Goal: Information Seeking & Learning: Learn about a topic

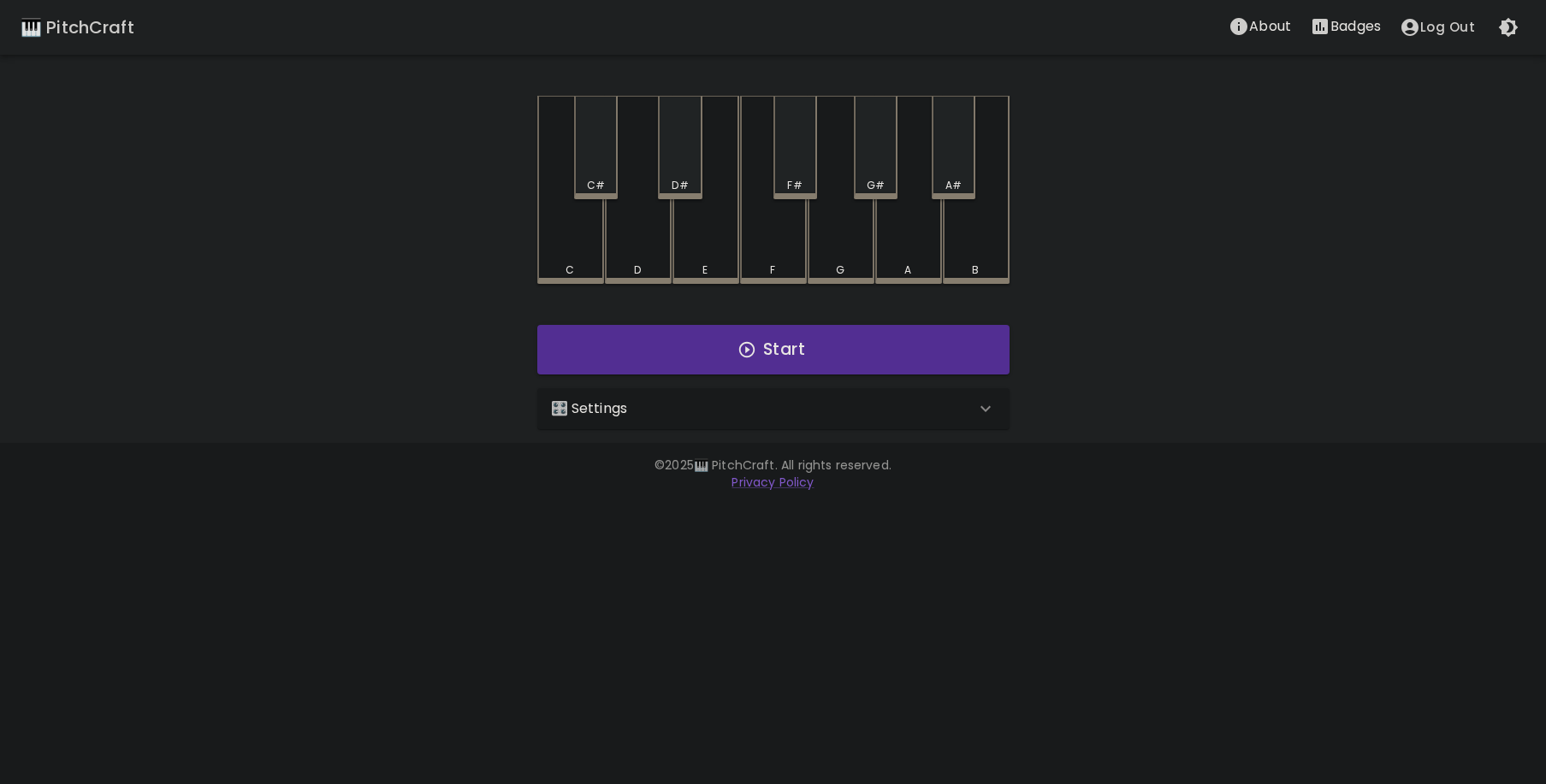
click at [853, 408] on div "🎛️ Settings" at bounding box center [764, 408] width 425 height 21
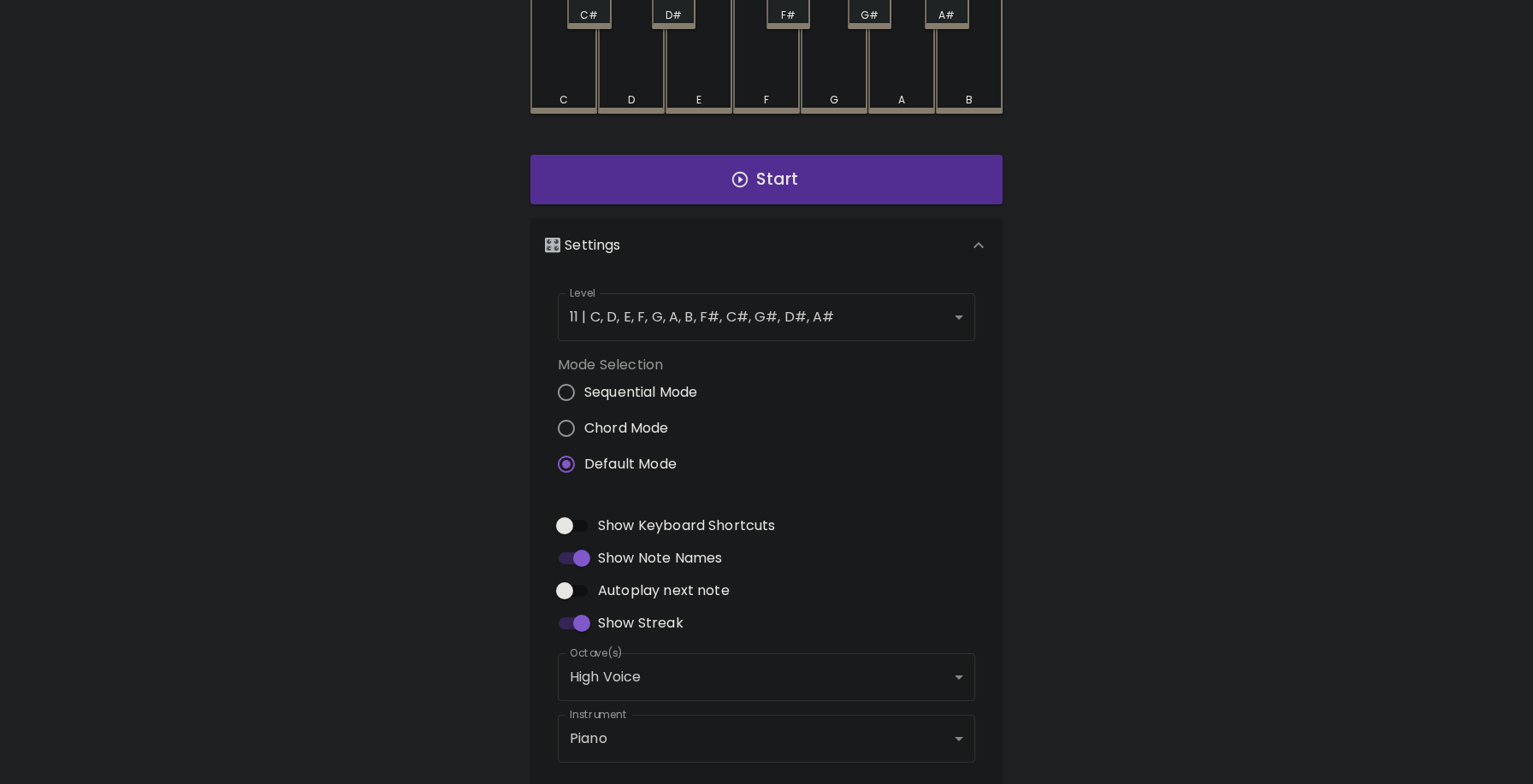
scroll to position [166, 0]
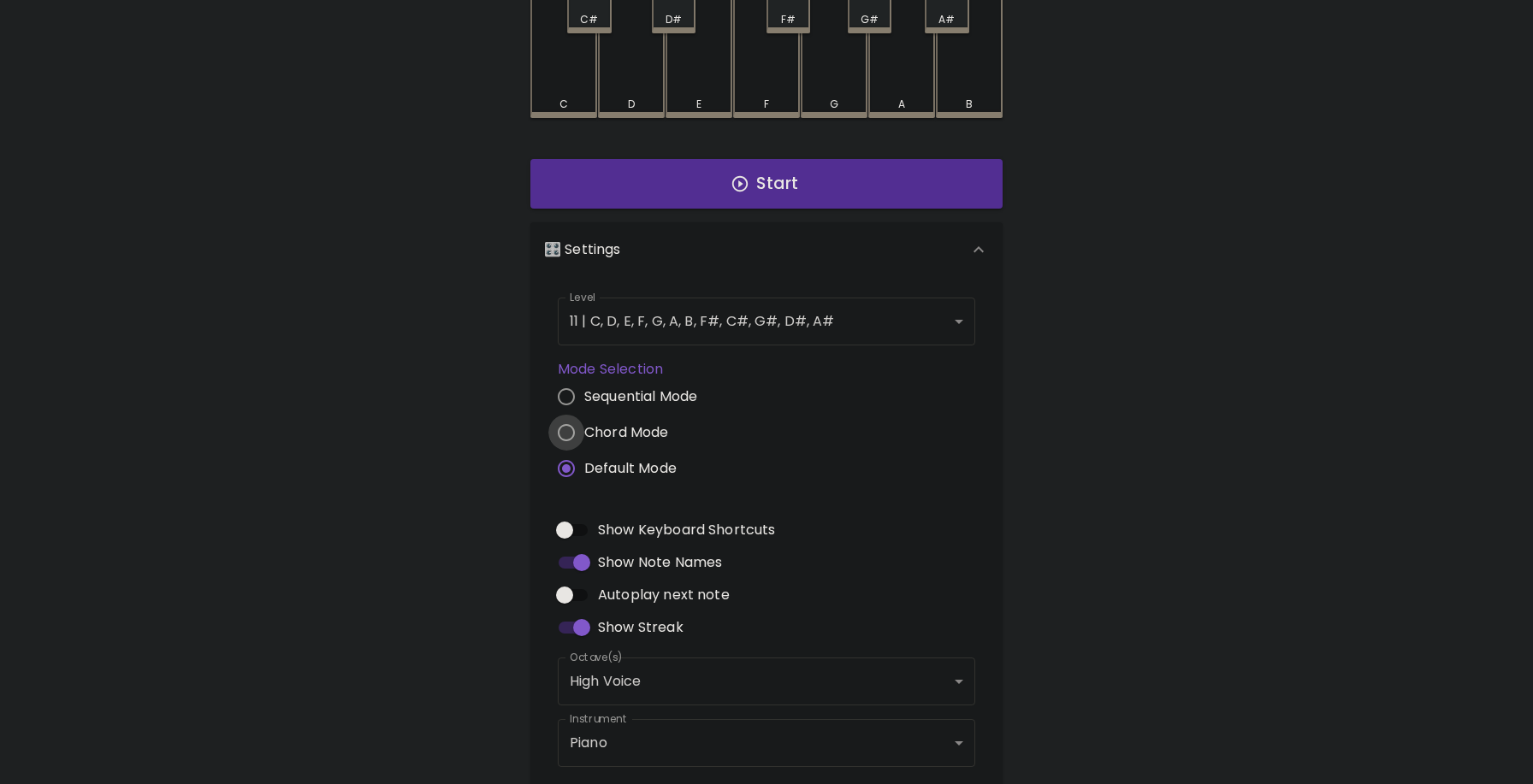
click at [577, 424] on input "Chord Mode" at bounding box center [566, 432] width 36 height 36
radio input "true"
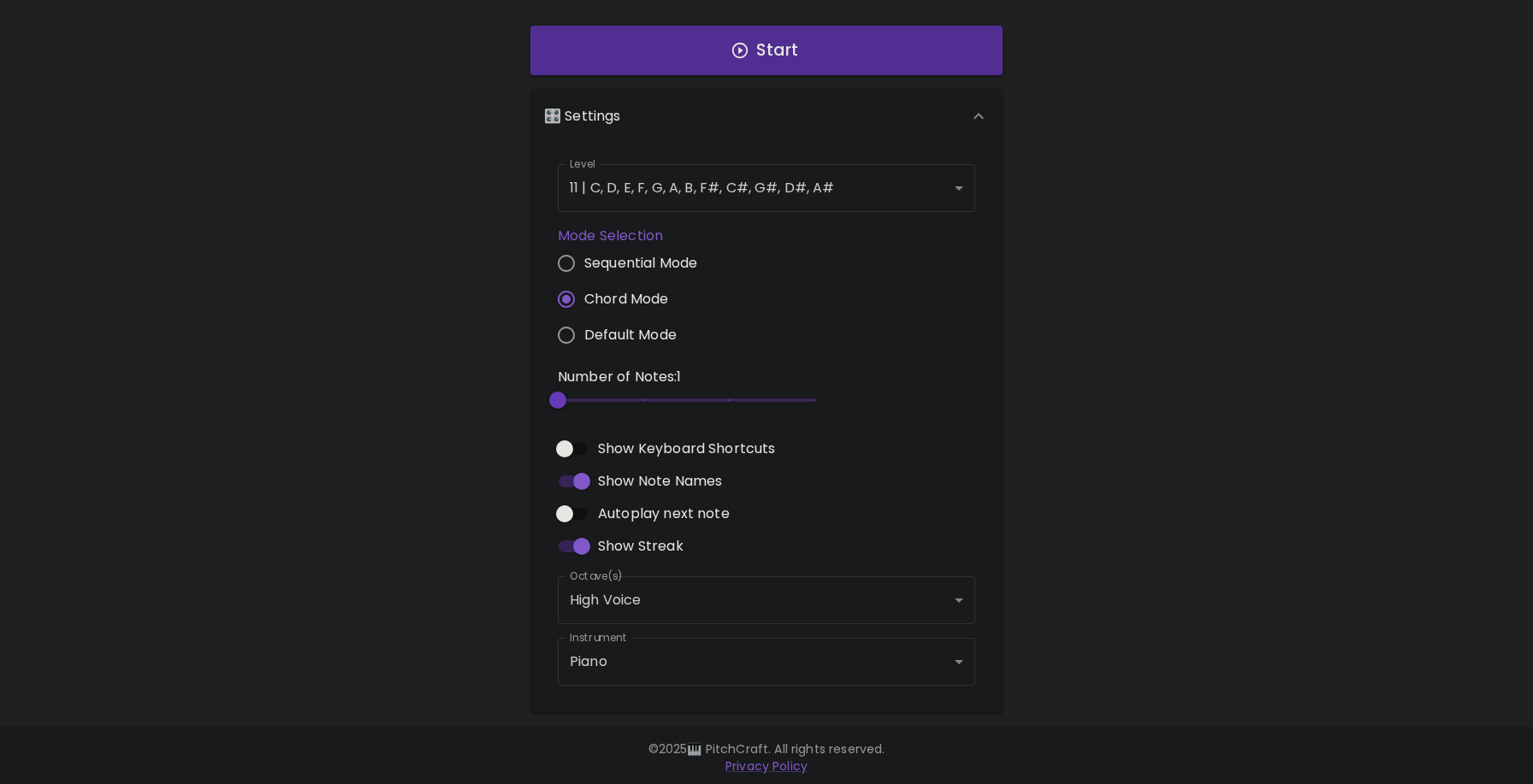
scroll to position [304, 0]
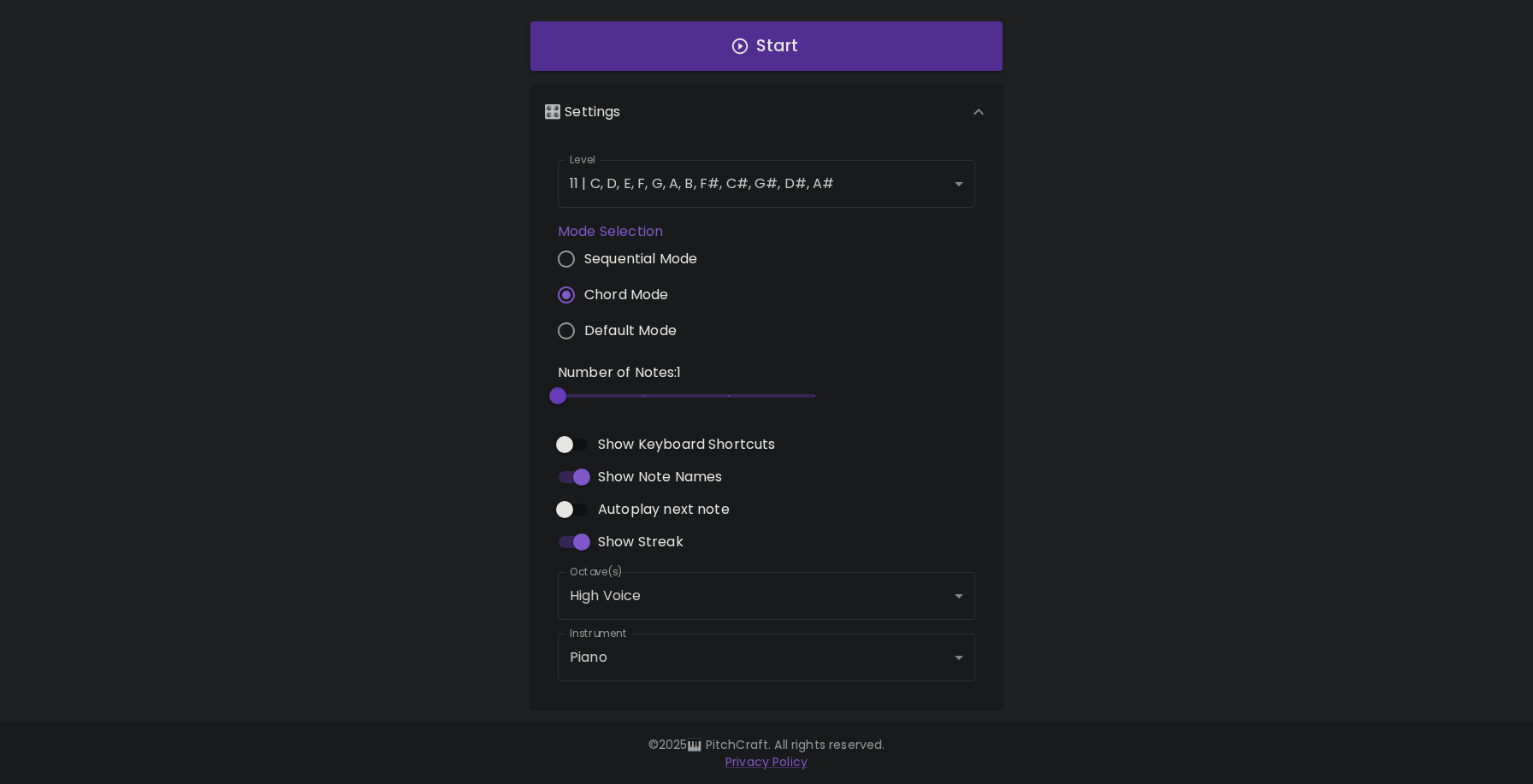
click at [592, 390] on span "2" at bounding box center [687, 396] width 257 height 26
type input "3"
click at [626, 391] on span "2" at bounding box center [687, 396] width 257 height 26
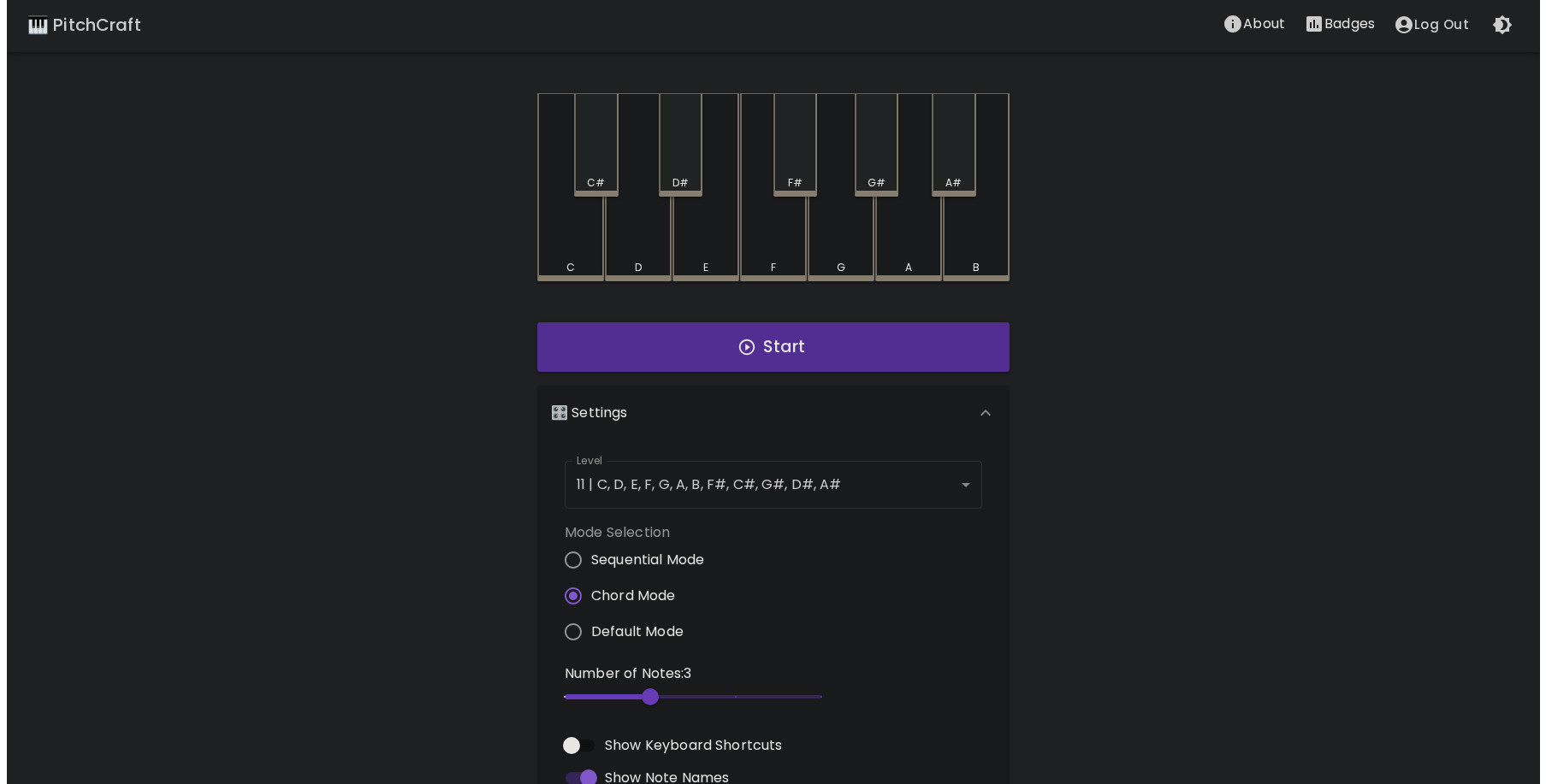
scroll to position [0, 0]
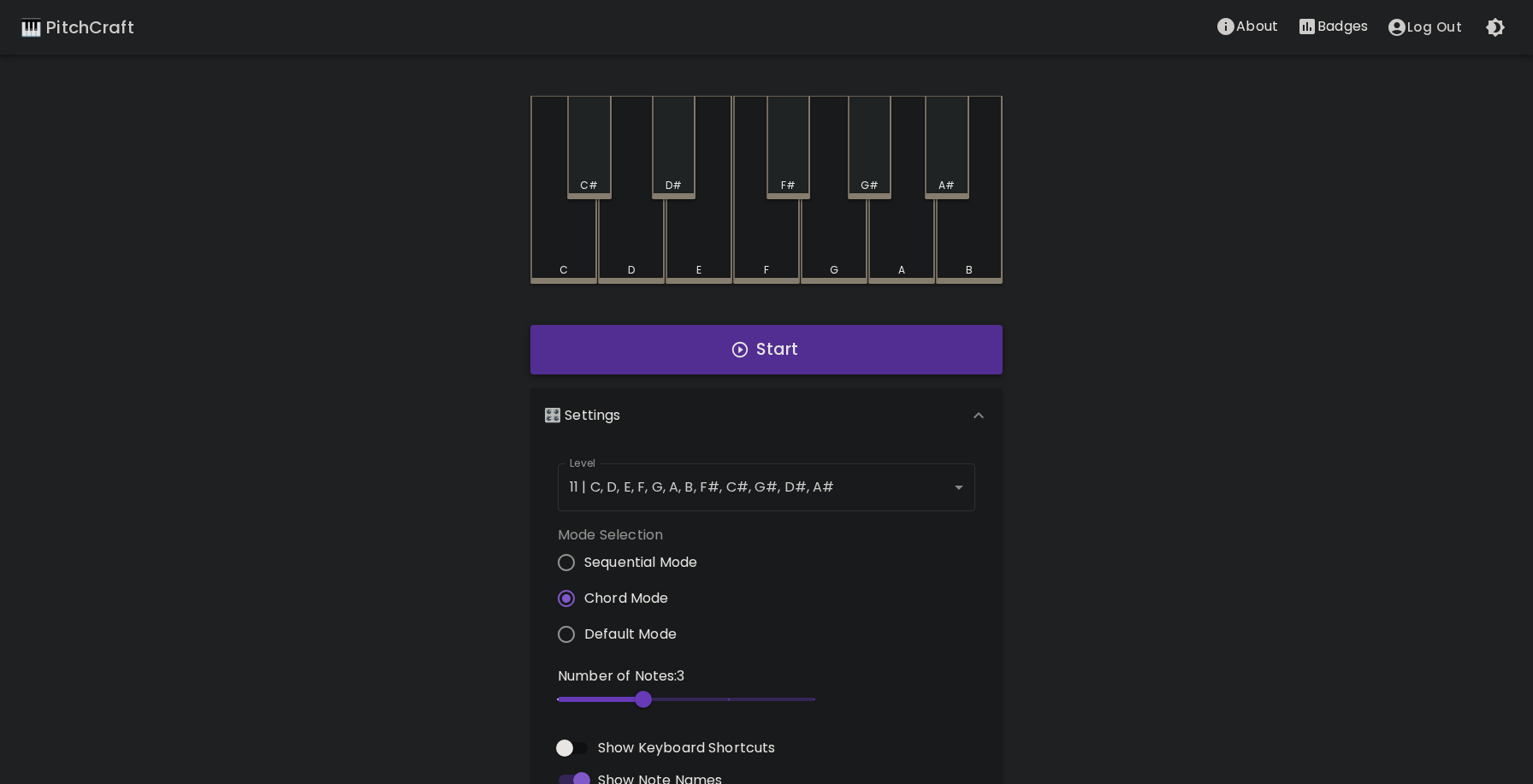
click at [661, 369] on button "Start" at bounding box center [766, 350] width 472 height 50
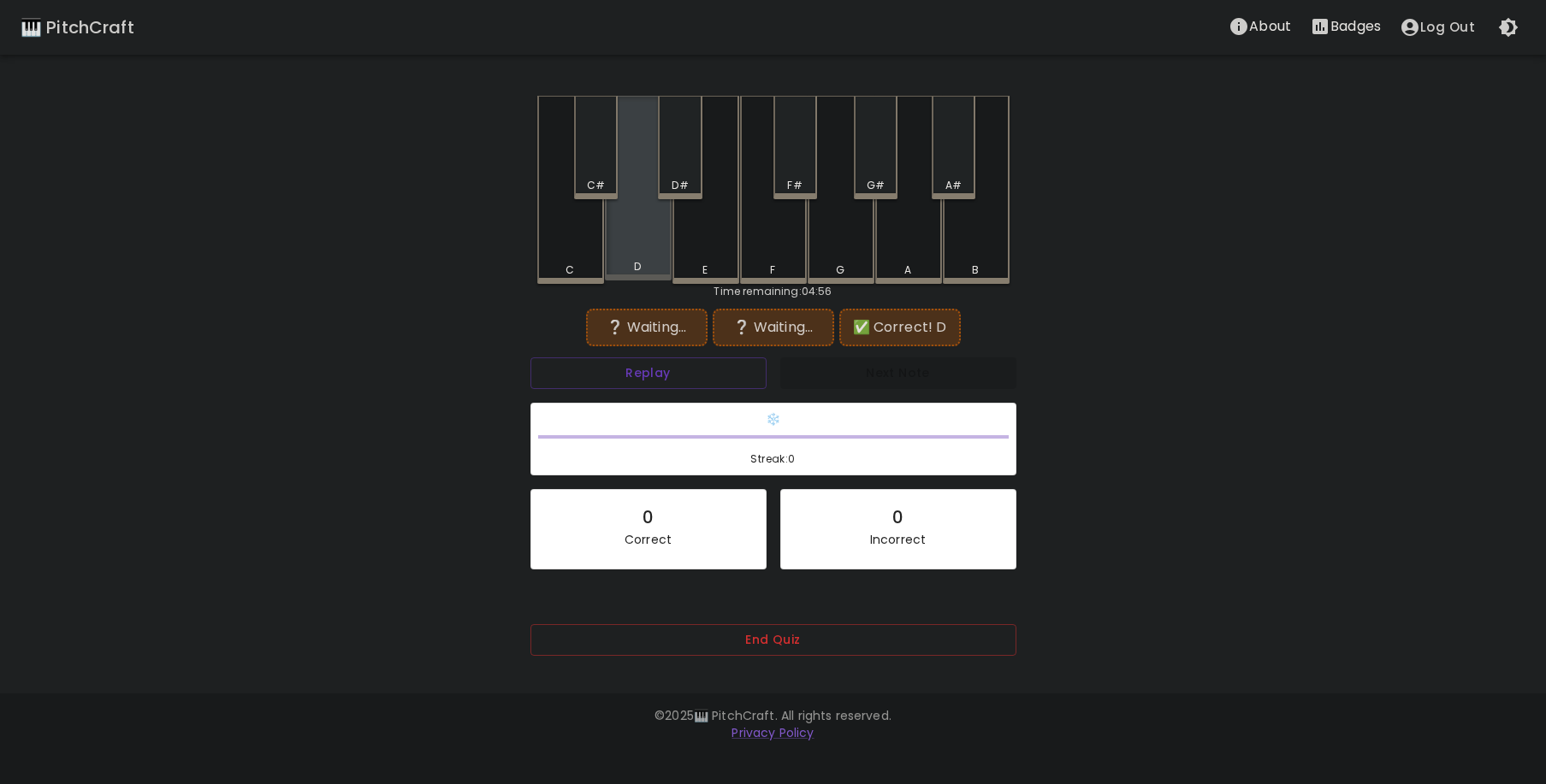
click at [632, 240] on div "D" at bounding box center [638, 187] width 67 height 184
click at [924, 245] on div "A" at bounding box center [908, 189] width 67 height 188
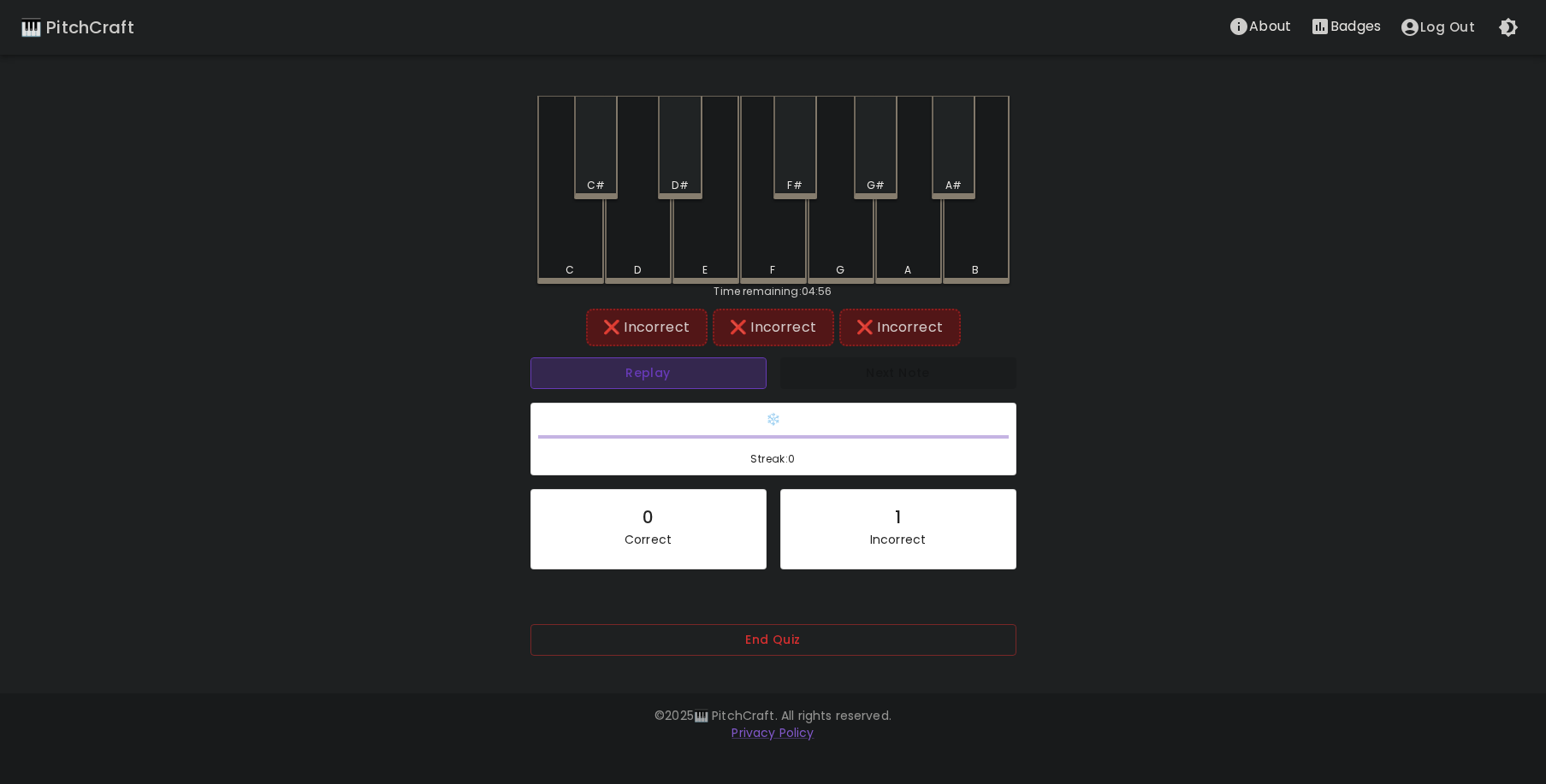
click at [684, 375] on button "Replay" at bounding box center [648, 374] width 236 height 32
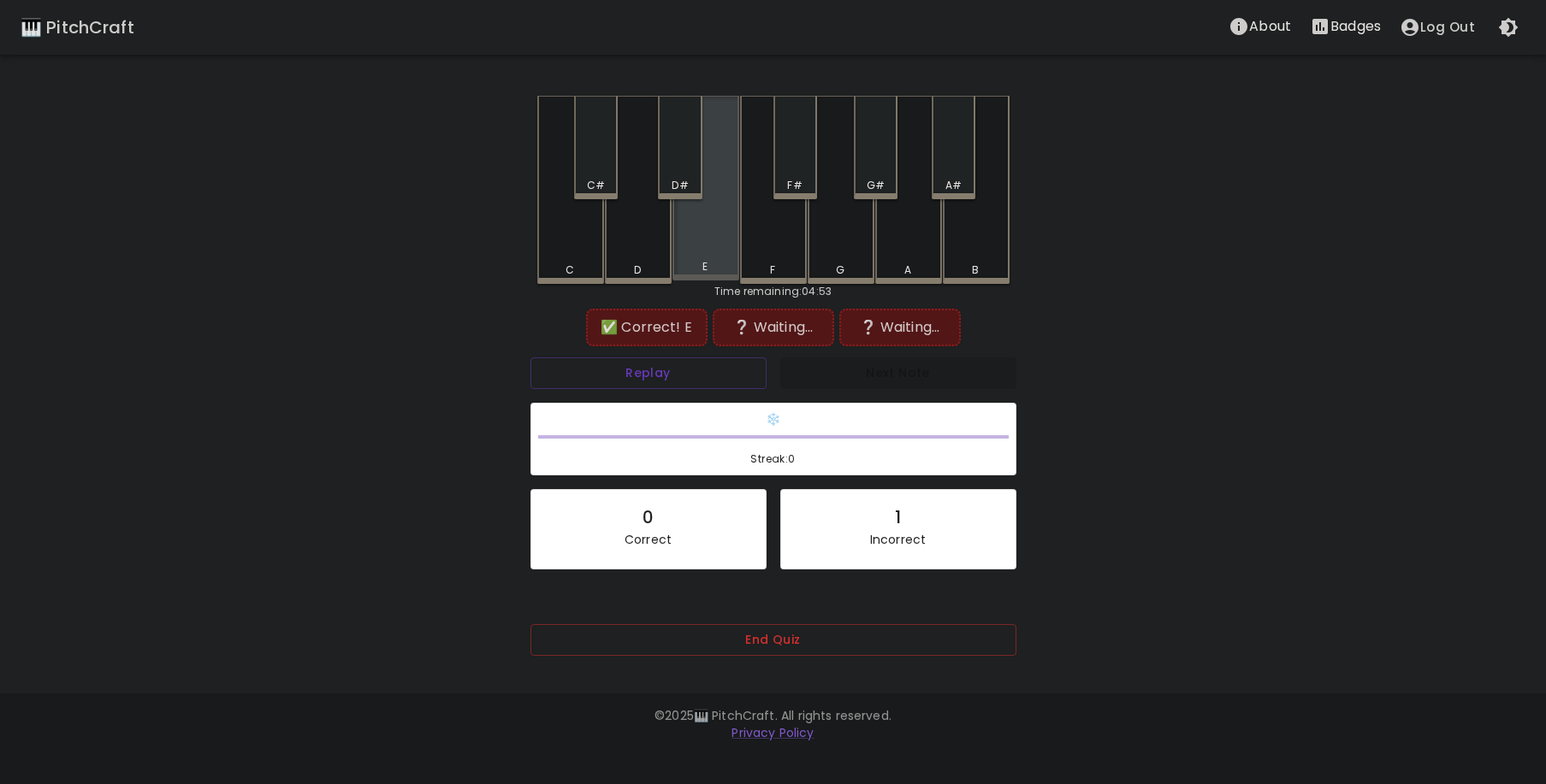
drag, startPoint x: 697, startPoint y: 249, endPoint x: 772, endPoint y: 245, distance: 75.1
click at [700, 249] on div "E" at bounding box center [706, 187] width 67 height 184
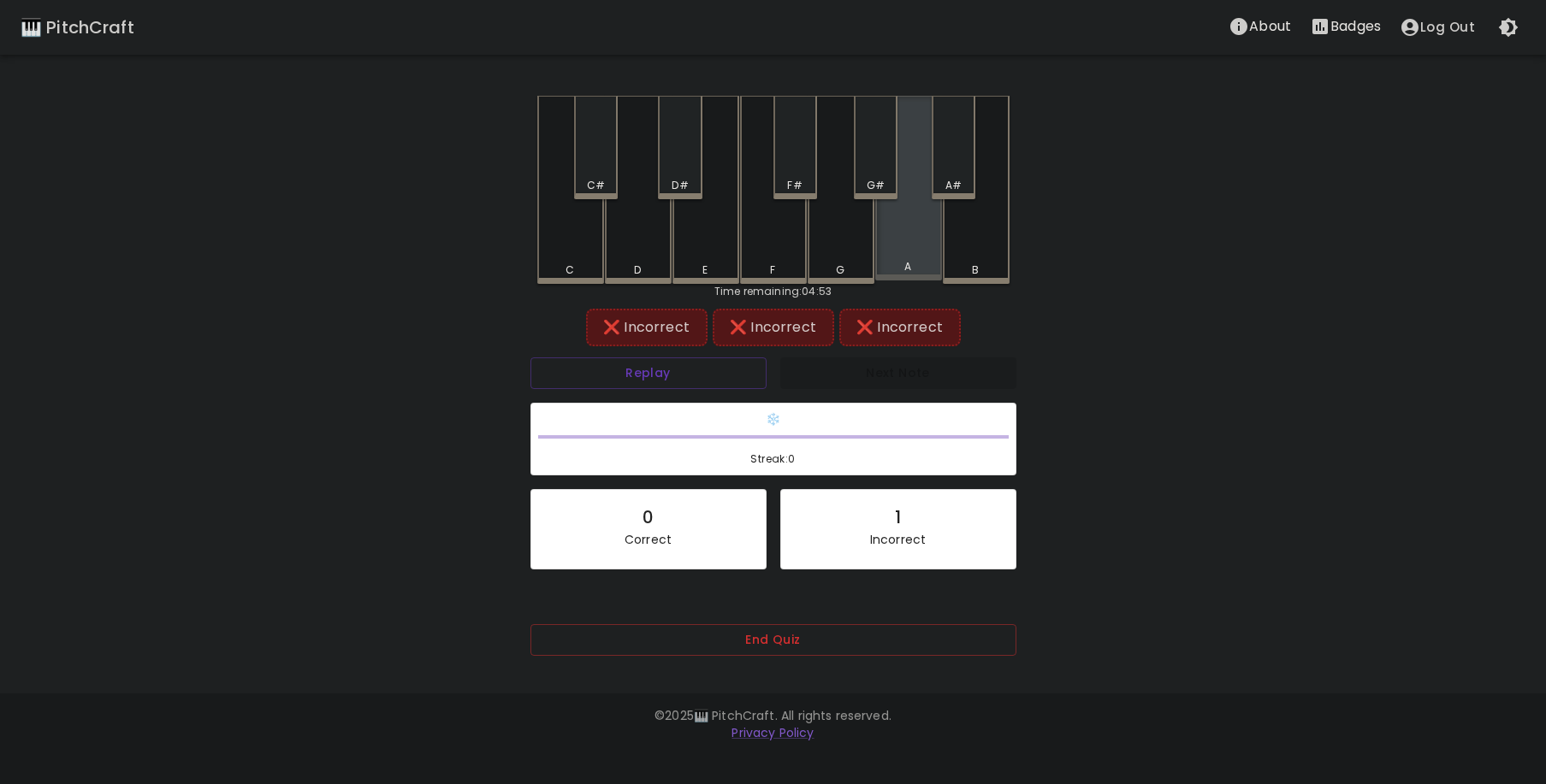
click at [892, 245] on div "A" at bounding box center [908, 187] width 67 height 184
click at [801, 647] on button "End Quiz" at bounding box center [773, 641] width 486 height 32
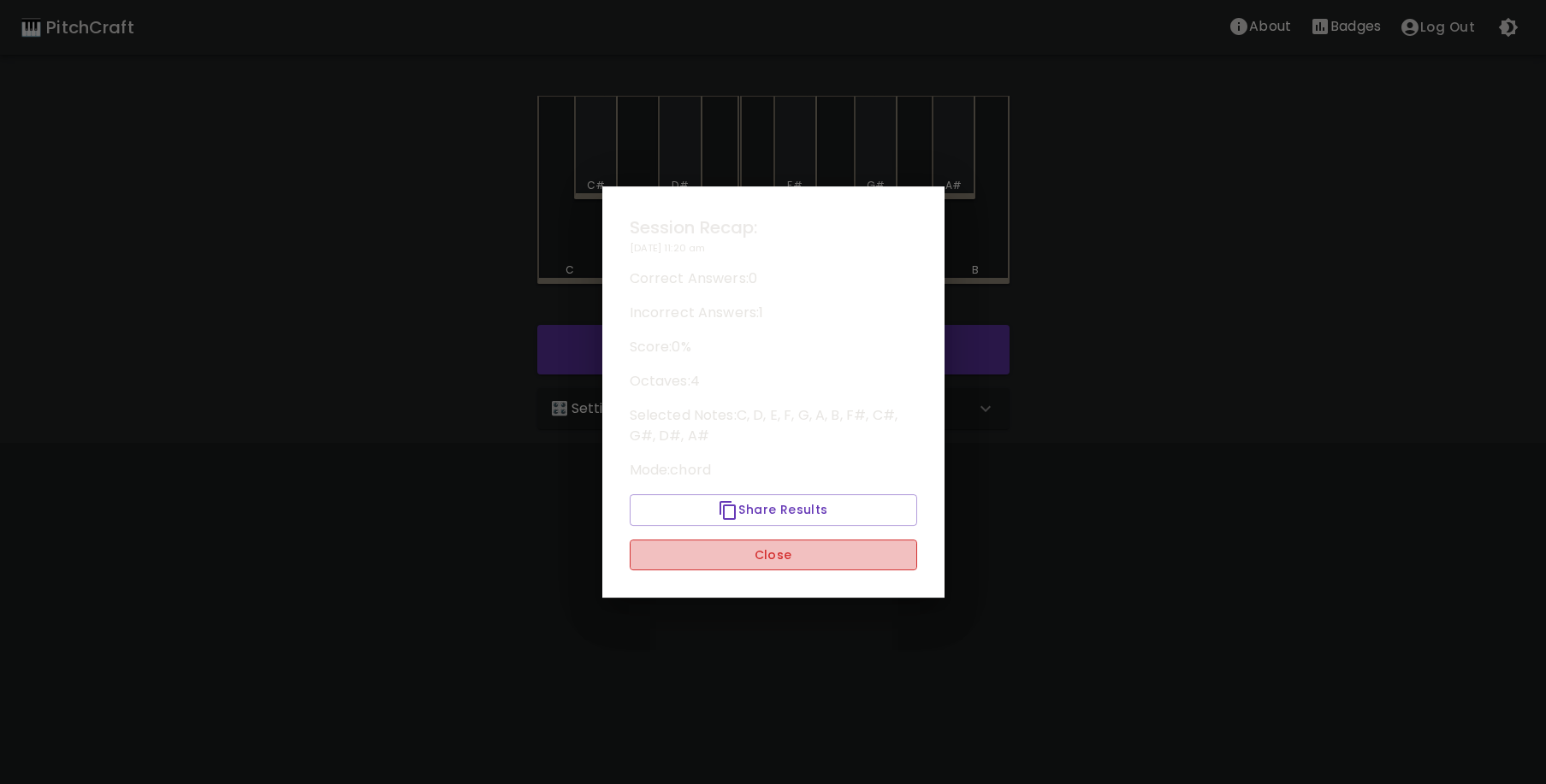
click at [768, 558] on button "Close" at bounding box center [773, 556] width 287 height 32
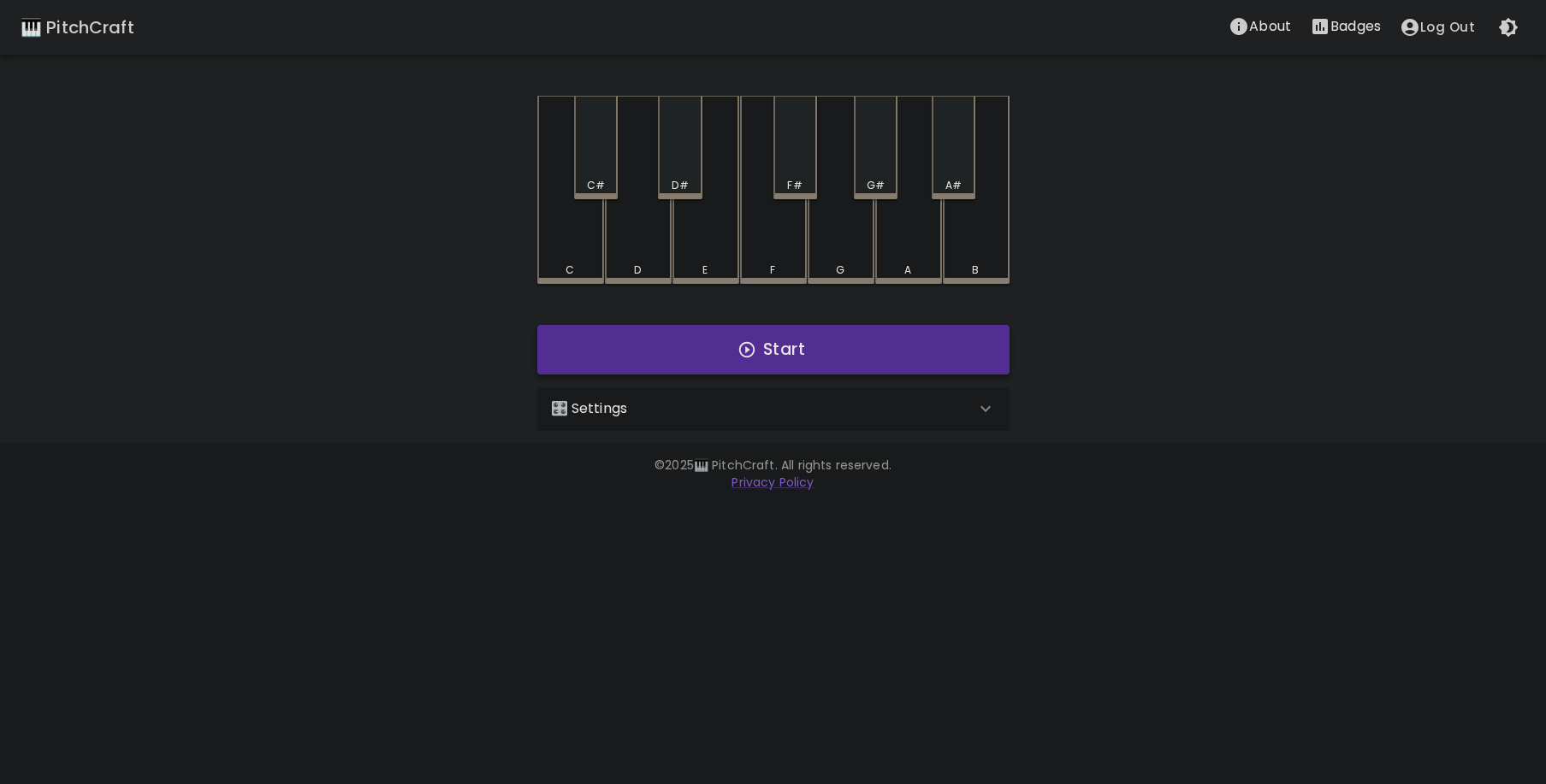
click at [722, 342] on button "Start" at bounding box center [773, 350] width 472 height 50
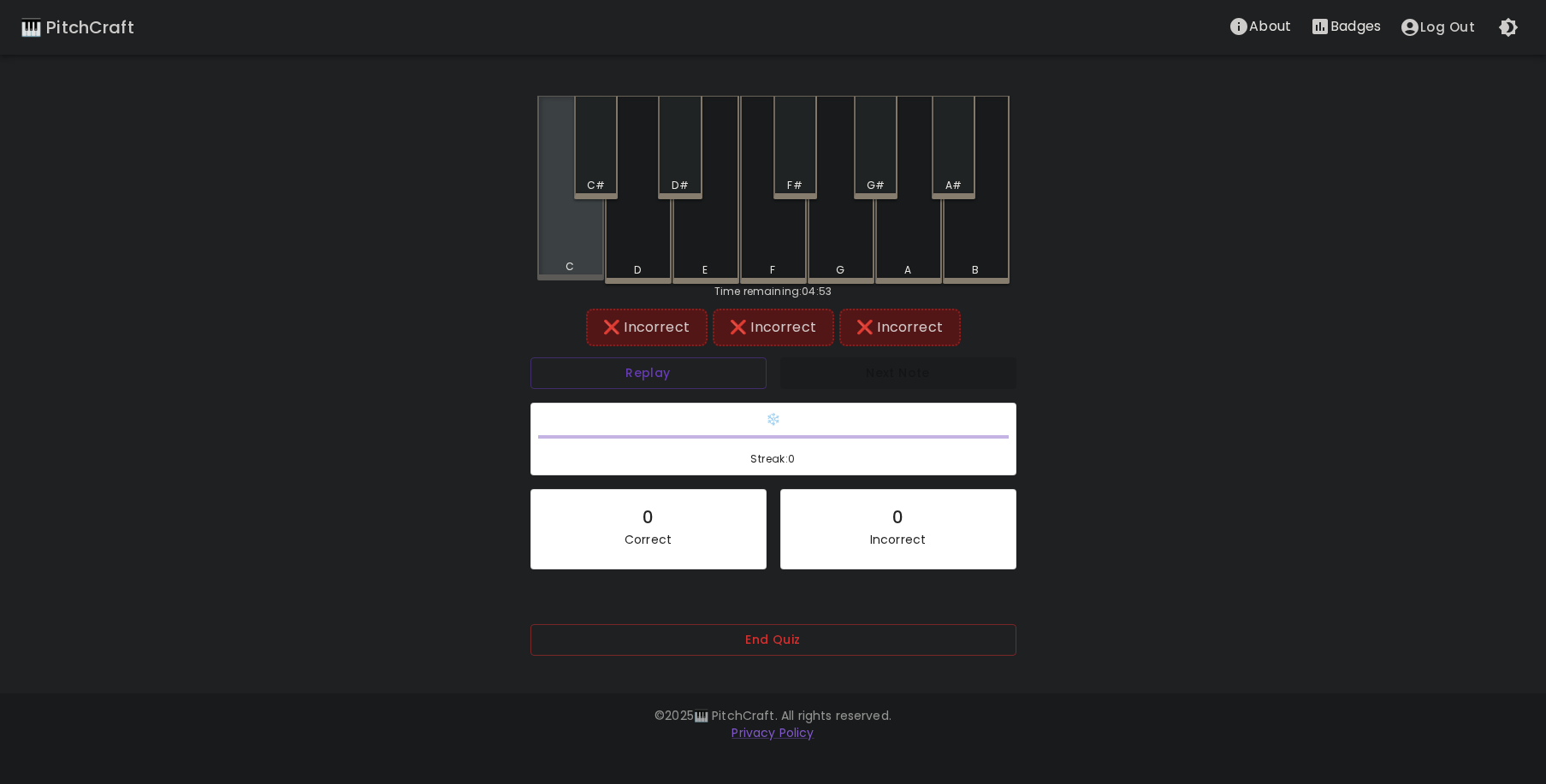
click at [580, 256] on div "C" at bounding box center [570, 187] width 67 height 184
click at [655, 380] on button "Replay" at bounding box center [648, 374] width 236 height 32
click at [967, 240] on div "B" at bounding box center [976, 189] width 67 height 188
click at [597, 166] on div "C#" at bounding box center [596, 147] width 44 height 104
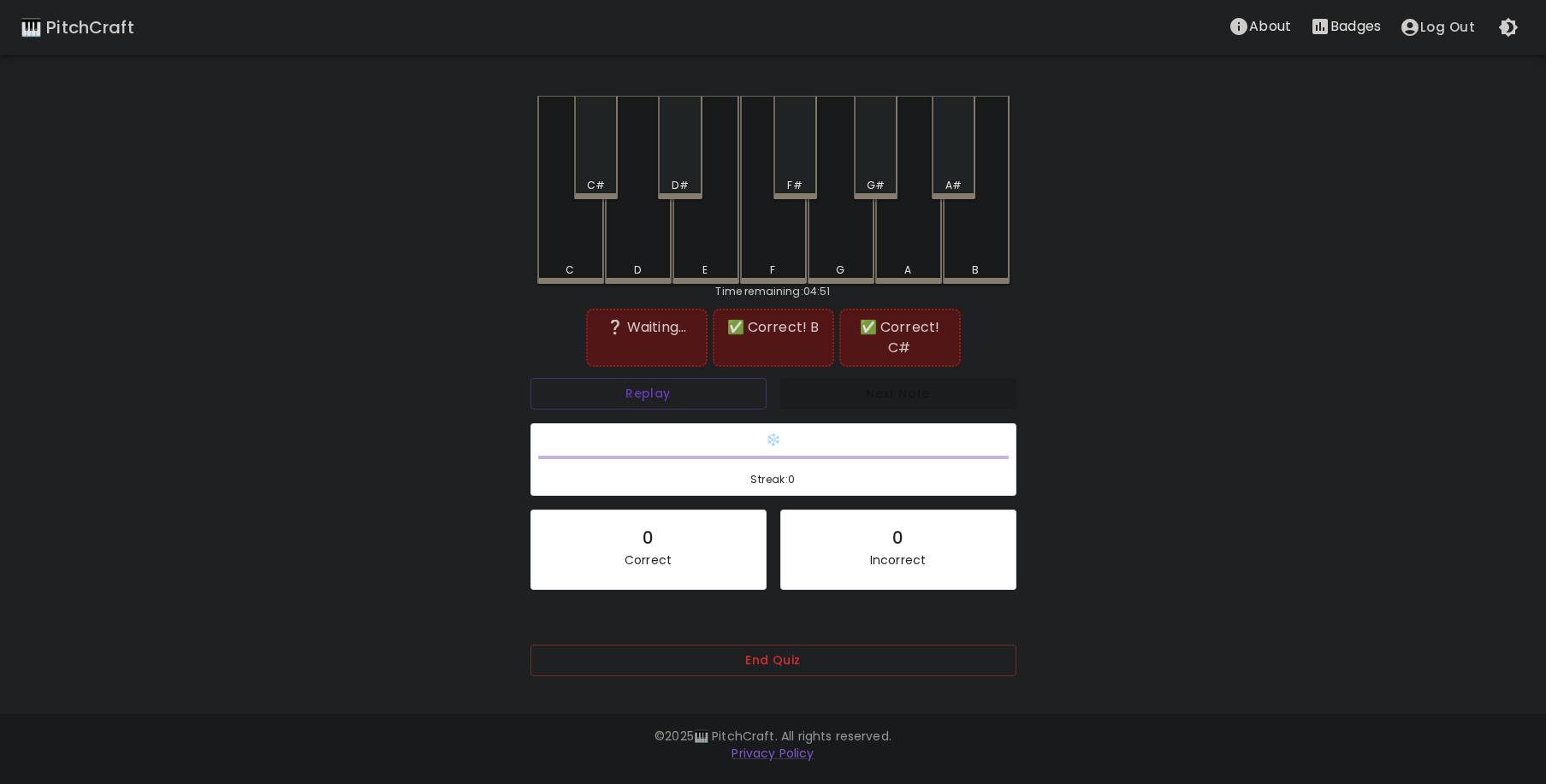
click at [686, 245] on div "E" at bounding box center [706, 189] width 67 height 188
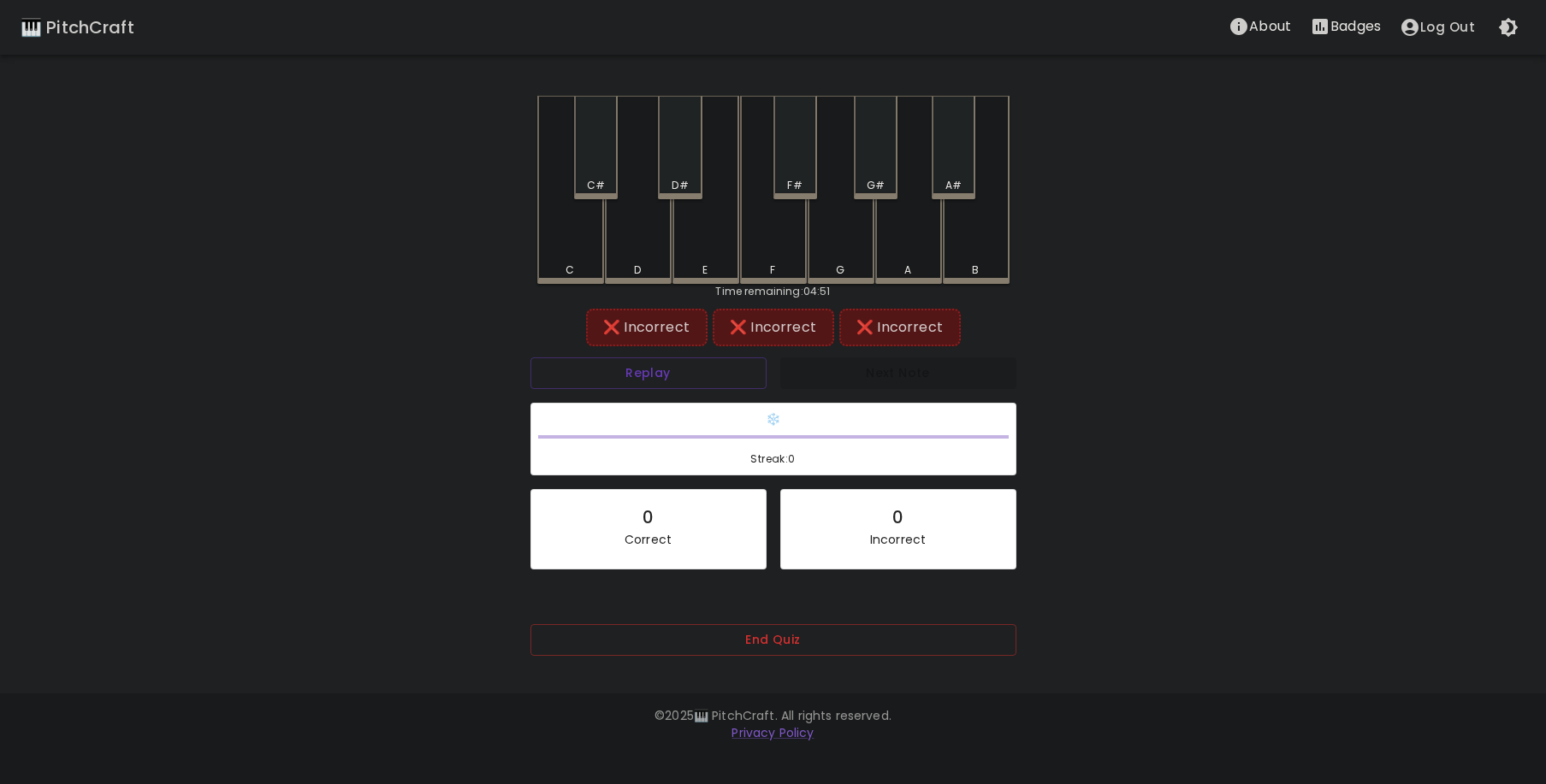
click at [699, 400] on div "❄️ Streak: 0" at bounding box center [773, 439] width 499 height 88
click at [699, 393] on div "Replay" at bounding box center [648, 374] width 250 height 46
click at [703, 384] on button "Replay" at bounding box center [648, 374] width 236 height 32
click at [826, 257] on div "G" at bounding box center [840, 187] width 67 height 184
click at [965, 244] on div "B" at bounding box center [976, 189] width 67 height 188
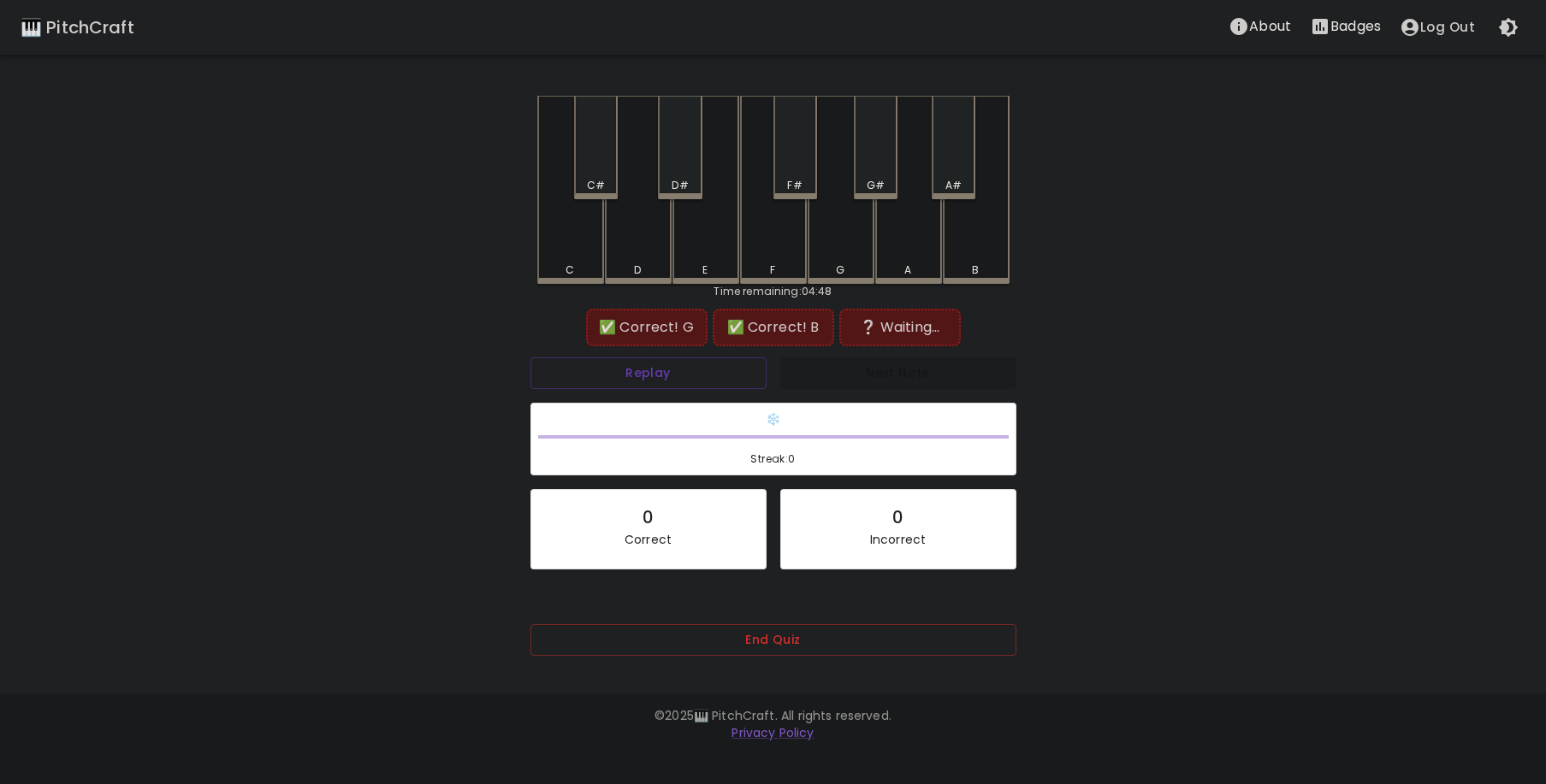
click at [594, 156] on div "C#" at bounding box center [596, 147] width 44 height 104
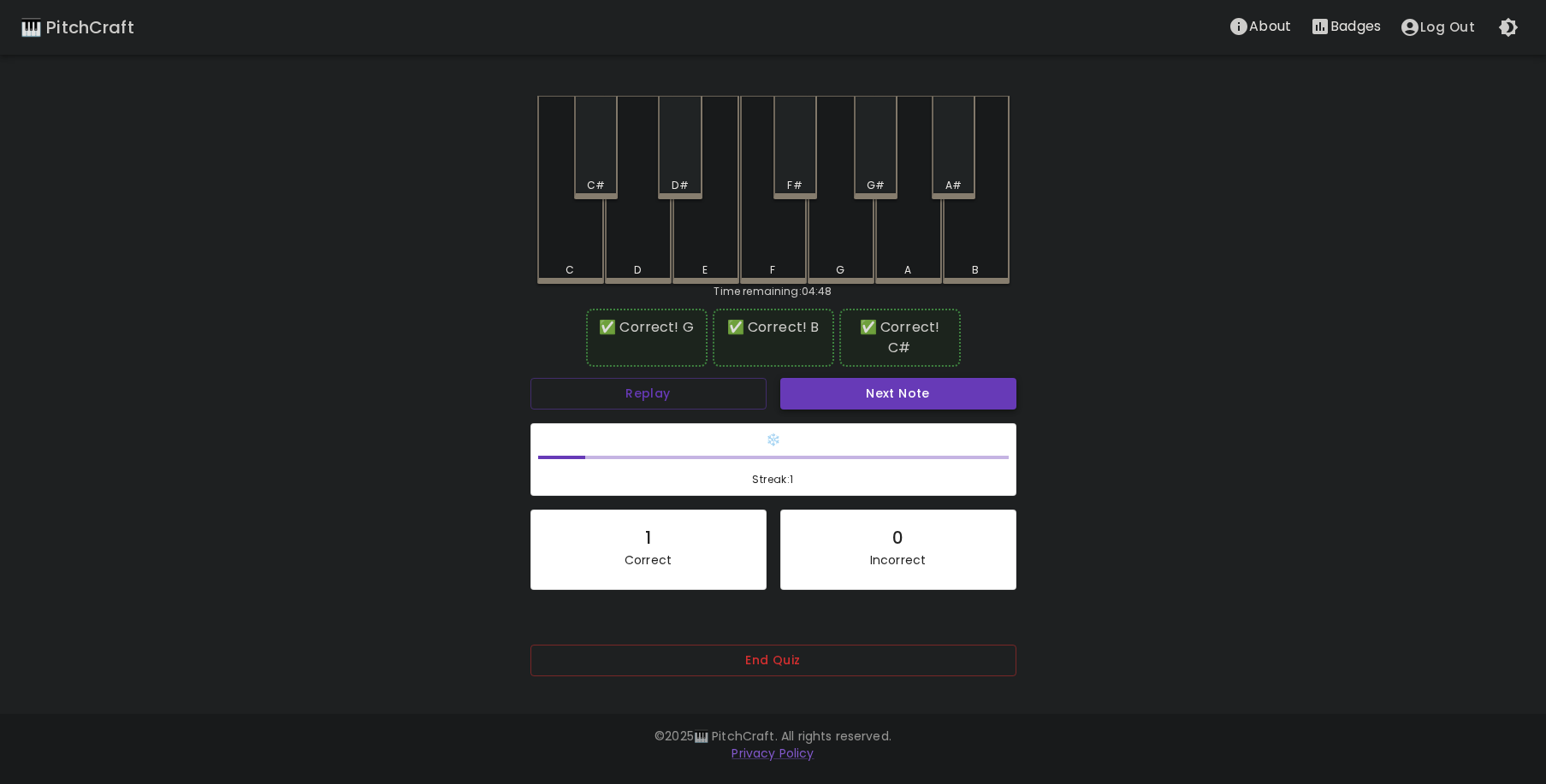
click at [839, 405] on button "Next Note" at bounding box center [898, 393] width 236 height 32
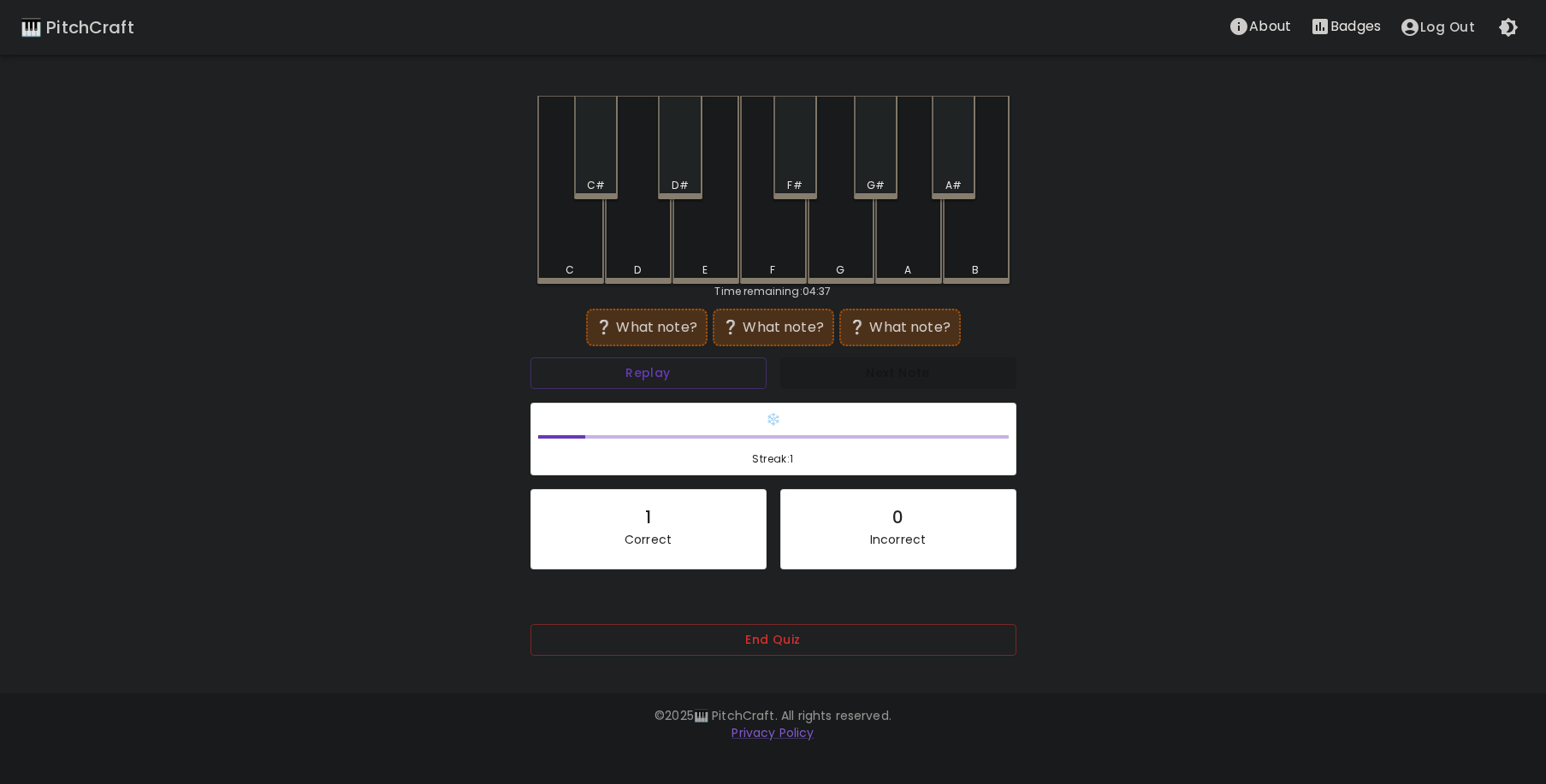
click at [855, 214] on div "G" at bounding box center [840, 189] width 67 height 188
click at [615, 176] on div "C#" at bounding box center [596, 147] width 44 height 104
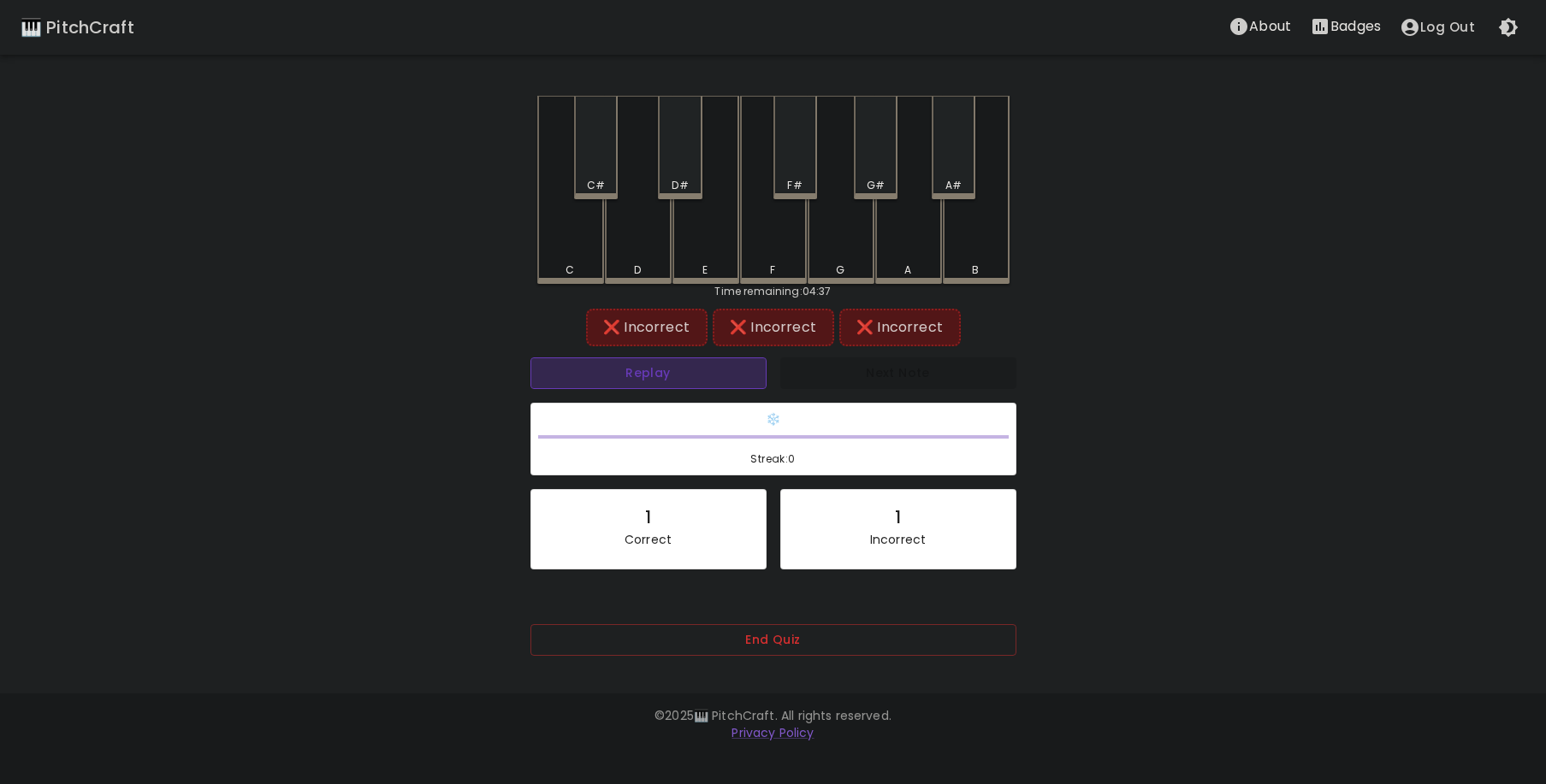
drag, startPoint x: 666, startPoint y: 379, endPoint x: 672, endPoint y: 363, distance: 17.1
click at [667, 378] on button "Replay" at bounding box center [648, 374] width 236 height 32
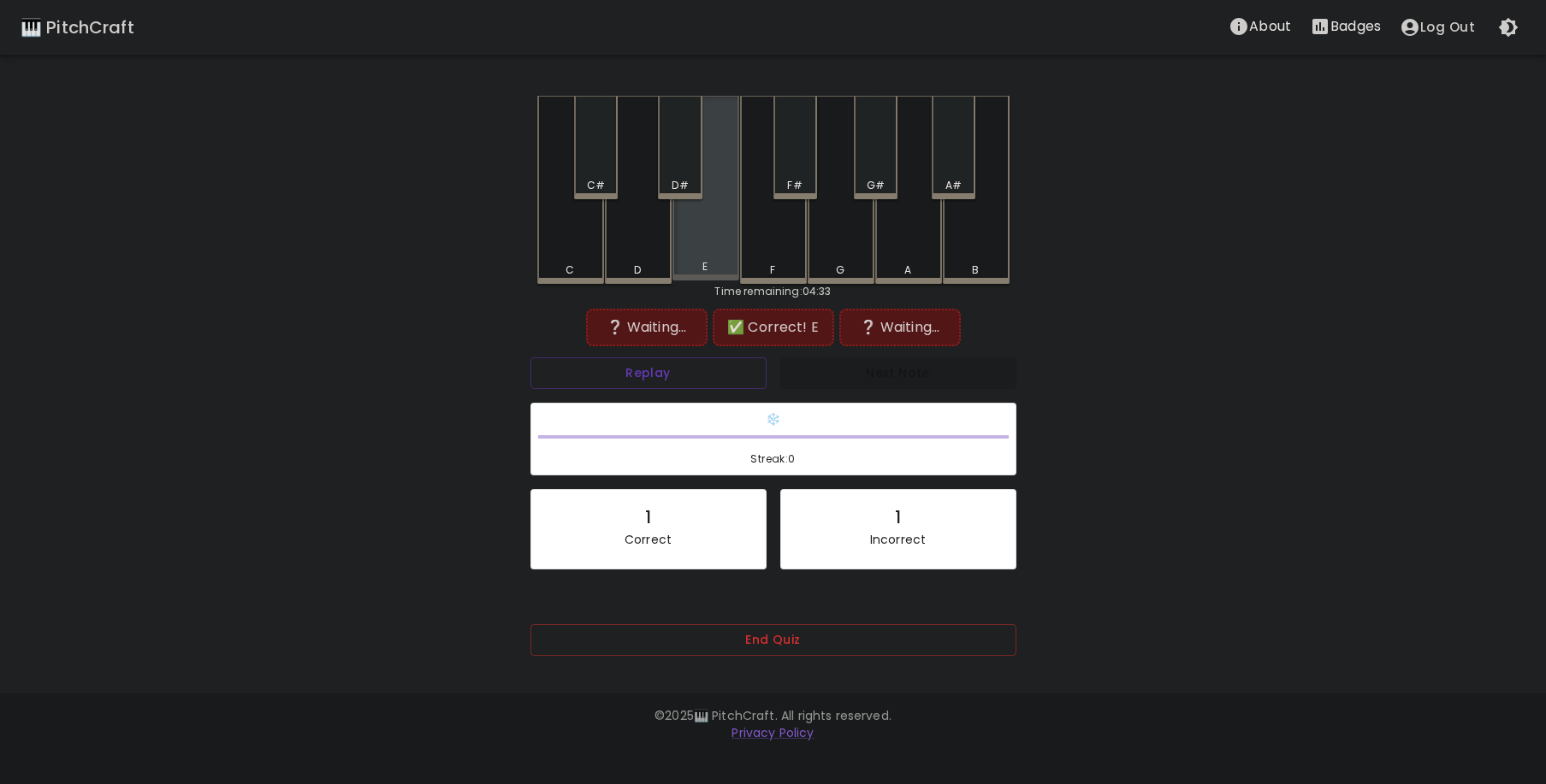
click at [705, 244] on div "E" at bounding box center [706, 187] width 67 height 184
click at [868, 217] on div "G" at bounding box center [840, 189] width 67 height 188
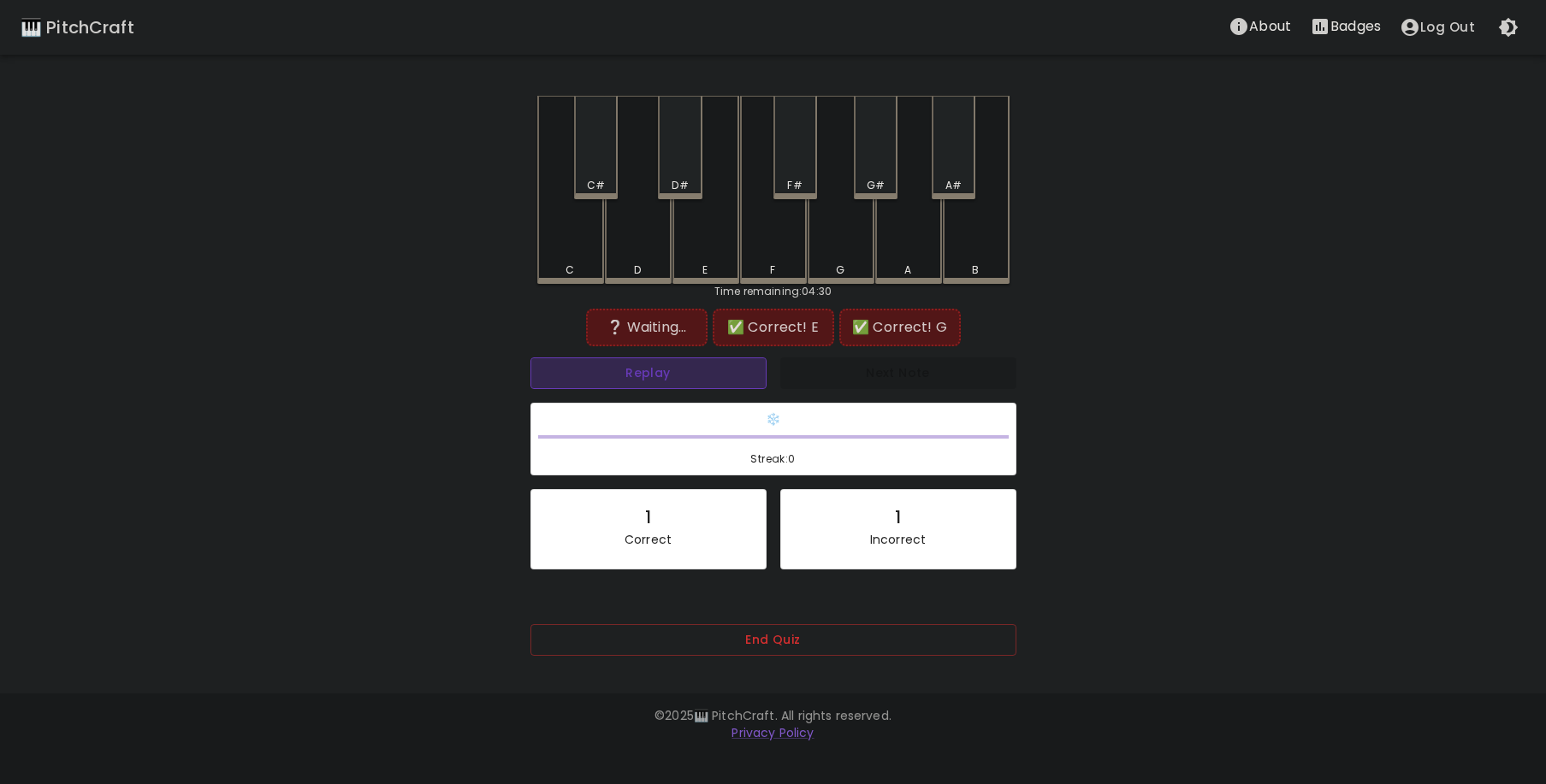
click at [682, 378] on button "Replay" at bounding box center [648, 374] width 236 height 32
click at [684, 375] on button "Replay" at bounding box center [648, 374] width 236 height 32
click at [668, 154] on div "D#" at bounding box center [680, 147] width 44 height 104
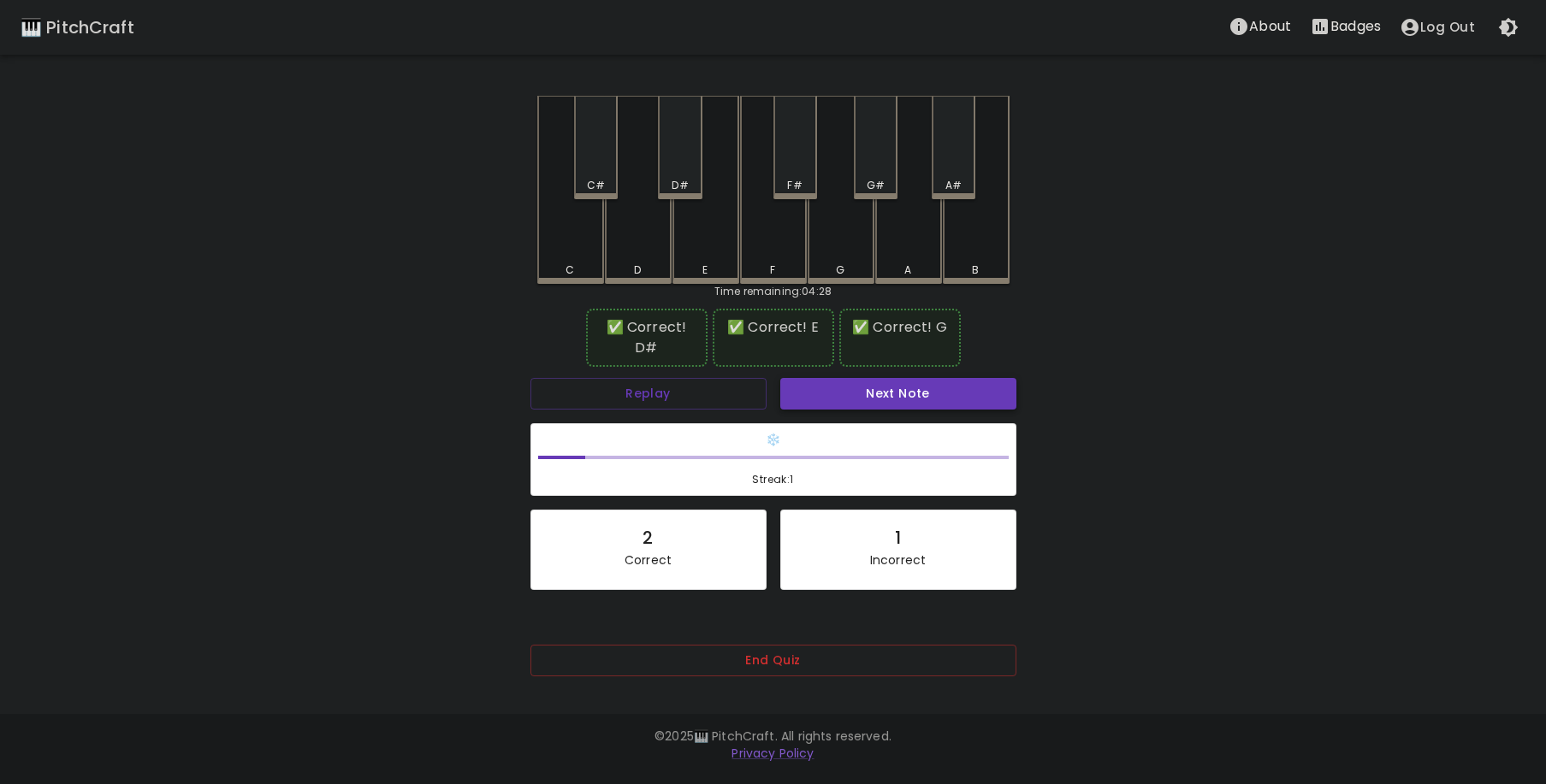
click at [888, 378] on button "Next Note" at bounding box center [898, 393] width 236 height 32
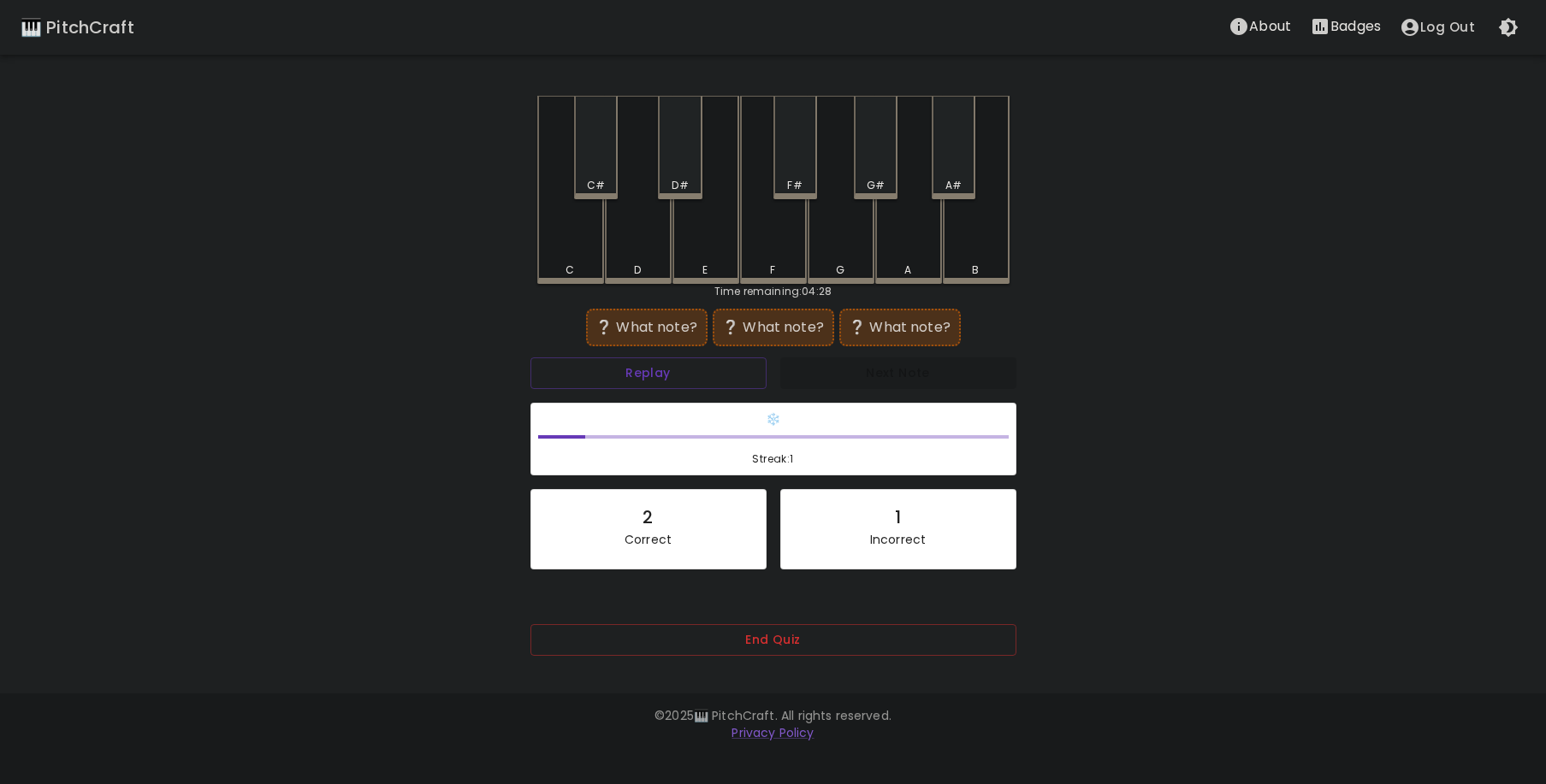
click at [984, 254] on div "B" at bounding box center [976, 189] width 67 height 188
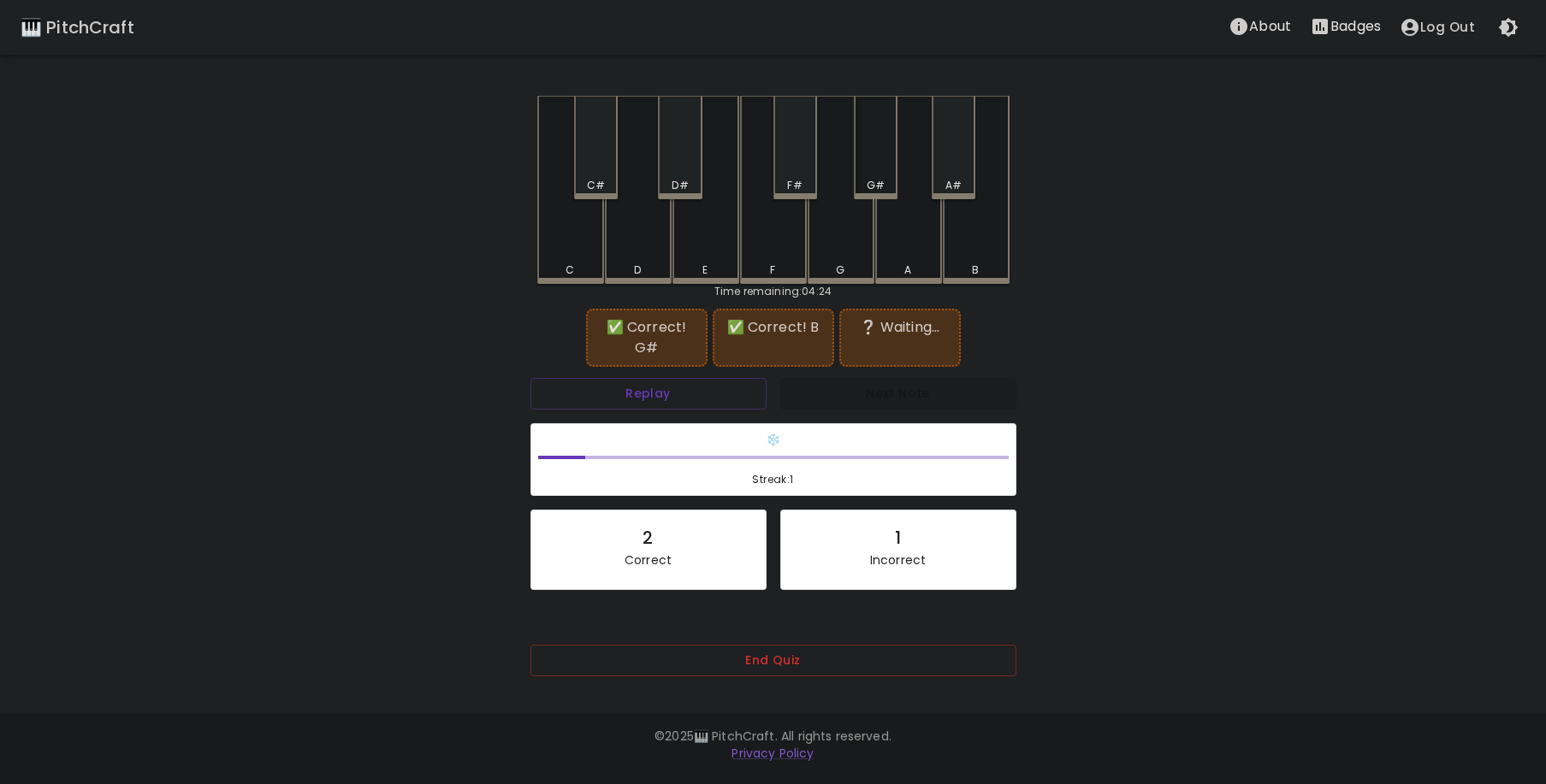
click at [883, 170] on div "G#" at bounding box center [876, 147] width 44 height 104
click at [651, 387] on button "Replay" at bounding box center [648, 393] width 236 height 32
click at [631, 382] on button "Replay" at bounding box center [648, 393] width 236 height 32
click at [631, 380] on button "Replay" at bounding box center [648, 393] width 236 height 32
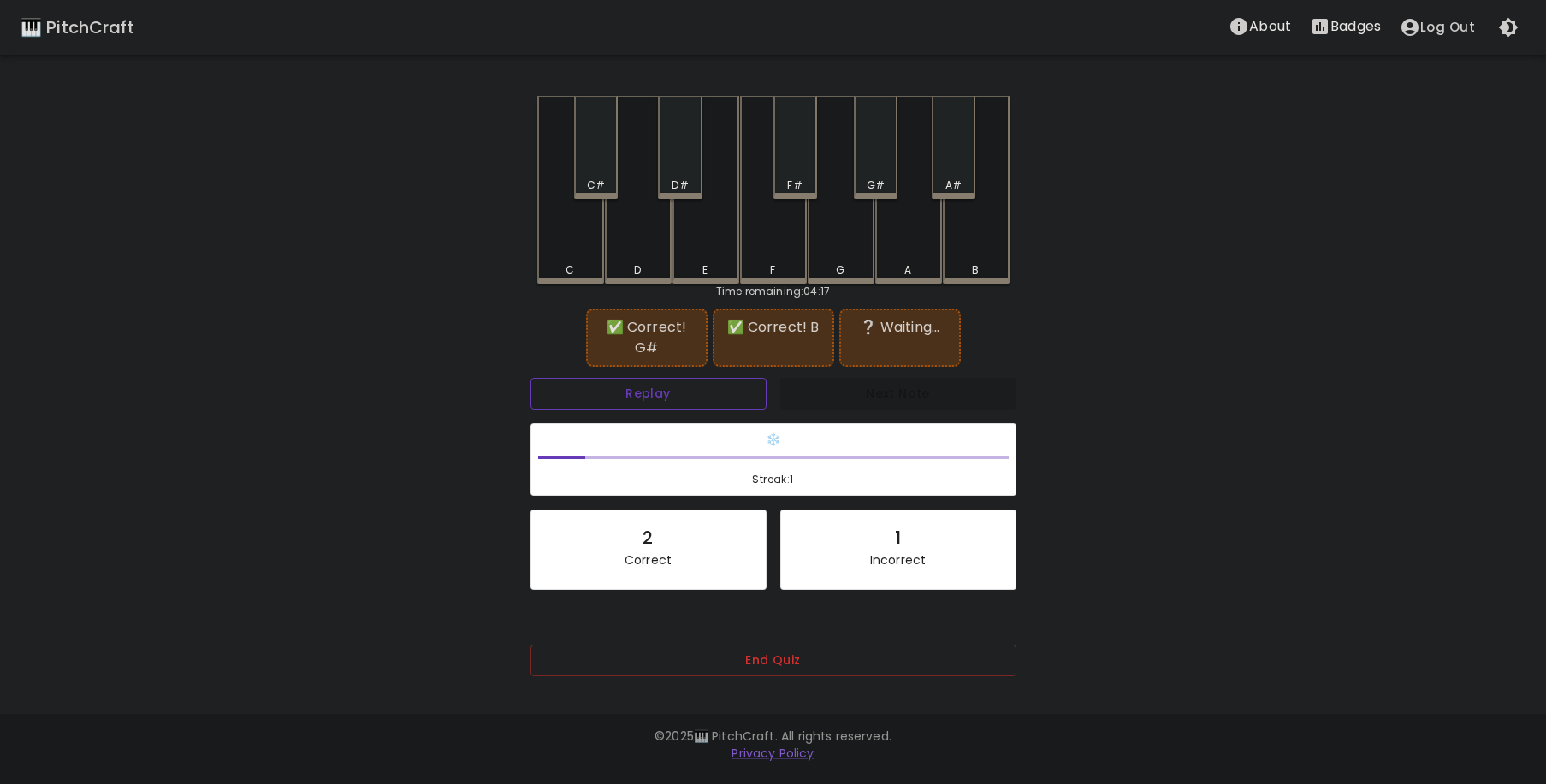
click at [631, 380] on button "Replay" at bounding box center [648, 393] width 236 height 32
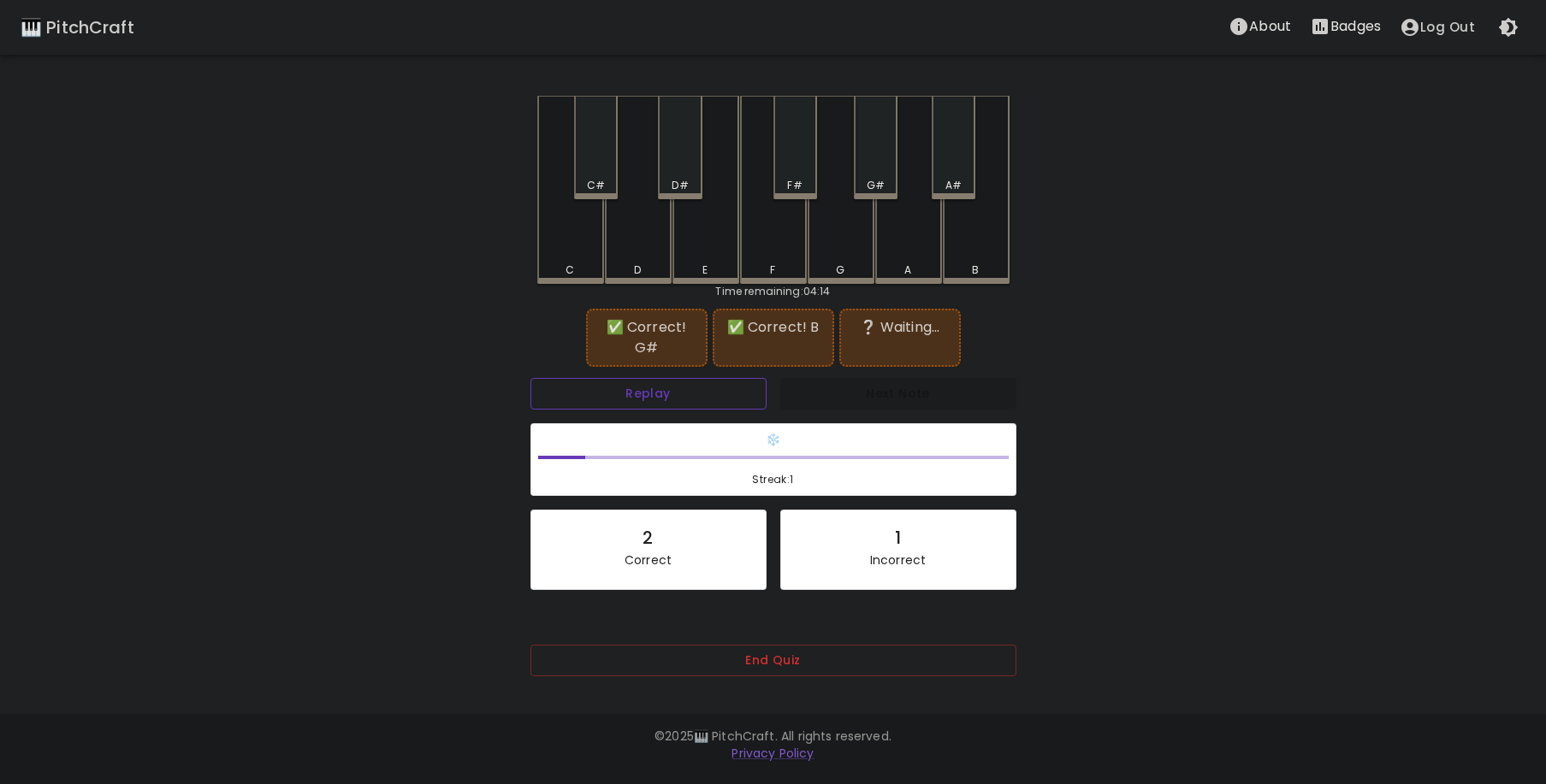
click at [631, 380] on button "Replay" at bounding box center [648, 393] width 236 height 32
click at [620, 388] on button "Replay" at bounding box center [648, 393] width 236 height 32
click at [627, 387] on button "Replay" at bounding box center [648, 393] width 236 height 32
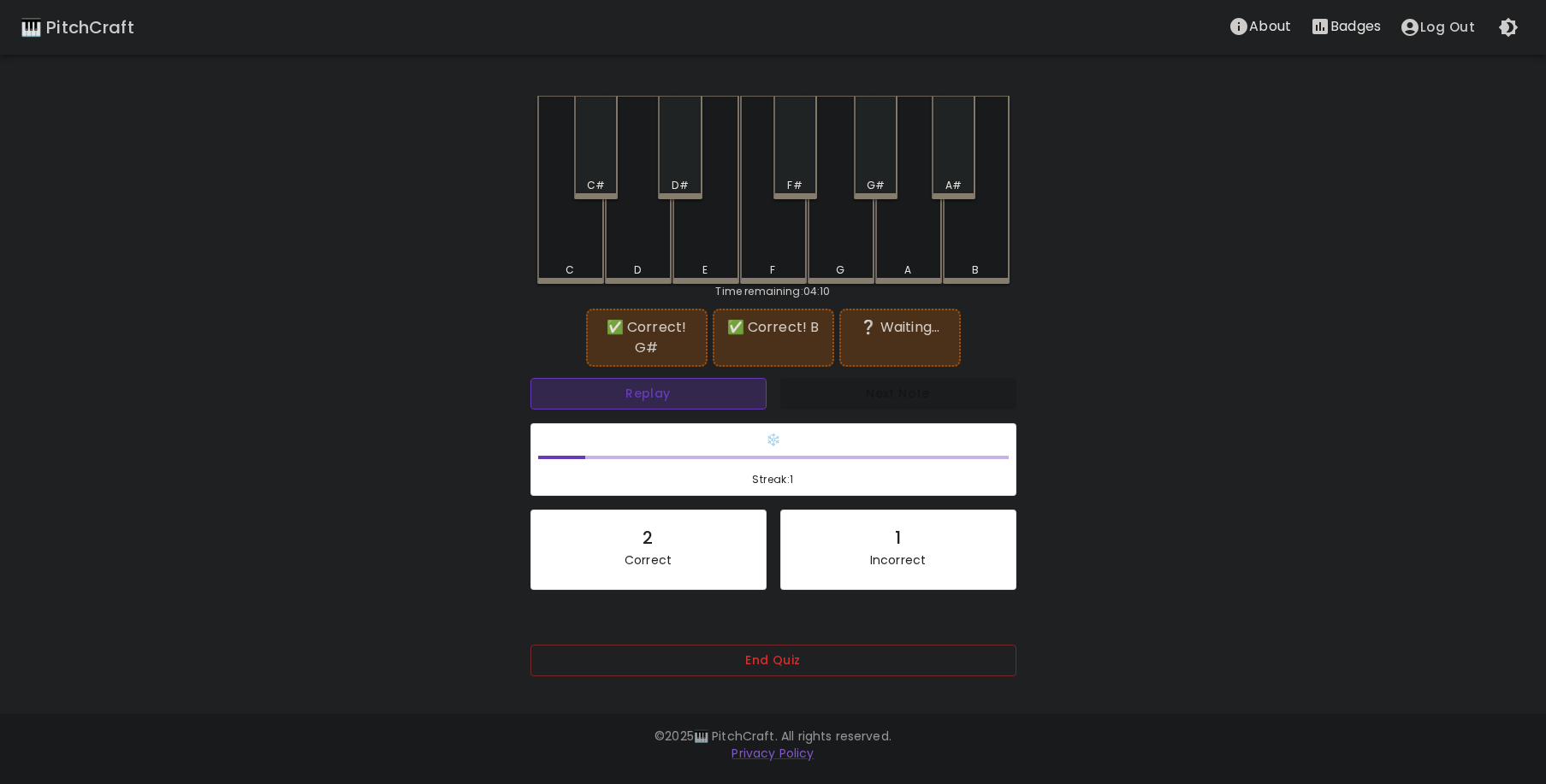
click at [627, 387] on button "Replay" at bounding box center [648, 393] width 236 height 32
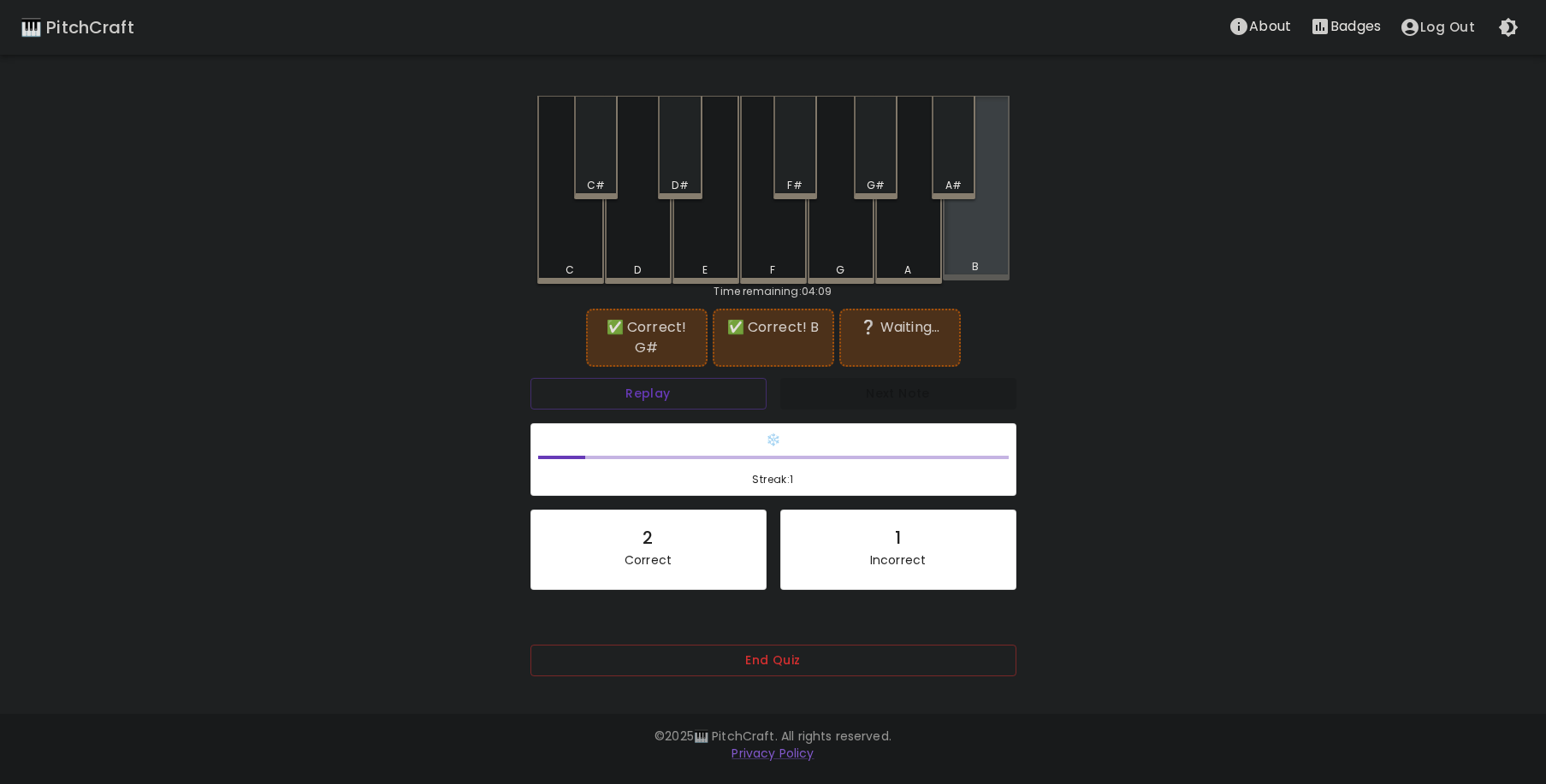
click at [953, 225] on div "B" at bounding box center [976, 187] width 67 height 184
click at [971, 235] on div "B" at bounding box center [976, 187] width 67 height 184
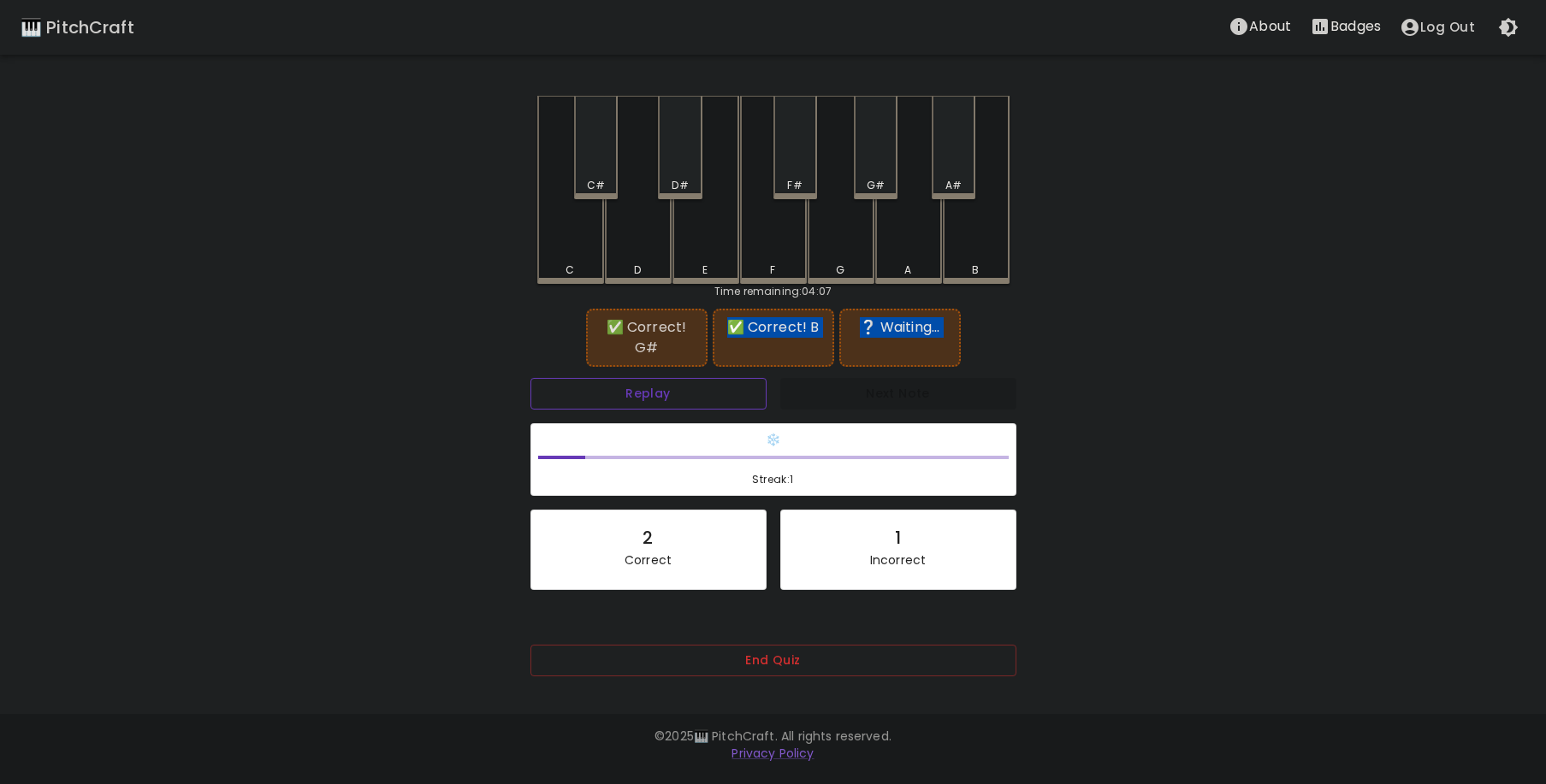
drag, startPoint x: 668, startPoint y: 369, endPoint x: 662, endPoint y: 389, distance: 20.9
click at [667, 378] on div "✅ Correct! G# ✅ Correct! B ❔ Waiting... Replay Next Note ❄️ Streak: 1 2 Correct…" at bounding box center [773, 510] width 486 height 394
click at [661, 390] on button "Replay" at bounding box center [648, 393] width 236 height 32
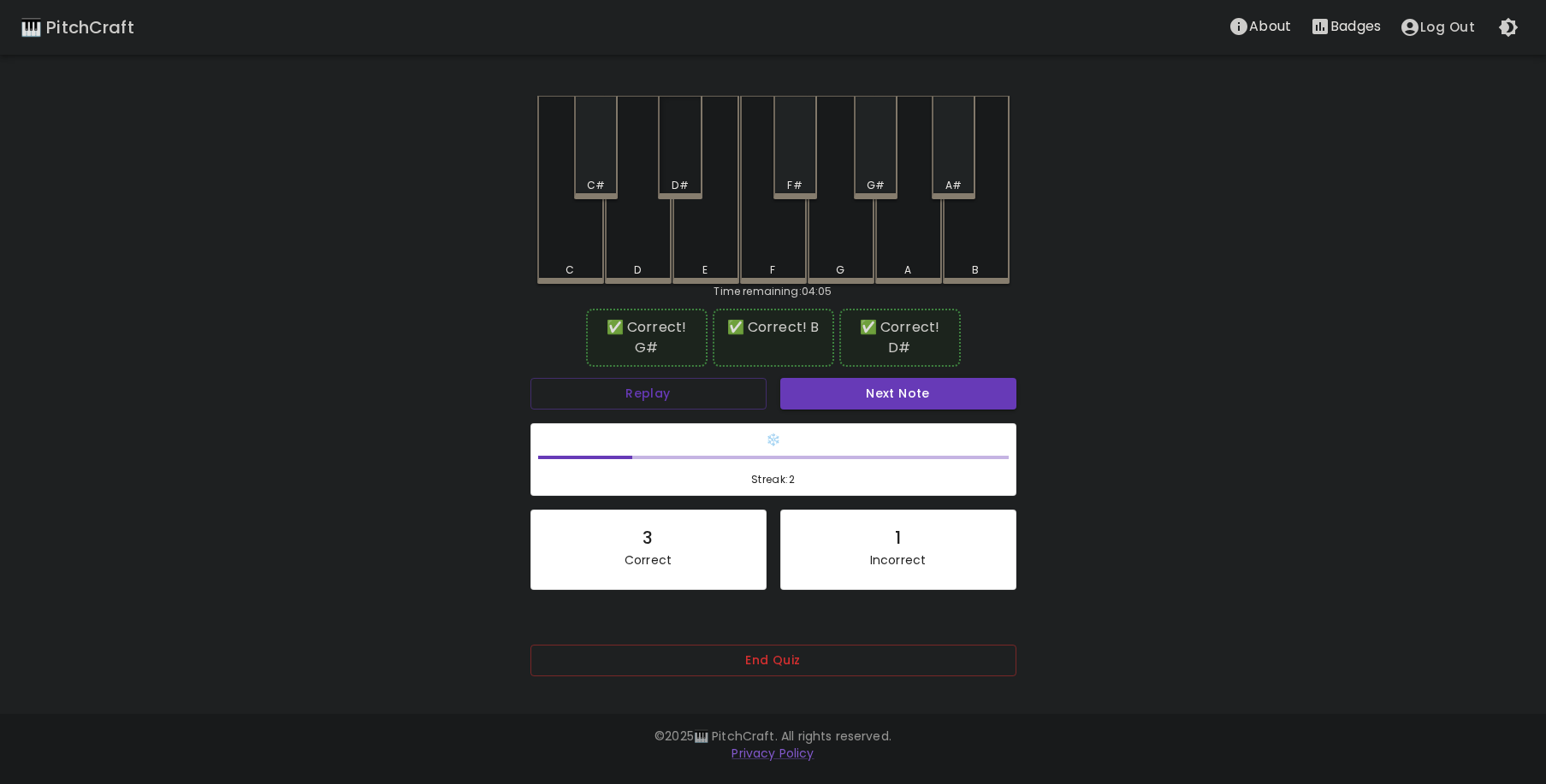
click at [680, 160] on div "D#" at bounding box center [680, 147] width 44 height 104
click at [910, 398] on button "Next Note" at bounding box center [898, 393] width 236 height 32
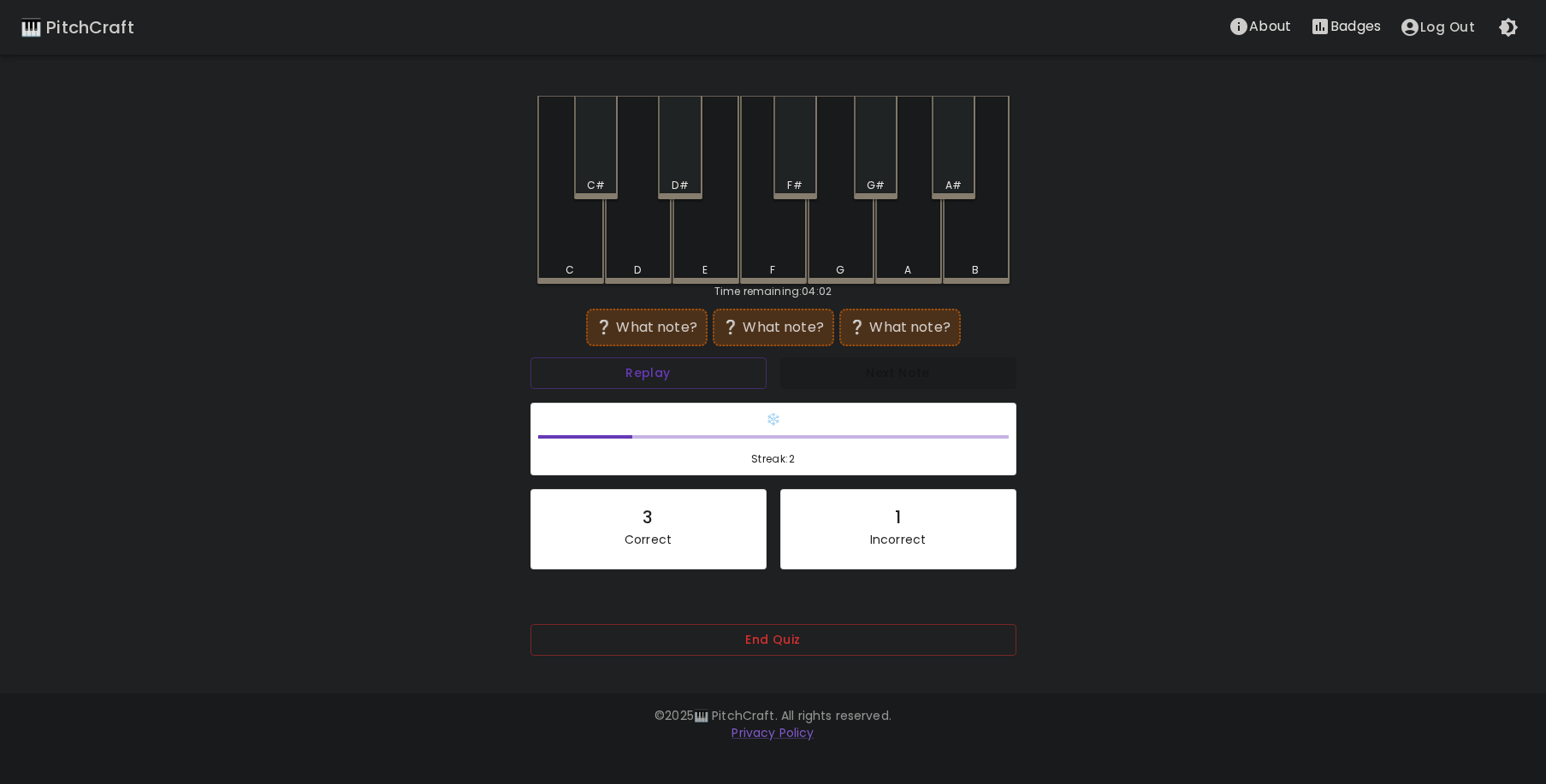
click at [916, 252] on div "A" at bounding box center [908, 189] width 67 height 188
click at [602, 154] on div "C#" at bounding box center [596, 147] width 44 height 104
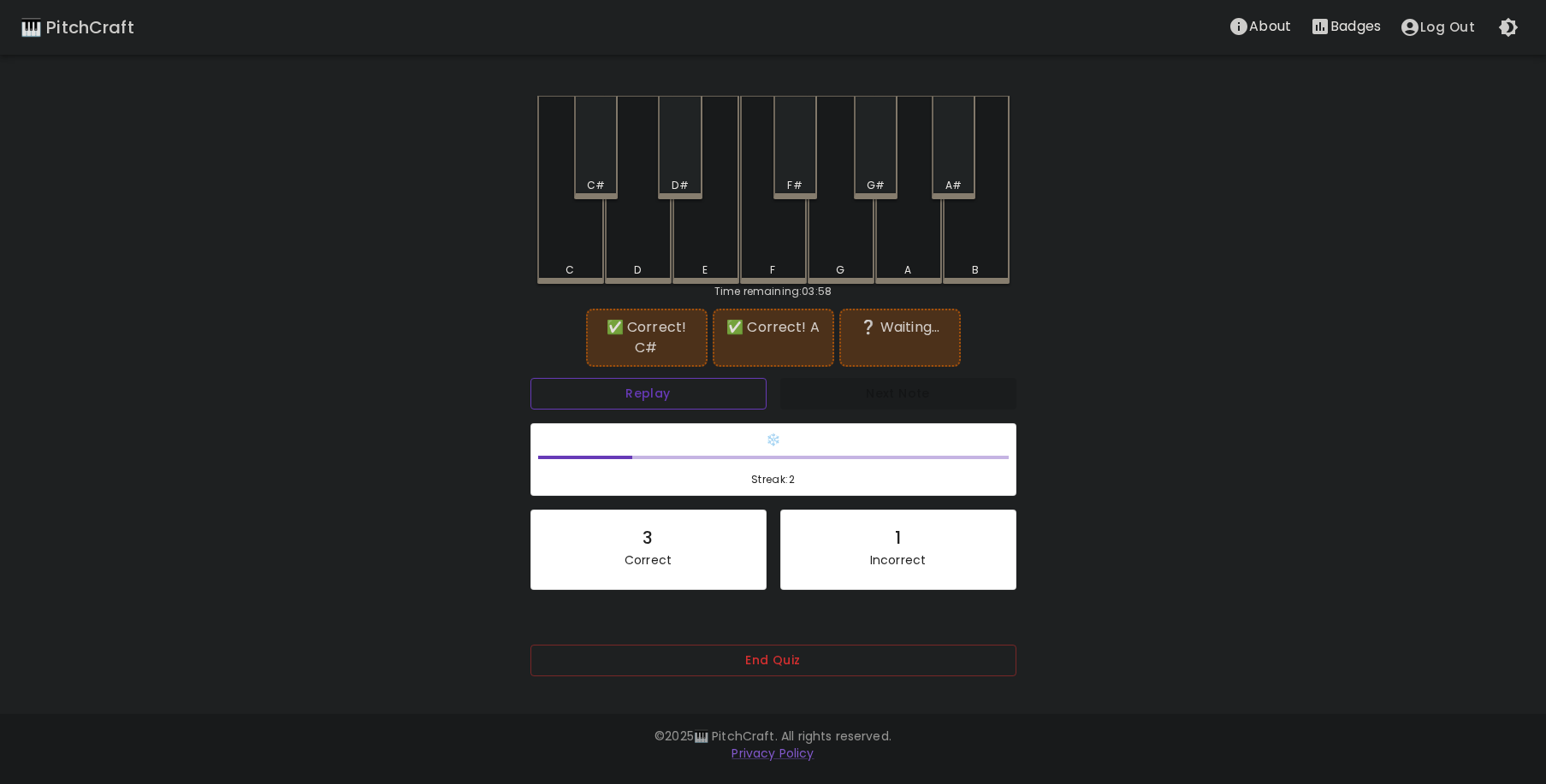
click at [656, 400] on button "Replay" at bounding box center [648, 393] width 236 height 32
click at [905, 263] on div "A" at bounding box center [907, 270] width 7 height 15
click at [621, 394] on button "Replay" at bounding box center [648, 393] width 236 height 32
click at [626, 390] on button "Replay" at bounding box center [648, 393] width 236 height 32
click at [628, 390] on button "Replay" at bounding box center [648, 393] width 236 height 32
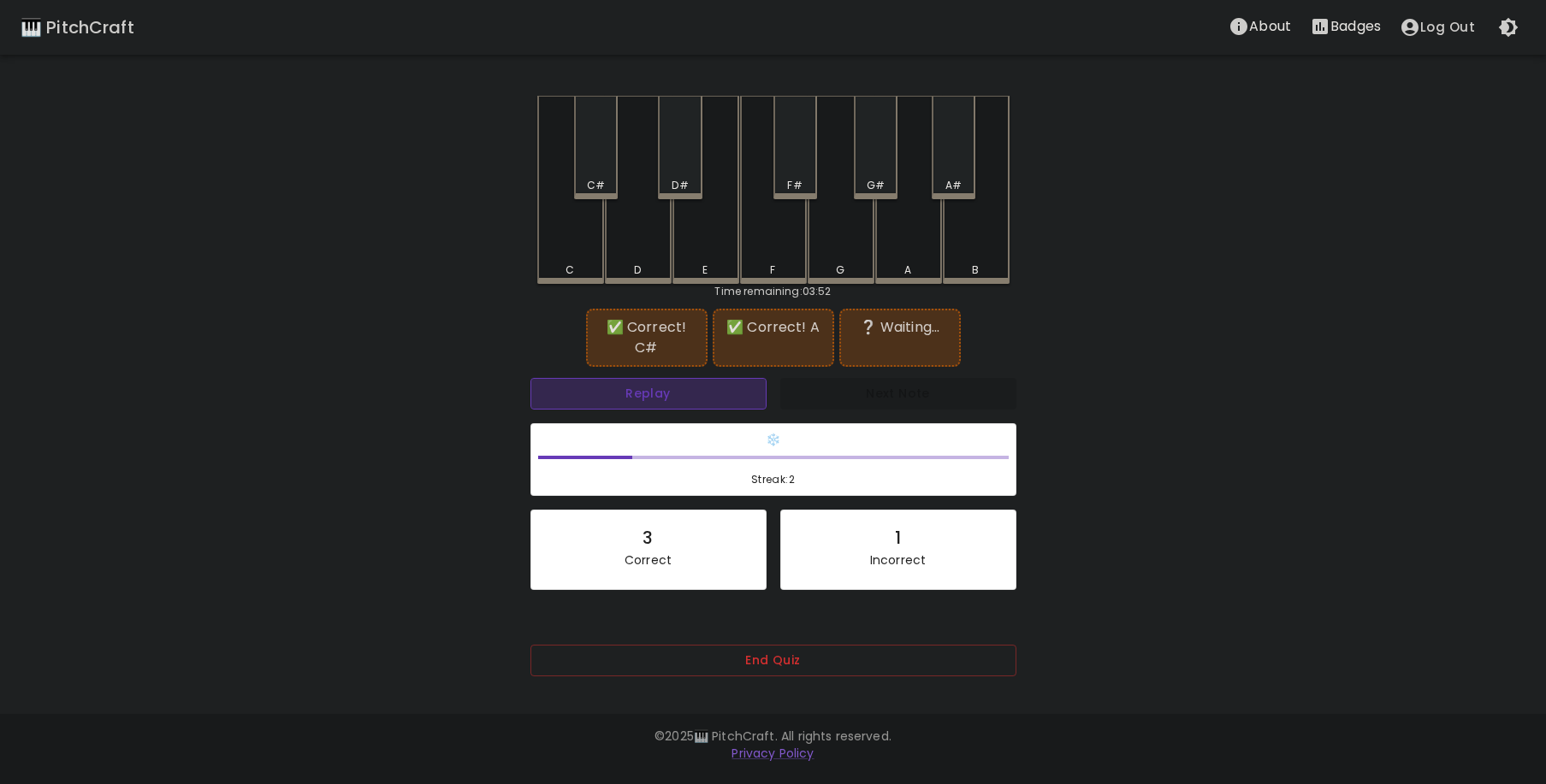
click at [628, 390] on button "Replay" at bounding box center [648, 393] width 236 height 32
click at [631, 387] on button "Replay" at bounding box center [648, 393] width 236 height 32
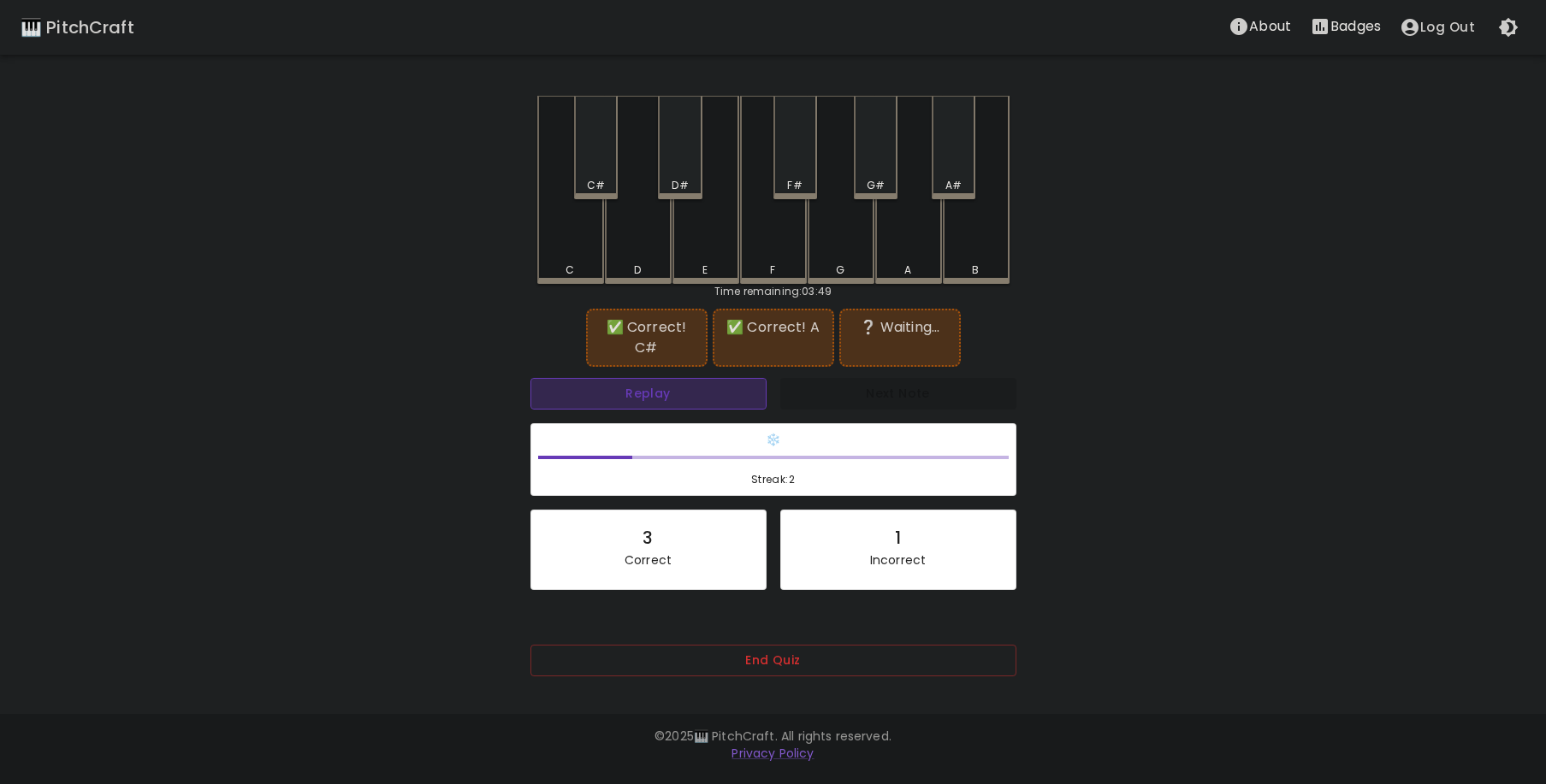
click at [631, 387] on button "Replay" at bounding box center [648, 393] width 236 height 32
click at [920, 233] on div "A" at bounding box center [908, 189] width 67 height 188
click at [704, 384] on button "Replay" at bounding box center [648, 393] width 236 height 32
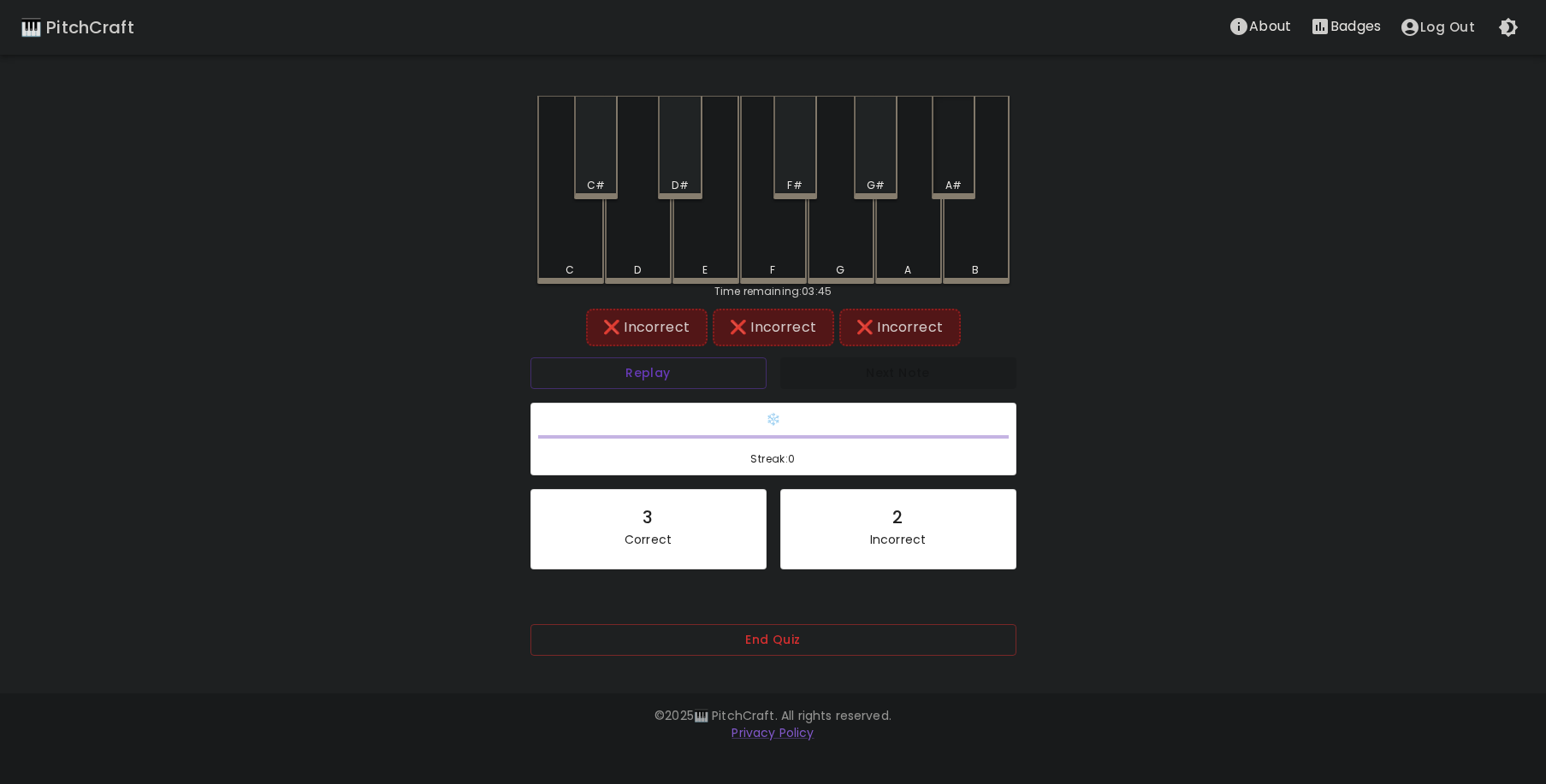
click at [960, 161] on div "A#" at bounding box center [954, 147] width 44 height 104
click at [972, 257] on div "B" at bounding box center [976, 187] width 67 height 184
drag, startPoint x: 936, startPoint y: 669, endPoint x: 910, endPoint y: 635, distance: 42.8
click at [922, 653] on div "End Quiz" at bounding box center [773, 653] width 486 height 56
drag, startPoint x: 908, startPoint y: 633, endPoint x: 910, endPoint y: 621, distance: 12.2
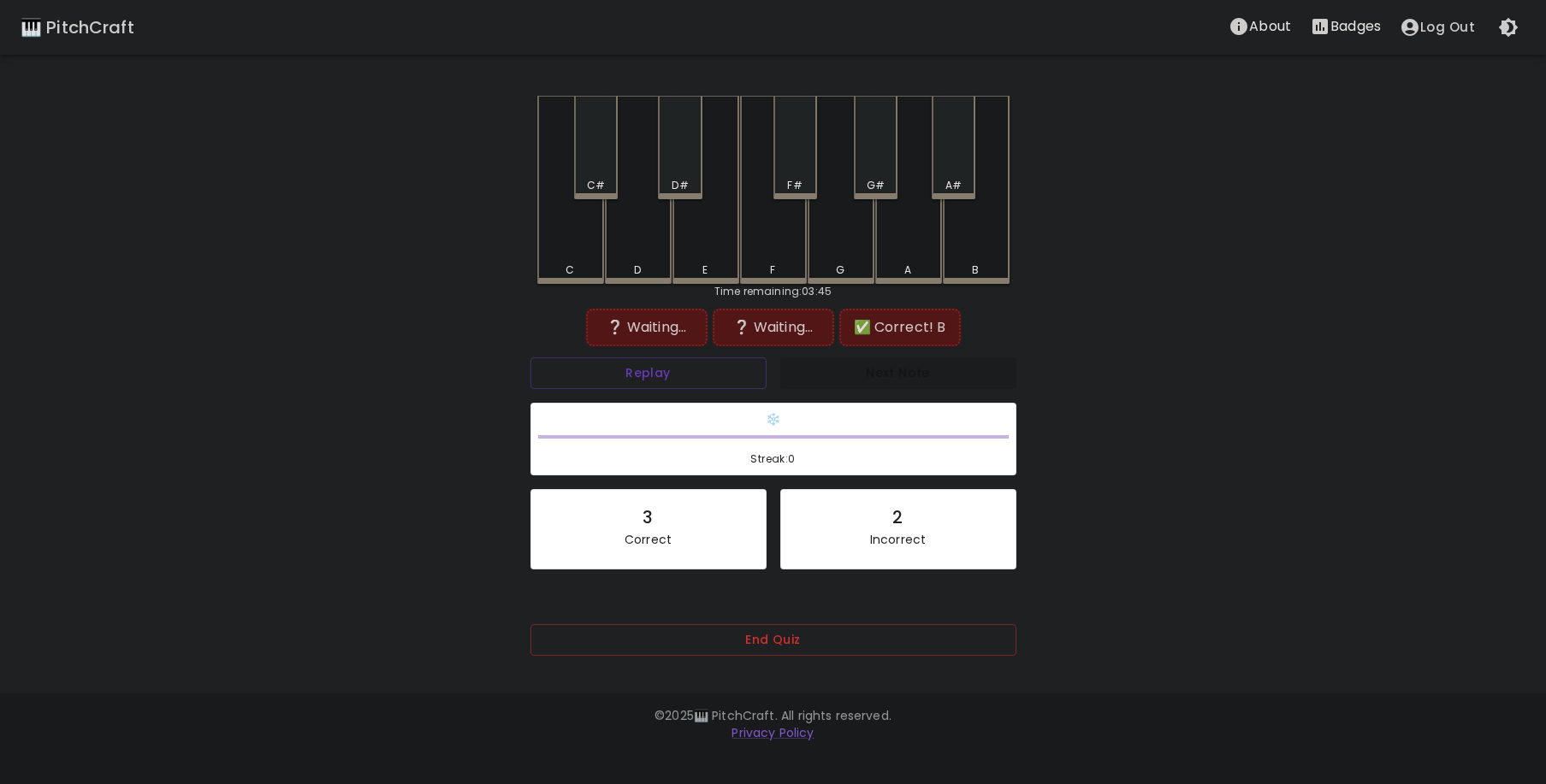
click at [908, 630] on button "End Quiz" at bounding box center [773, 641] width 486 height 32
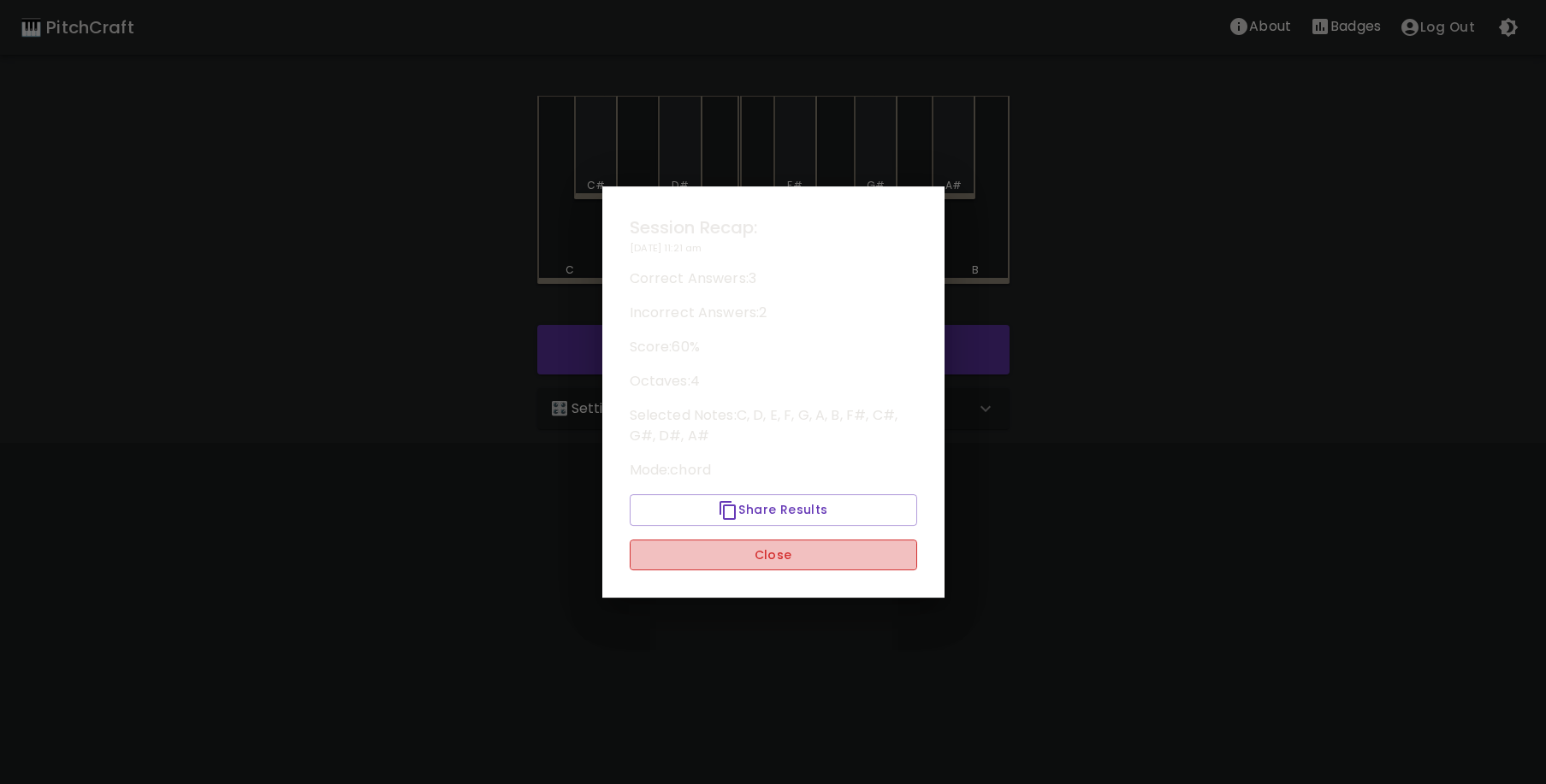
click at [779, 544] on button "Close" at bounding box center [773, 556] width 287 height 32
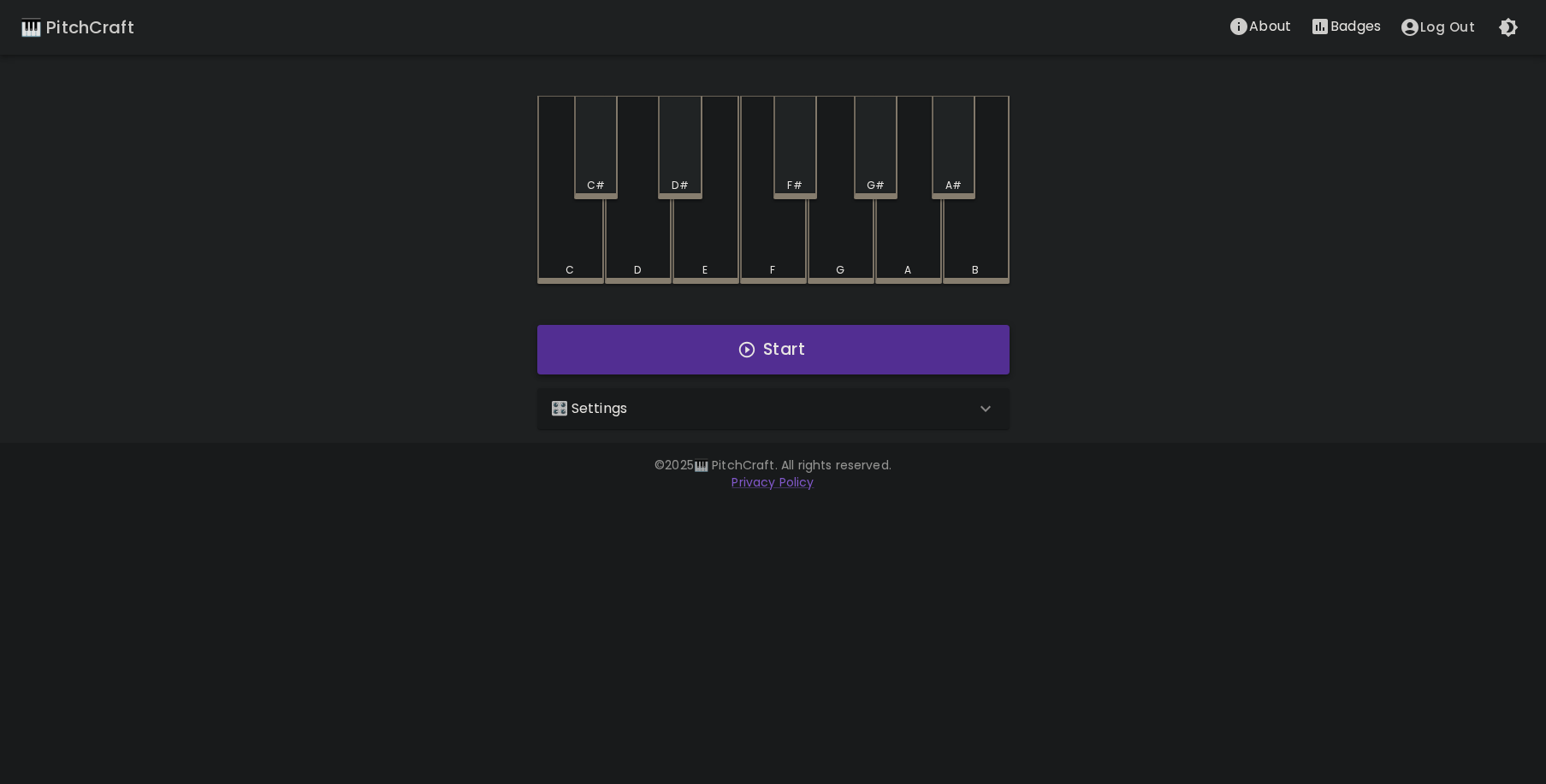
click at [743, 362] on button "Start" at bounding box center [773, 350] width 472 height 50
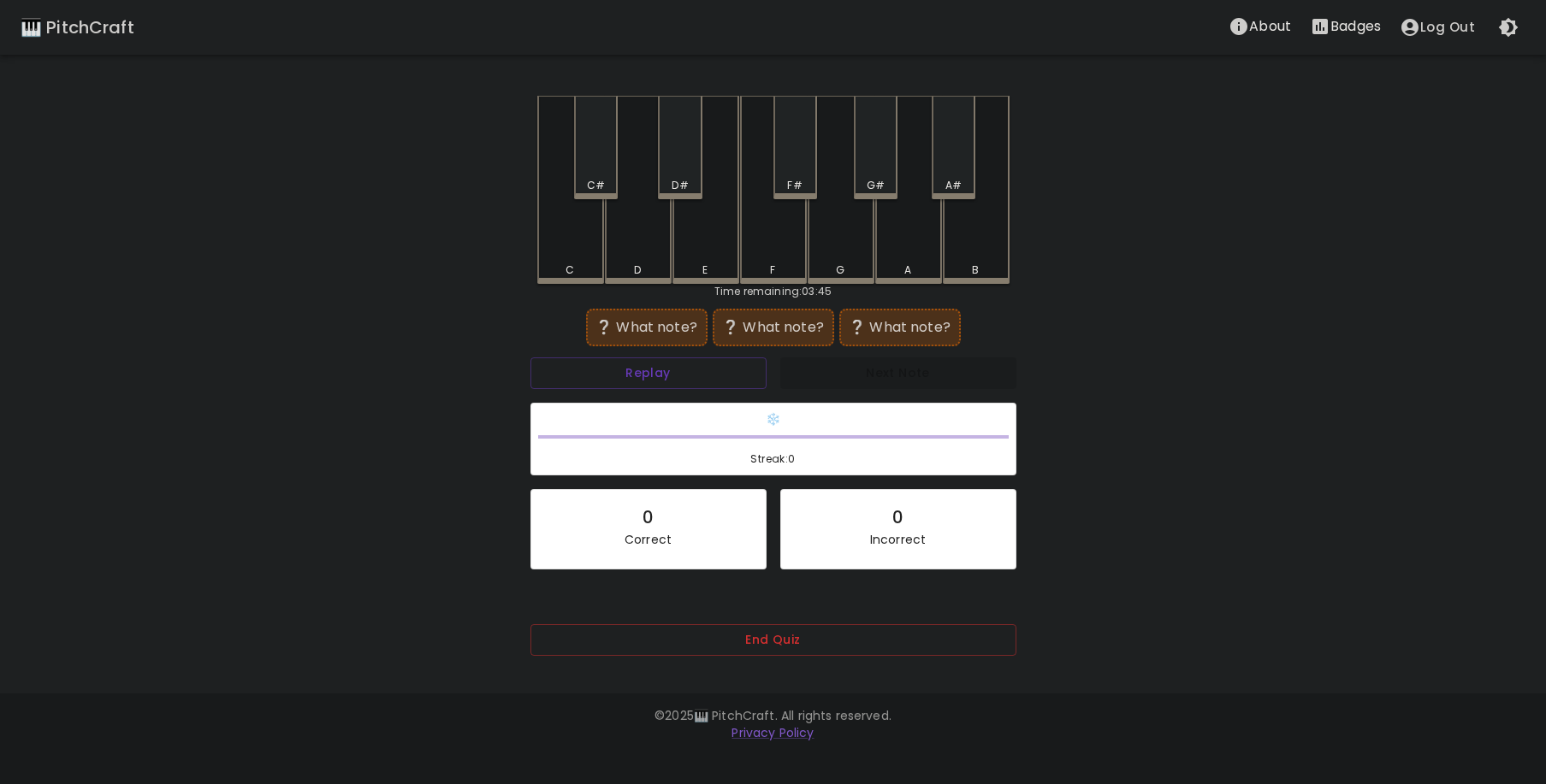
click at [644, 225] on div "D" at bounding box center [638, 189] width 67 height 188
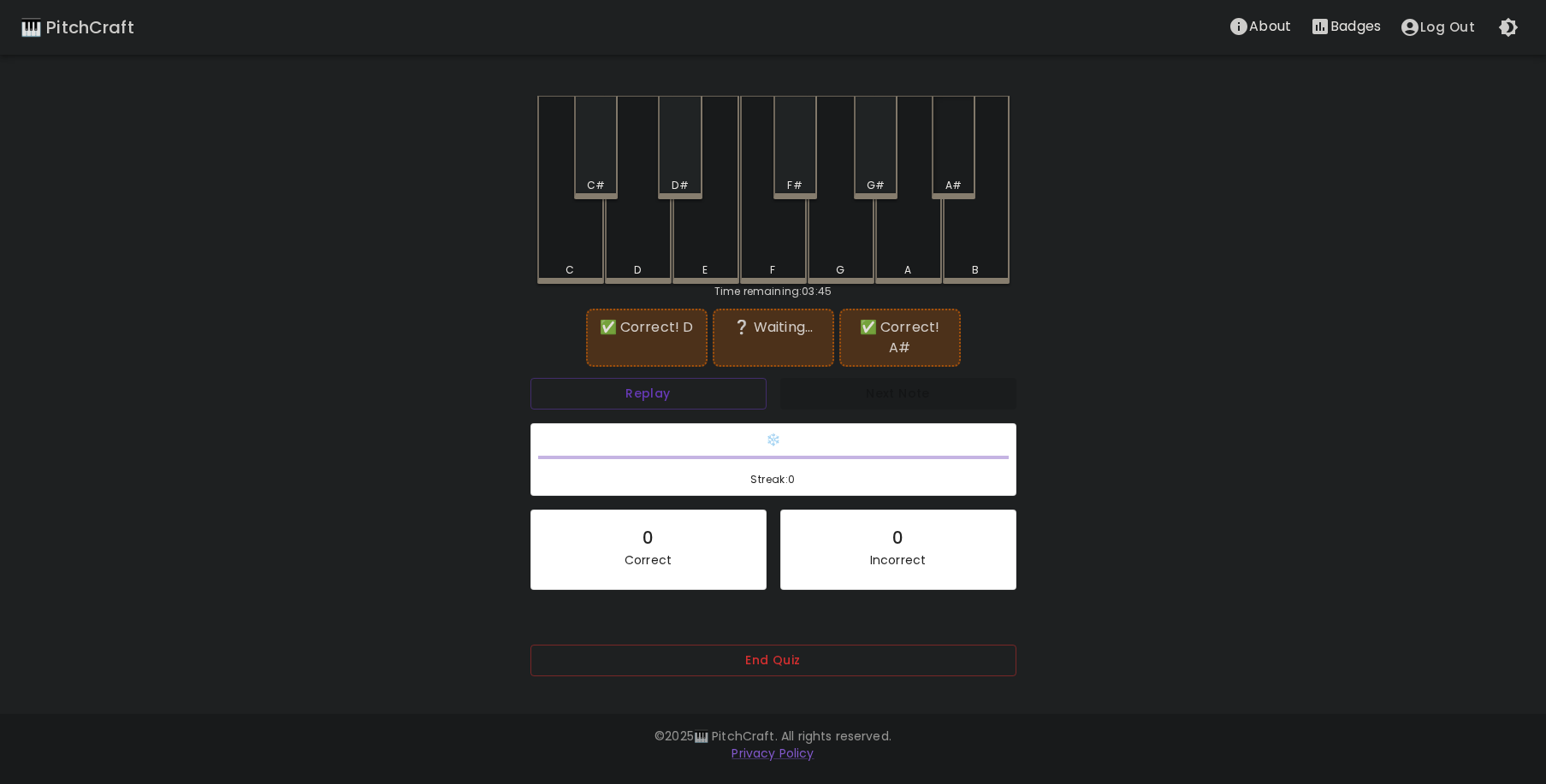
click at [959, 161] on div "A#" at bounding box center [954, 147] width 44 height 104
click at [712, 394] on div "Replay" at bounding box center [648, 394] width 250 height 46
click at [719, 378] on button "Replay" at bounding box center [648, 393] width 236 height 32
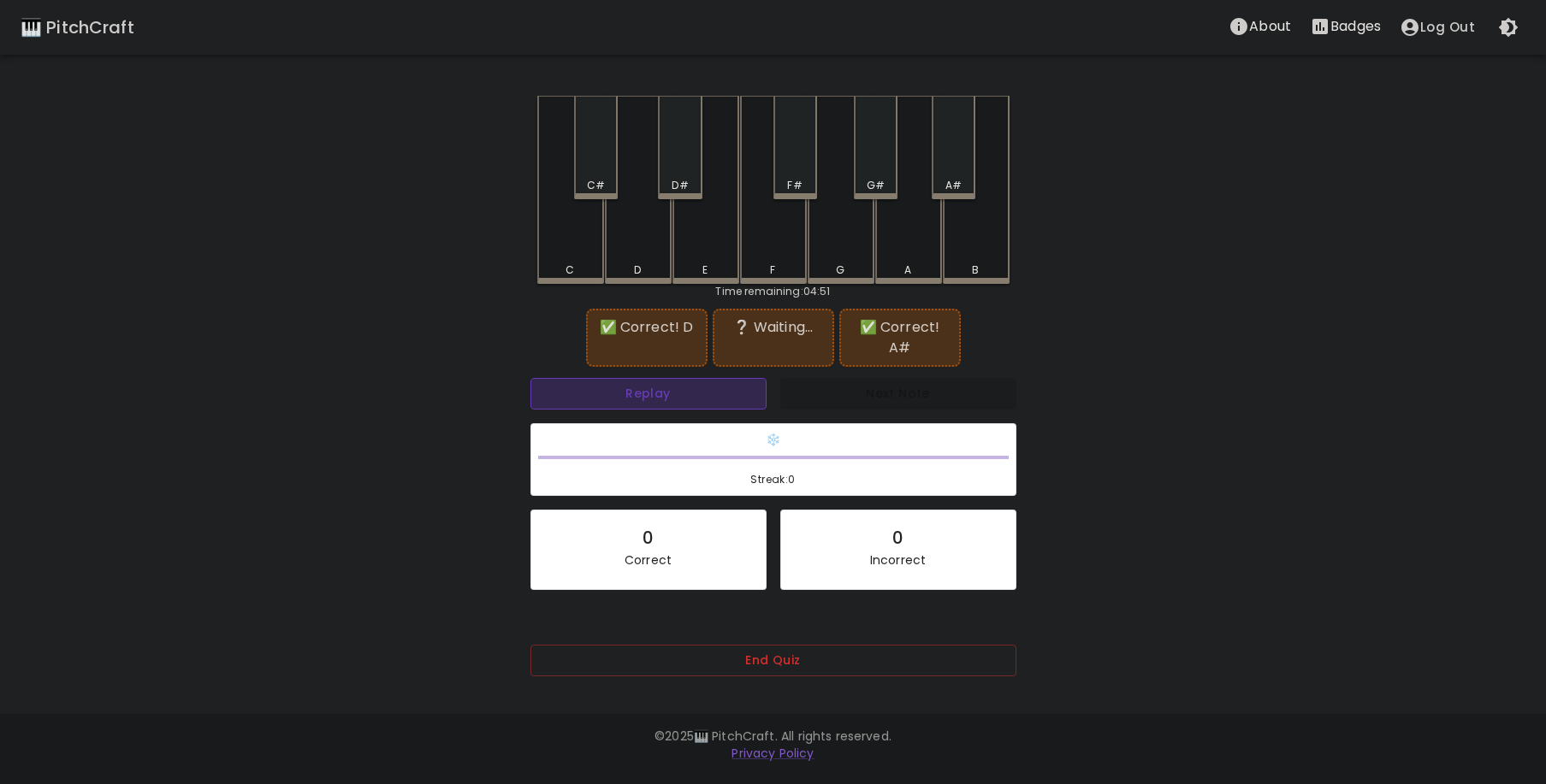
click at [719, 378] on button "Replay" at bounding box center [648, 393] width 236 height 32
click at [685, 381] on button "Replay" at bounding box center [648, 393] width 236 height 32
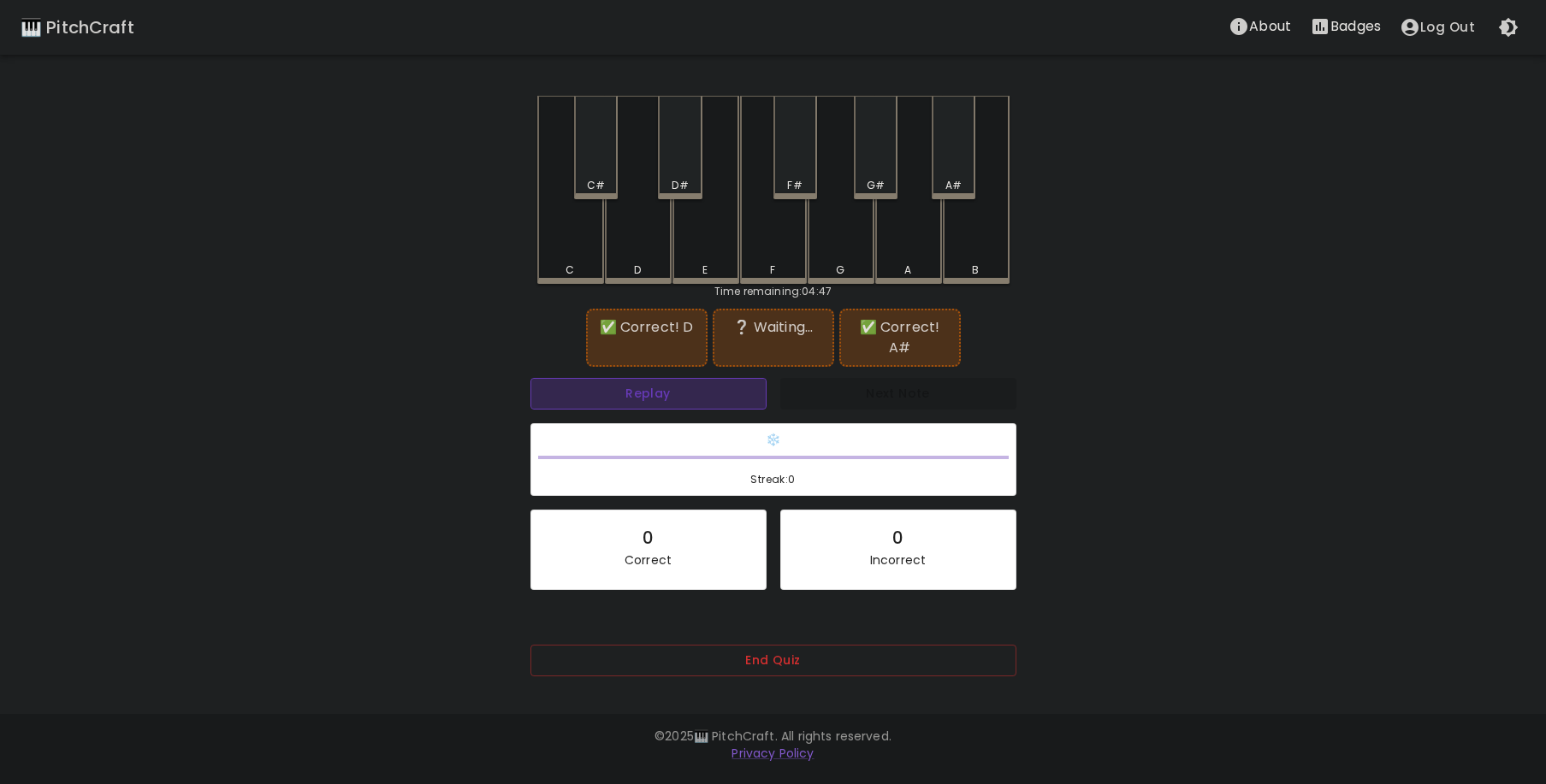
click at [685, 381] on button "Replay" at bounding box center [648, 393] width 236 height 32
click at [657, 378] on button "Replay" at bounding box center [648, 393] width 236 height 32
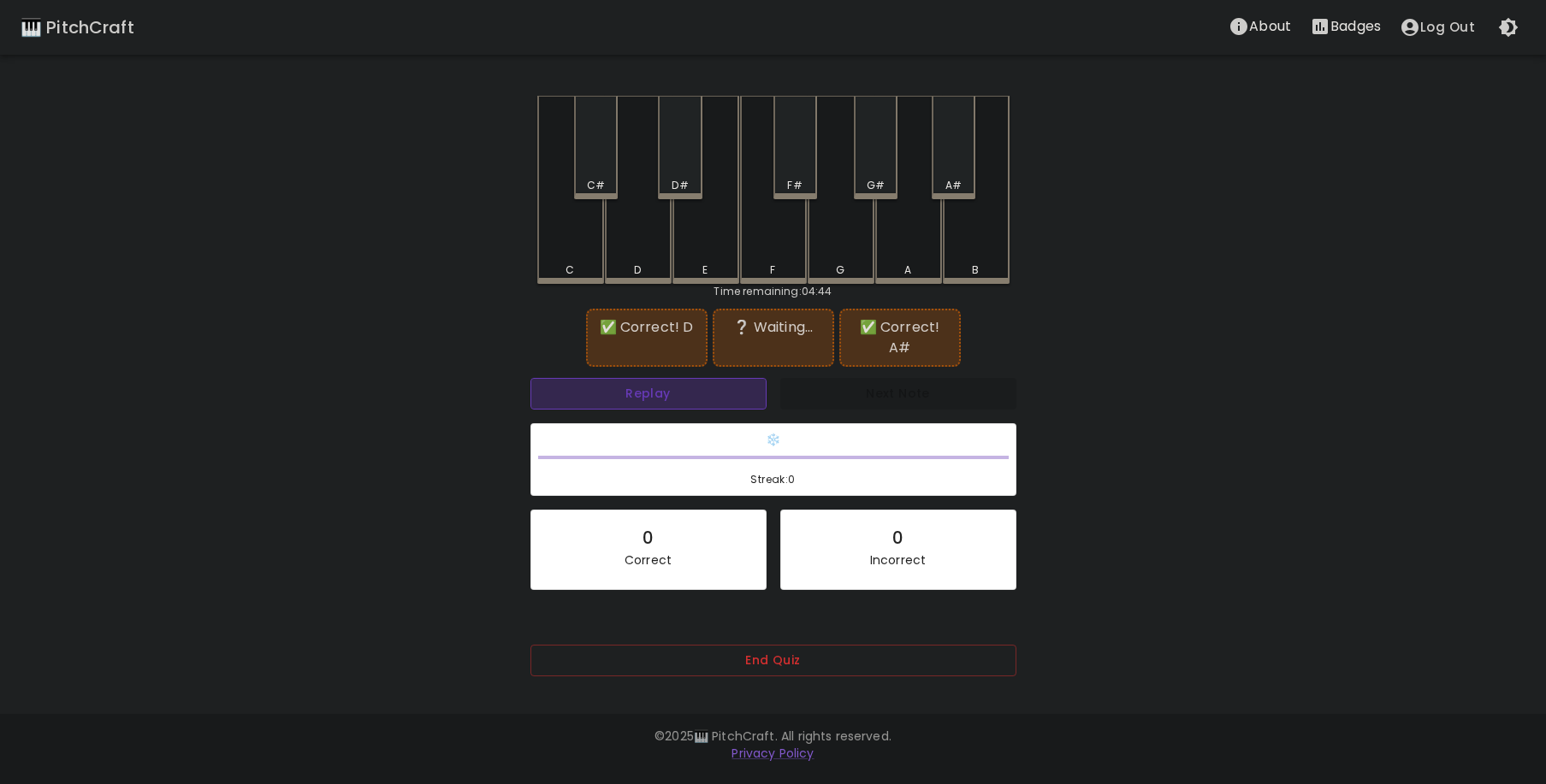
click at [657, 378] on button "Replay" at bounding box center [648, 393] width 236 height 32
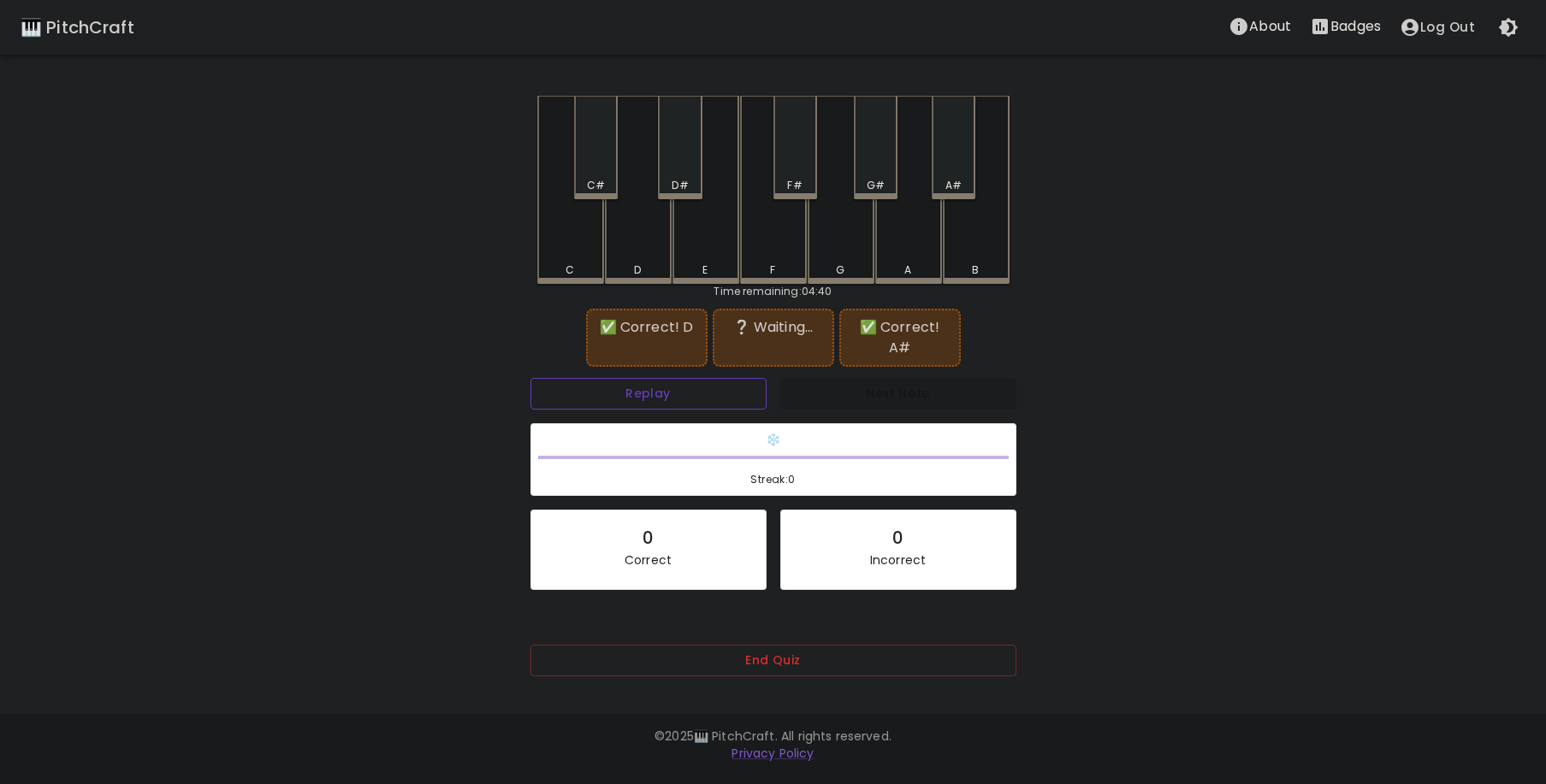
click at [657, 378] on button "Replay" at bounding box center [648, 393] width 236 height 32
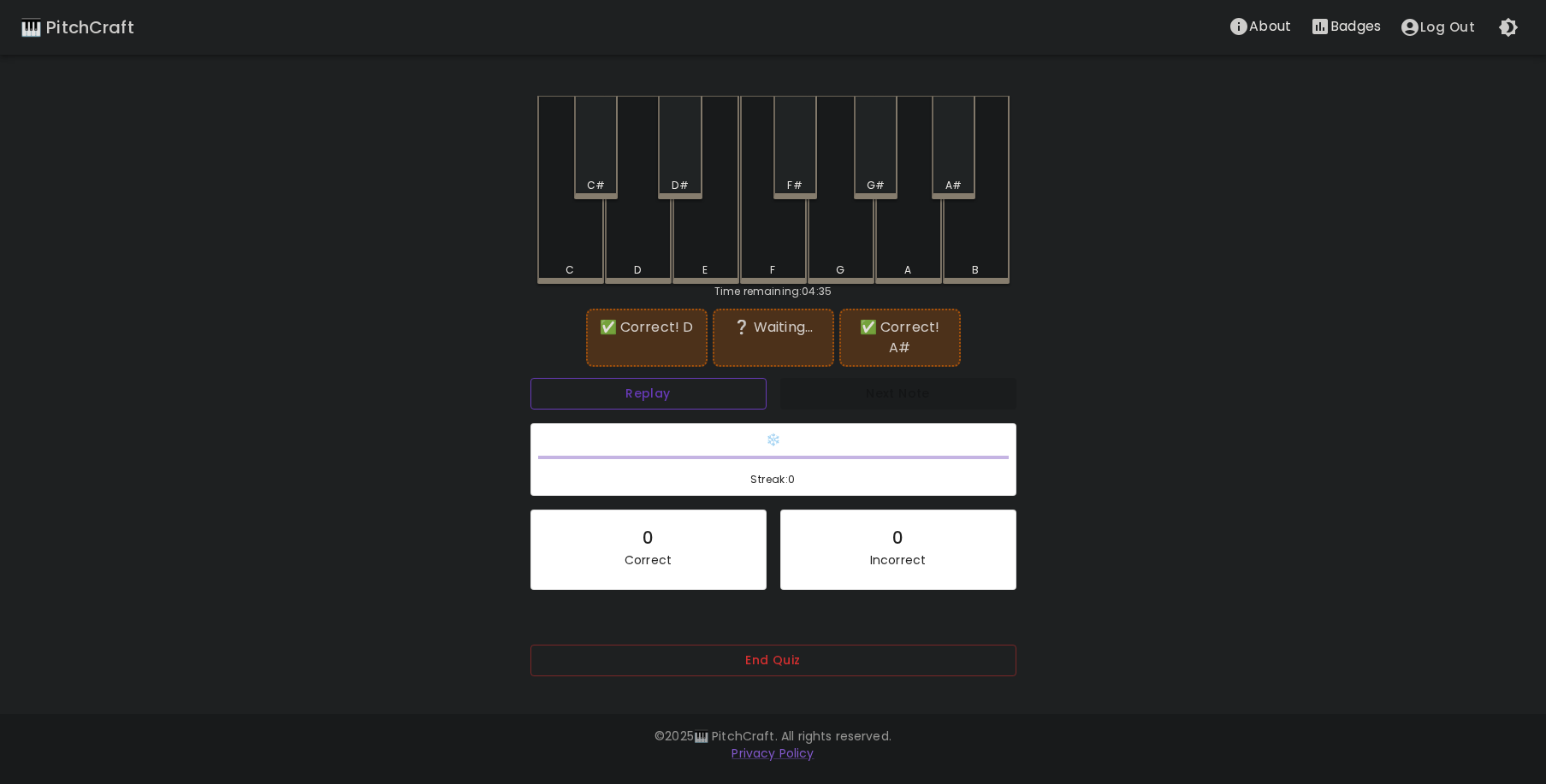
click at [656, 381] on button "Replay" at bounding box center [648, 393] width 236 height 32
click at [674, 378] on button "Replay" at bounding box center [648, 393] width 236 height 32
click at [668, 378] on button "Replay" at bounding box center [648, 393] width 236 height 32
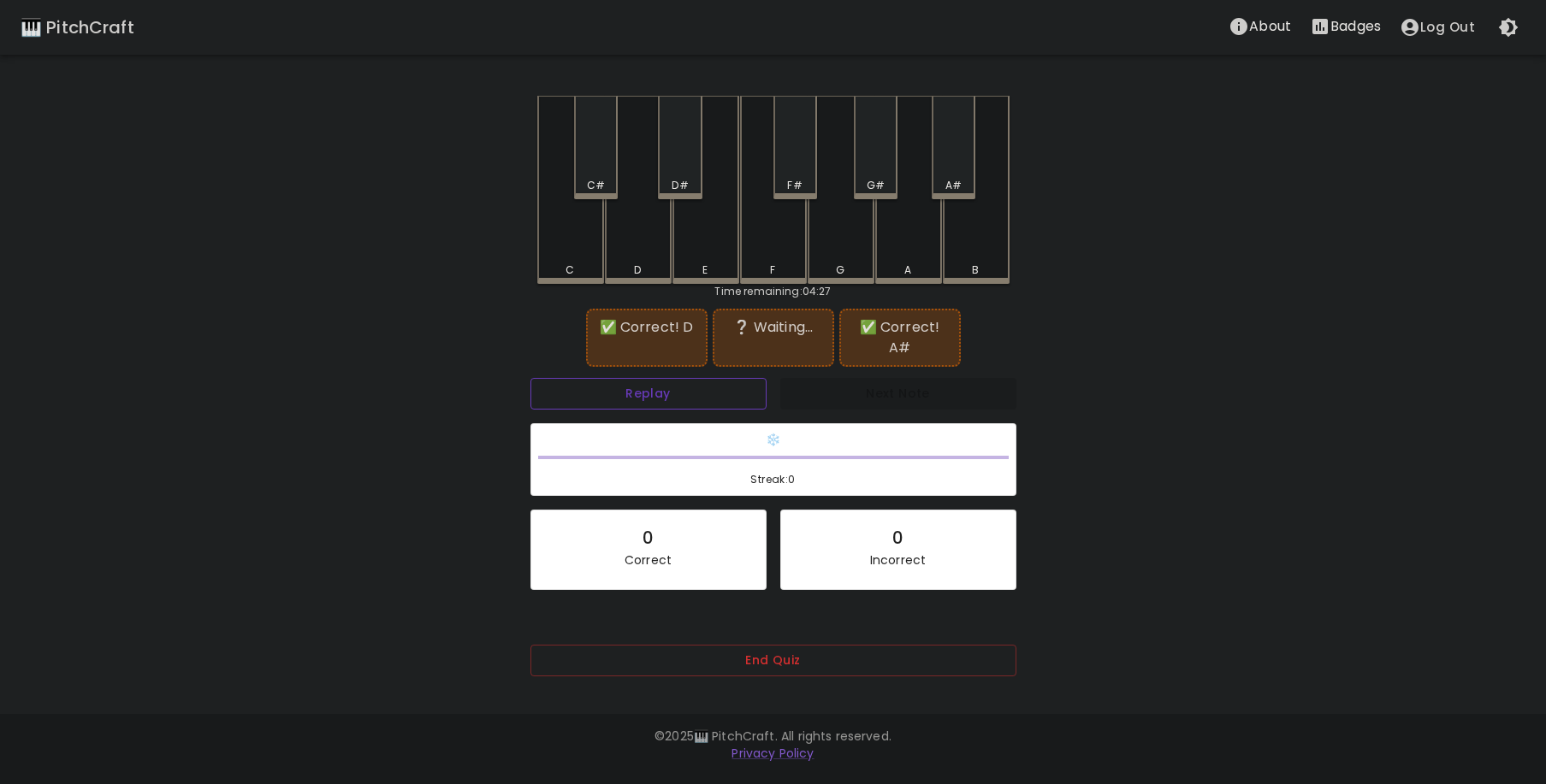
click at [668, 378] on button "Replay" at bounding box center [648, 393] width 236 height 32
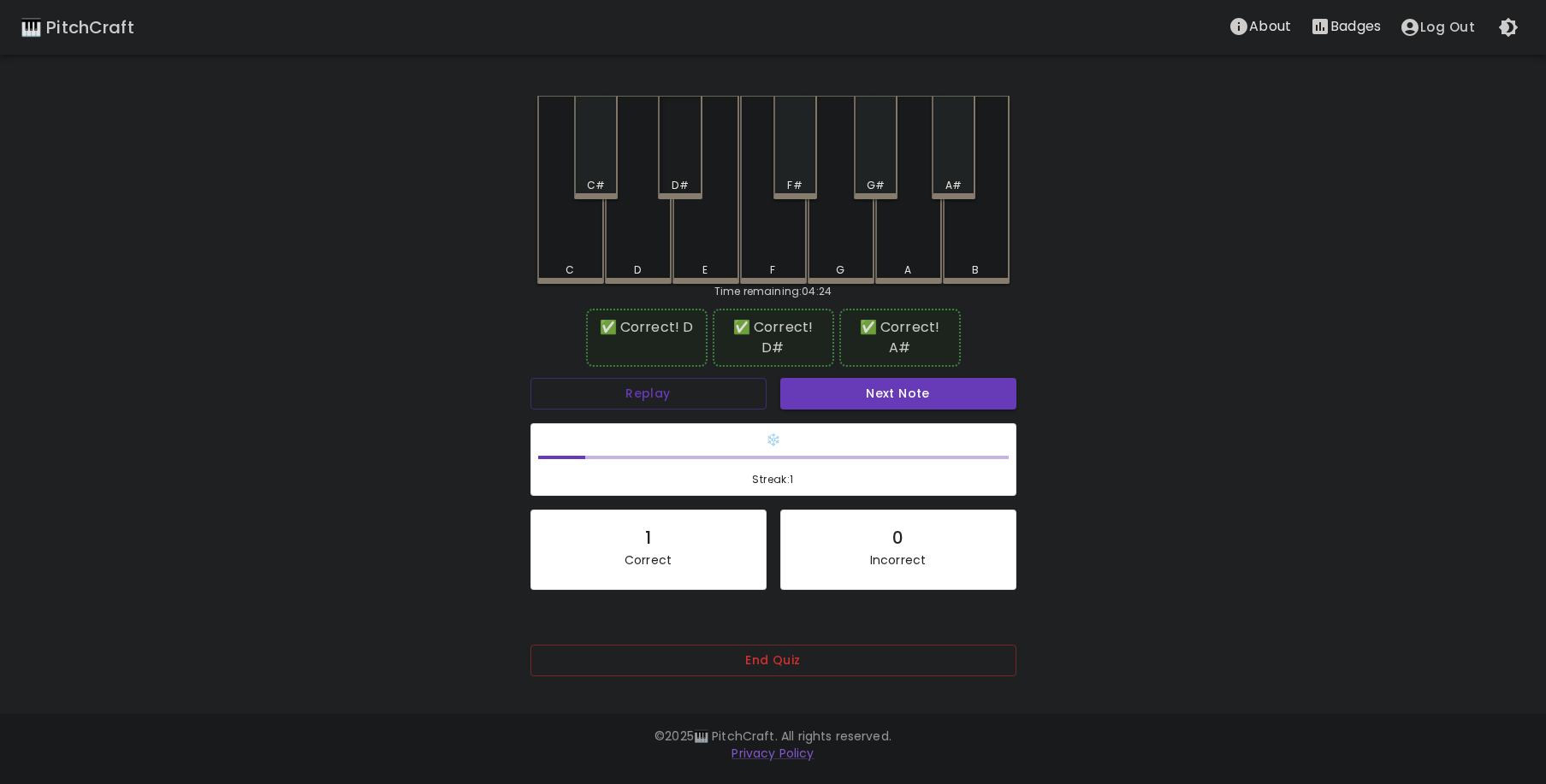
click at [690, 156] on div "D#" at bounding box center [680, 147] width 44 height 104
drag, startPoint x: 807, startPoint y: 385, endPoint x: 789, endPoint y: 385, distance: 18.0
click at [803, 385] on button "Next Note" at bounding box center [898, 393] width 236 height 32
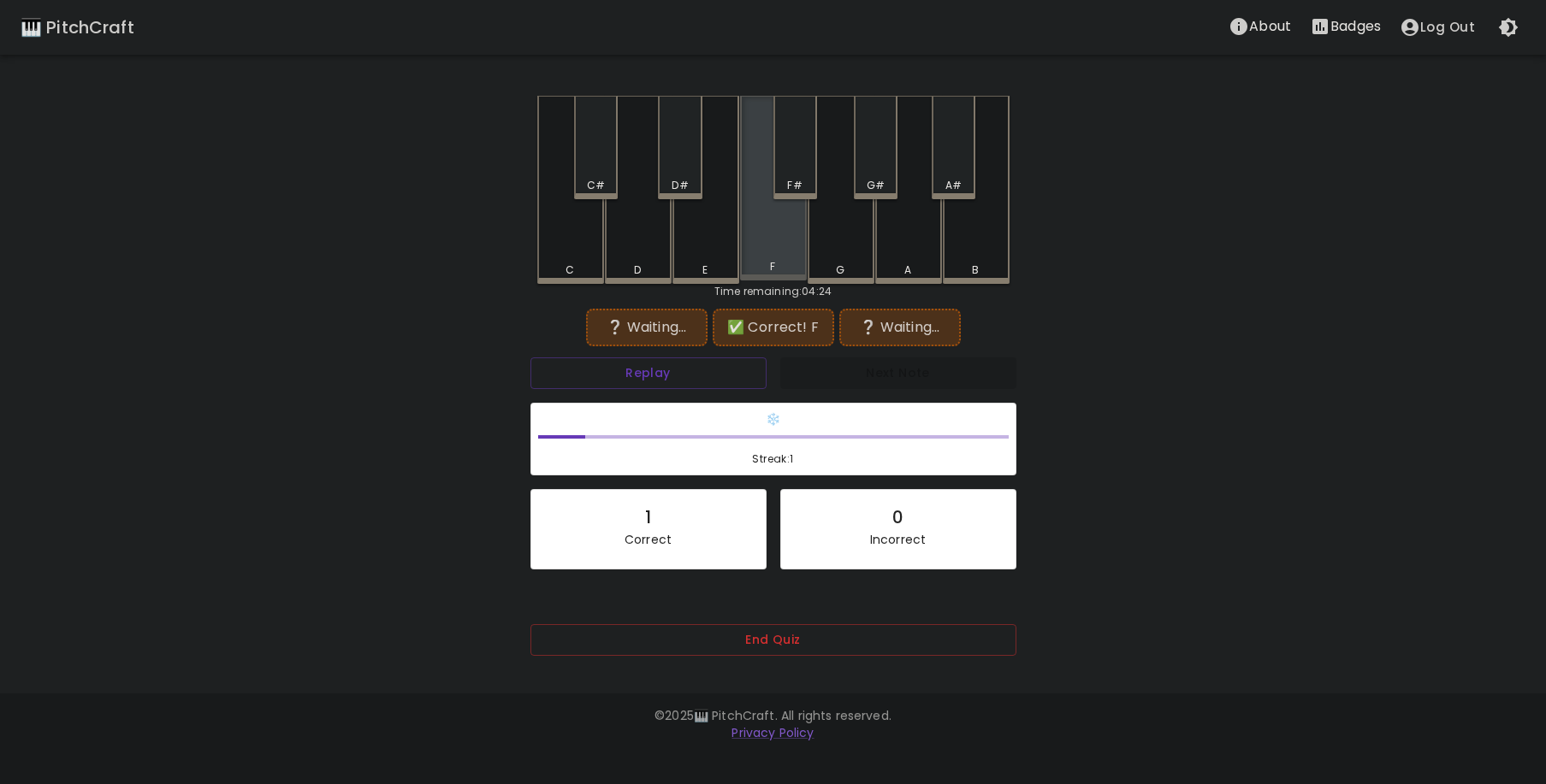
click at [748, 245] on div "F" at bounding box center [773, 187] width 67 height 184
click at [889, 239] on div "A" at bounding box center [908, 189] width 67 height 188
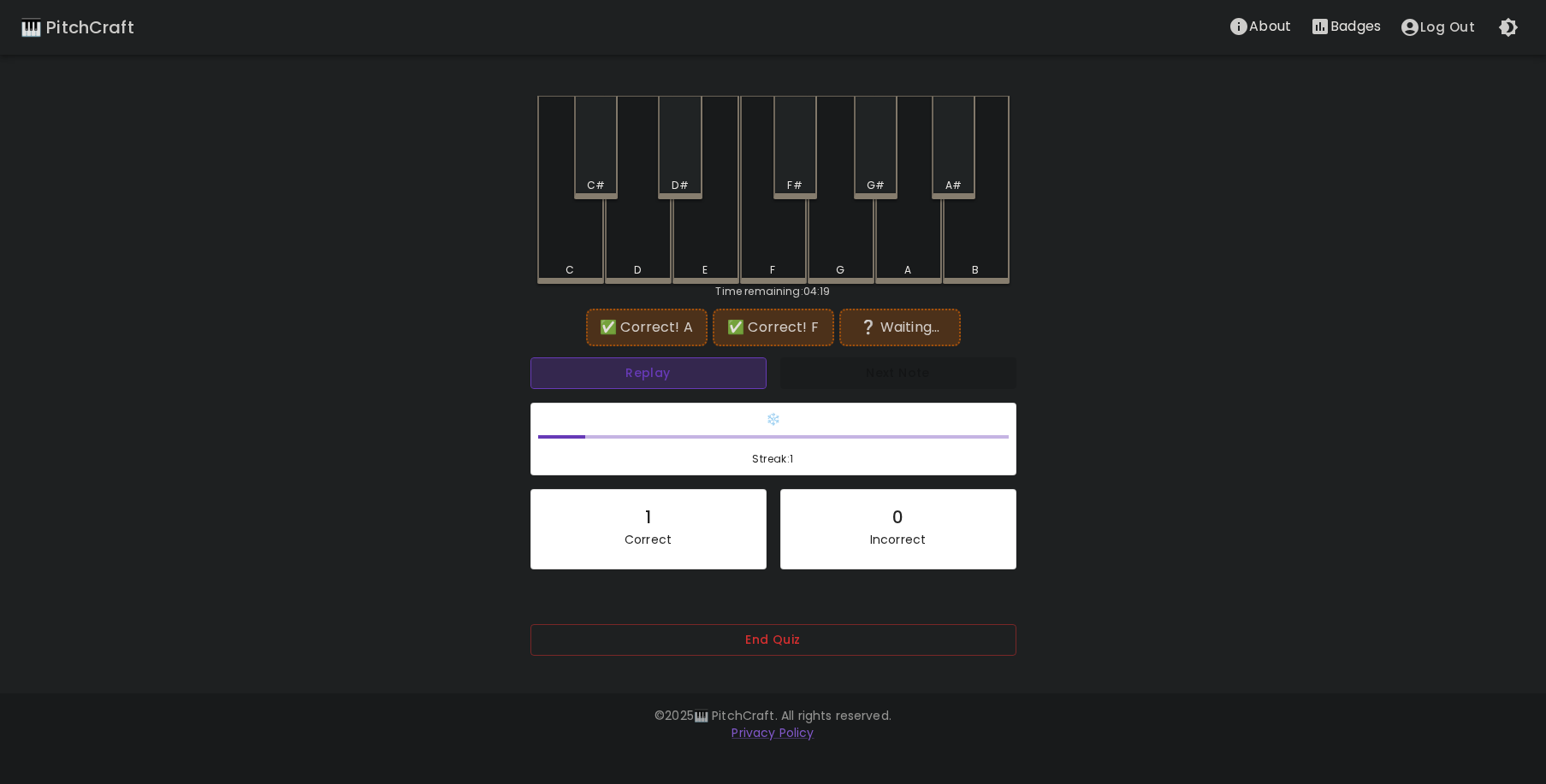
click at [603, 382] on button "Replay" at bounding box center [648, 374] width 236 height 32
click at [680, 168] on div "D#" at bounding box center [680, 147] width 44 height 104
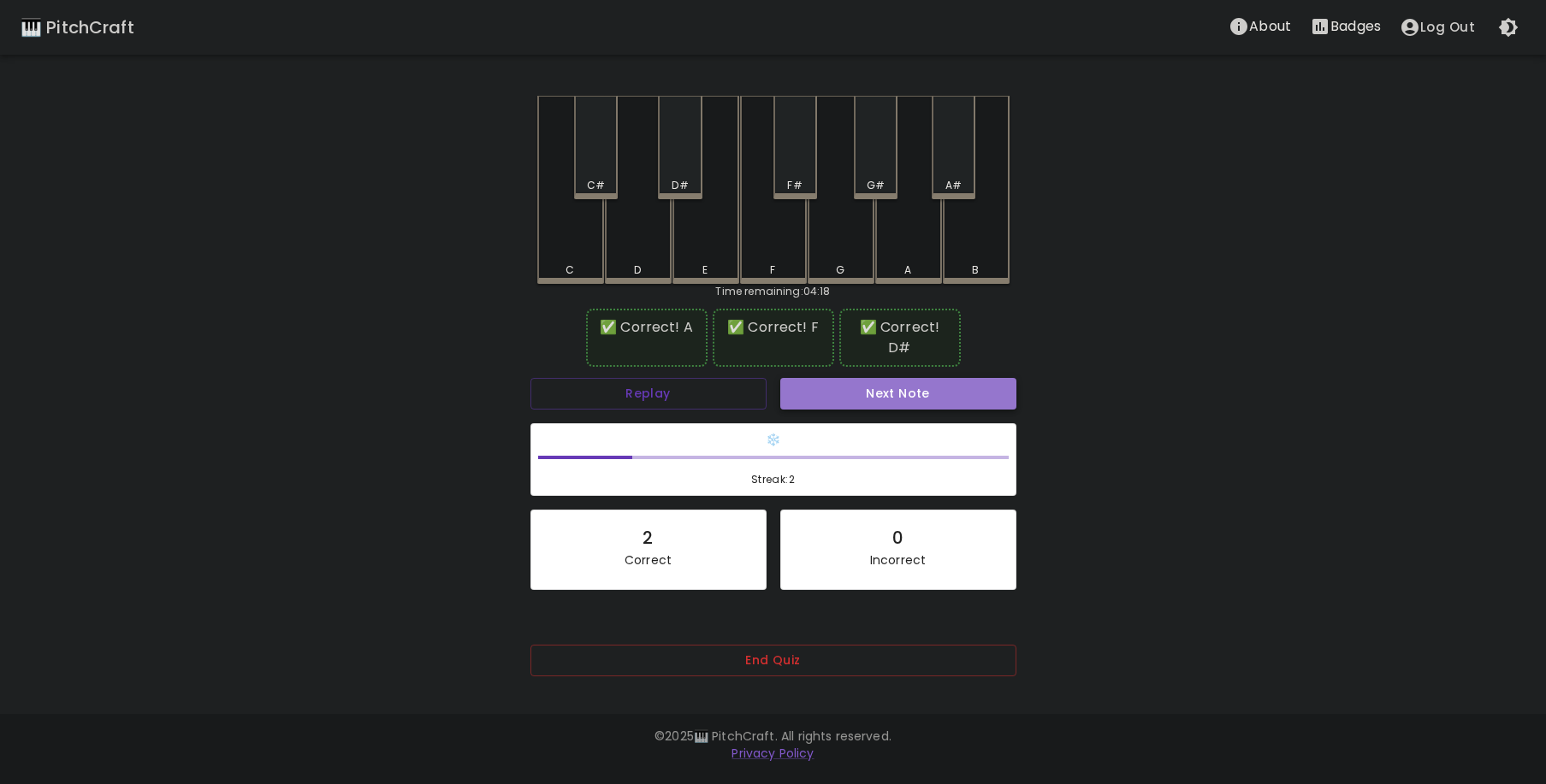
click at [898, 378] on button "Next Note" at bounding box center [898, 393] width 236 height 32
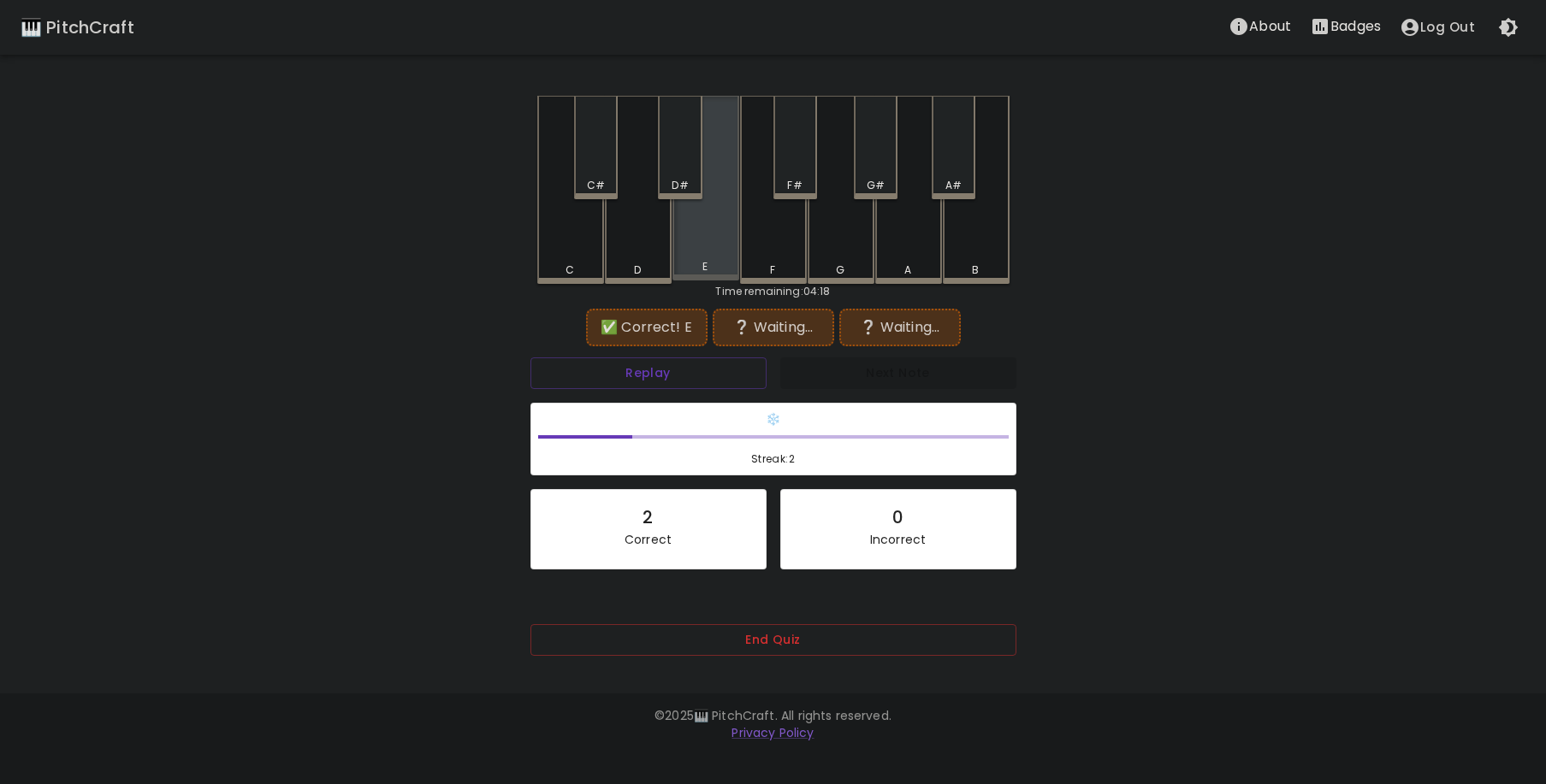
click at [691, 219] on div "E" at bounding box center [706, 187] width 67 height 184
click at [669, 374] on button "Replay" at bounding box center [648, 374] width 236 height 32
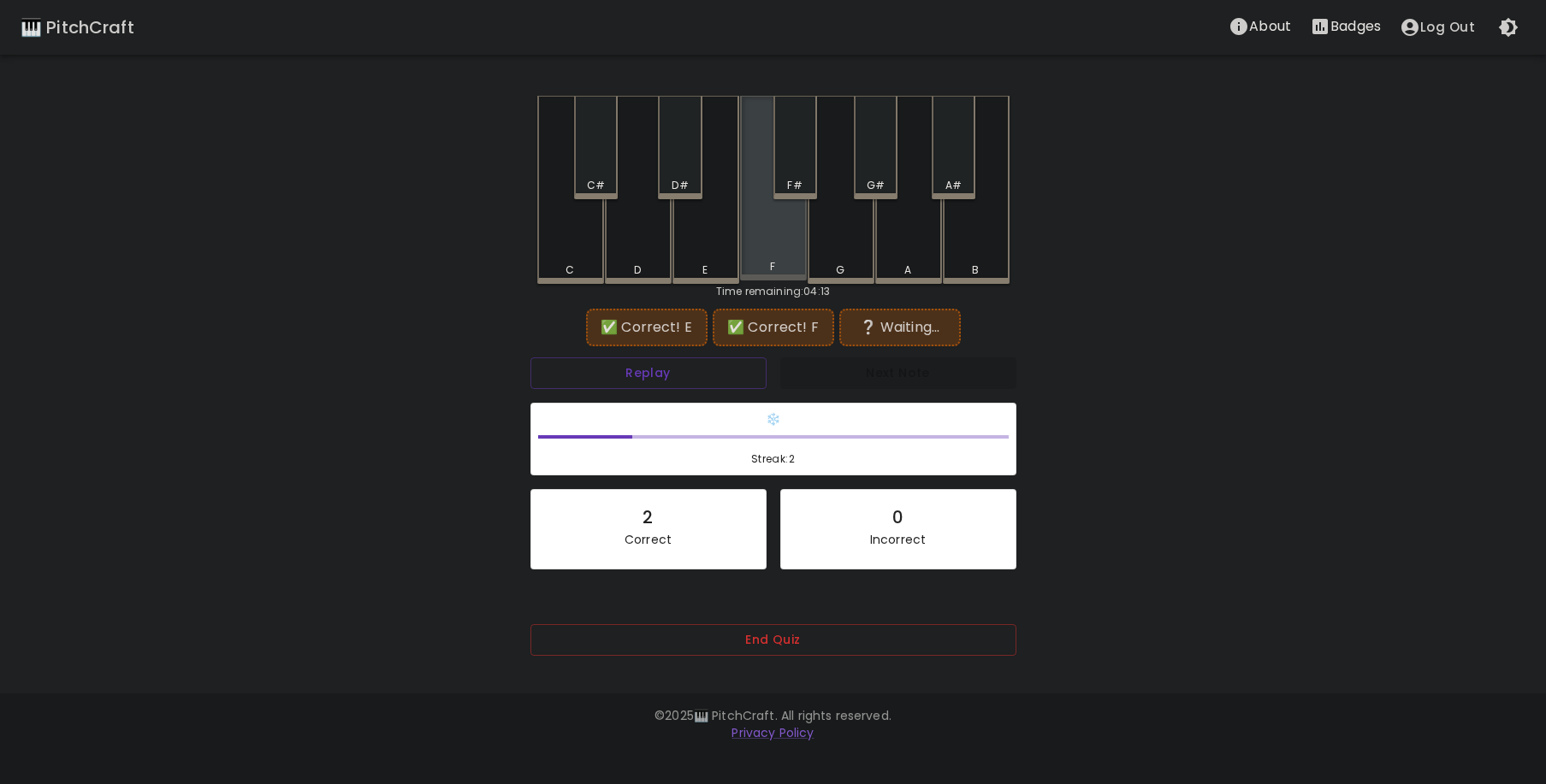
click at [779, 246] on div "F" at bounding box center [773, 187] width 67 height 184
click at [618, 378] on button "Replay" at bounding box center [648, 374] width 236 height 32
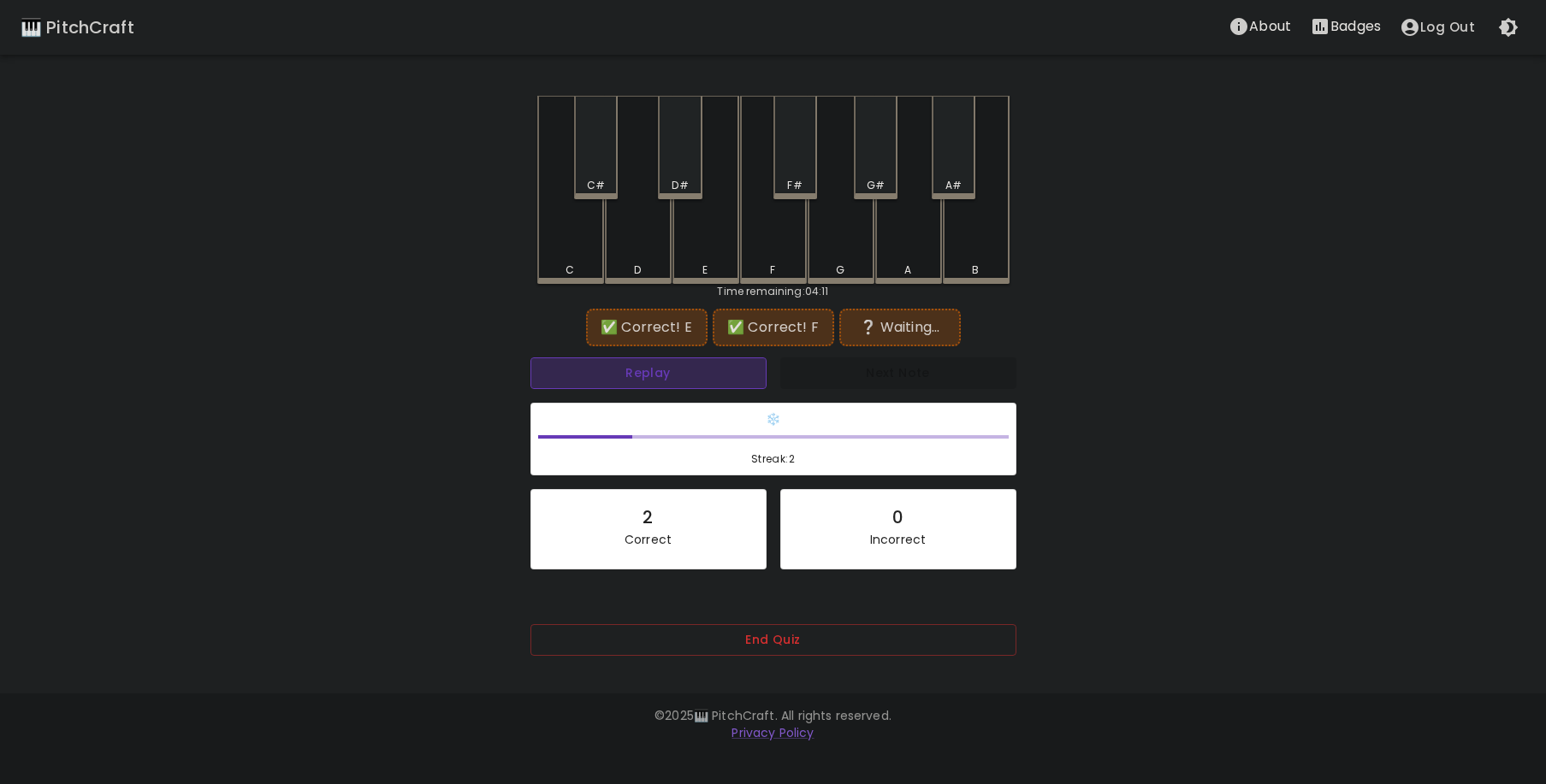
click at [618, 378] on button "Replay" at bounding box center [648, 374] width 236 height 32
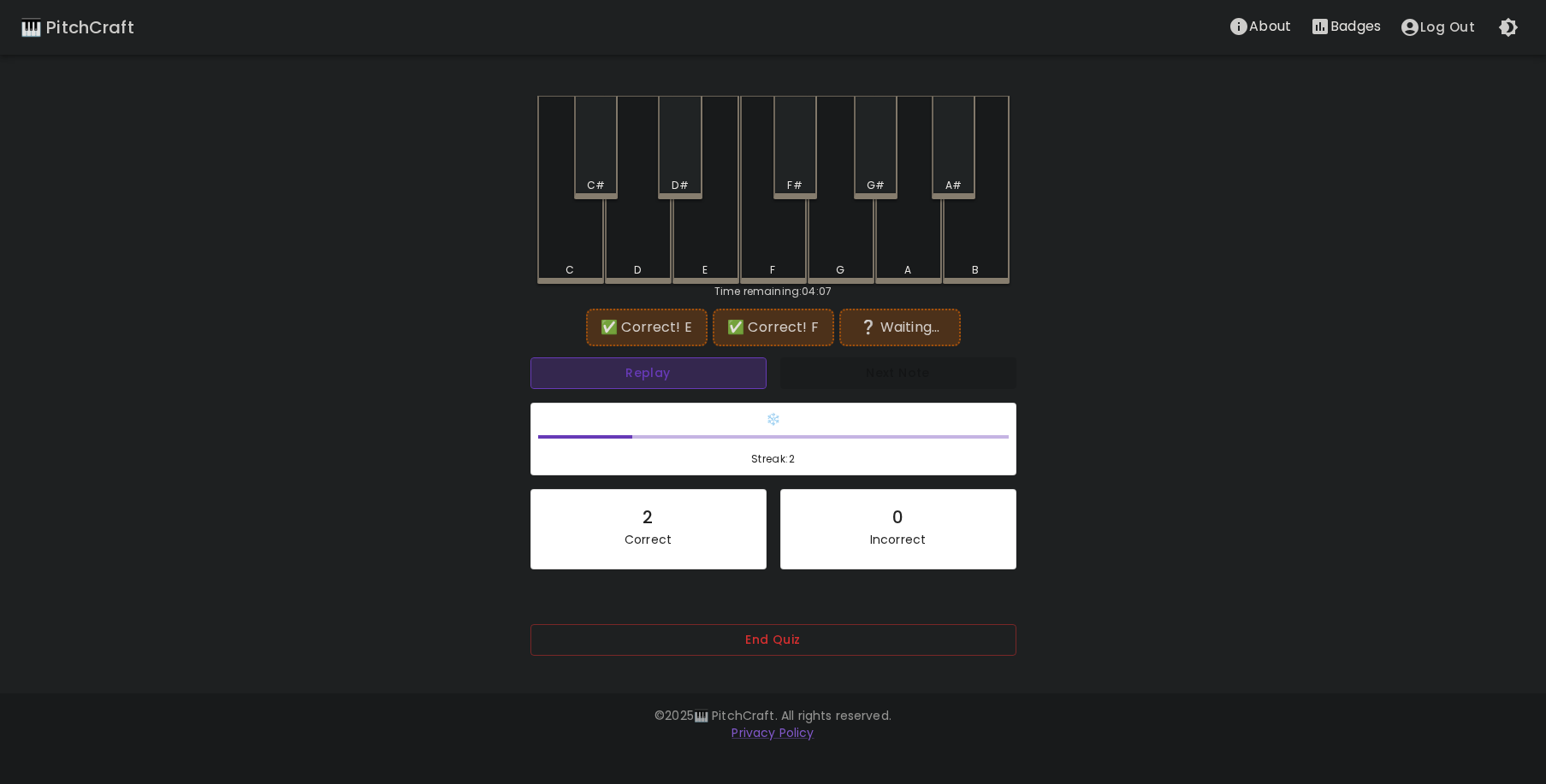
click at [618, 378] on button "Replay" at bounding box center [648, 374] width 236 height 32
click at [620, 377] on button "Replay" at bounding box center [648, 374] width 236 height 32
click at [620, 386] on button "Replay" at bounding box center [648, 374] width 236 height 32
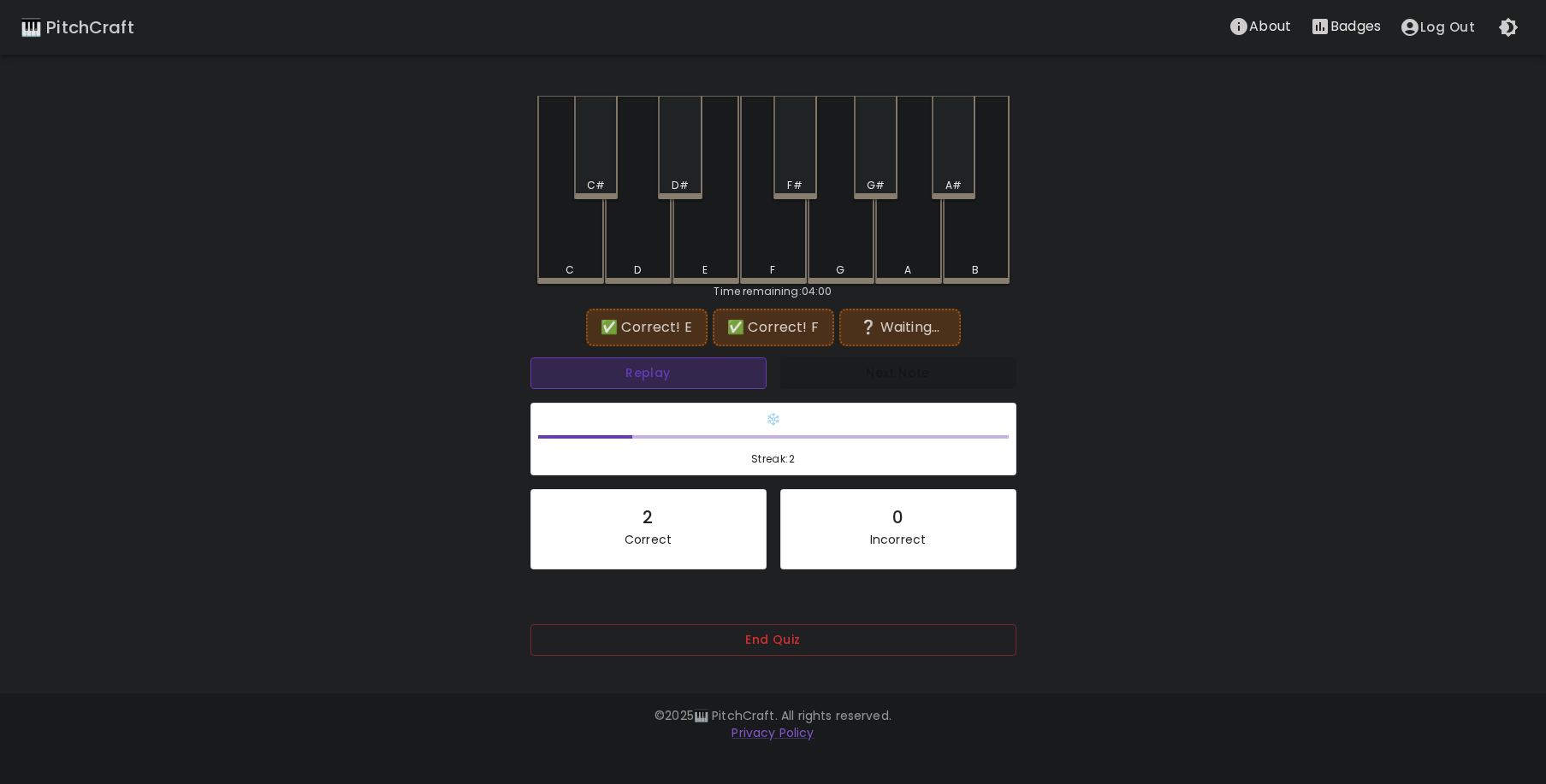
click at [620, 386] on button "Replay" at bounding box center [648, 374] width 236 height 32
click at [620, 391] on div "Replay" at bounding box center [648, 374] width 250 height 46
click at [617, 384] on button "Replay" at bounding box center [648, 374] width 236 height 32
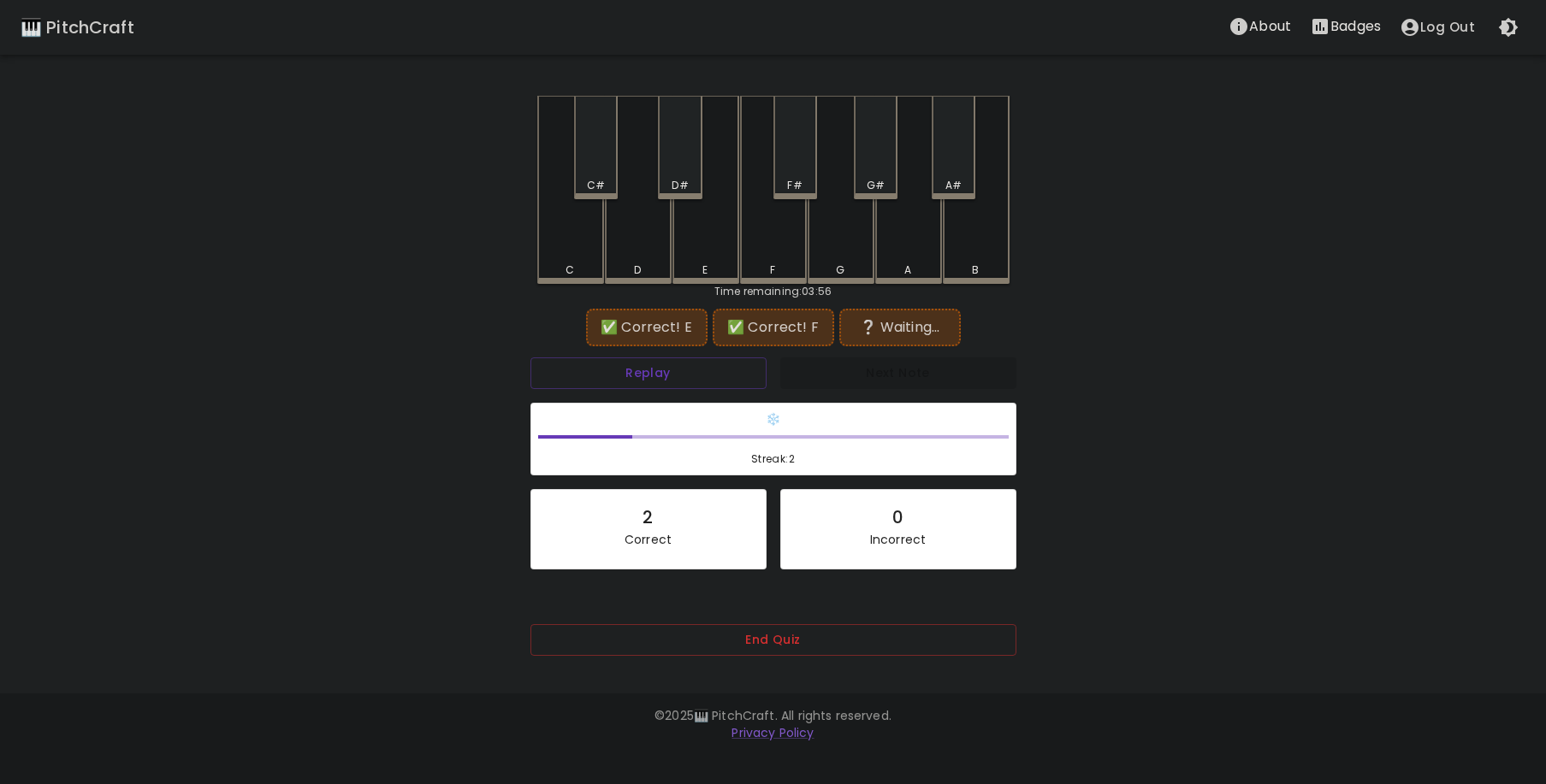
click at [634, 260] on div "D" at bounding box center [638, 189] width 67 height 188
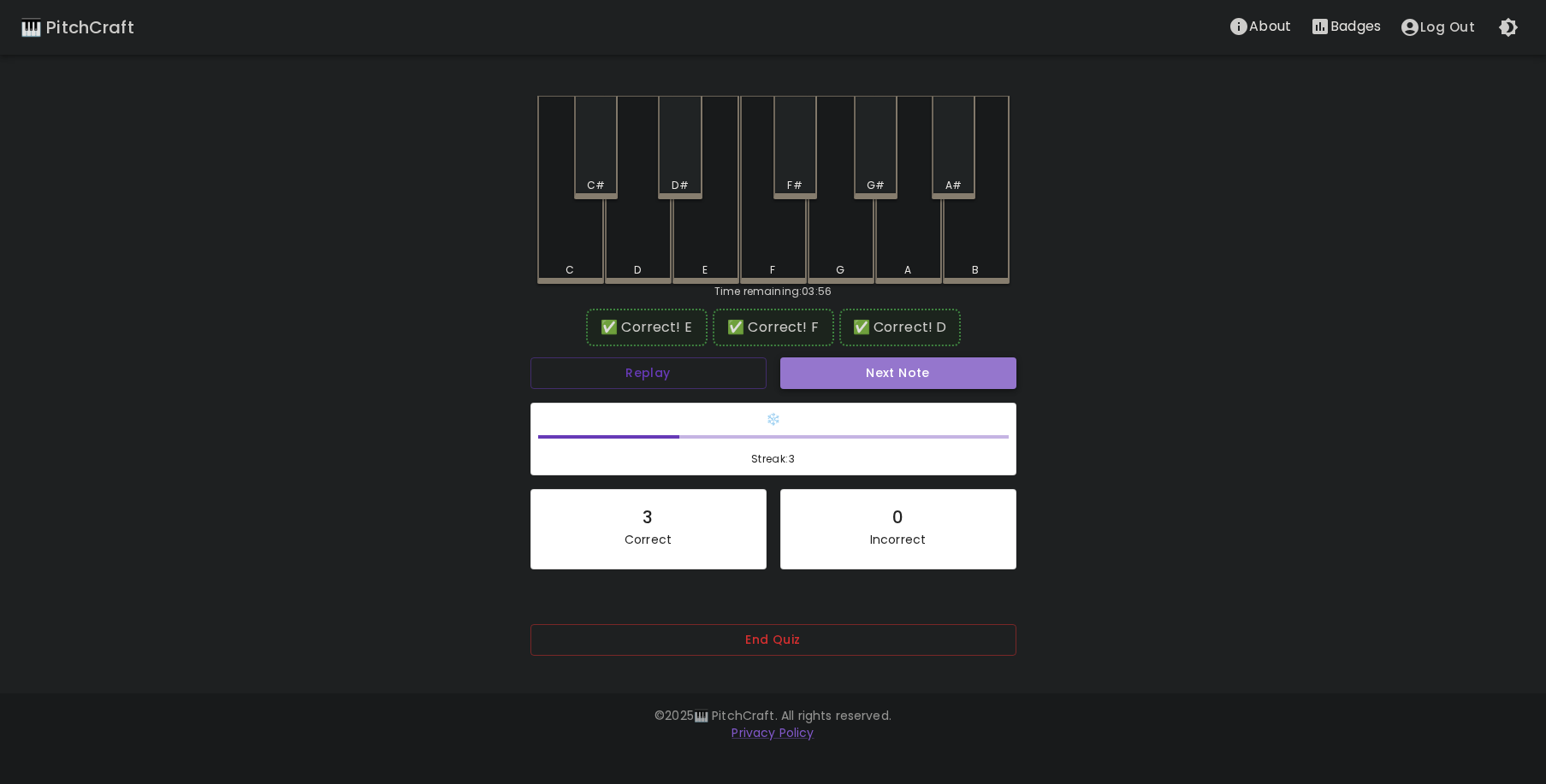
click at [900, 386] on button "Next Note" at bounding box center [898, 374] width 236 height 32
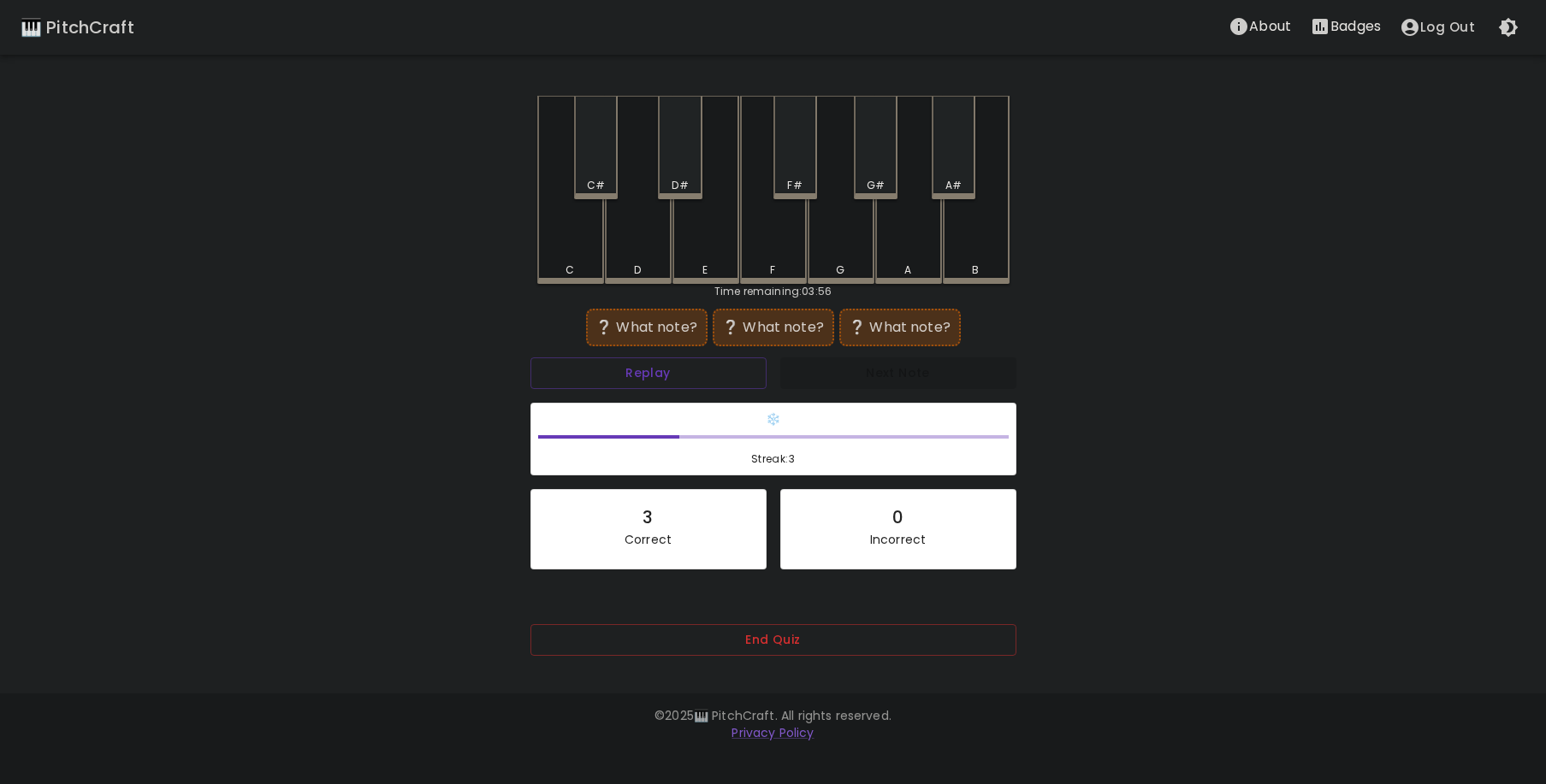
click at [573, 239] on div "C" at bounding box center [570, 189] width 67 height 188
click at [675, 388] on button "Replay" at bounding box center [648, 374] width 236 height 32
click at [798, 166] on div "F#" at bounding box center [795, 147] width 44 height 104
click at [697, 374] on button "Replay" at bounding box center [648, 374] width 236 height 32
click at [695, 376] on button "Replay" at bounding box center [648, 374] width 236 height 32
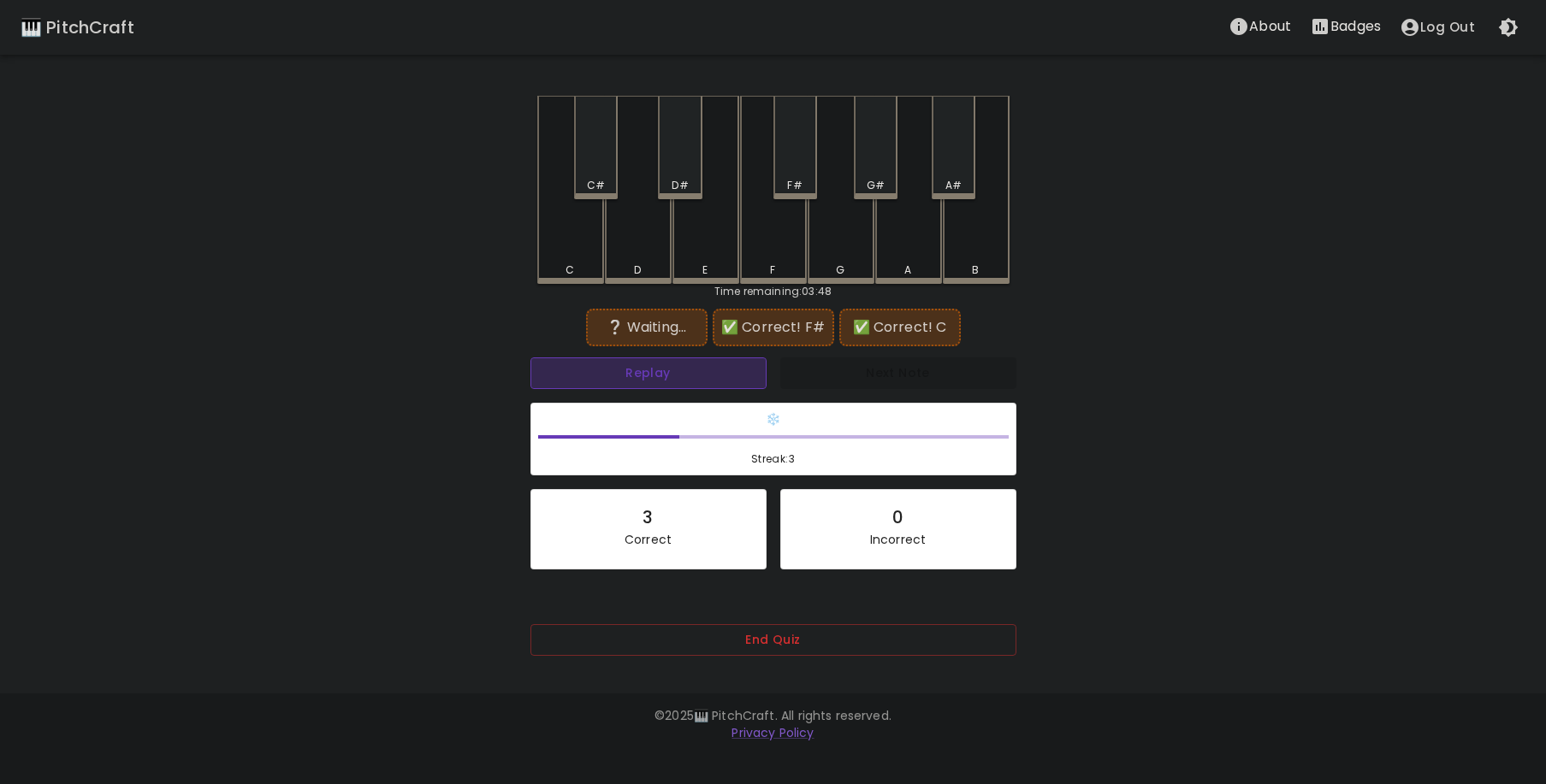
click at [695, 376] on button "Replay" at bounding box center [648, 374] width 236 height 32
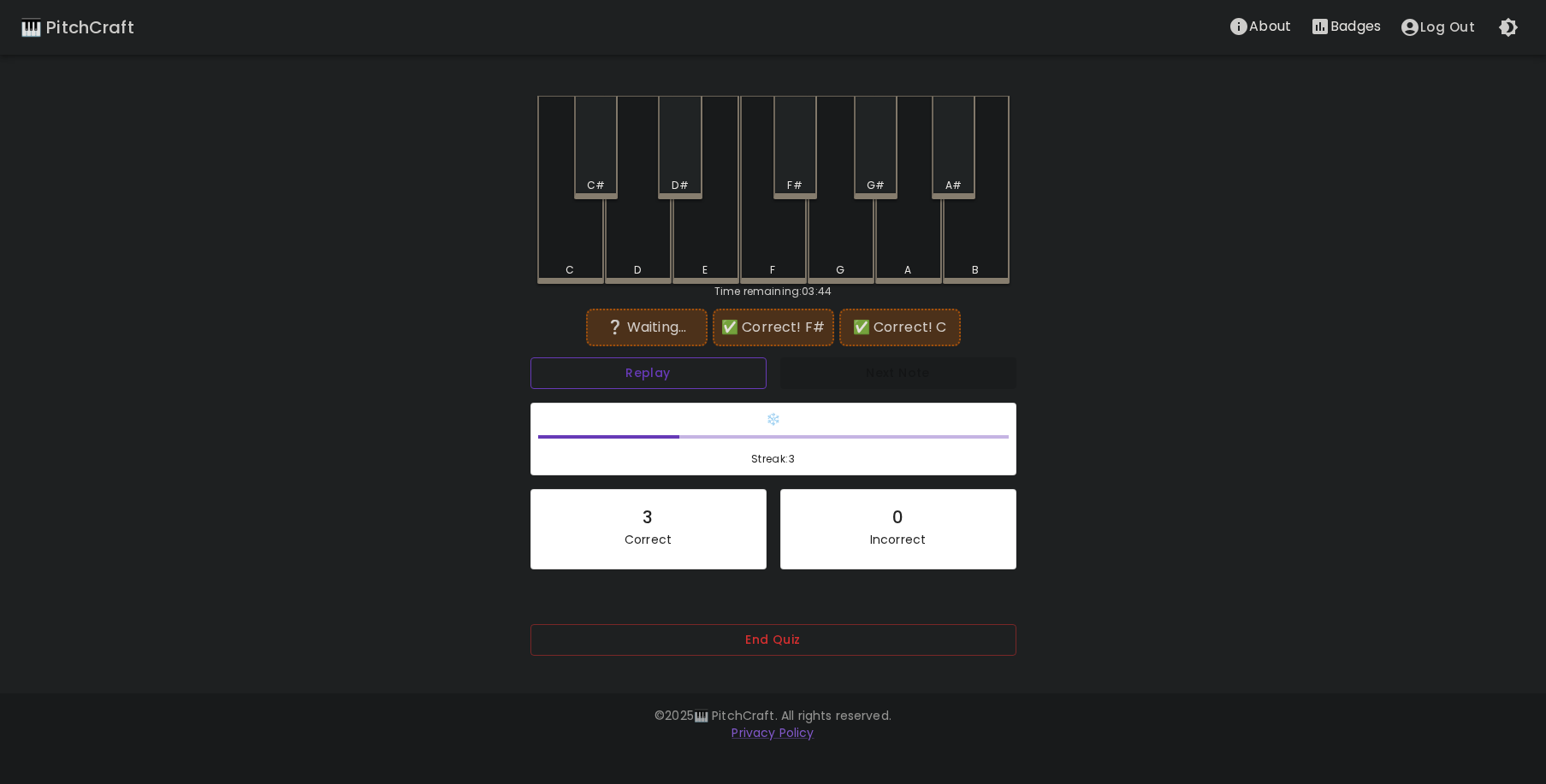
click at [693, 386] on button "Replay" at bounding box center [648, 374] width 236 height 32
click at [582, 247] on div "C" at bounding box center [570, 189] width 67 height 188
click at [656, 362] on button "Replay" at bounding box center [648, 374] width 236 height 32
click at [656, 367] on button "Replay" at bounding box center [648, 374] width 236 height 32
click at [654, 371] on button "Replay" at bounding box center [648, 374] width 236 height 32
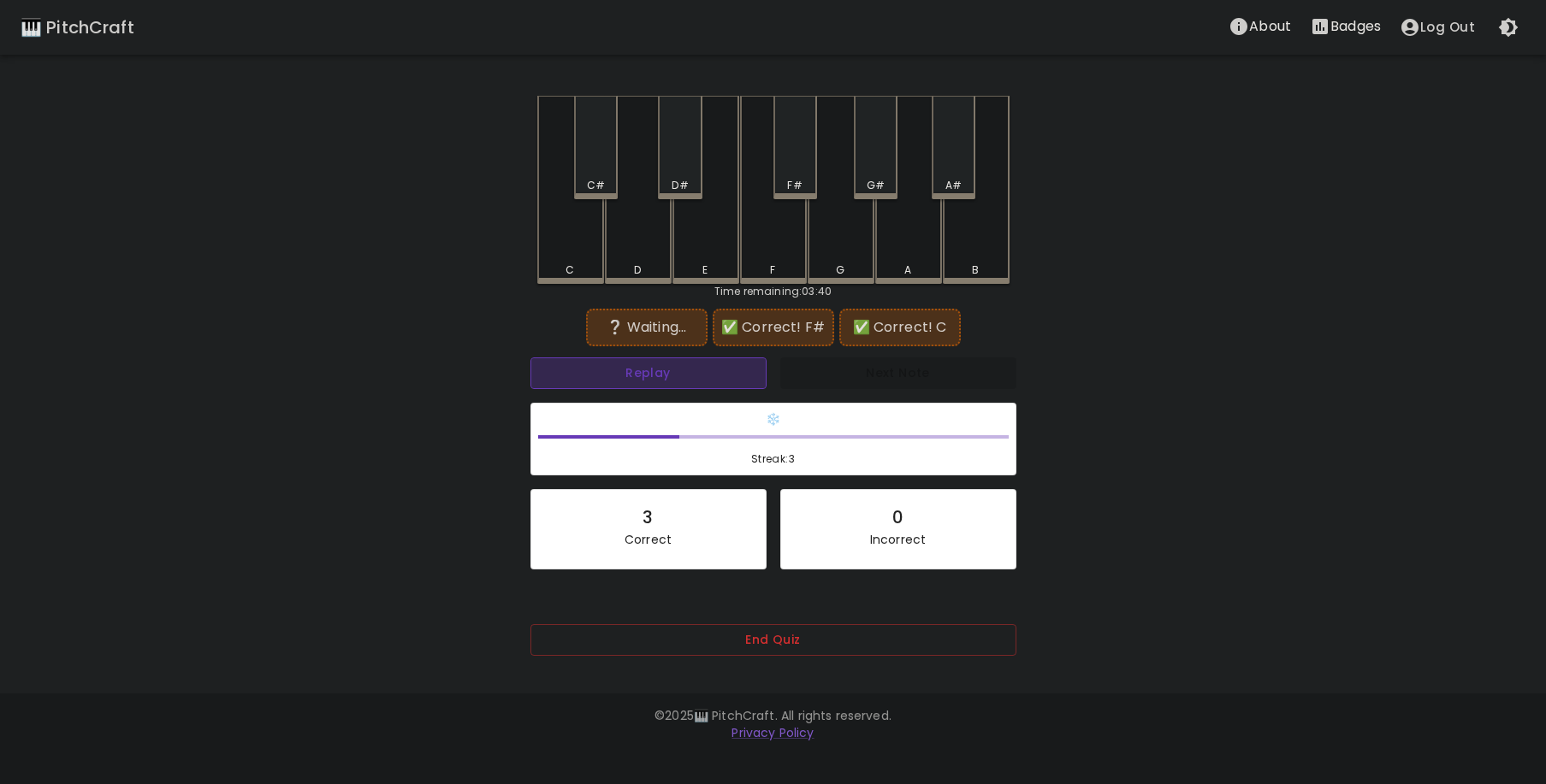
click at [653, 372] on button "Replay" at bounding box center [648, 374] width 236 height 32
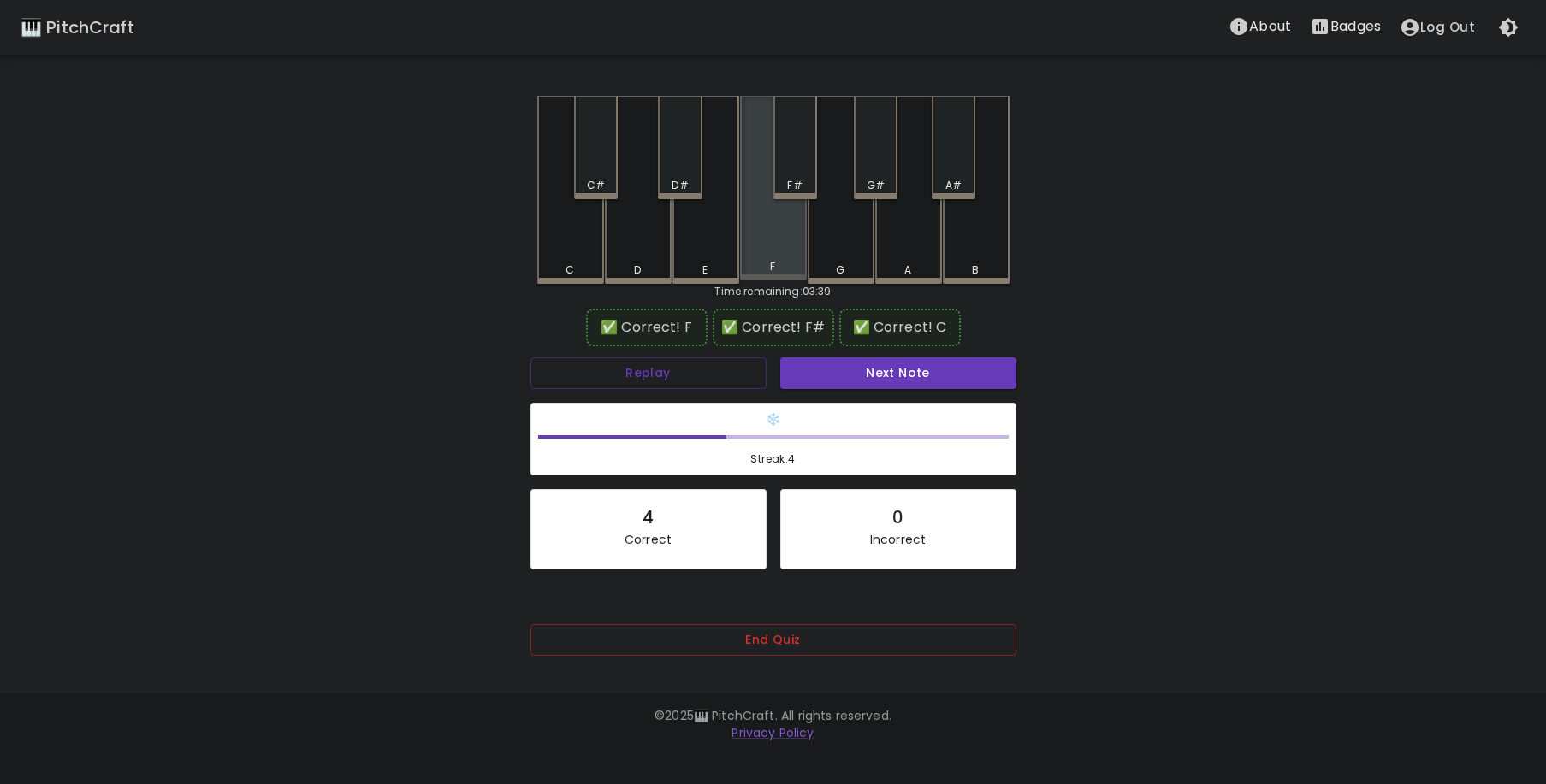
click at [783, 264] on div "F" at bounding box center [773, 266] width 64 height 15
click at [889, 403] on div "❄️ Streak: 4" at bounding box center [773, 439] width 484 height 72
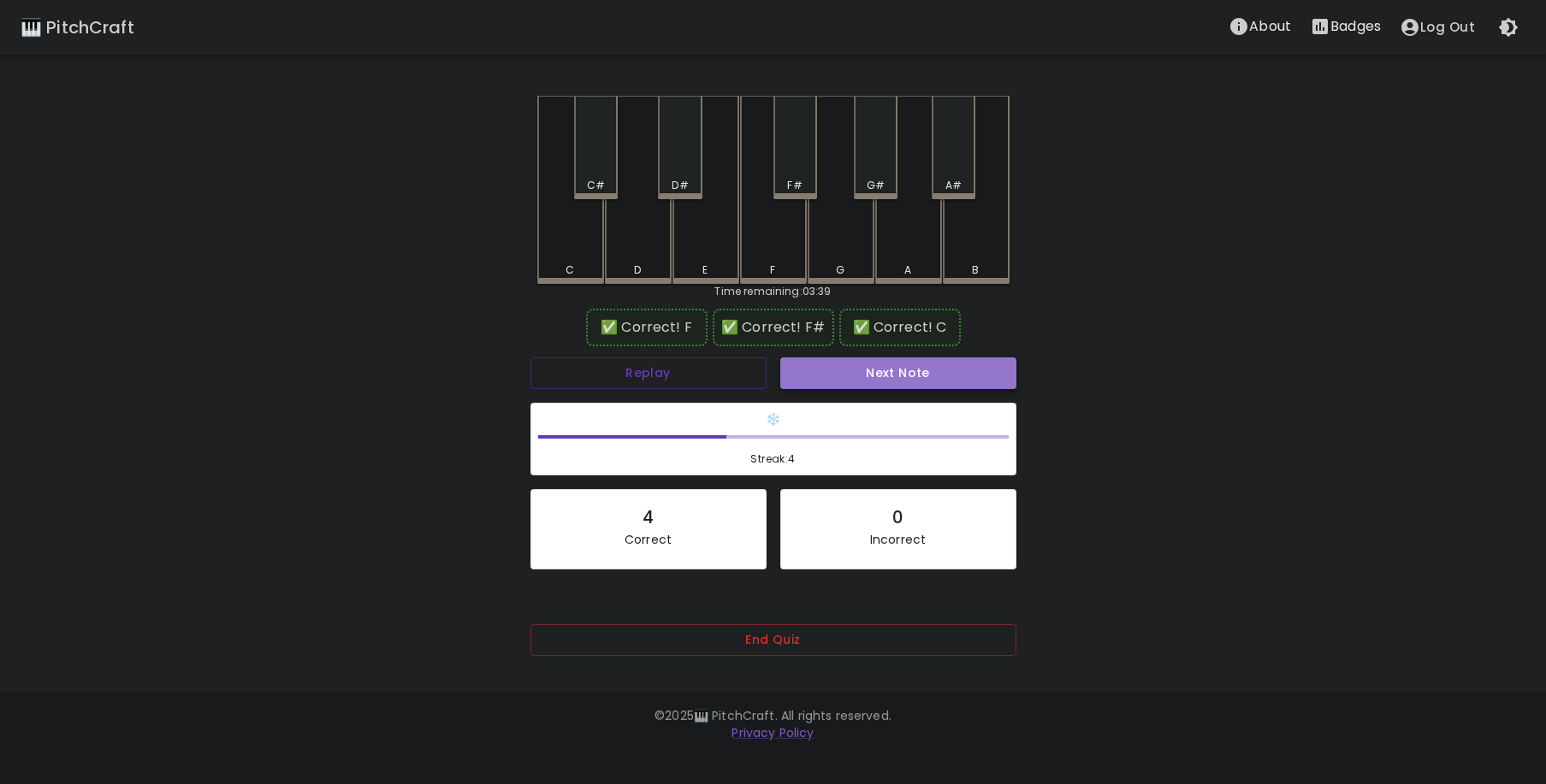
click at [891, 378] on button "Next Note" at bounding box center [898, 374] width 236 height 32
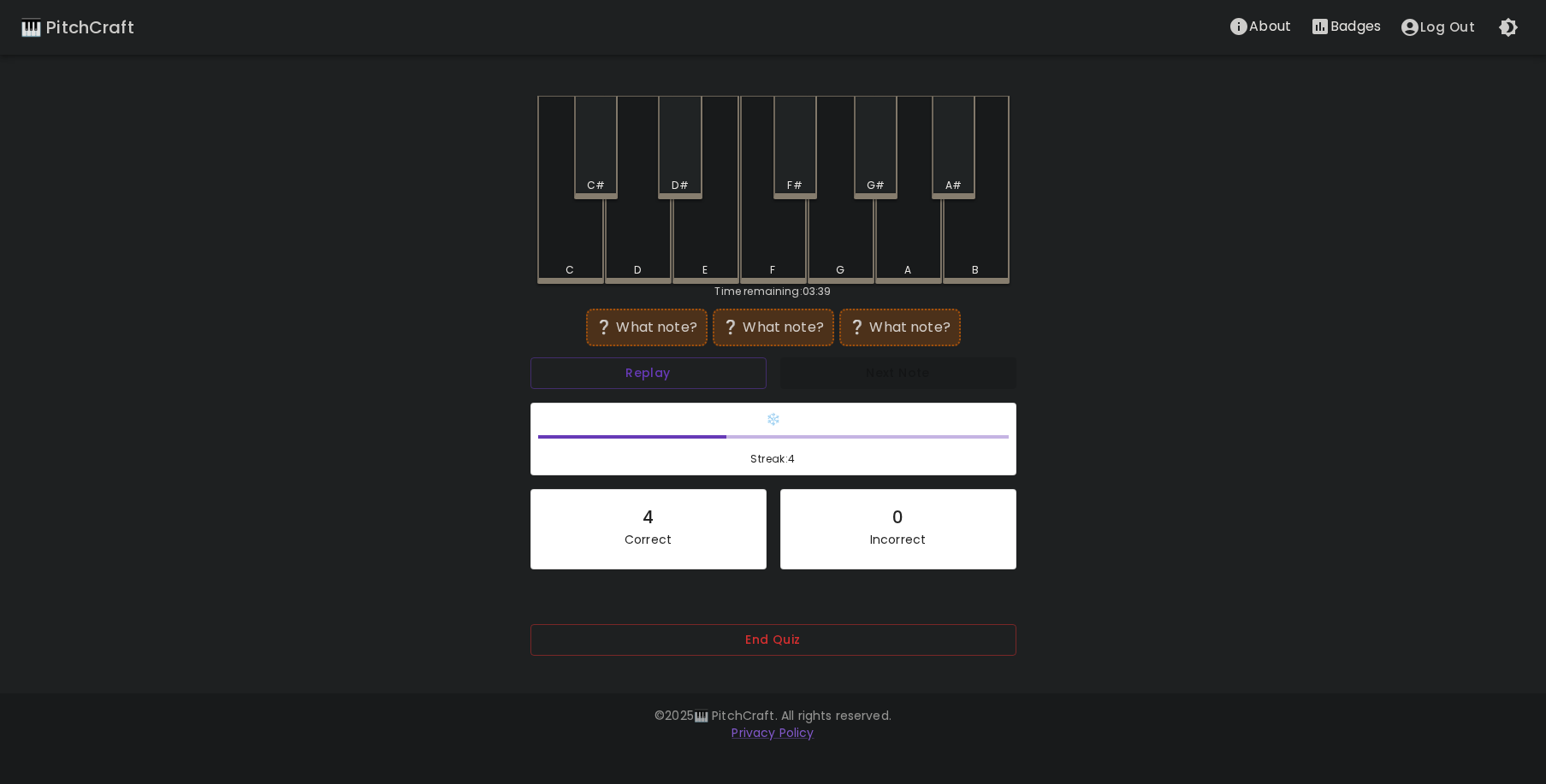
click at [653, 243] on div "D" at bounding box center [638, 189] width 67 height 188
click at [569, 260] on div "C" at bounding box center [570, 189] width 67 height 188
click at [780, 249] on div "F" at bounding box center [773, 189] width 67 height 188
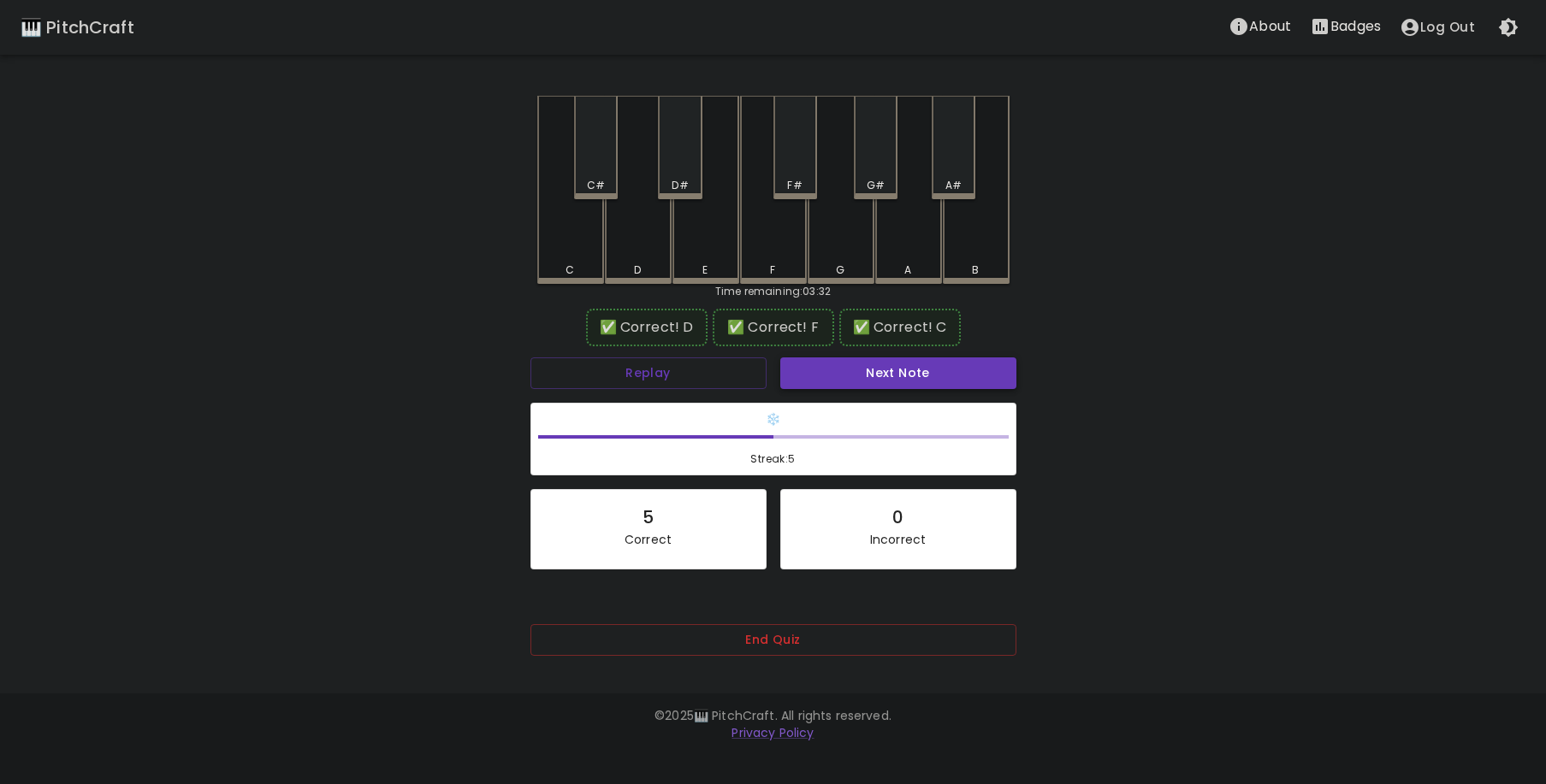
click at [831, 379] on button "Next Note" at bounding box center [898, 374] width 236 height 32
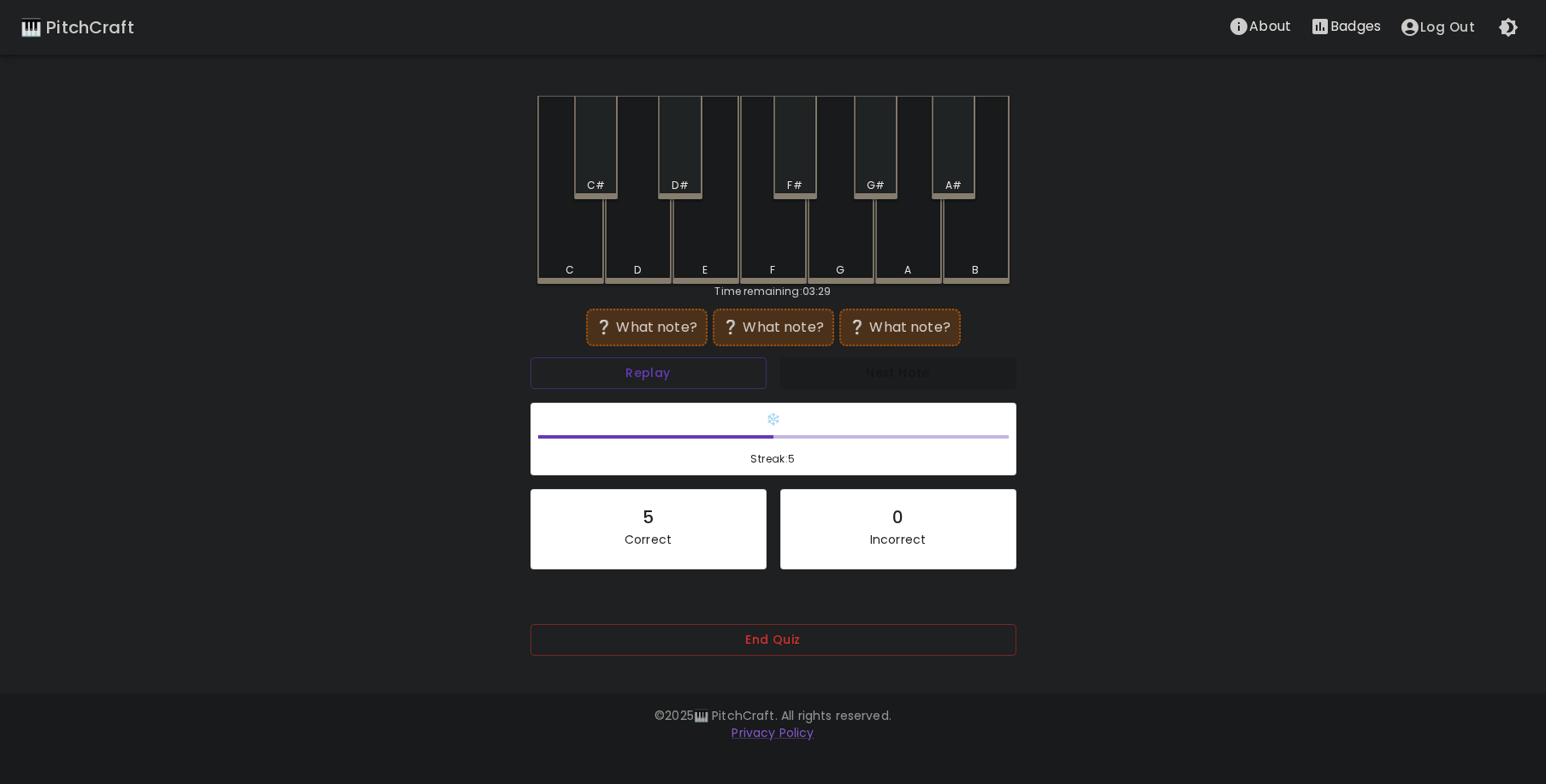
click at [681, 172] on div "D#" at bounding box center [680, 147] width 44 height 104
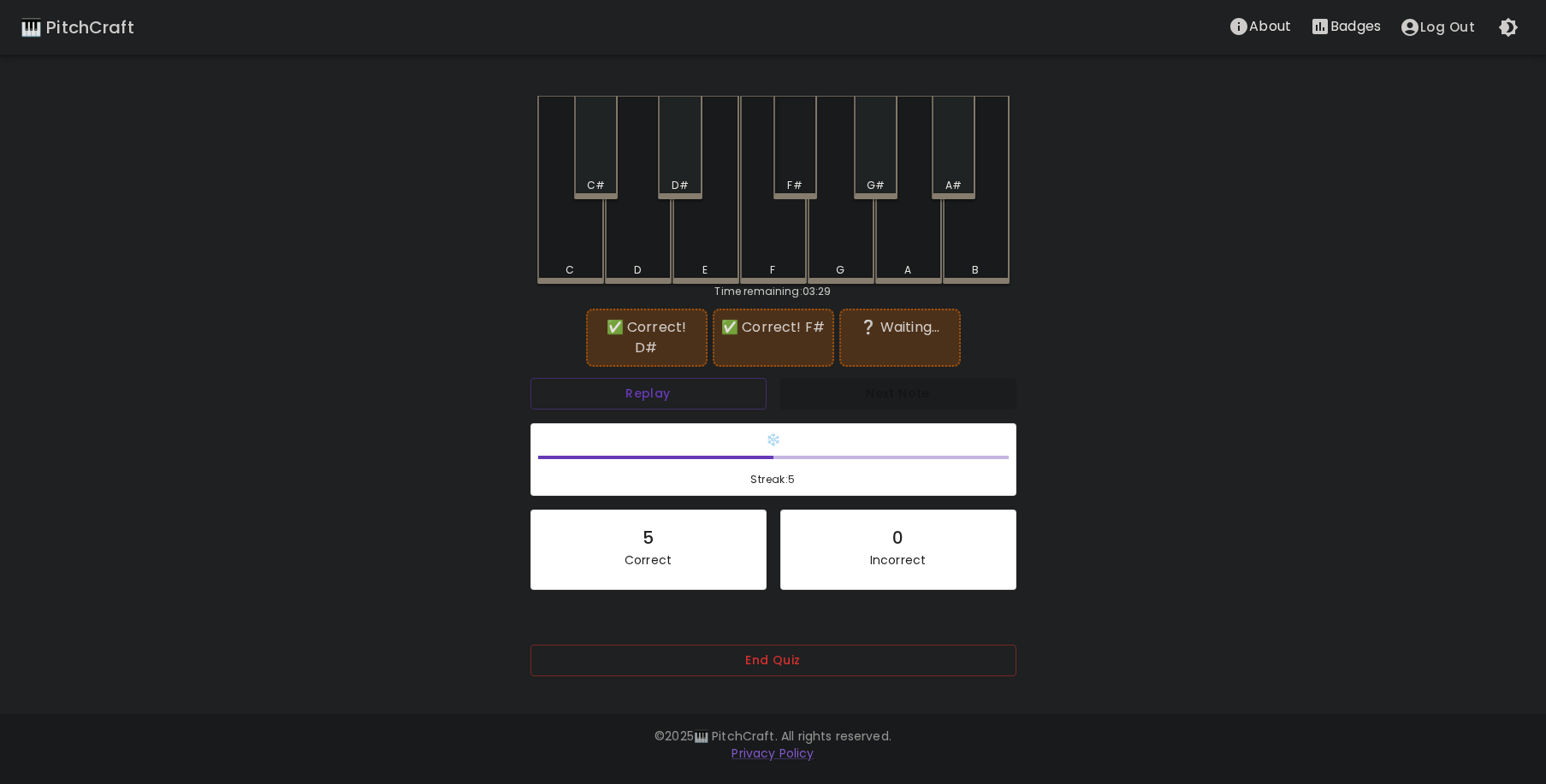
drag, startPoint x: 806, startPoint y: 178, endPoint x: 802, endPoint y: 187, distance: 9.8
click at [806, 180] on div "F#" at bounding box center [795, 185] width 40 height 15
click at [616, 379] on button "Replay" at bounding box center [648, 393] width 236 height 32
click at [617, 380] on button "Replay" at bounding box center [648, 393] width 236 height 32
click at [618, 379] on button "Replay" at bounding box center [648, 393] width 236 height 32
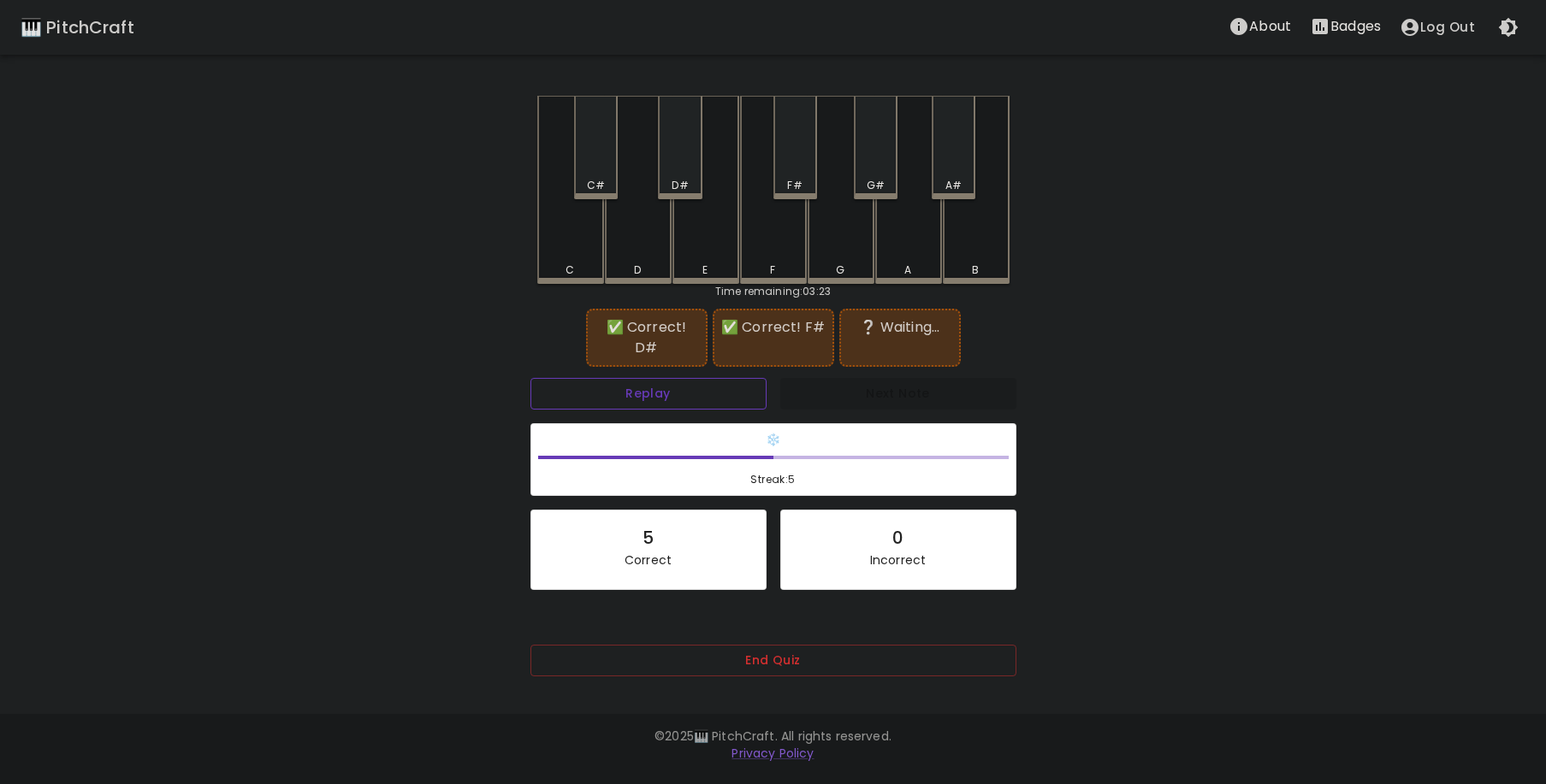
click at [618, 378] on button "Replay" at bounding box center [648, 393] width 236 height 32
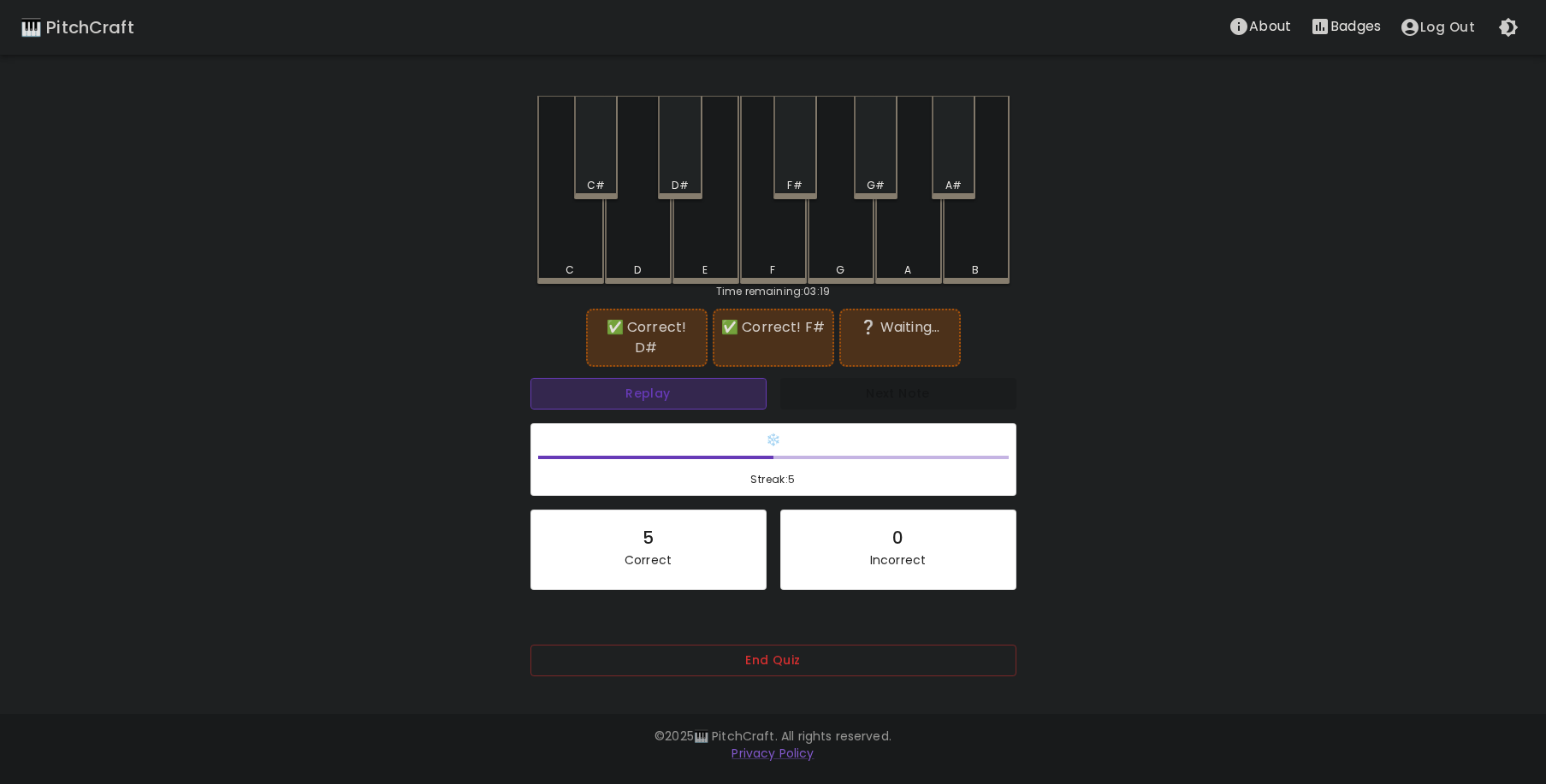
click at [618, 378] on button "Replay" at bounding box center [648, 393] width 236 height 32
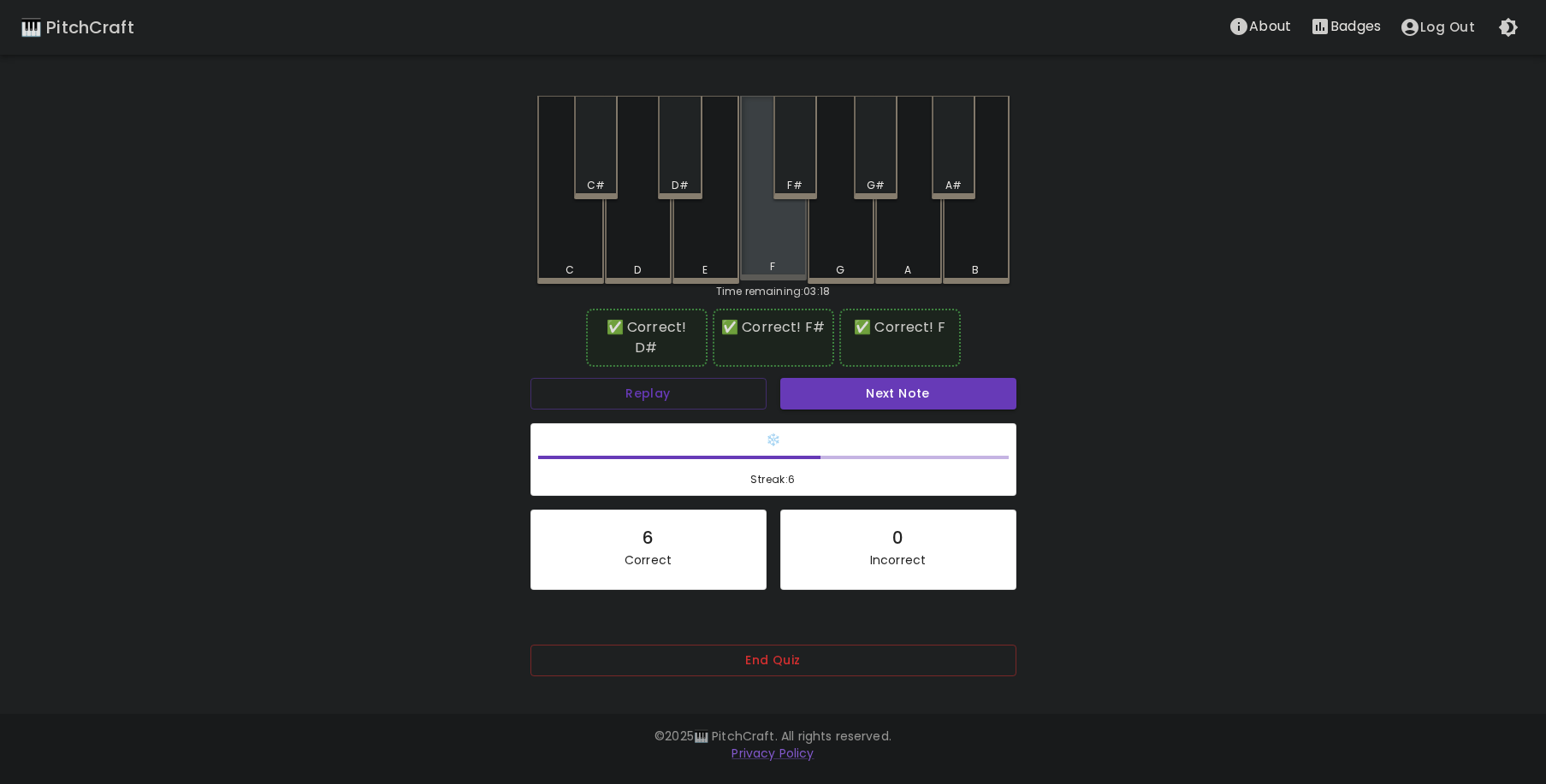
click at [752, 266] on div "F" at bounding box center [773, 266] width 64 height 15
click at [885, 378] on button "Next Note" at bounding box center [898, 393] width 236 height 32
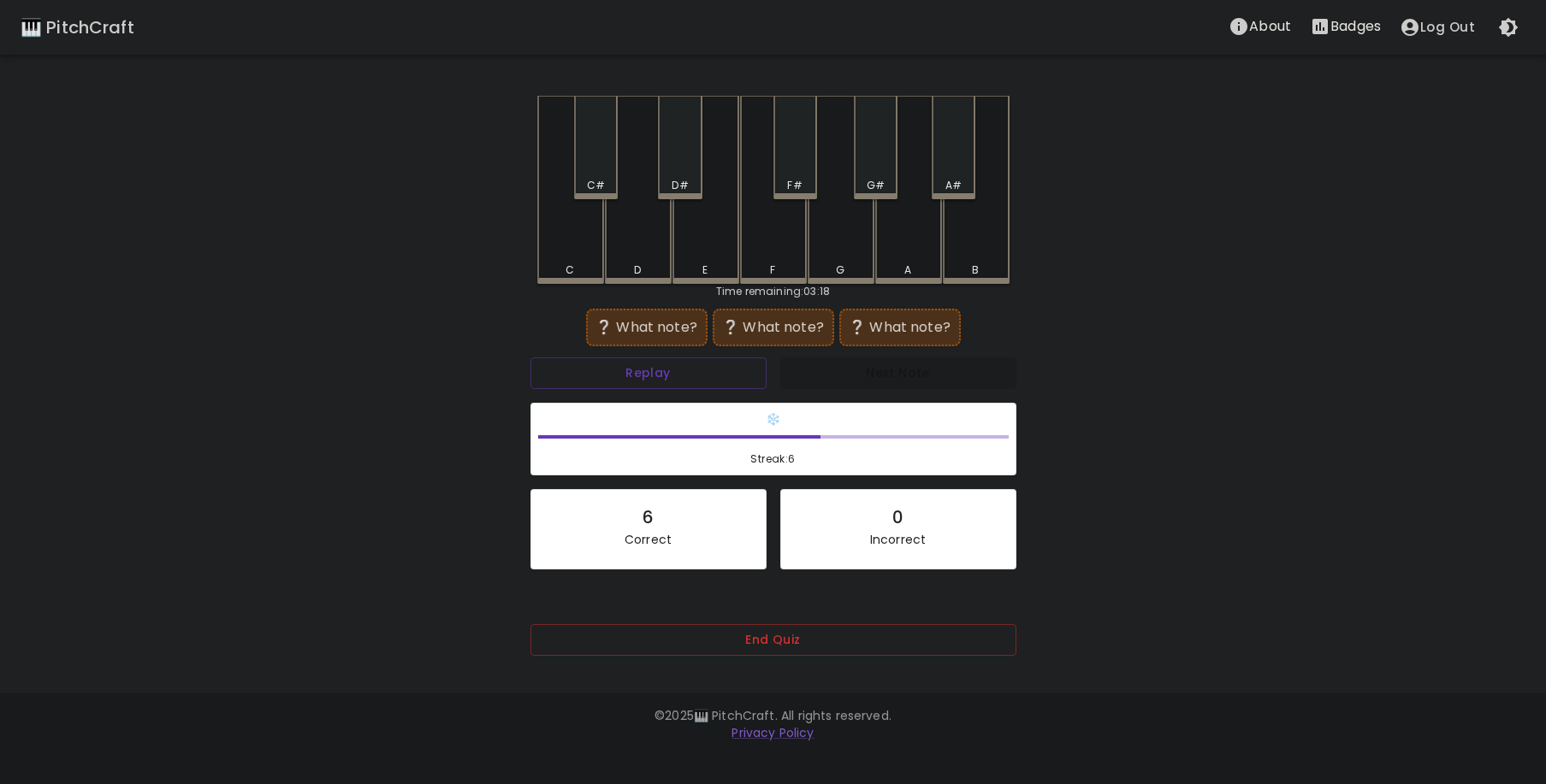
click at [583, 238] on div "C" at bounding box center [570, 189] width 67 height 188
click at [879, 169] on div "G#" at bounding box center [876, 147] width 44 height 104
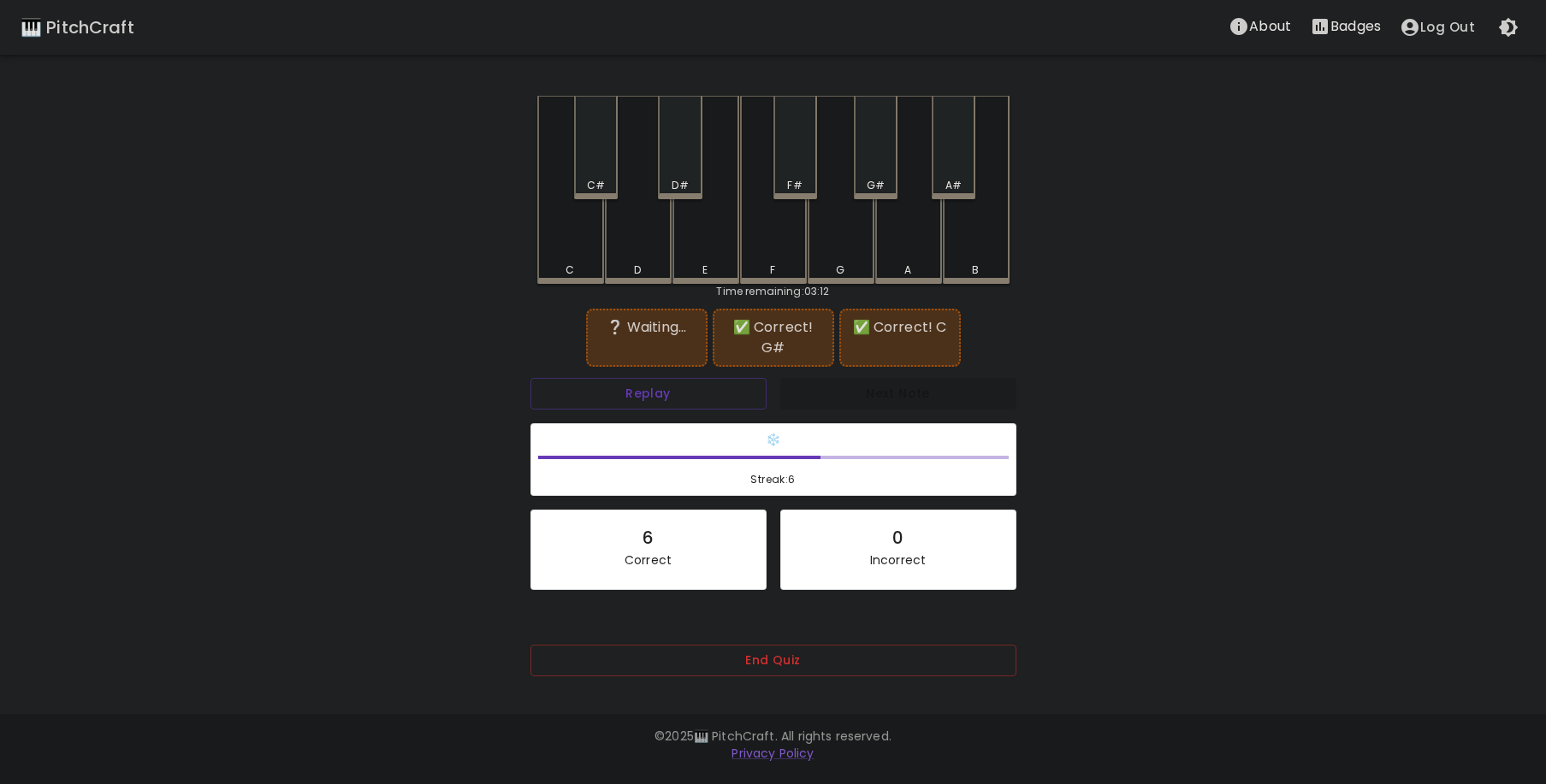
click at [850, 211] on div "G" at bounding box center [840, 189] width 67 height 188
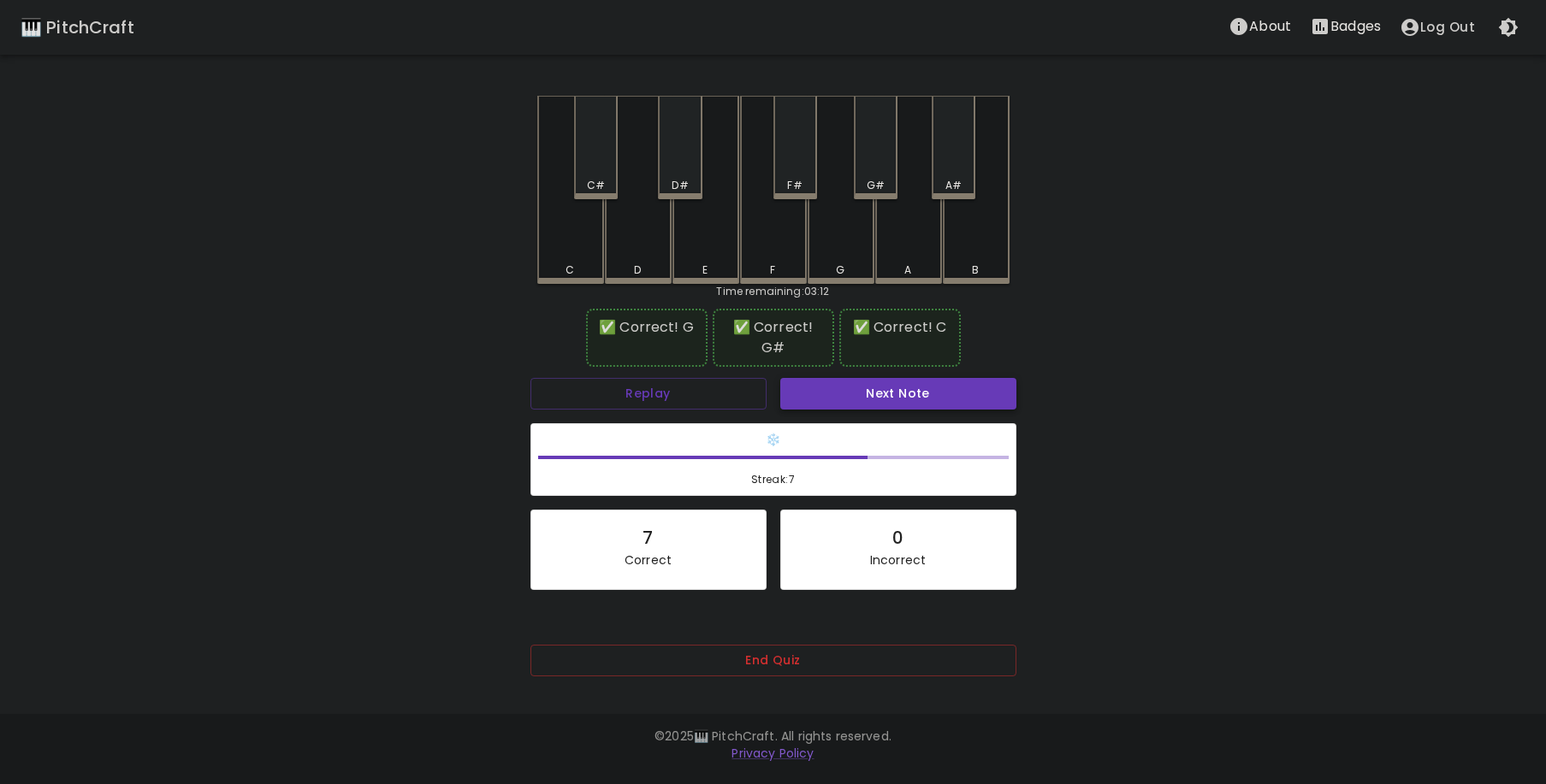
click at [854, 384] on button "Next Note" at bounding box center [898, 393] width 236 height 32
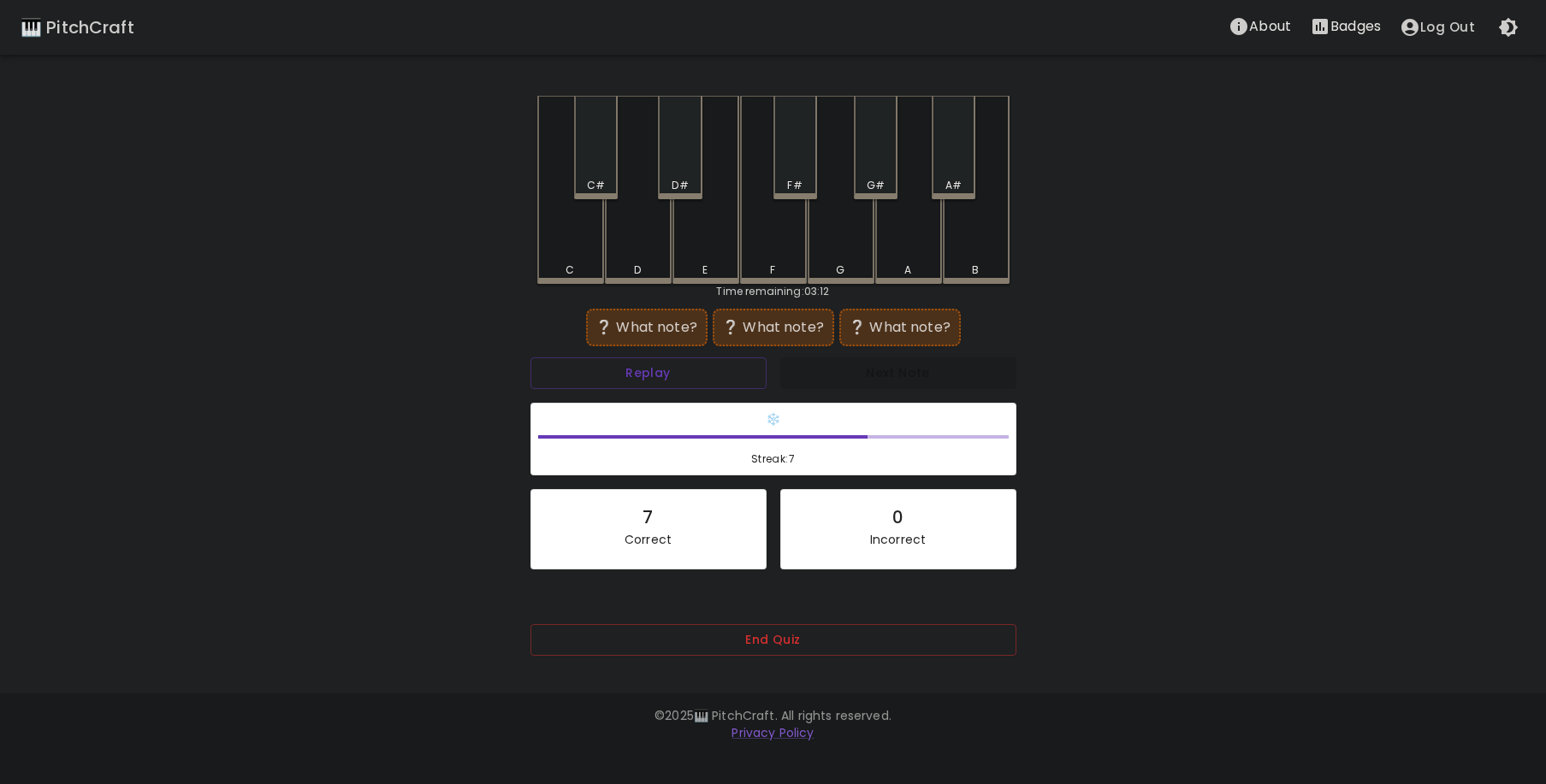
drag, startPoint x: 898, startPoint y: 246, endPoint x: 874, endPoint y: 248, distance: 24.1
click at [898, 247] on div "A" at bounding box center [908, 189] width 67 height 188
click at [574, 152] on div "C#" at bounding box center [596, 147] width 44 height 104
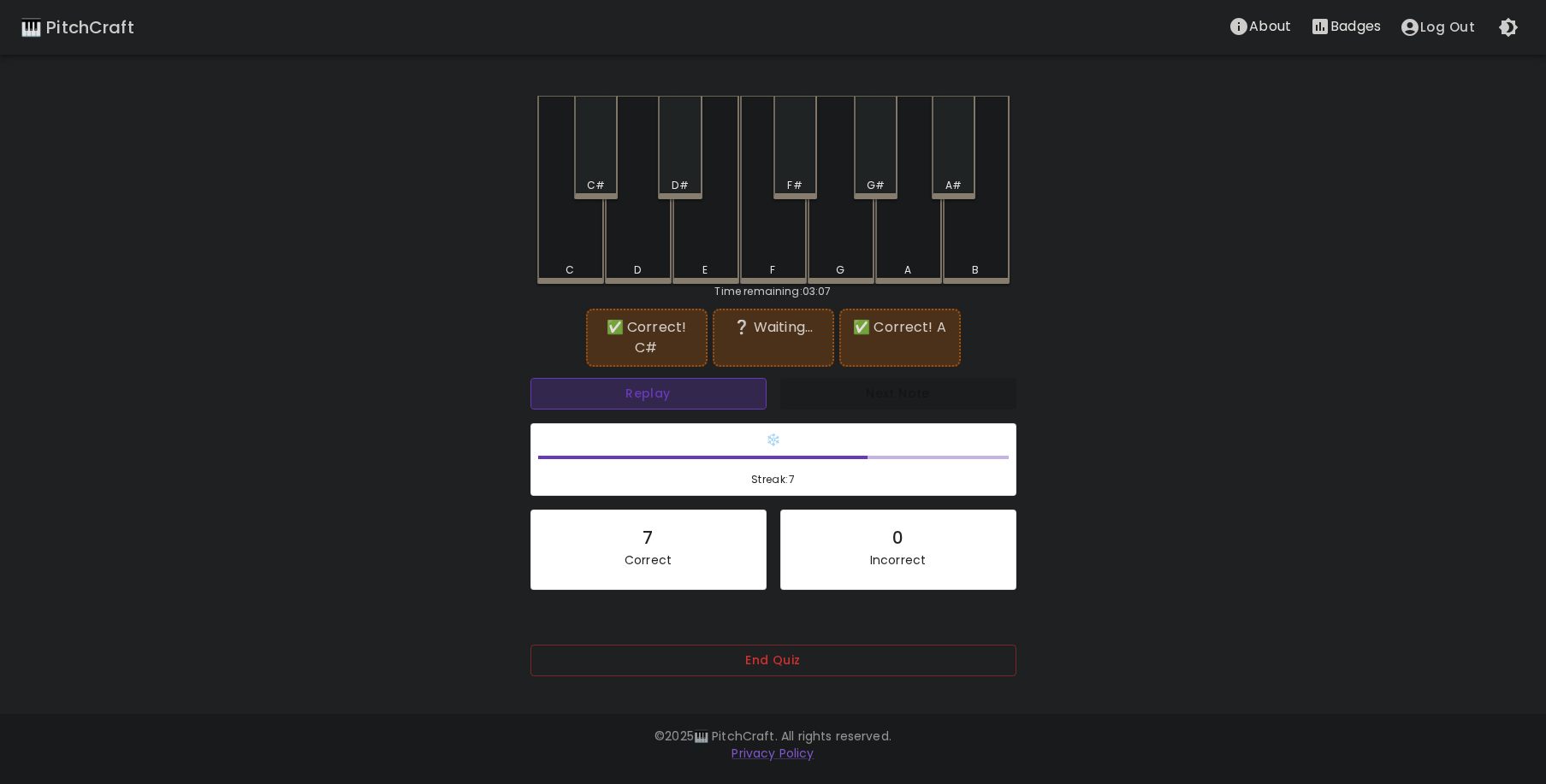
click at [685, 386] on button "Replay" at bounding box center [648, 393] width 236 height 32
click at [688, 156] on div "D#" at bounding box center [680, 147] width 44 height 104
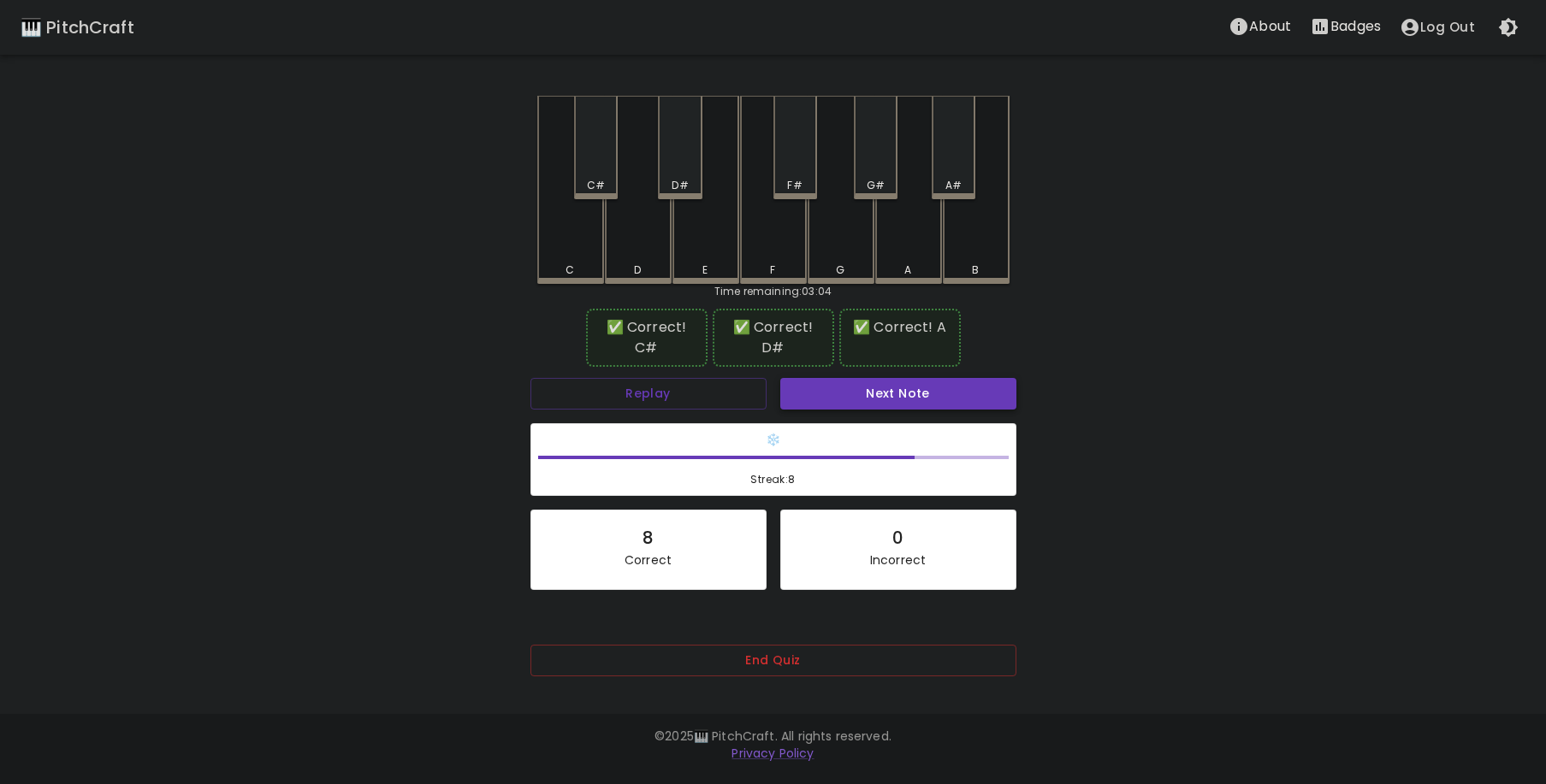
click at [924, 384] on button "Next Note" at bounding box center [898, 393] width 236 height 32
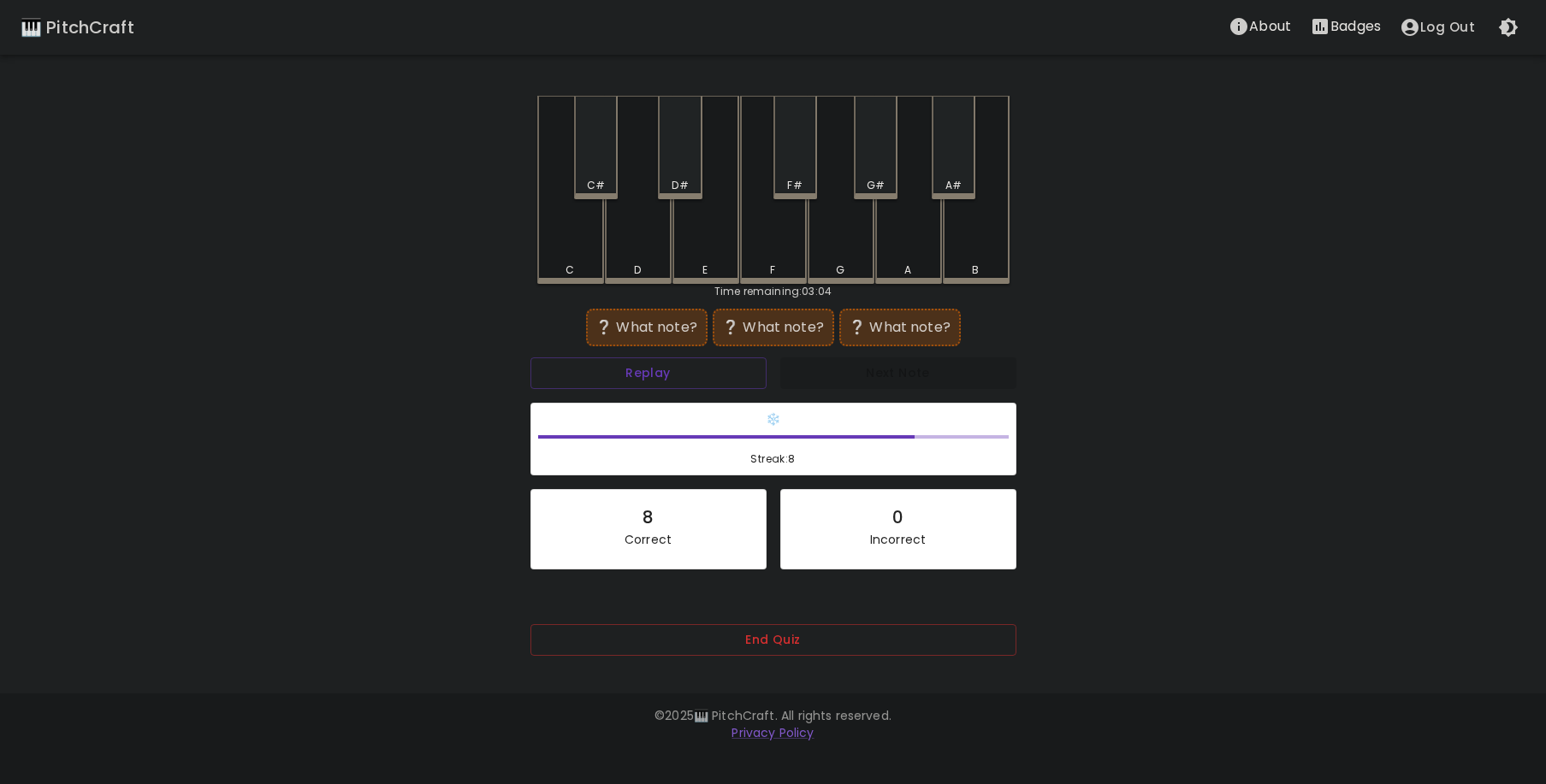
click at [868, 169] on div "G#" at bounding box center [876, 147] width 44 height 104
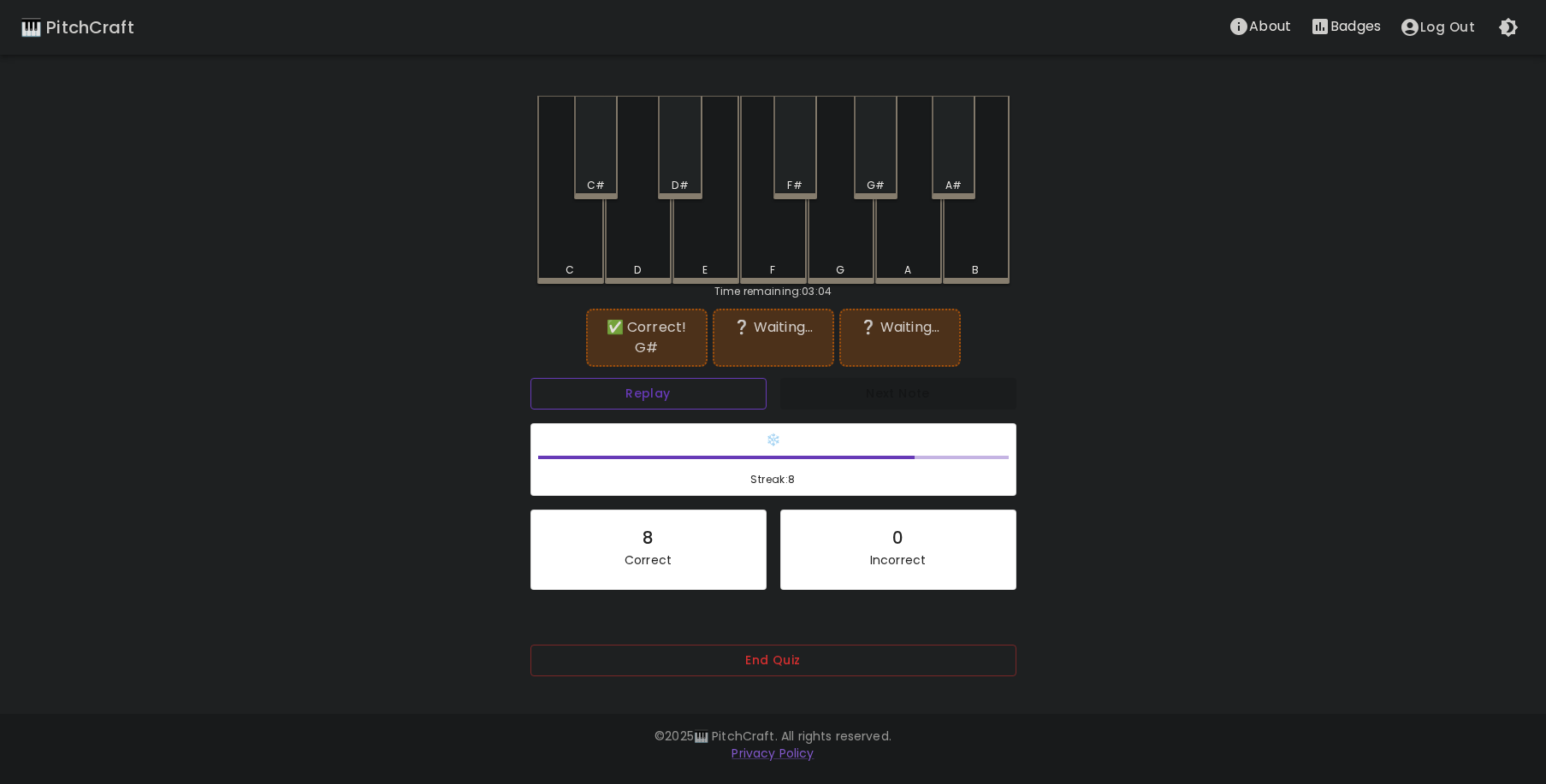
click at [690, 379] on button "Replay" at bounding box center [648, 393] width 236 height 32
click at [602, 131] on div "C#" at bounding box center [596, 147] width 44 height 104
click at [668, 394] on button "Replay" at bounding box center [648, 393] width 236 height 32
click at [683, 172] on div "D#" at bounding box center [680, 147] width 44 height 104
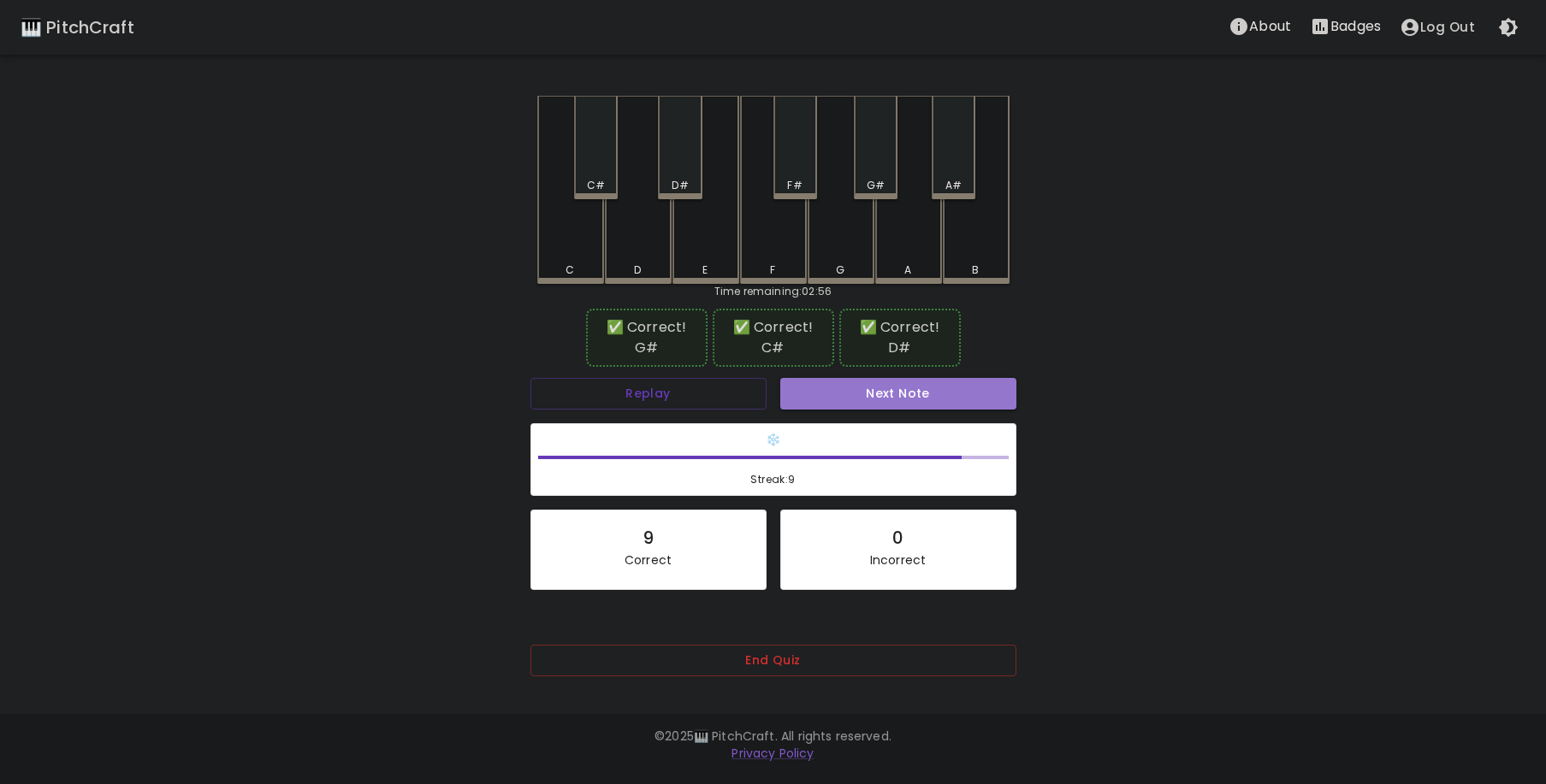
click at [855, 389] on button "Next Note" at bounding box center [898, 393] width 236 height 32
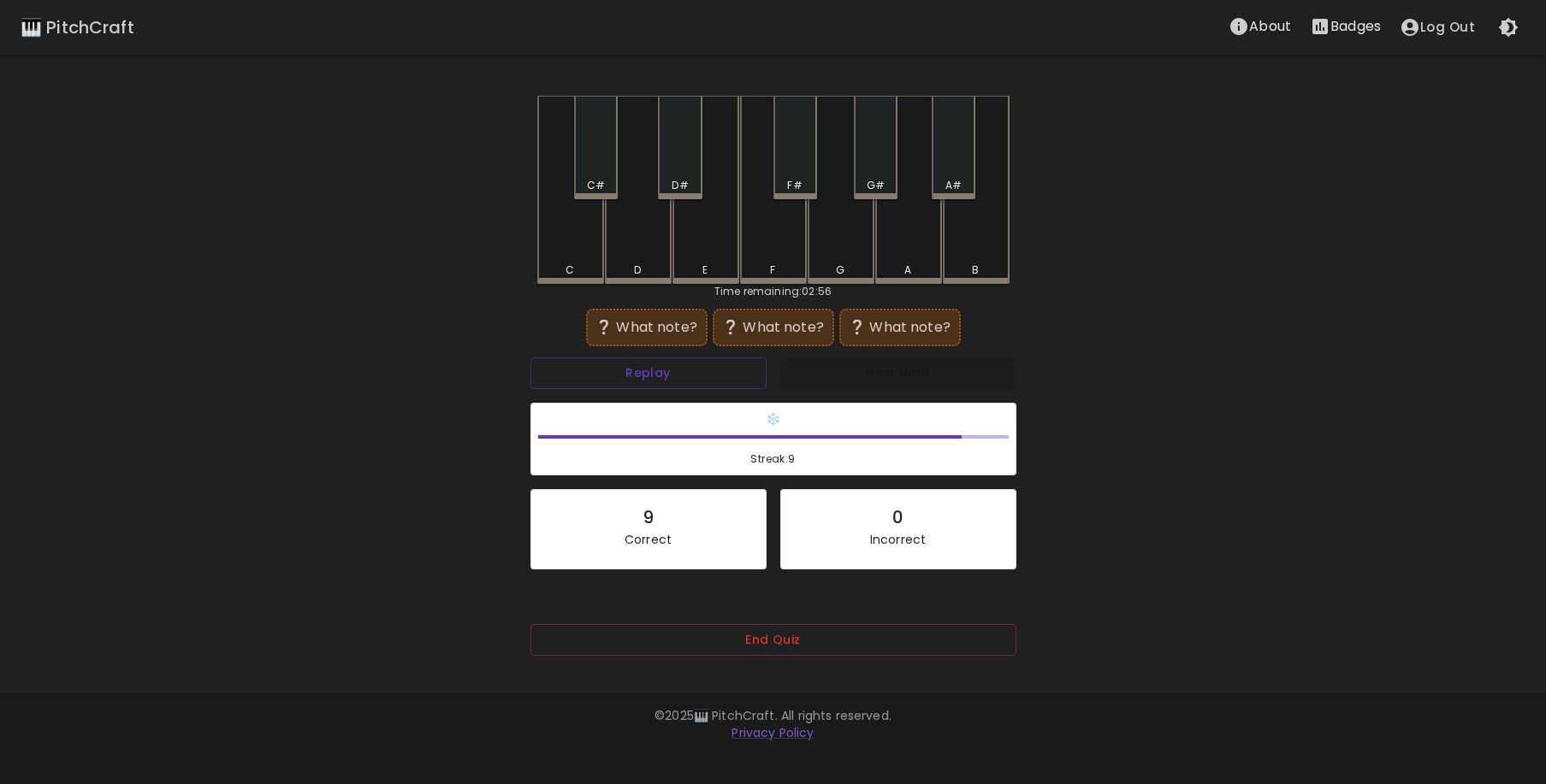
click at [723, 240] on div "E" at bounding box center [706, 189] width 67 height 188
click at [605, 166] on div "C#" at bounding box center [596, 147] width 44 height 104
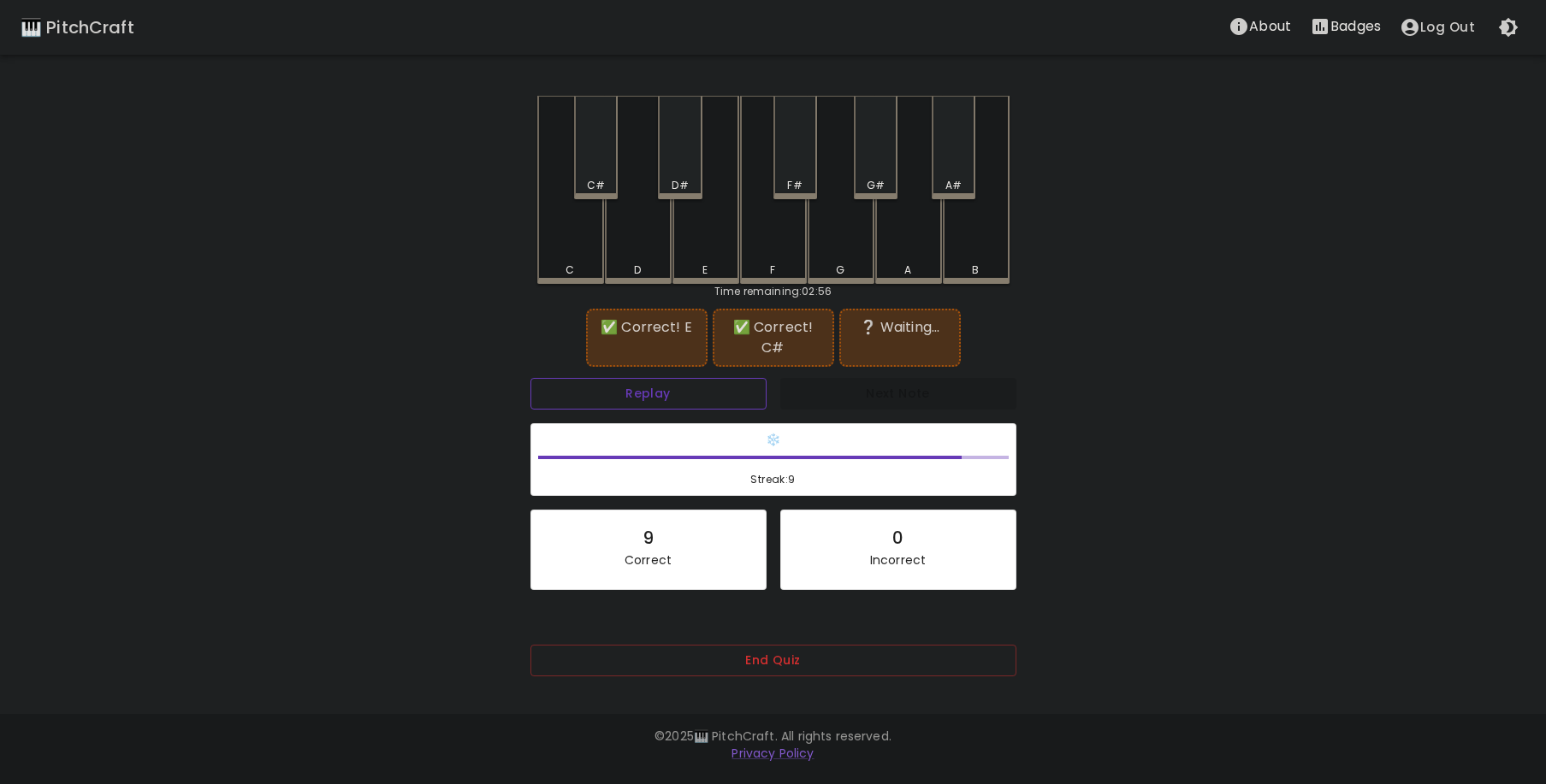
click at [657, 402] on button "Replay" at bounding box center [648, 393] width 236 height 32
click at [852, 251] on div "G" at bounding box center [840, 189] width 67 height 188
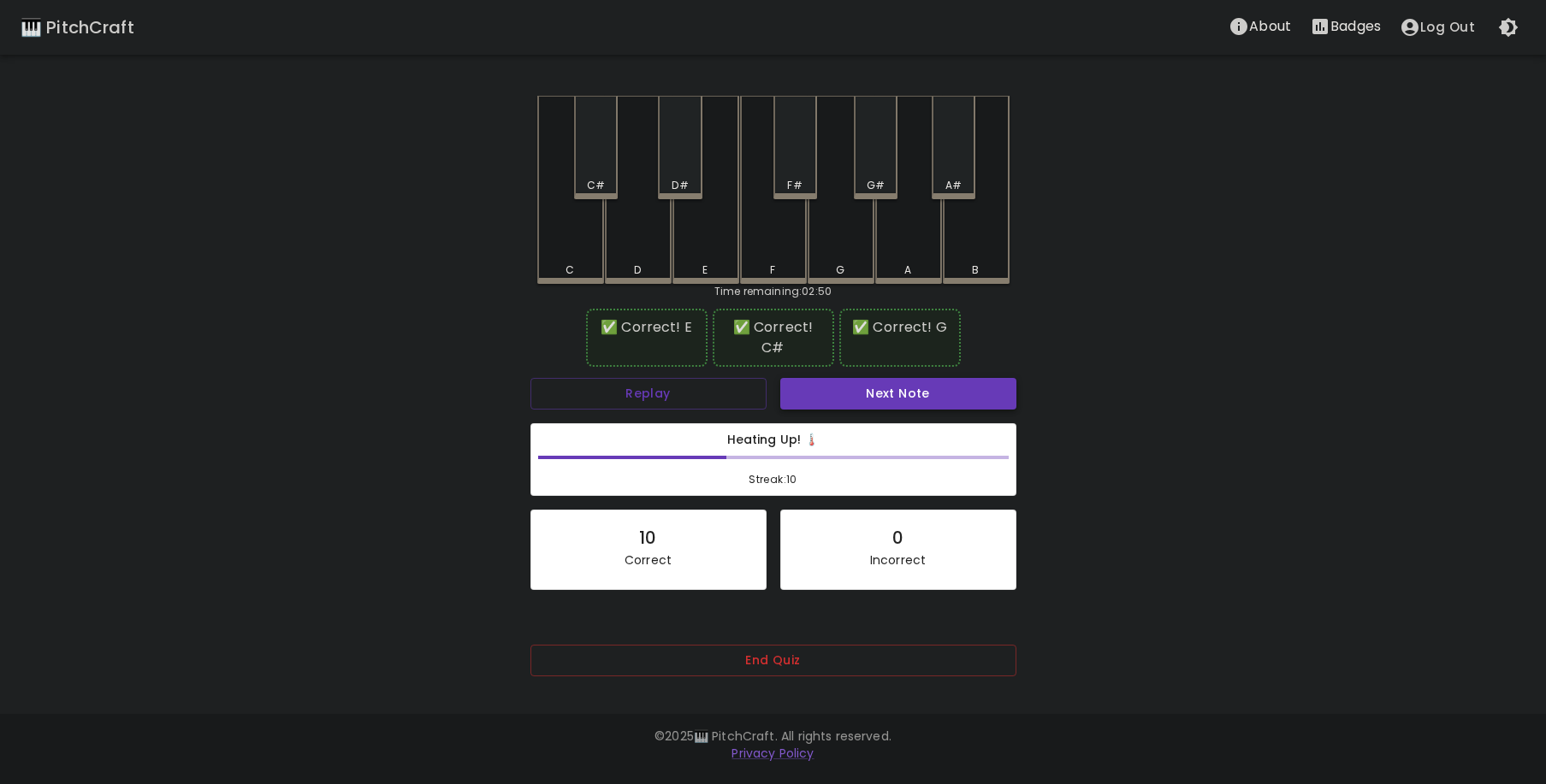
click at [849, 405] on button "Next Note" at bounding box center [898, 393] width 236 height 32
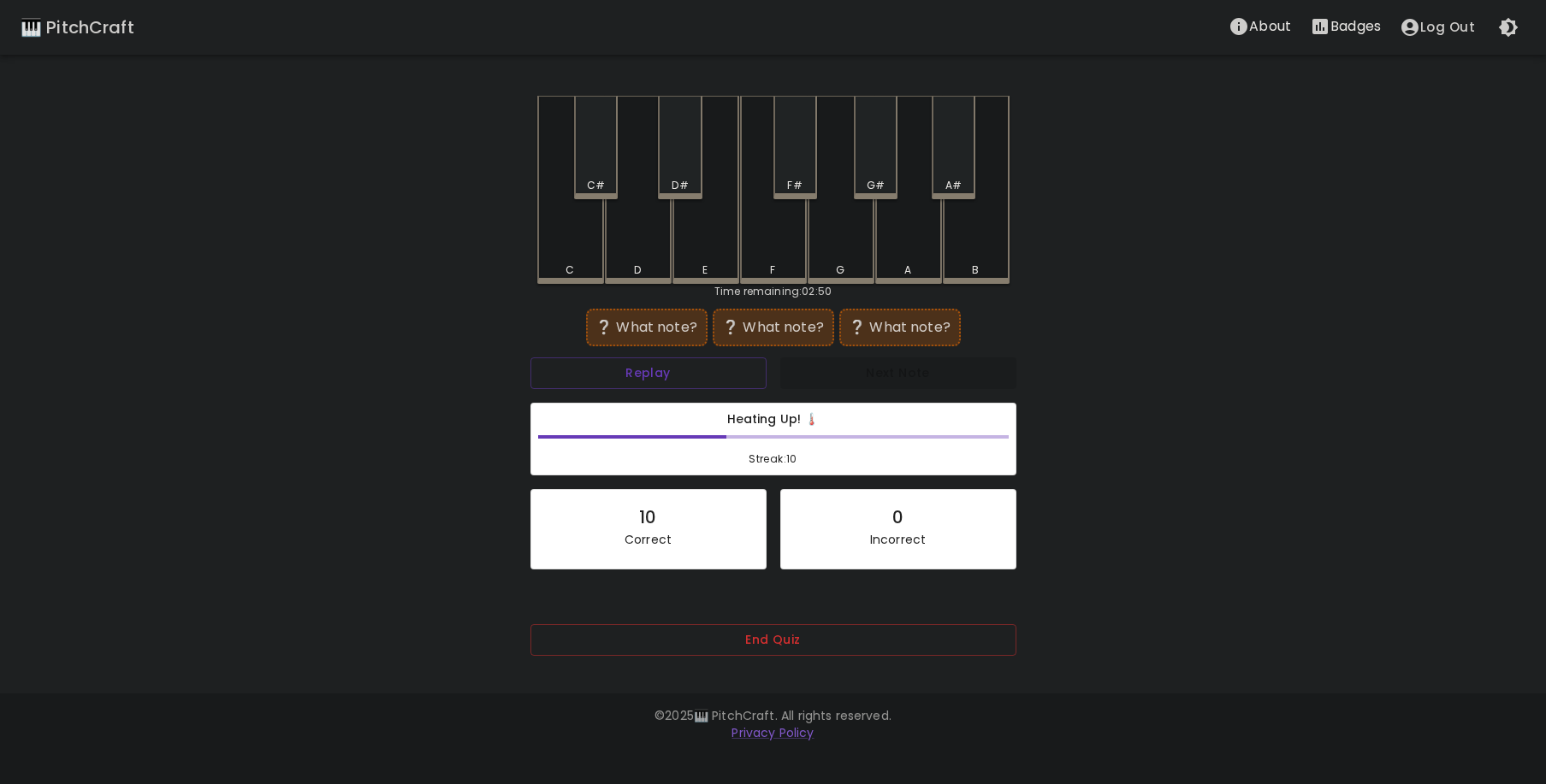
click at [573, 218] on div "C" at bounding box center [570, 189] width 67 height 188
click at [978, 183] on div "B" at bounding box center [976, 189] width 67 height 188
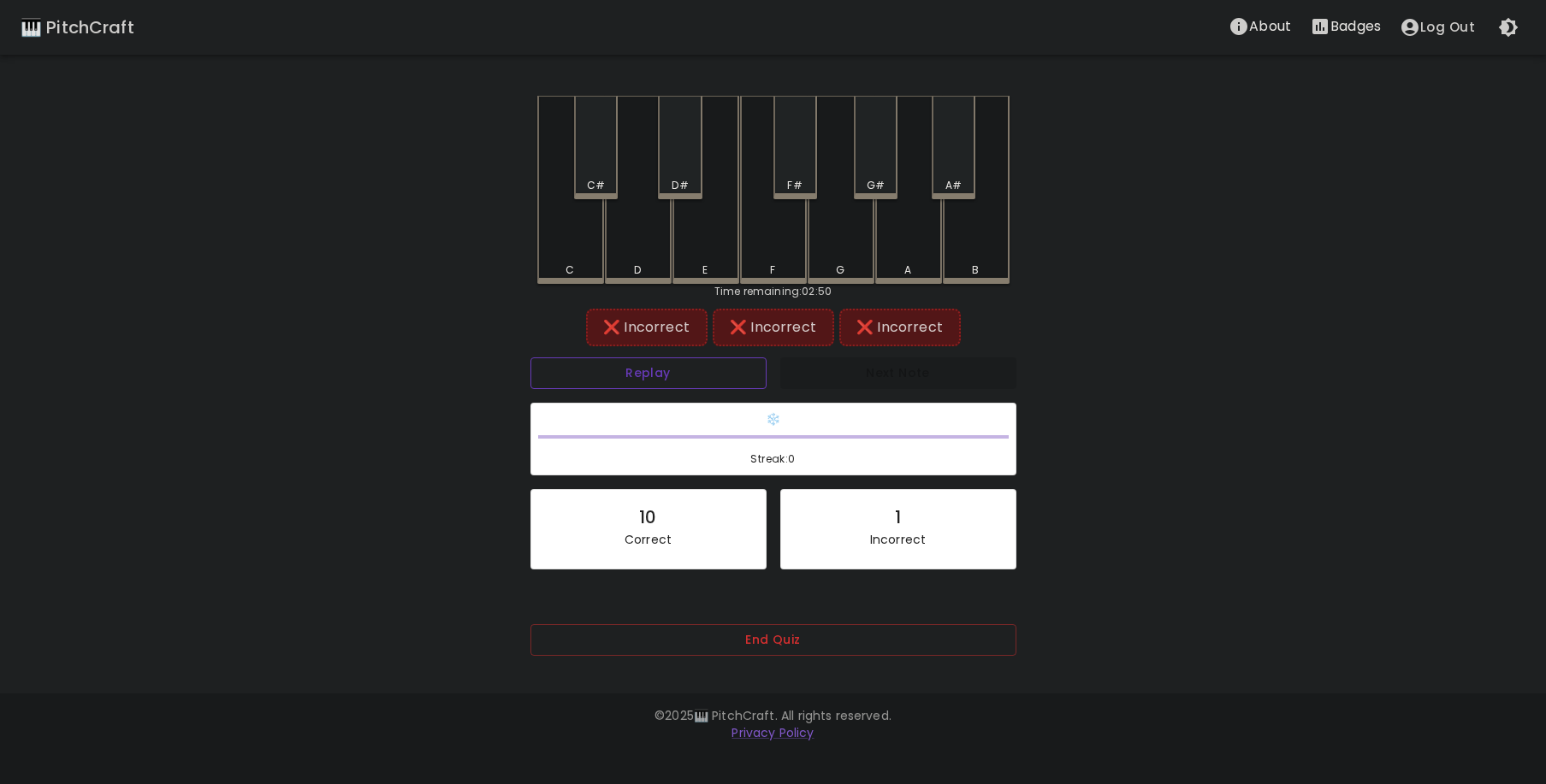
click at [718, 378] on button "Replay" at bounding box center [648, 374] width 236 height 32
drag, startPoint x: 571, startPoint y: 239, endPoint x: 627, endPoint y: 234, distance: 56.2
click at [571, 240] on div "C" at bounding box center [570, 187] width 67 height 184
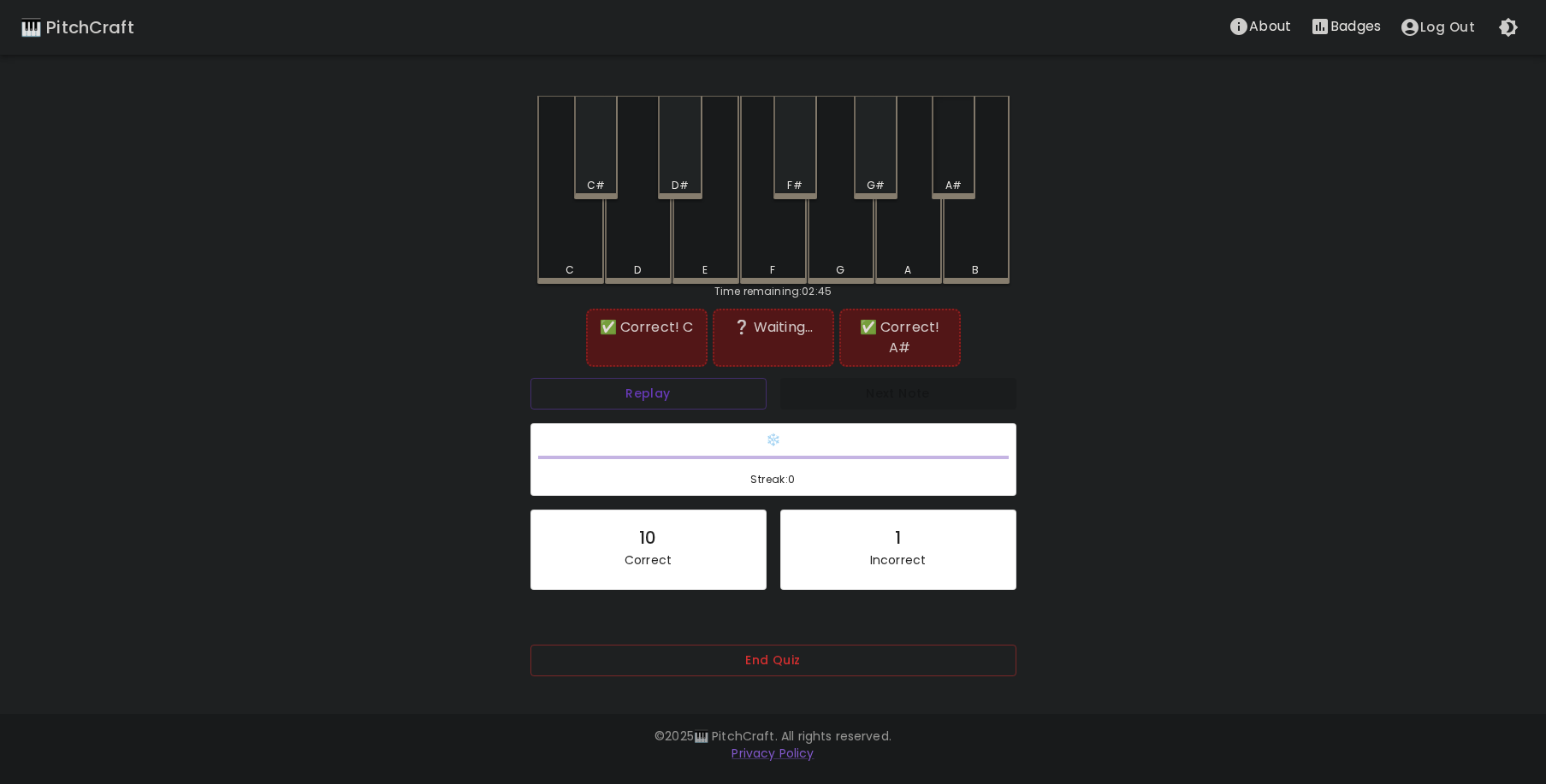
drag, startPoint x: 963, startPoint y: 157, endPoint x: 947, endPoint y: 185, distance: 32.2
click at [964, 160] on div "A#" at bounding box center [954, 147] width 44 height 104
click at [713, 378] on button "Replay" at bounding box center [648, 393] width 236 height 32
click at [769, 631] on div "End Quiz" at bounding box center [773, 665] width 486 height 83
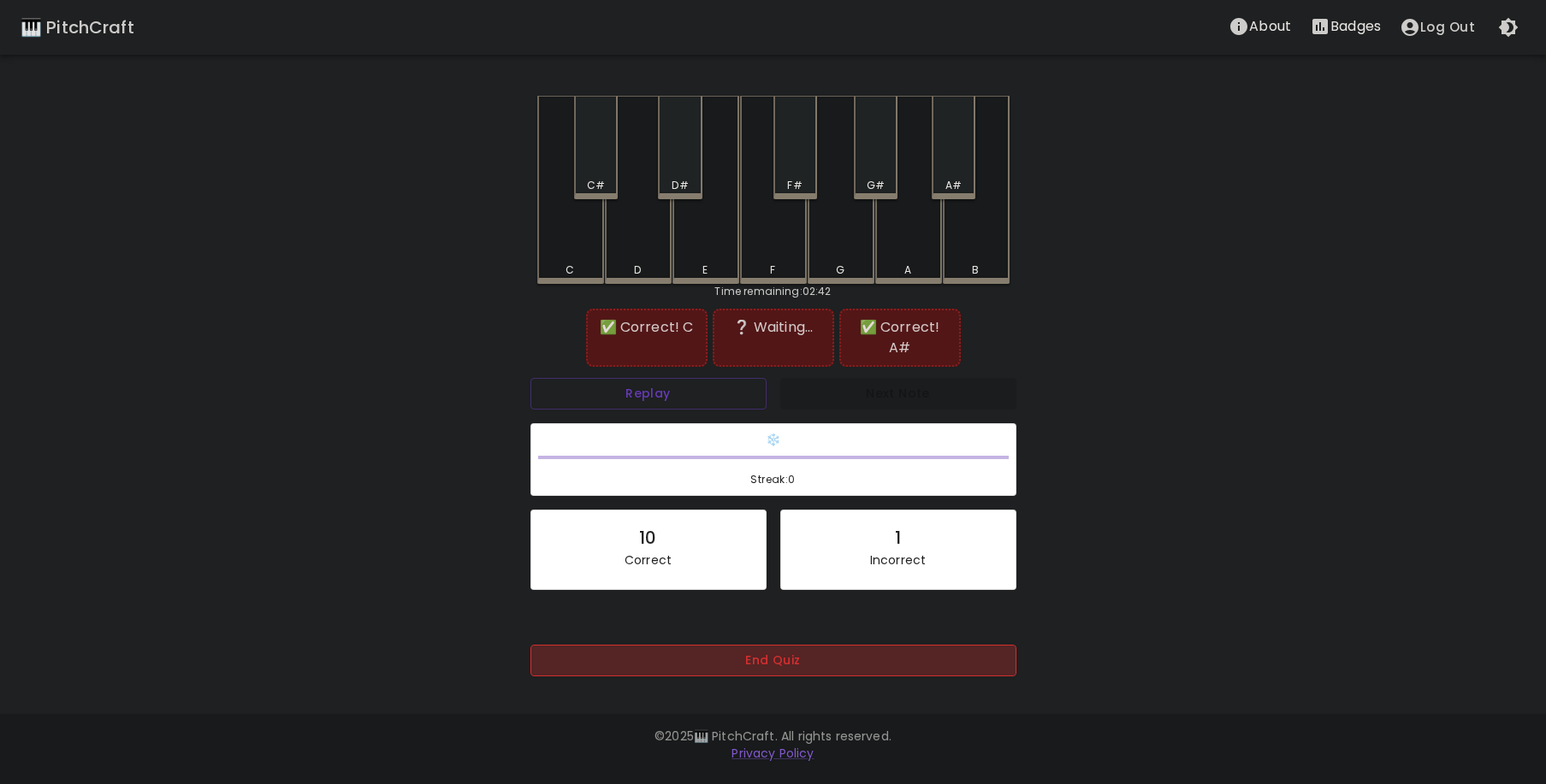
click at [771, 645] on button "End Quiz" at bounding box center [773, 660] width 486 height 32
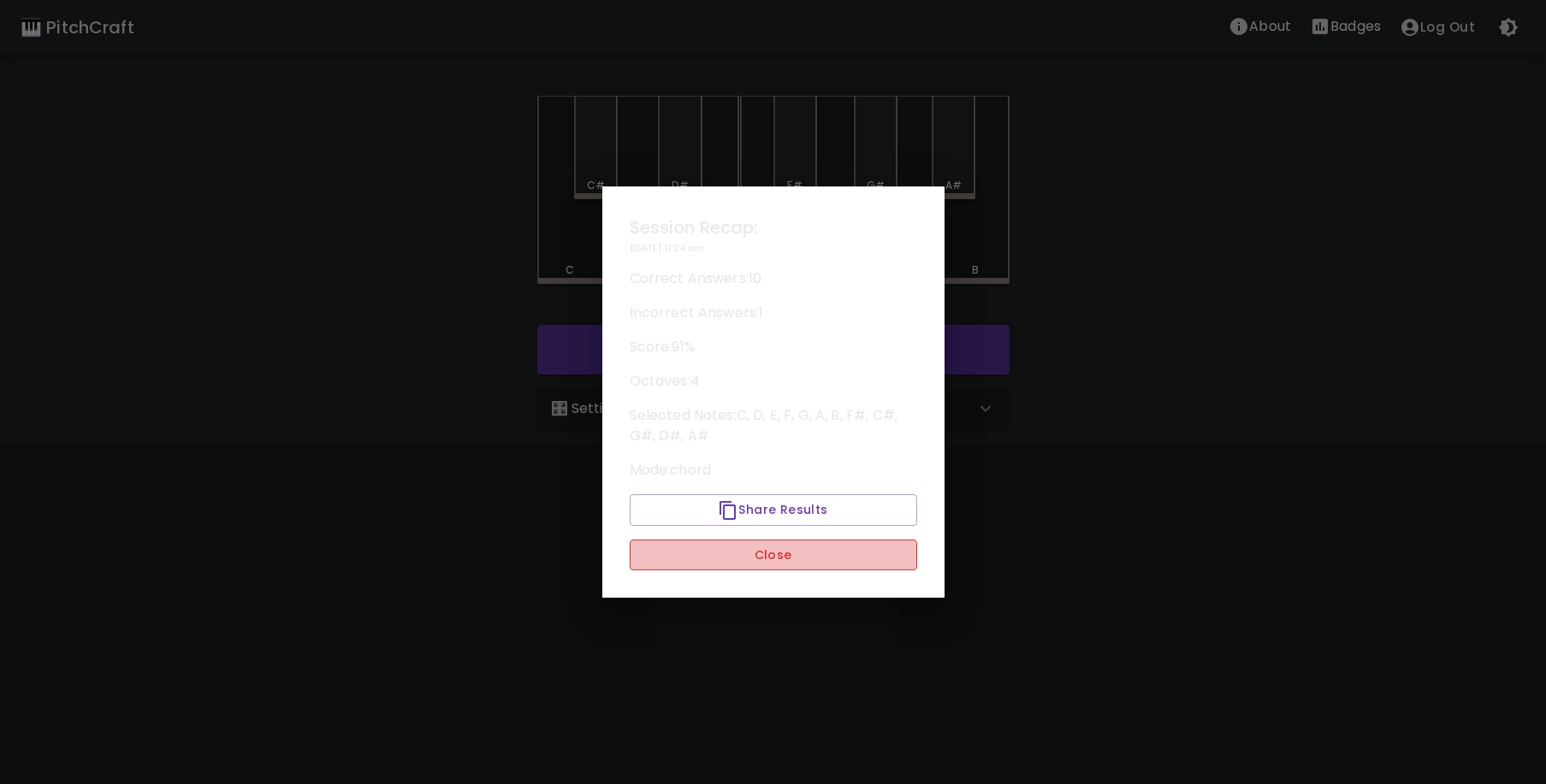
click at [783, 544] on button "Close" at bounding box center [773, 556] width 287 height 32
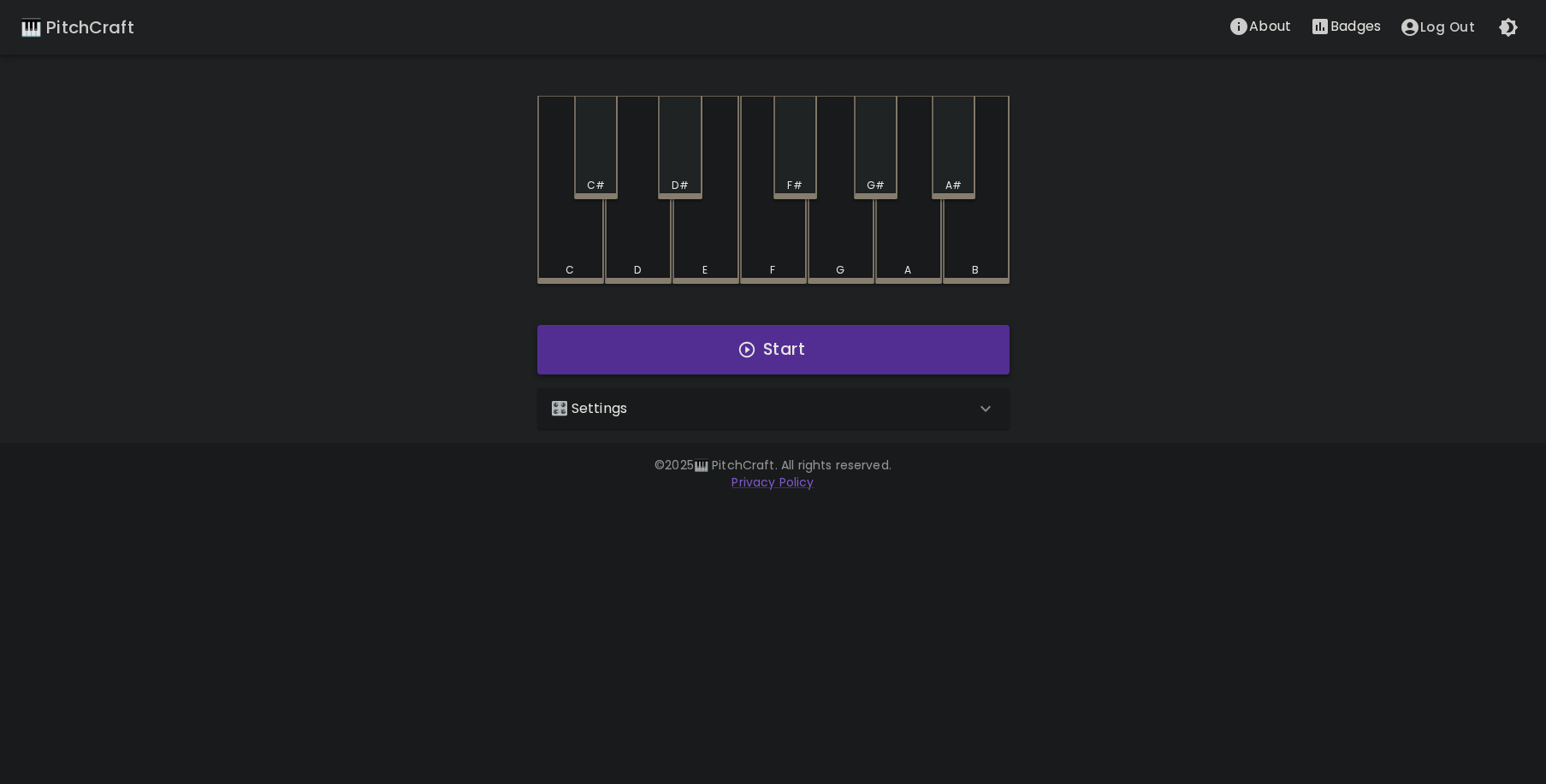
click at [782, 347] on button "Start" at bounding box center [773, 350] width 472 height 50
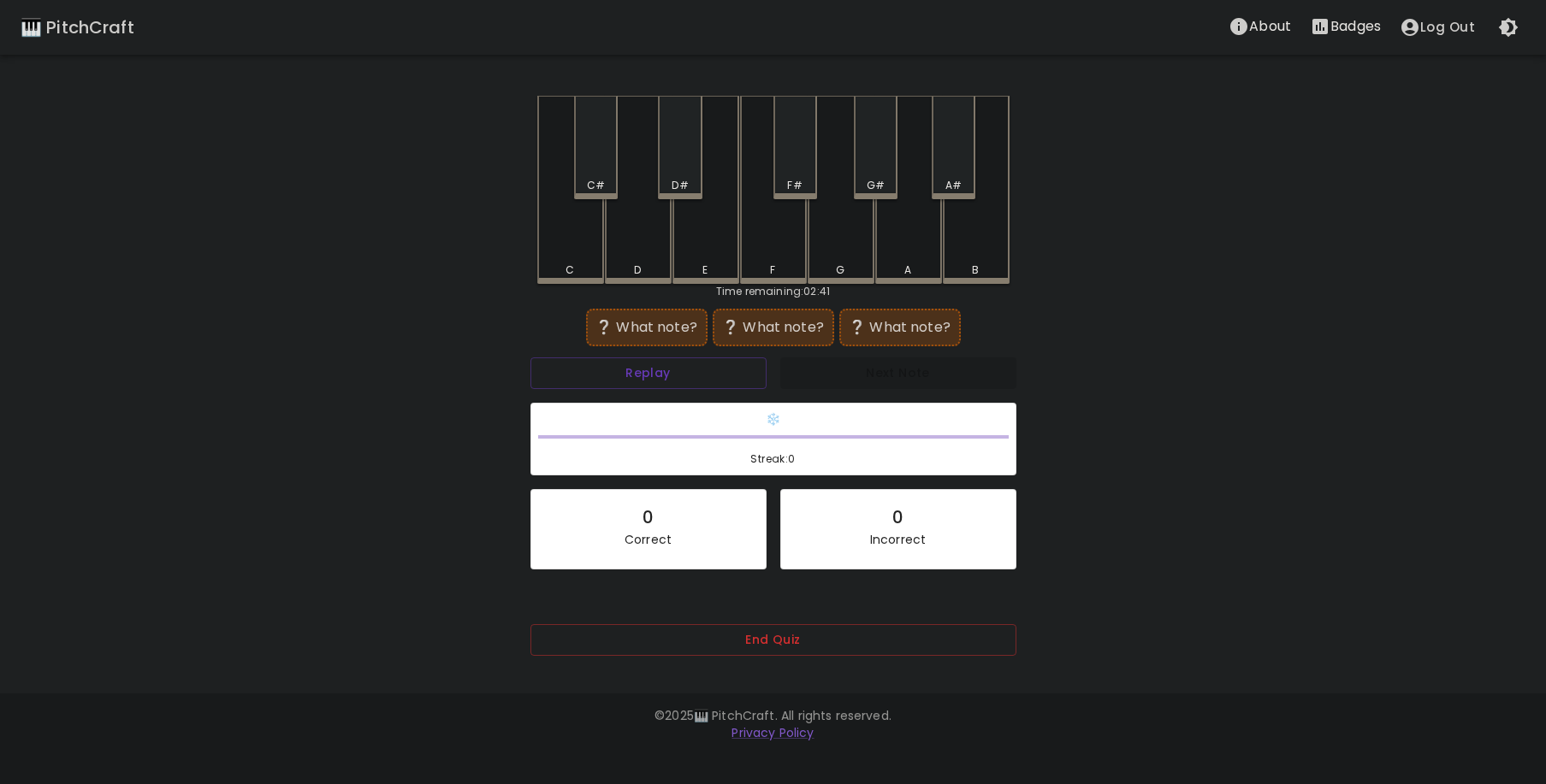
click at [651, 222] on div "D" at bounding box center [638, 189] width 67 height 188
click at [765, 253] on div "F" at bounding box center [773, 189] width 67 height 188
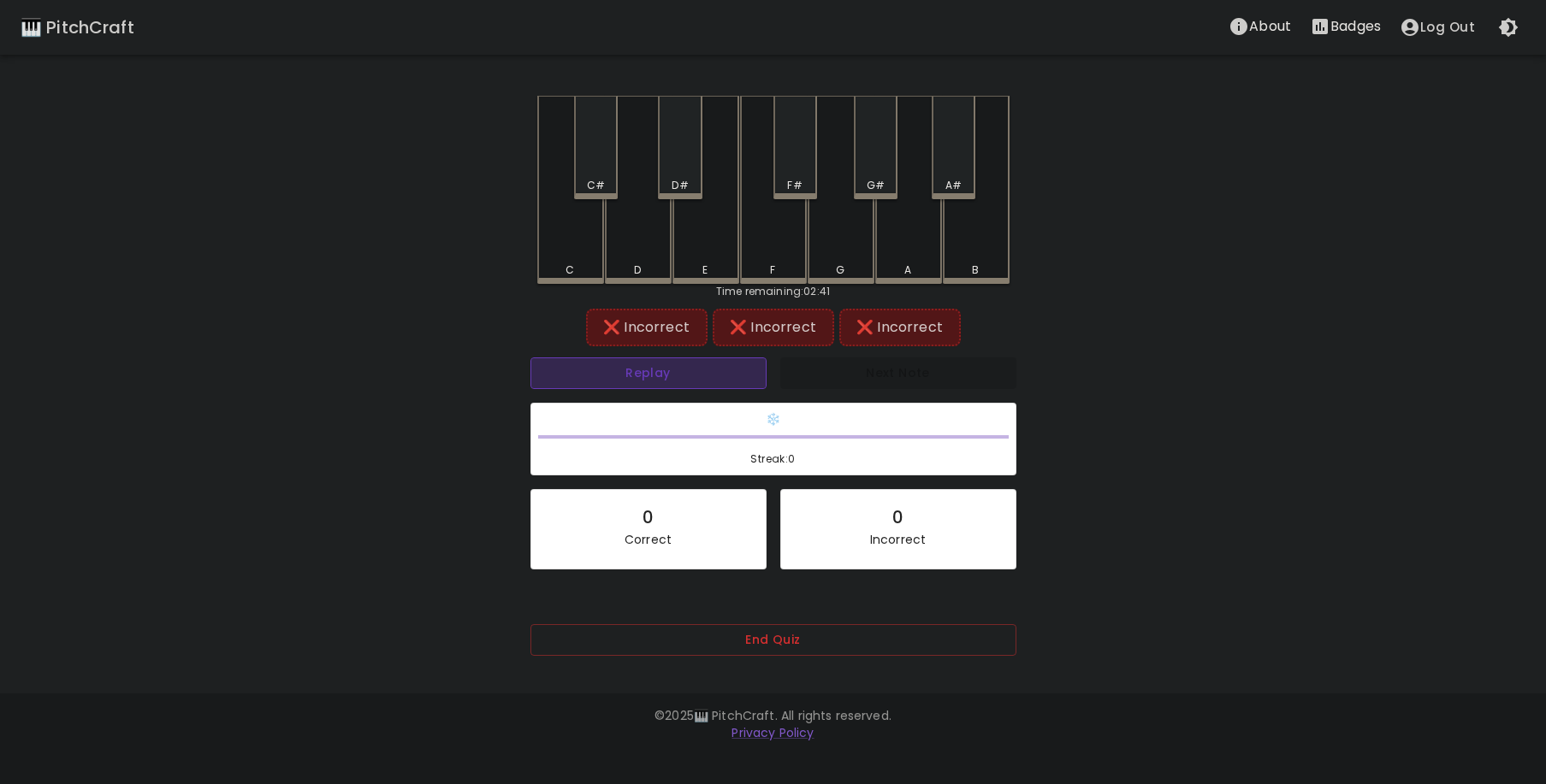
click at [656, 385] on button "Replay" at bounding box center [648, 374] width 236 height 32
click at [613, 366] on button "Replay" at bounding box center [648, 374] width 236 height 32
click at [578, 240] on div "C" at bounding box center [570, 189] width 67 height 188
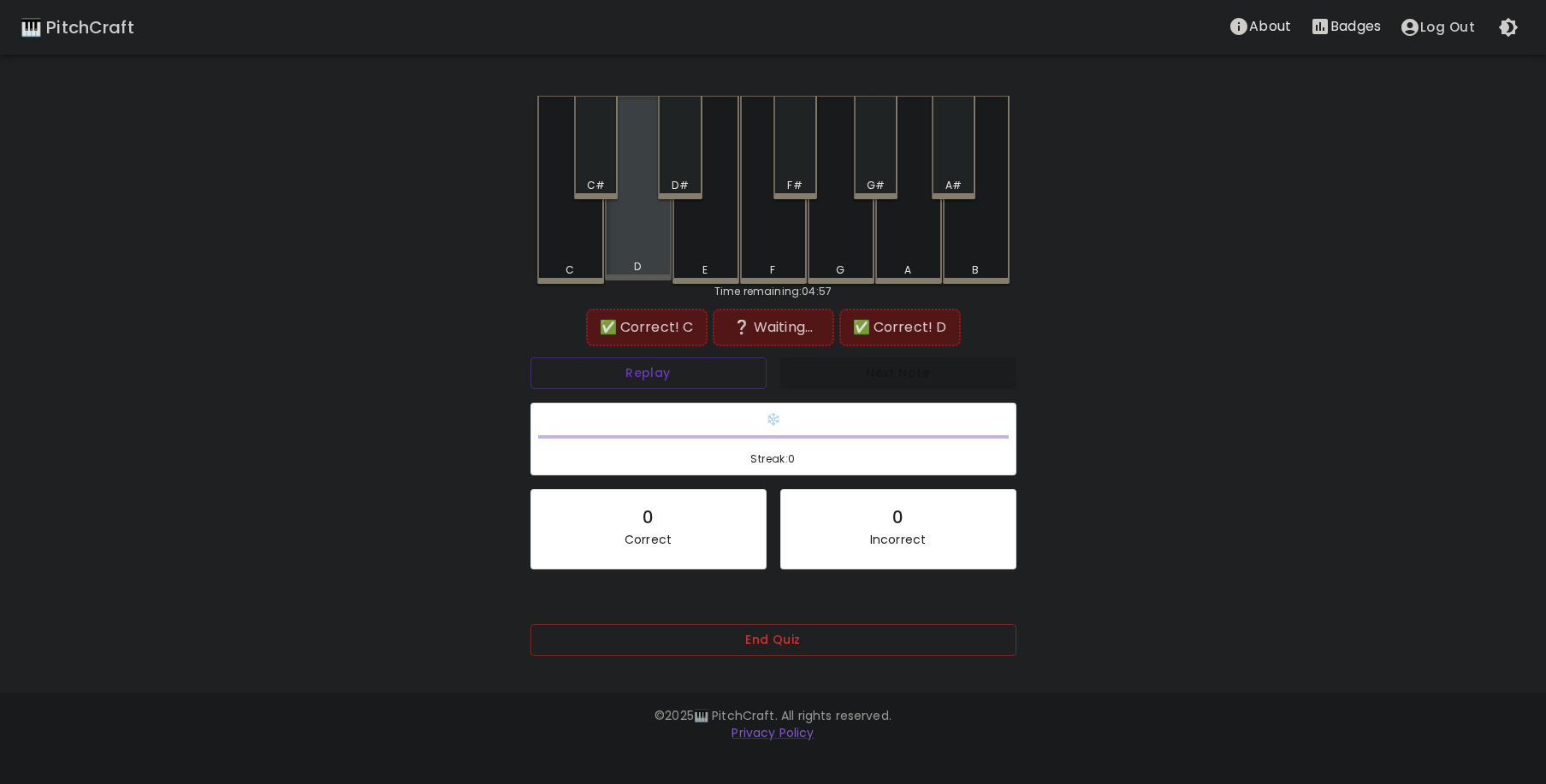
click at [629, 241] on div "D" at bounding box center [638, 187] width 67 height 184
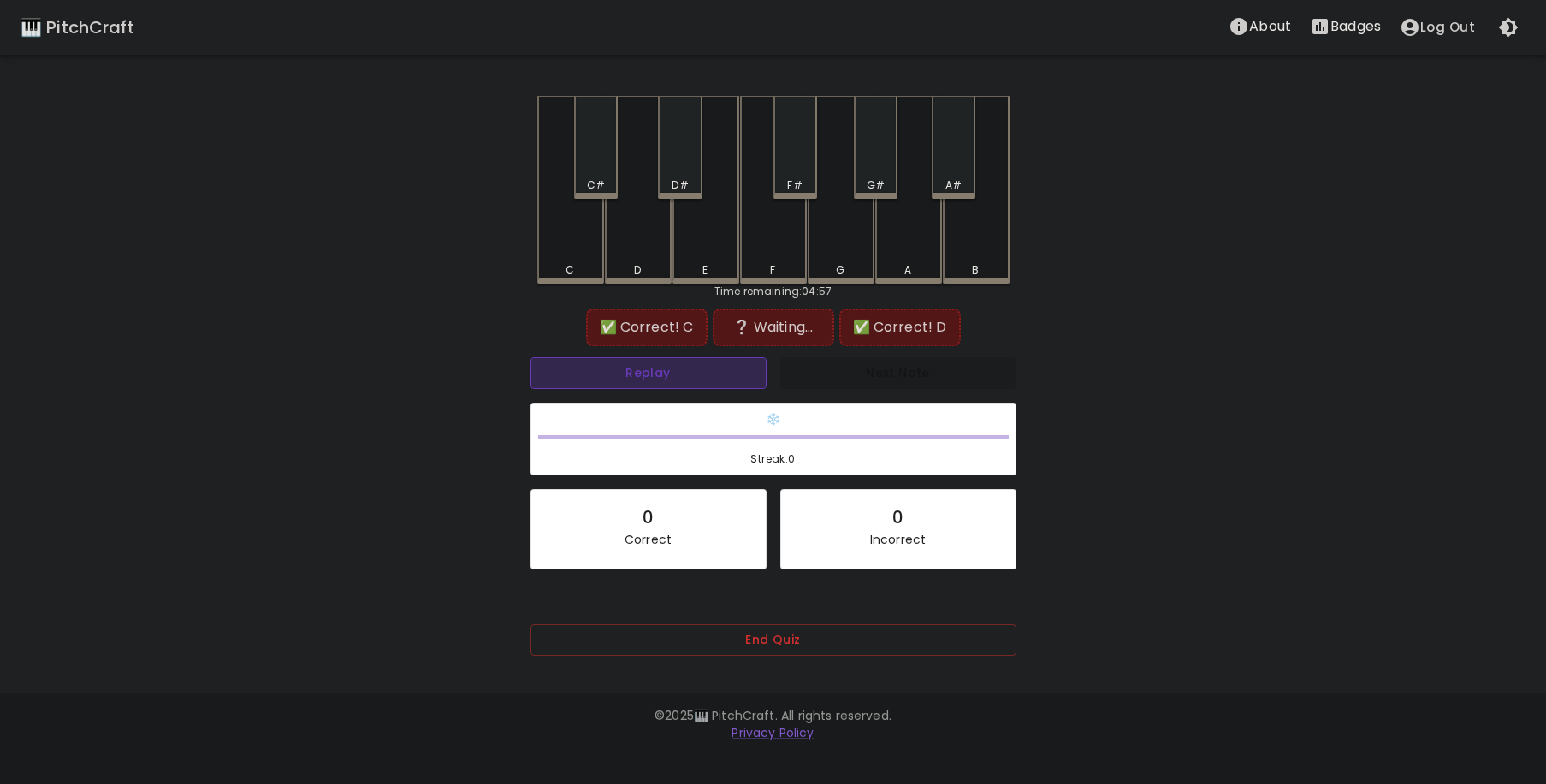
click at [662, 379] on button "Replay" at bounding box center [648, 374] width 236 height 32
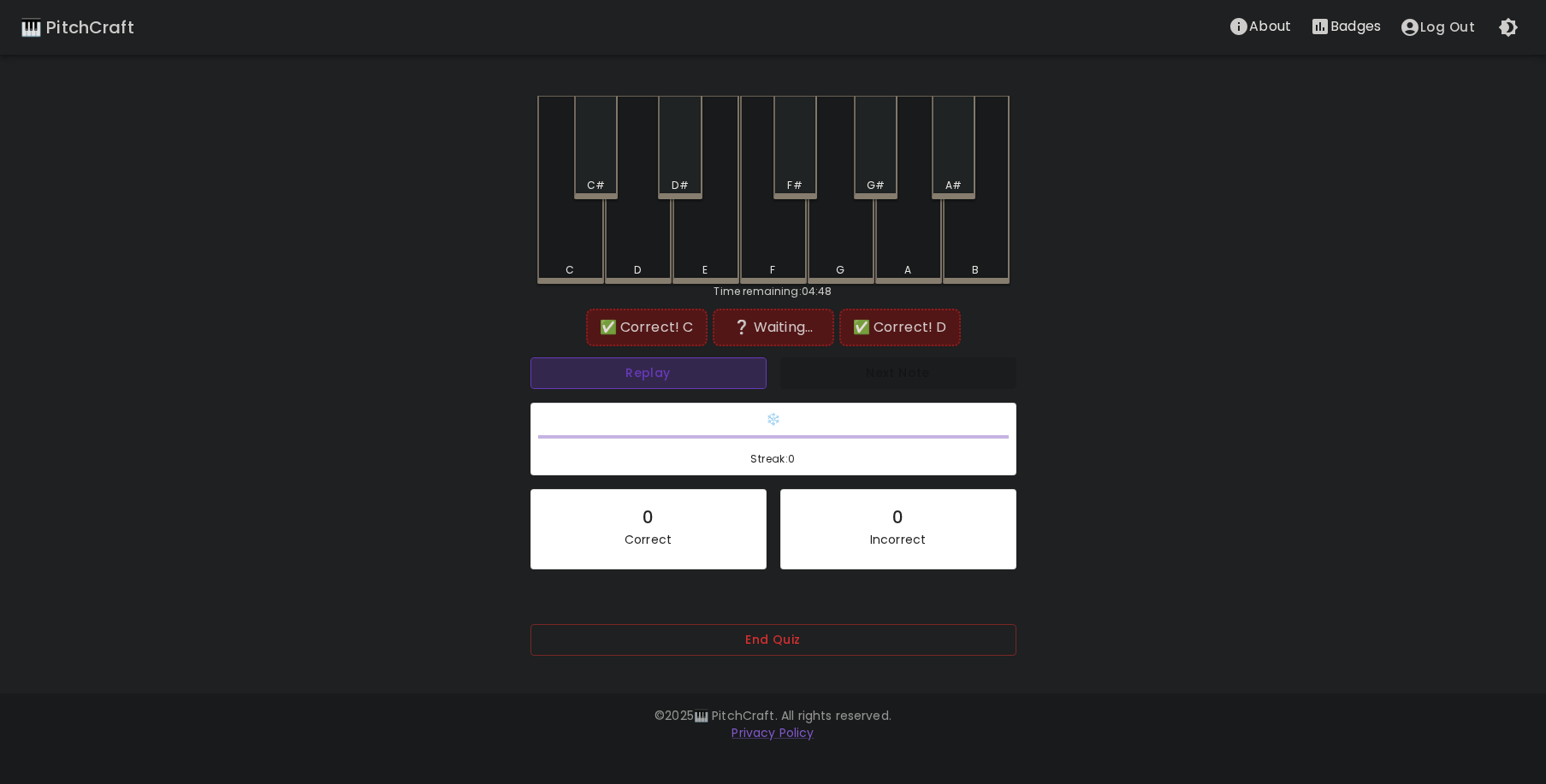
click at [662, 379] on button "Replay" at bounding box center [648, 374] width 236 height 32
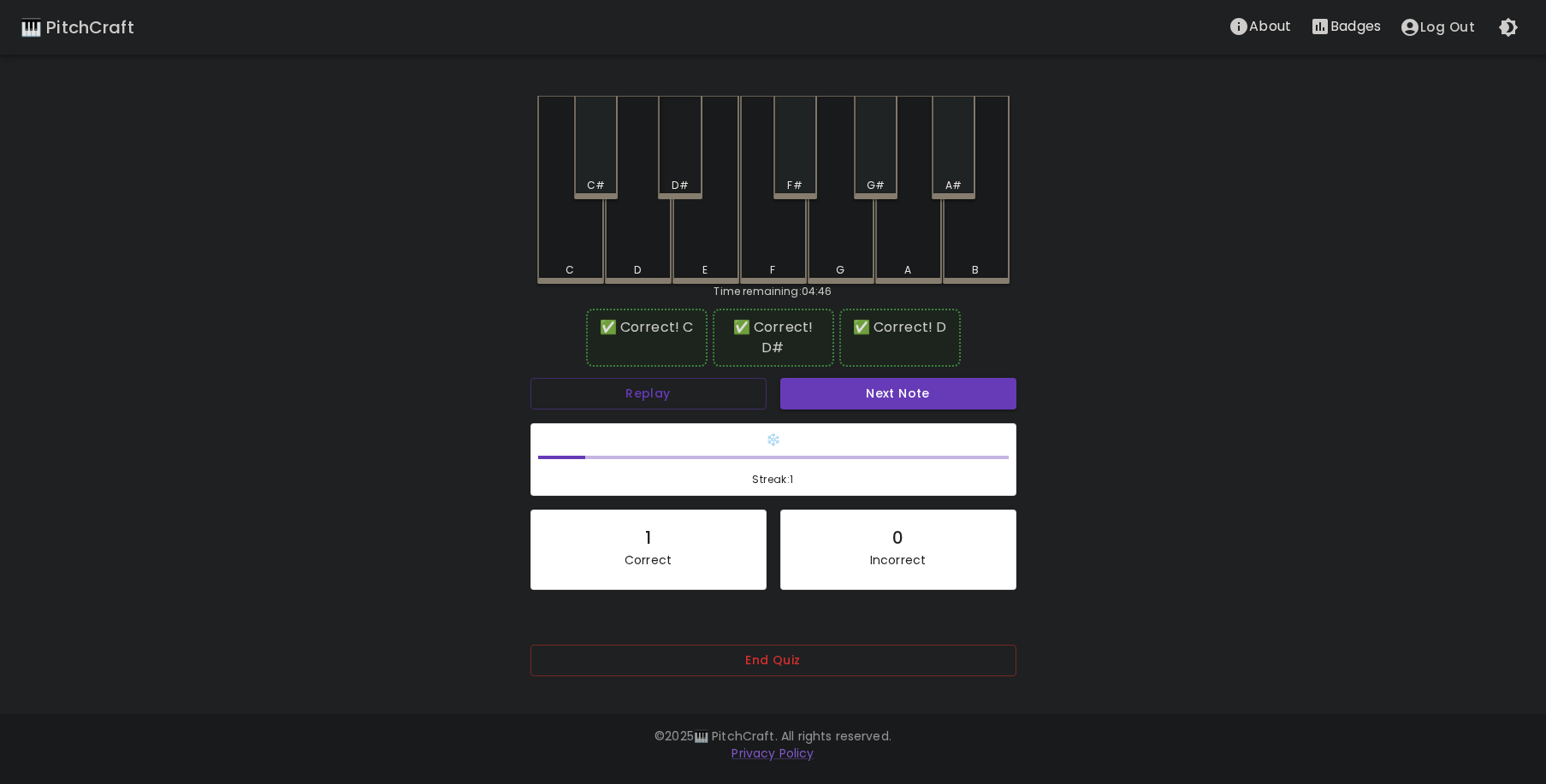
click at [697, 148] on div "D#" at bounding box center [680, 147] width 44 height 104
click at [858, 378] on button "Next Note" at bounding box center [898, 393] width 236 height 32
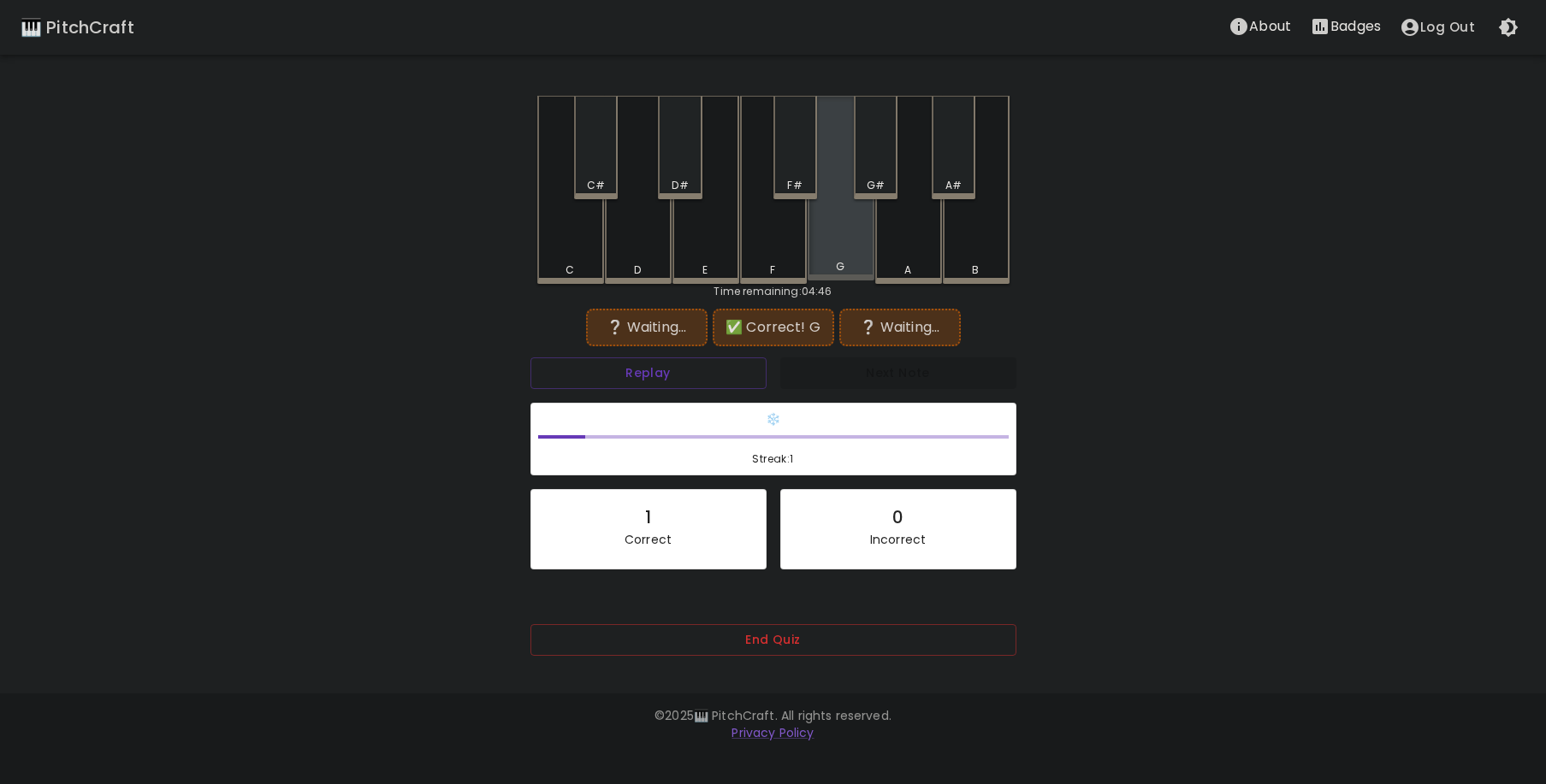
click at [829, 231] on div "G" at bounding box center [840, 187] width 67 height 184
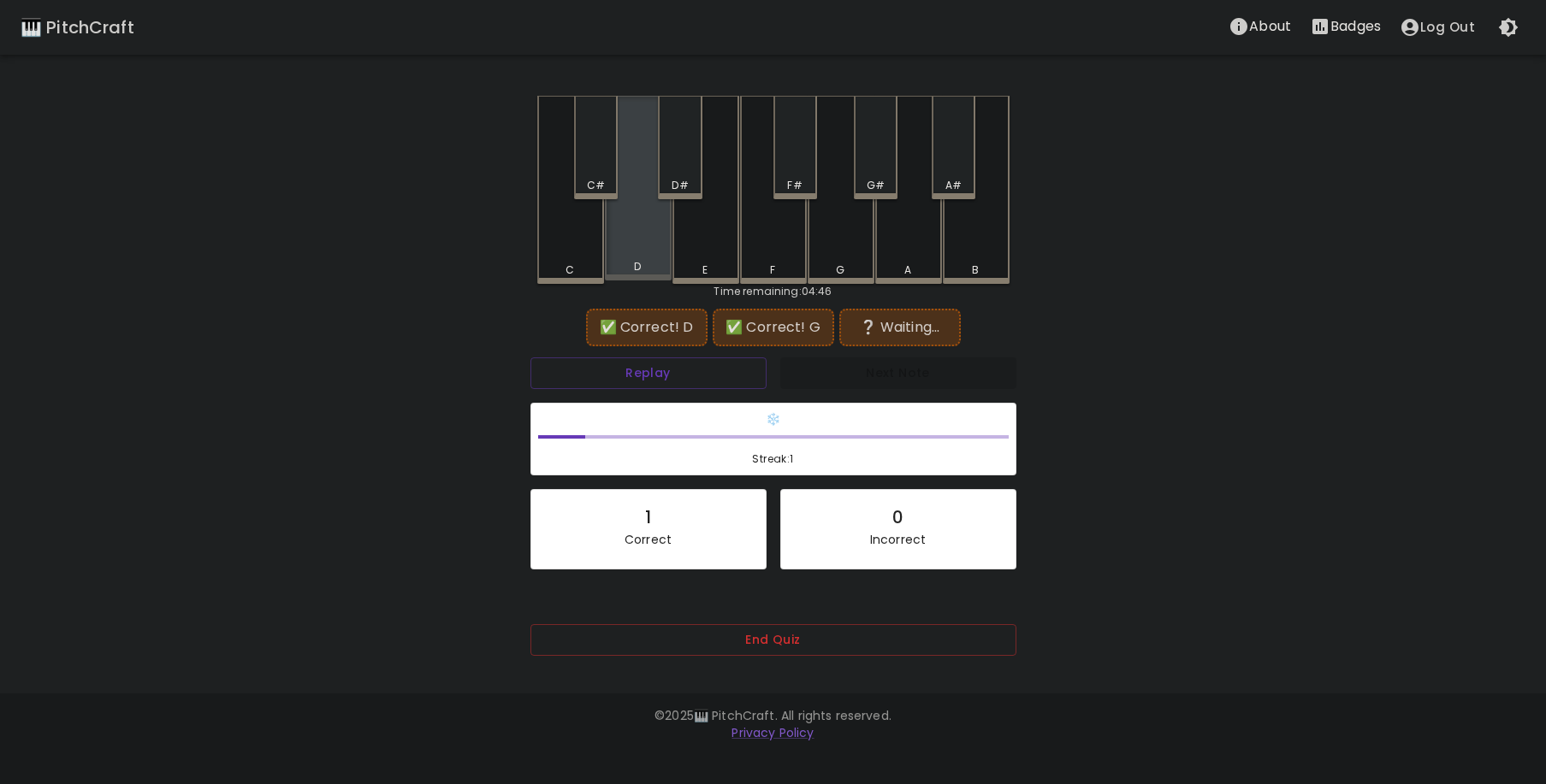
click at [644, 270] on div "D" at bounding box center [639, 266] width 64 height 15
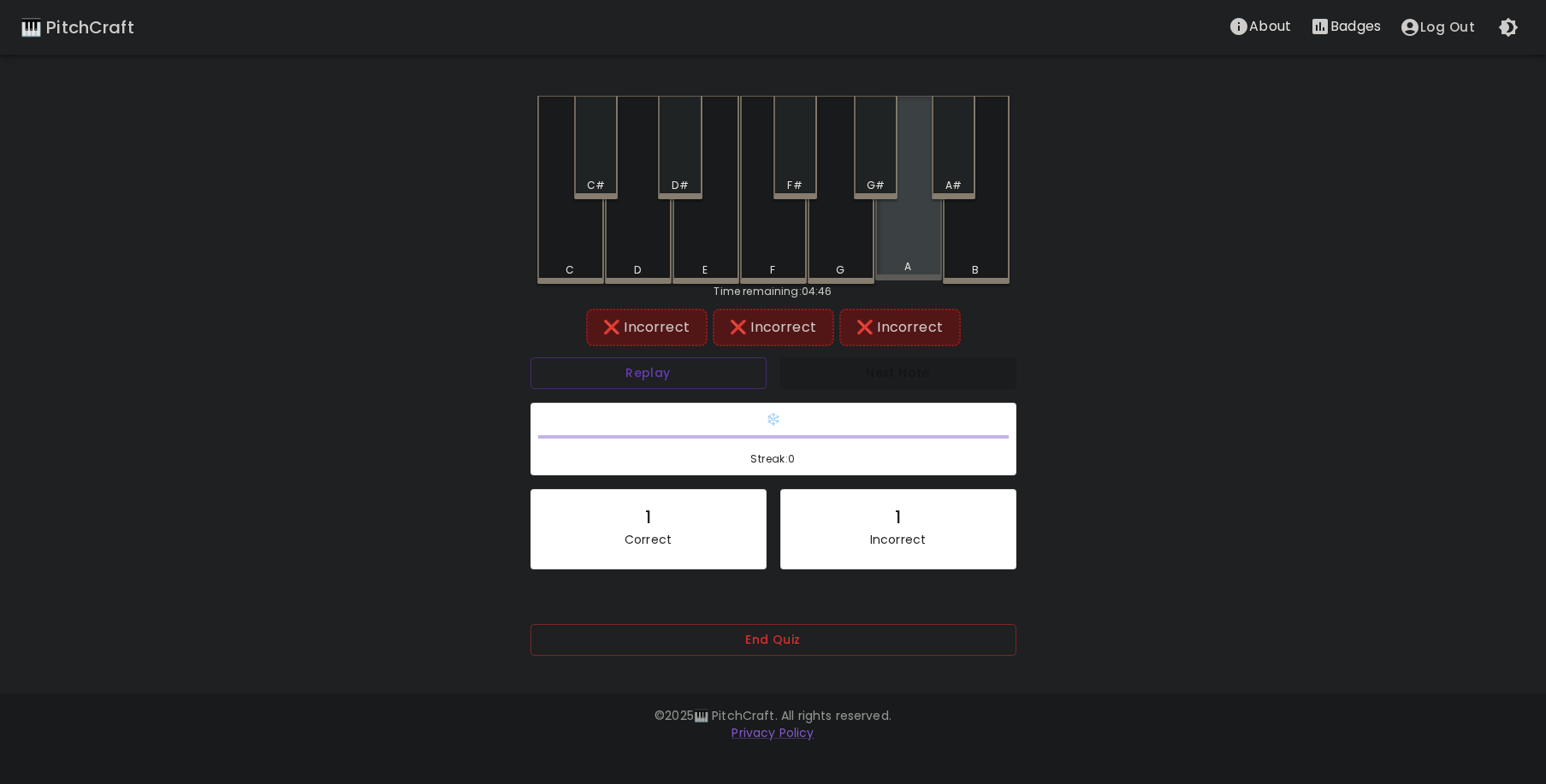
click at [898, 156] on div "A" at bounding box center [908, 187] width 67 height 184
drag, startPoint x: 894, startPoint y: 160, endPoint x: 867, endPoint y: 184, distance: 36.1
click at [893, 161] on div "G#" at bounding box center [876, 147] width 44 height 104
click at [857, 172] on div "G#" at bounding box center [876, 147] width 44 height 104
click at [700, 362] on button "Replay" at bounding box center [648, 374] width 236 height 32
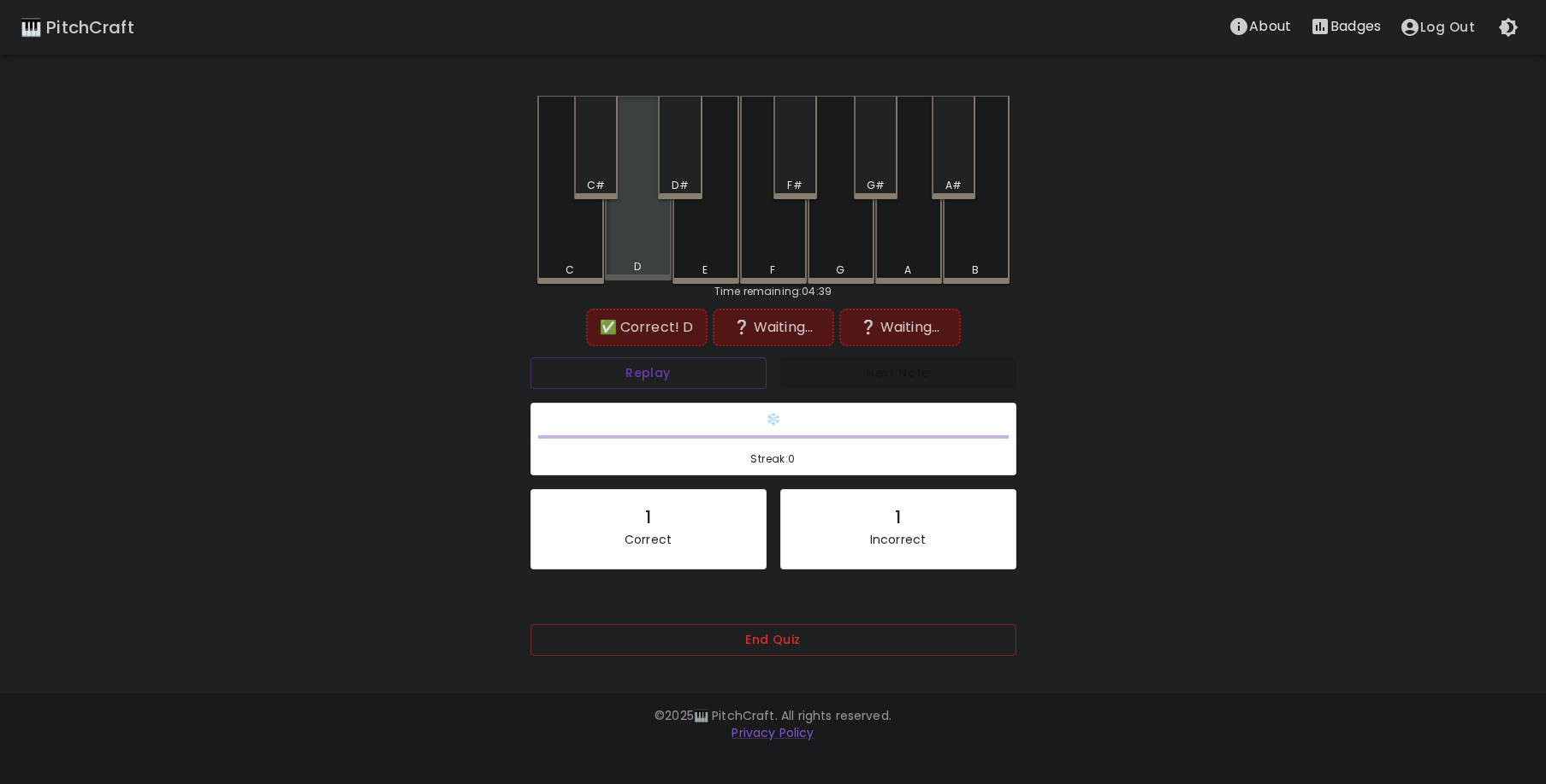
click at [659, 252] on div "D" at bounding box center [638, 187] width 67 height 184
click at [824, 258] on div "G" at bounding box center [840, 189] width 67 height 188
click at [861, 163] on div "G#" at bounding box center [876, 147] width 44 height 104
click at [704, 371] on button "Replay" at bounding box center [648, 374] width 236 height 32
drag, startPoint x: 646, startPoint y: 246, endPoint x: 701, endPoint y: 248, distance: 55.0
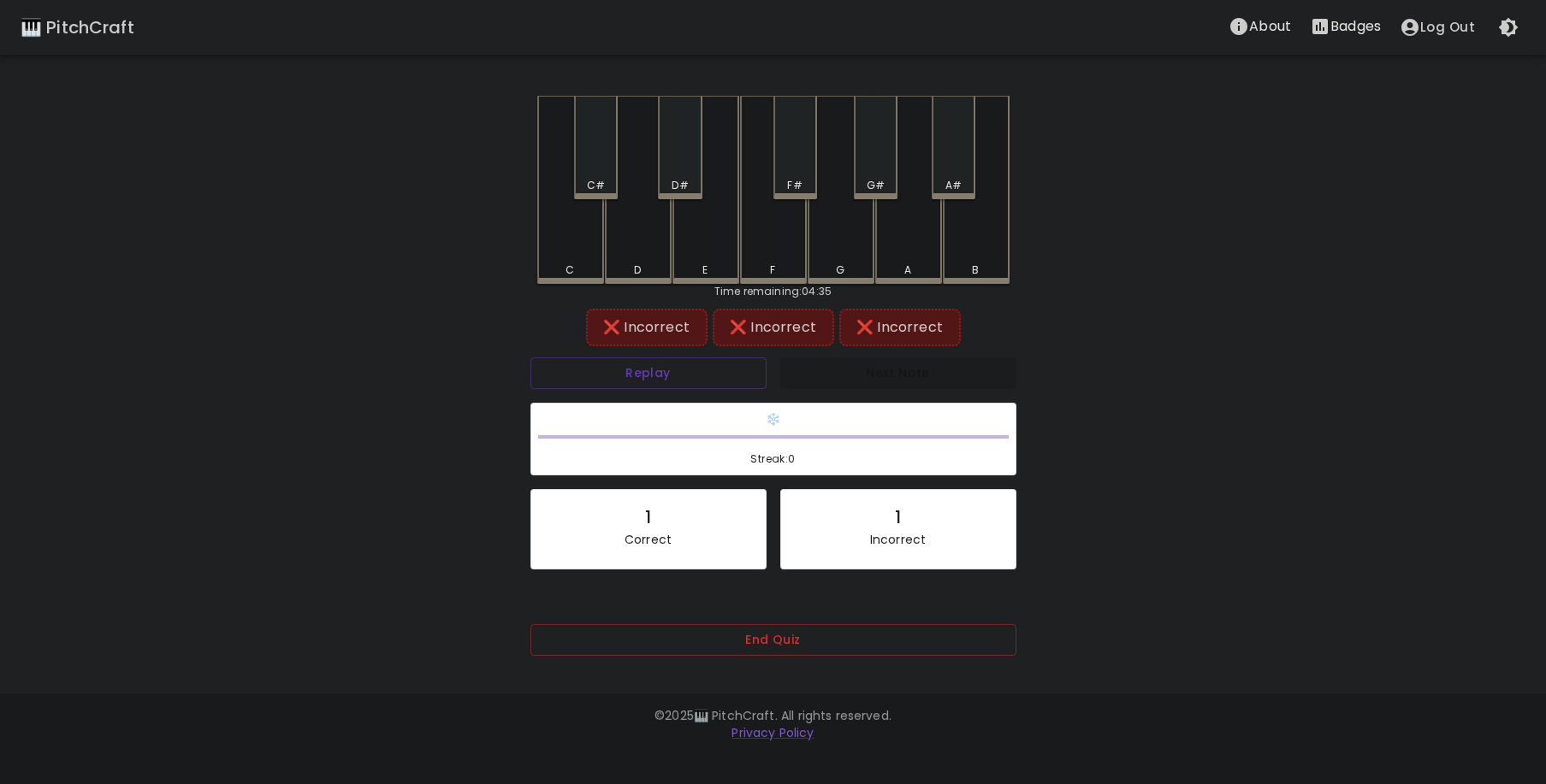
click at [655, 248] on div "D" at bounding box center [638, 189] width 67 height 188
drag, startPoint x: 831, startPoint y: 252, endPoint x: 763, endPoint y: 251, distance: 68.0
click at [831, 251] on div "G" at bounding box center [840, 189] width 67 height 188
click at [577, 248] on div "C" at bounding box center [570, 189] width 67 height 188
click at [686, 372] on button "Replay" at bounding box center [648, 374] width 236 height 32
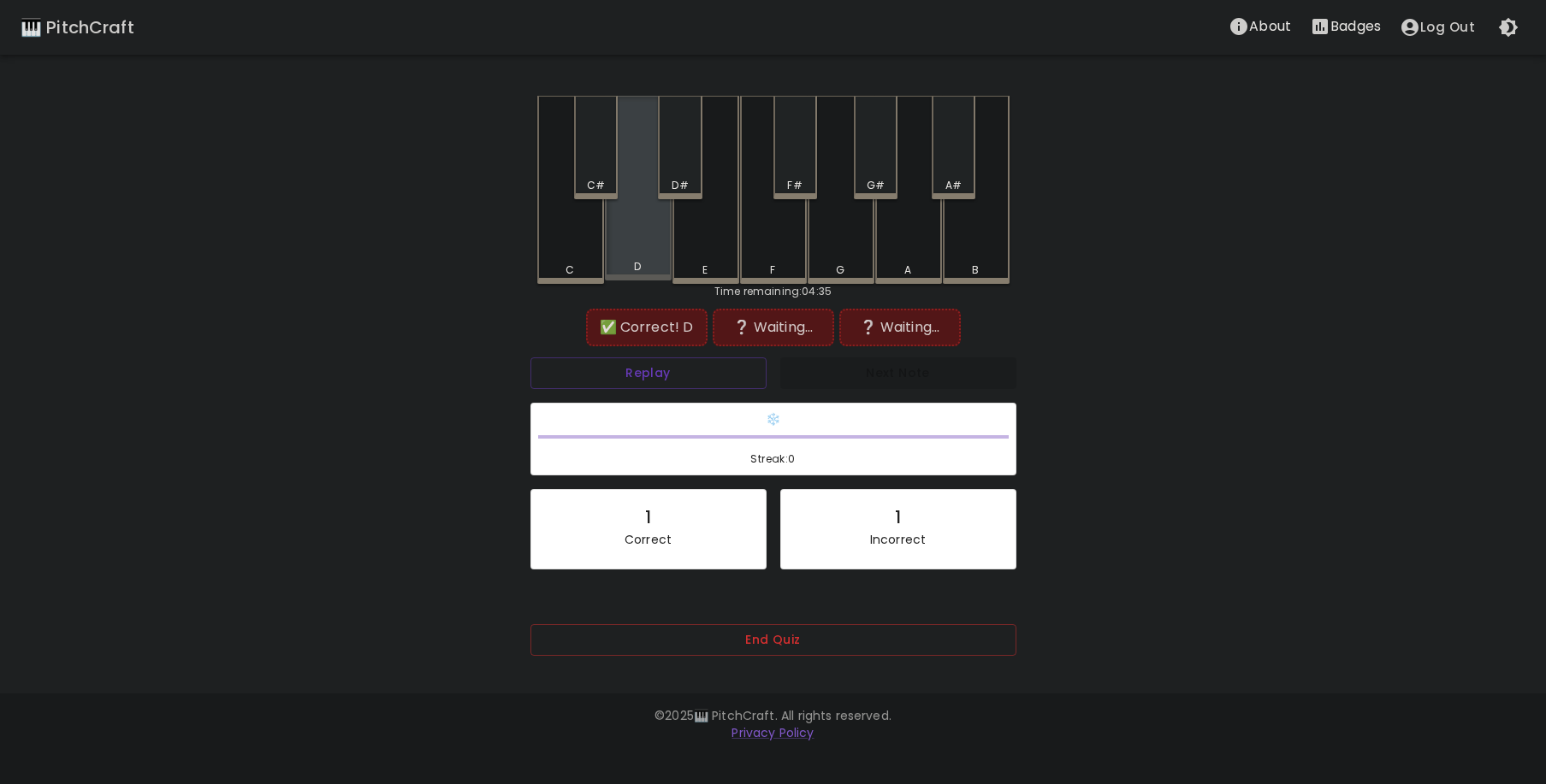
drag, startPoint x: 618, startPoint y: 233, endPoint x: 674, endPoint y: 236, distance: 56.1
click at [619, 234] on div "D" at bounding box center [638, 187] width 67 height 184
drag, startPoint x: 820, startPoint y: 245, endPoint x: 708, endPoint y: 246, distance: 112.0
click at [813, 246] on div "G" at bounding box center [840, 189] width 67 height 188
click at [708, 246] on div "E" at bounding box center [706, 189] width 67 height 188
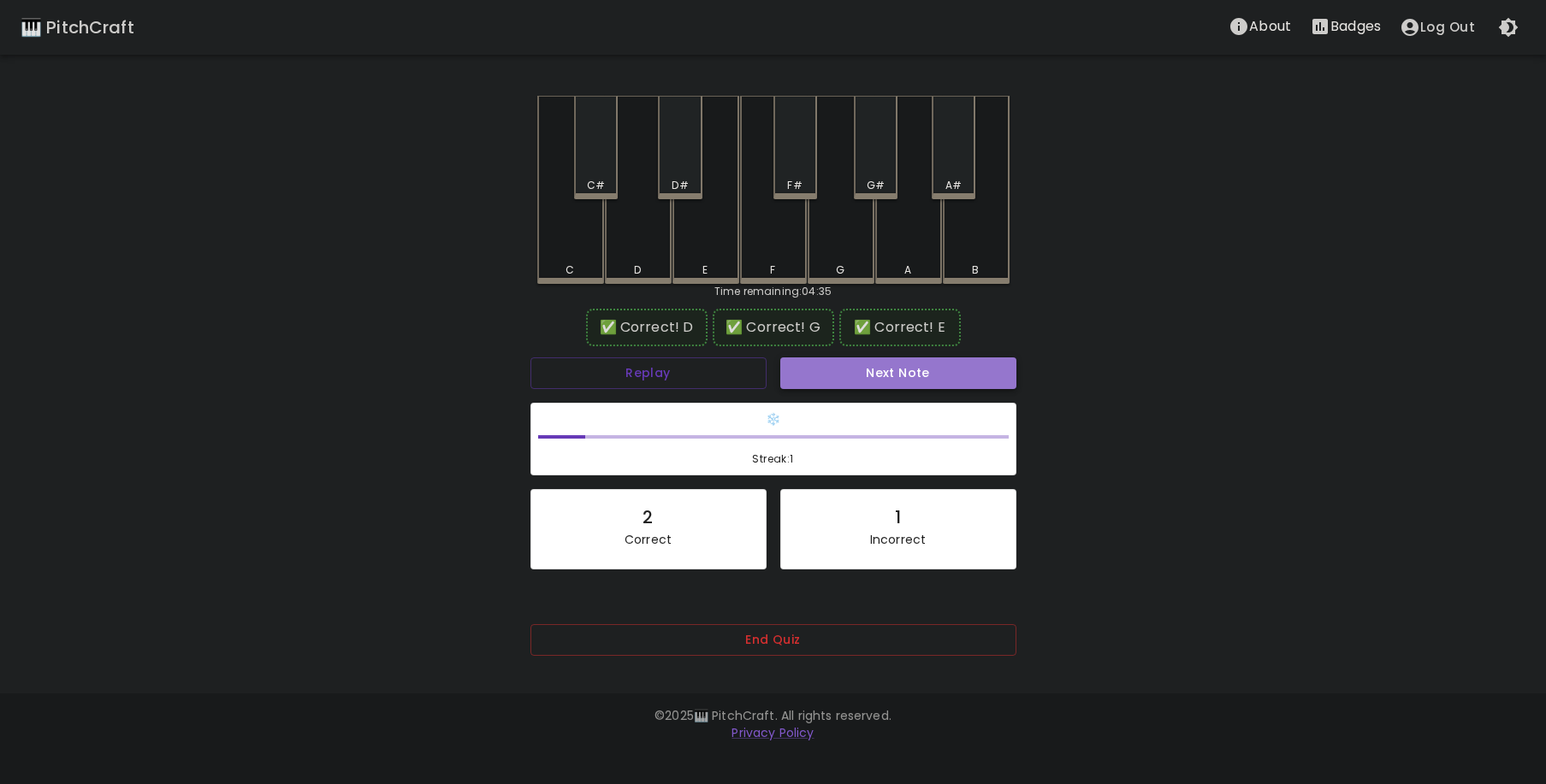
click at [849, 384] on button "Next Note" at bounding box center [898, 374] width 236 height 32
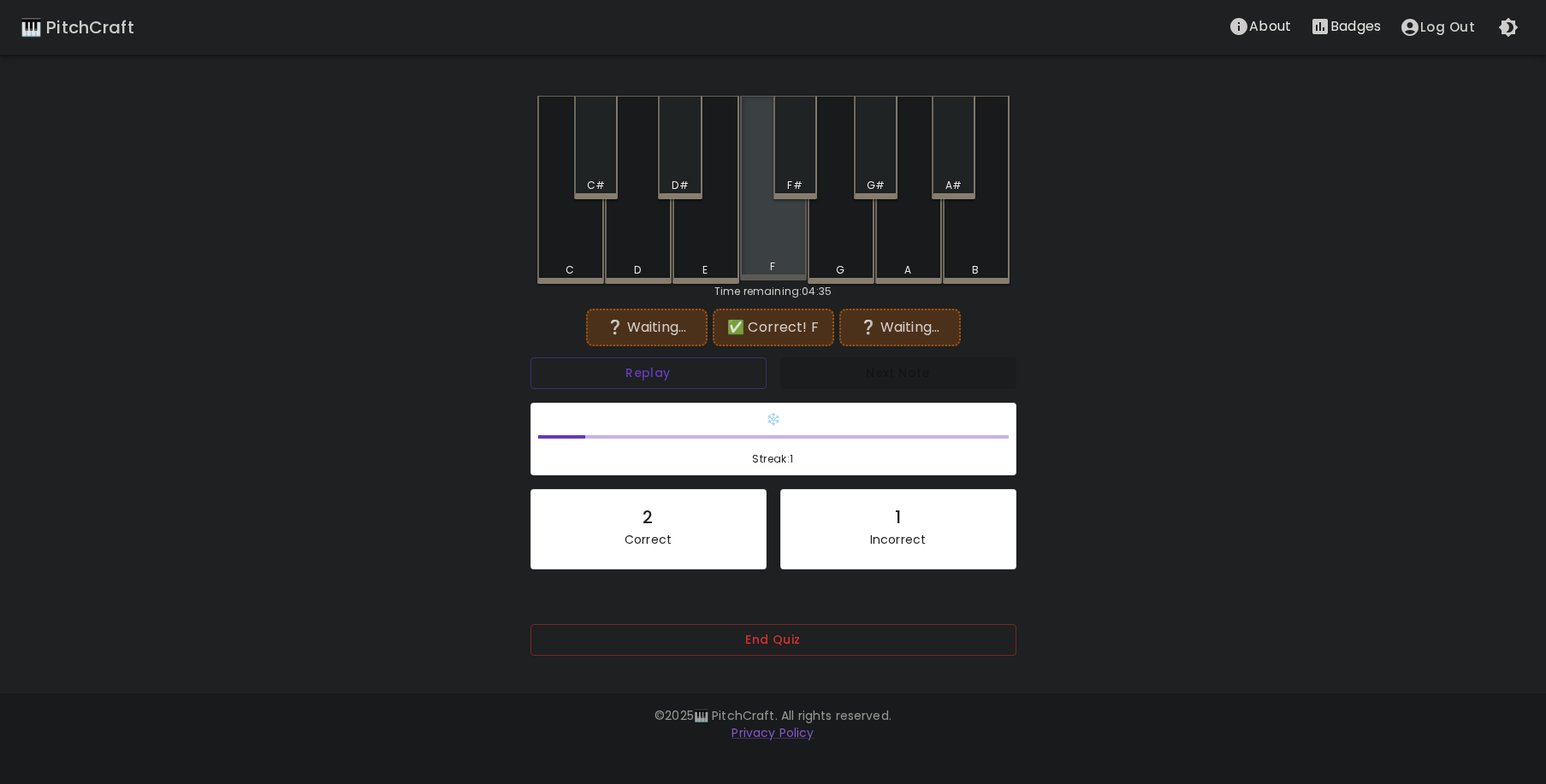
drag, startPoint x: 772, startPoint y: 253, endPoint x: 801, endPoint y: 251, distance: 29.1
click at [772, 252] on div "F" at bounding box center [773, 187] width 67 height 184
click at [973, 257] on div "B" at bounding box center [976, 189] width 67 height 188
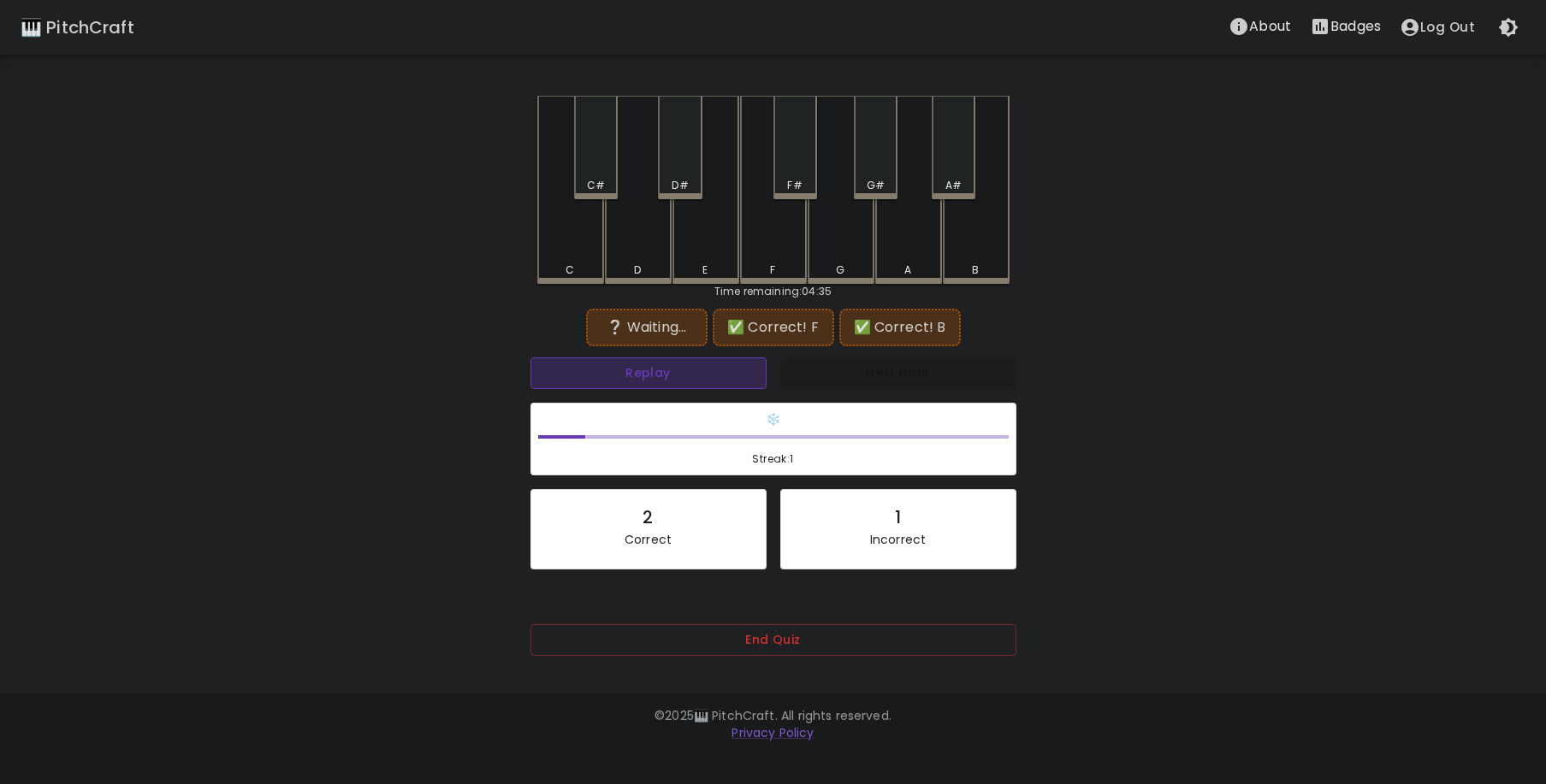
click at [687, 369] on button "Replay" at bounding box center [648, 374] width 236 height 32
click at [673, 376] on button "Replay" at bounding box center [648, 374] width 236 height 32
click at [670, 382] on button "Replay" at bounding box center [648, 374] width 236 height 32
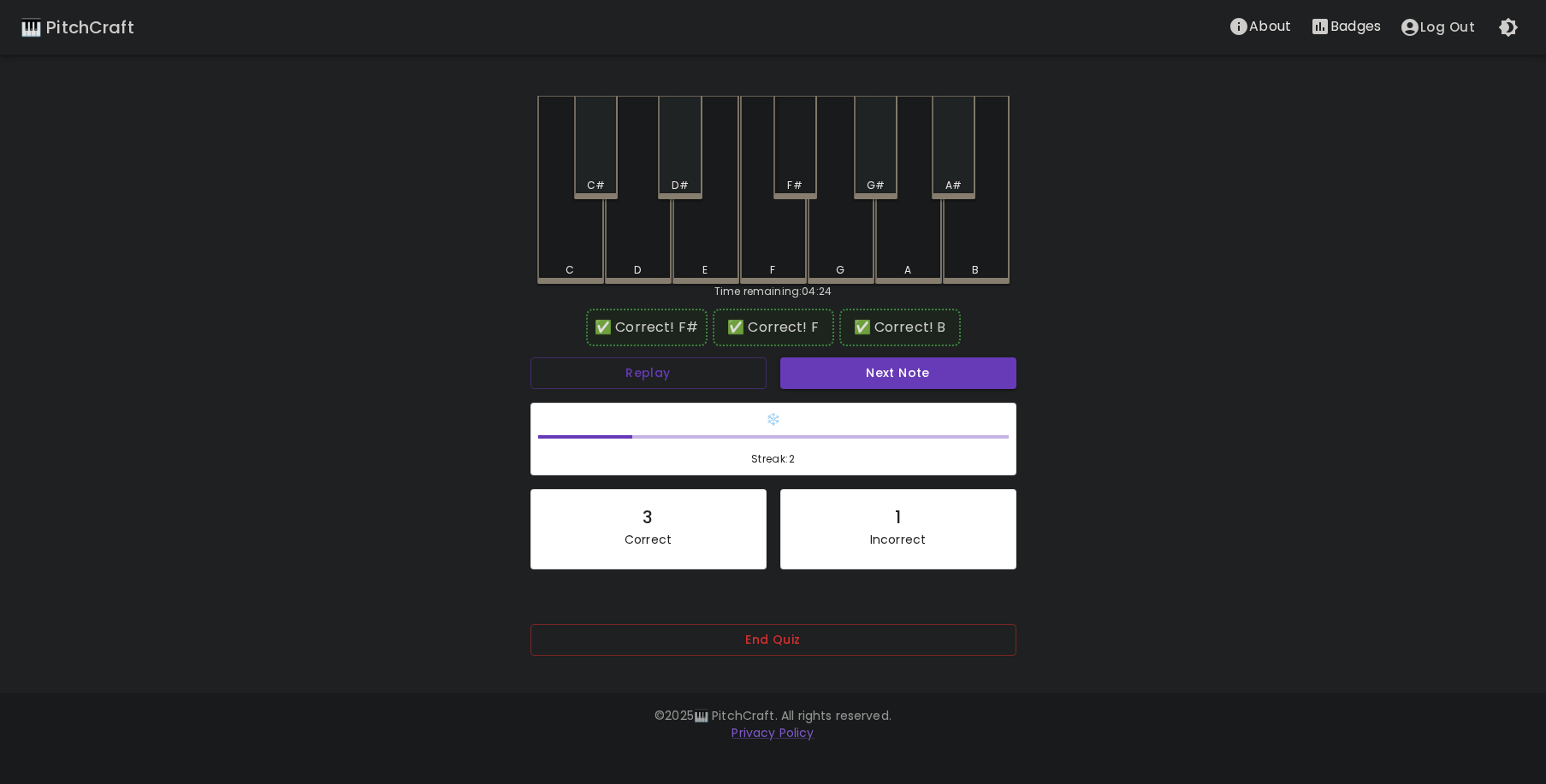
click at [787, 154] on div "F#" at bounding box center [795, 147] width 44 height 104
click at [887, 377] on button "Next Note" at bounding box center [898, 374] width 236 height 32
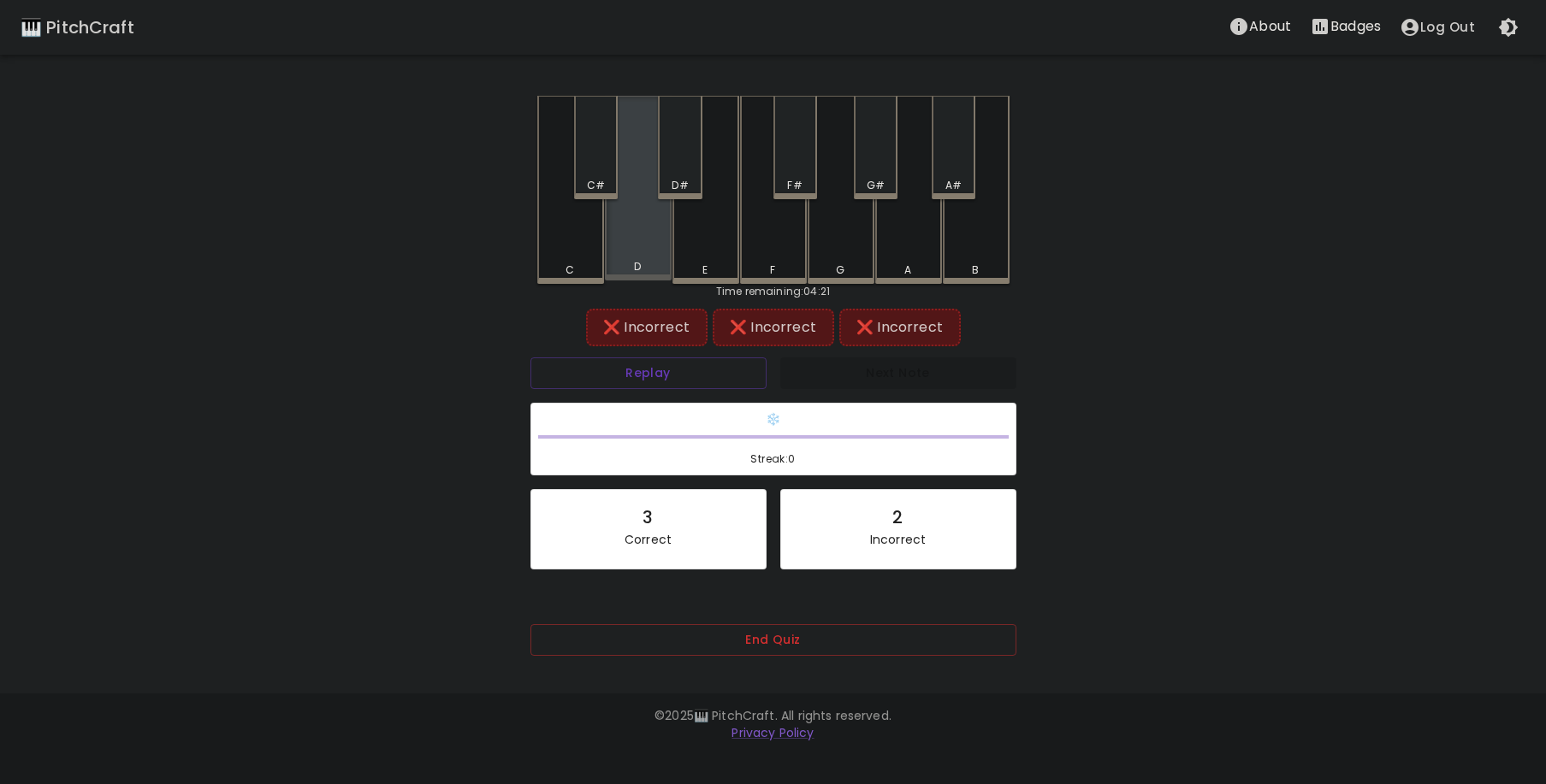
click at [648, 248] on div "D" at bounding box center [638, 187] width 67 height 184
click at [619, 145] on div "D" at bounding box center [638, 189] width 67 height 188
click at [617, 157] on div "C#" at bounding box center [596, 147] width 44 height 104
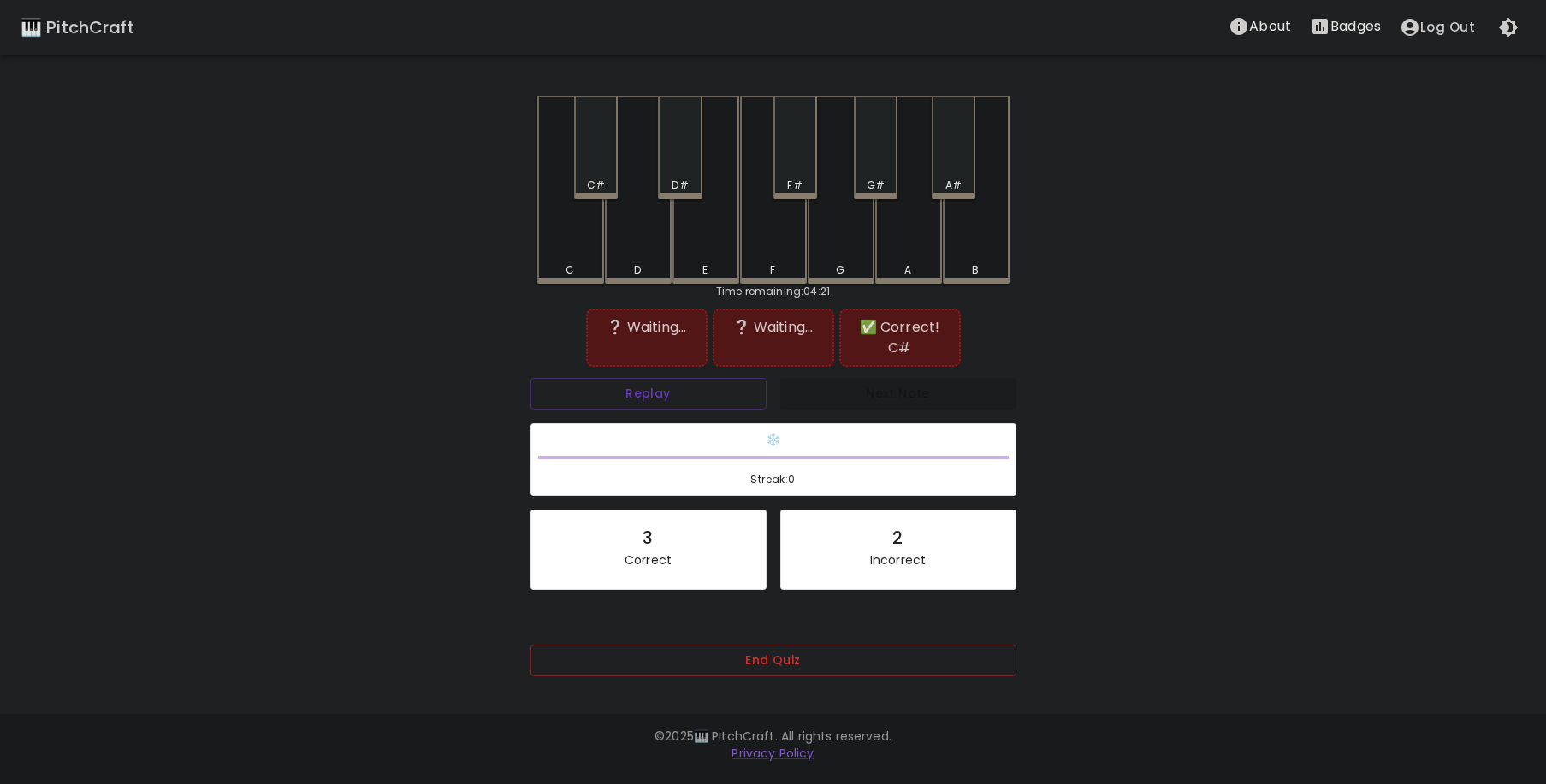
drag, startPoint x: 592, startPoint y: 146, endPoint x: 641, endPoint y: 148, distance: 49.0
click at [601, 145] on div "C#" at bounding box center [596, 147] width 44 height 104
click at [885, 240] on div "A" at bounding box center [908, 189] width 67 height 188
click at [724, 391] on button "Replay" at bounding box center [648, 393] width 236 height 32
click at [723, 390] on button "Replay" at bounding box center [648, 393] width 236 height 32
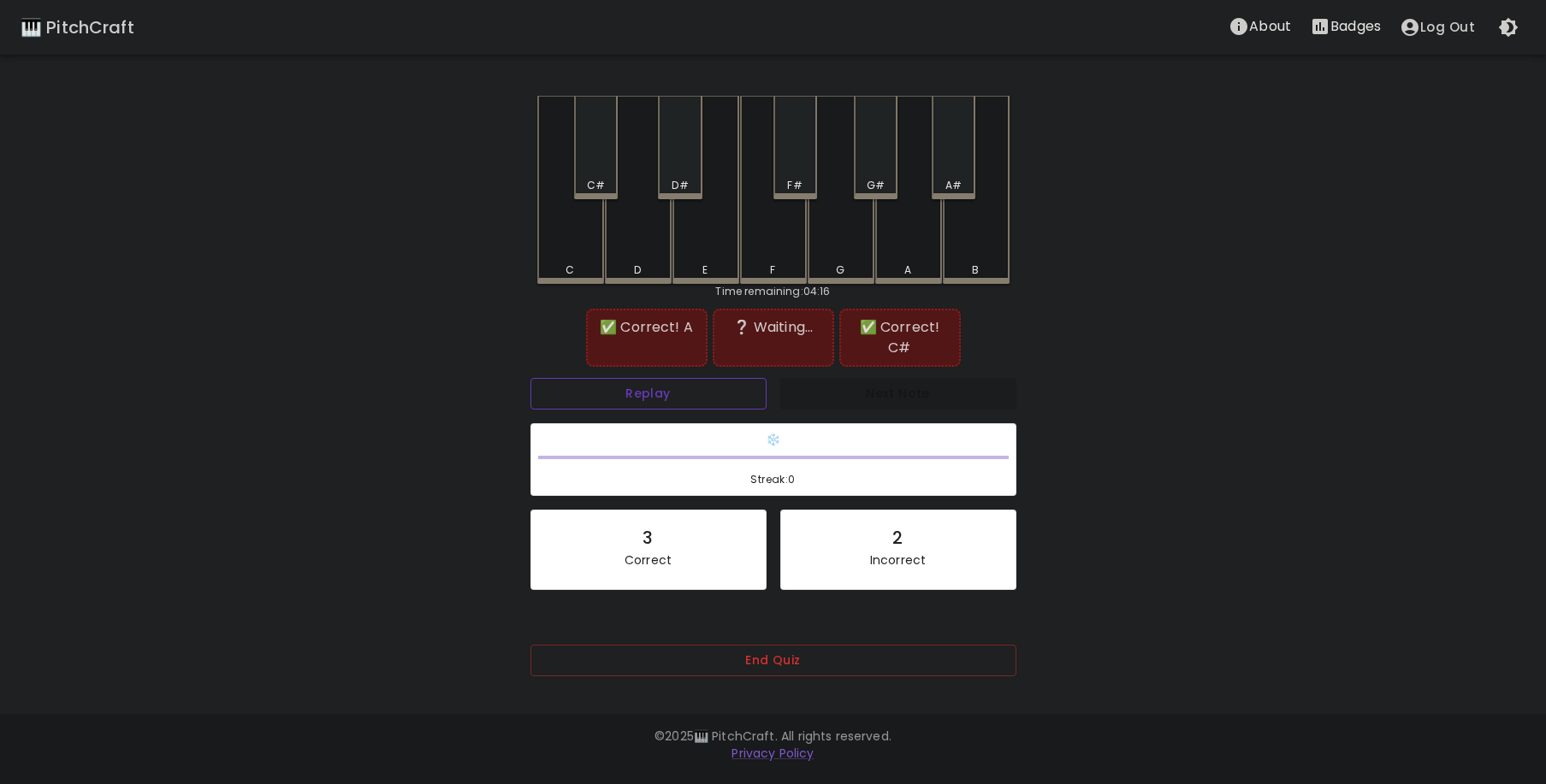
click at [723, 390] on button "Replay" at bounding box center [648, 393] width 236 height 32
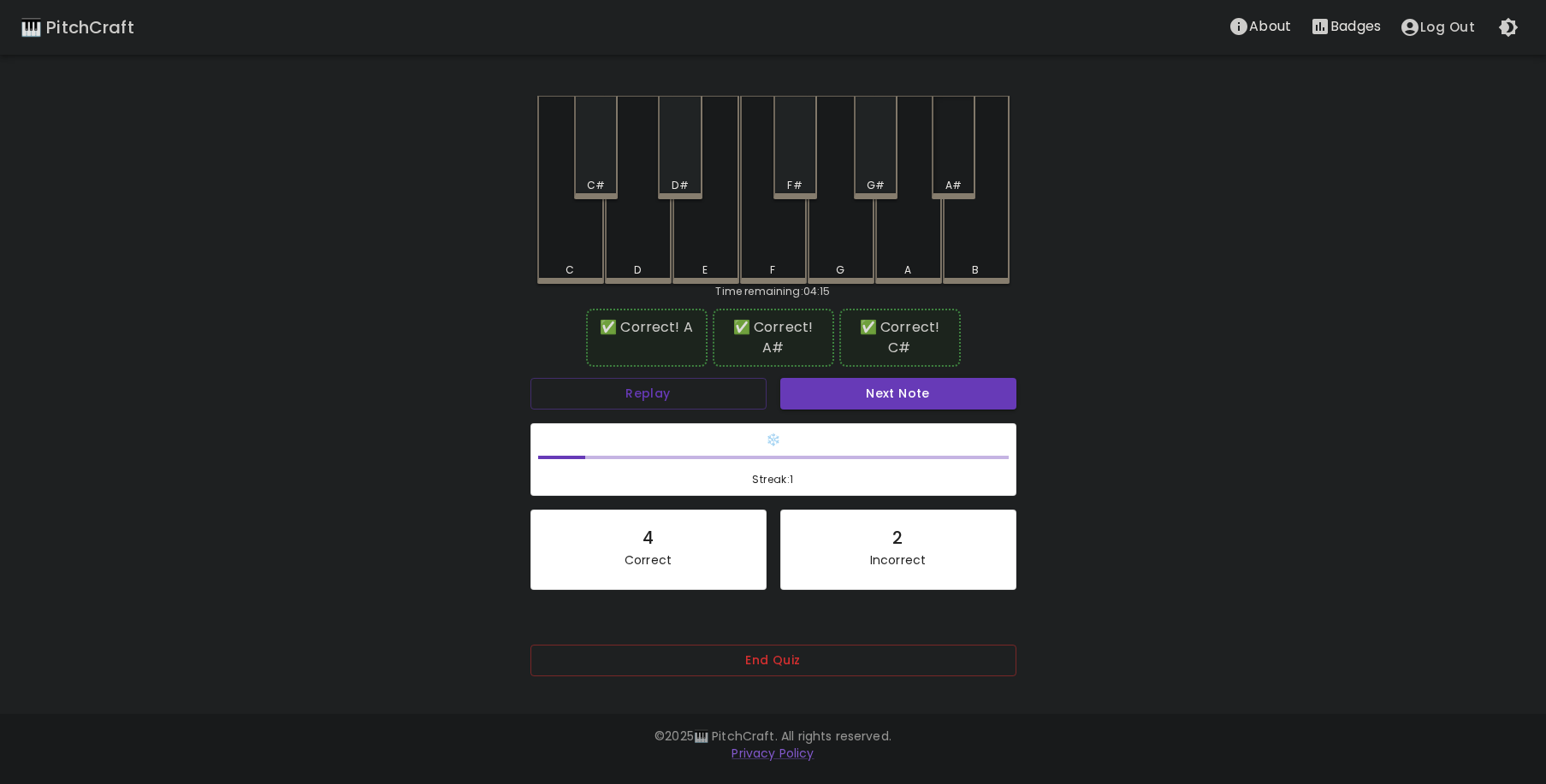
click at [960, 161] on div "A#" at bounding box center [954, 147] width 44 height 104
click at [862, 381] on button "Next Note" at bounding box center [898, 393] width 236 height 32
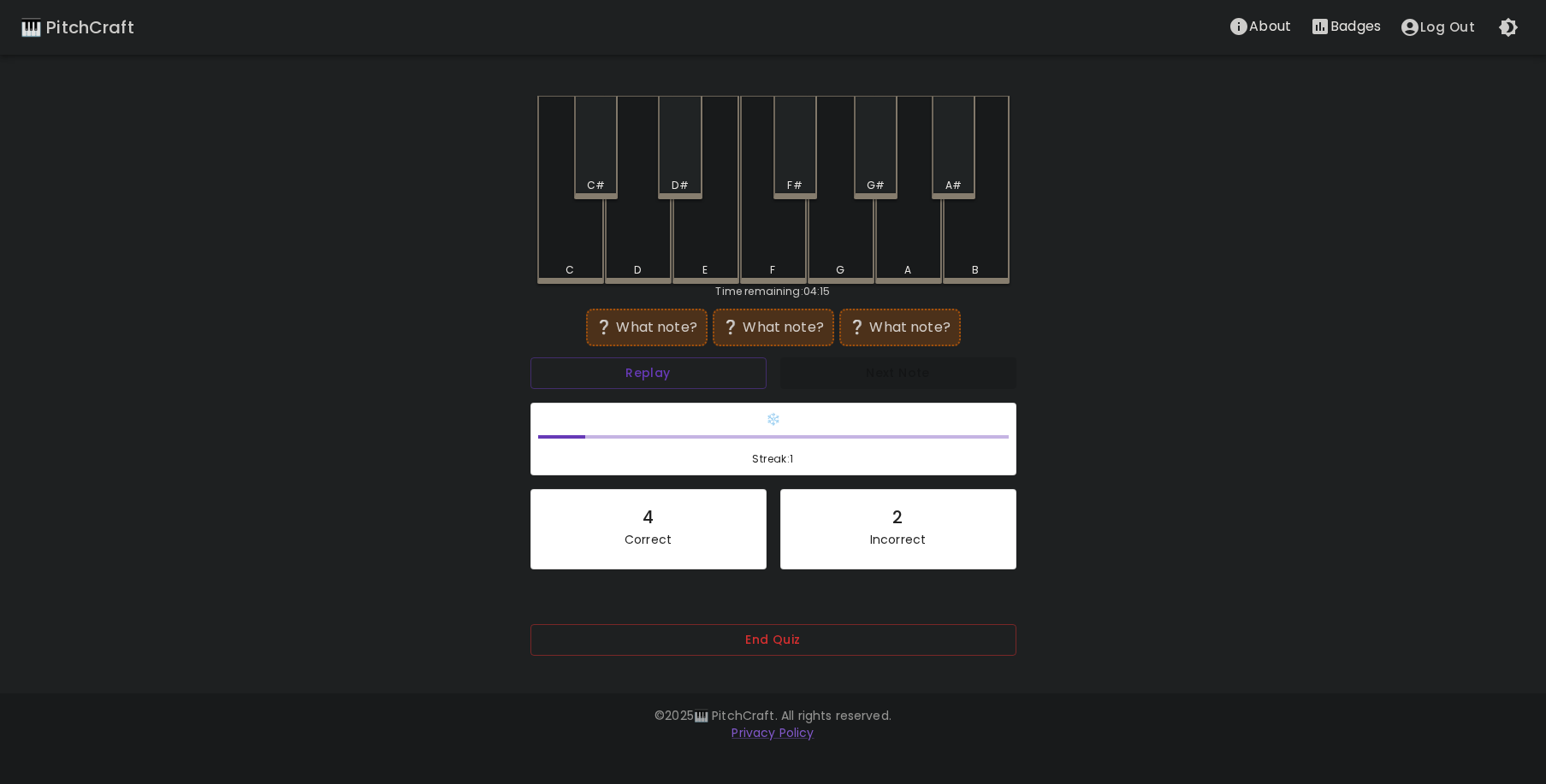
drag, startPoint x: 718, startPoint y: 241, endPoint x: 773, endPoint y: 243, distance: 55.0
click at [723, 243] on div "E" at bounding box center [706, 189] width 67 height 188
click at [963, 241] on div "B" at bounding box center [976, 189] width 67 height 188
click at [647, 369] on button "Replay" at bounding box center [648, 374] width 236 height 32
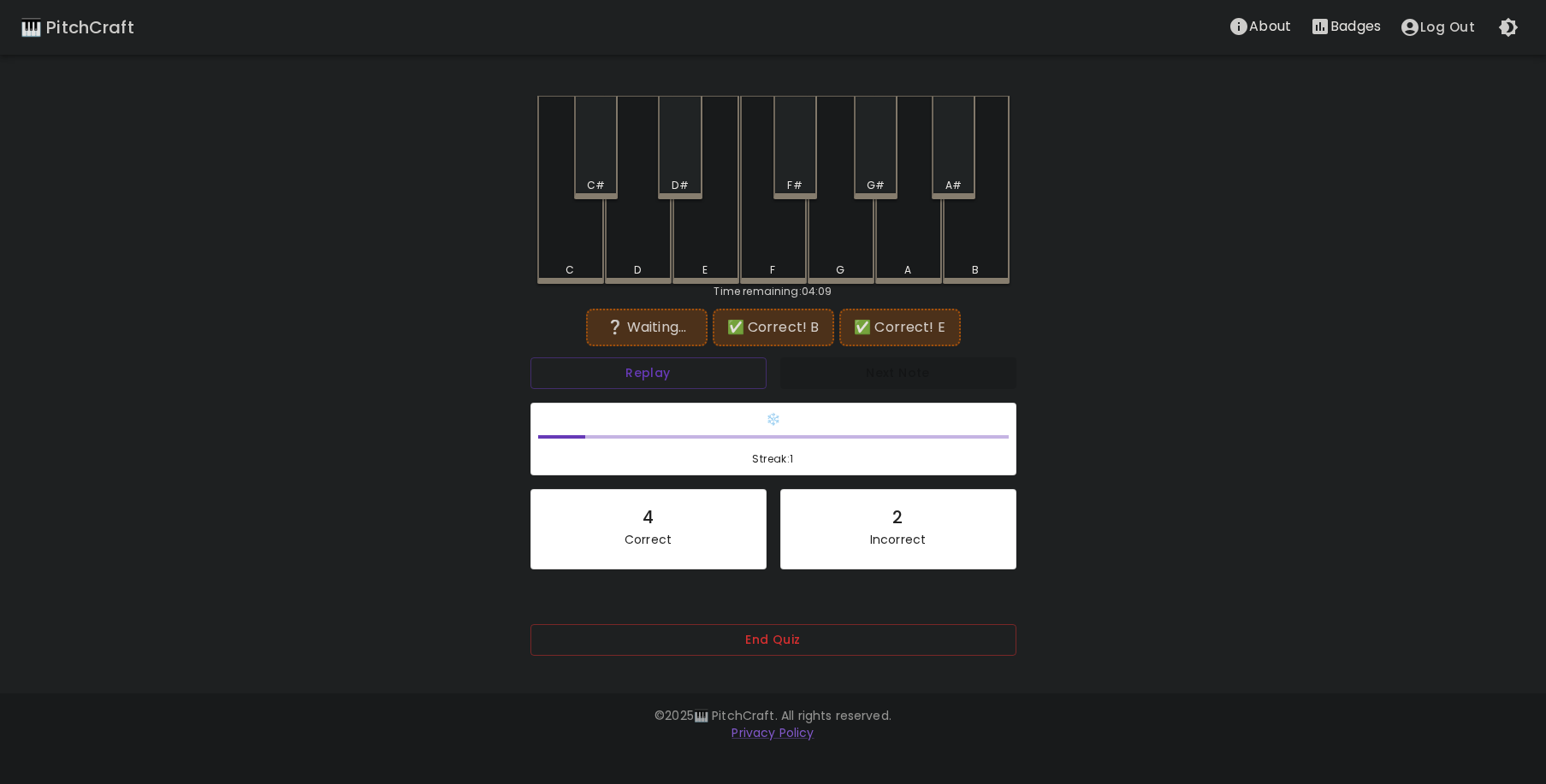
click at [941, 172] on div "A#" at bounding box center [954, 147] width 44 height 104
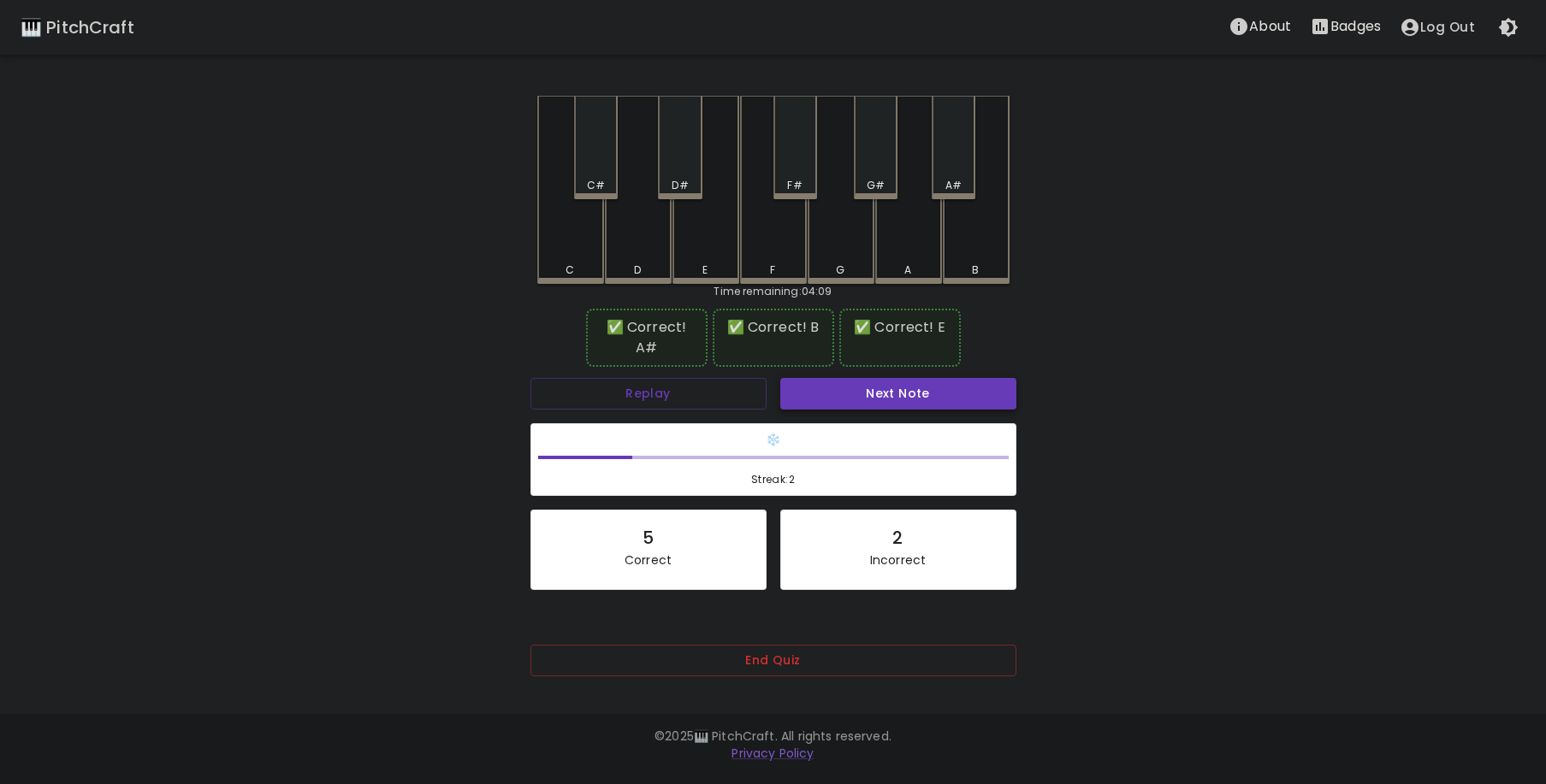
click at [870, 382] on button "Next Note" at bounding box center [898, 393] width 236 height 32
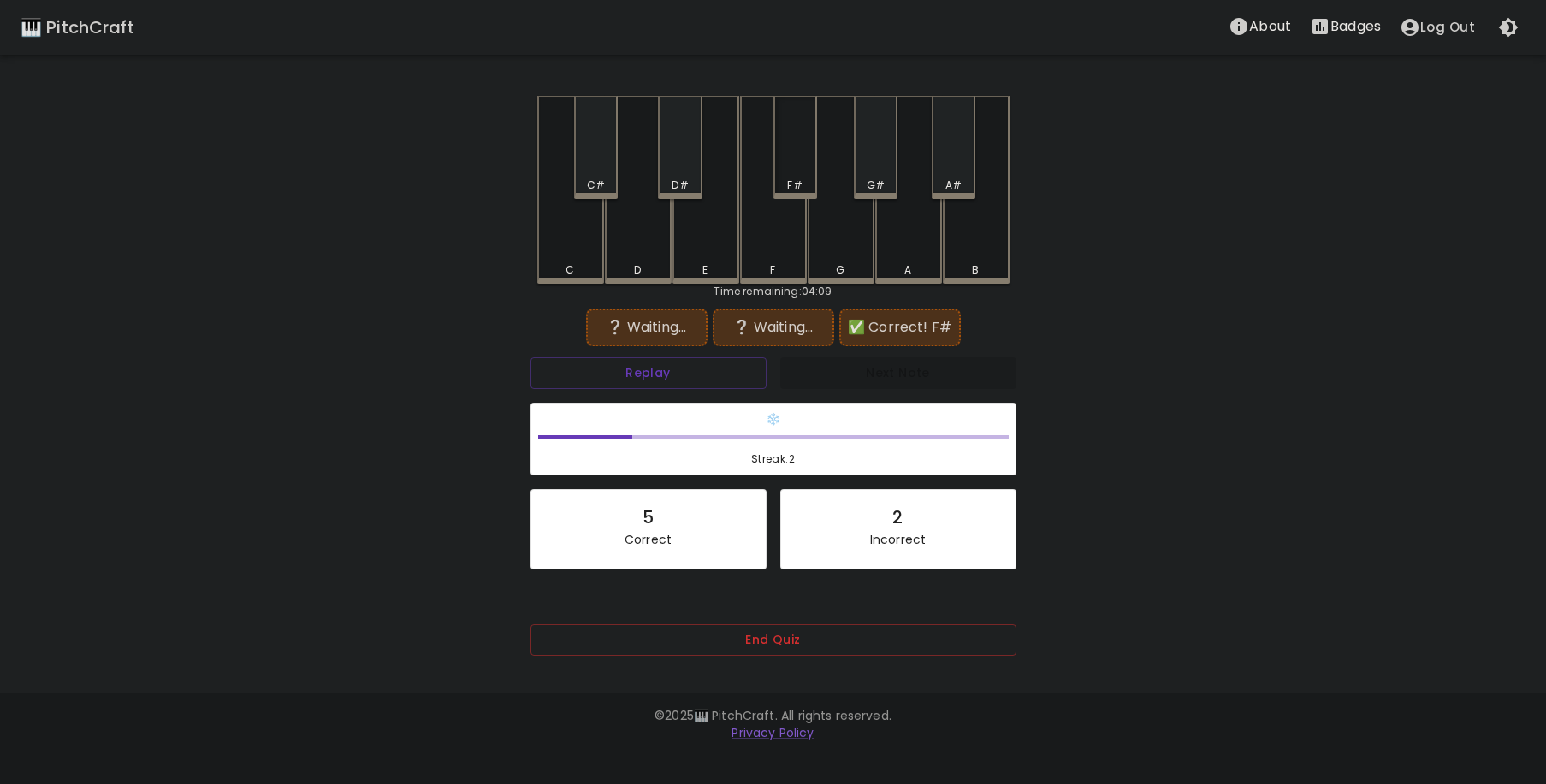
drag, startPoint x: 812, startPoint y: 125, endPoint x: 809, endPoint y: 168, distance: 43.1
click at [814, 128] on div "F#" at bounding box center [795, 147] width 44 height 104
click at [668, 371] on button "Replay" at bounding box center [648, 374] width 236 height 32
click at [668, 372] on button "Replay" at bounding box center [648, 374] width 236 height 32
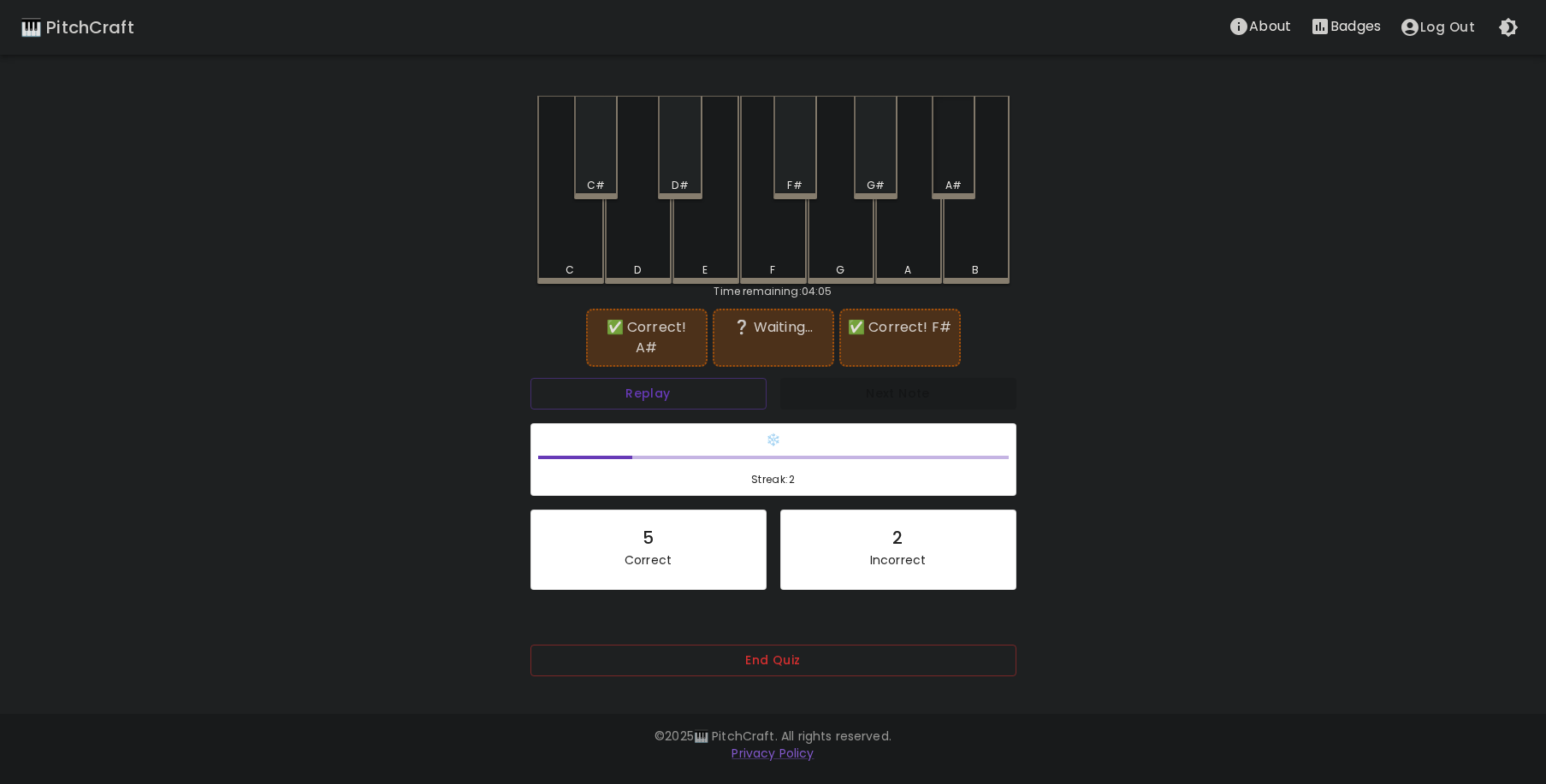
click at [956, 157] on div "A#" at bounding box center [954, 147] width 44 height 104
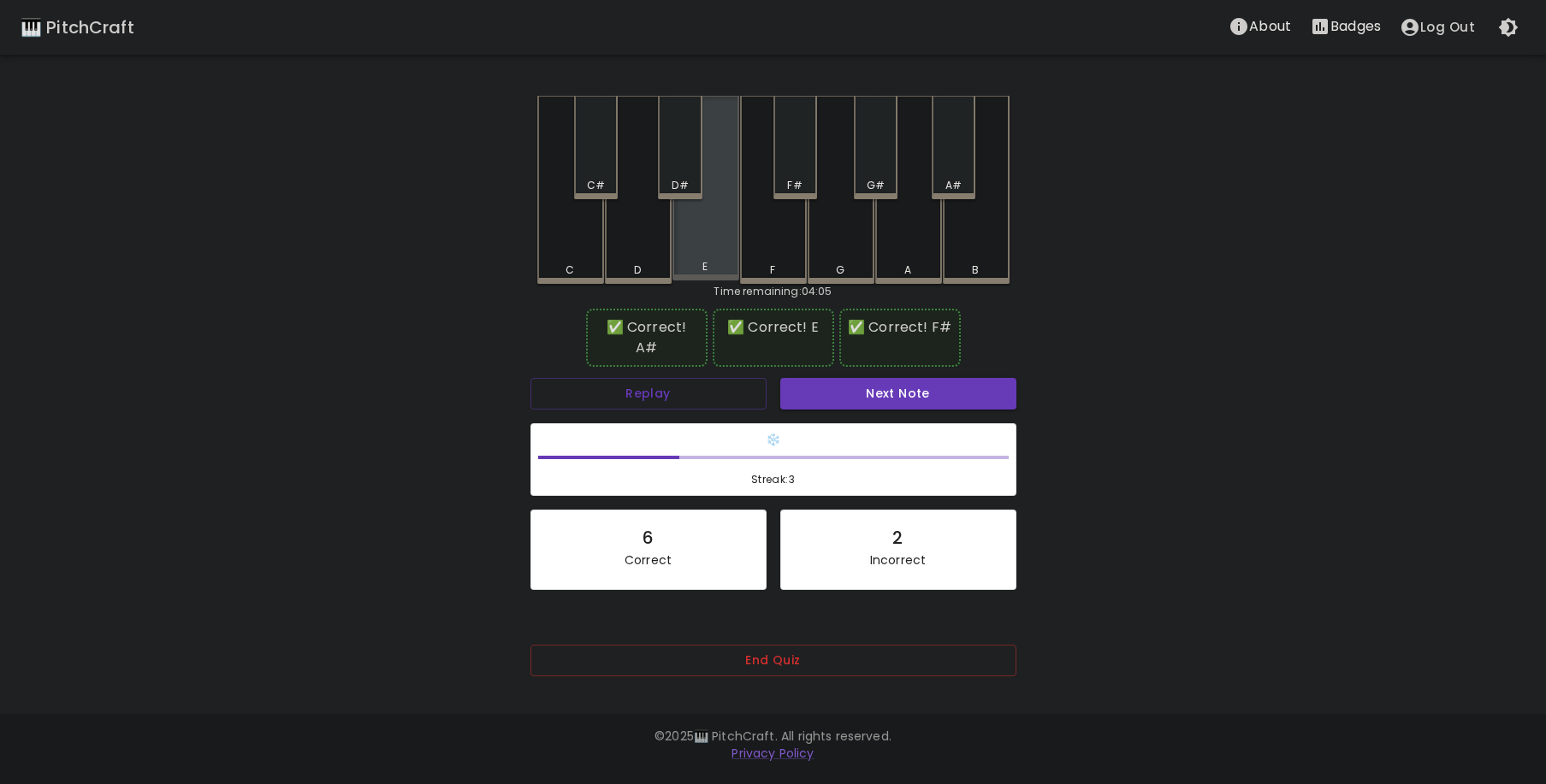
click at [737, 255] on div "E" at bounding box center [706, 187] width 67 height 184
click at [860, 378] on button "Next Note" at bounding box center [898, 393] width 236 height 32
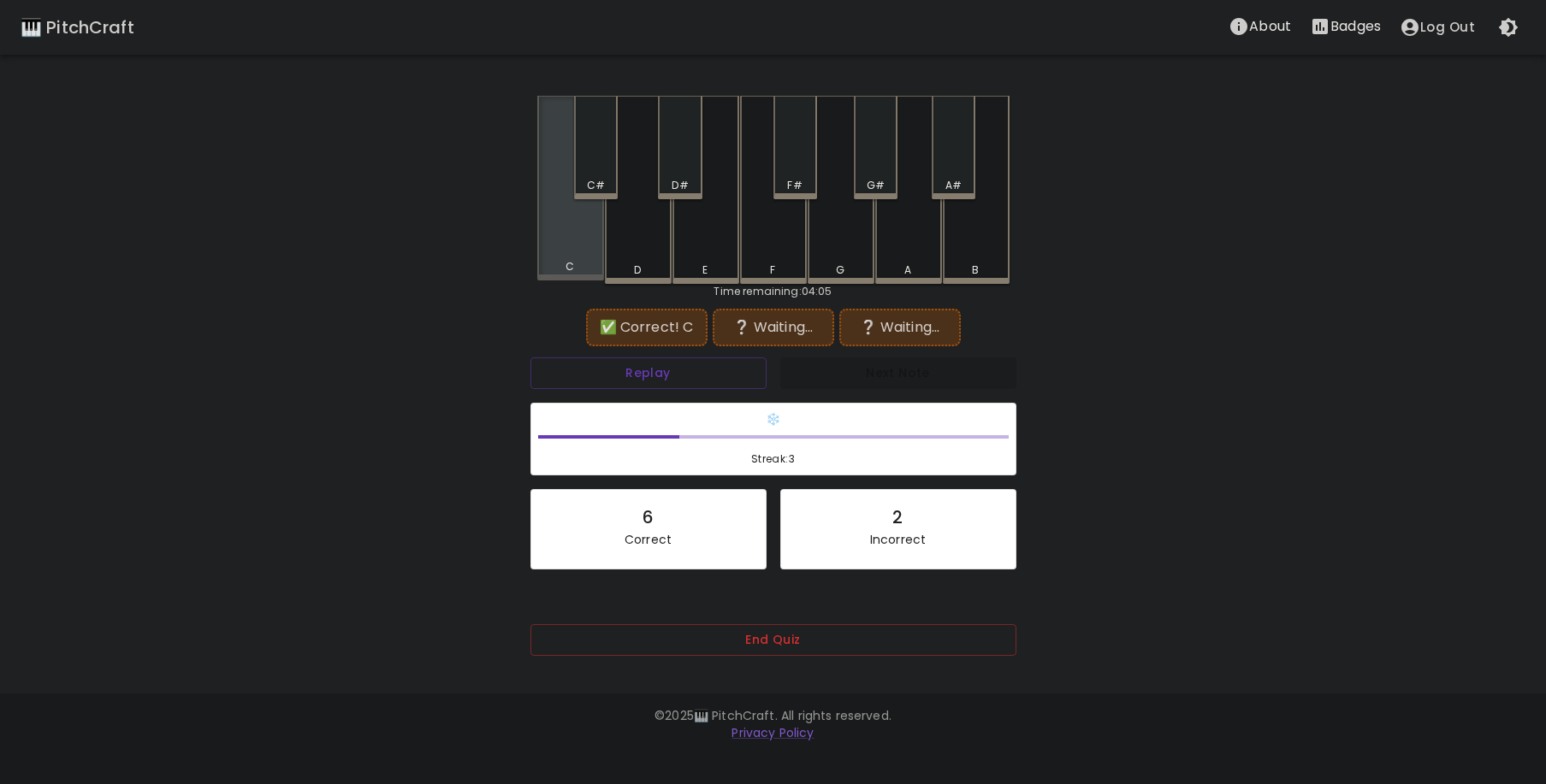
click at [545, 253] on div "C" at bounding box center [570, 187] width 67 height 184
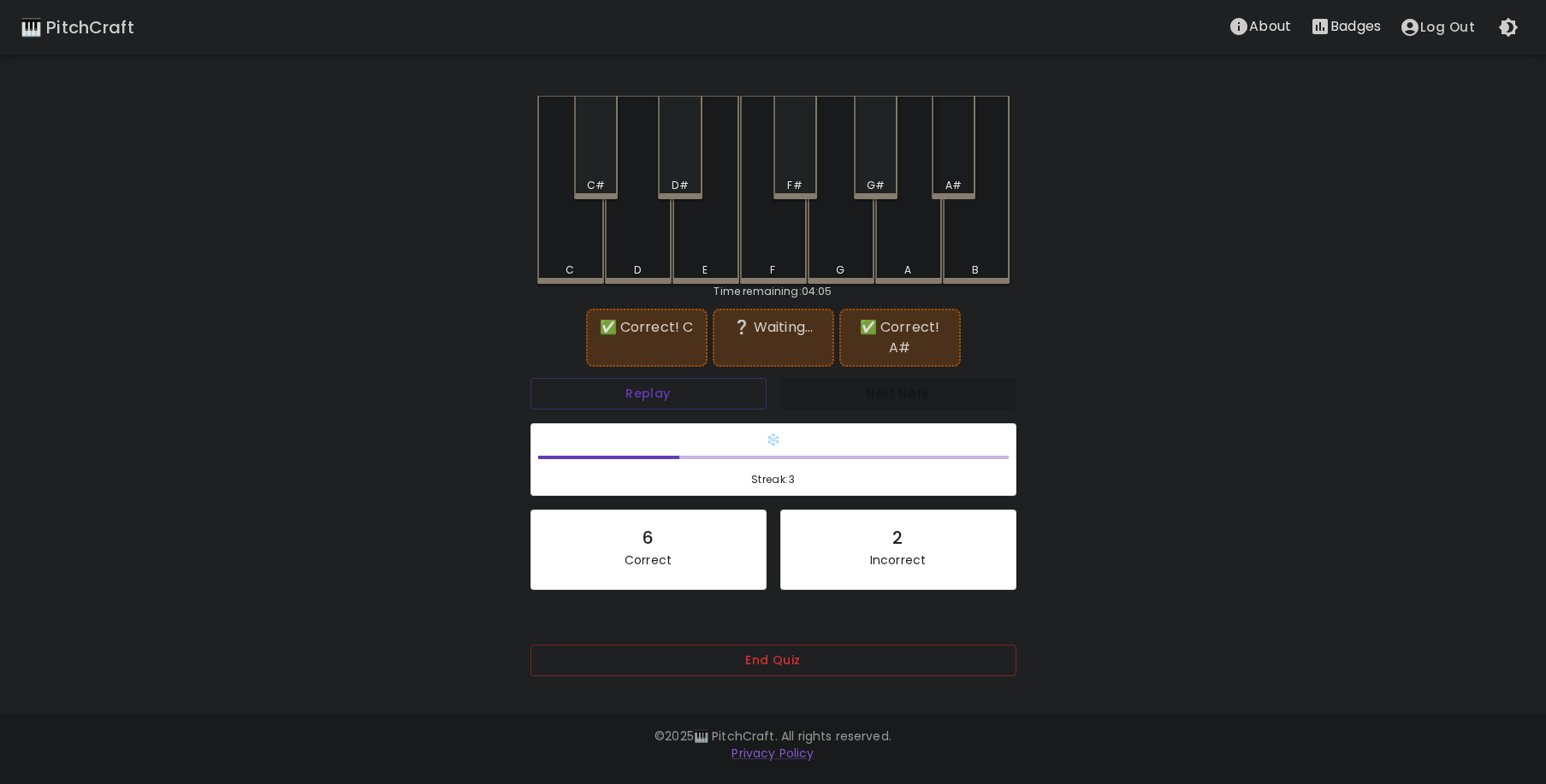
click at [972, 153] on div "A#" at bounding box center [954, 147] width 44 height 104
click at [681, 378] on button "Replay" at bounding box center [648, 393] width 236 height 32
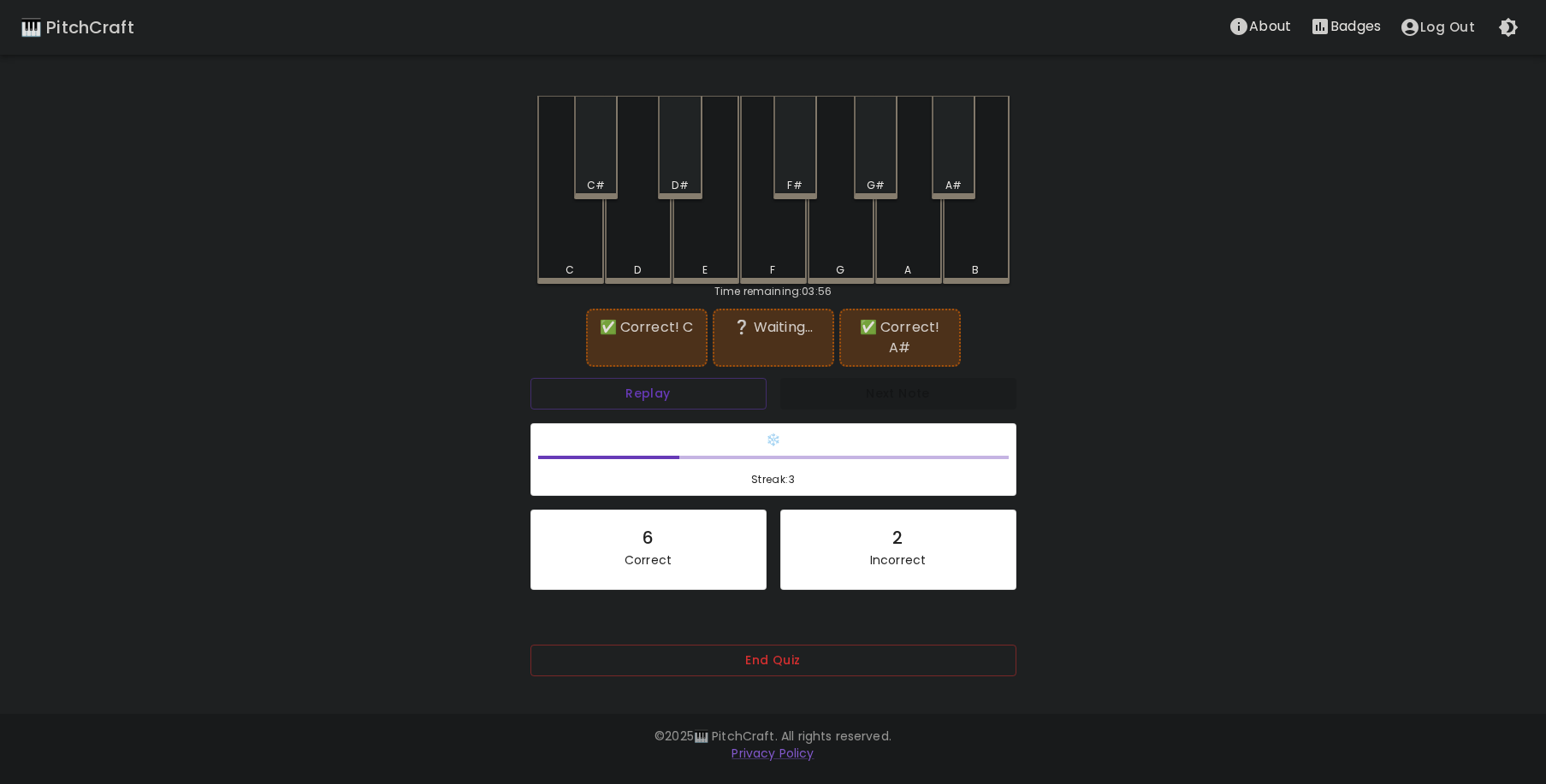
click at [647, 239] on div "D" at bounding box center [638, 189] width 67 height 188
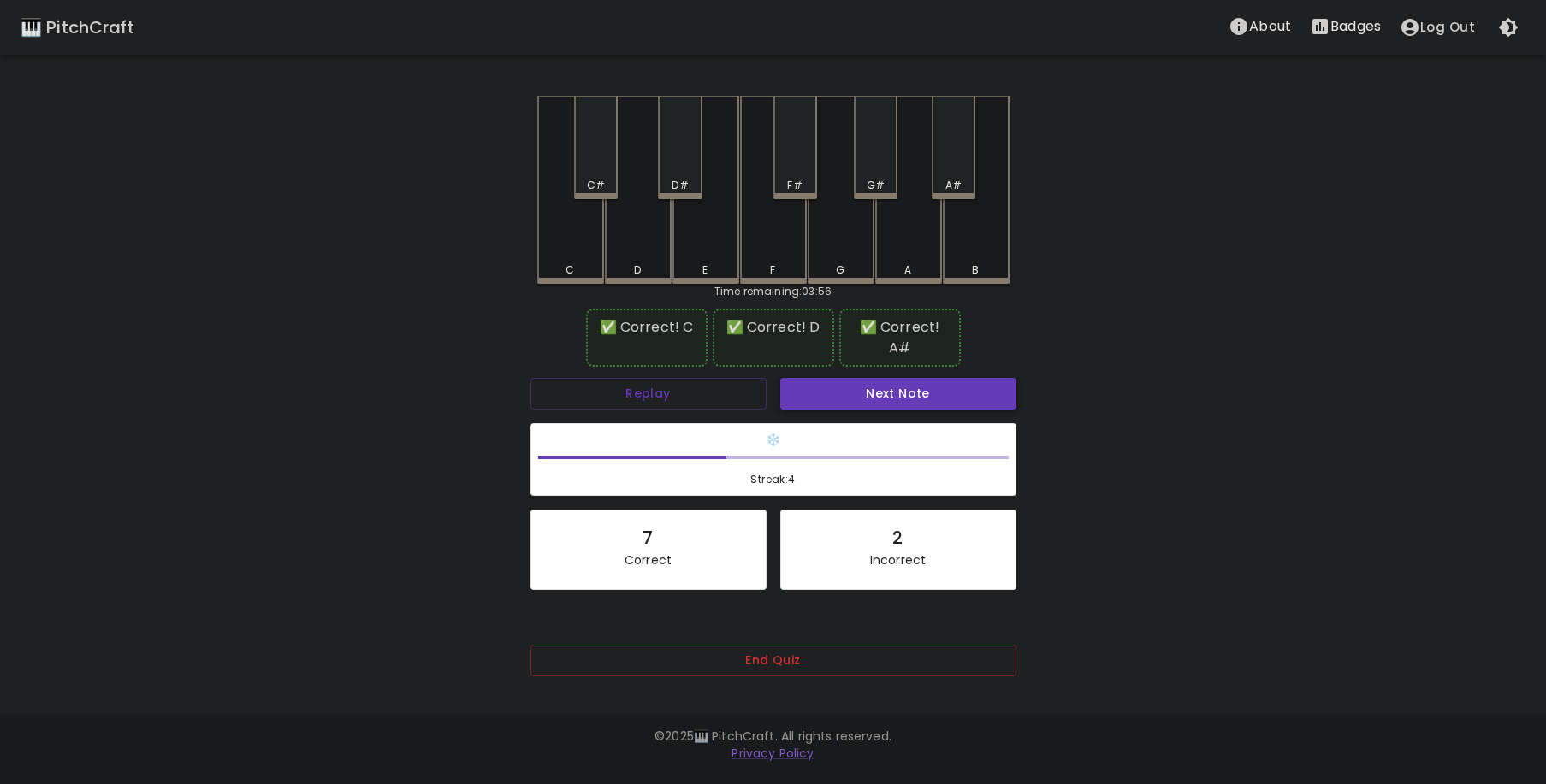
click at [853, 382] on button "Next Note" at bounding box center [898, 393] width 236 height 32
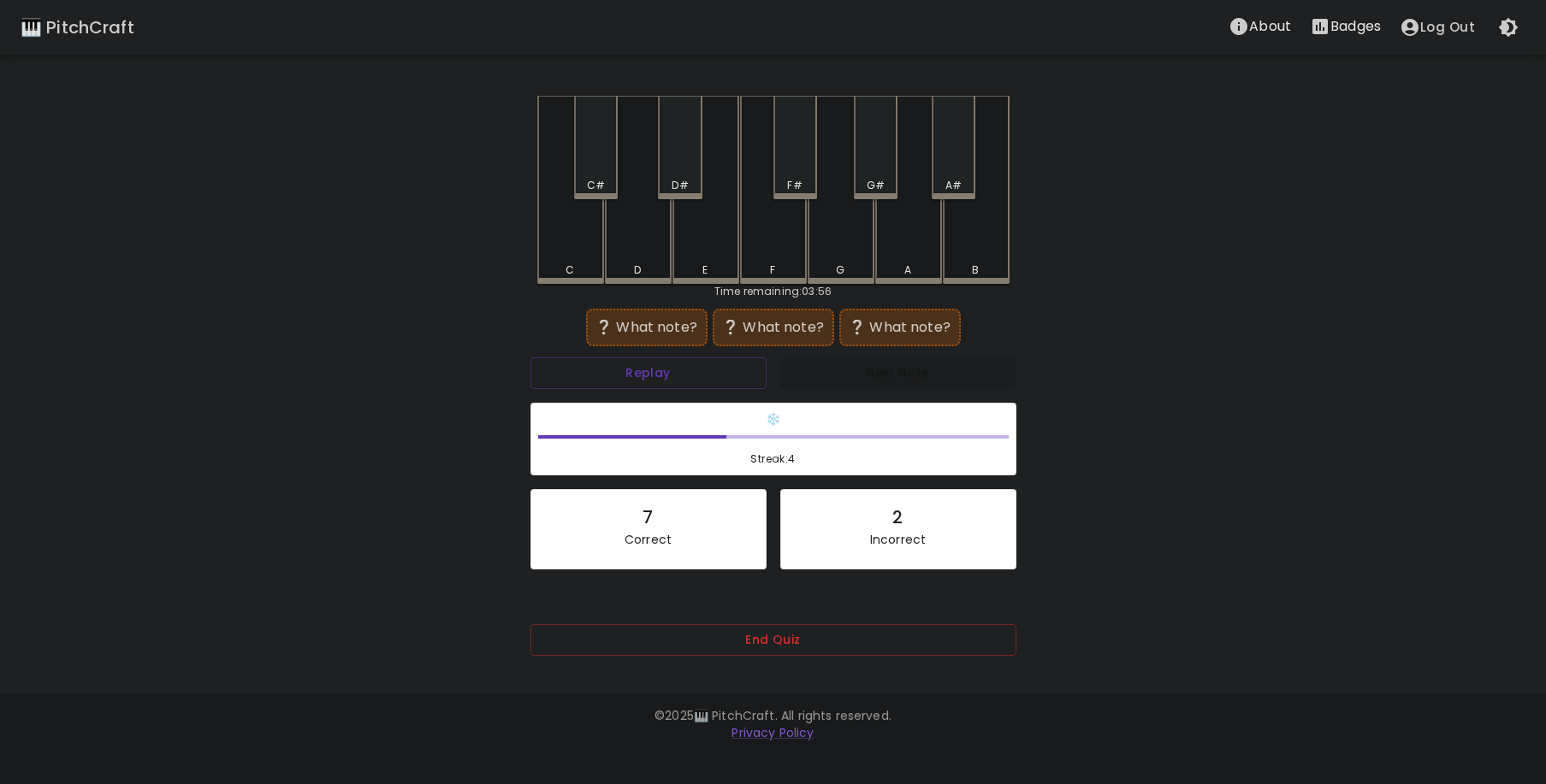
click at [910, 240] on div "A" at bounding box center [908, 189] width 67 height 188
click at [971, 246] on div "B" at bounding box center [976, 187] width 67 height 184
click at [964, 168] on div "A#" at bounding box center [954, 147] width 44 height 104
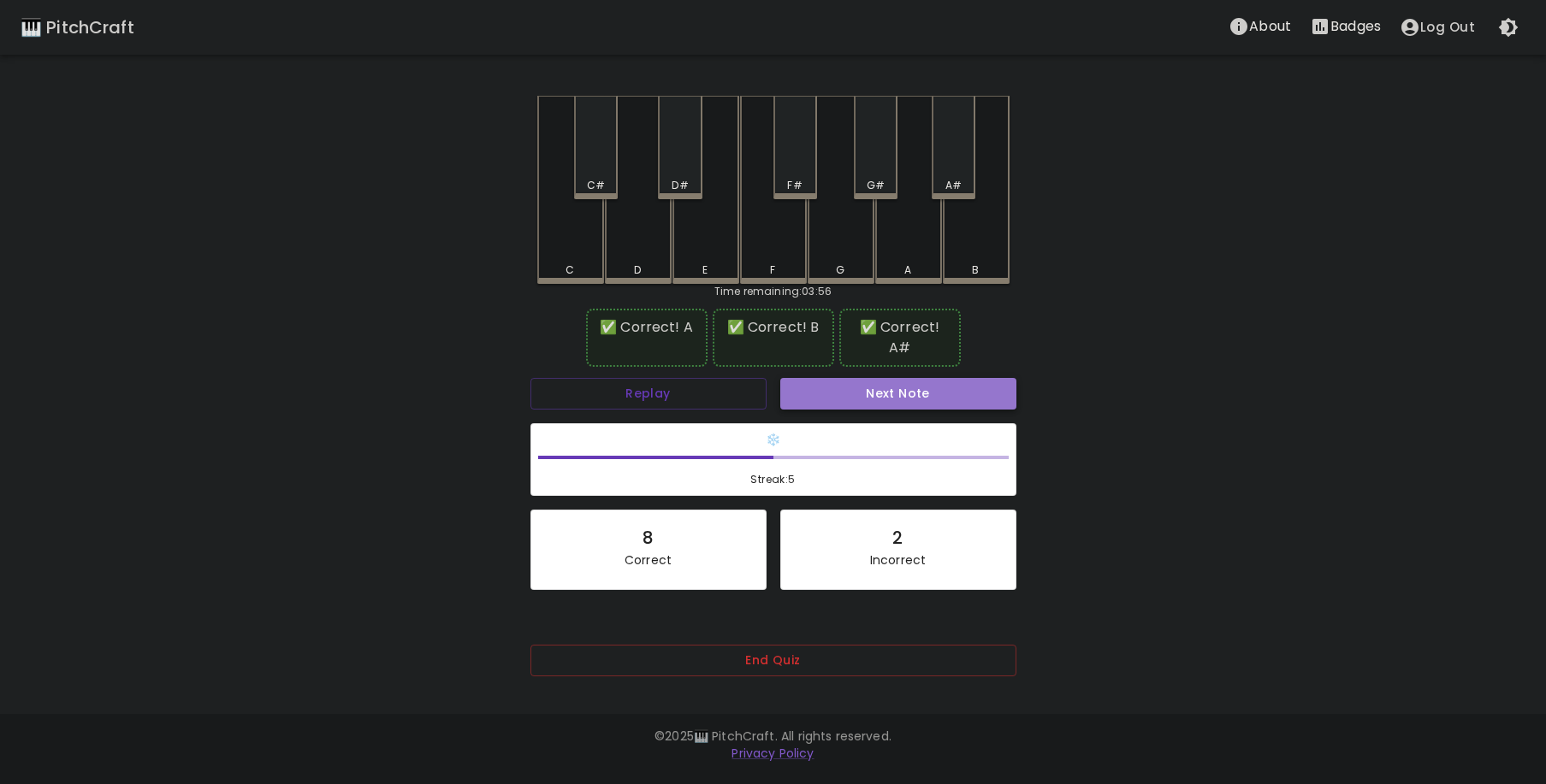
click at [829, 378] on button "Next Note" at bounding box center [898, 393] width 236 height 32
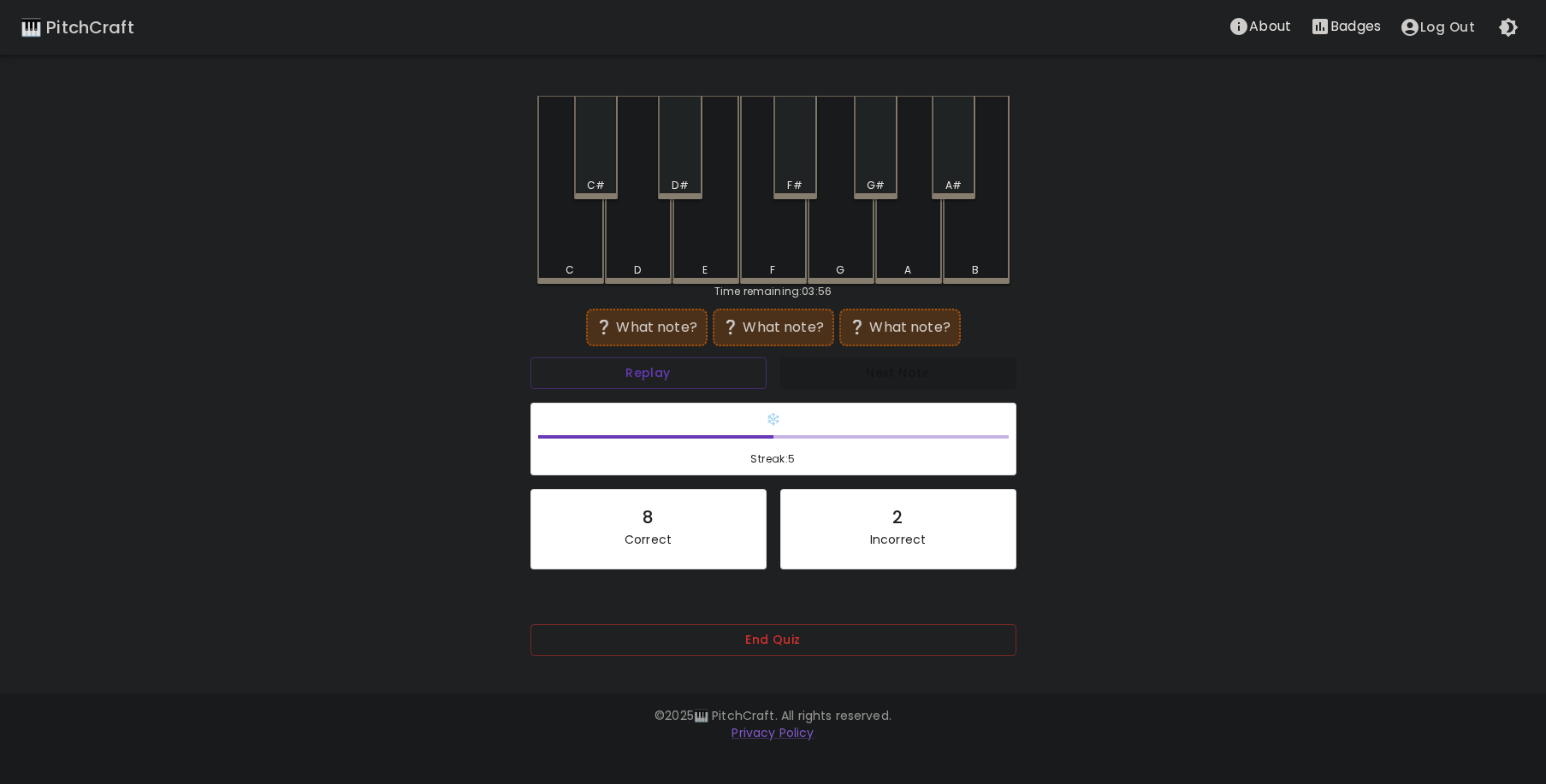
click at [584, 226] on div "C" at bounding box center [570, 189] width 67 height 188
click at [983, 246] on div "B" at bounding box center [976, 189] width 67 height 188
click at [953, 154] on div "A#" at bounding box center [954, 147] width 44 height 104
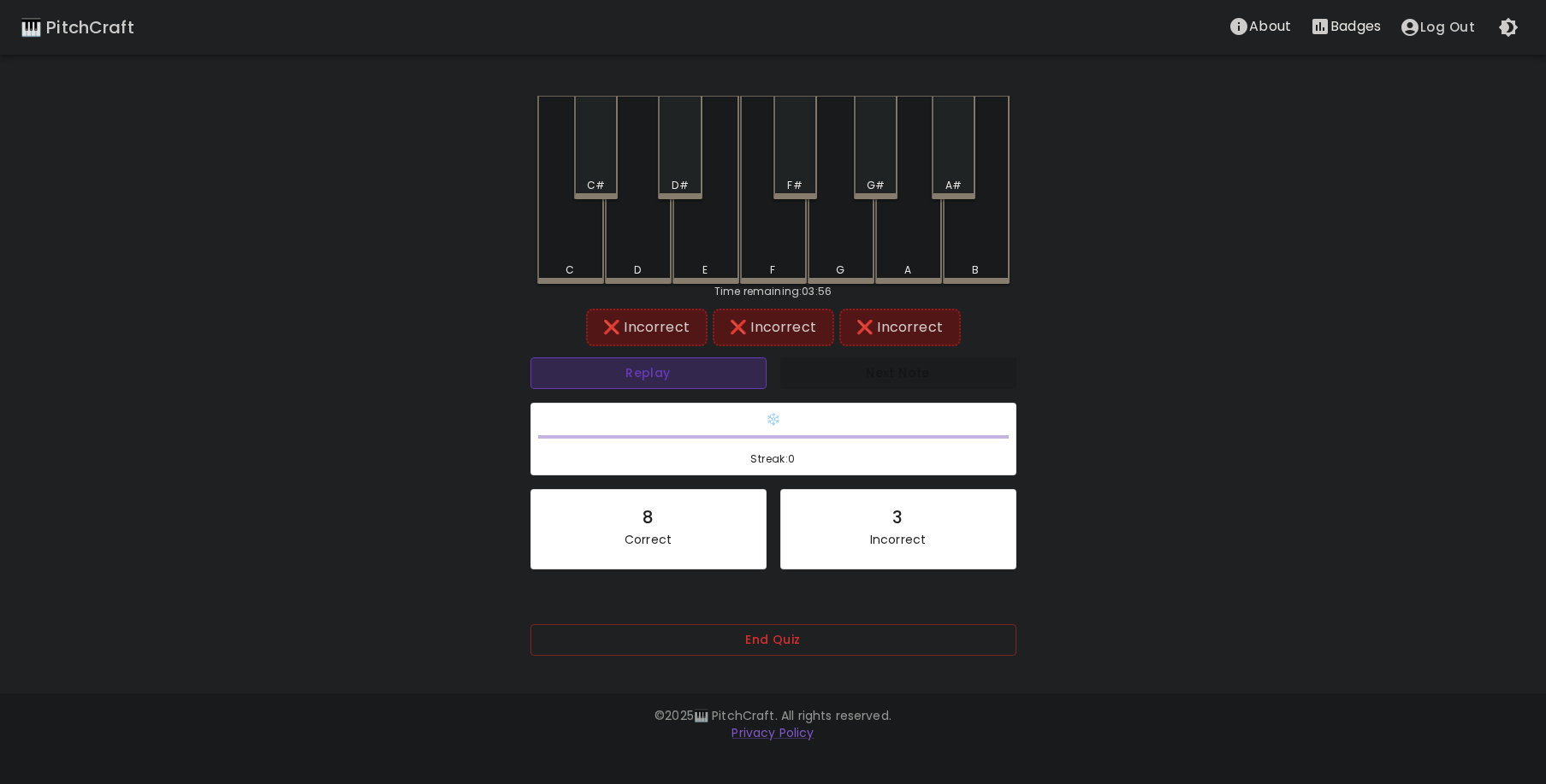
click at [718, 375] on button "Replay" at bounding box center [648, 374] width 236 height 32
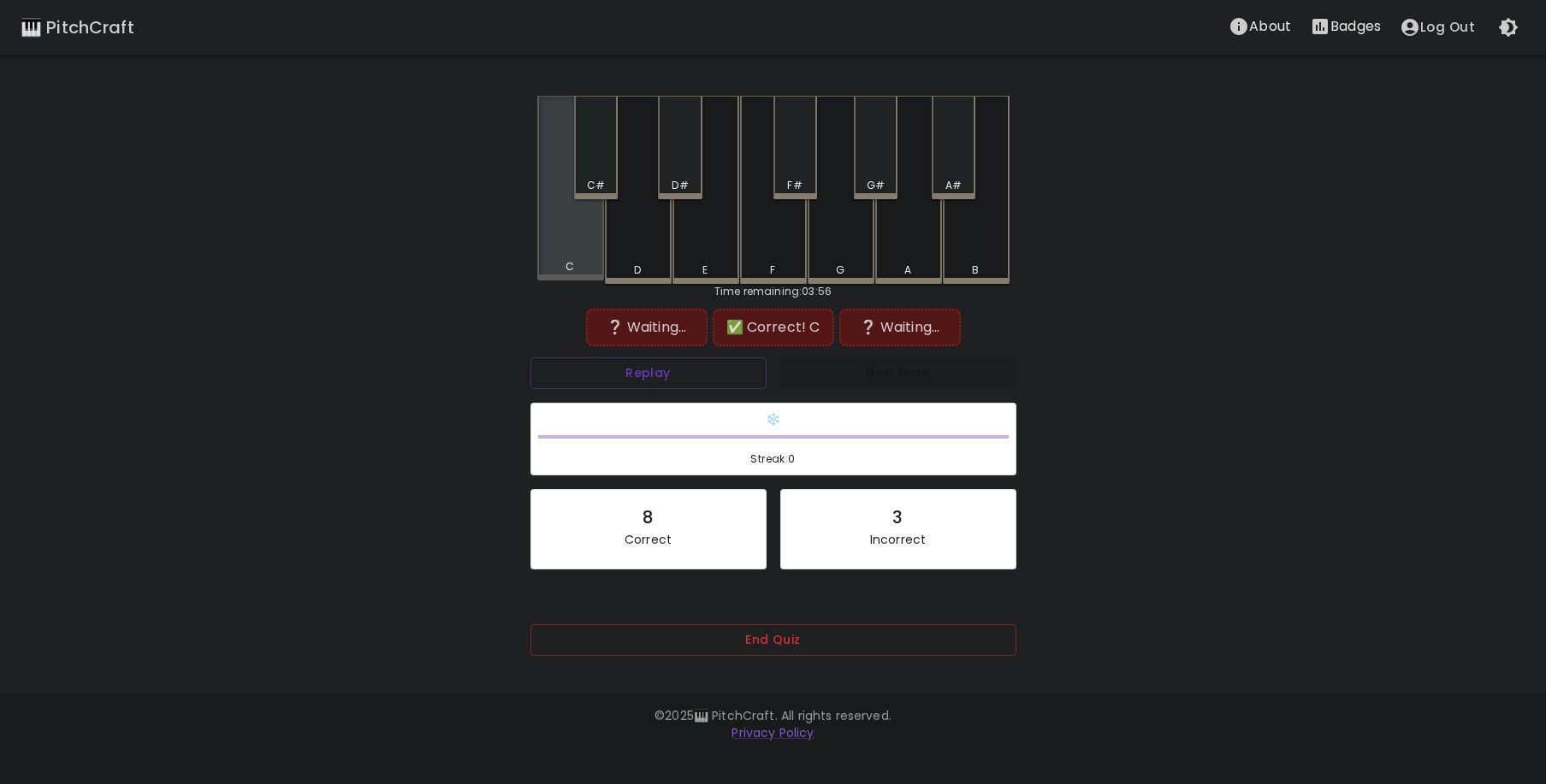
drag, startPoint x: 588, startPoint y: 251, endPoint x: 850, endPoint y: 250, distance: 262.0
click at [594, 250] on div "C" at bounding box center [570, 187] width 67 height 184
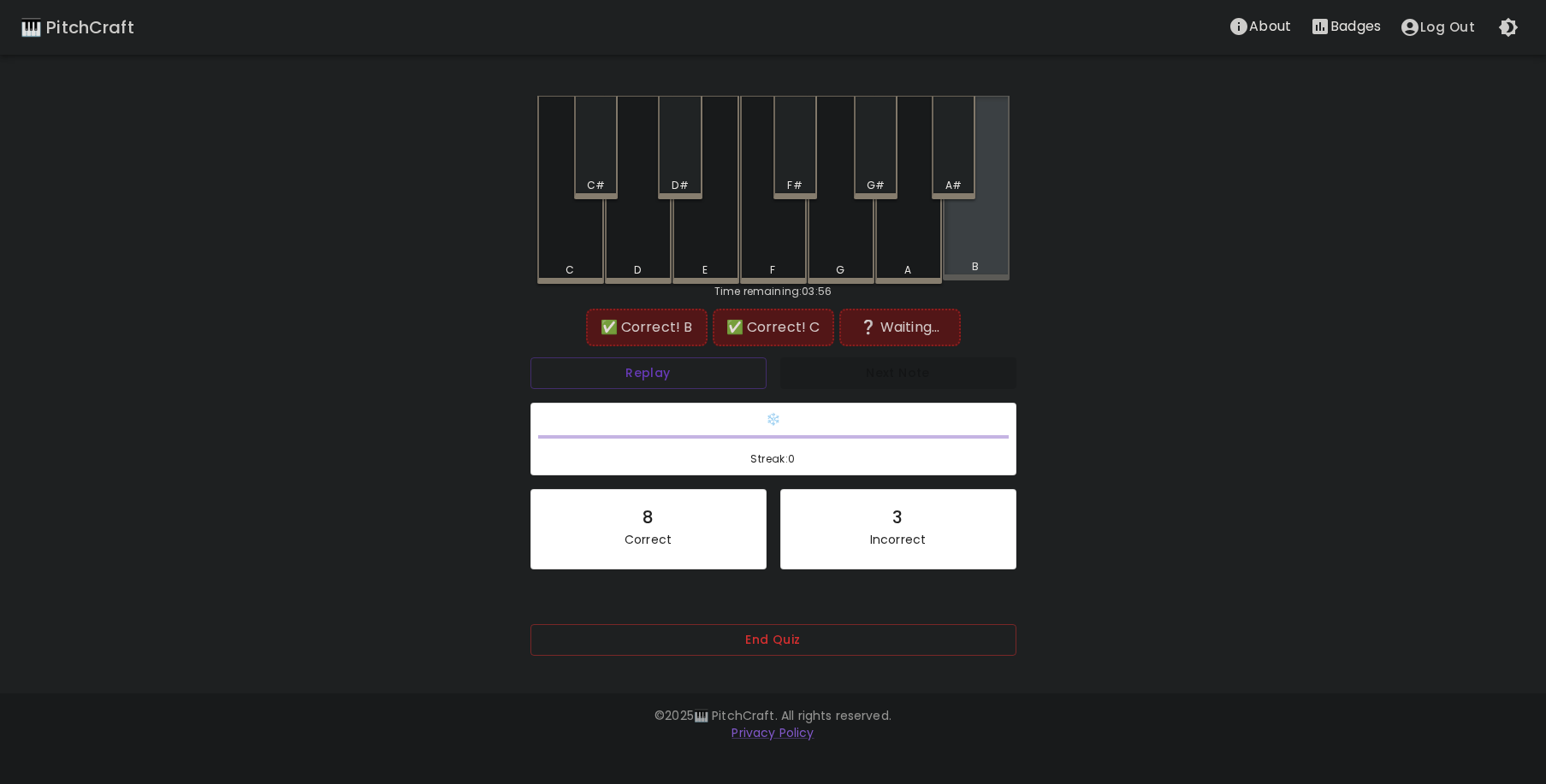
click at [977, 236] on div "B" at bounding box center [976, 187] width 67 height 184
drag, startPoint x: 855, startPoint y: 293, endPoint x: 812, endPoint y: 306, distance: 44.9
click at [831, 303] on div "C C# D D# E F F# G G# A A# B Time remaining: 03:56 ✅ Correct! B ✅ Correct! C ❔ …" at bounding box center [773, 388] width 513 height 584
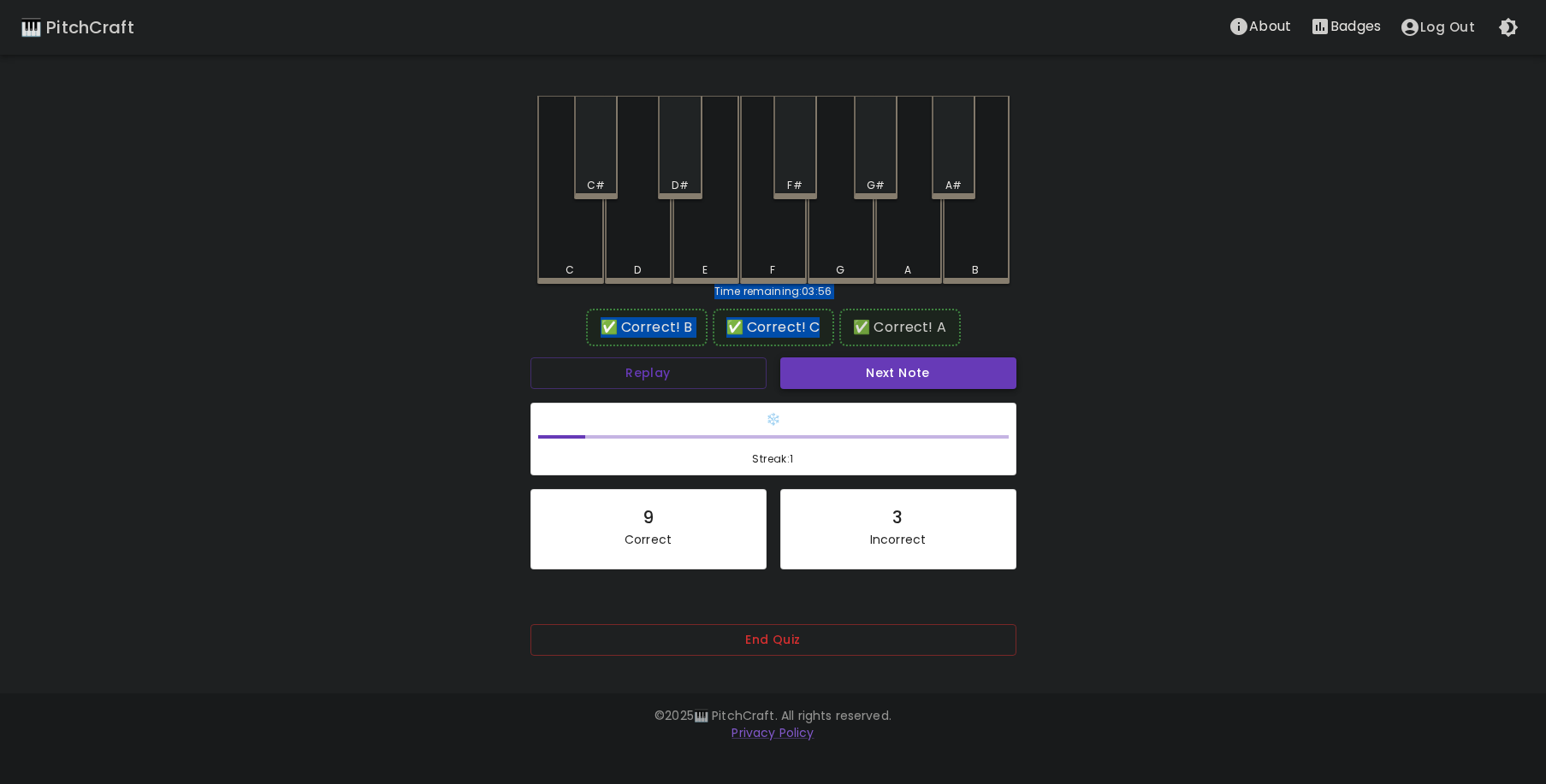
drag, startPoint x: 864, startPoint y: 372, endPoint x: 853, endPoint y: 370, distance: 11.2
click at [864, 371] on button "Next Note" at bounding box center [898, 374] width 236 height 32
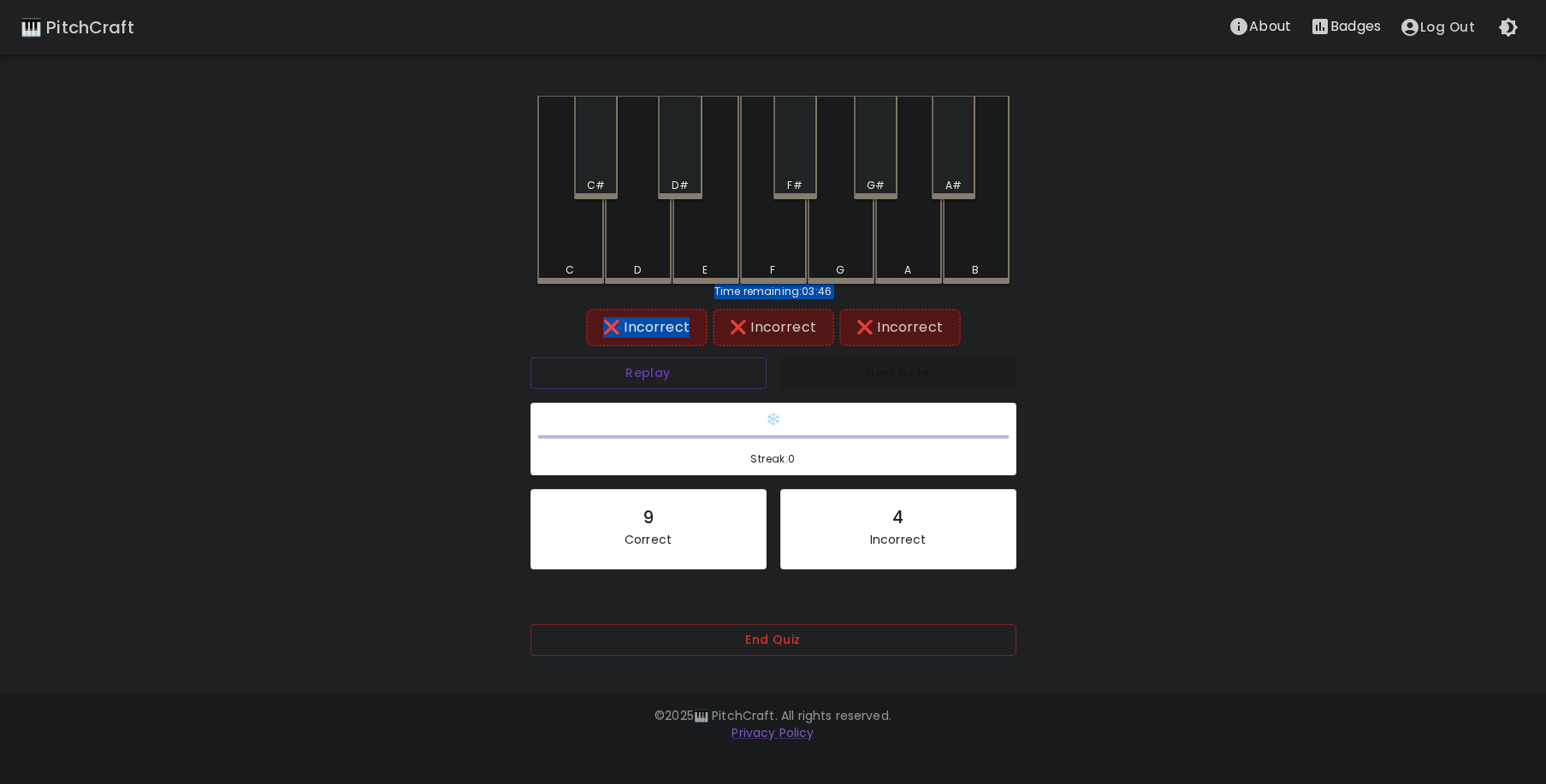
click at [414, 308] on div "🎹 PitchCraft About Badges Log Out C C# D D# E F F# G G# A A# B Time remaining: …" at bounding box center [773, 340] width 1546 height 680
click at [637, 383] on button "Replay" at bounding box center [648, 374] width 236 height 32
drag, startPoint x: 455, startPoint y: 337, endPoint x: 560, endPoint y: 306, distance: 109.5
click at [469, 337] on div "🎹 PitchCraft About Badges Log Out C C# D D# E F F# G G# A A# B Time remaining: …" at bounding box center [773, 340] width 1546 height 680
drag, startPoint x: 405, startPoint y: 308, endPoint x: 505, endPoint y: 259, distance: 111.4
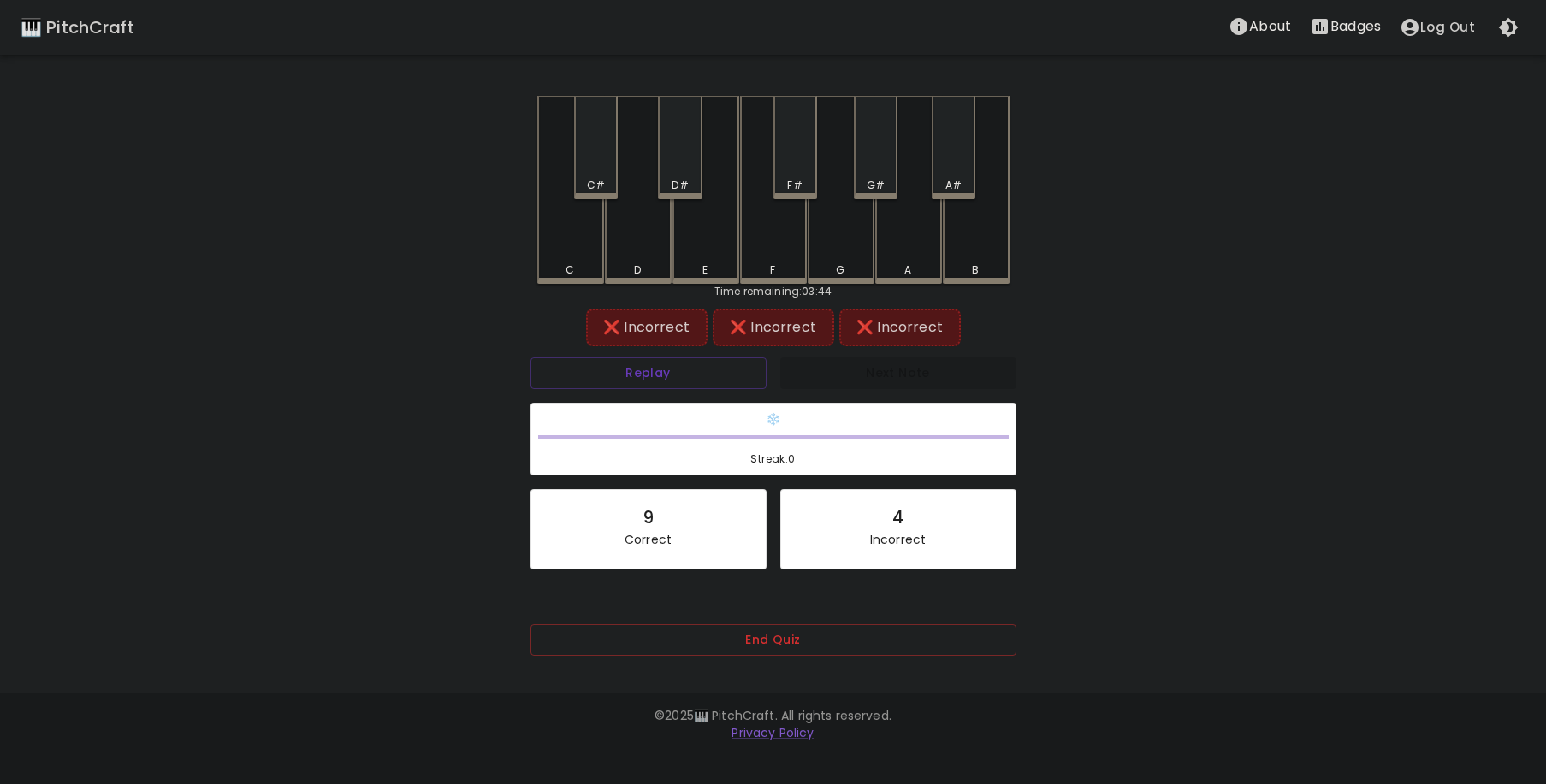
click at [409, 308] on div "🎹 PitchCraft About Badges Log Out C C# D D# E F F# G G# A A# B Time remaining: …" at bounding box center [773, 340] width 1546 height 680
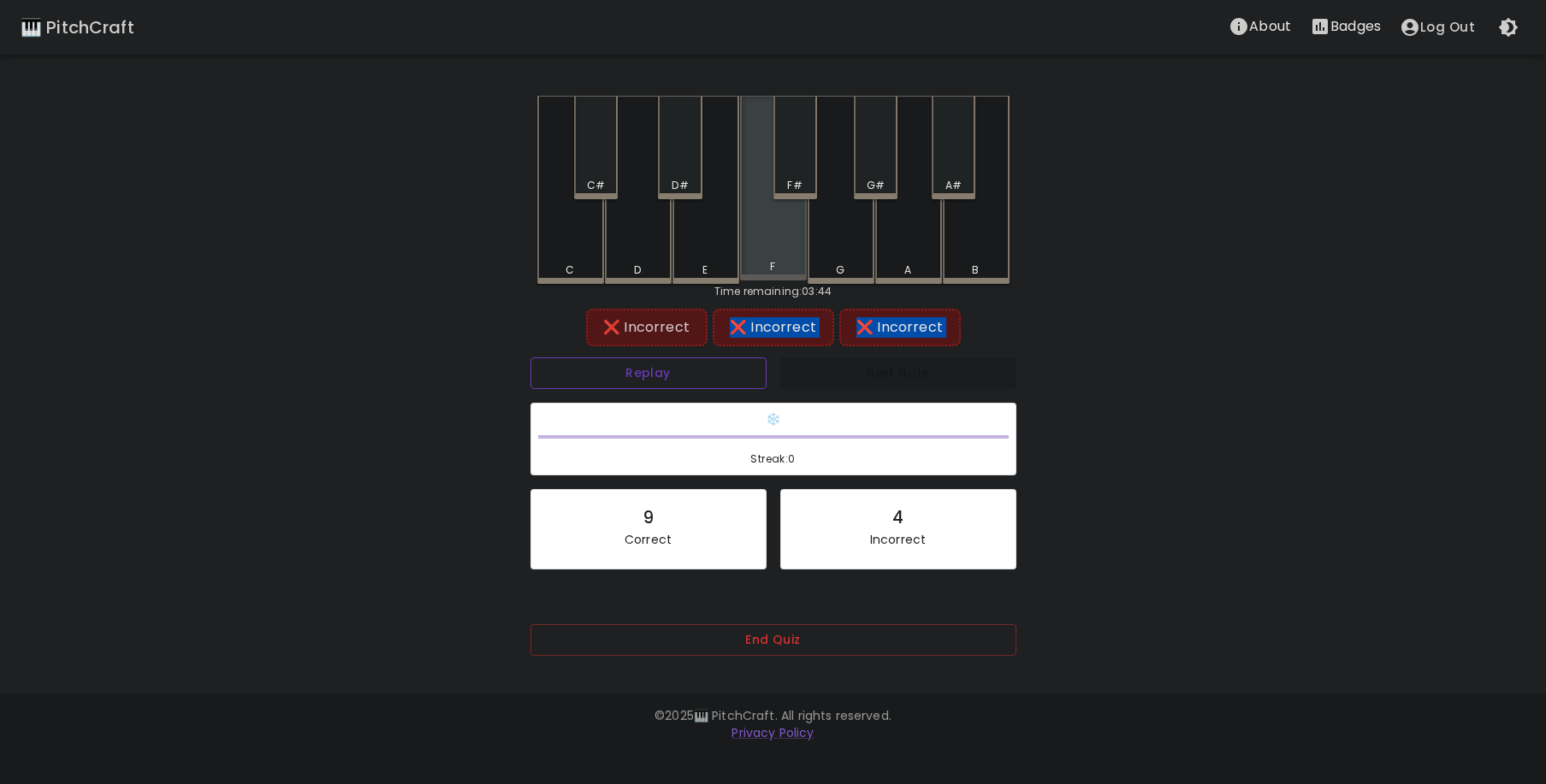
drag, startPoint x: 723, startPoint y: 343, endPoint x: 705, endPoint y: 376, distance: 37.6
click at [722, 361] on div "❌ Incorrect ❌ Incorrect ❌ Incorrect Replay Next Note ❄️ Streak: 0 9 Correct 4 I…" at bounding box center [773, 499] width 486 height 374
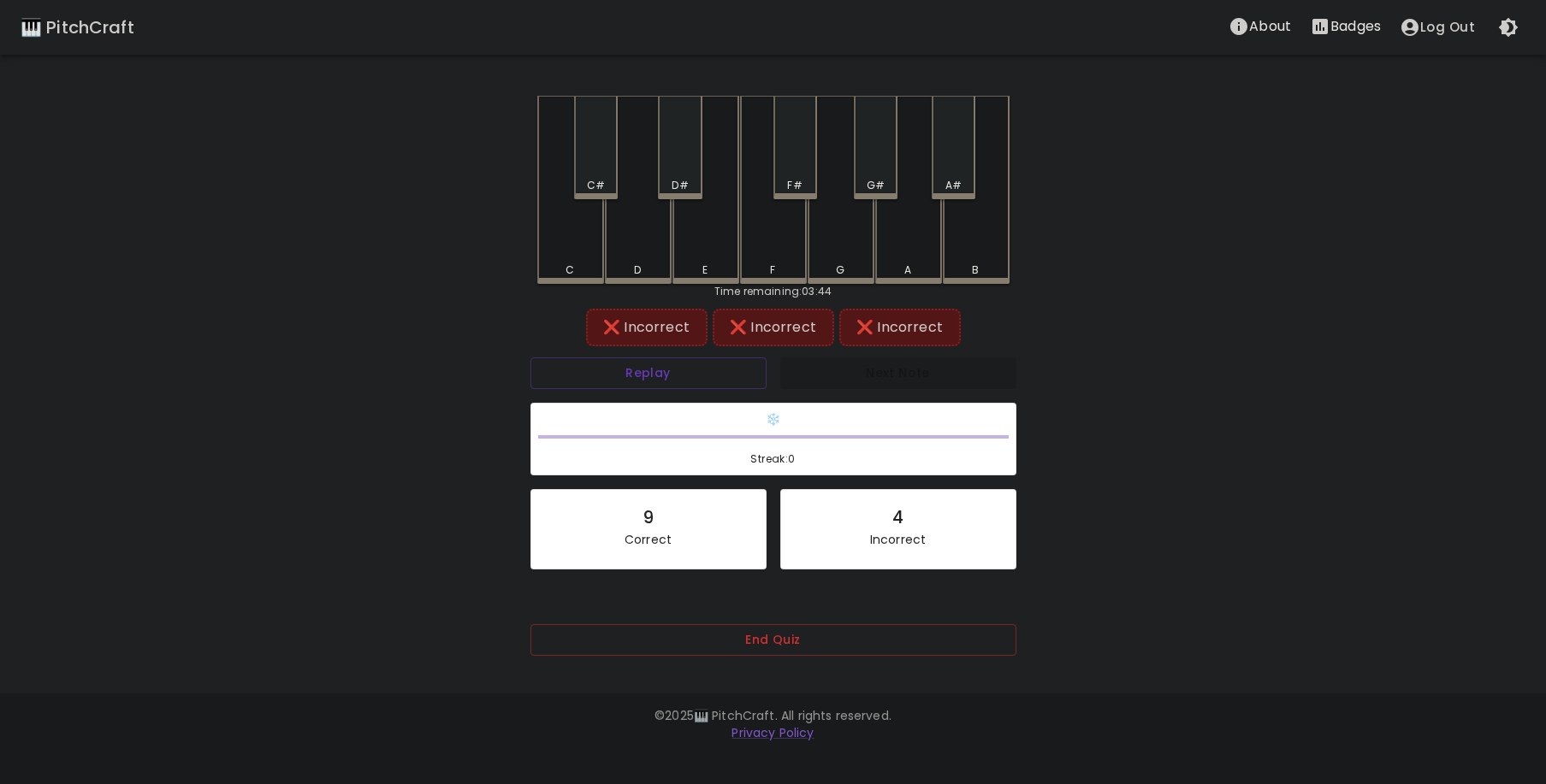
drag, startPoint x: 535, startPoint y: 342, endPoint x: 457, endPoint y: 342, distance: 78.0
click at [536, 341] on div "❌ Incorrect ❌ Incorrect ❌ Incorrect" at bounding box center [773, 327] width 486 height 43
click at [730, 645] on button "End Quiz" at bounding box center [773, 641] width 486 height 32
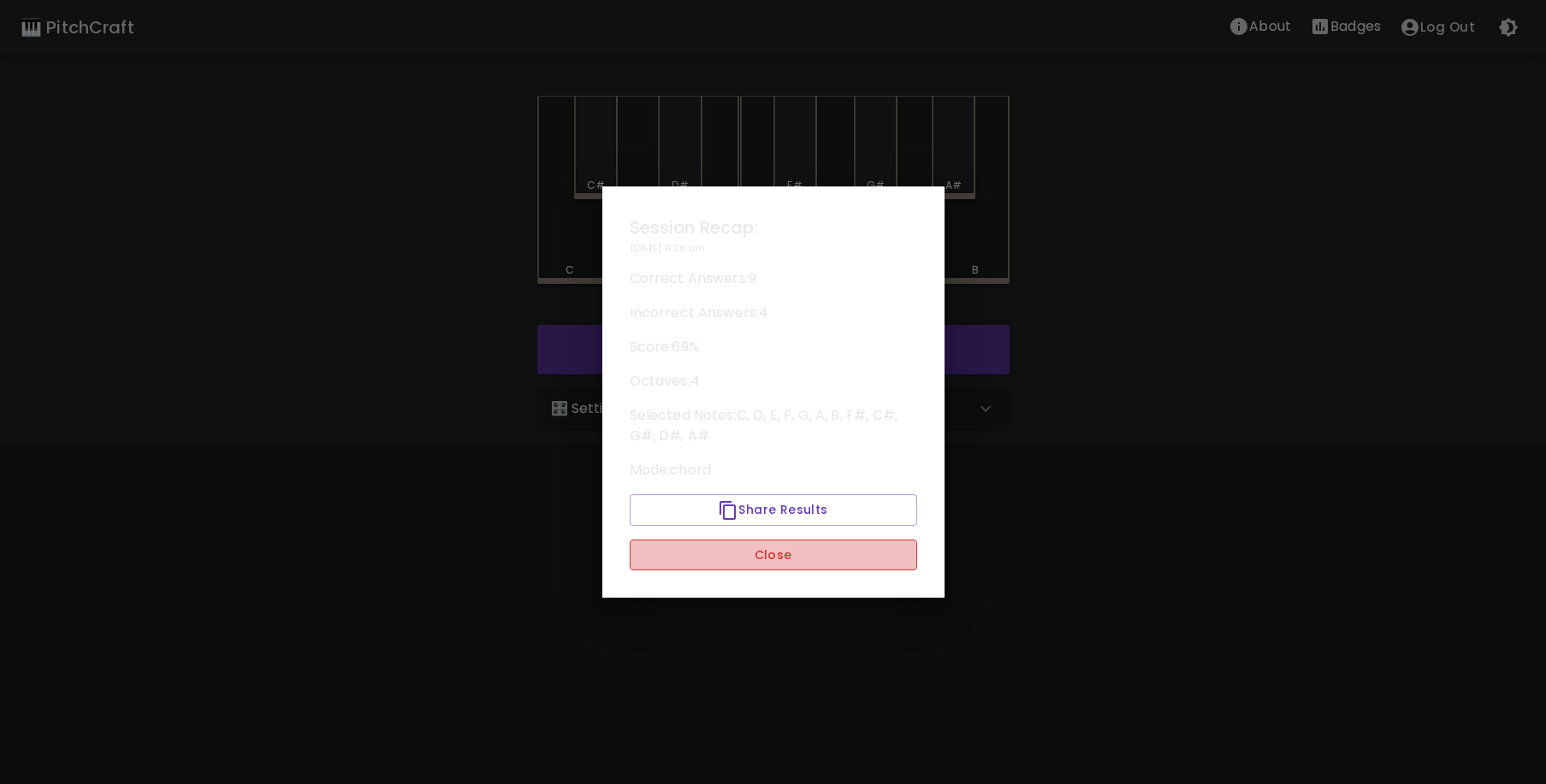
drag, startPoint x: 725, startPoint y: 570, endPoint x: 728, endPoint y: 550, distance: 20.2
click at [726, 567] on button "Close" at bounding box center [773, 556] width 287 height 32
click at [728, 505] on html "🎹 PitchCraft About Badges Log Out C C# D D# E F F# G G# A A# B Start 🎛️ Setting…" at bounding box center [773, 252] width 1546 height 505
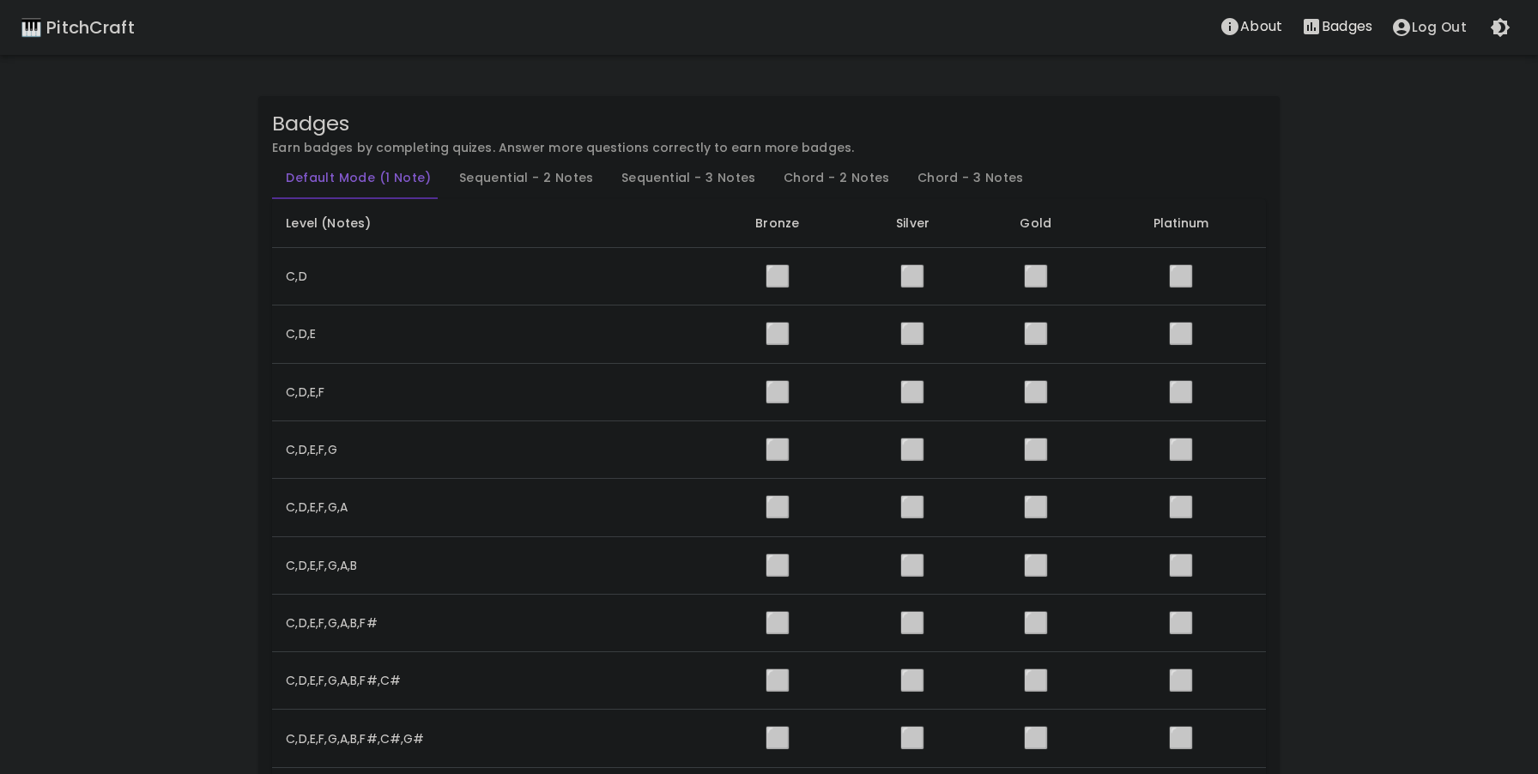
click at [944, 176] on button "Chord - 3 Notes" at bounding box center [971, 178] width 134 height 41
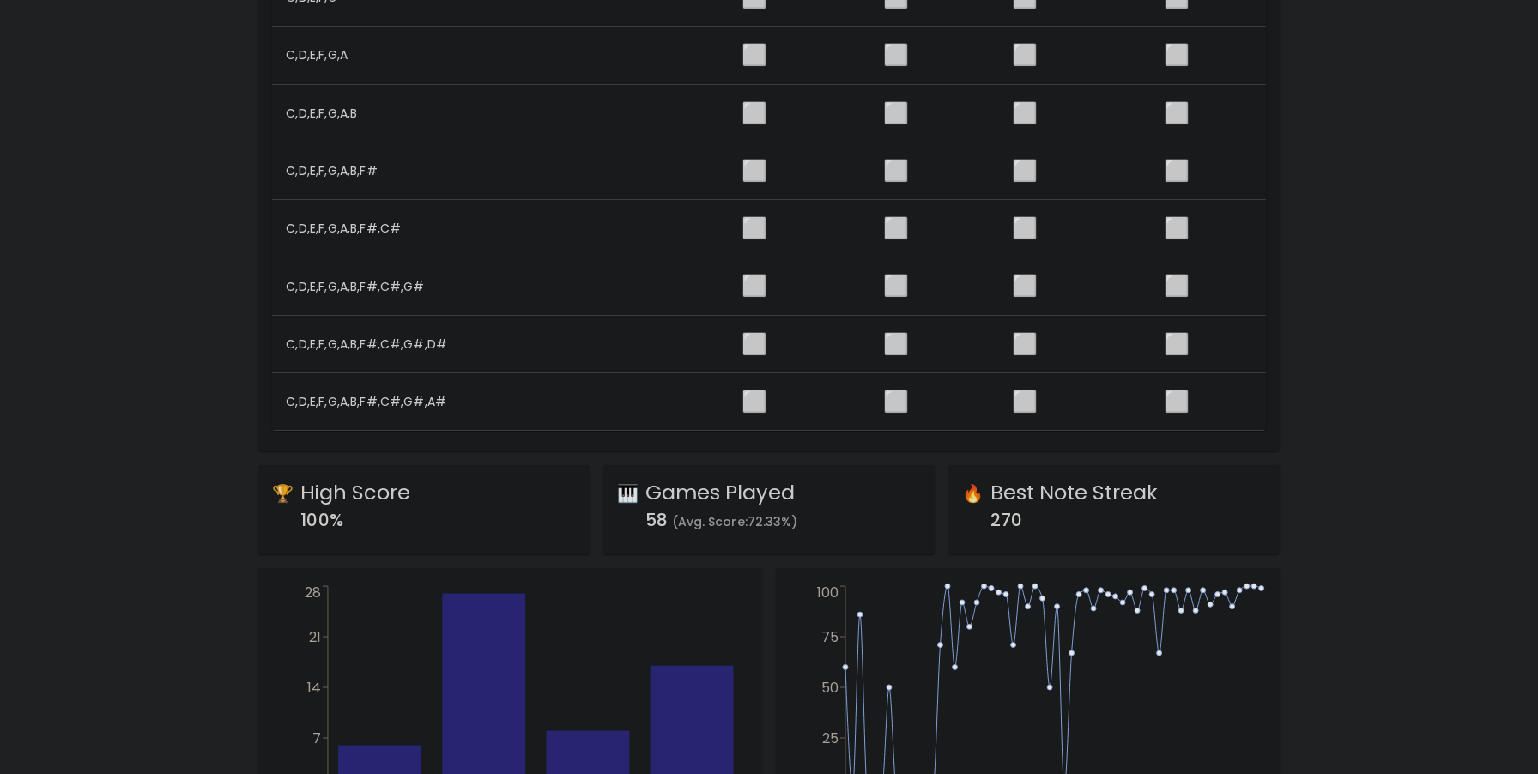
scroll to position [343, 0]
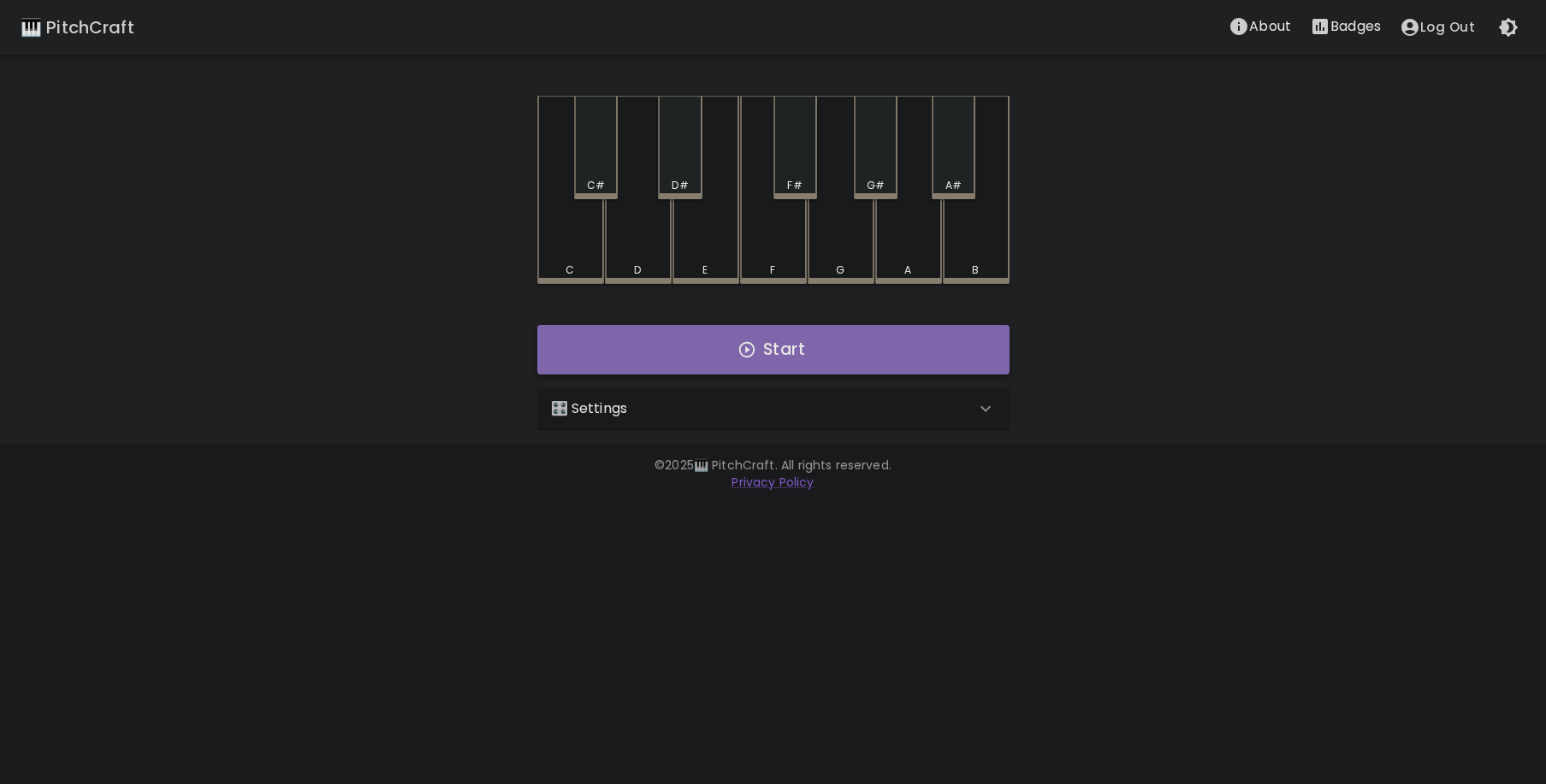
click at [807, 350] on button "Start" at bounding box center [773, 350] width 472 height 50
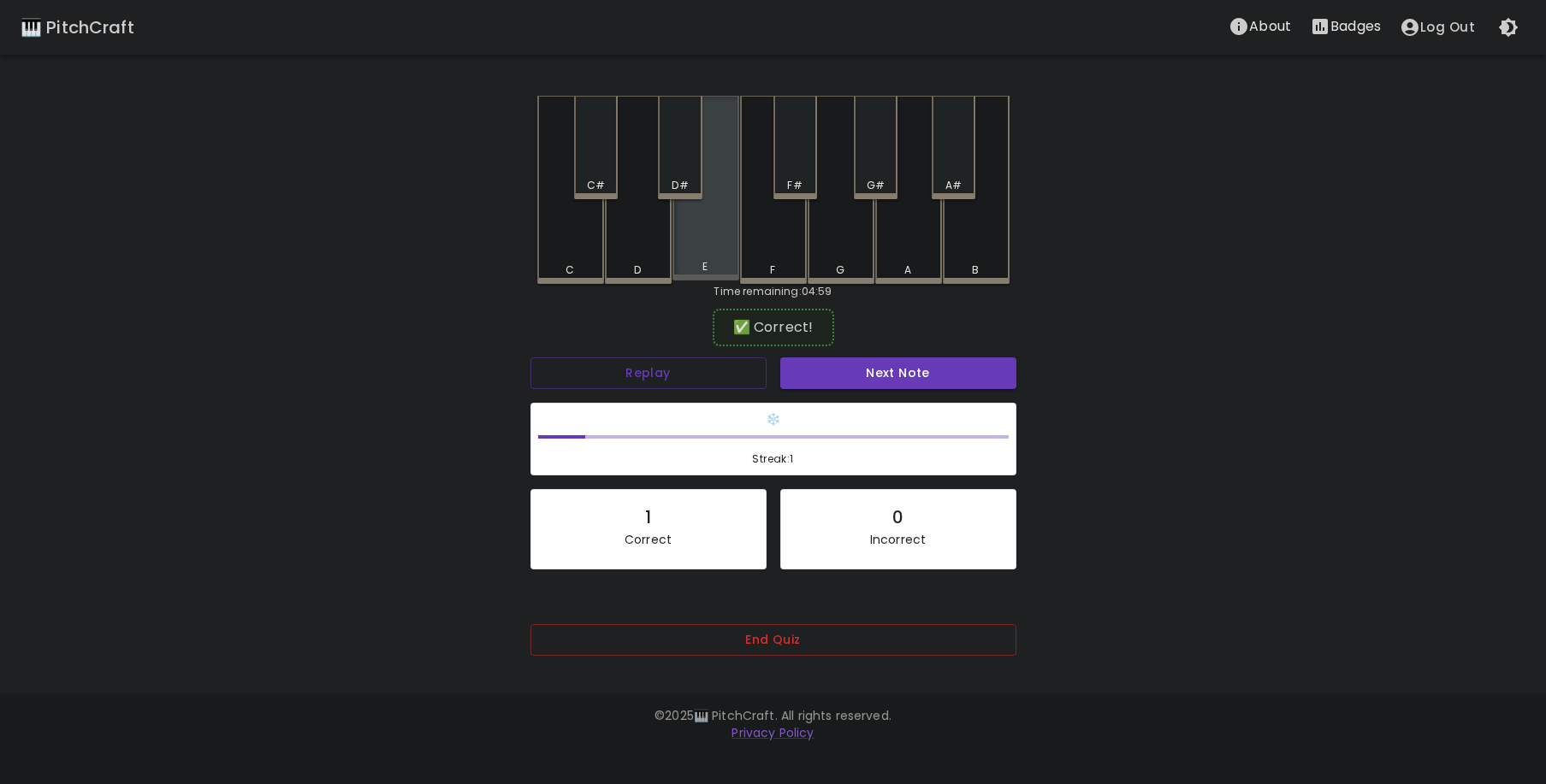
click at [697, 256] on div "E" at bounding box center [706, 187] width 67 height 184
drag, startPoint x: 904, startPoint y: 384, endPoint x: 901, endPoint y: 366, distance: 18.2
click at [904, 383] on button "Next Note" at bounding box center [898, 374] width 236 height 32
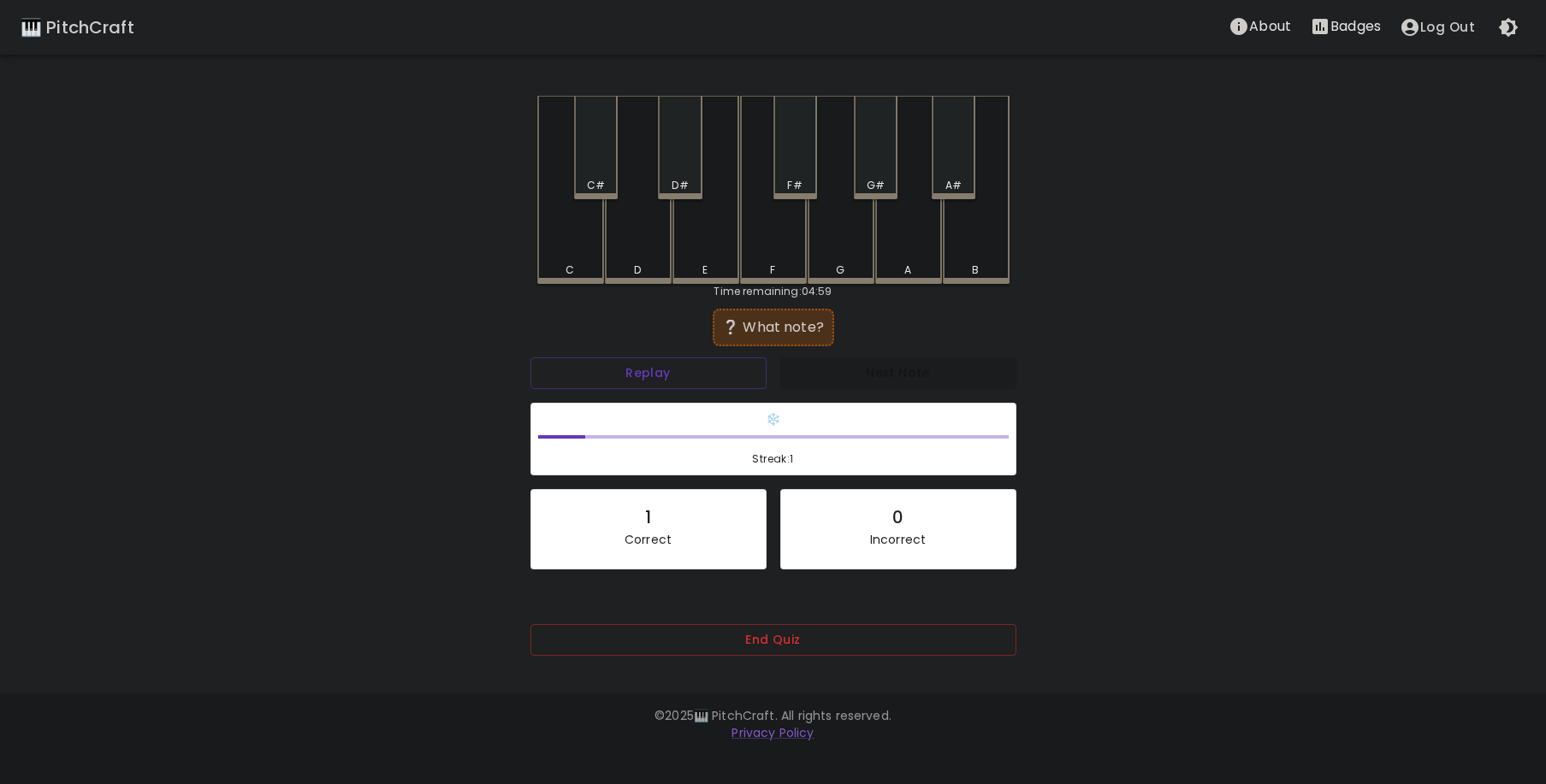
drag, startPoint x: 983, startPoint y: 251, endPoint x: 939, endPoint y: 272, distance: 48.8
click at [971, 258] on div "B" at bounding box center [976, 189] width 67 height 188
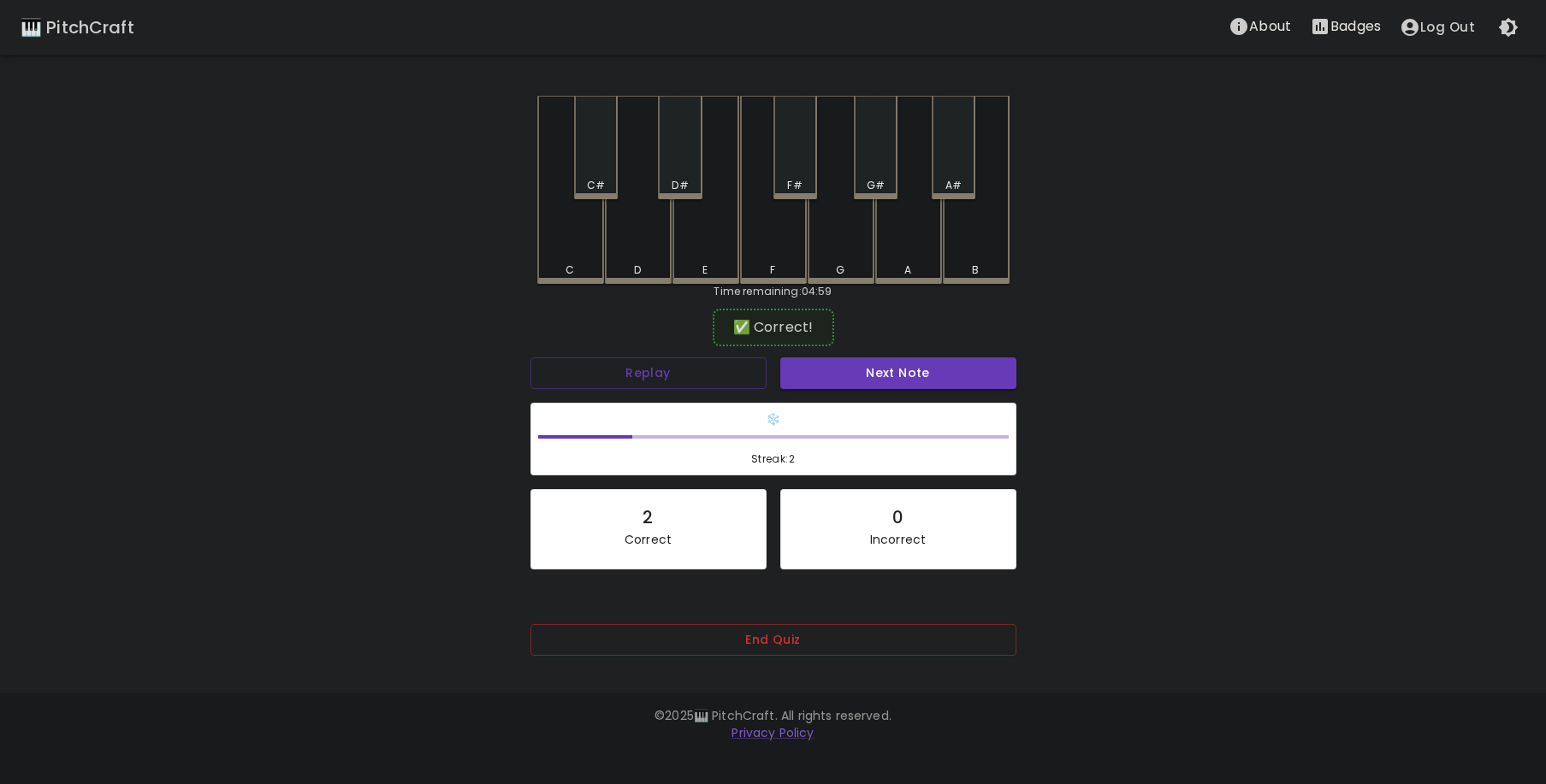
click at [1376, 21] on p "Badges" at bounding box center [1356, 26] width 51 height 21
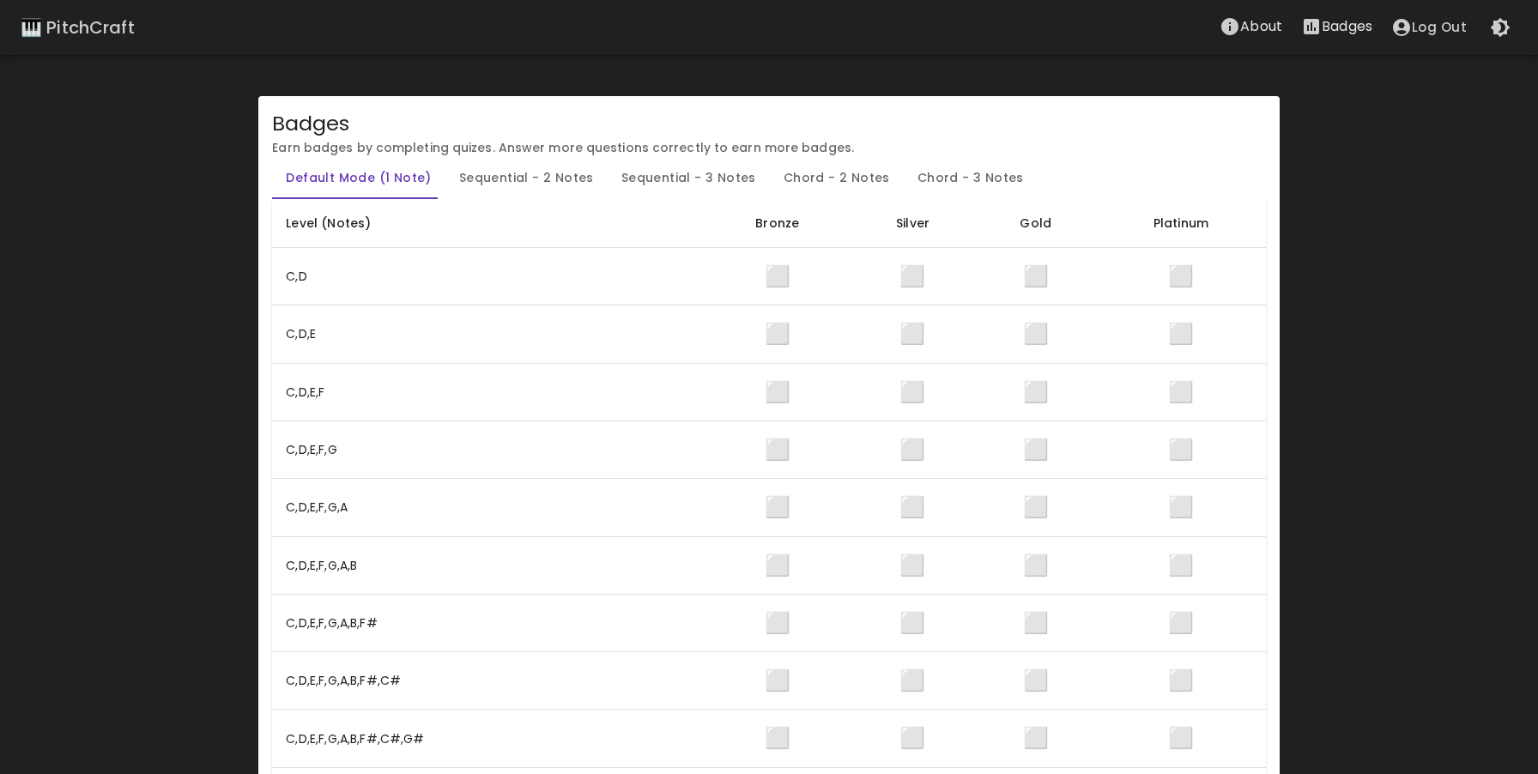
click at [147, 24] on div "🎹 PitchCraft About Badges Log Out" at bounding box center [769, 27] width 1538 height 55
click at [143, 25] on div "🎹 PitchCraft About Badges Log Out" at bounding box center [769, 27] width 1538 height 55
click at [118, 41] on div "🎹 PitchCraft About Badges Log Out" at bounding box center [769, 27] width 1538 height 55
click at [125, 30] on div "🎹 PitchCraft" at bounding box center [78, 27] width 114 height 27
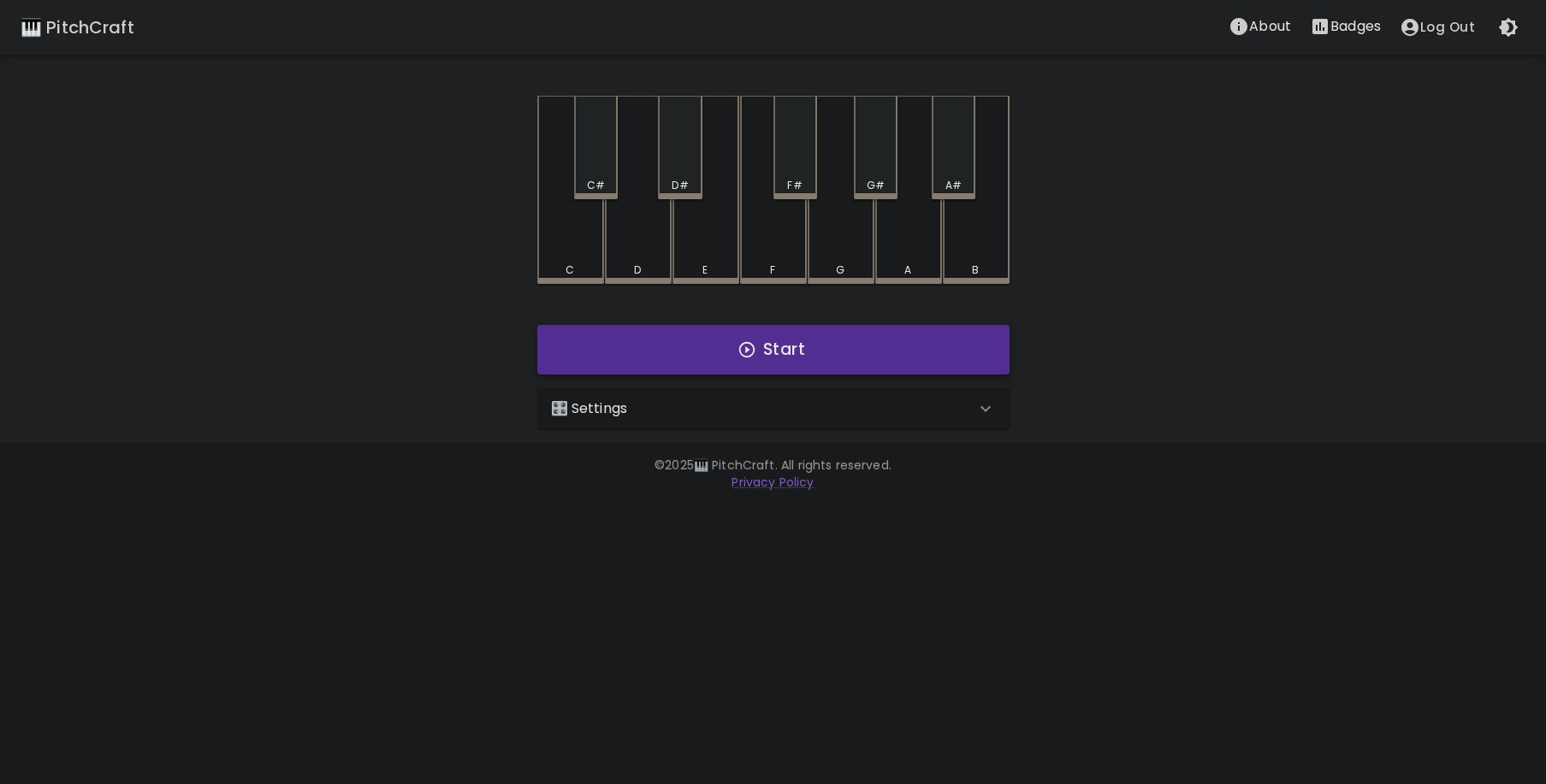
click at [662, 366] on button "Start" at bounding box center [773, 350] width 472 height 50
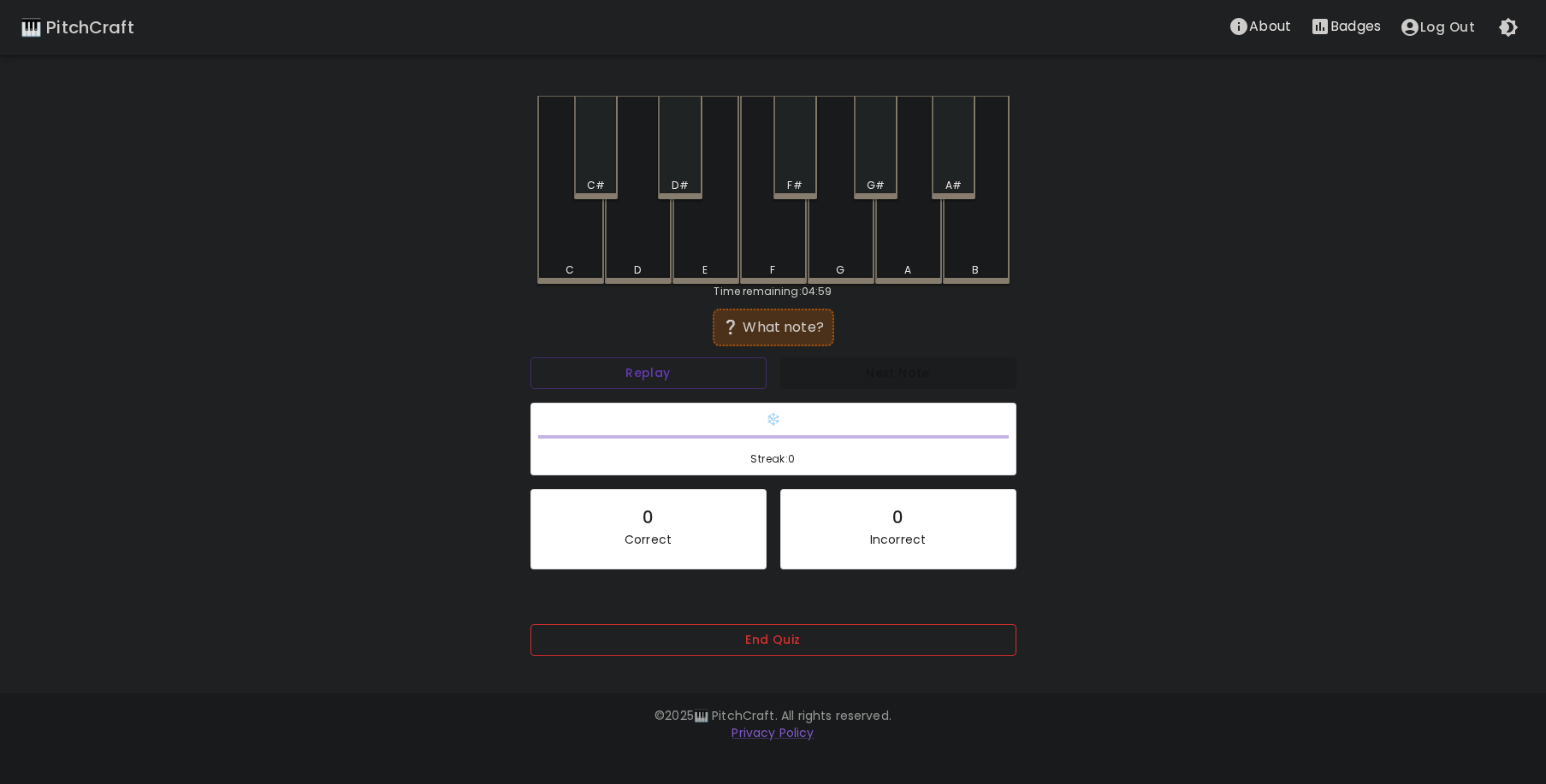
drag, startPoint x: 741, startPoint y: 664, endPoint x: 739, endPoint y: 644, distance: 20.1
click at [741, 659] on div "End Quiz" at bounding box center [773, 653] width 486 height 56
click at [739, 644] on button "End Quiz" at bounding box center [773, 641] width 486 height 32
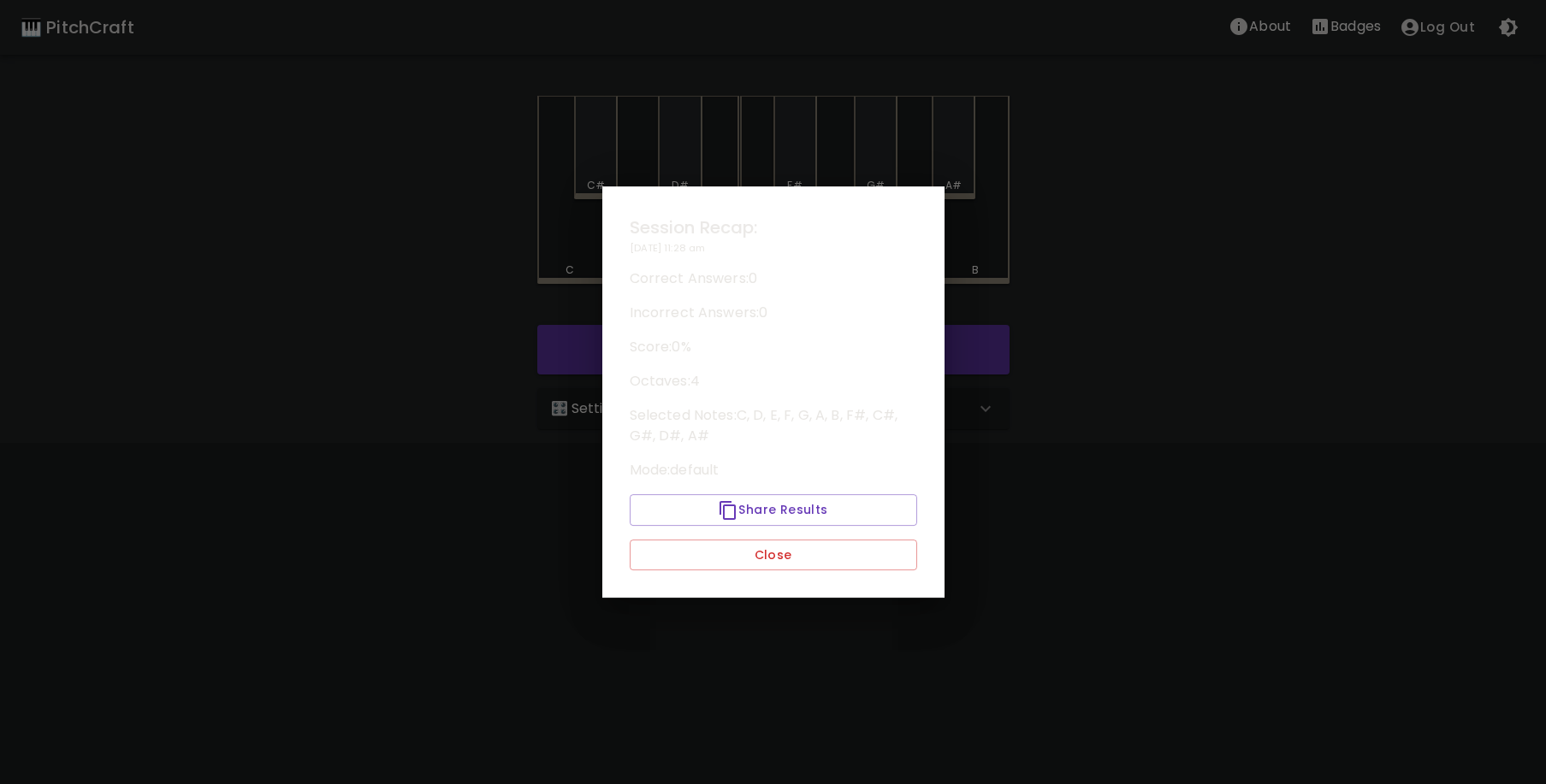
click at [720, 542] on button "Close" at bounding box center [773, 556] width 287 height 32
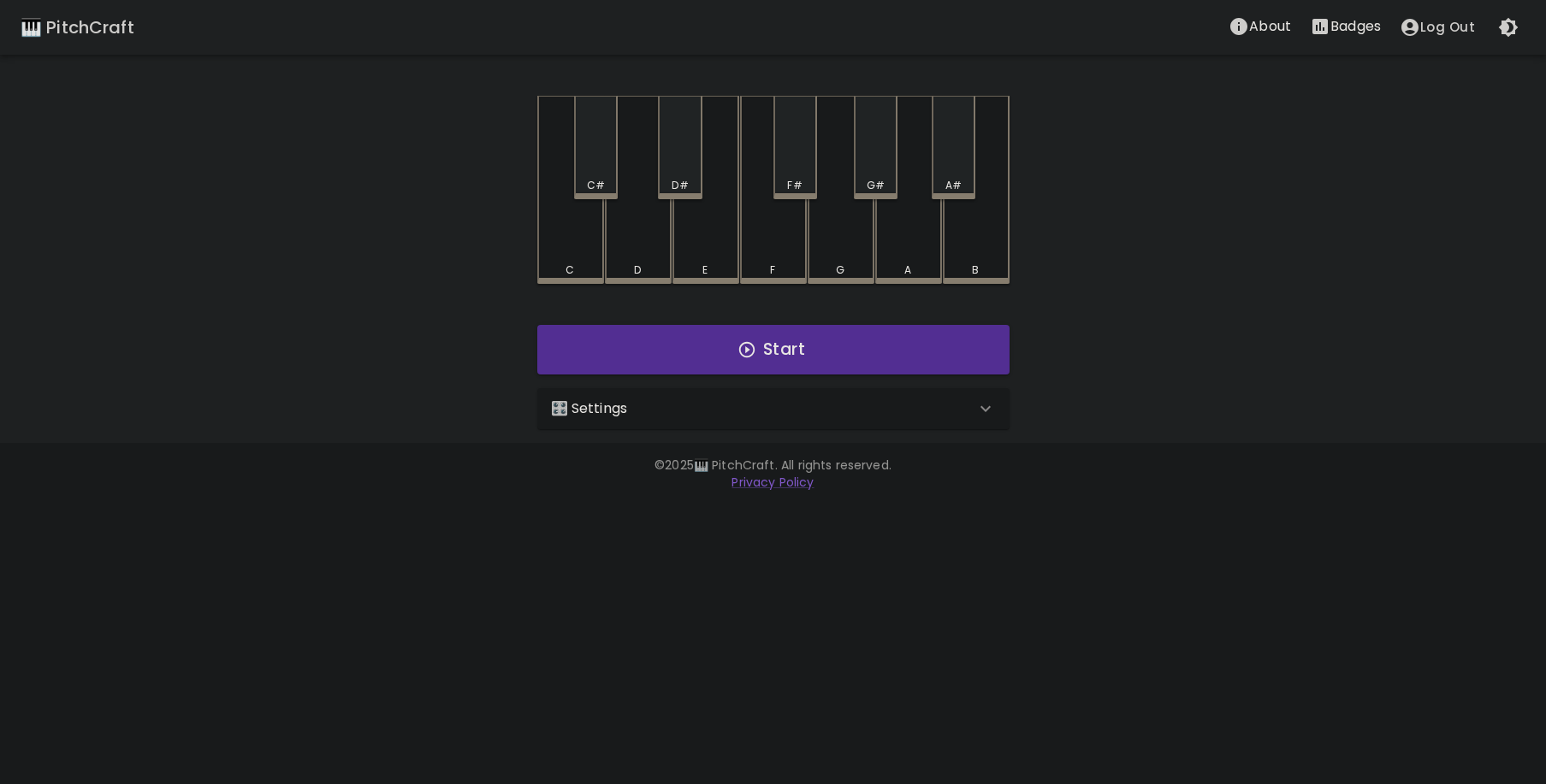
click at [716, 406] on div "🎛️ Settings" at bounding box center [764, 408] width 425 height 21
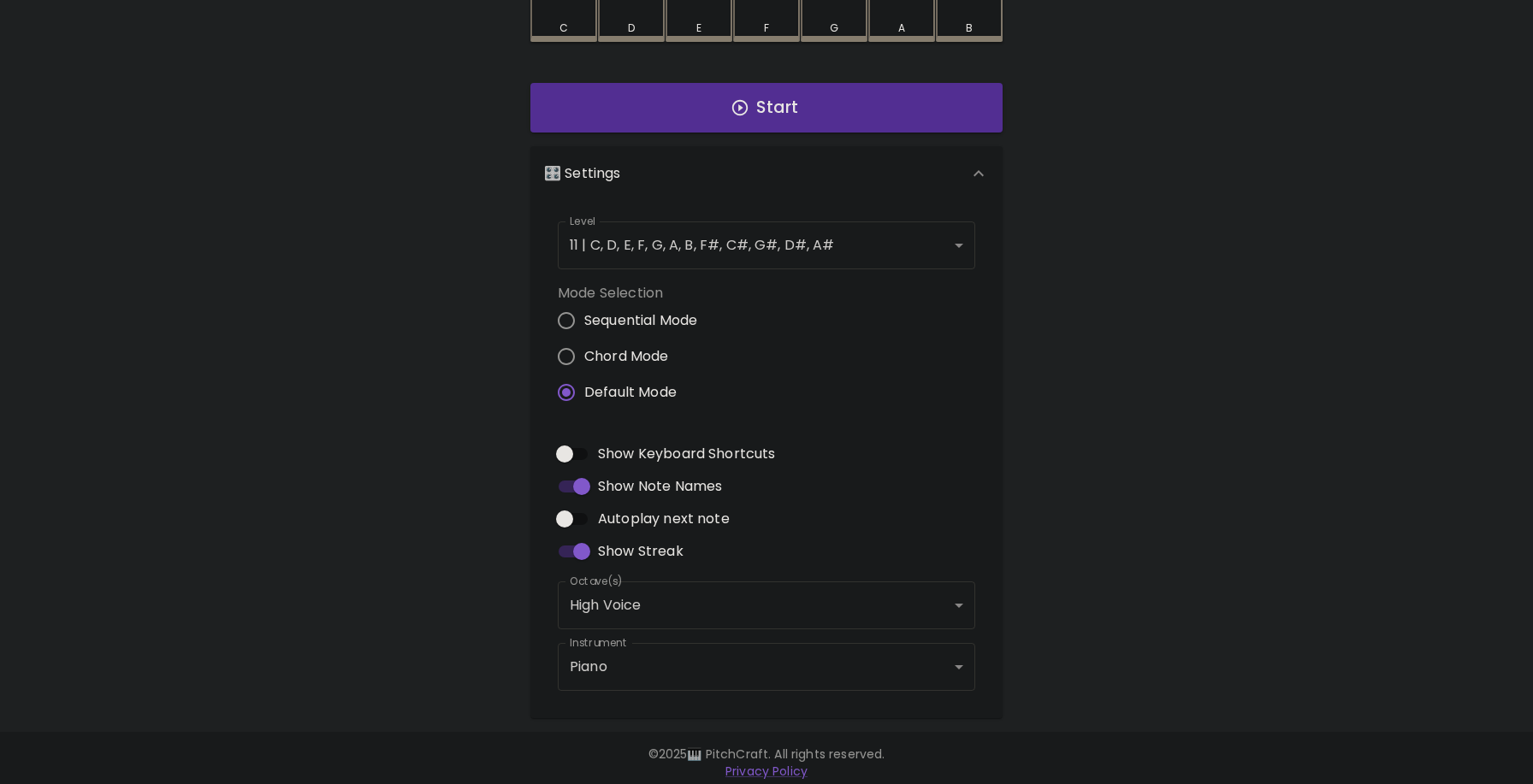
scroll to position [251, 0]
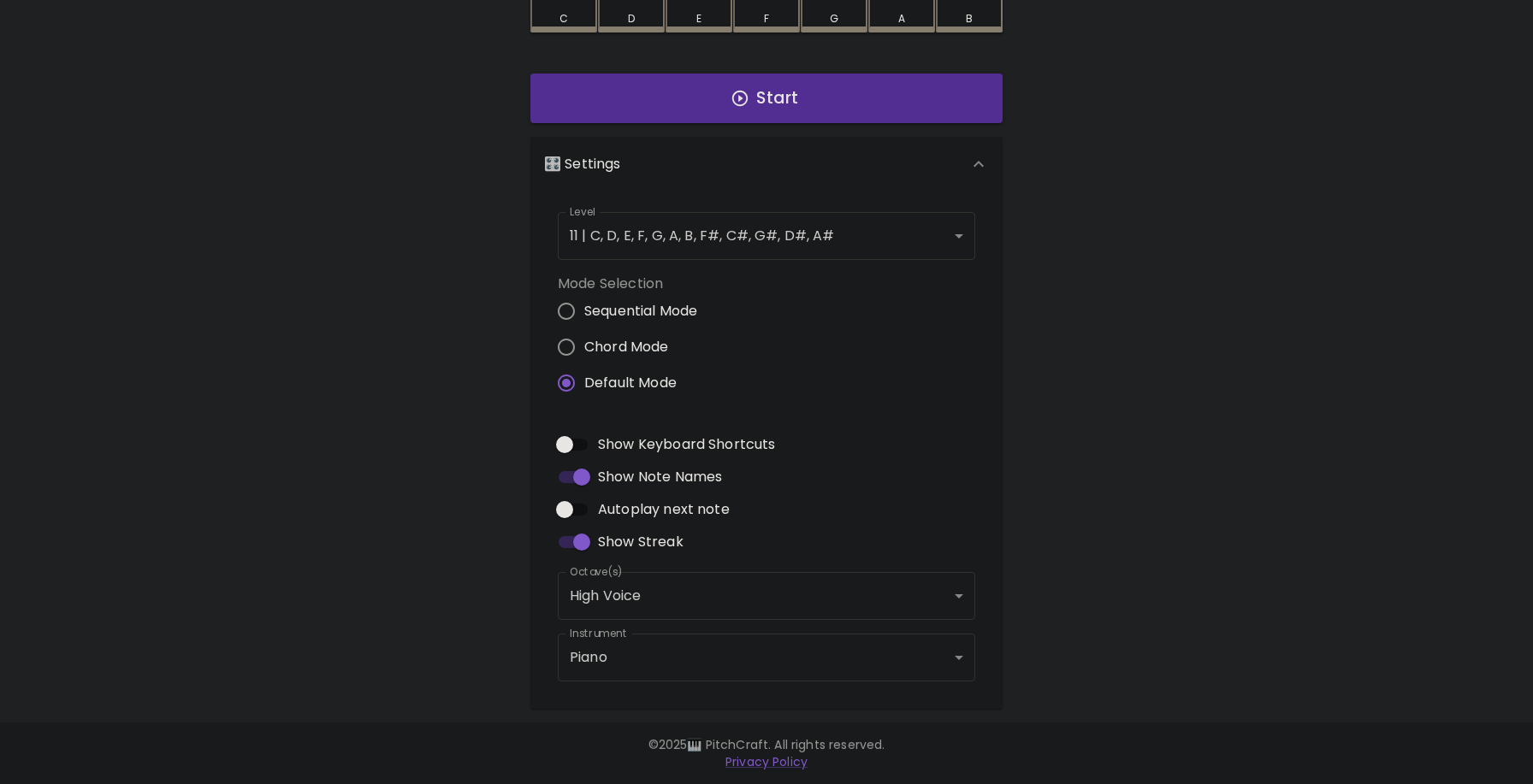
click at [661, 512] on span "Autoplay next note" at bounding box center [664, 509] width 132 height 21
click at [614, 512] on input "Autoplay next note" at bounding box center [565, 509] width 98 height 33
checkbox input "true"
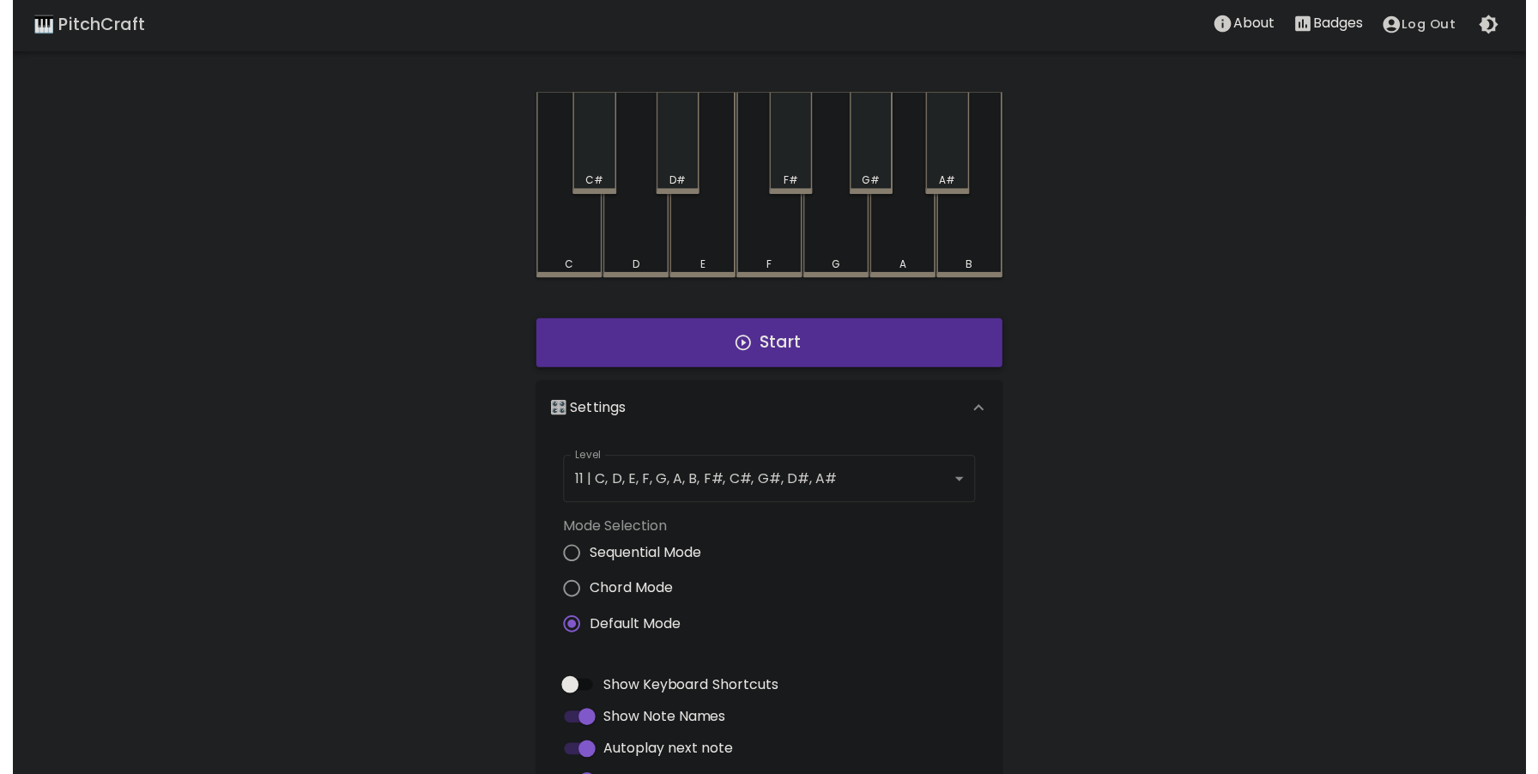
scroll to position [0, 0]
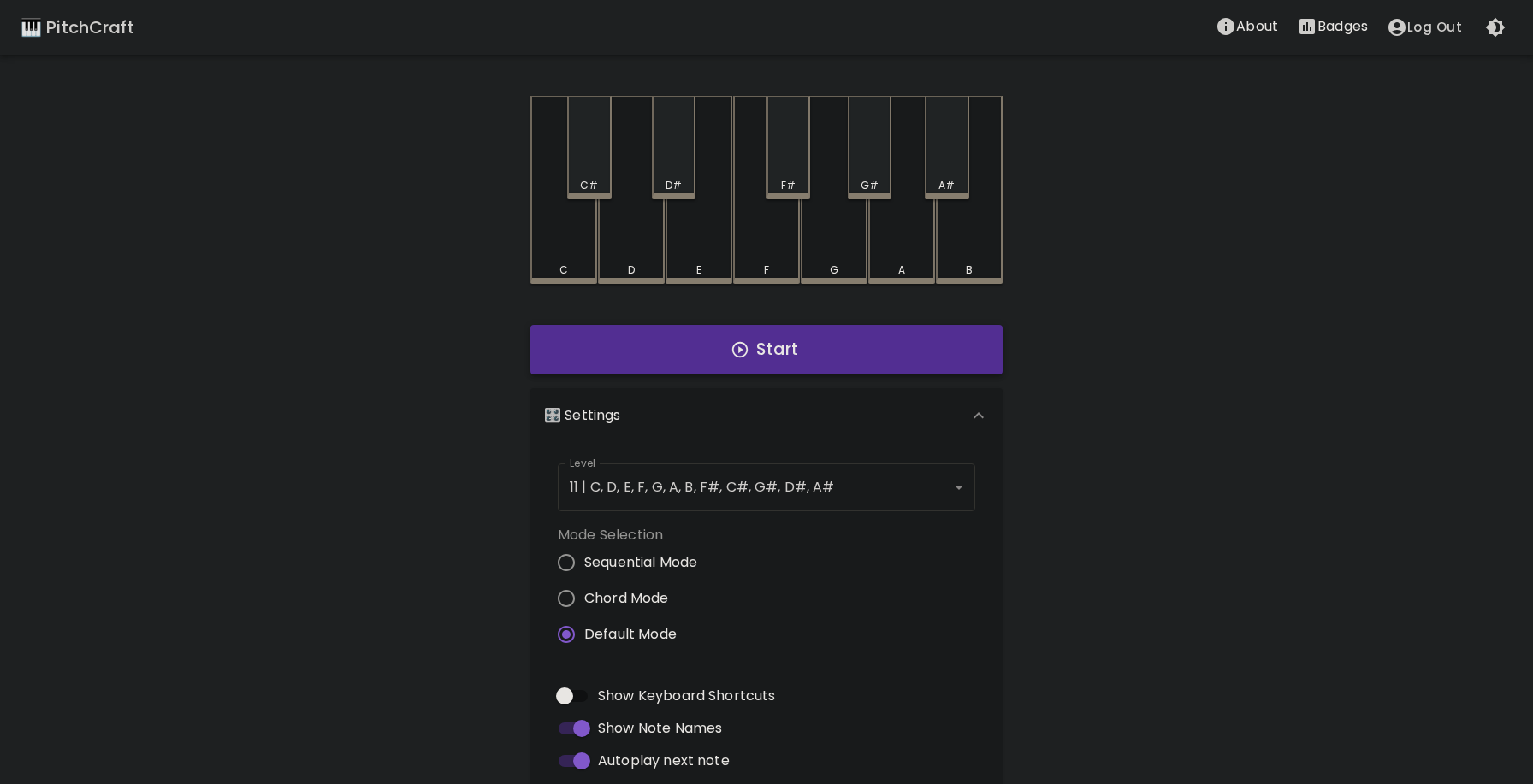
click at [681, 338] on button "Start" at bounding box center [766, 350] width 472 height 50
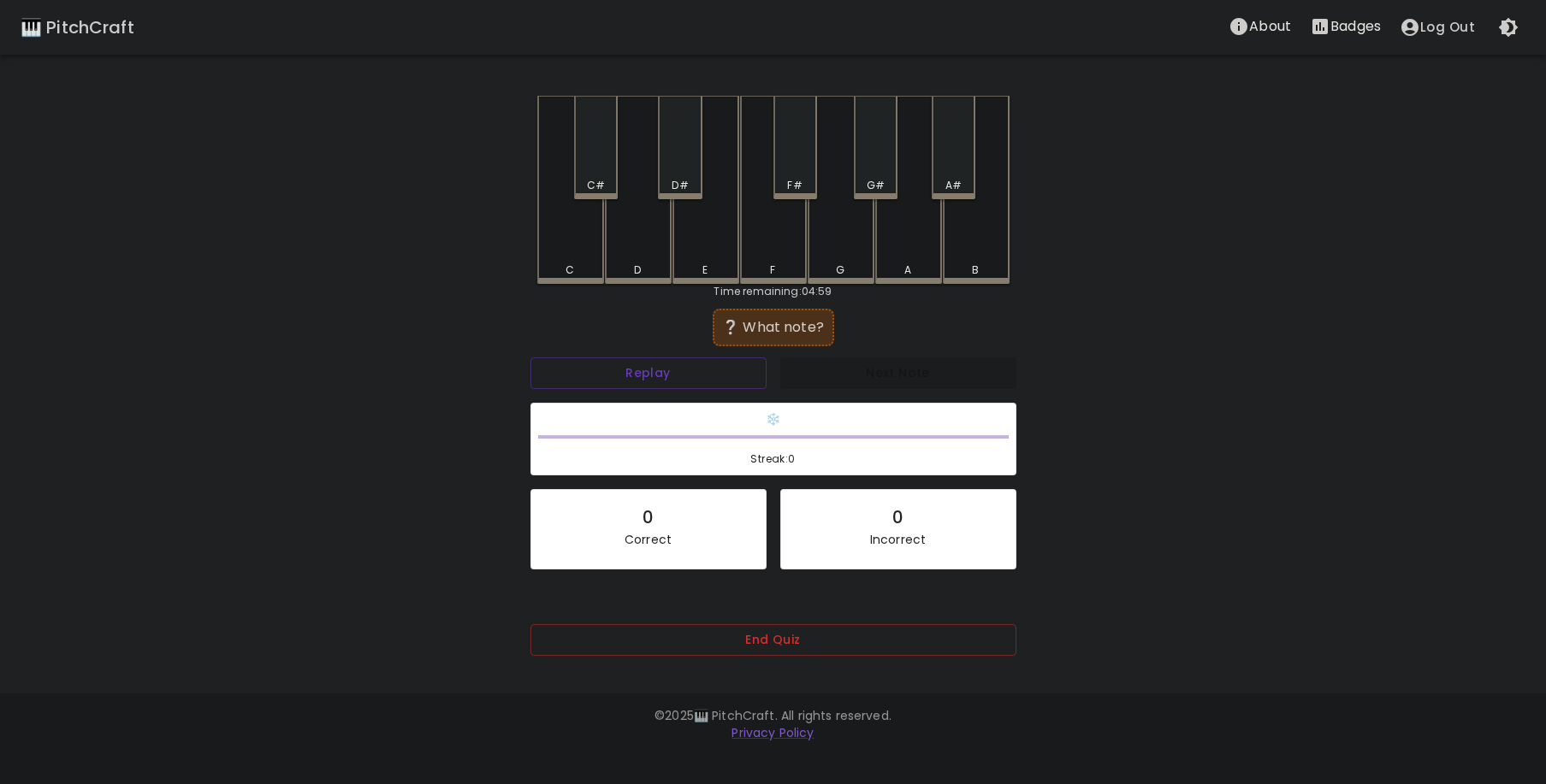
click at [639, 222] on div "D" at bounding box center [638, 189] width 67 height 188
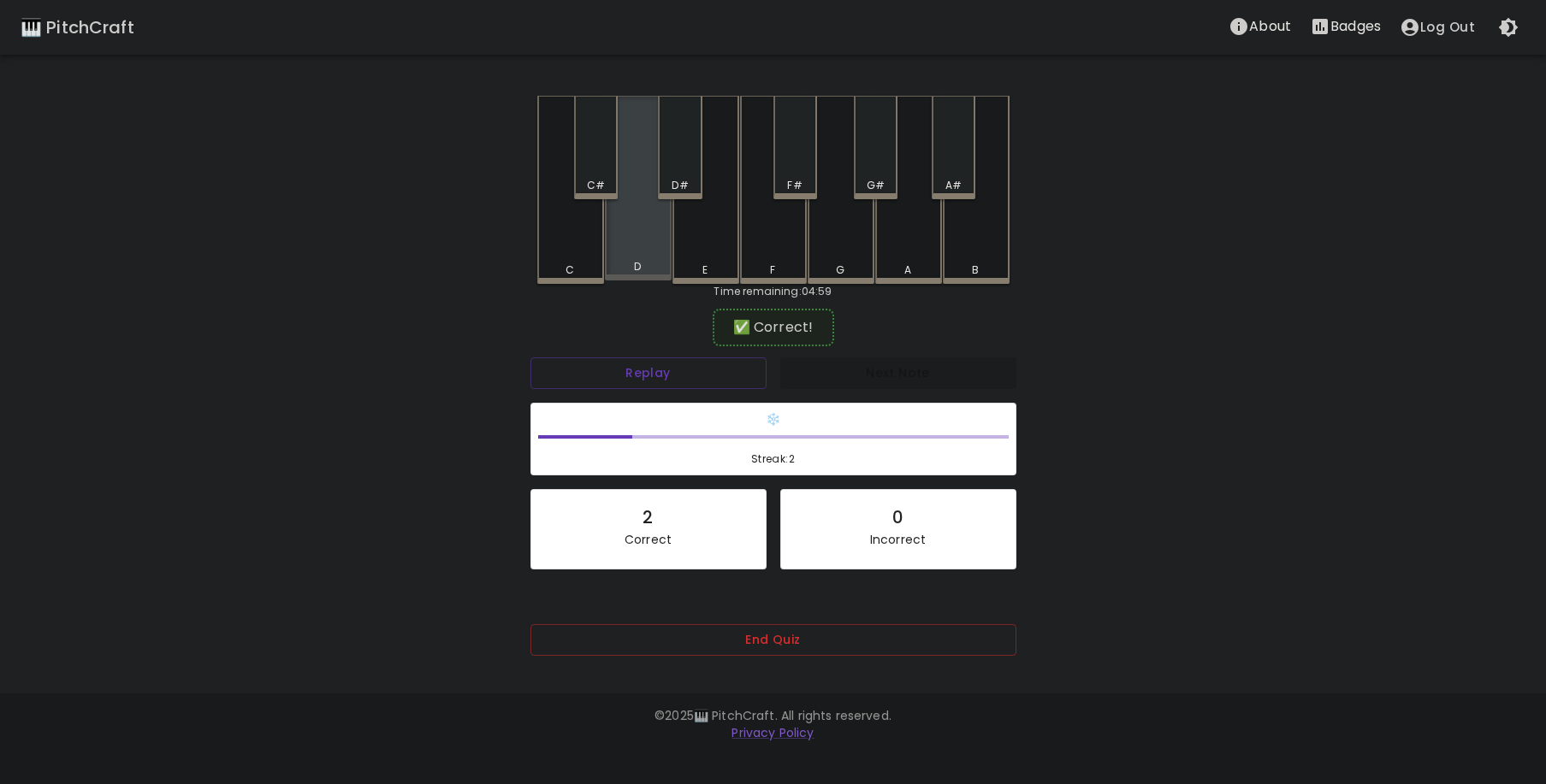
click at [655, 226] on div "D" at bounding box center [638, 187] width 67 height 184
click at [688, 173] on div "D#" at bounding box center [680, 147] width 44 height 104
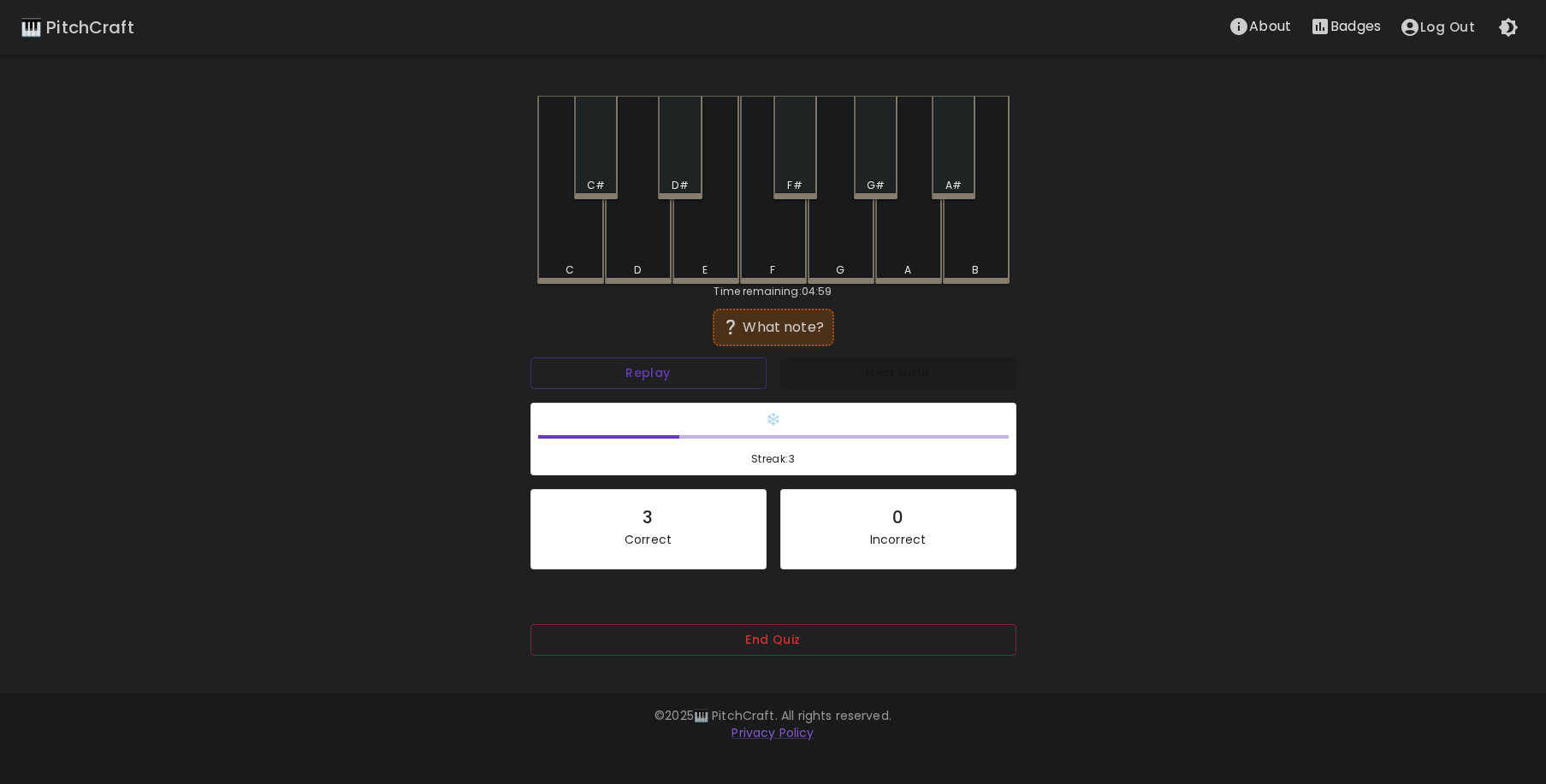
click at [977, 257] on div "B" at bounding box center [976, 189] width 67 height 188
click at [973, 255] on div "B" at bounding box center [976, 189] width 67 height 188
click at [943, 175] on div "A#" at bounding box center [954, 147] width 44 height 104
click at [553, 243] on div "C" at bounding box center [570, 189] width 67 height 188
click at [673, 170] on div "D#" at bounding box center [680, 147] width 44 height 104
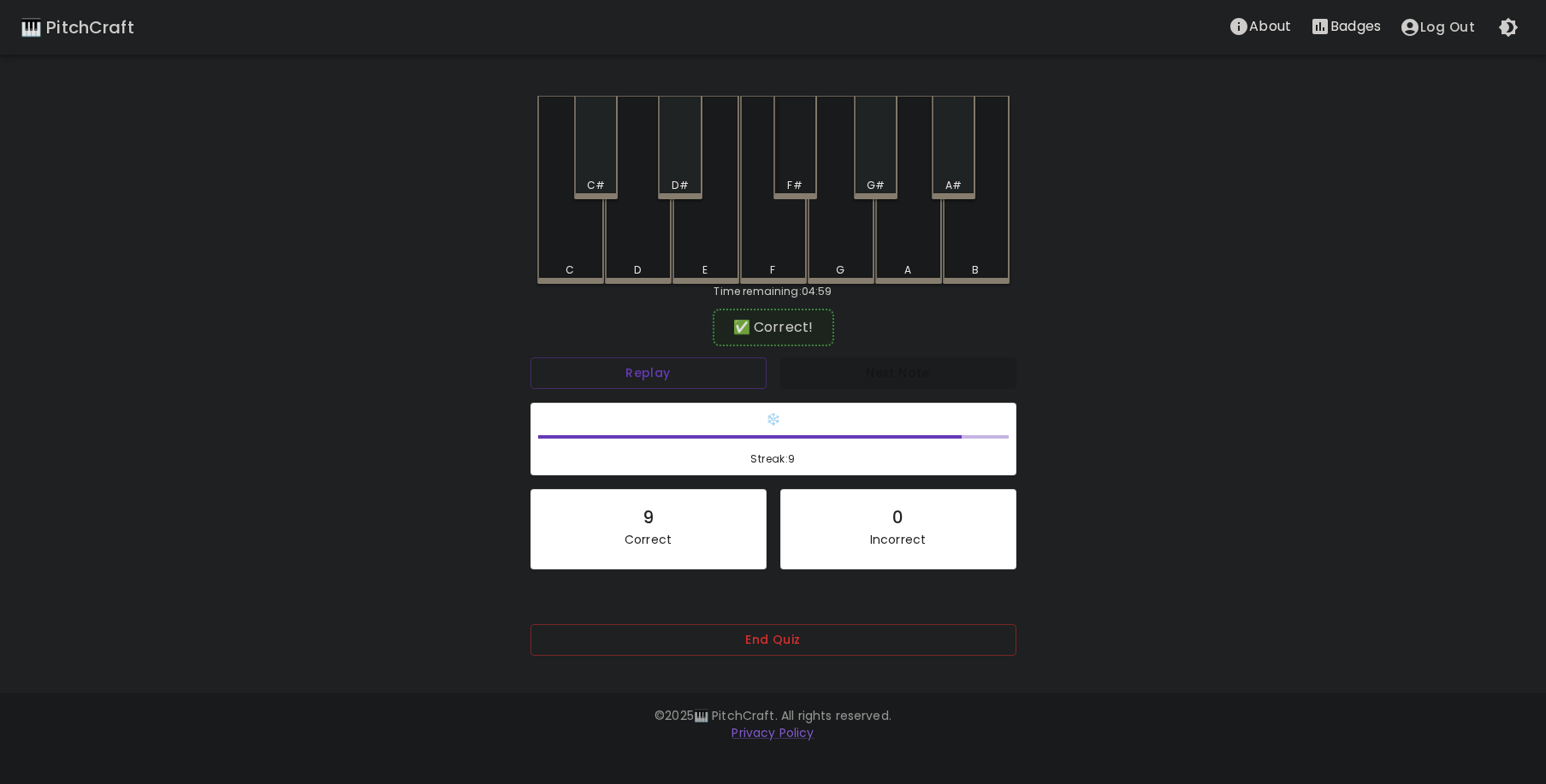
click at [799, 172] on div "F#" at bounding box center [795, 147] width 44 height 104
click at [626, 252] on div "D" at bounding box center [638, 189] width 67 height 188
click at [646, 245] on div "D" at bounding box center [638, 189] width 67 height 188
click at [795, 179] on div "F#" at bounding box center [794, 185] width 15 height 15
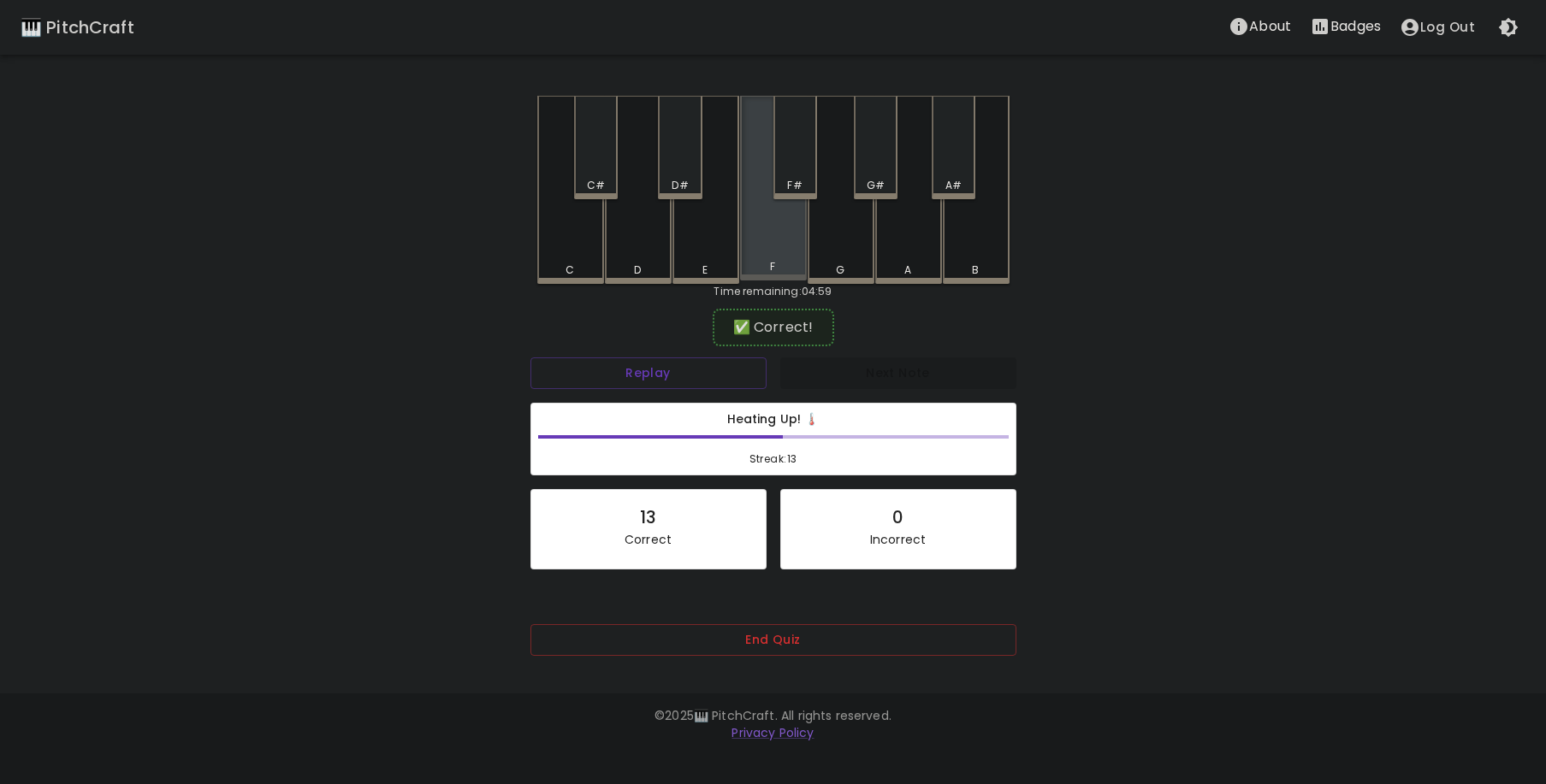
click at [783, 227] on div "F" at bounding box center [773, 187] width 67 height 184
click at [769, 233] on div "F" at bounding box center [773, 187] width 67 height 184
click at [557, 241] on div "C" at bounding box center [570, 189] width 67 height 188
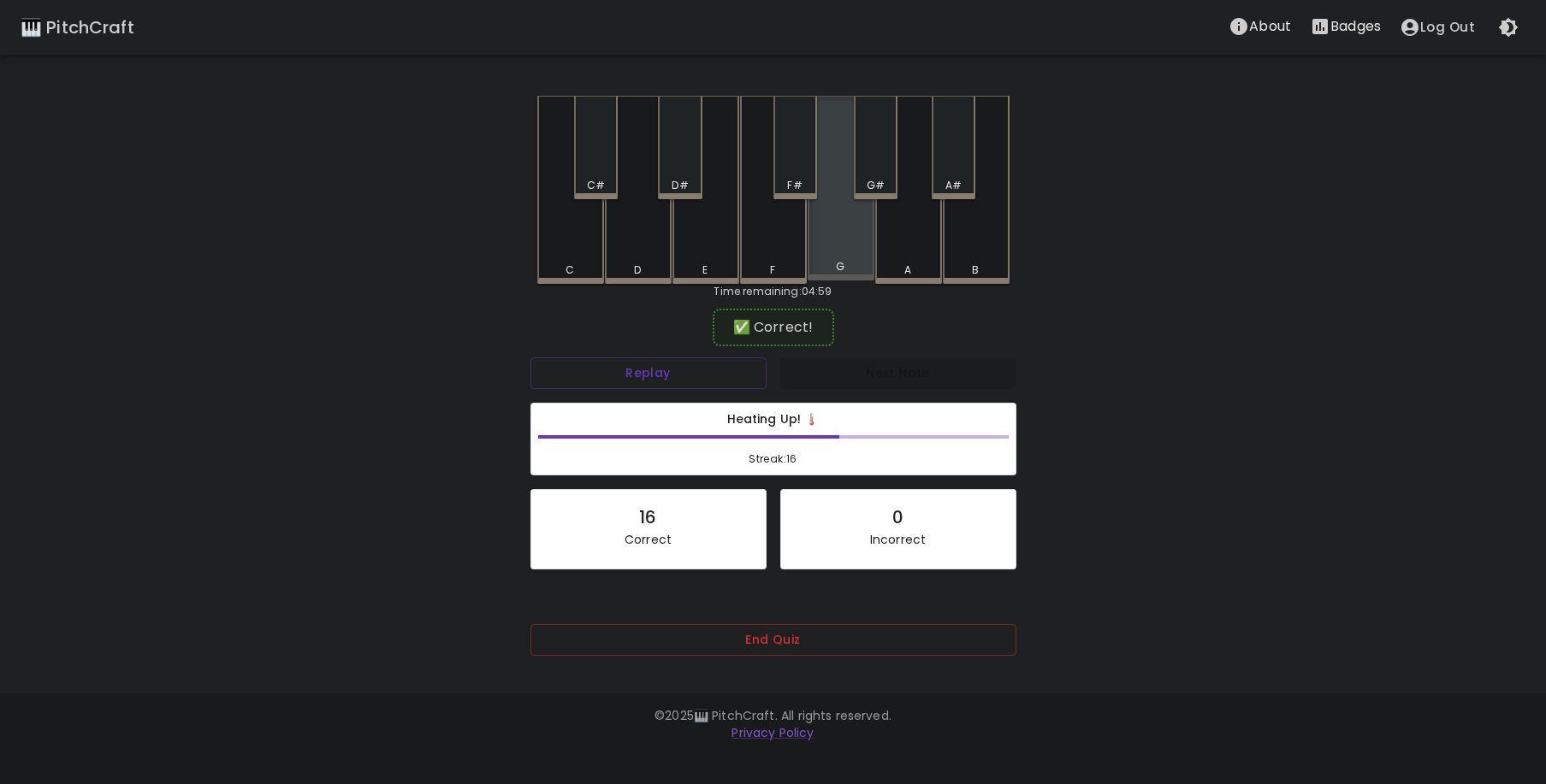
click at [829, 243] on div "G" at bounding box center [840, 187] width 67 height 184
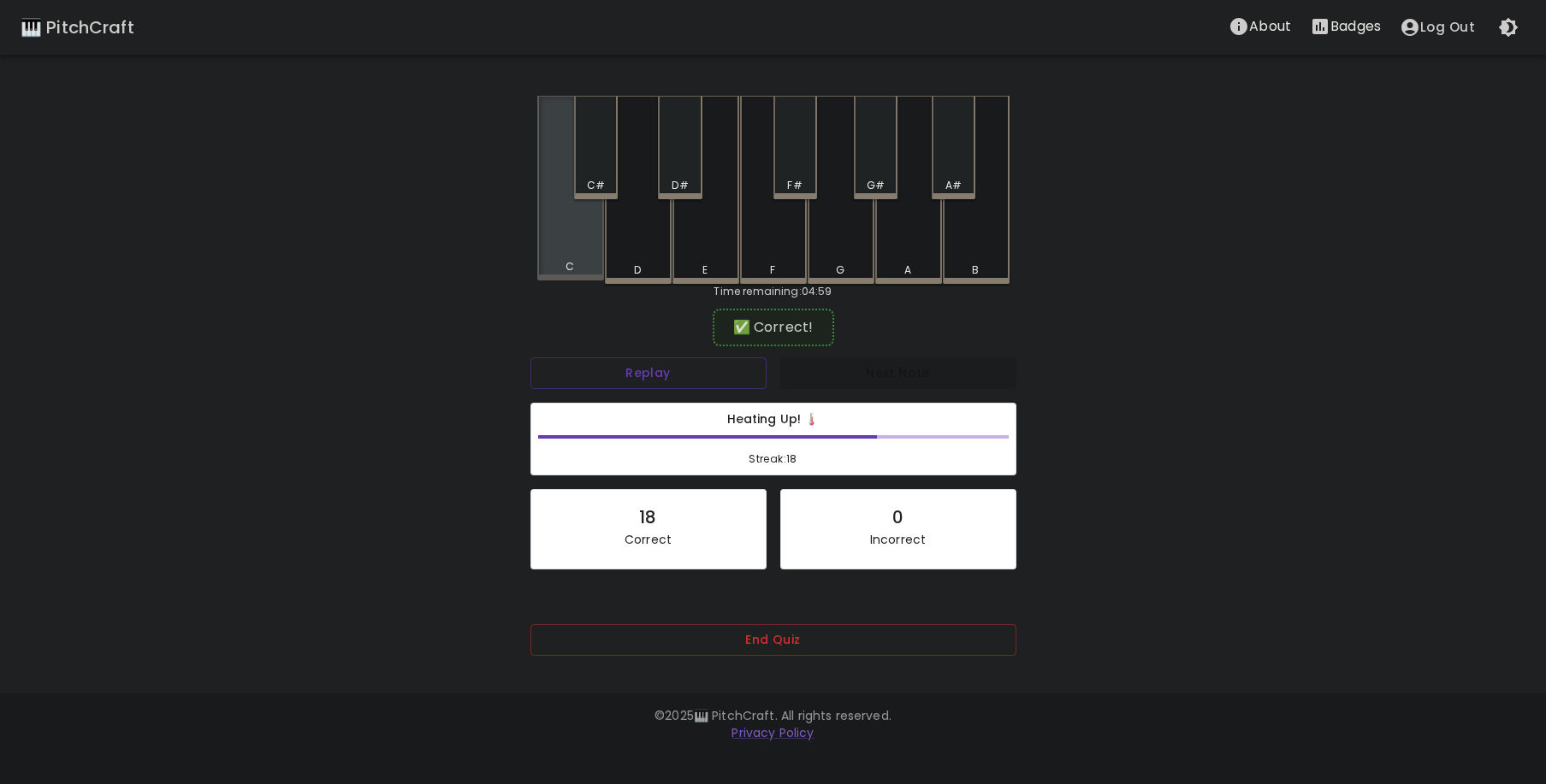
click at [571, 246] on div "C" at bounding box center [570, 187] width 67 height 184
click at [834, 236] on div "G" at bounding box center [840, 189] width 67 height 188
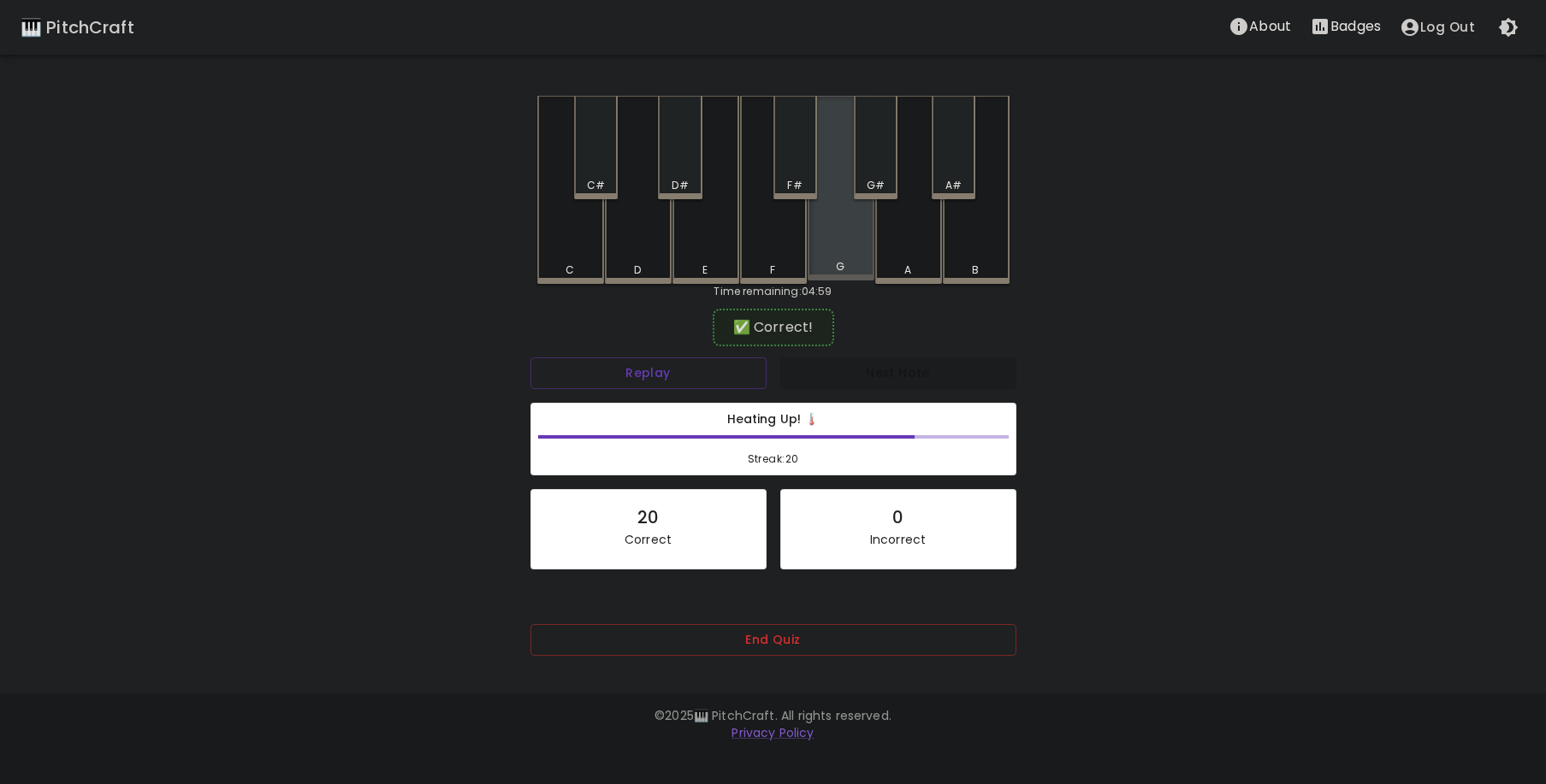
click at [831, 239] on div "G" at bounding box center [840, 187] width 67 height 184
click at [969, 165] on div "A#" at bounding box center [954, 147] width 44 height 104
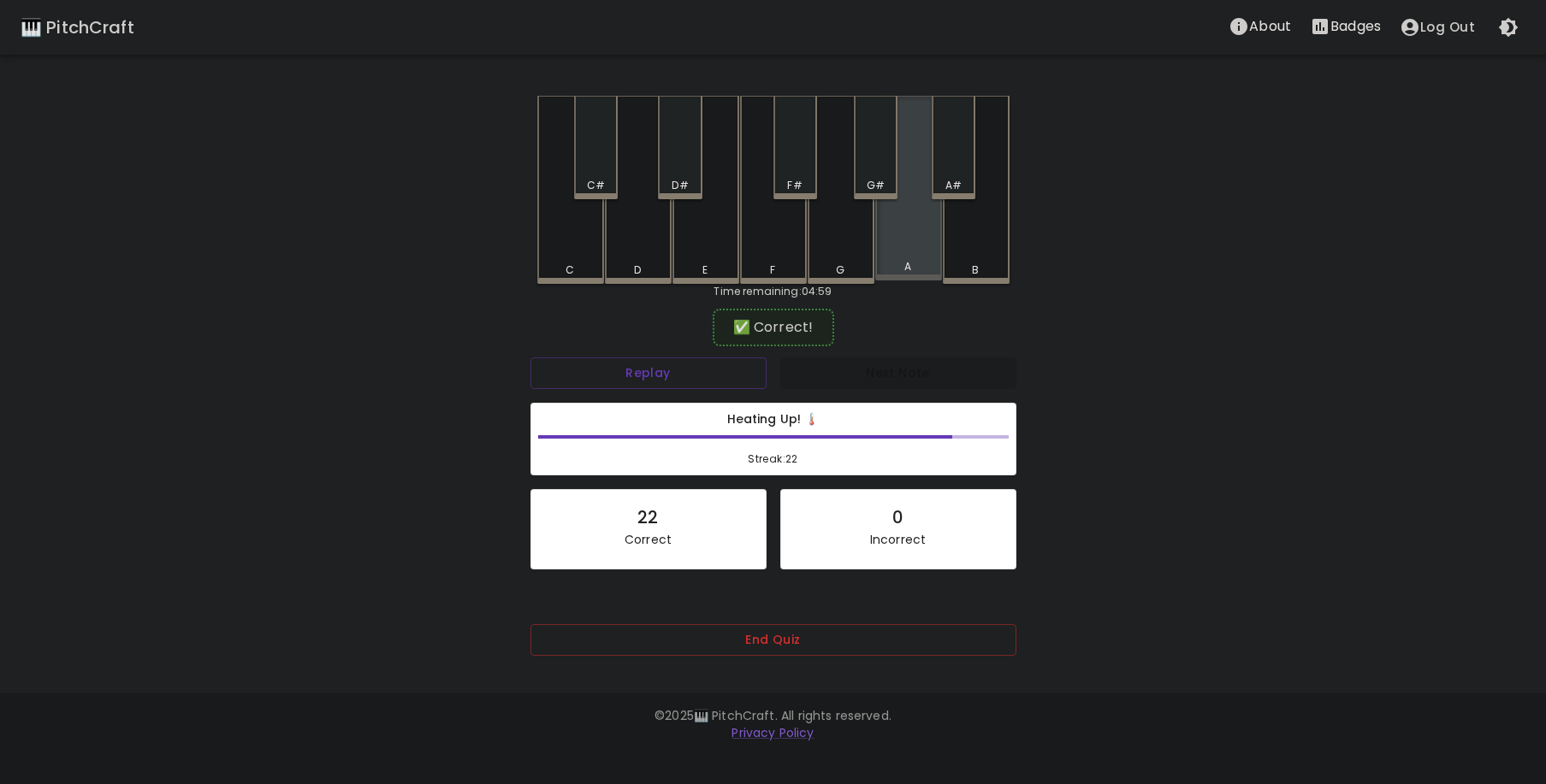
click at [924, 251] on div "A" at bounding box center [908, 187] width 67 height 184
click at [802, 173] on div "F#" at bounding box center [795, 147] width 44 height 104
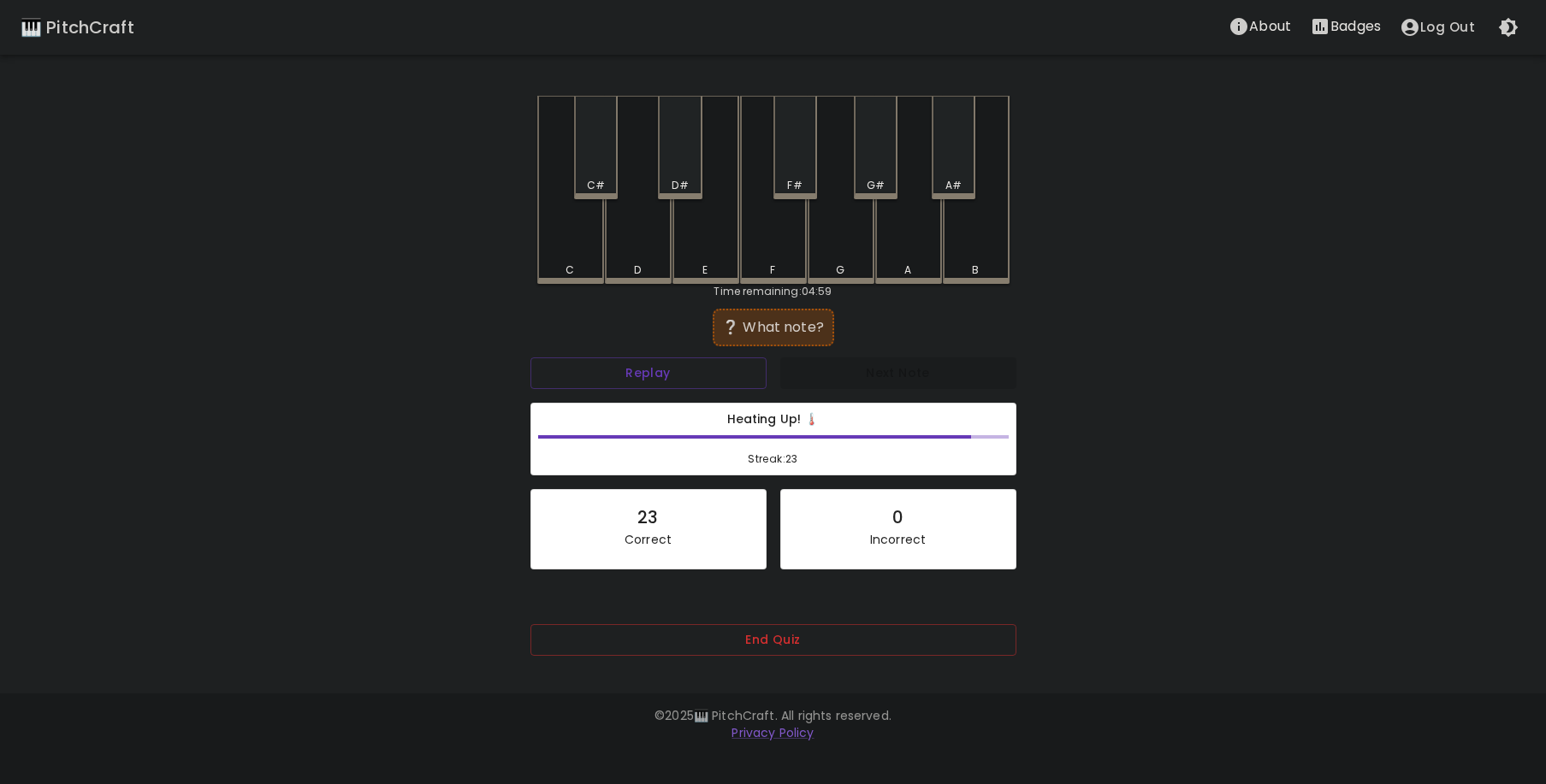
click at [896, 248] on div "A" at bounding box center [908, 189] width 67 height 188
click at [944, 162] on div "A#" at bounding box center [954, 147] width 44 height 104
click at [910, 239] on div "A" at bounding box center [908, 189] width 67 height 188
click at [795, 169] on div "F#" at bounding box center [795, 147] width 44 height 104
click at [589, 252] on div "C" at bounding box center [570, 189] width 67 height 188
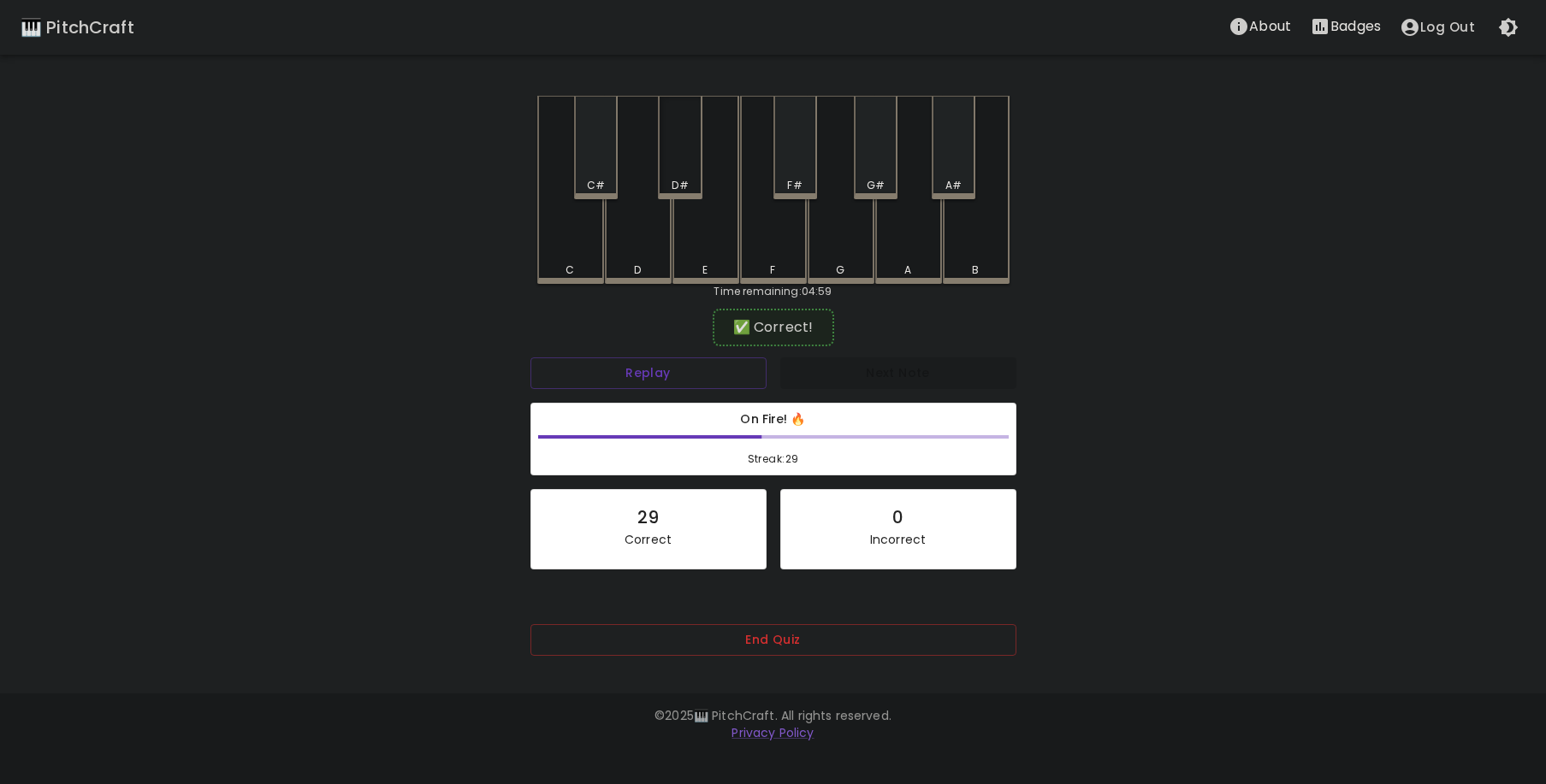
click at [690, 165] on div "D#" at bounding box center [680, 147] width 44 height 104
click at [969, 182] on div "A#" at bounding box center [954, 185] width 40 height 15
click at [597, 166] on div "C#" at bounding box center [596, 147] width 44 height 104
click at [565, 255] on div "C" at bounding box center [570, 189] width 67 height 188
click at [828, 237] on div "G" at bounding box center [840, 189] width 67 height 188
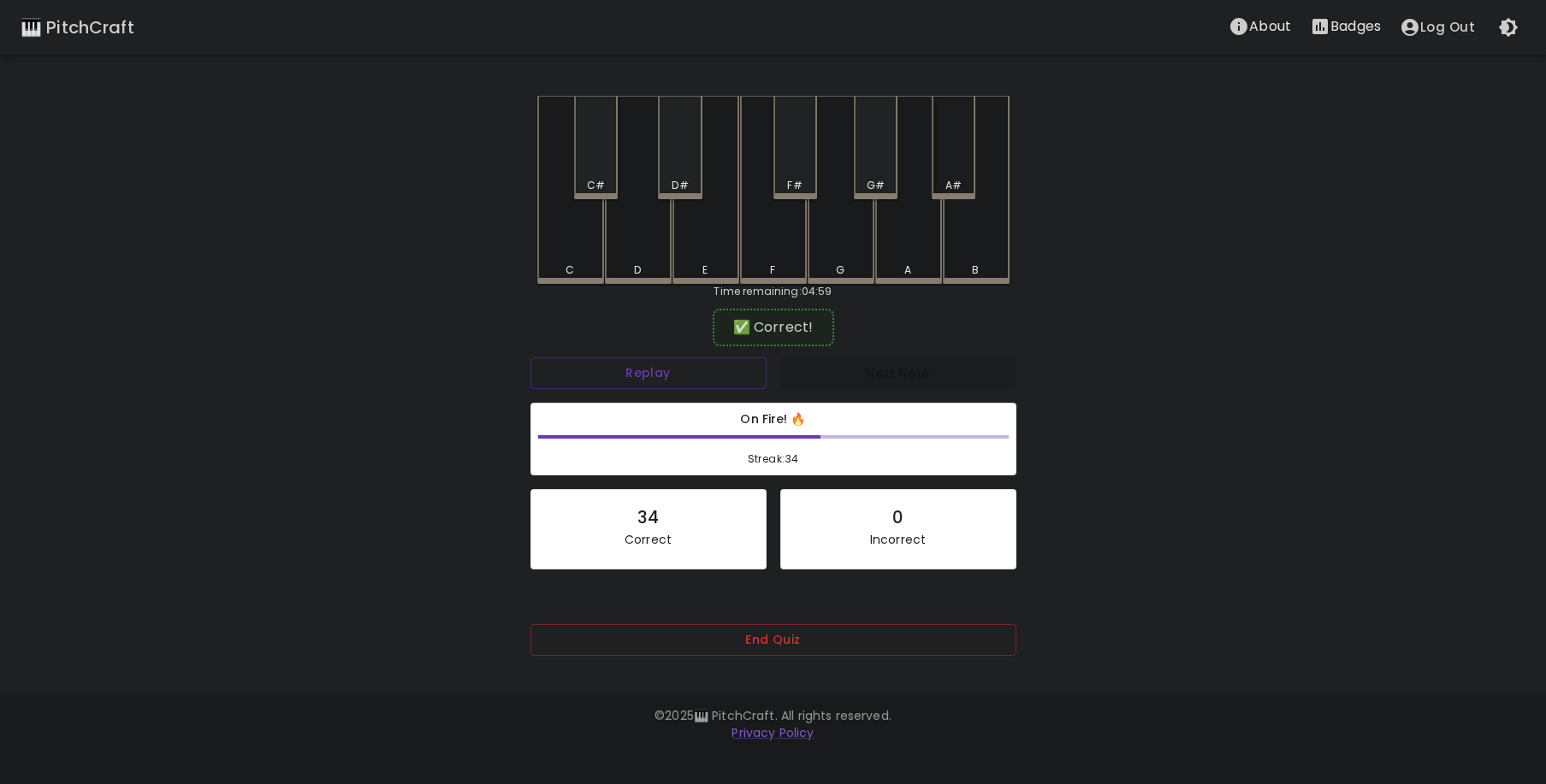
drag, startPoint x: 962, startPoint y: 173, endPoint x: 950, endPoint y: 187, distance: 18.4
click at [963, 172] on div "A#" at bounding box center [954, 147] width 44 height 104
click at [591, 226] on div "C" at bounding box center [570, 187] width 67 height 184
click at [693, 175] on div "D#" at bounding box center [680, 147] width 44 height 104
click at [567, 253] on div "C" at bounding box center [570, 189] width 67 height 188
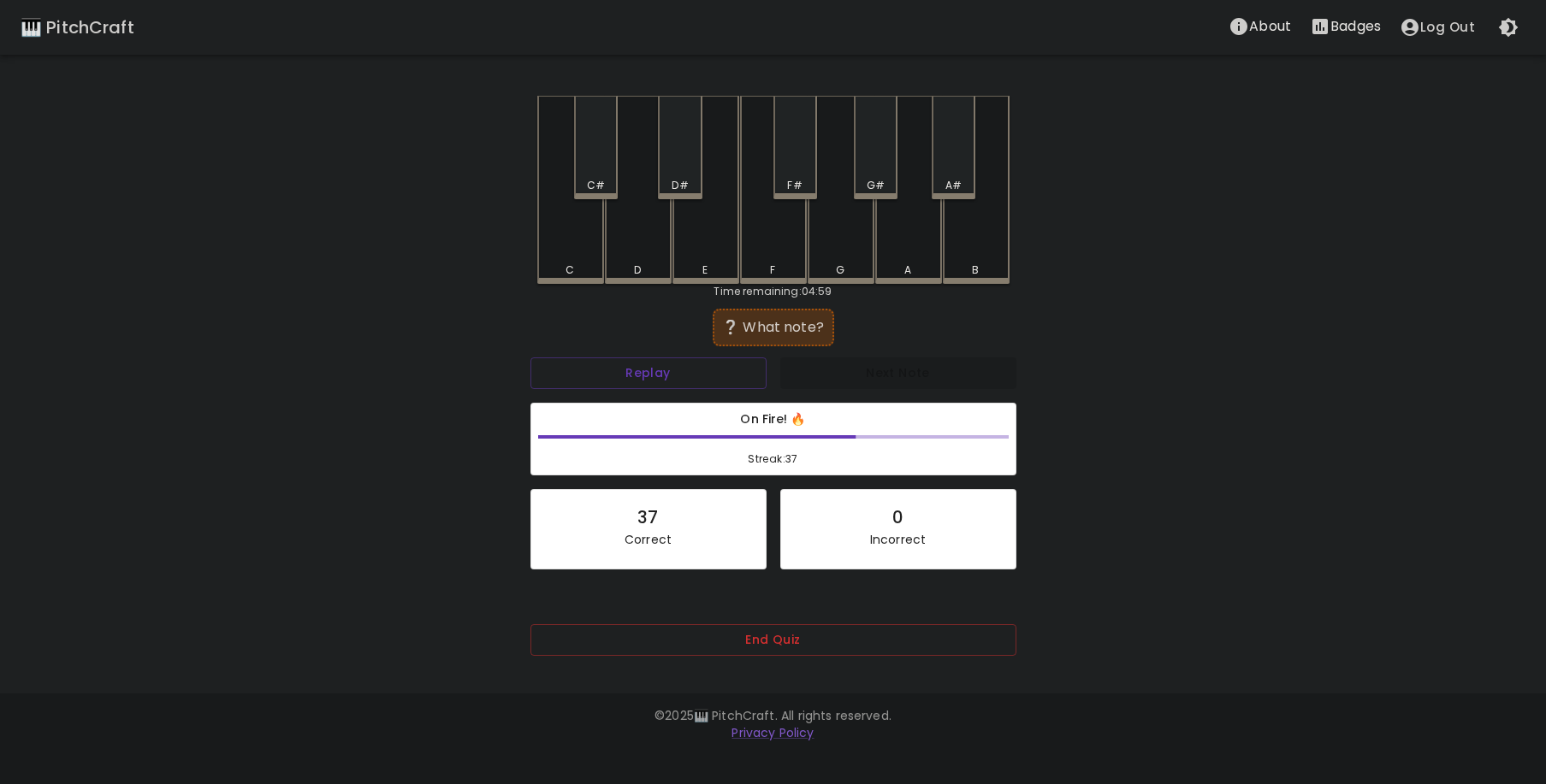
click at [577, 249] on div "C" at bounding box center [570, 189] width 67 height 188
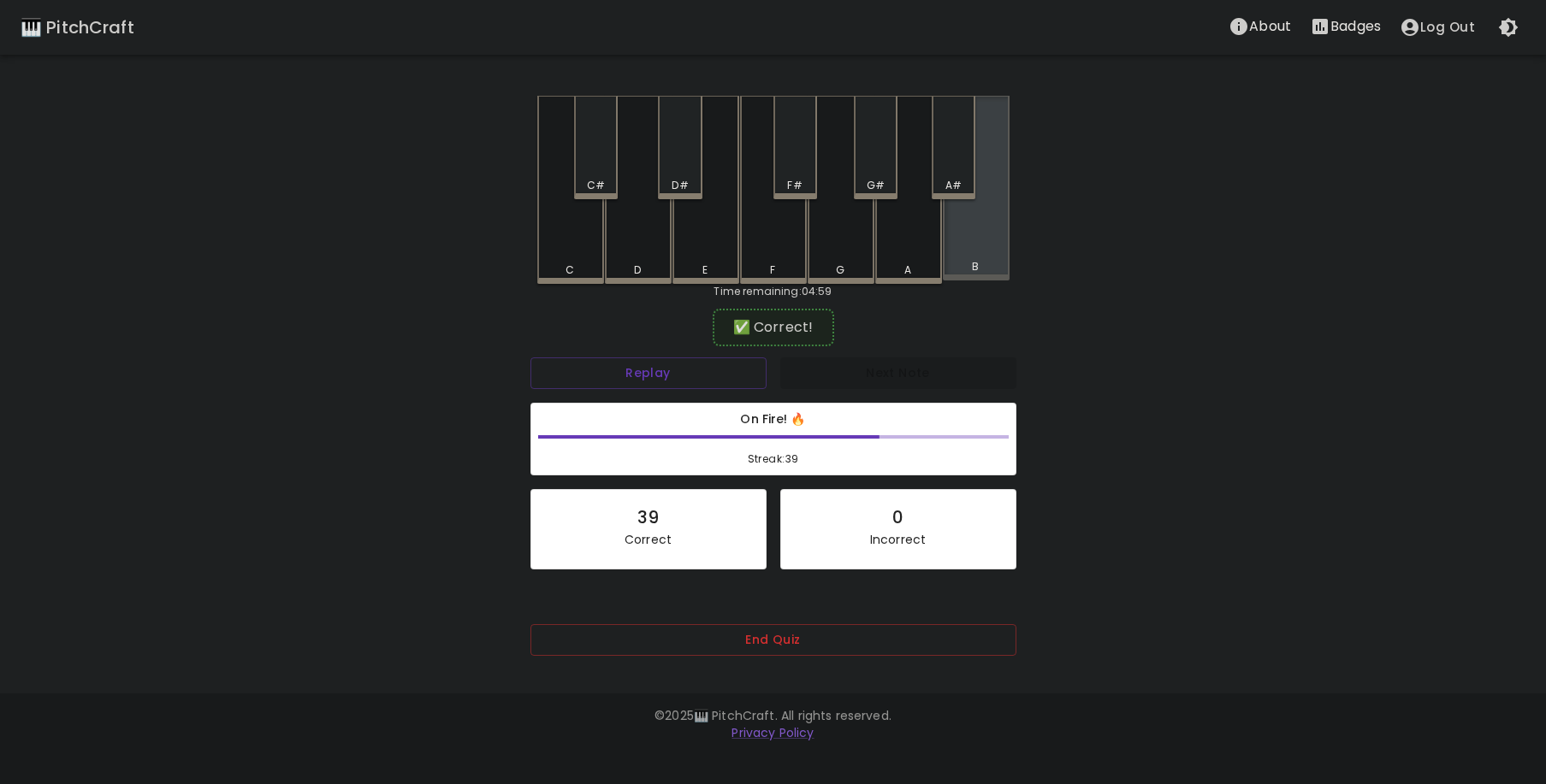
click at [958, 236] on div "B" at bounding box center [976, 187] width 67 height 184
click at [874, 166] on div "G#" at bounding box center [876, 147] width 44 height 104
click at [977, 248] on div "B" at bounding box center [976, 187] width 67 height 184
click at [952, 182] on div "A#" at bounding box center [954, 185] width 16 height 15
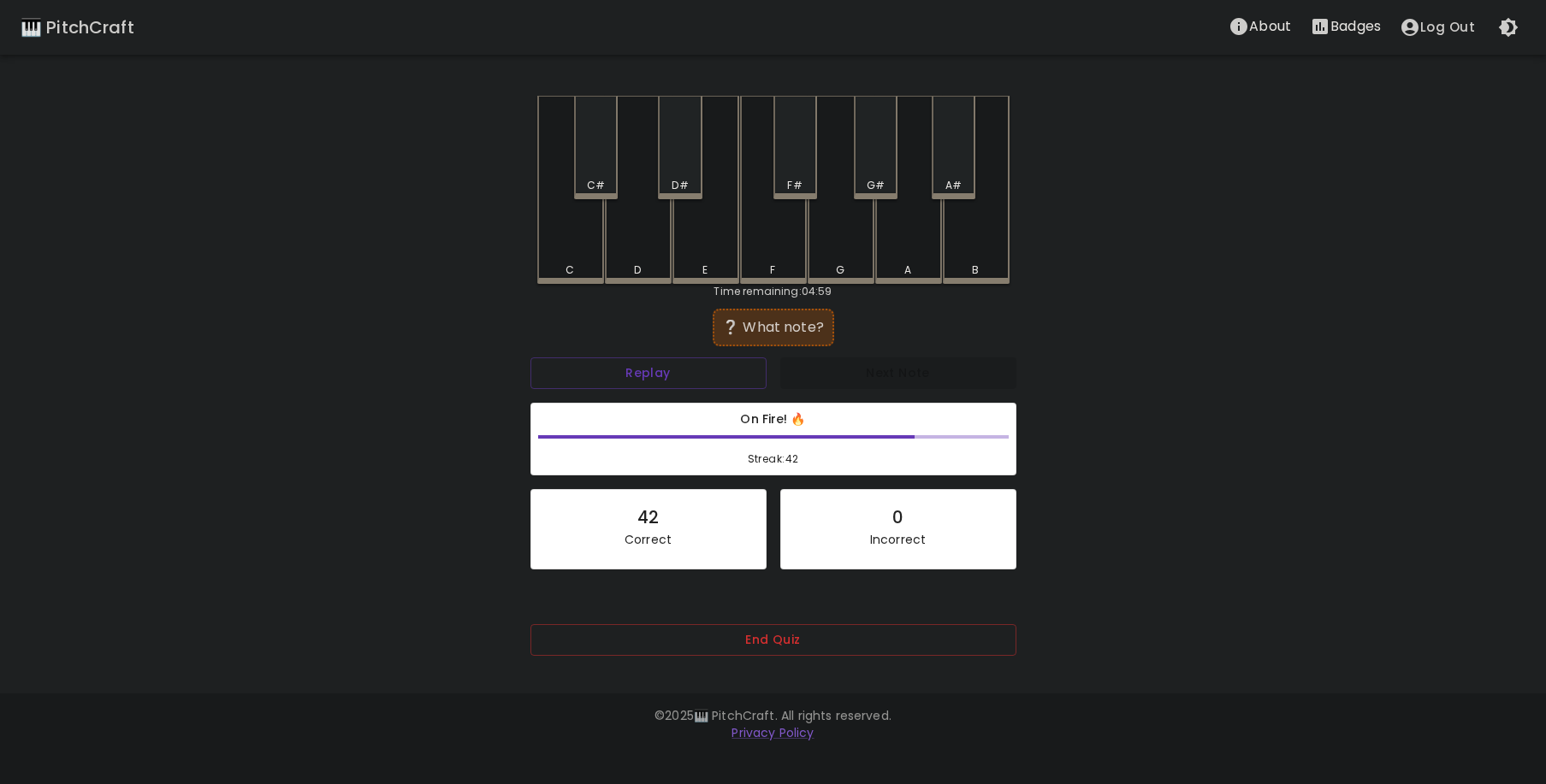
click at [980, 243] on div "B" at bounding box center [976, 189] width 67 height 188
click at [803, 166] on div "F#" at bounding box center [795, 147] width 44 height 104
click at [729, 235] on div "E" at bounding box center [706, 187] width 67 height 184
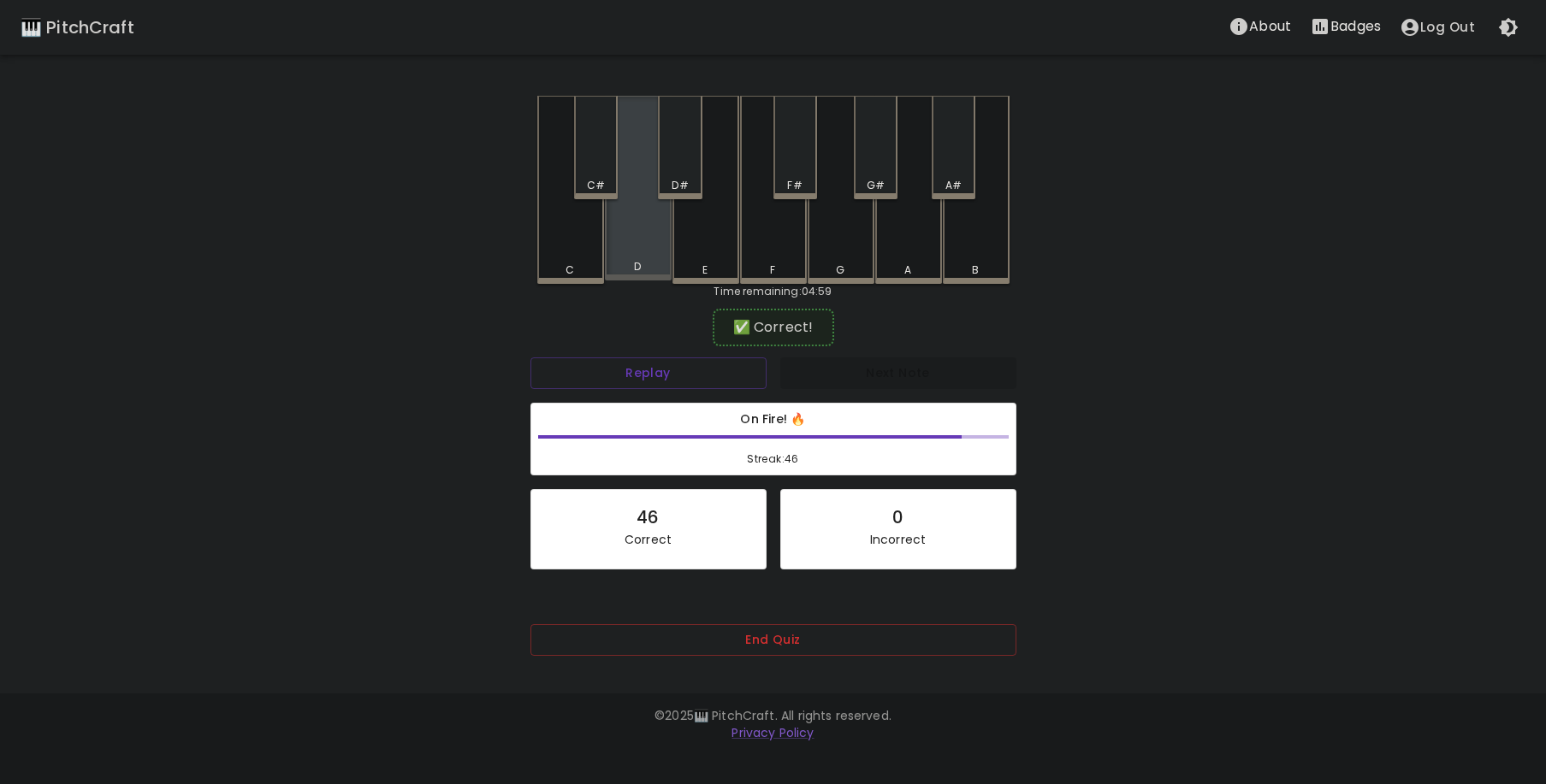
click at [654, 259] on div "D" at bounding box center [638, 187] width 67 height 184
click at [837, 234] on div "G" at bounding box center [840, 189] width 67 height 188
click at [832, 236] on div "G" at bounding box center [840, 189] width 67 height 188
click at [944, 176] on div "A#" at bounding box center [954, 147] width 44 height 104
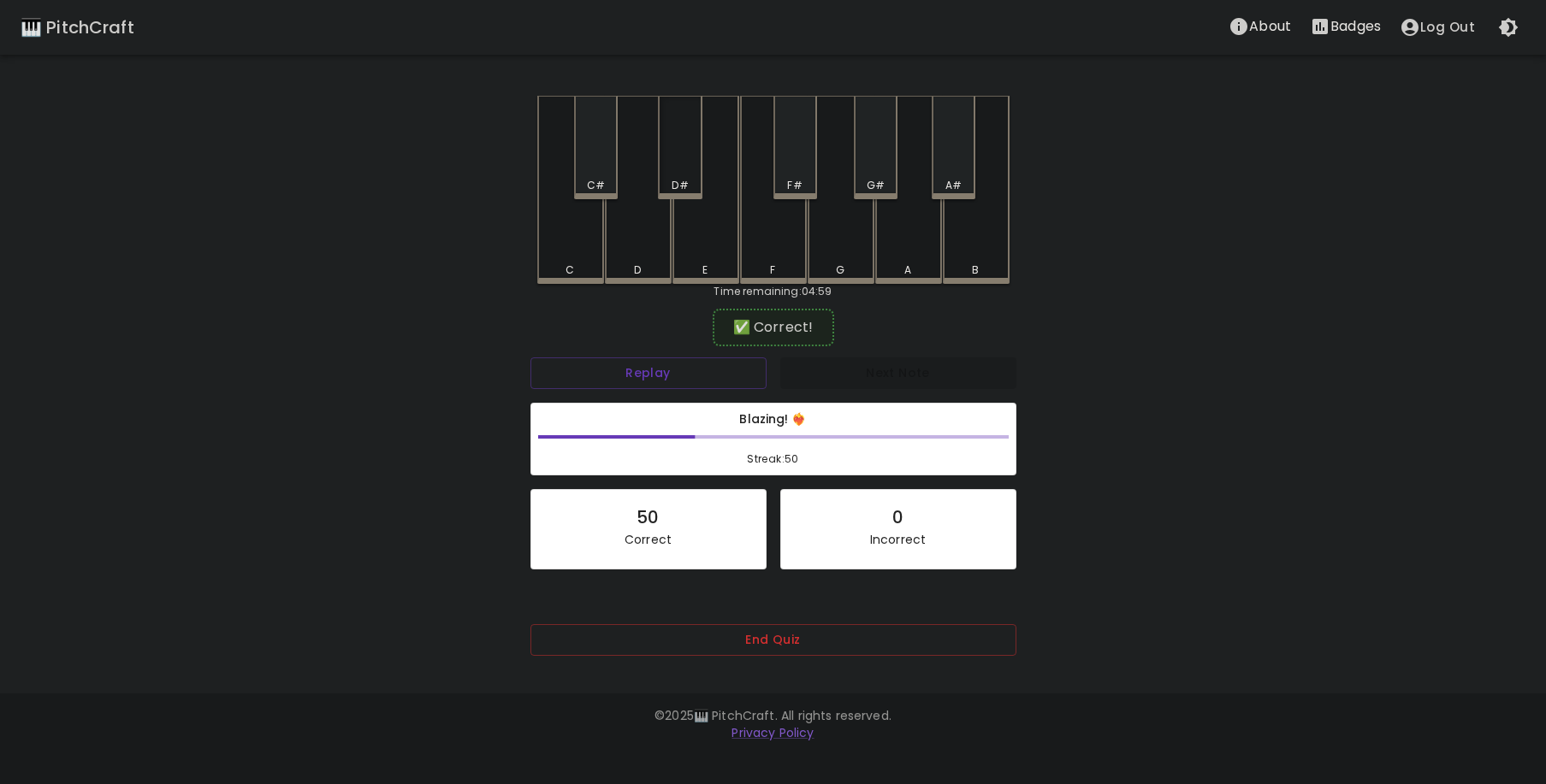
click at [689, 160] on div "D#" at bounding box center [680, 147] width 44 height 104
click at [990, 255] on div "B" at bounding box center [976, 189] width 67 height 188
click at [585, 163] on div "C#" at bounding box center [596, 147] width 44 height 104
click at [639, 229] on div "D" at bounding box center [638, 187] width 67 height 184
click at [656, 237] on div "D" at bounding box center [638, 189] width 67 height 188
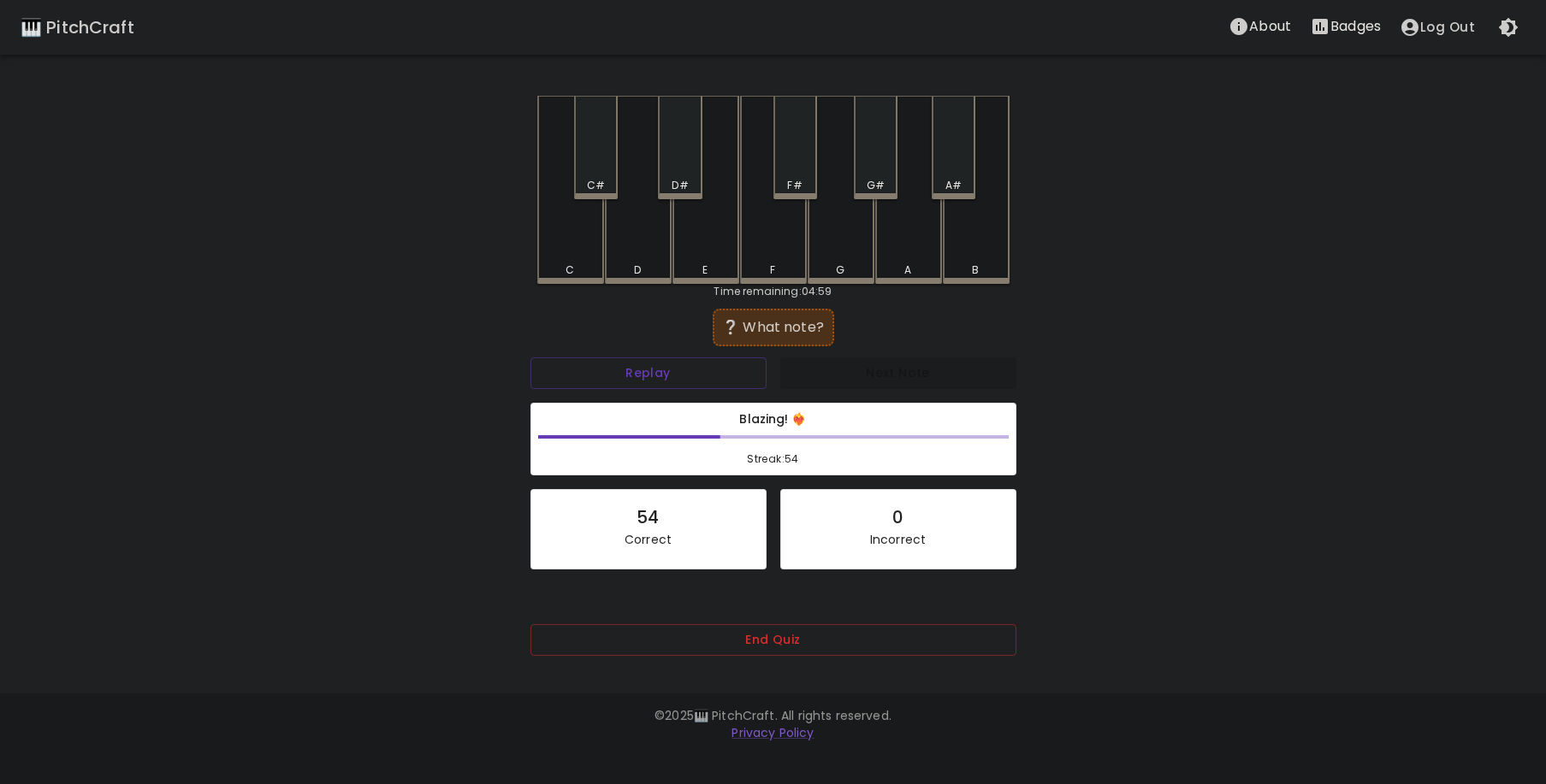
drag, startPoint x: 638, startPoint y: 238, endPoint x: 646, endPoint y: 243, distance: 9.4
click at [637, 239] on div "D" at bounding box center [638, 189] width 67 height 188
click at [652, 244] on div "D" at bounding box center [638, 189] width 67 height 188
click at [987, 258] on div "B" at bounding box center [976, 187] width 67 height 184
click at [713, 253] on div "E" at bounding box center [706, 187] width 67 height 184
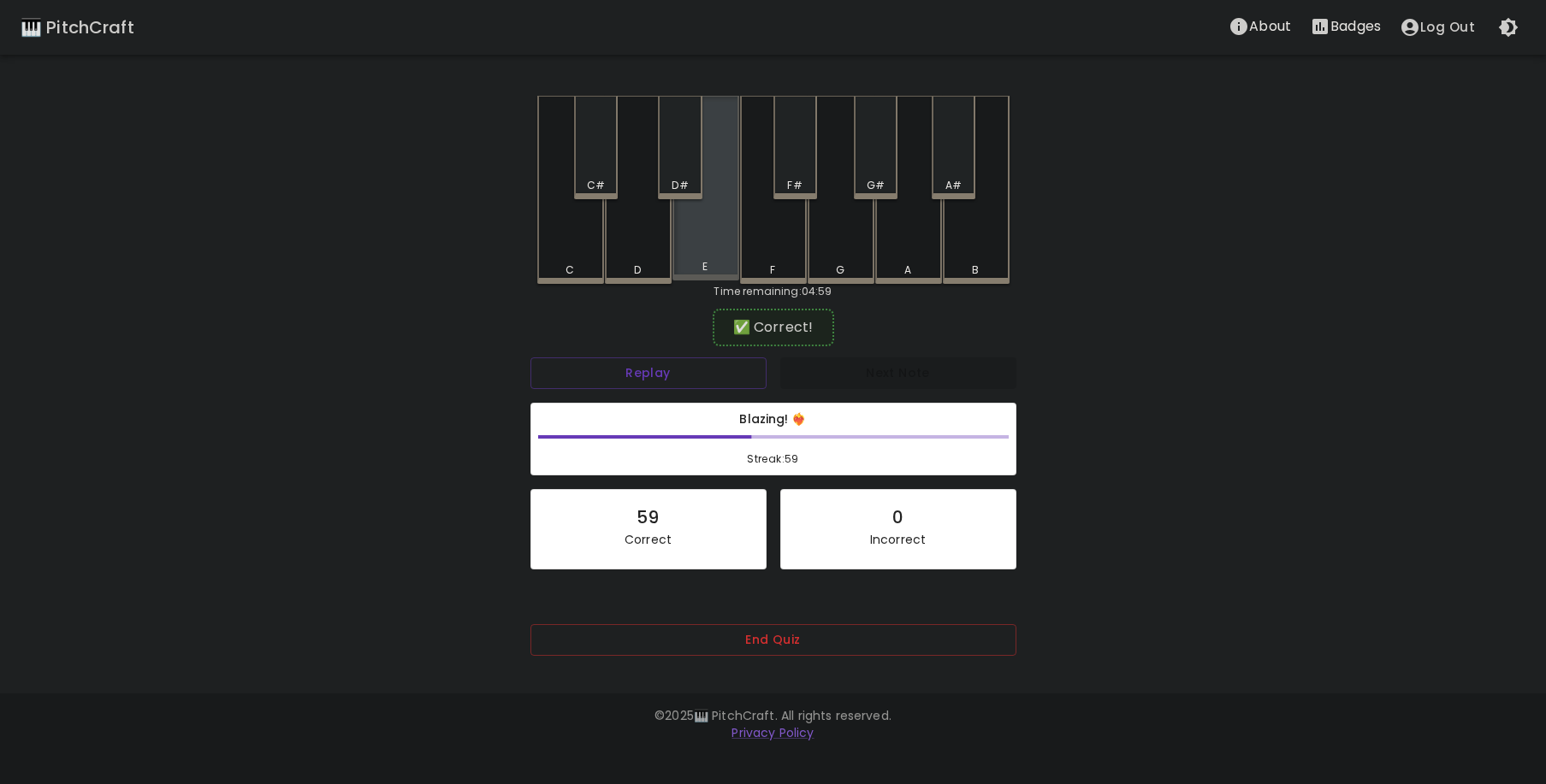
click at [705, 246] on div "E" at bounding box center [706, 187] width 67 height 184
click at [583, 189] on div "C#" at bounding box center [596, 185] width 40 height 15
drag, startPoint x: 875, startPoint y: 150, endPoint x: 871, endPoint y: 165, distance: 15.5
click at [873, 151] on div "G#" at bounding box center [876, 147] width 44 height 104
click at [873, 182] on div "G#" at bounding box center [876, 185] width 18 height 15
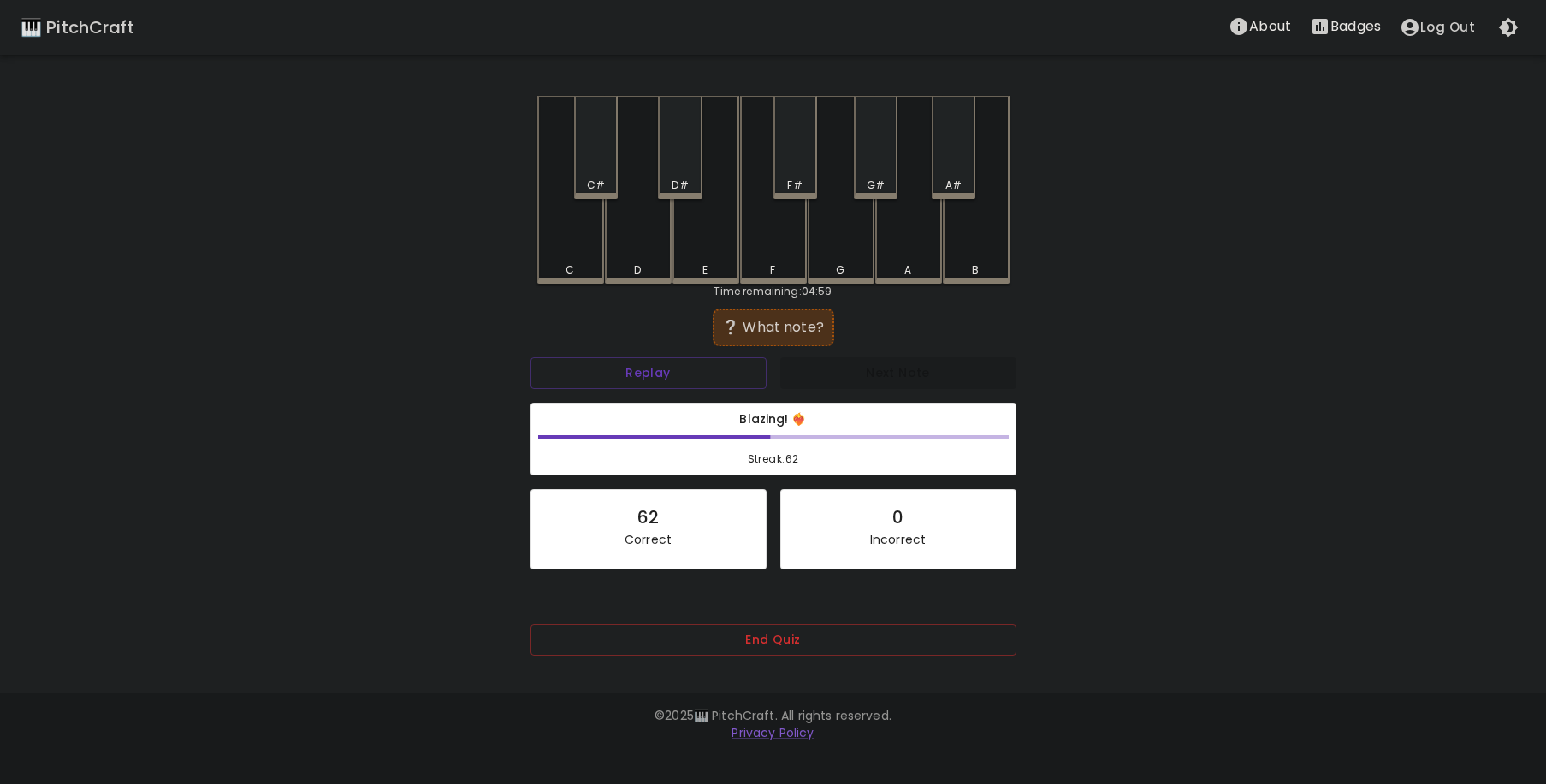
click at [831, 242] on div "G" at bounding box center [840, 189] width 67 height 188
click at [966, 255] on div "B" at bounding box center [976, 187] width 67 height 184
click at [953, 178] on div "A#" at bounding box center [954, 185] width 16 height 15
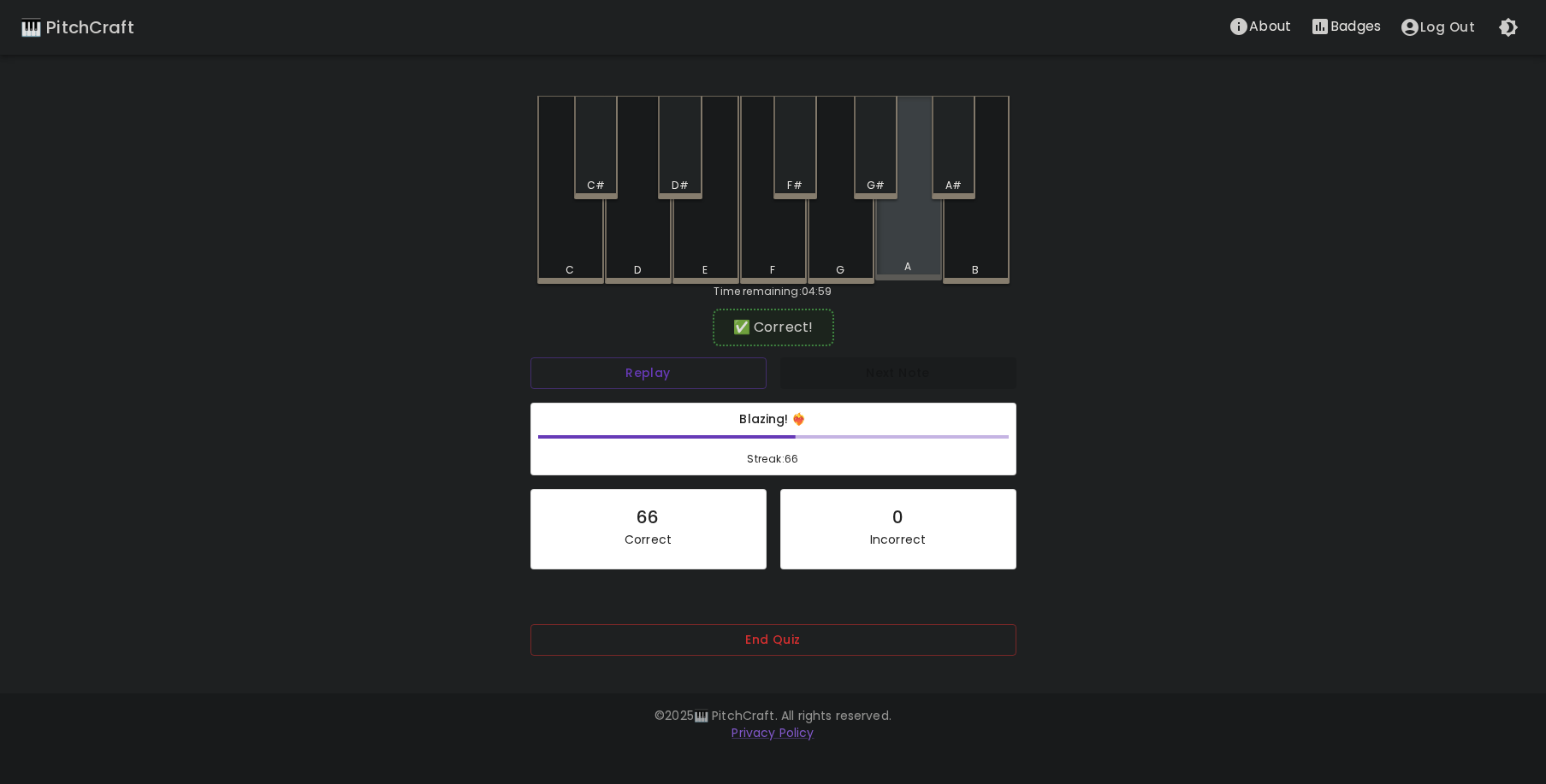
click at [917, 242] on div "A" at bounding box center [908, 187] width 67 height 184
click at [696, 241] on div "E" at bounding box center [706, 189] width 67 height 188
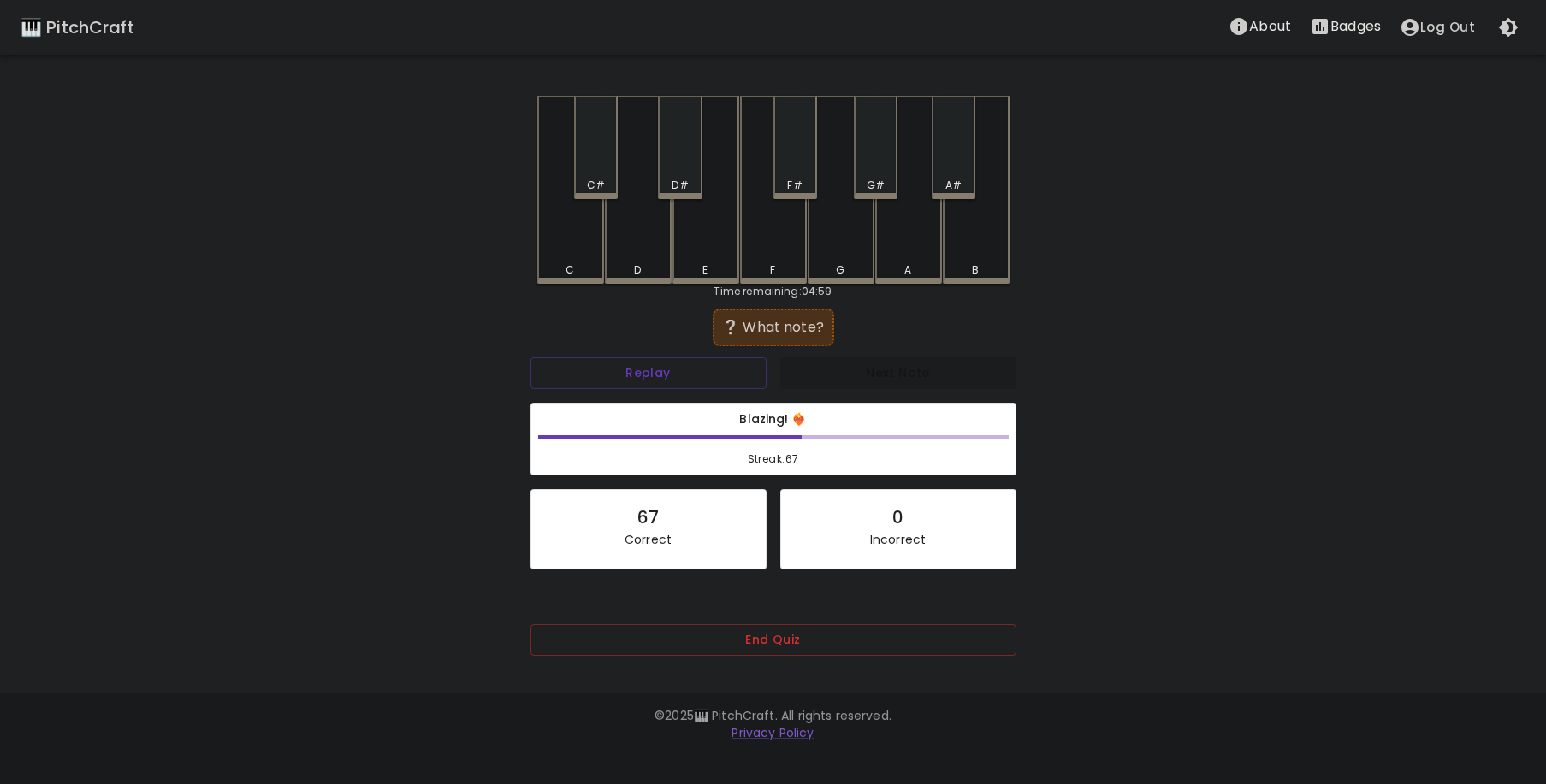
click at [963, 248] on div "B" at bounding box center [976, 189] width 67 height 188
click at [918, 243] on div "A" at bounding box center [908, 189] width 67 height 188
click at [683, 175] on div "D#" at bounding box center [680, 147] width 44 height 104
click at [767, 232] on div "F" at bounding box center [773, 189] width 67 height 188
click at [723, 221] on div "E" at bounding box center [706, 187] width 67 height 184
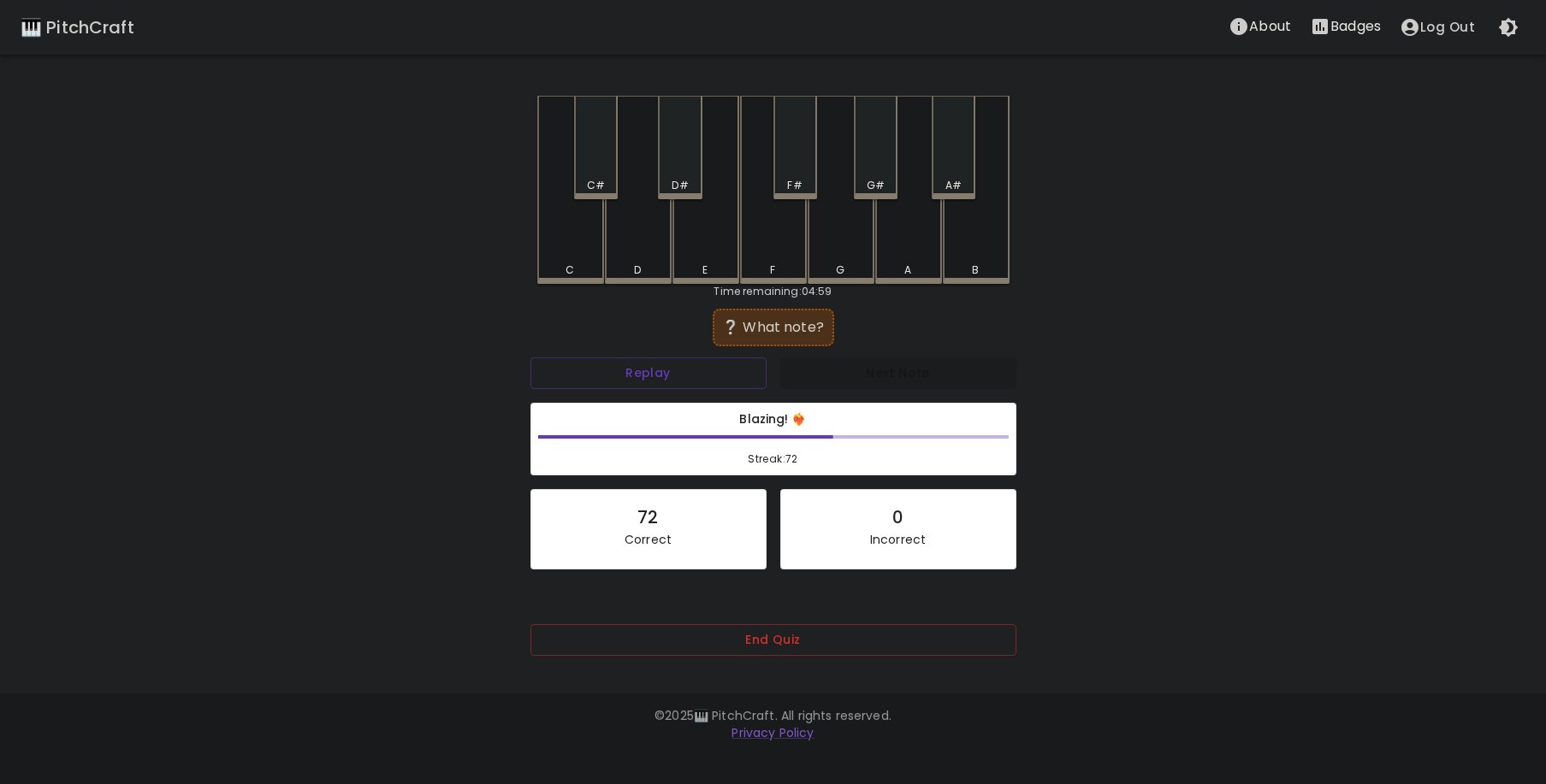
click at [559, 235] on div "C" at bounding box center [570, 189] width 67 height 188
click at [675, 178] on div "D#" at bounding box center [680, 185] width 16 height 15
click at [965, 168] on div "A#" at bounding box center [954, 147] width 44 height 104
click at [569, 238] on div "C" at bounding box center [570, 189] width 67 height 188
click at [677, 181] on div "D#" at bounding box center [680, 185] width 16 height 15
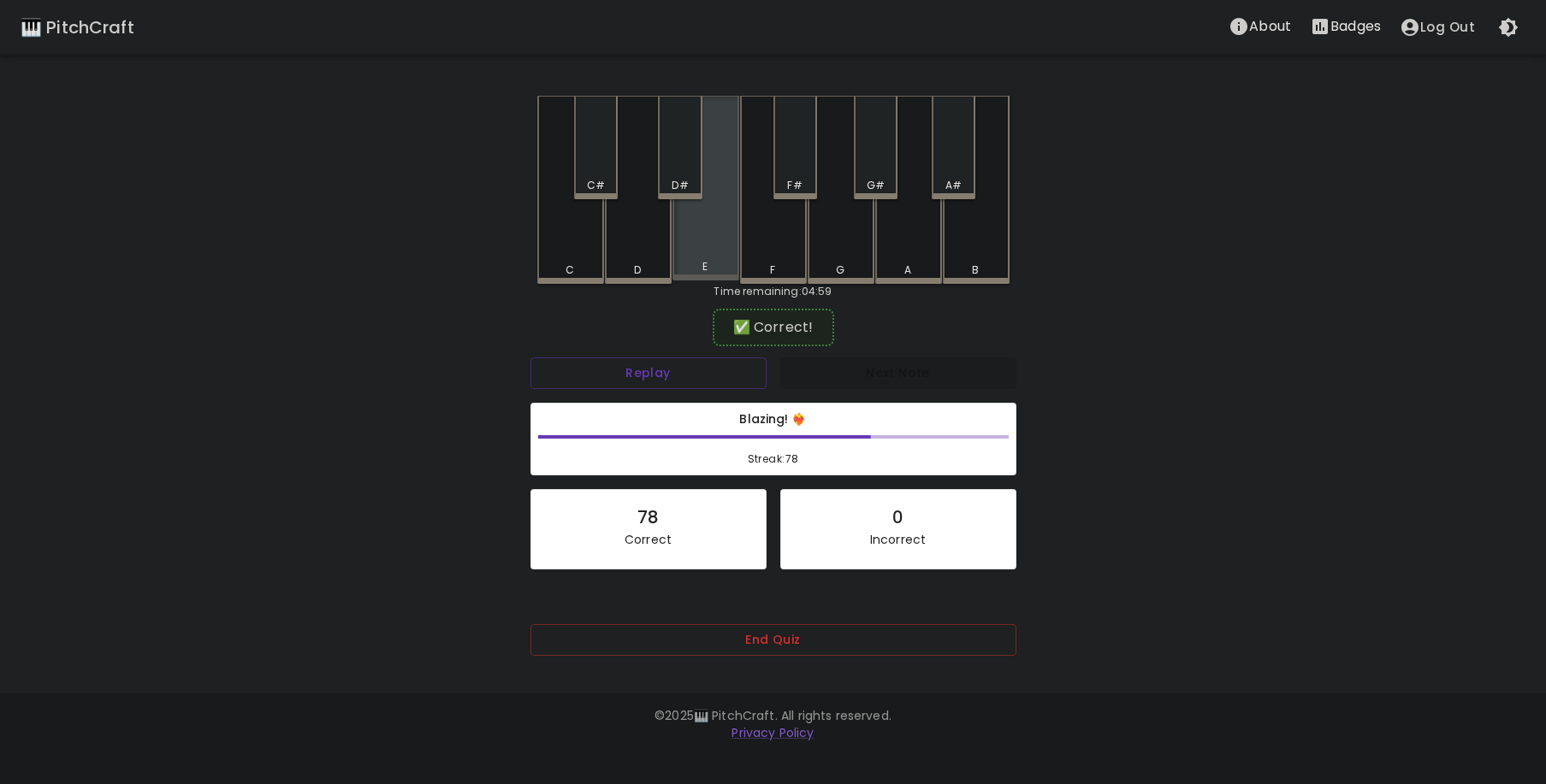
click at [685, 239] on div "E" at bounding box center [706, 187] width 67 height 184
click at [689, 239] on div "E" at bounding box center [706, 189] width 67 height 188
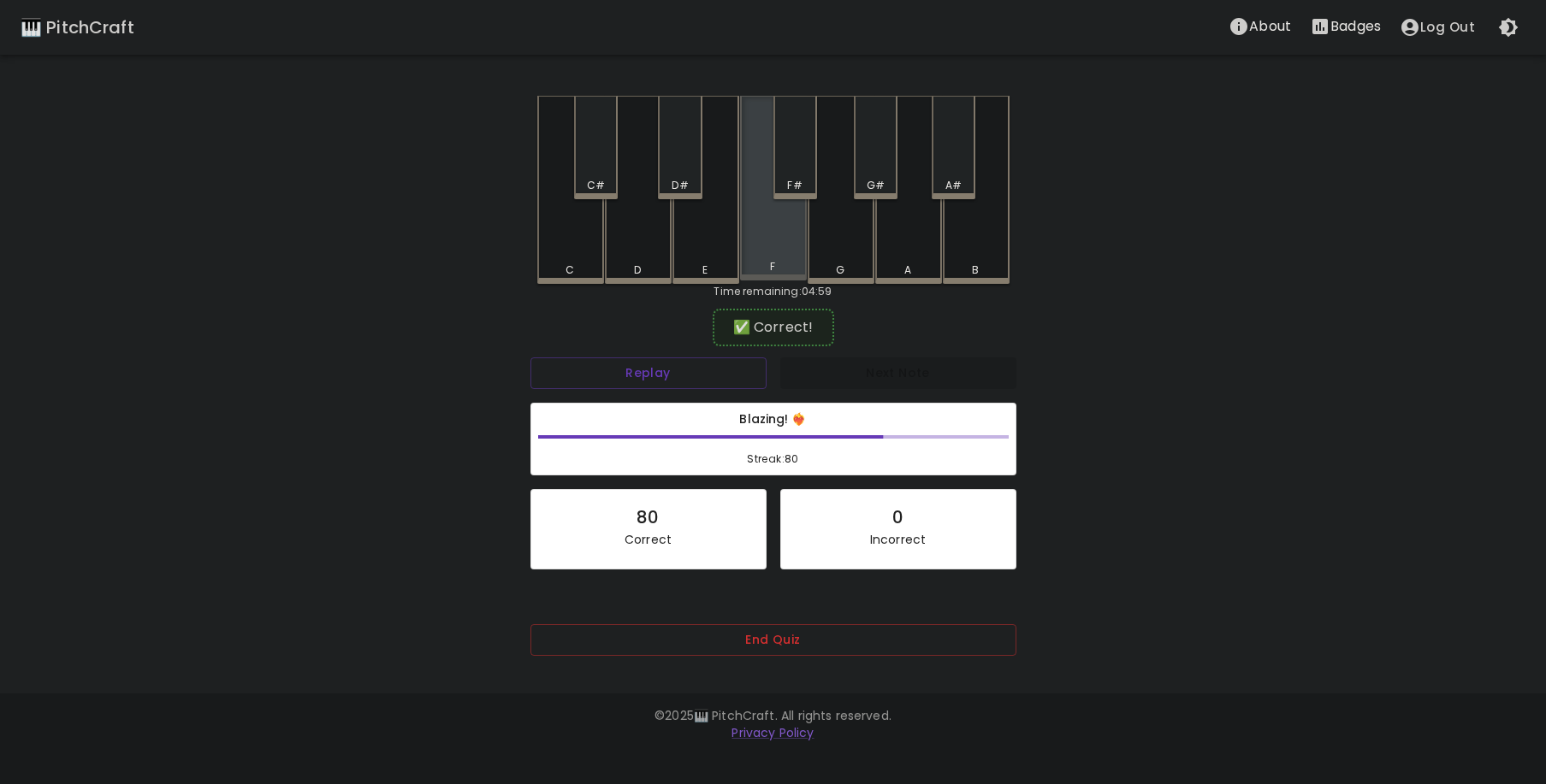
click at [758, 243] on div "F" at bounding box center [773, 187] width 67 height 184
click at [825, 245] on div "G" at bounding box center [840, 189] width 67 height 188
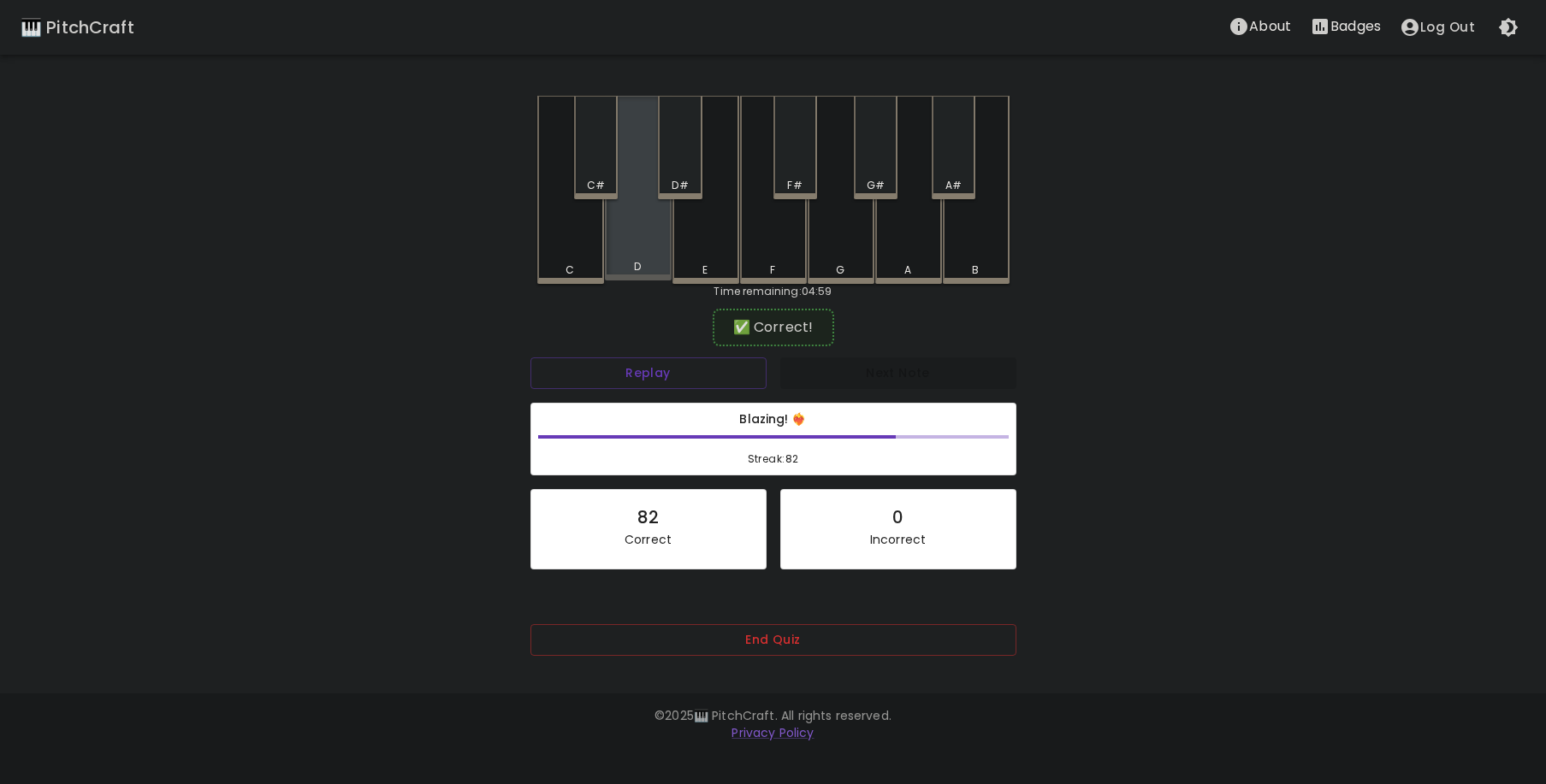
click at [643, 251] on div "D" at bounding box center [638, 187] width 67 height 184
click at [829, 239] on div "G" at bounding box center [840, 189] width 67 height 188
click at [975, 251] on div "B" at bounding box center [976, 189] width 67 height 188
click at [596, 171] on div "C#" at bounding box center [596, 147] width 44 height 104
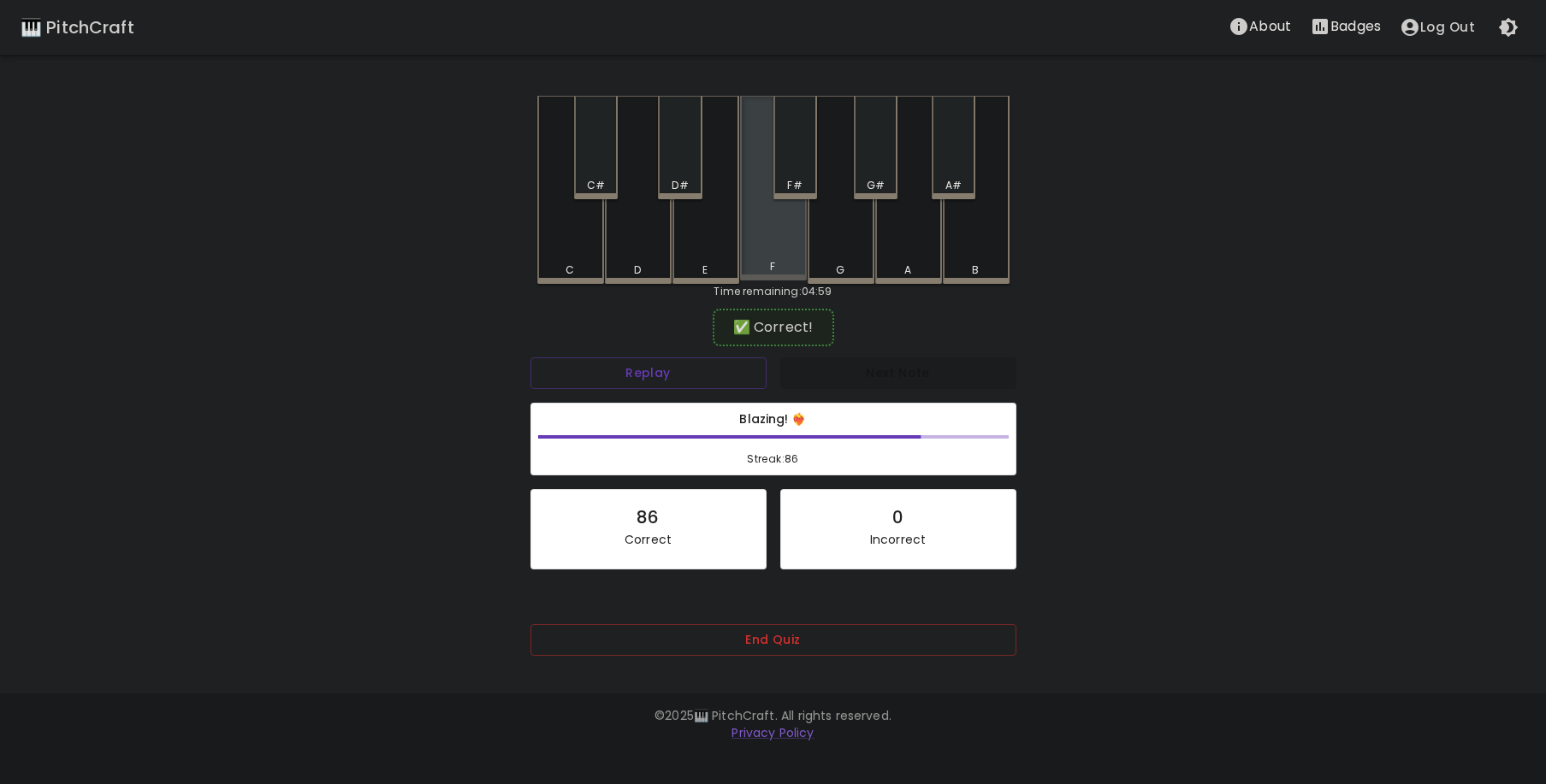
click at [761, 243] on div "F" at bounding box center [773, 187] width 67 height 184
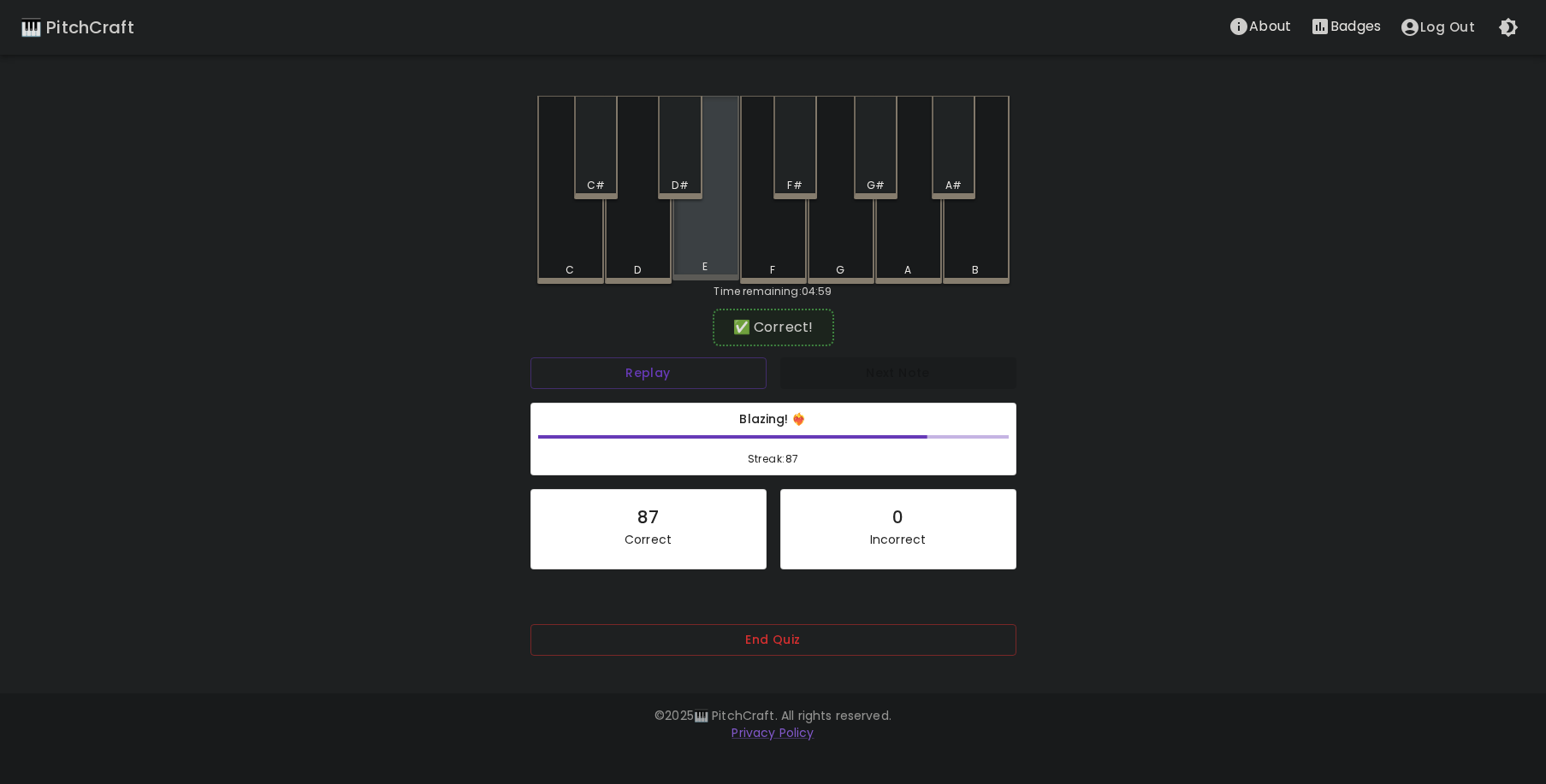
click at [715, 226] on div "E" at bounding box center [706, 187] width 67 height 184
click at [972, 240] on div "B" at bounding box center [976, 189] width 67 height 188
click at [880, 187] on div "G#" at bounding box center [876, 185] width 18 height 15
click at [964, 180] on div "A#" at bounding box center [954, 185] width 40 height 15
click at [693, 262] on div "E" at bounding box center [706, 187] width 67 height 184
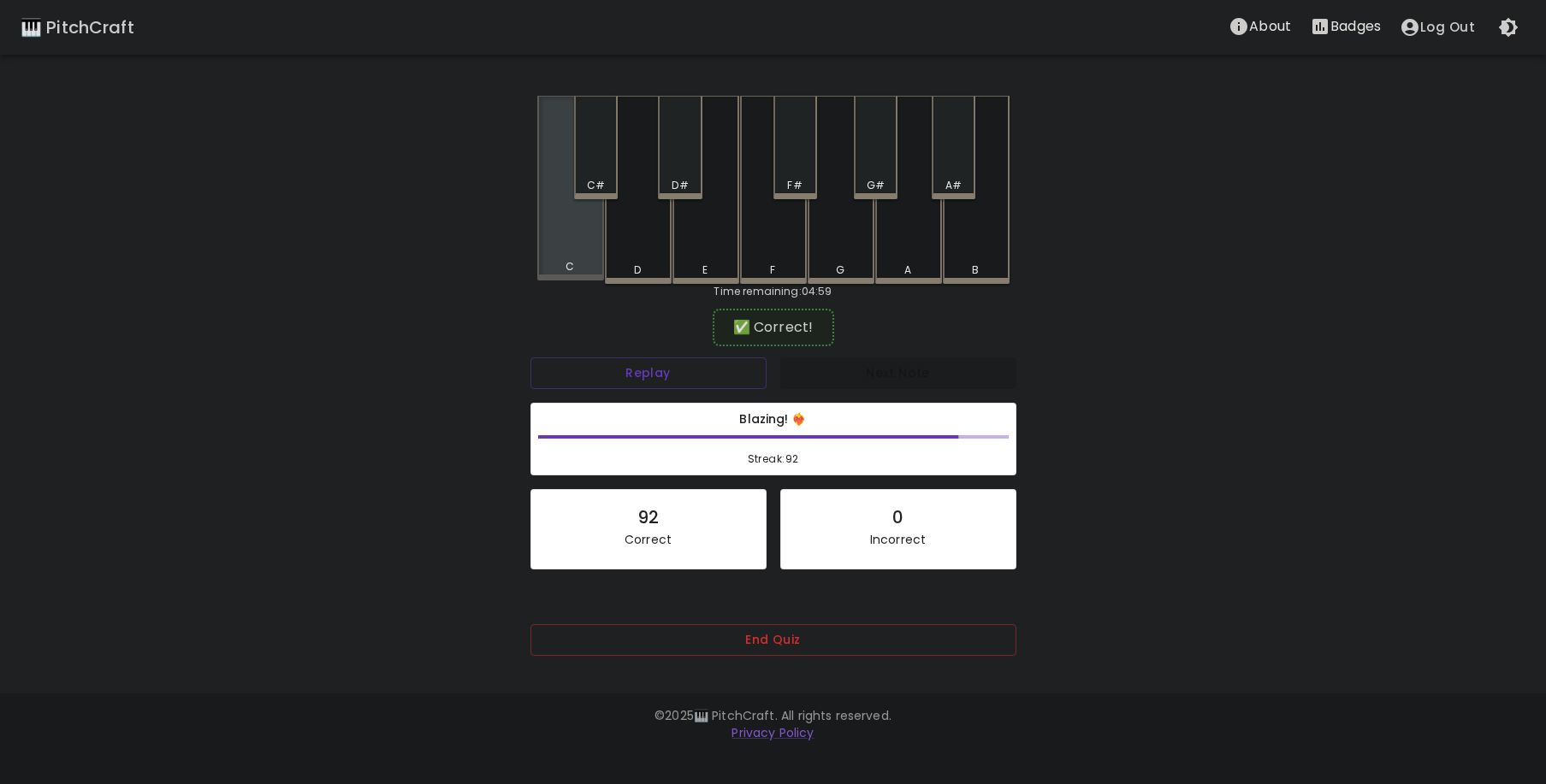
click at [579, 239] on div "C" at bounding box center [570, 187] width 67 height 184
click at [596, 180] on div "C#" at bounding box center [596, 185] width 18 height 15
click at [865, 178] on div "G#" at bounding box center [876, 185] width 40 height 15
click at [802, 177] on div "F#" at bounding box center [795, 147] width 44 height 104
click at [792, 178] on div "F#" at bounding box center [794, 185] width 15 height 15
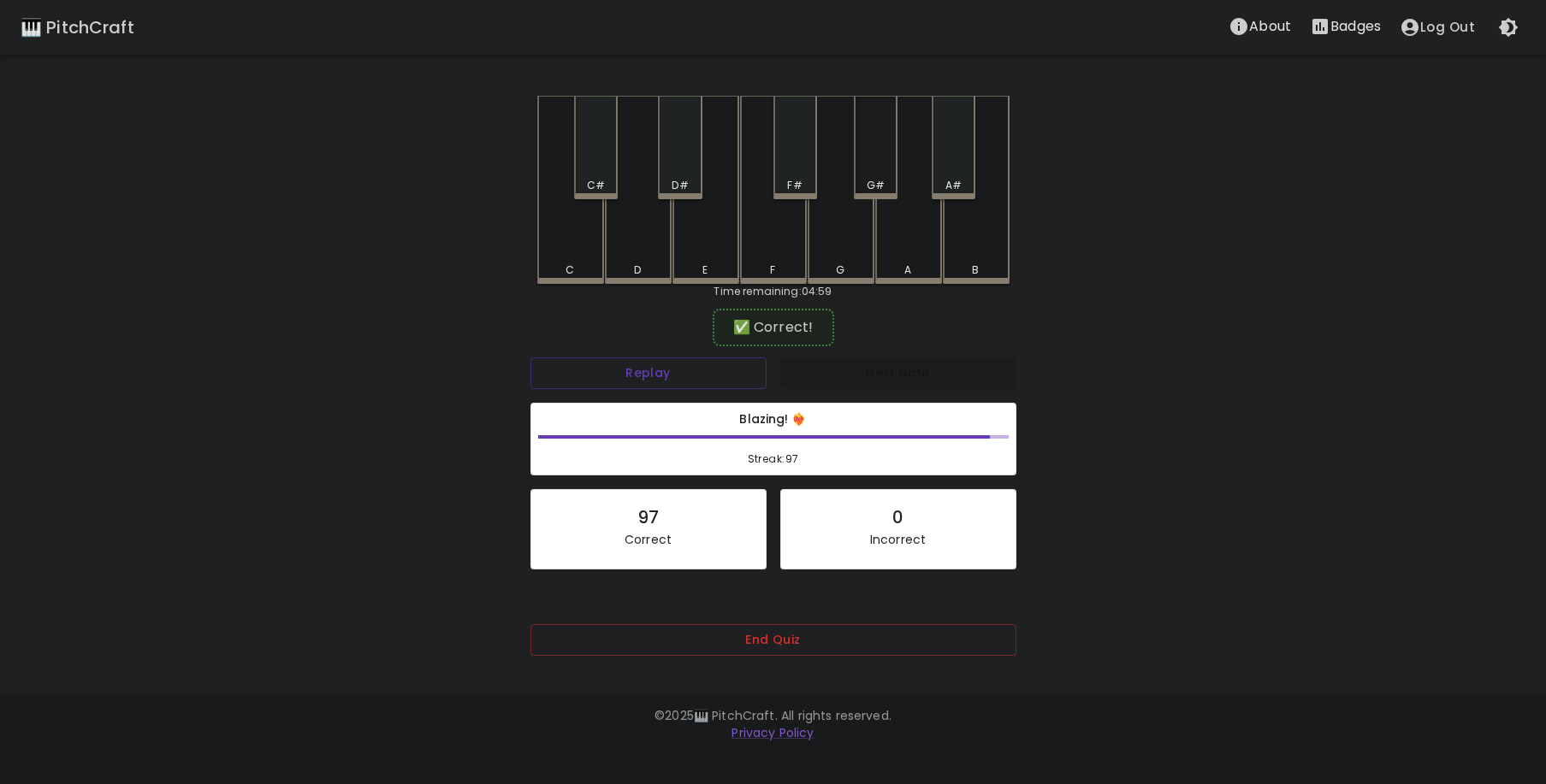
click at [878, 165] on div "G#" at bounding box center [876, 147] width 44 height 104
click at [585, 239] on div "C" at bounding box center [570, 189] width 67 height 188
click at [965, 236] on div "B" at bounding box center [976, 189] width 67 height 188
click at [682, 178] on div "D#" at bounding box center [680, 185] width 16 height 15
click at [722, 243] on div "E" at bounding box center [706, 187] width 67 height 184
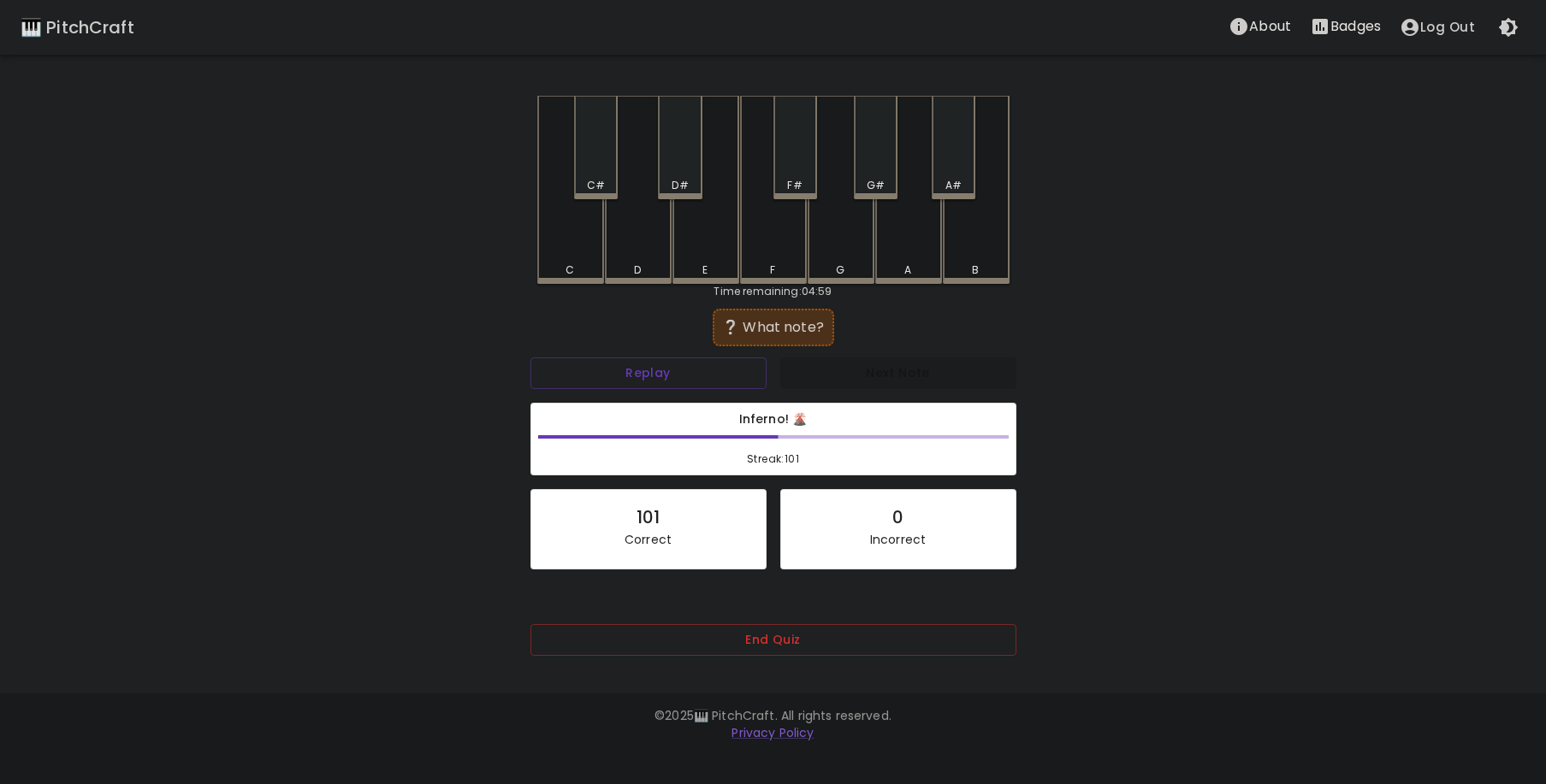
click at [802, 172] on div "F#" at bounding box center [795, 147] width 44 height 104
click at [832, 234] on div "G" at bounding box center [840, 187] width 67 height 184
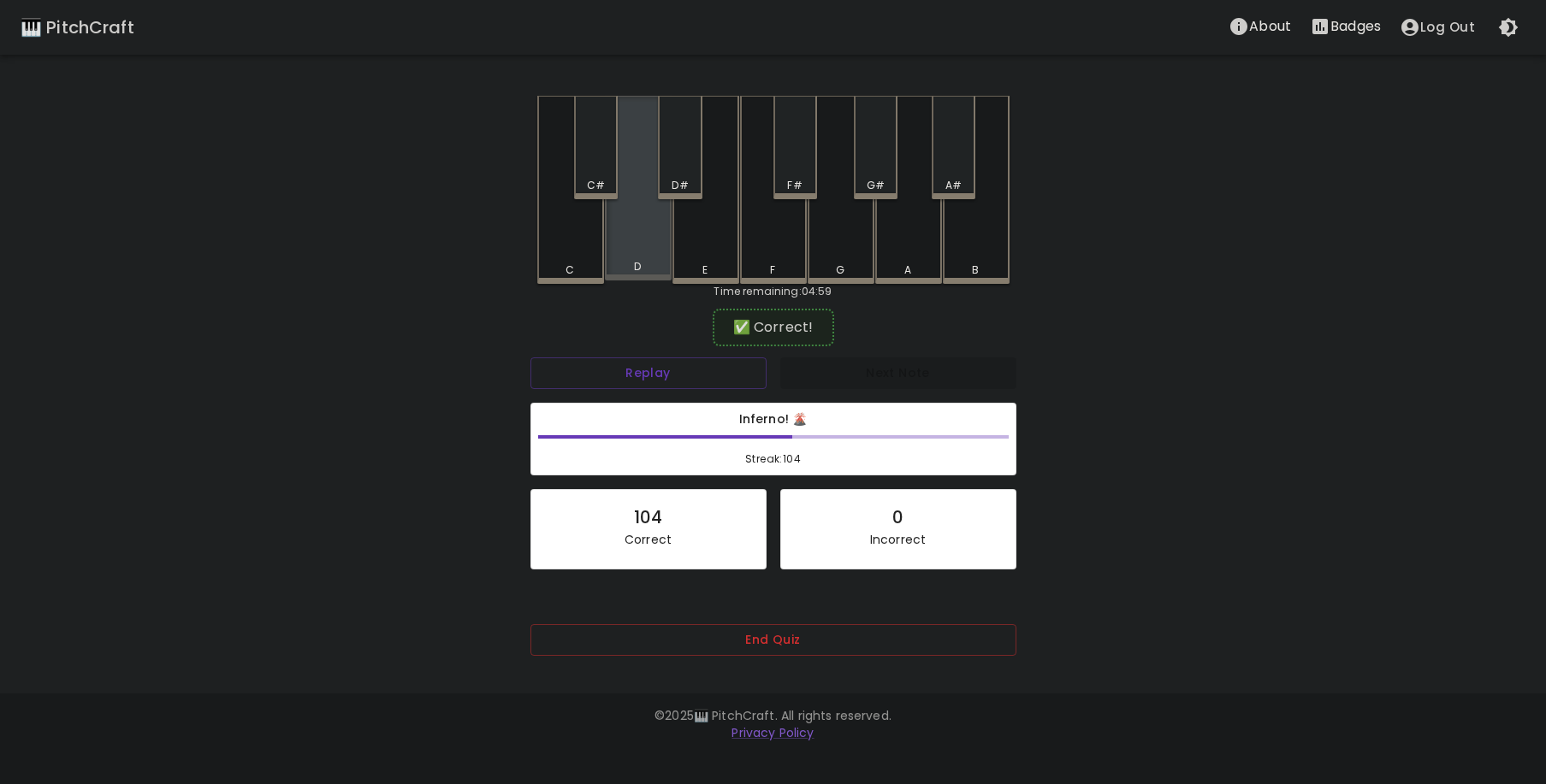
click at [658, 241] on div "D" at bounding box center [638, 187] width 67 height 184
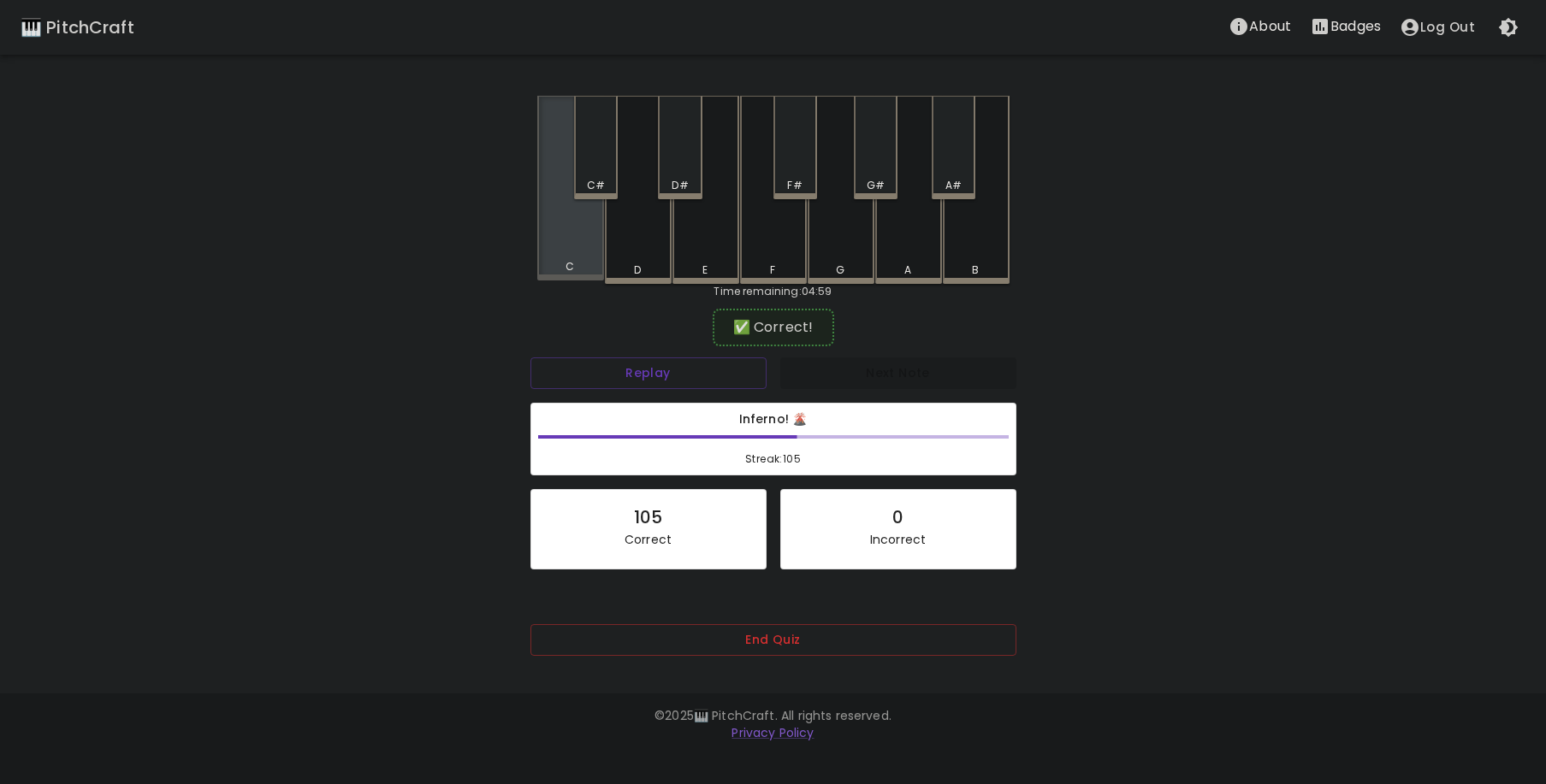
click at [571, 236] on div "C" at bounding box center [570, 187] width 67 height 184
click at [713, 253] on div "E" at bounding box center [706, 189] width 67 height 188
click at [874, 178] on div "G#" at bounding box center [876, 185] width 18 height 15
click at [638, 250] on div "D" at bounding box center [638, 189] width 67 height 188
click at [589, 173] on div "C#" at bounding box center [596, 147] width 44 height 104
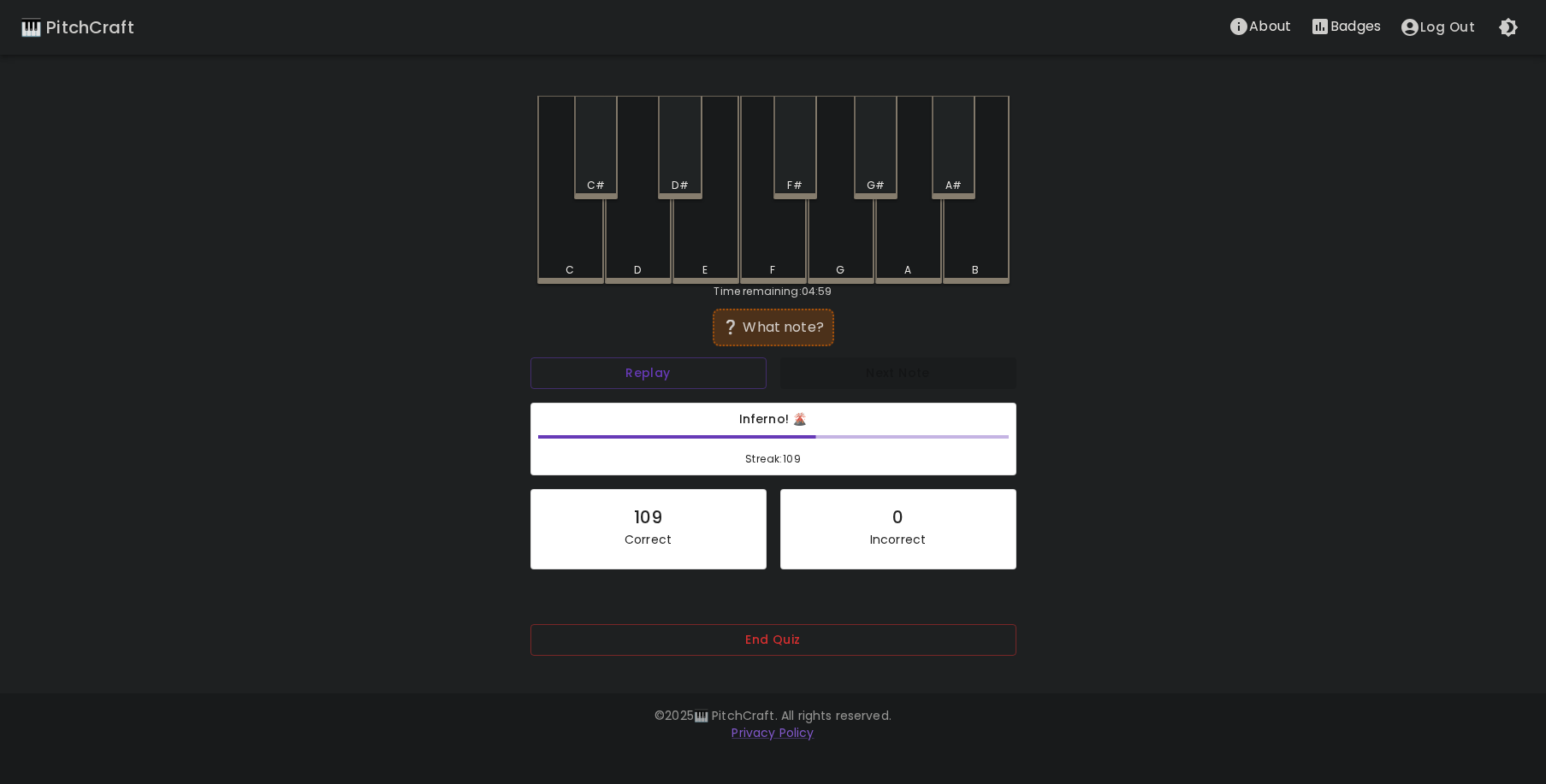
click at [913, 257] on div "A" at bounding box center [908, 189] width 67 height 188
click at [723, 229] on div "E" at bounding box center [706, 187] width 67 height 184
click at [959, 247] on div "B" at bounding box center [976, 189] width 67 height 188
click at [713, 234] on div "E" at bounding box center [706, 187] width 67 height 184
click at [910, 245] on div "A" at bounding box center [908, 189] width 67 height 188
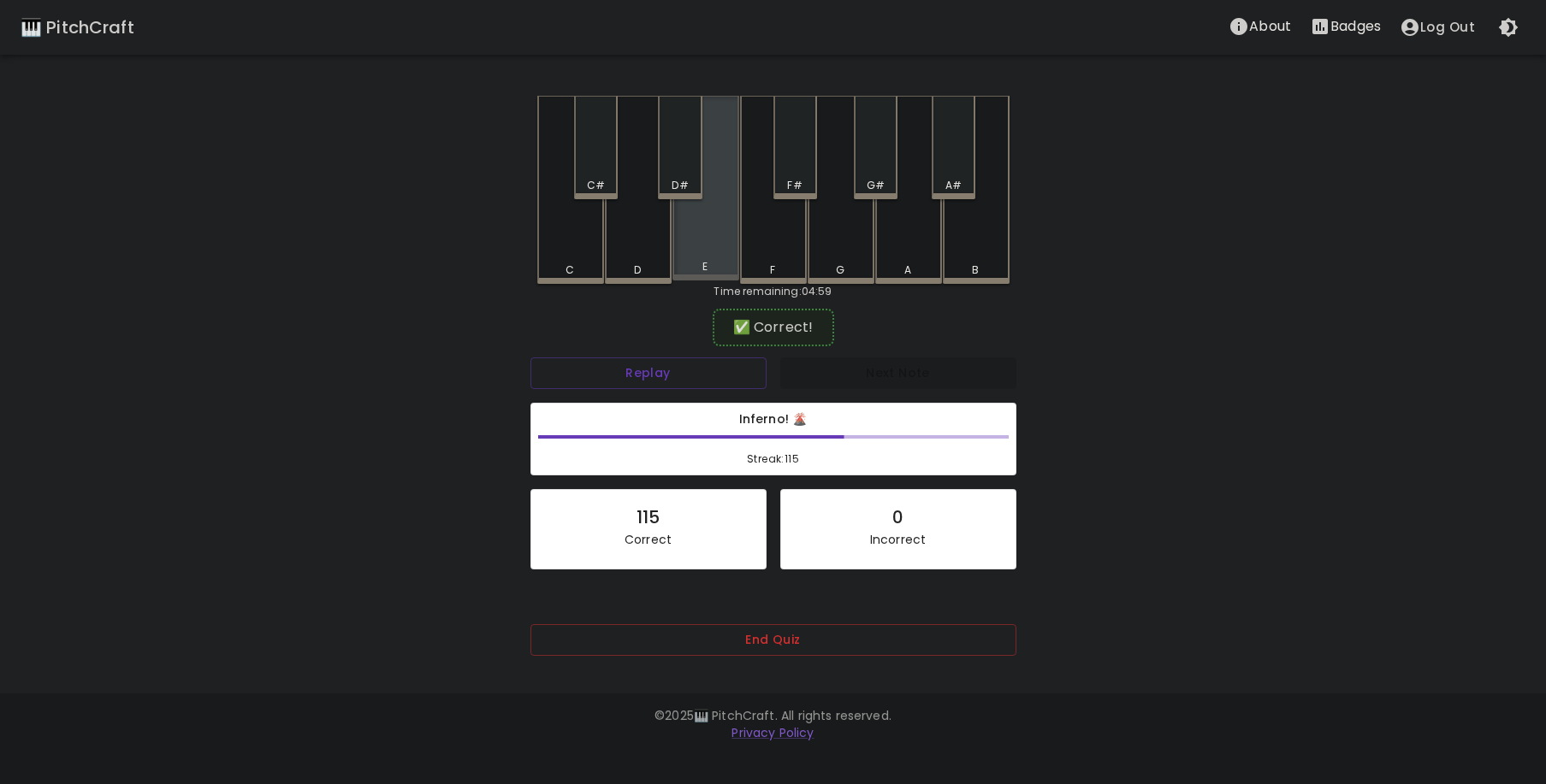
click at [720, 245] on div "E" at bounding box center [706, 187] width 67 height 184
click at [981, 245] on div "B" at bounding box center [976, 189] width 67 height 188
click at [880, 166] on div "G#" at bounding box center [876, 147] width 44 height 104
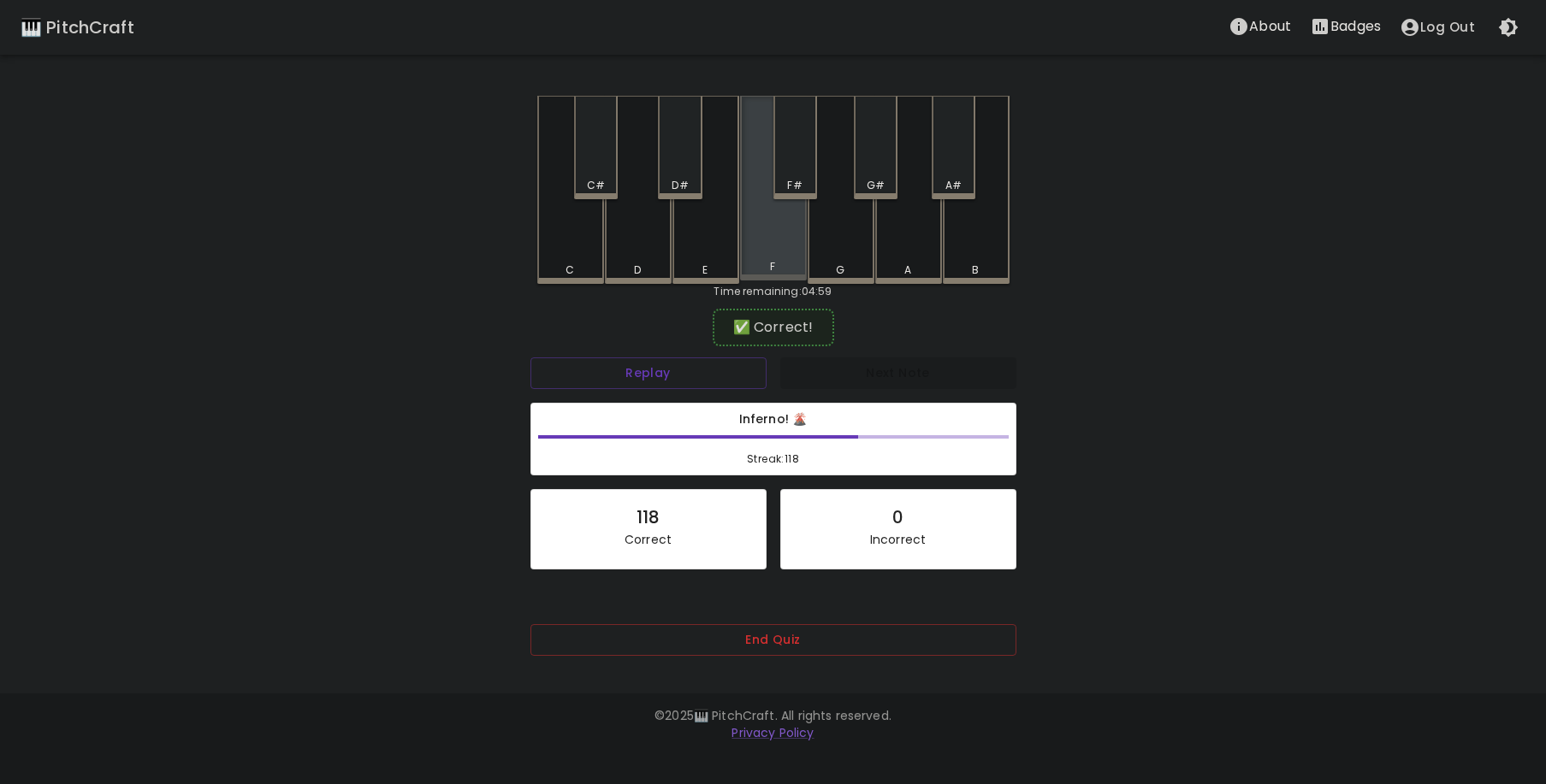
click at [783, 248] on div "F" at bounding box center [773, 187] width 67 height 184
click at [888, 173] on div "G#" at bounding box center [876, 147] width 44 height 104
click at [687, 175] on div "D#" at bounding box center [680, 147] width 44 height 104
click at [772, 231] on div "F" at bounding box center [773, 189] width 67 height 188
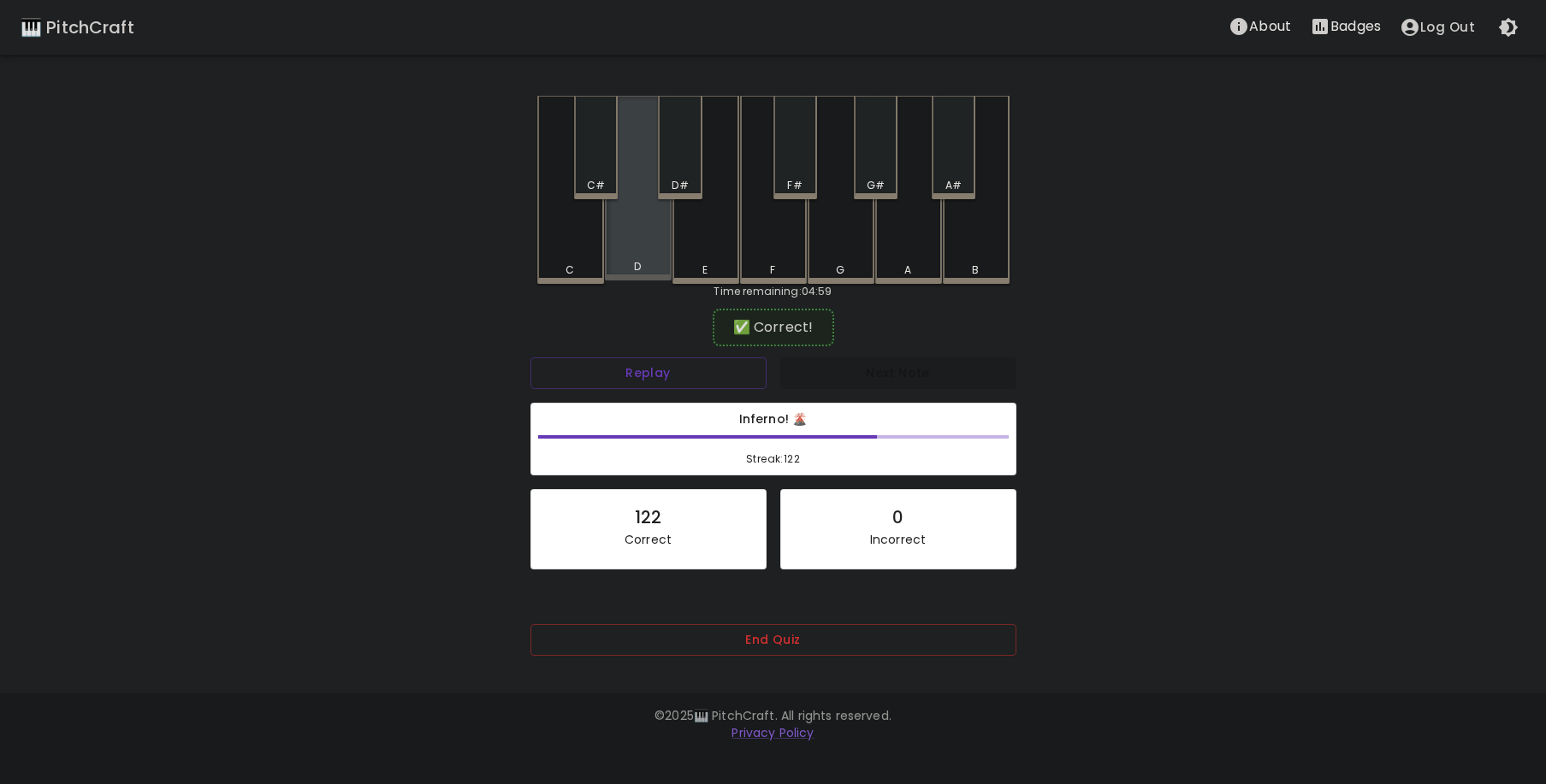
click at [643, 246] on div "D" at bounding box center [638, 187] width 67 height 184
click at [599, 184] on div "C#" at bounding box center [596, 185] width 18 height 15
click at [681, 173] on div "D#" at bounding box center [680, 147] width 44 height 104
click at [906, 250] on div "A" at bounding box center [908, 189] width 67 height 188
click at [958, 171] on div "A#" at bounding box center [954, 147] width 44 height 104
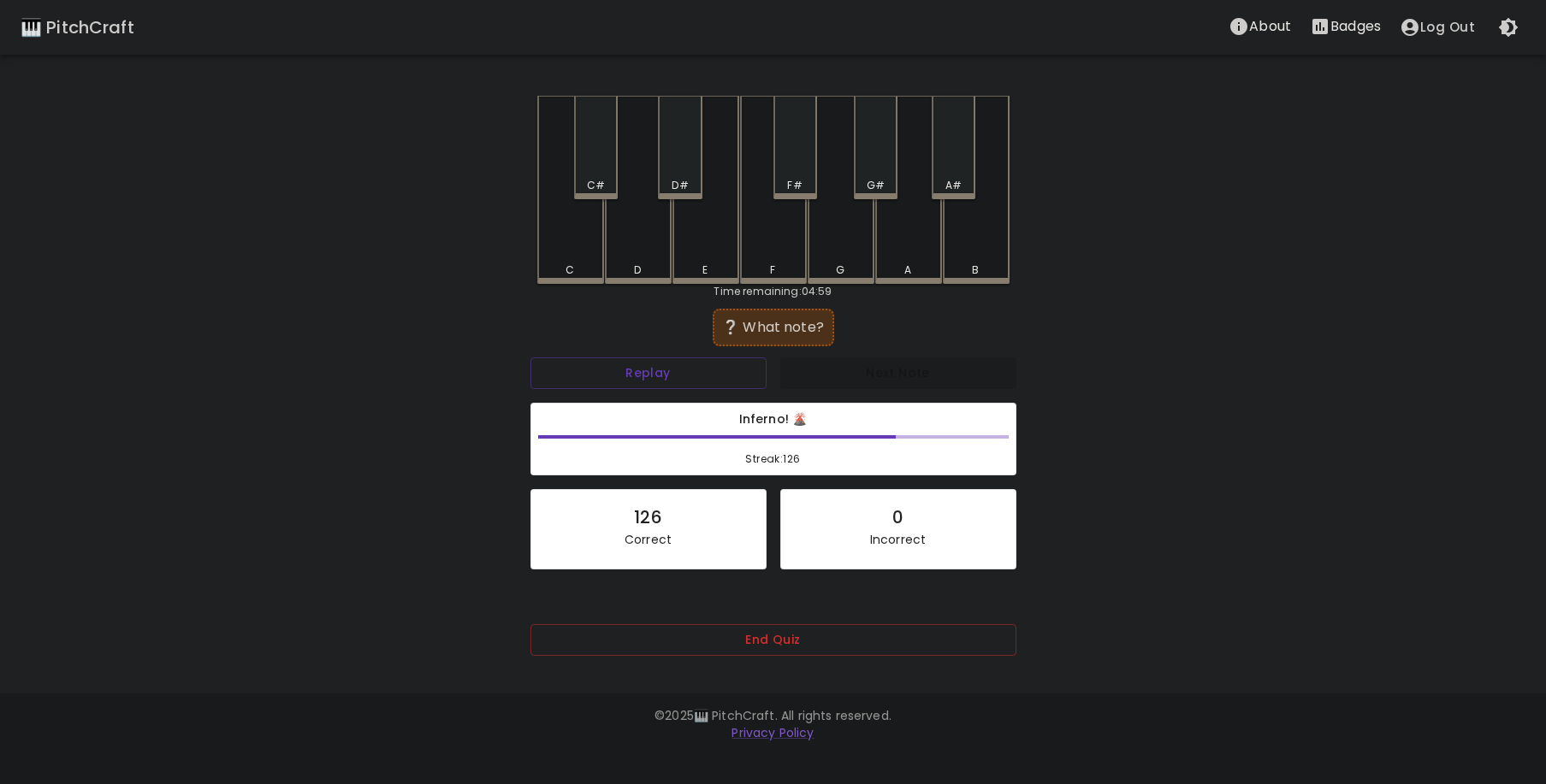
click at [959, 233] on div "B" at bounding box center [976, 189] width 67 height 188
click at [965, 234] on div "B" at bounding box center [976, 189] width 67 height 188
click at [574, 236] on div "C" at bounding box center [570, 189] width 67 height 188
click at [874, 172] on div "G#" at bounding box center [876, 147] width 44 height 104
click at [871, 177] on div "G#" at bounding box center [876, 147] width 44 height 104
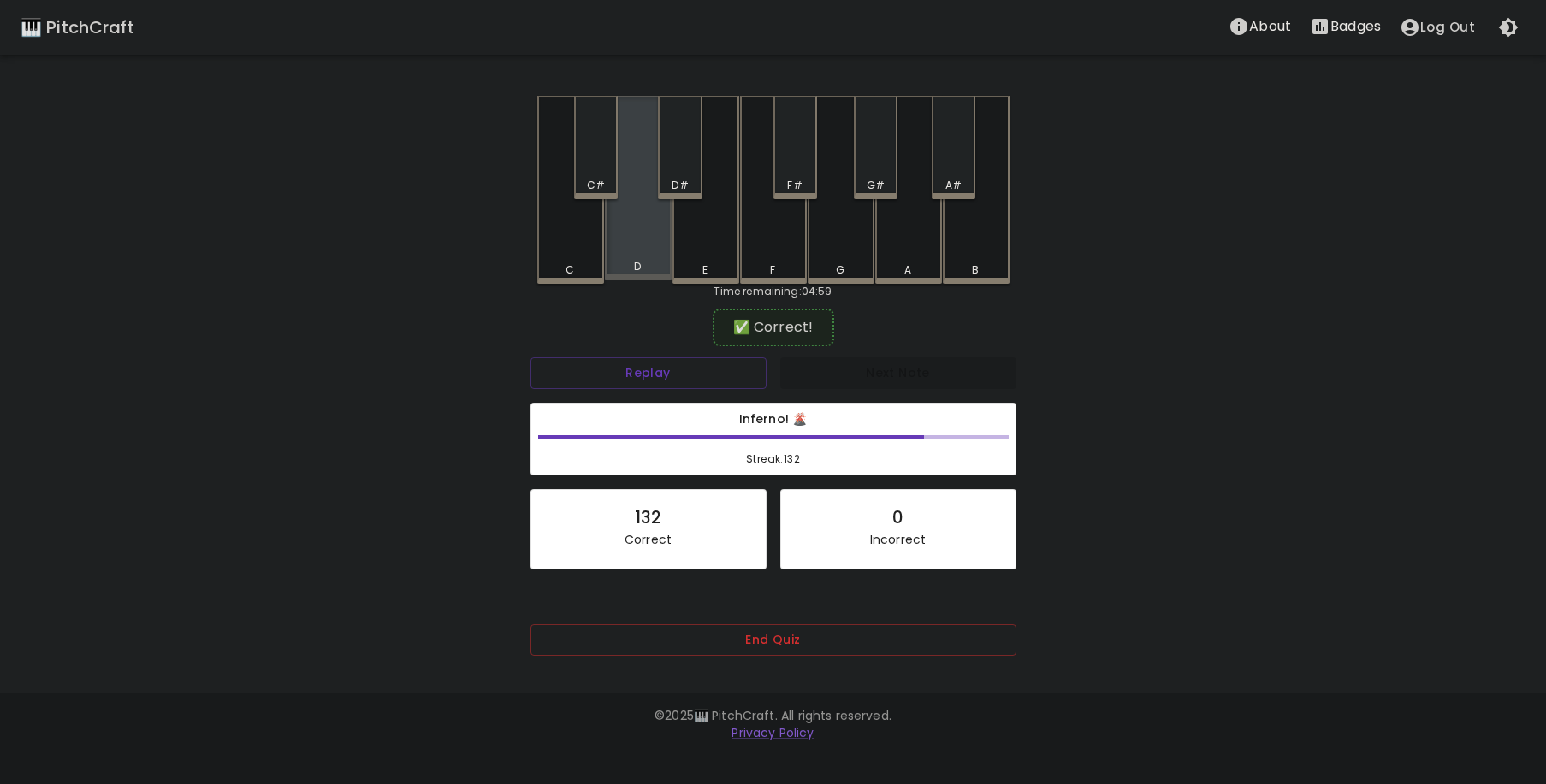
click at [653, 257] on div "D" at bounding box center [638, 187] width 67 height 184
click at [653, 257] on div "D" at bounding box center [638, 189] width 67 height 188
click at [593, 166] on div "C#" at bounding box center [596, 147] width 44 height 104
click at [881, 175] on div "G#" at bounding box center [876, 147] width 44 height 104
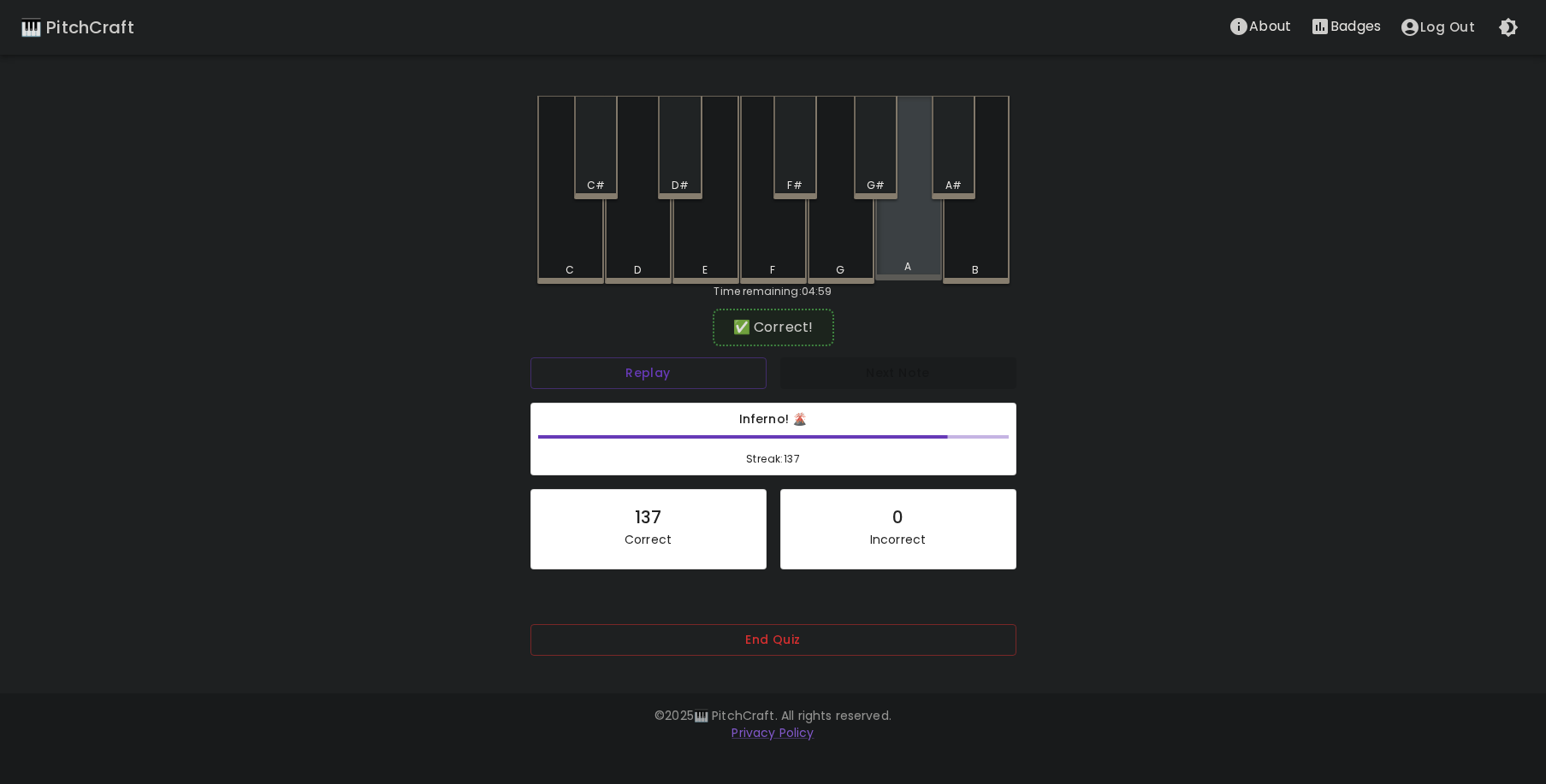
click at [925, 212] on div "A" at bounding box center [908, 187] width 67 height 184
click at [952, 178] on div "A#" at bounding box center [954, 185] width 16 height 15
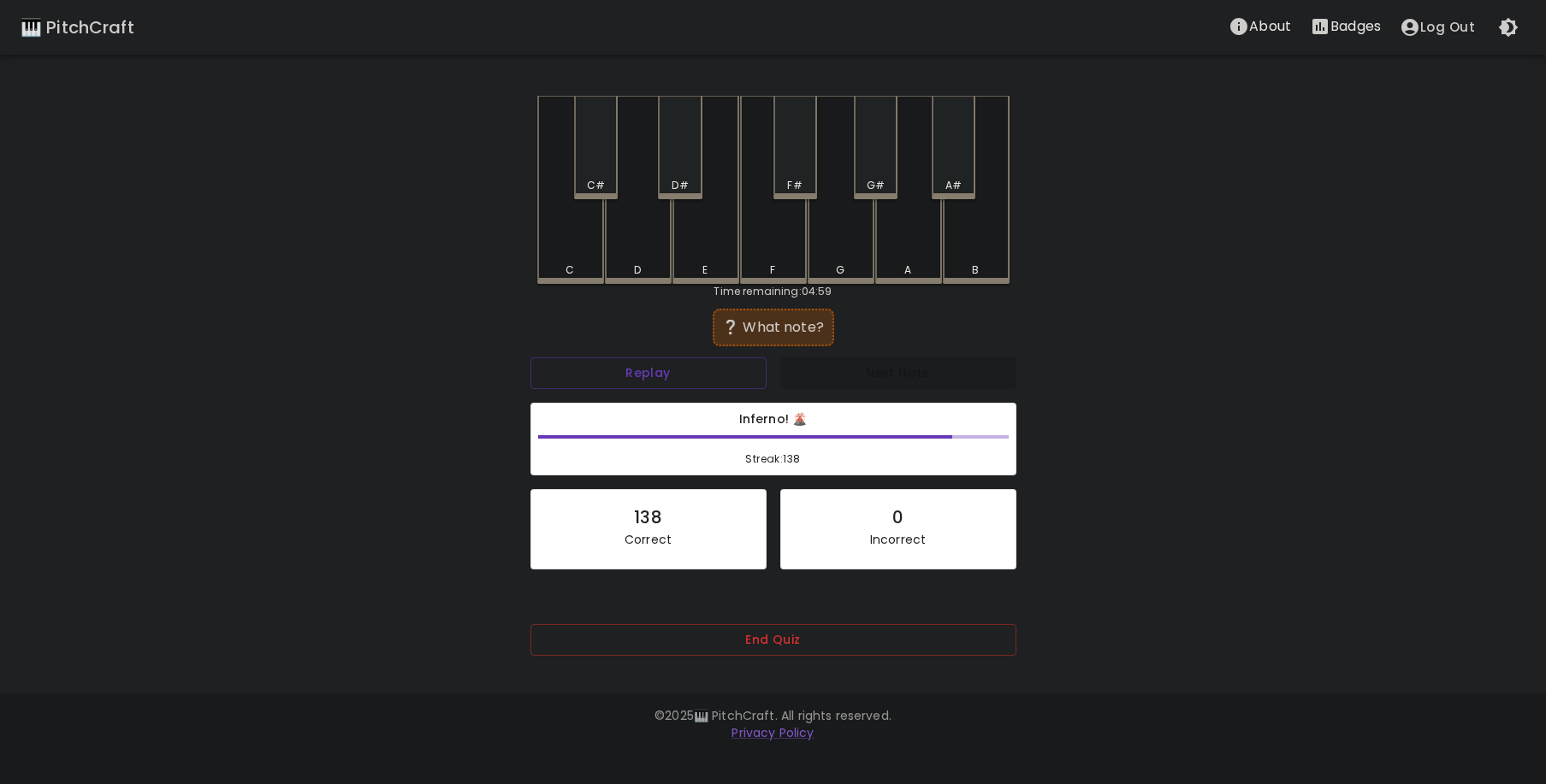
click at [602, 178] on div "C#" at bounding box center [596, 185] width 18 height 15
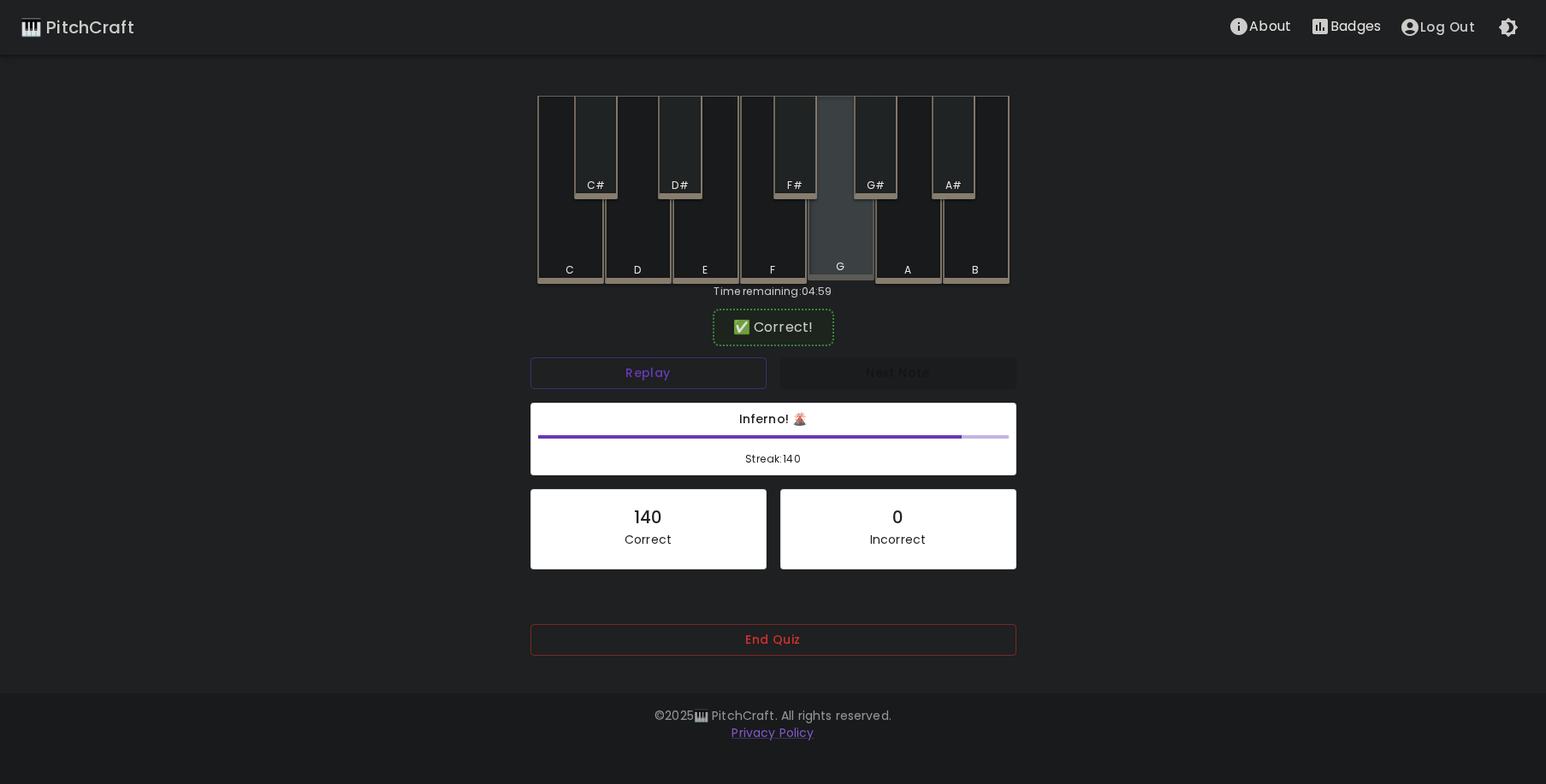
click at [833, 249] on div "G" at bounding box center [840, 187] width 67 height 184
click at [801, 170] on div "F#" at bounding box center [795, 147] width 44 height 104
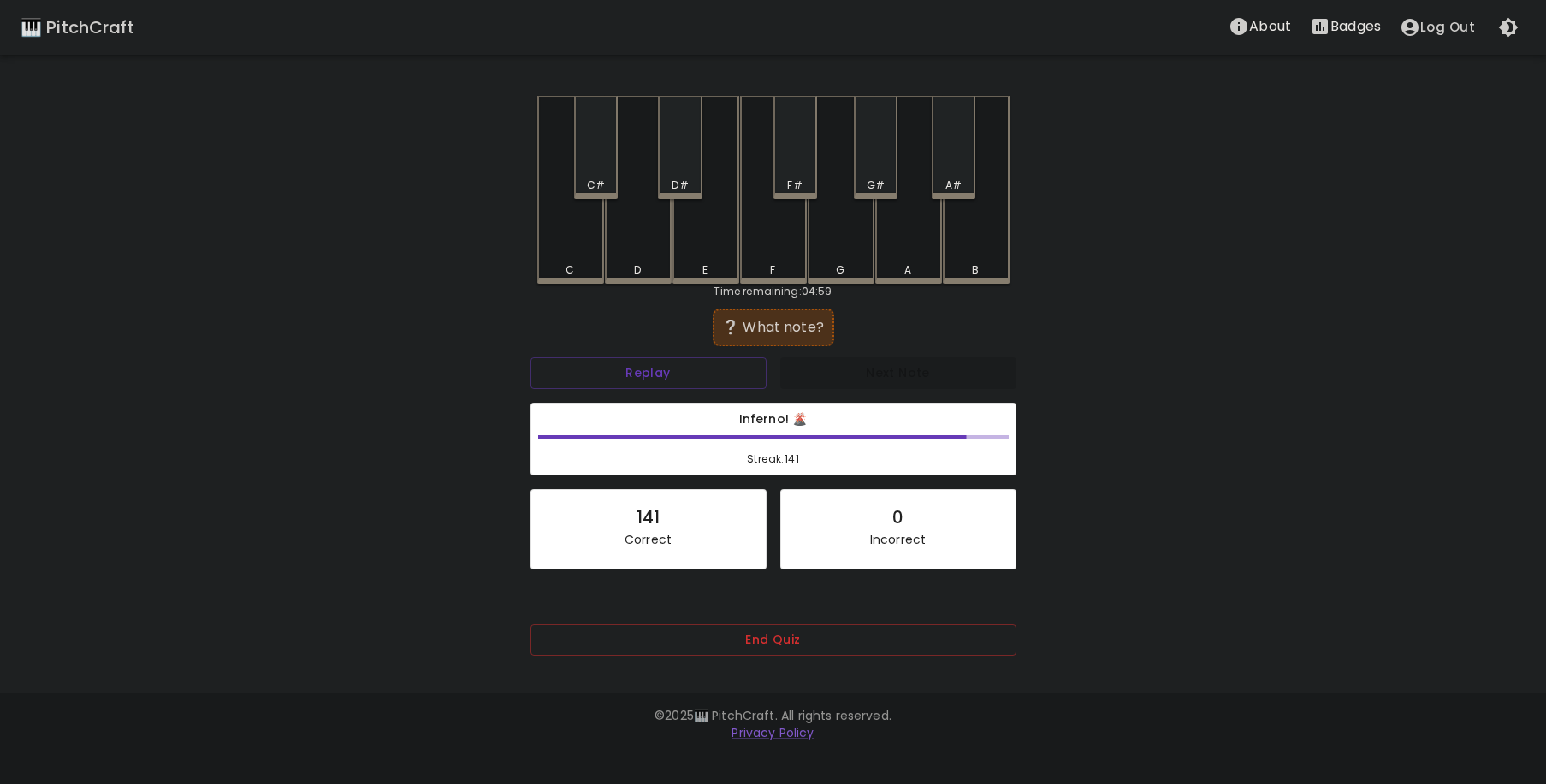
click at [684, 172] on div "D#" at bounding box center [680, 147] width 44 height 104
click at [583, 245] on div "C" at bounding box center [570, 189] width 67 height 188
click at [876, 178] on div "G#" at bounding box center [876, 185] width 18 height 15
click at [962, 182] on div "A#" at bounding box center [954, 185] width 40 height 15
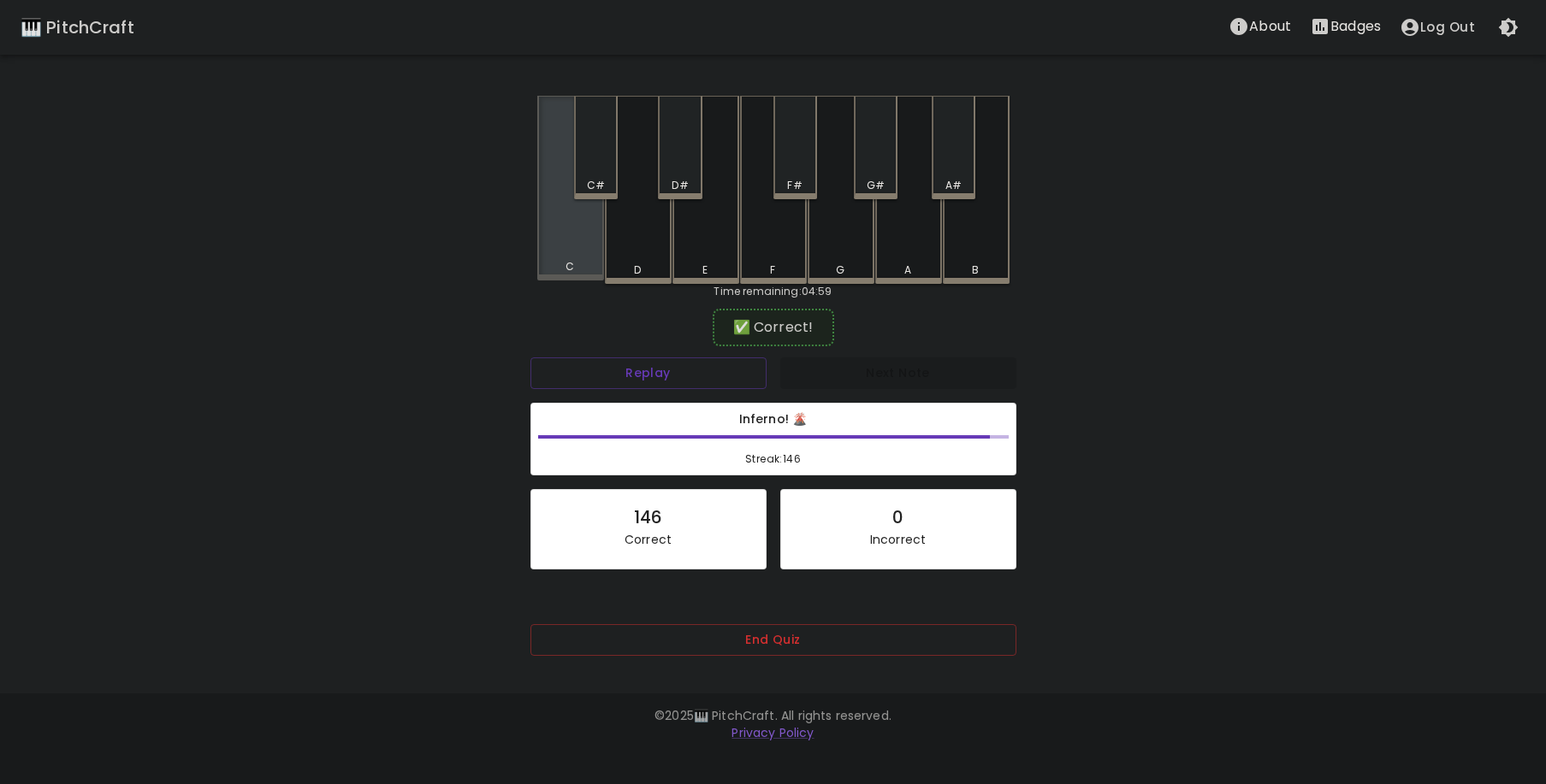
click at [559, 241] on div "C" at bounding box center [570, 187] width 67 height 184
click at [574, 248] on div "C" at bounding box center [570, 187] width 67 height 184
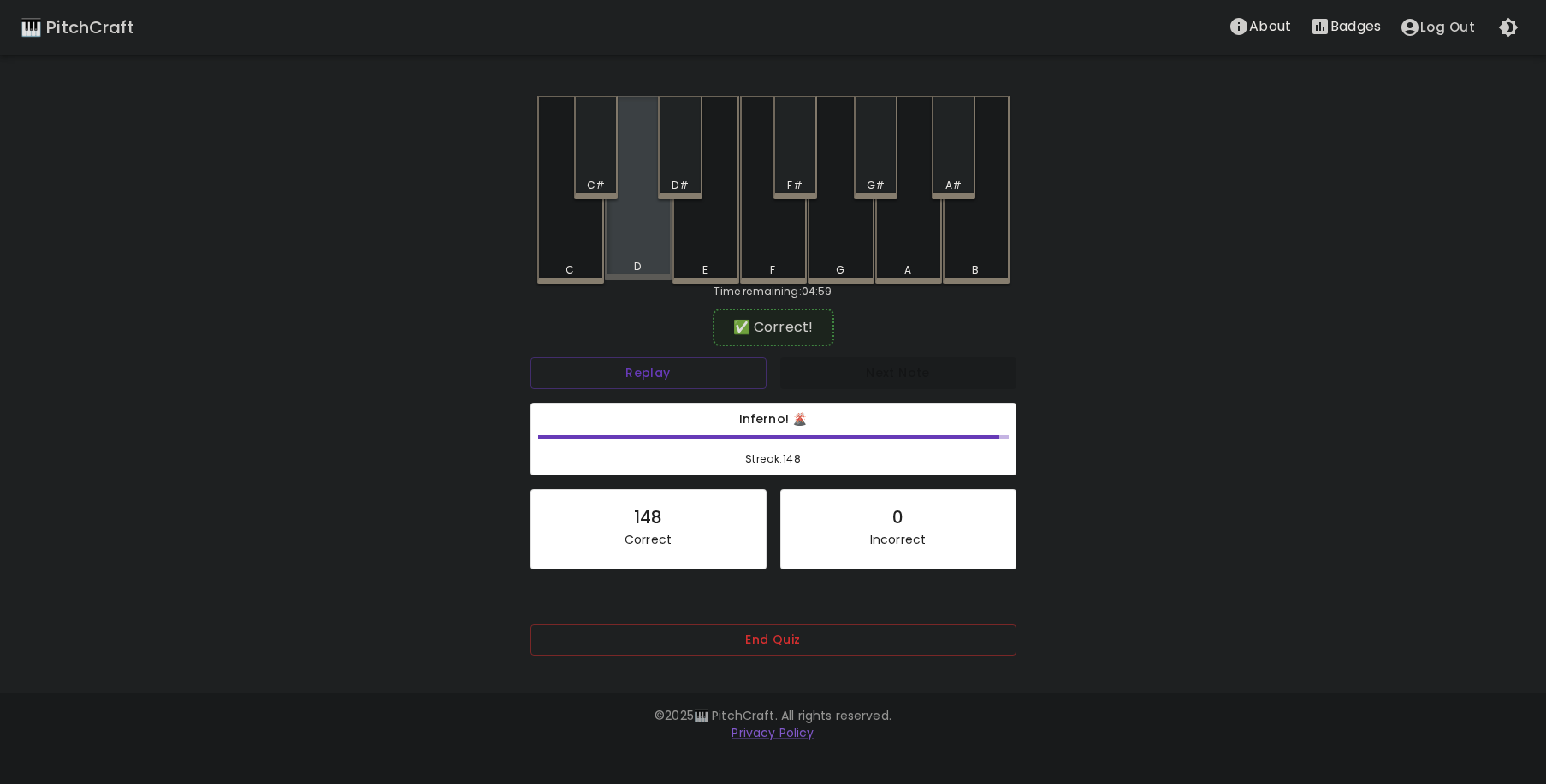
click at [629, 251] on div "D" at bounding box center [638, 187] width 67 height 184
click at [648, 250] on div "D" at bounding box center [638, 187] width 67 height 184
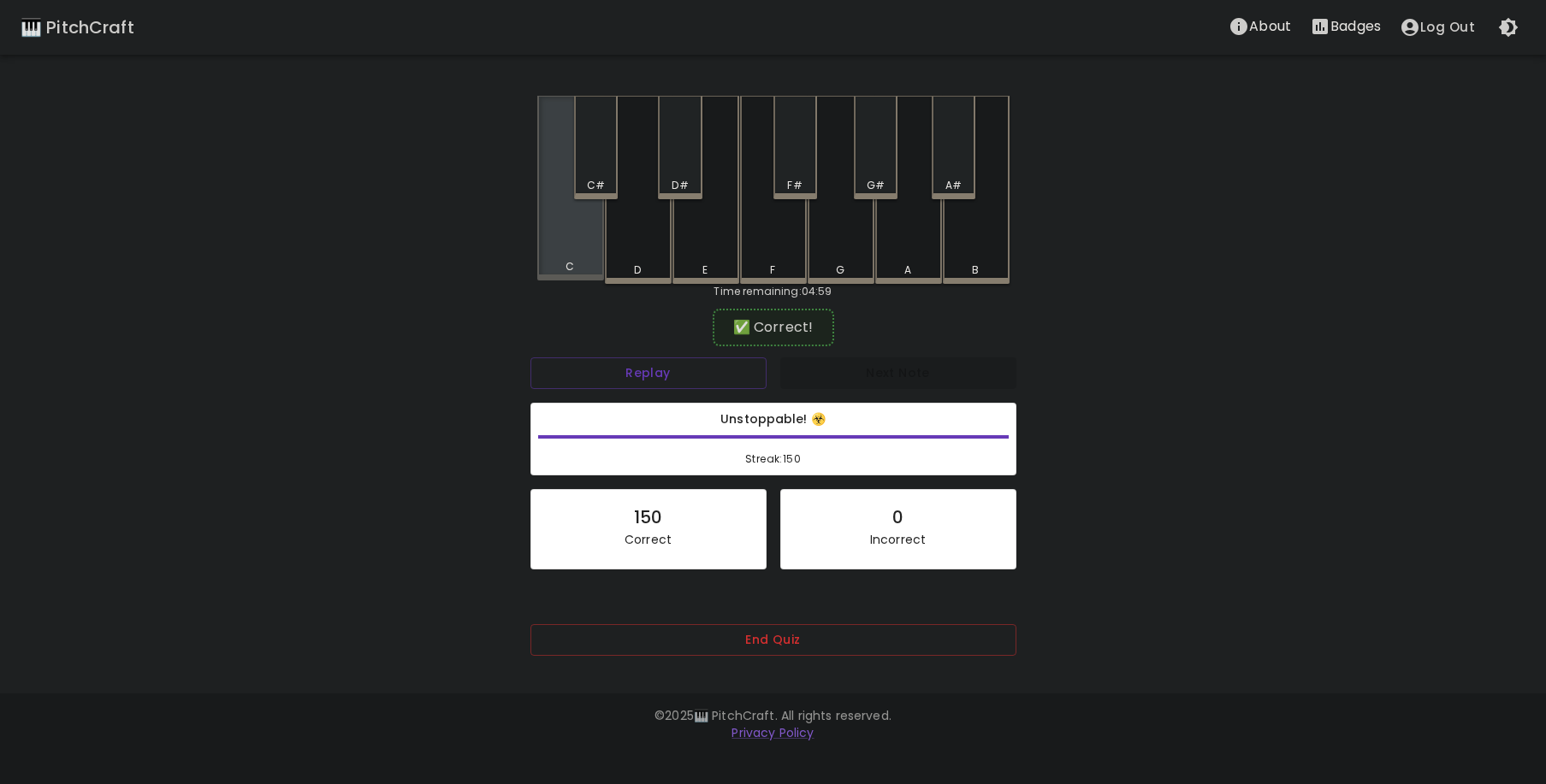
click at [588, 251] on div "C" at bounding box center [570, 187] width 67 height 184
click at [789, 179] on div "F#" at bounding box center [794, 185] width 15 height 15
click at [574, 255] on div "C" at bounding box center [570, 187] width 67 height 184
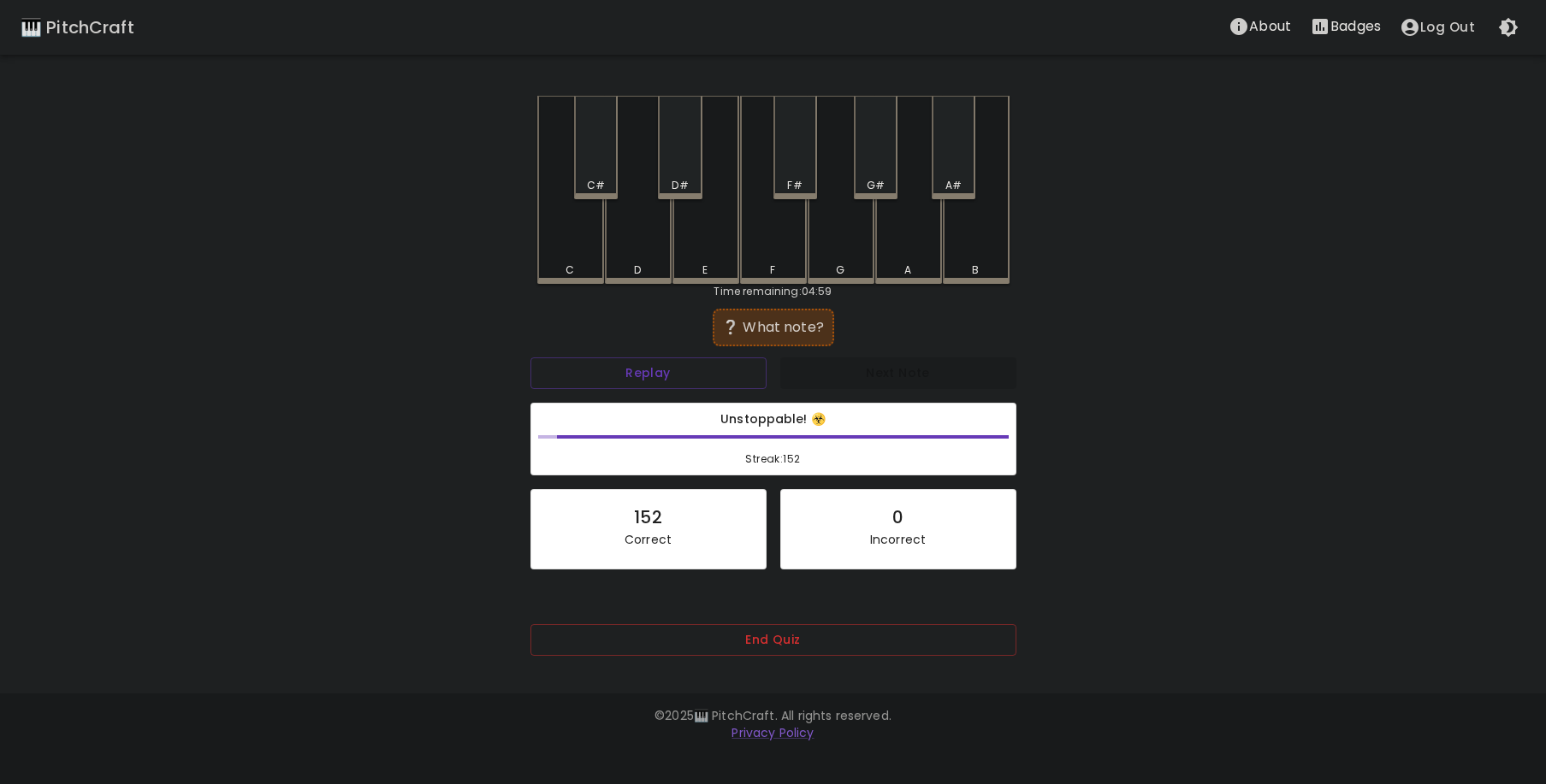
click at [776, 257] on div "F" at bounding box center [773, 189] width 67 height 188
click at [953, 167] on div "A#" at bounding box center [954, 147] width 44 height 104
click at [952, 172] on div "A#" at bounding box center [954, 147] width 44 height 104
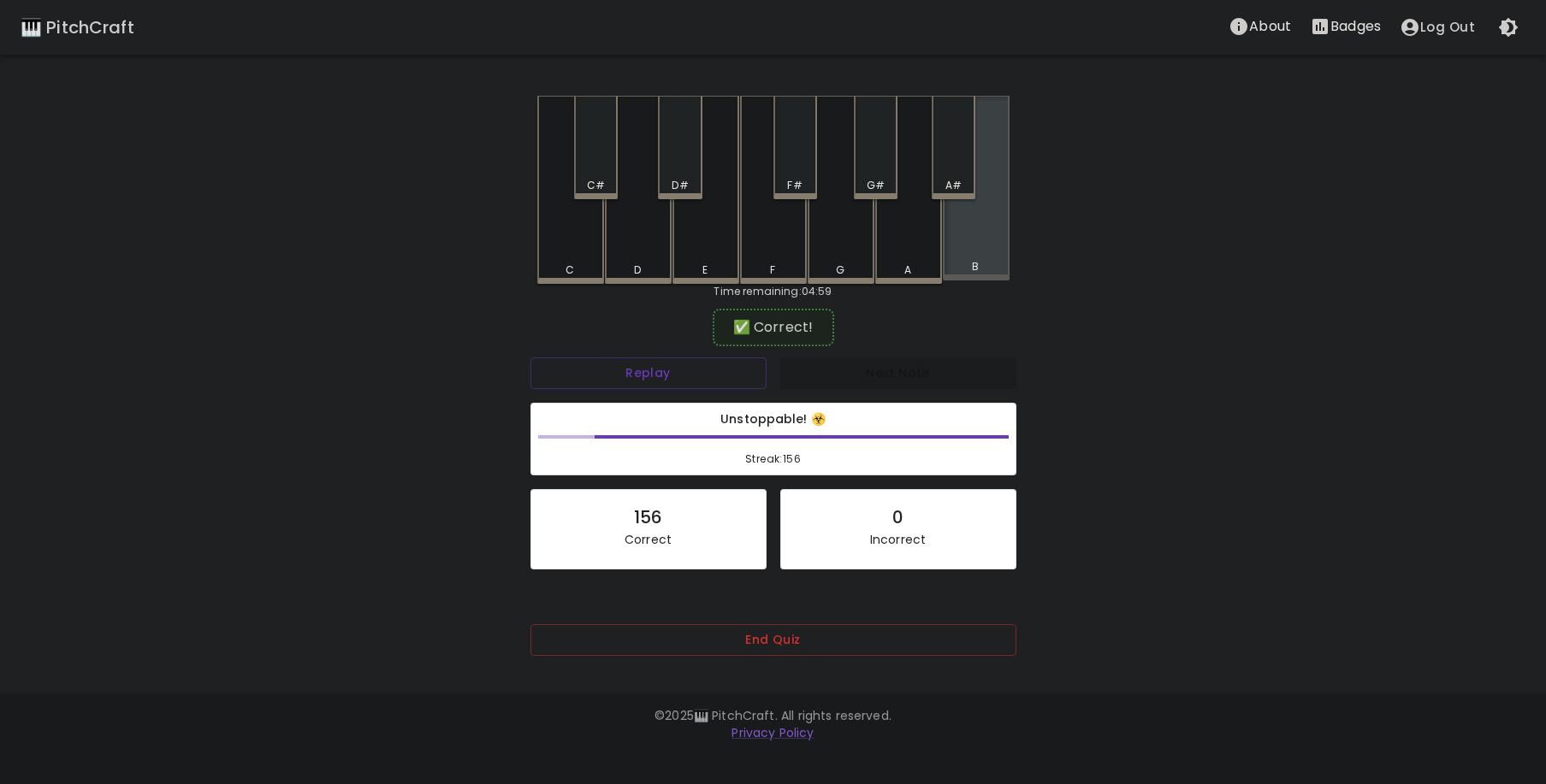
click at [971, 245] on div "B" at bounding box center [976, 187] width 67 height 184
click at [916, 220] on div "A" at bounding box center [908, 189] width 67 height 188
click at [712, 245] on div "E" at bounding box center [706, 189] width 67 height 188
click at [795, 166] on div "F#" at bounding box center [795, 147] width 44 height 104
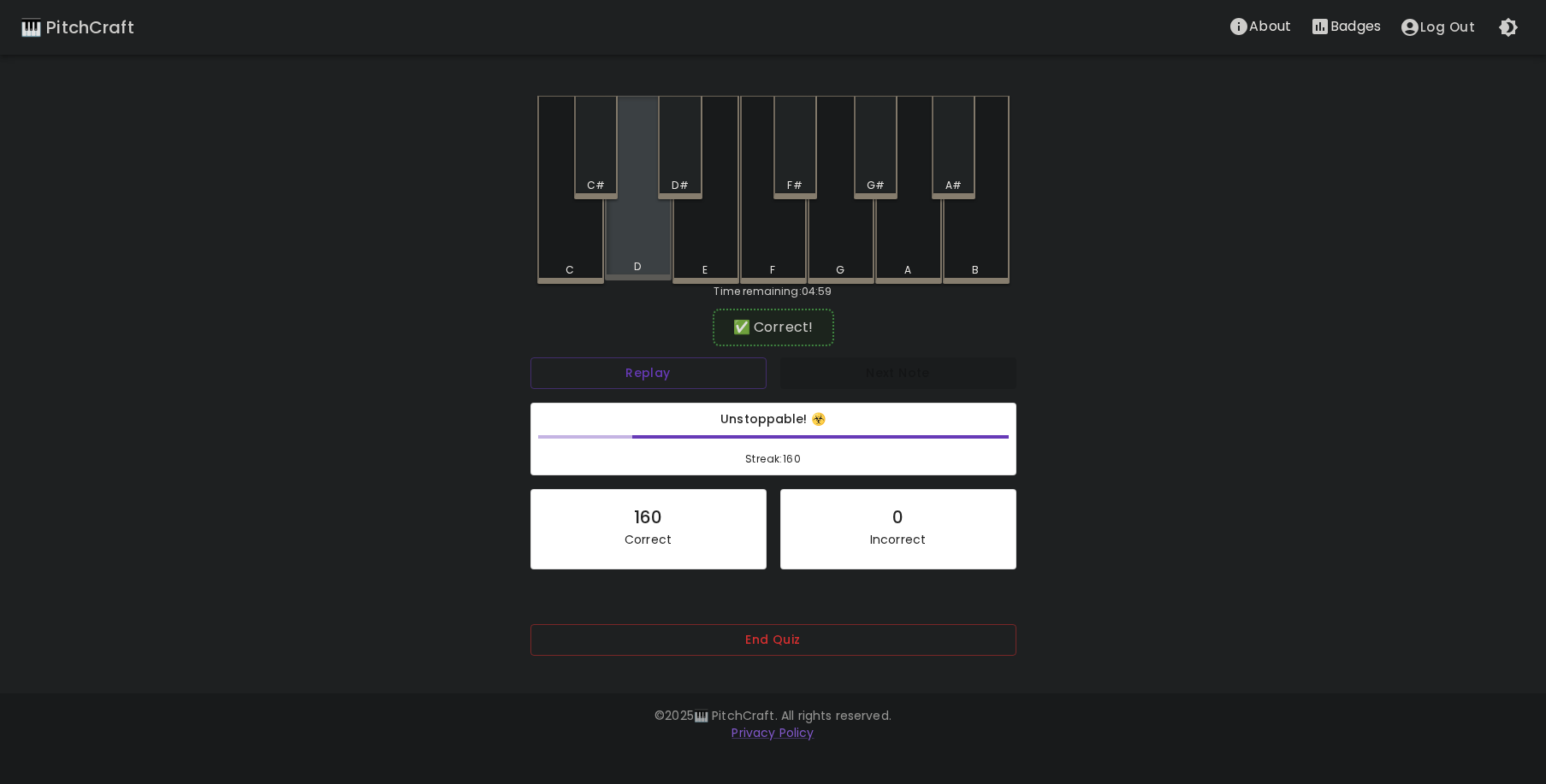
click at [633, 240] on div "D" at bounding box center [638, 187] width 67 height 184
click at [884, 178] on div "G#" at bounding box center [876, 185] width 18 height 15
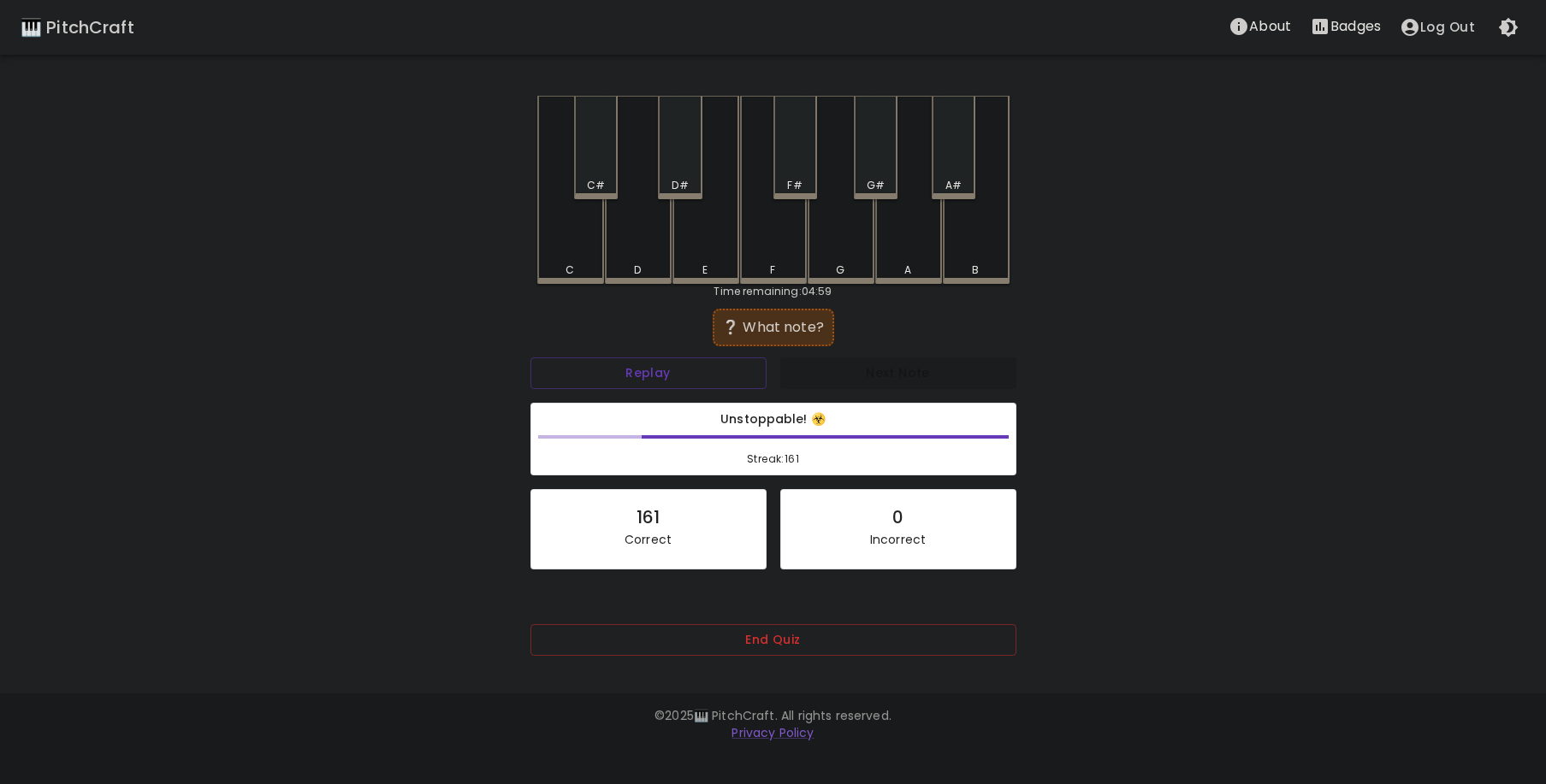
click at [847, 237] on div "G" at bounding box center [840, 189] width 67 height 188
click at [899, 238] on div "A" at bounding box center [908, 189] width 67 height 188
click at [691, 152] on div "D#" at bounding box center [680, 147] width 44 height 104
click at [597, 175] on div "C#" at bounding box center [596, 147] width 44 height 104
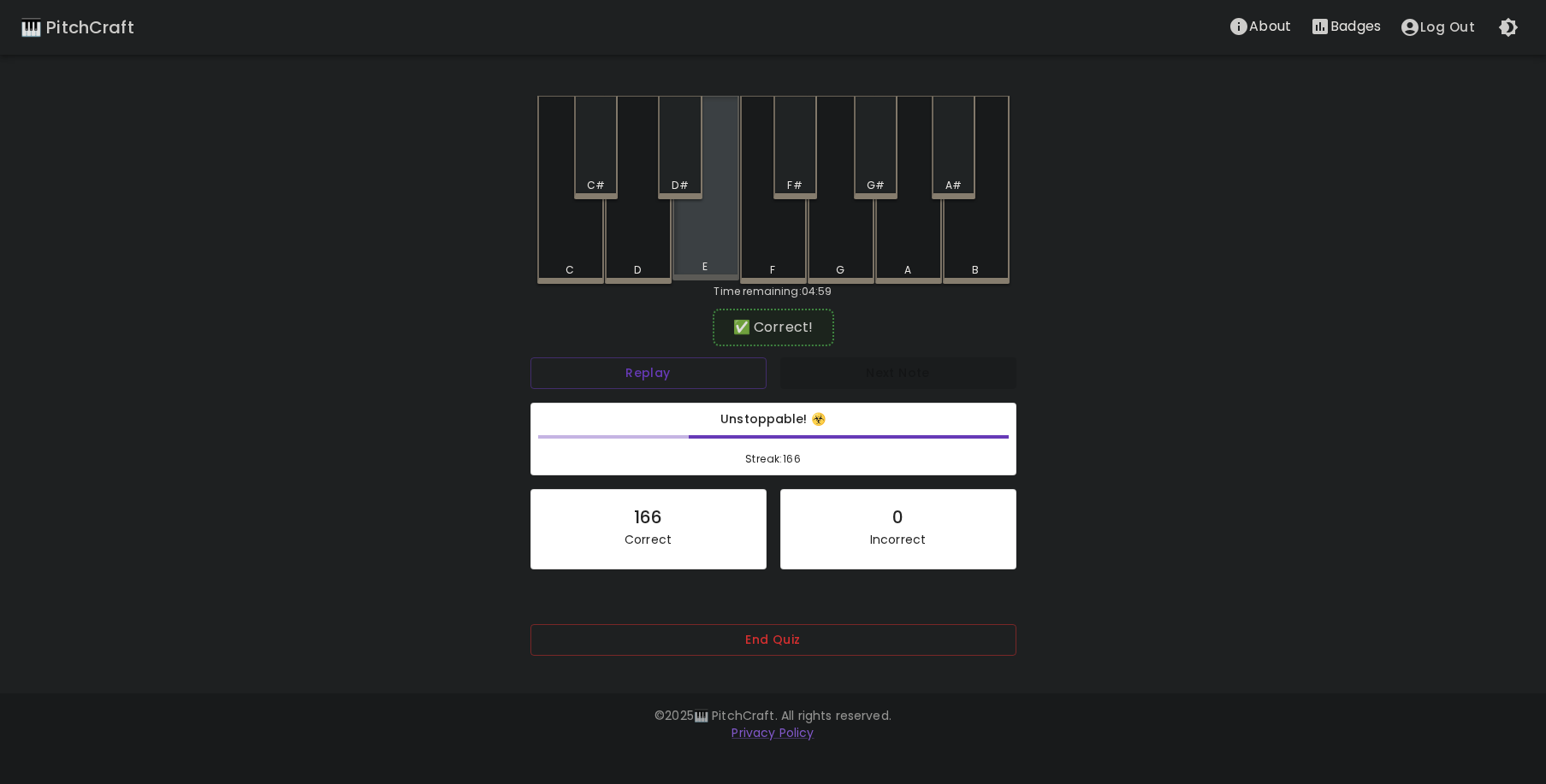
click at [696, 234] on div "E" at bounding box center [706, 187] width 67 height 184
click at [675, 180] on div "D#" at bounding box center [680, 185] width 16 height 15
click at [956, 176] on div "A#" at bounding box center [954, 147] width 44 height 104
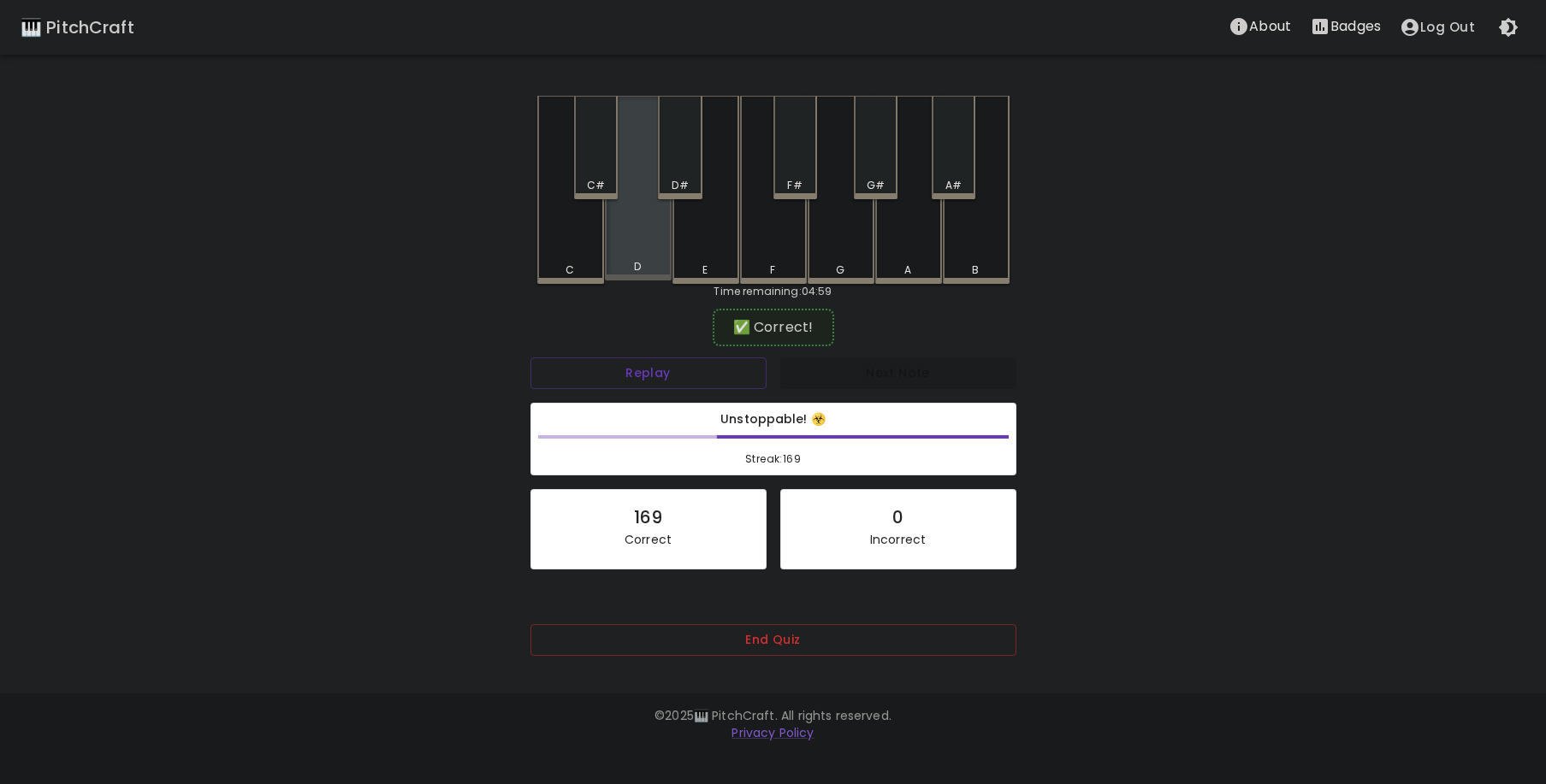
click at [641, 241] on div "D" at bounding box center [638, 187] width 67 height 184
click at [797, 173] on div "F#" at bounding box center [795, 147] width 44 height 104
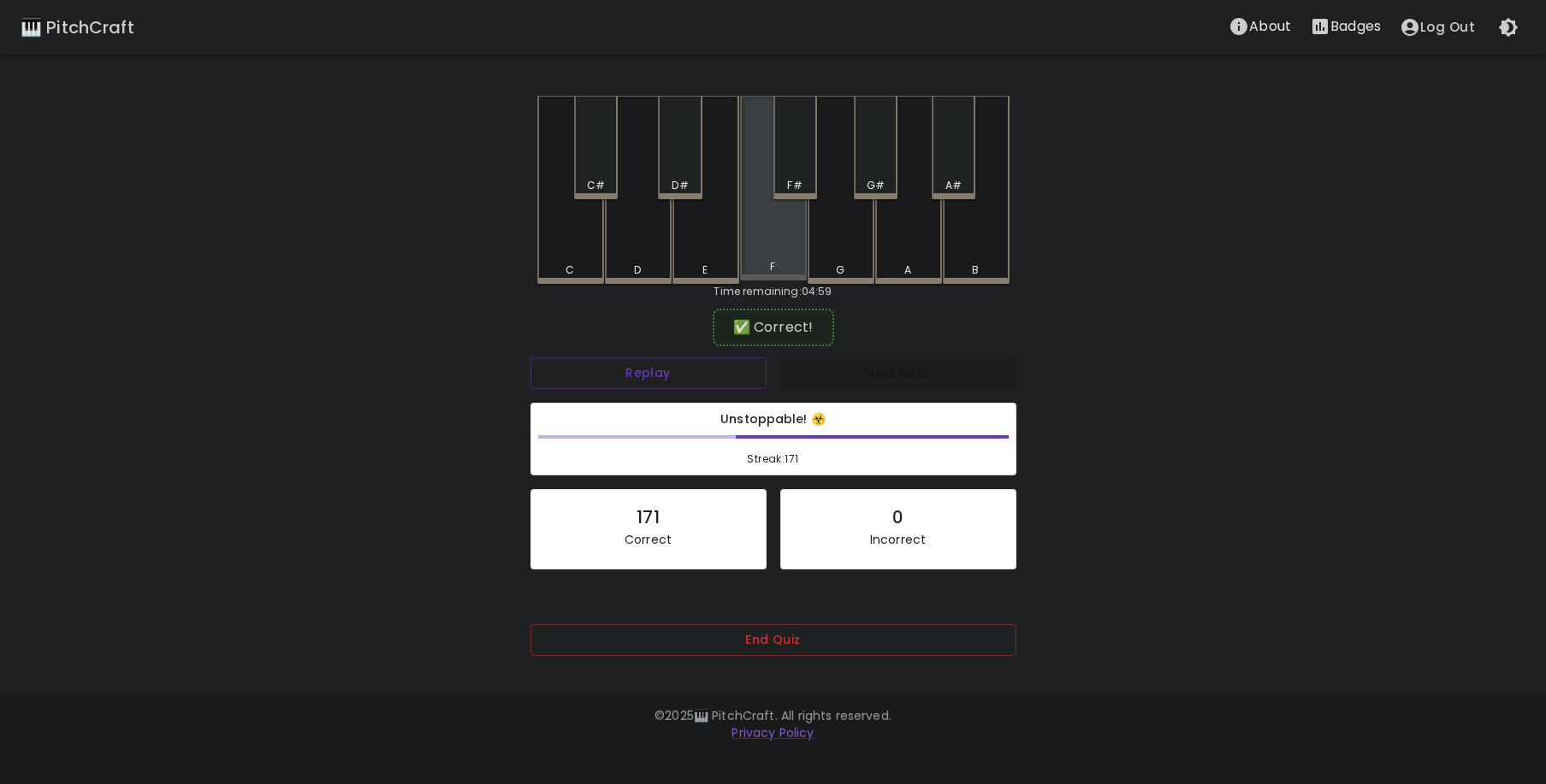
click at [771, 227] on div "F" at bounding box center [773, 187] width 67 height 184
click at [680, 161] on div "D#" at bounding box center [680, 147] width 44 height 104
click at [644, 237] on div "D" at bounding box center [638, 189] width 67 height 188
click at [888, 170] on div "G#" at bounding box center [876, 147] width 44 height 104
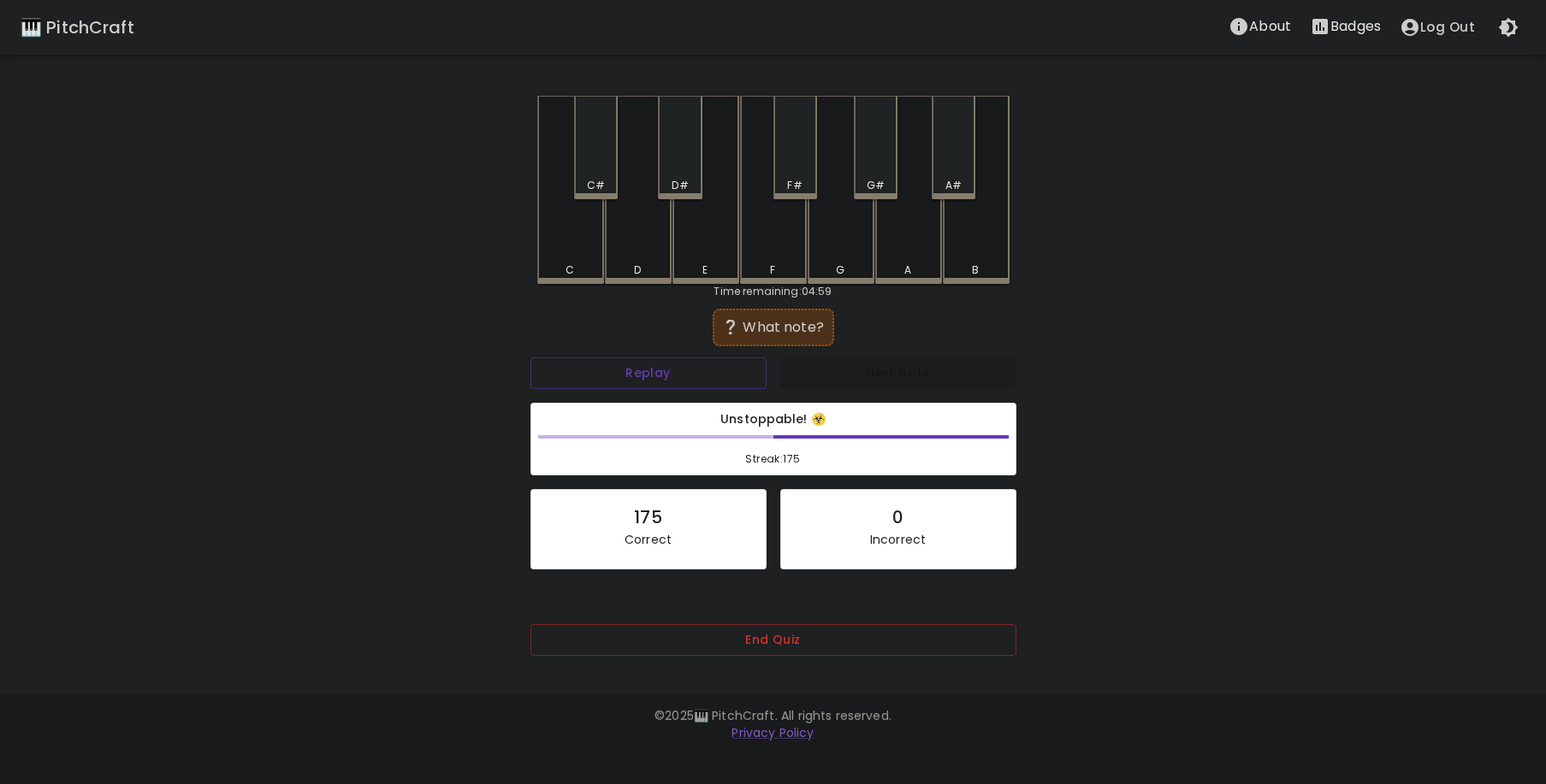
click at [796, 183] on div "F#" at bounding box center [794, 185] width 15 height 15
click at [683, 175] on div "D#" at bounding box center [680, 147] width 44 height 104
click at [945, 166] on div "A#" at bounding box center [954, 147] width 44 height 104
click at [807, 162] on div "F#" at bounding box center [795, 147] width 44 height 104
click at [923, 241] on div "A" at bounding box center [908, 189] width 67 height 188
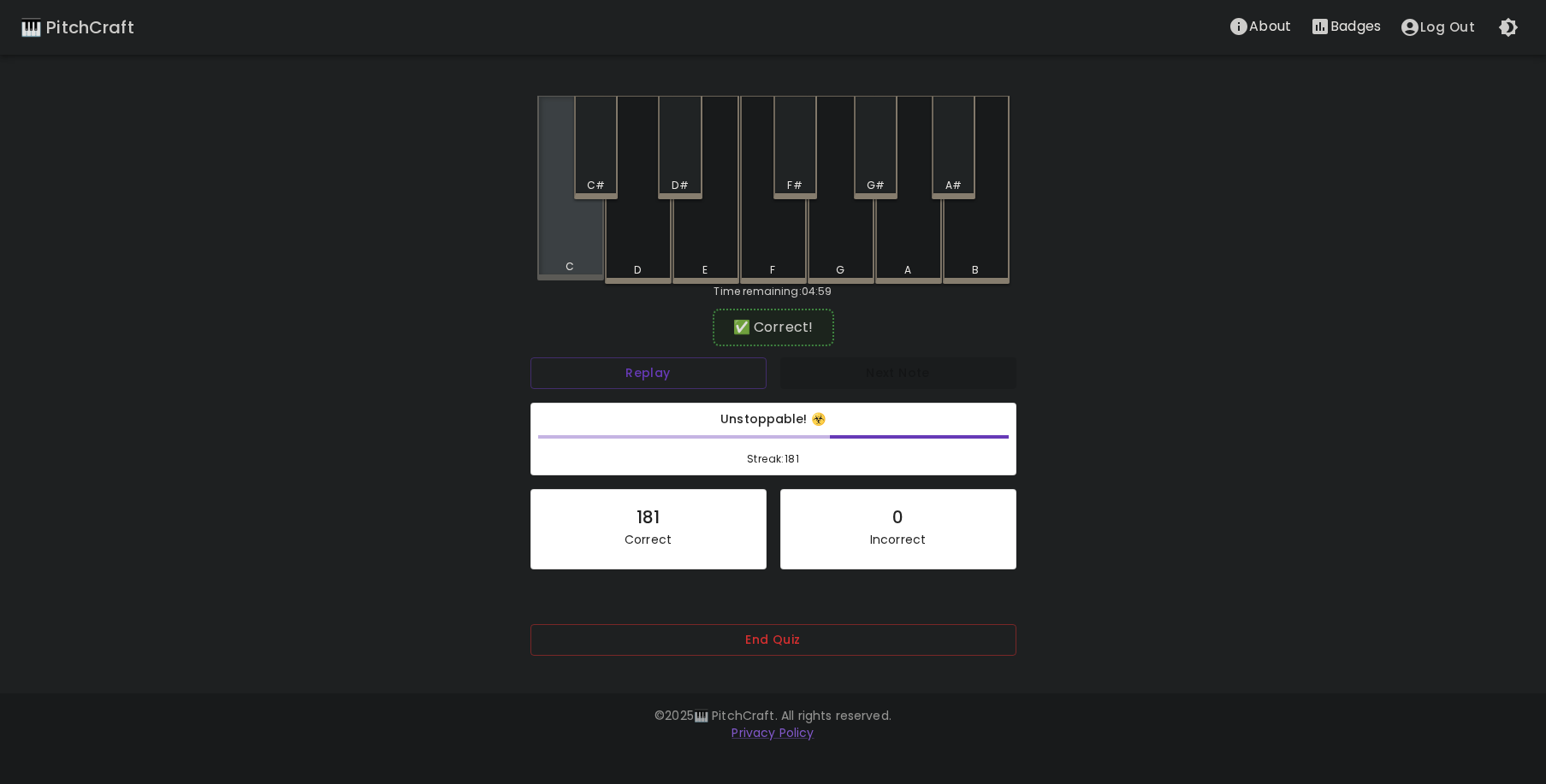
click at [580, 251] on div "C" at bounding box center [570, 187] width 67 height 184
click at [703, 251] on div "E" at bounding box center [706, 189] width 67 height 188
click at [950, 182] on div "A#" at bounding box center [954, 185] width 16 height 15
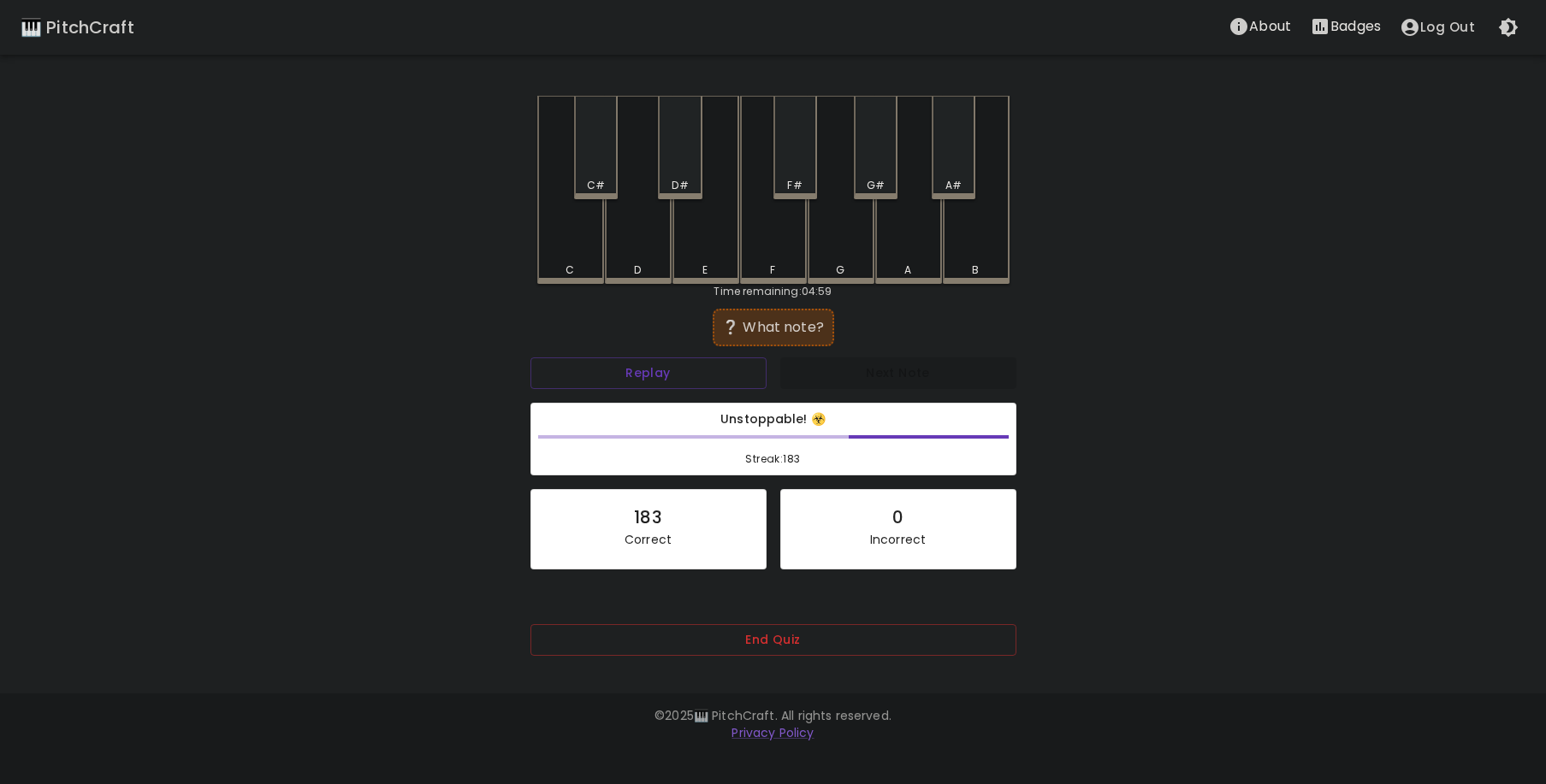
click at [907, 237] on div "A" at bounding box center [908, 189] width 67 height 188
click at [675, 175] on div "D#" at bounding box center [680, 147] width 44 height 104
click at [957, 166] on div "A#" at bounding box center [954, 147] width 44 height 104
click at [801, 169] on div "F#" at bounding box center [795, 147] width 44 height 104
click at [575, 252] on div "C" at bounding box center [570, 189] width 67 height 188
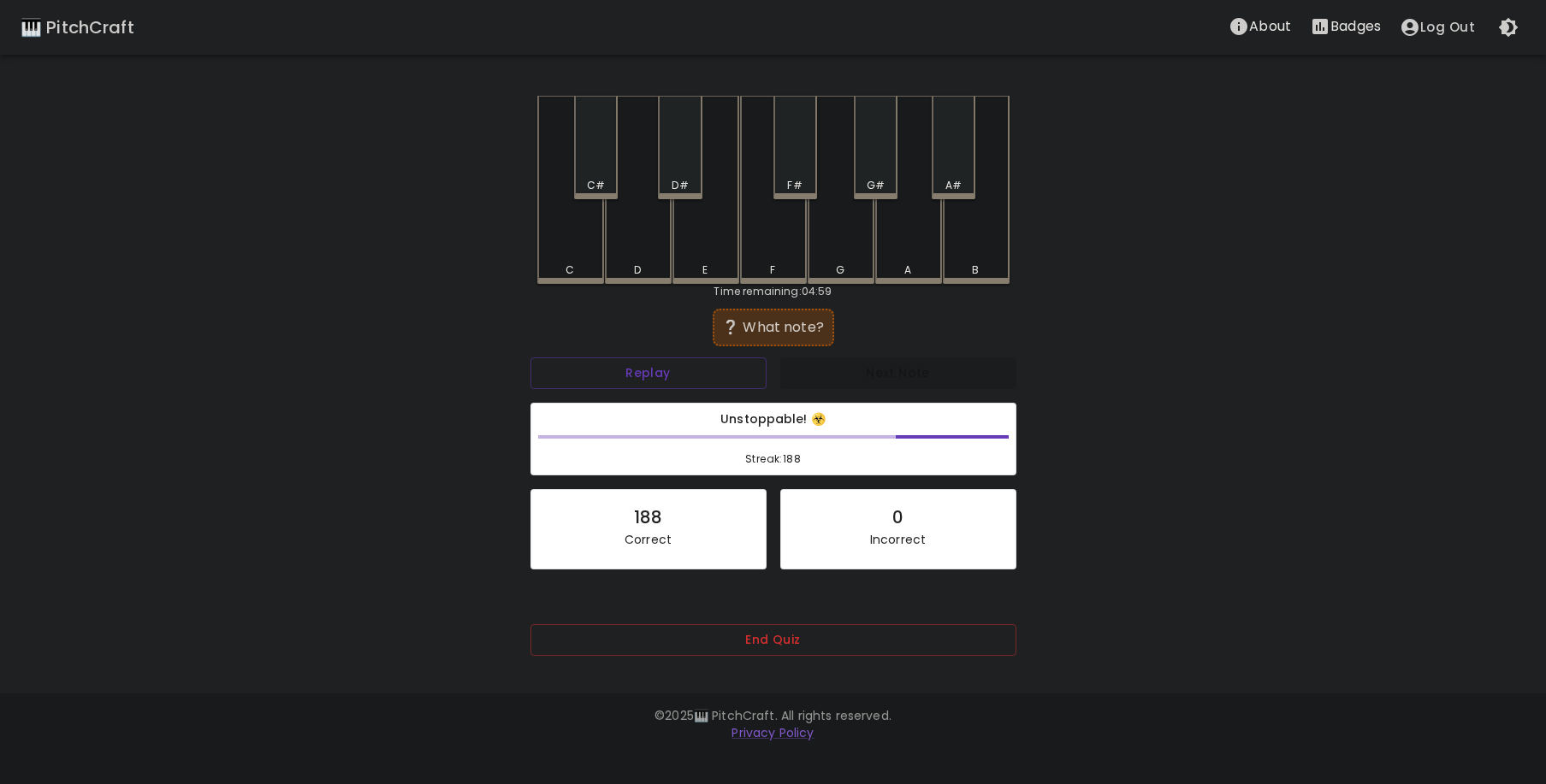
click at [580, 245] on div "C" at bounding box center [570, 189] width 67 height 188
click at [663, 236] on div "D" at bounding box center [638, 187] width 67 height 184
click at [685, 168] on div "D#" at bounding box center [680, 147] width 44 height 104
click at [583, 167] on div "C#" at bounding box center [596, 147] width 44 height 104
drag, startPoint x: 587, startPoint y: 168, endPoint x: 602, endPoint y: 169, distance: 15.0
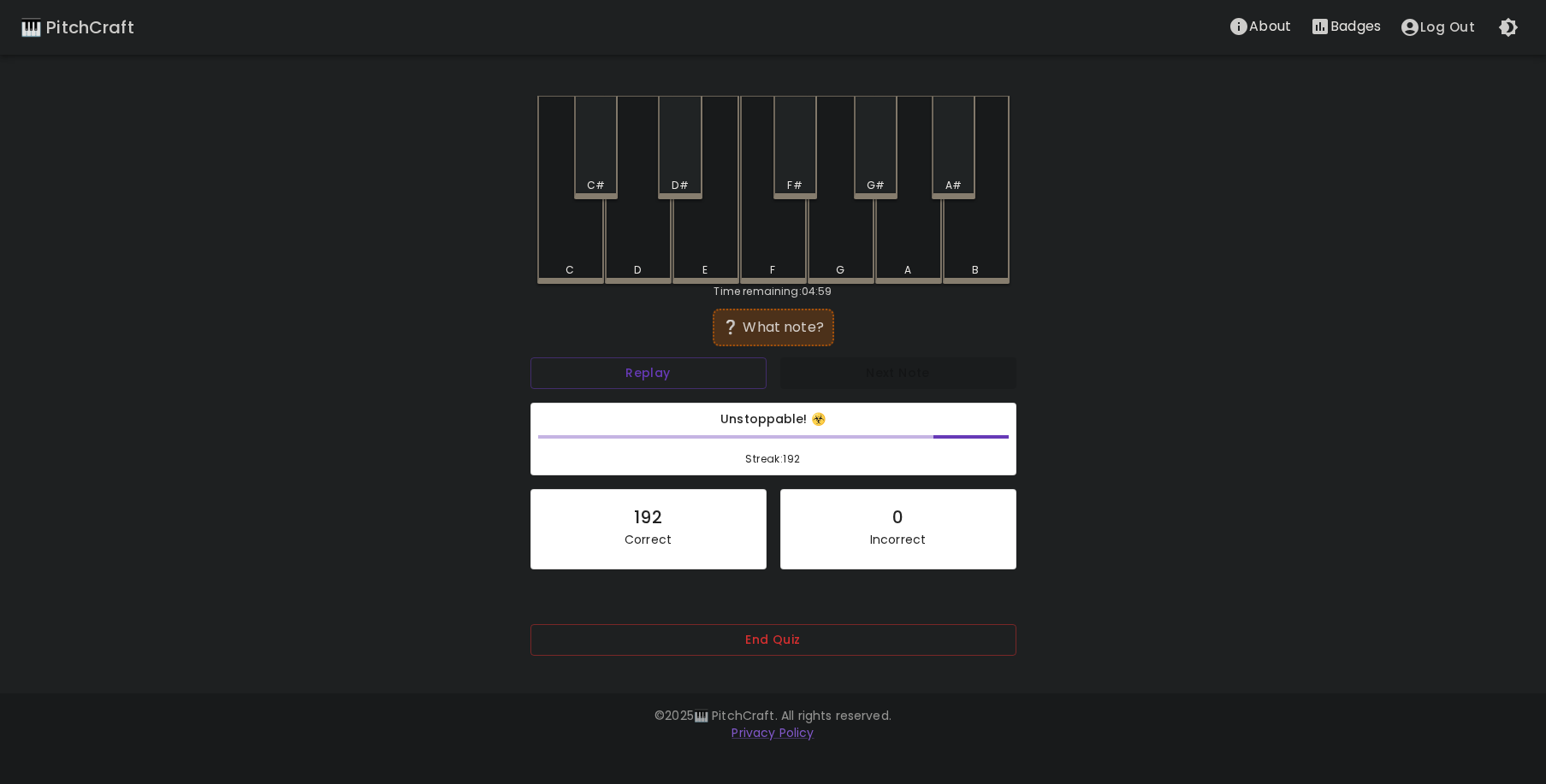
click at [593, 169] on div "C#" at bounding box center [596, 147] width 44 height 104
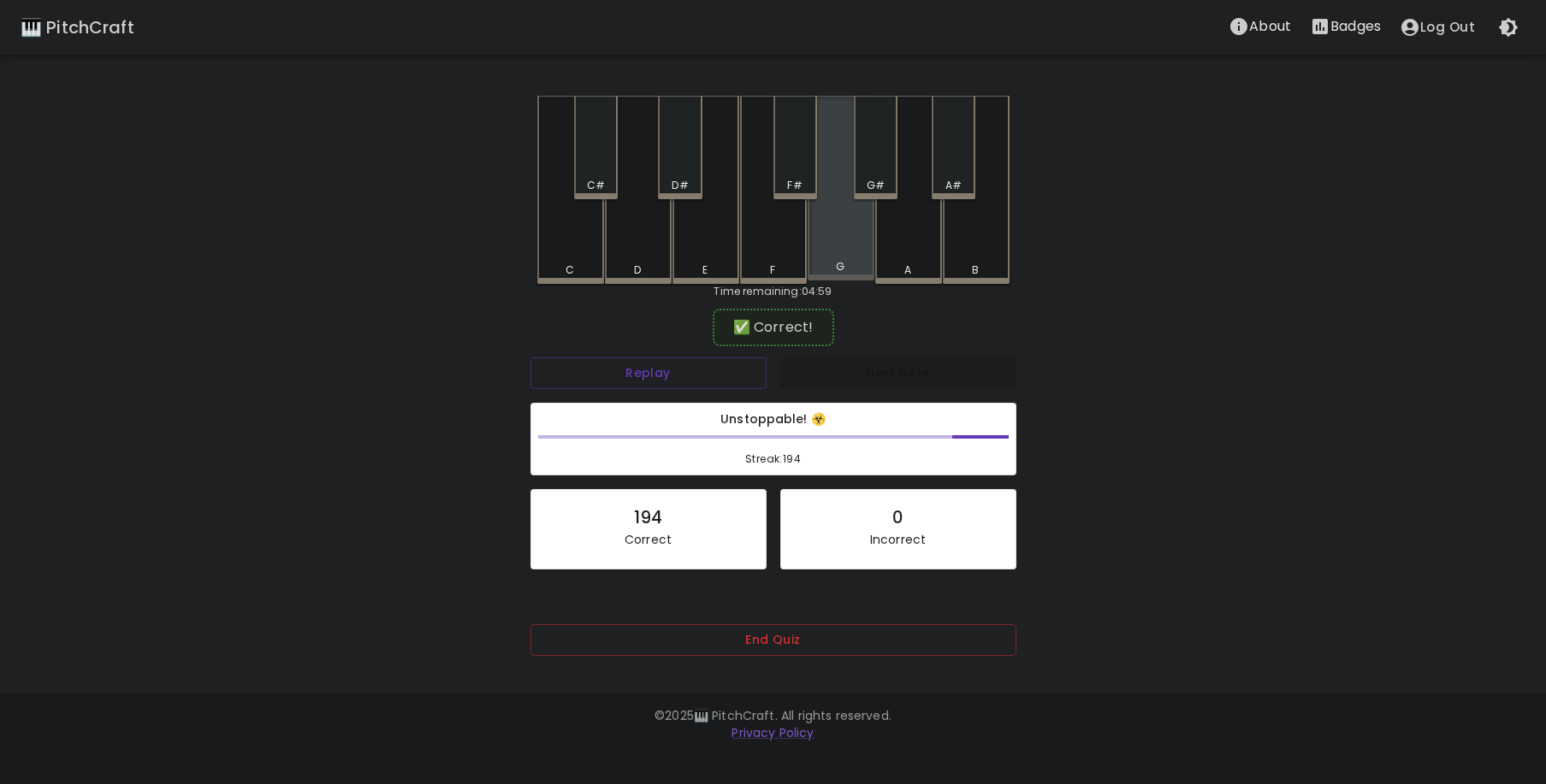
click at [831, 236] on div "G" at bounding box center [840, 187] width 67 height 184
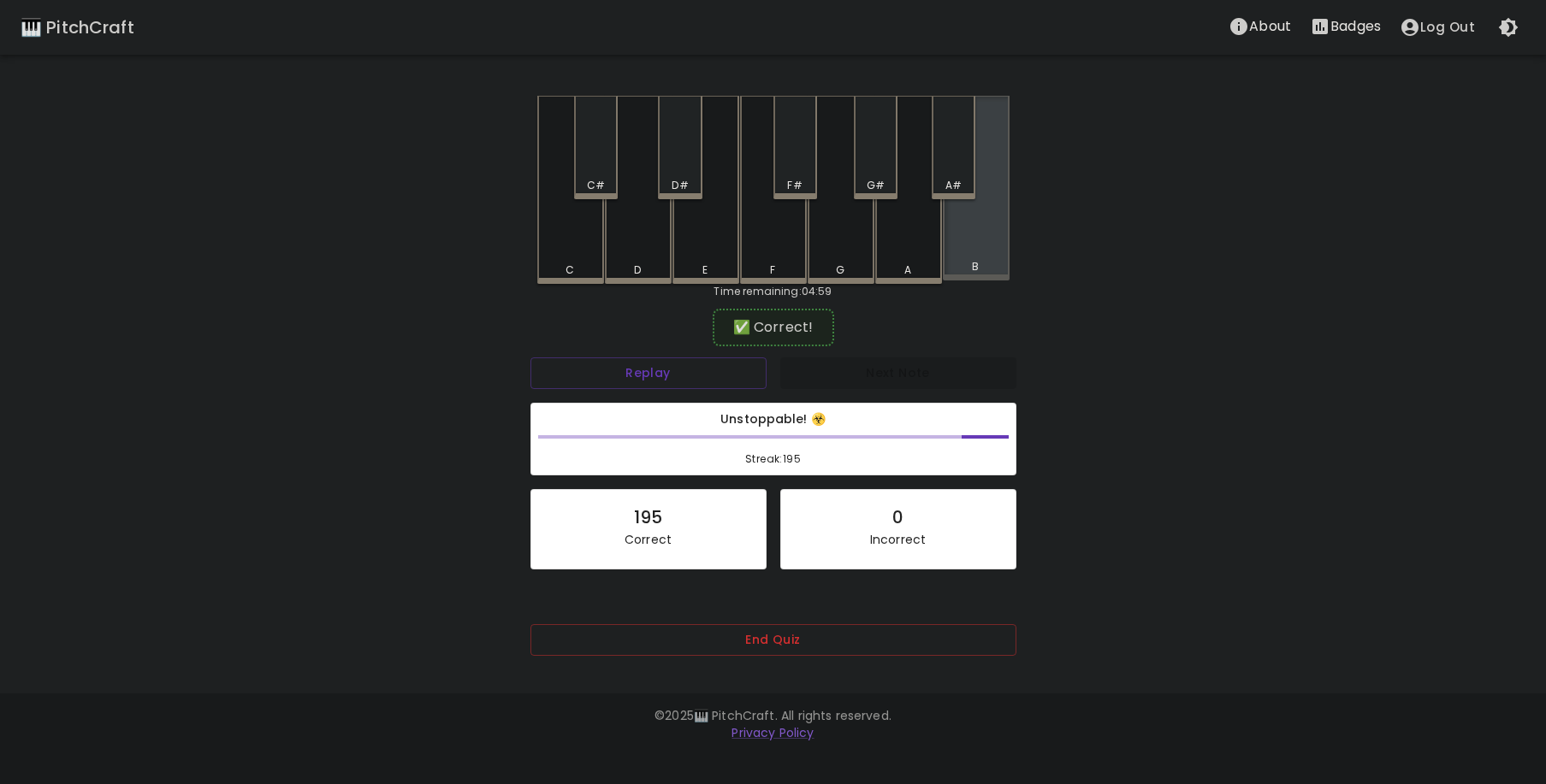
click at [980, 262] on div "B" at bounding box center [976, 187] width 67 height 184
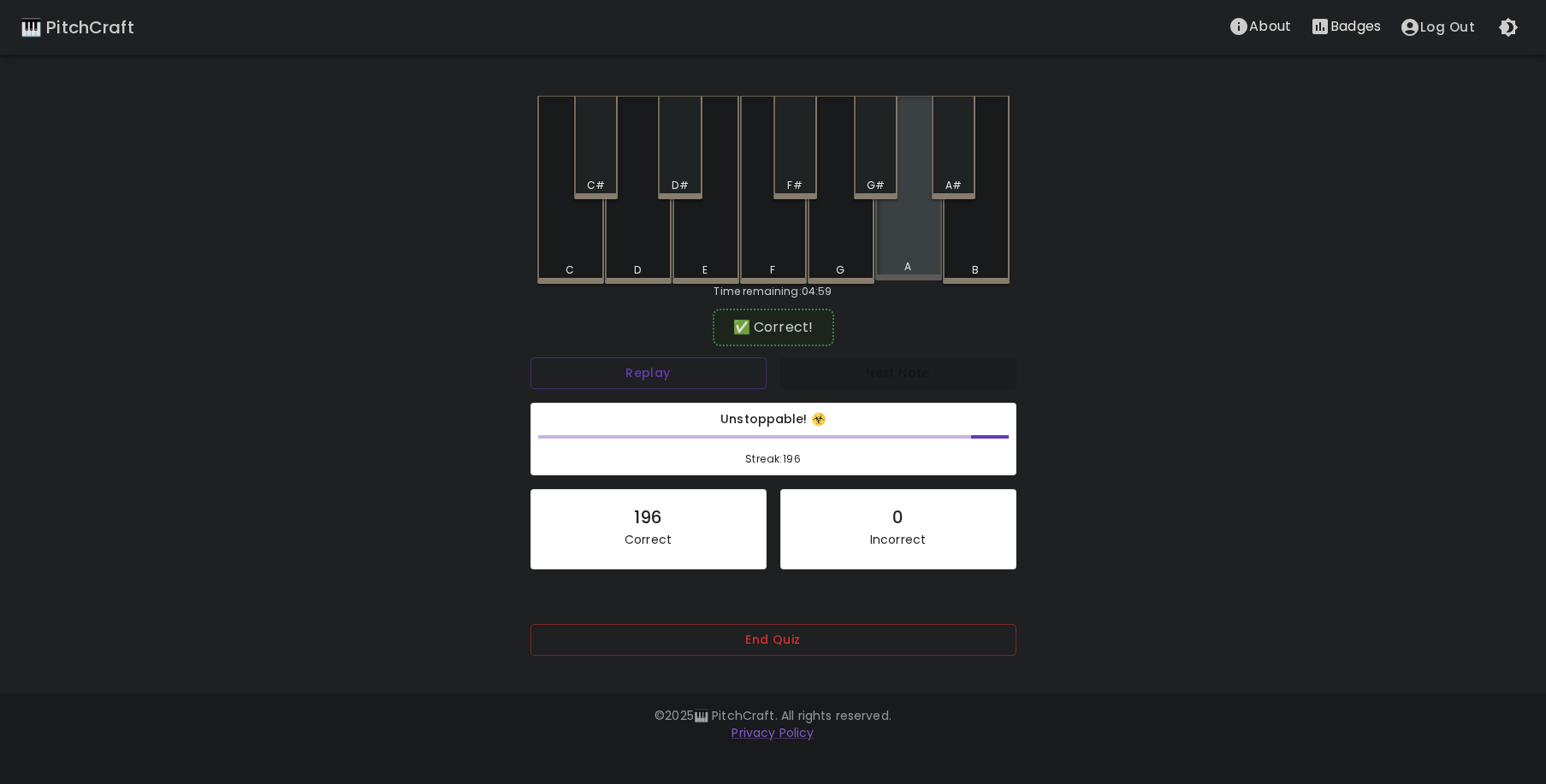
click at [925, 251] on div "A" at bounding box center [908, 187] width 67 height 184
click at [722, 248] on div "E" at bounding box center [706, 189] width 67 height 188
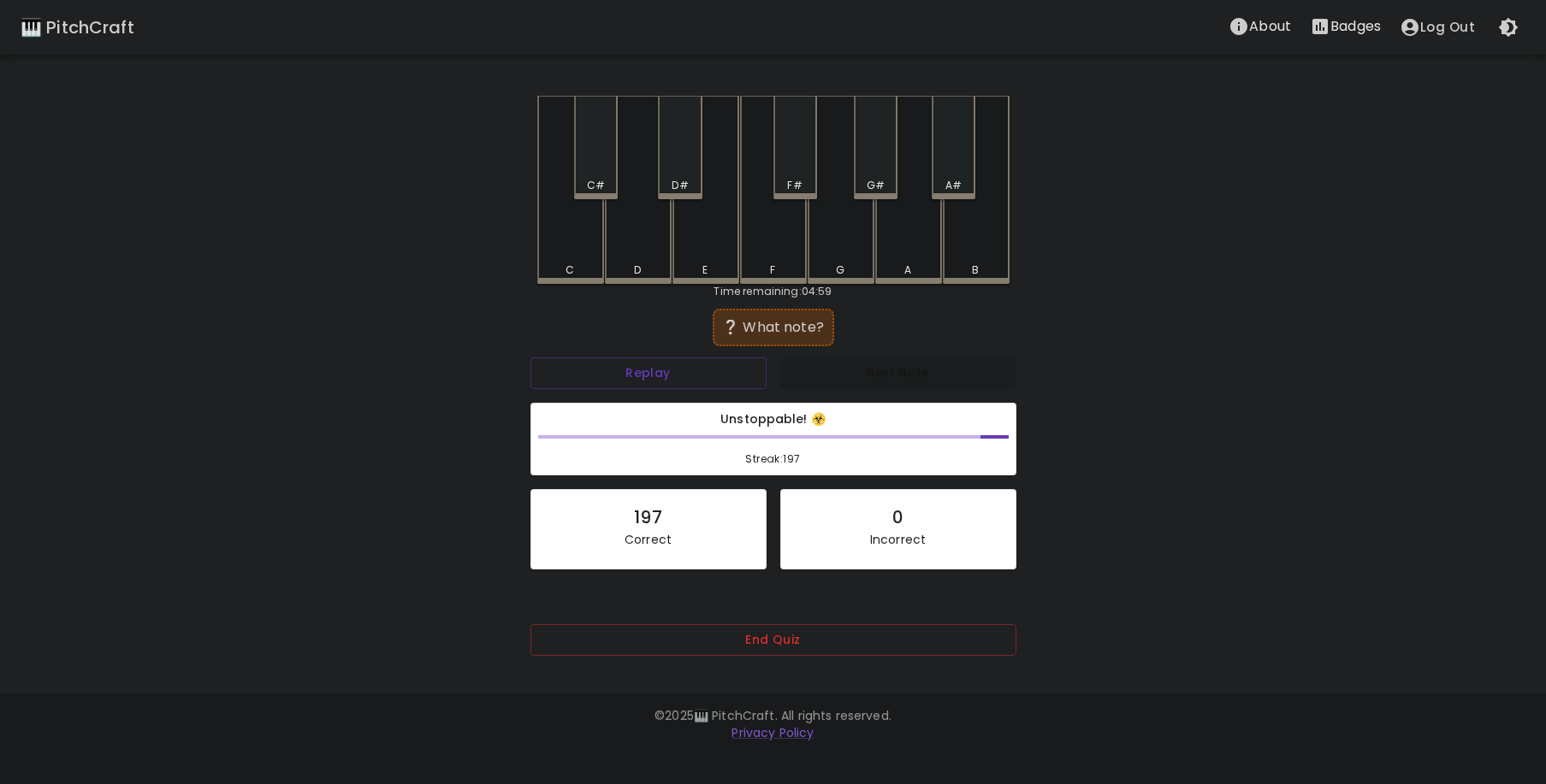
click at [964, 178] on div "A#" at bounding box center [954, 185] width 40 height 15
click at [721, 247] on div "E" at bounding box center [706, 187] width 67 height 184
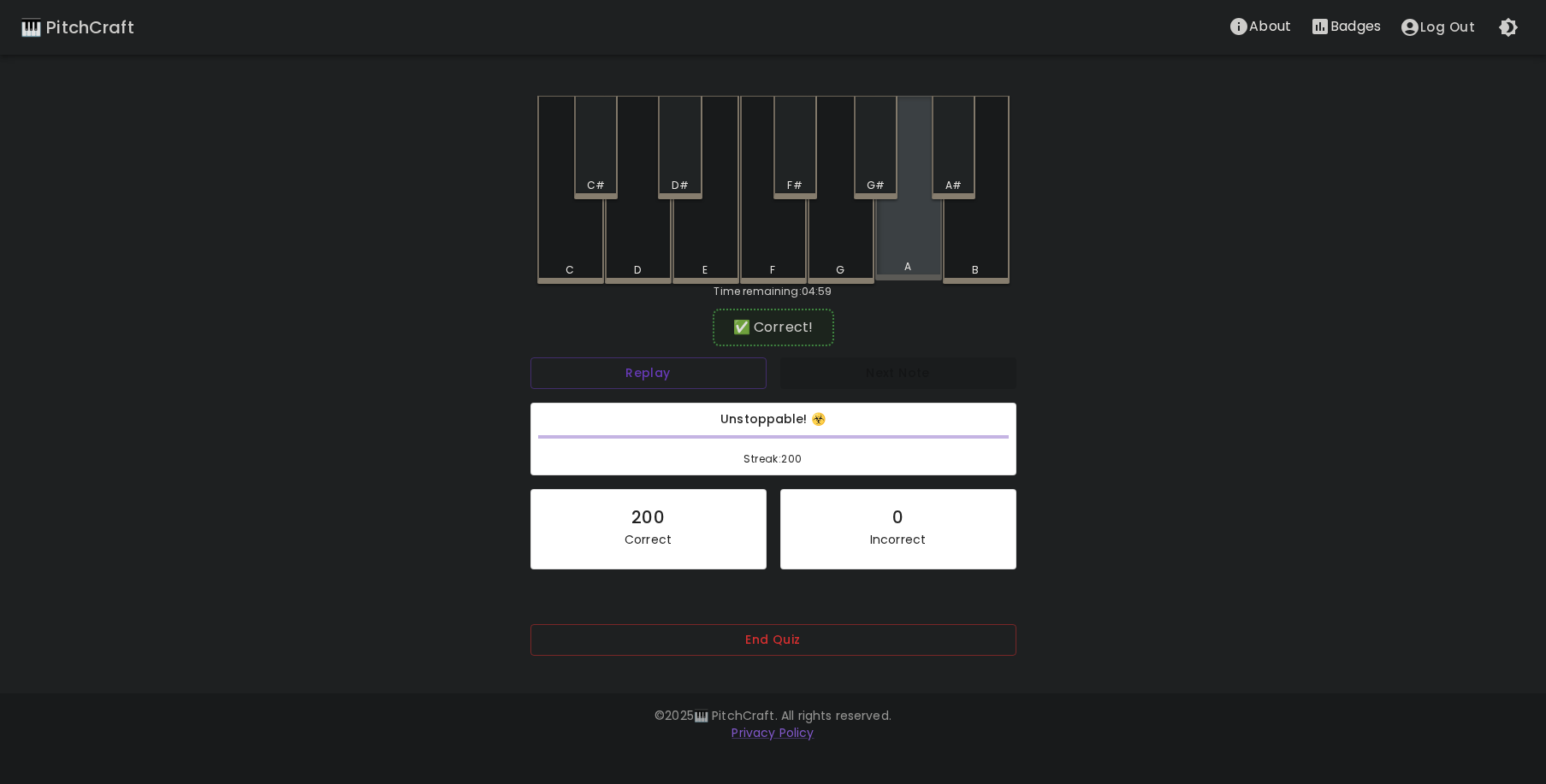
click at [899, 251] on div "A" at bounding box center [908, 187] width 67 height 184
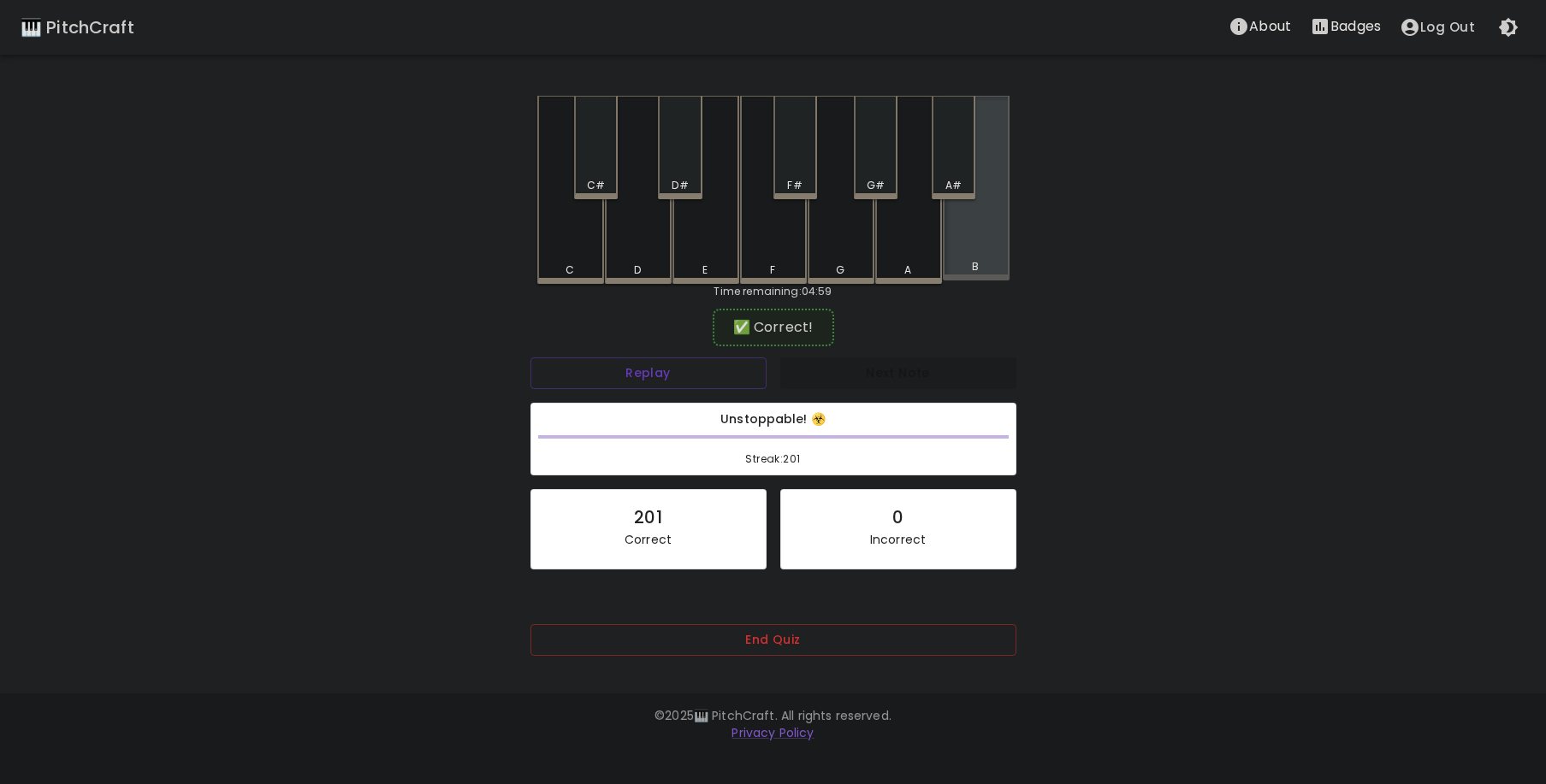
click at [961, 248] on div "B" at bounding box center [976, 187] width 67 height 184
click at [961, 248] on div "B" at bounding box center [976, 189] width 67 height 188
click at [961, 248] on div "B" at bounding box center [976, 187] width 67 height 184
click at [687, 163] on div "D#" at bounding box center [680, 147] width 44 height 104
click at [966, 241] on div "B" at bounding box center [976, 187] width 67 height 184
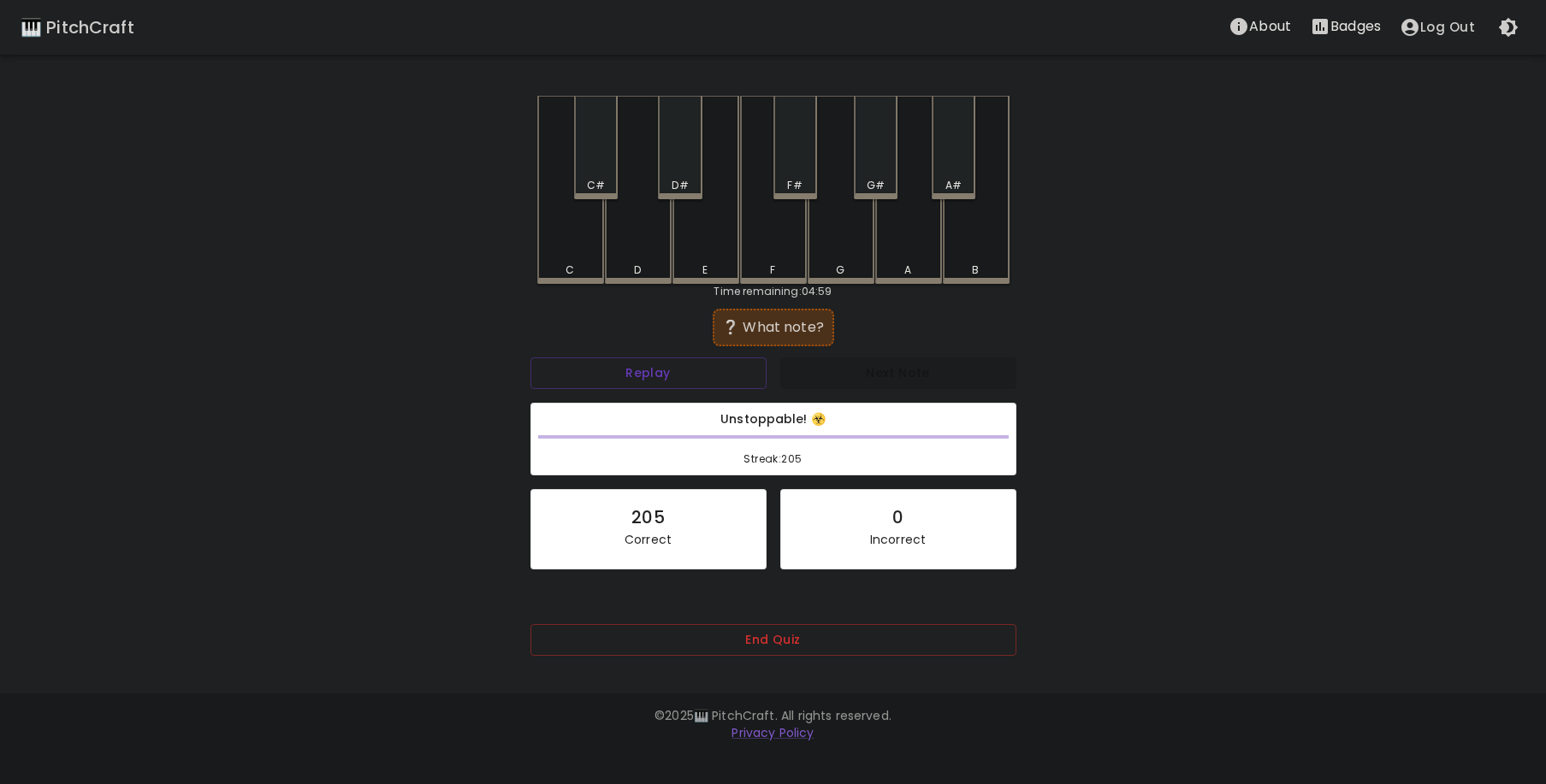
click at [774, 227] on div "F" at bounding box center [773, 189] width 67 height 188
click at [717, 231] on div "E" at bounding box center [706, 187] width 67 height 184
click at [841, 234] on div "G" at bounding box center [840, 189] width 67 height 188
click at [774, 236] on div "F" at bounding box center [773, 187] width 67 height 184
click at [699, 236] on div "E" at bounding box center [706, 189] width 67 height 188
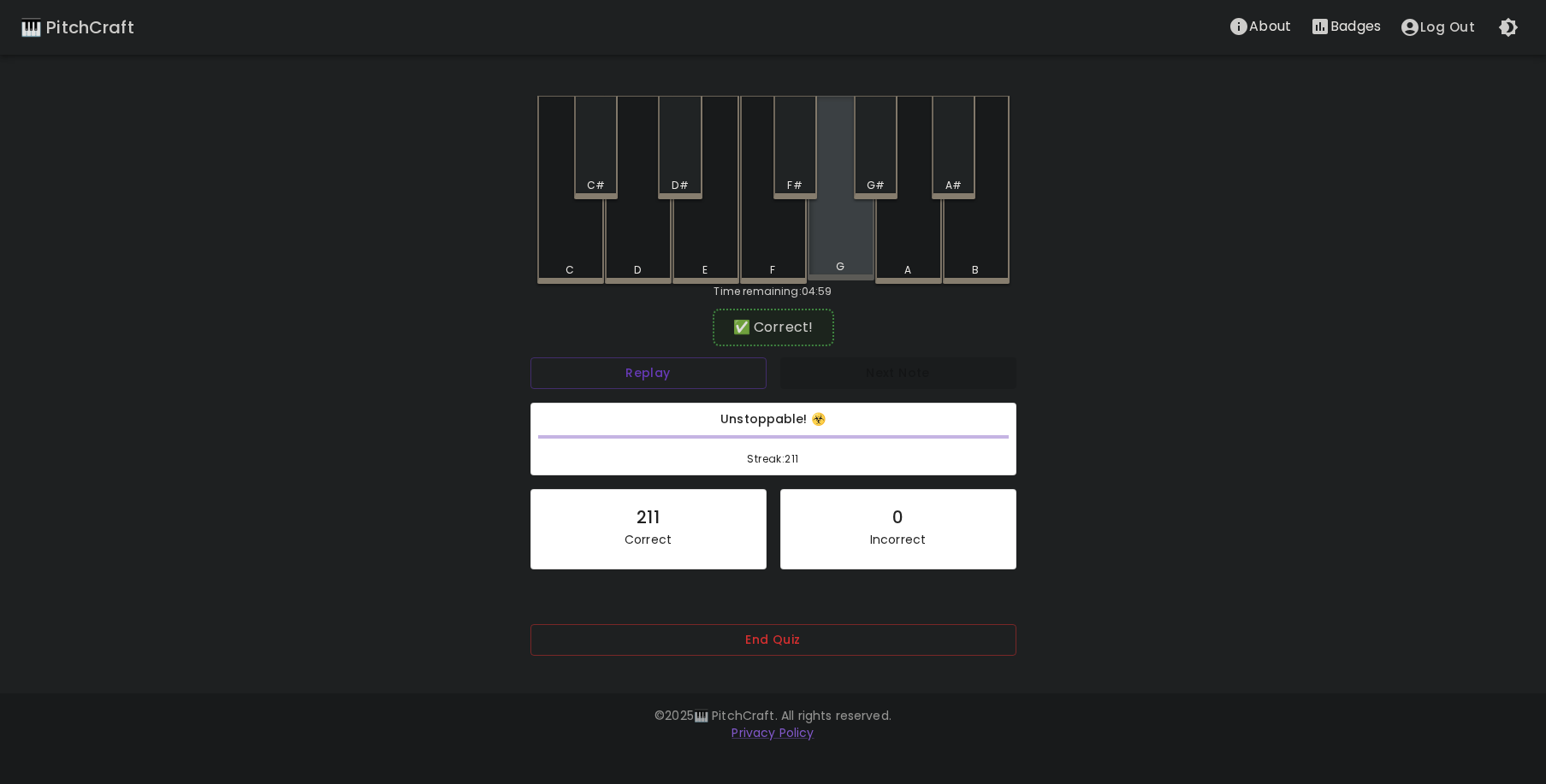
click at [822, 243] on div "G" at bounding box center [840, 187] width 67 height 184
click at [554, 244] on div "C" at bounding box center [570, 189] width 67 height 188
click at [590, 160] on div "C#" at bounding box center [596, 147] width 44 height 104
click at [703, 251] on div "E" at bounding box center [706, 189] width 67 height 188
click at [807, 172] on div "F#" at bounding box center [795, 147] width 44 height 104
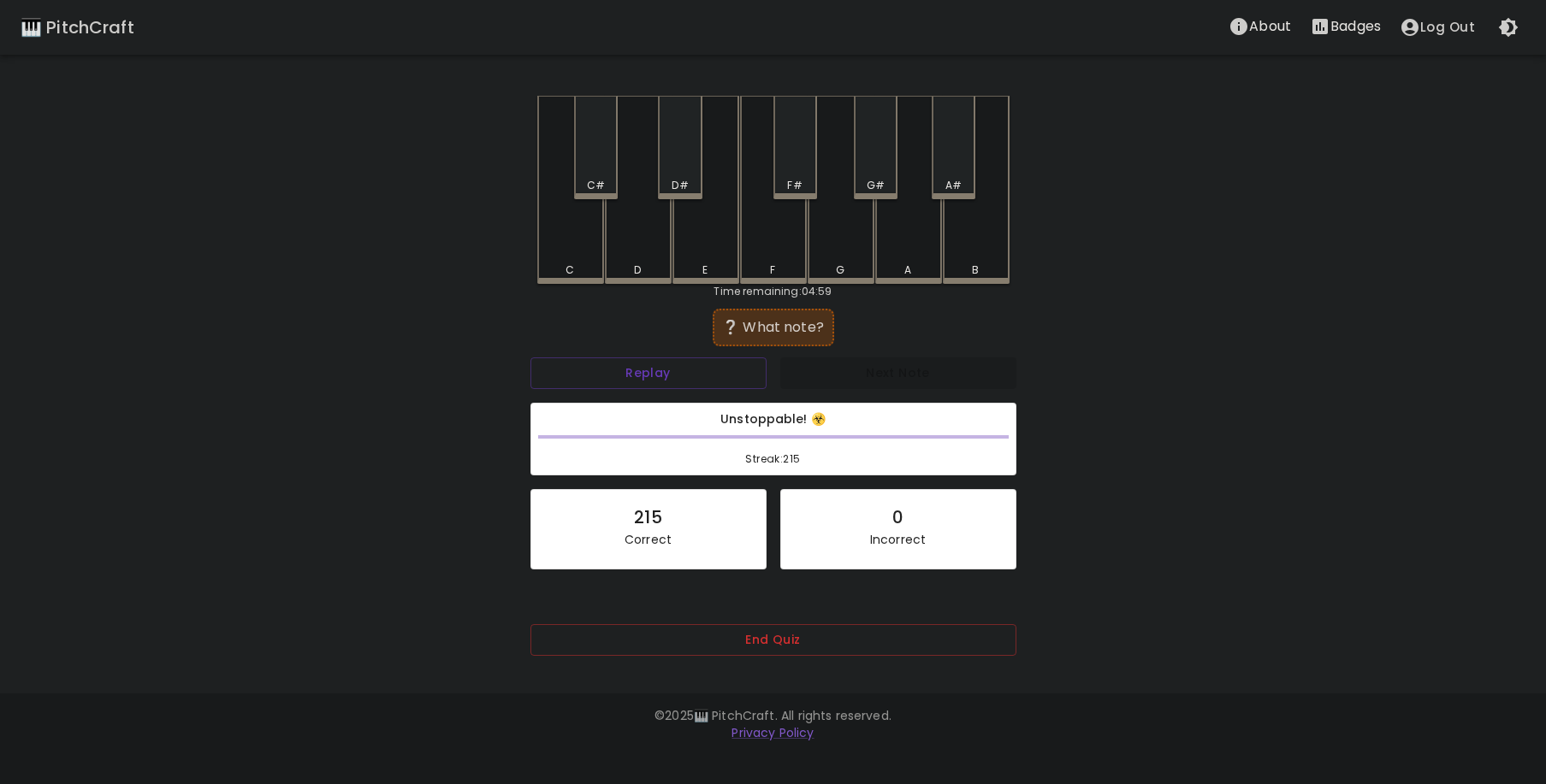
click at [726, 239] on div "E" at bounding box center [706, 189] width 67 height 188
click at [892, 250] on div "A" at bounding box center [908, 189] width 67 height 188
click at [794, 177] on div "F#" at bounding box center [795, 147] width 44 height 104
click at [760, 237] on div "F" at bounding box center [773, 189] width 67 height 188
click at [954, 169] on div "A#" at bounding box center [954, 147] width 44 height 104
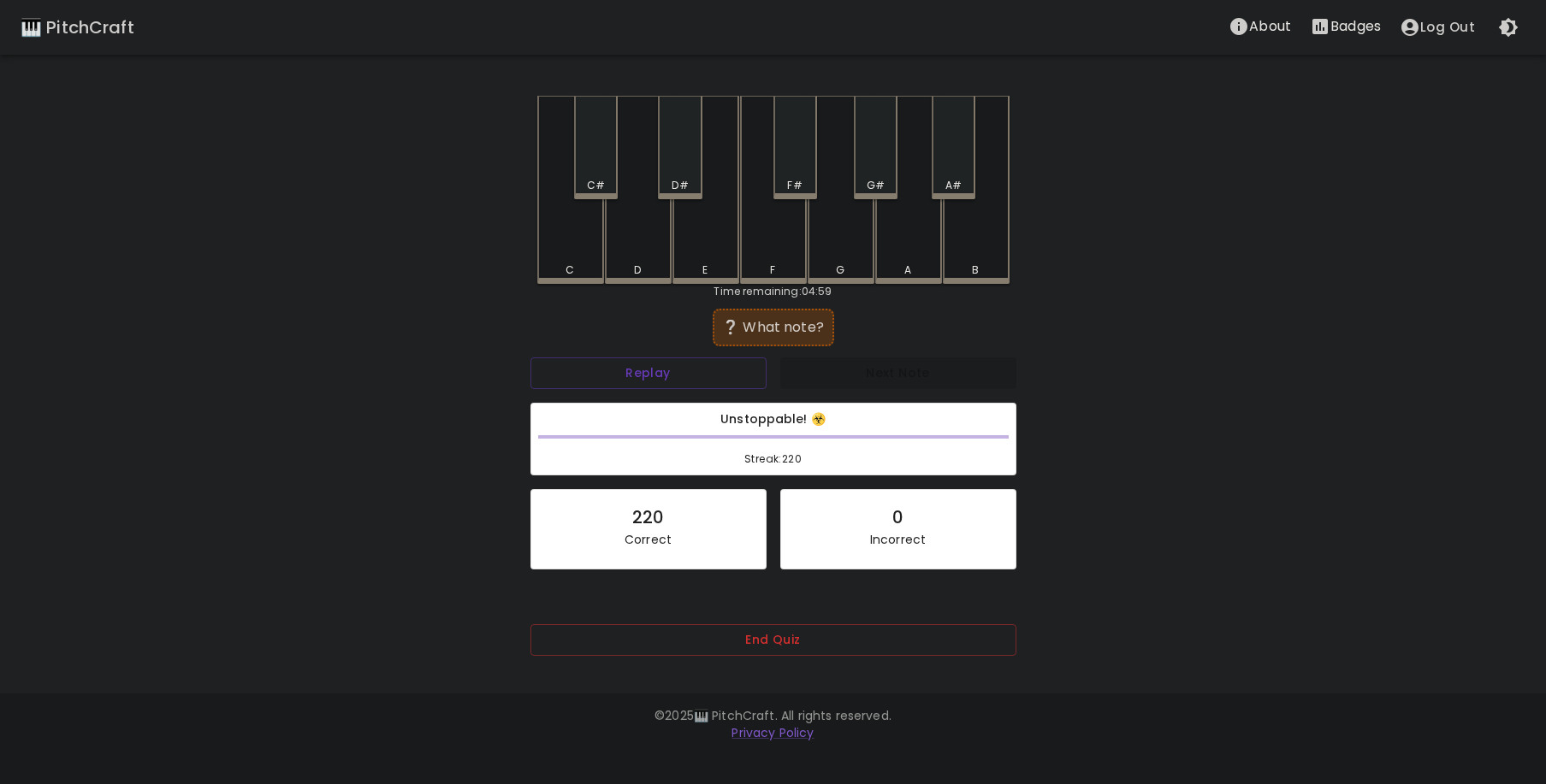
click at [782, 230] on div "F" at bounding box center [773, 189] width 67 height 188
click at [722, 239] on div "E" at bounding box center [706, 187] width 67 height 184
click at [564, 236] on div "C" at bounding box center [570, 187] width 67 height 184
click at [793, 167] on div "F#" at bounding box center [795, 147] width 44 height 104
click at [955, 180] on div "A#" at bounding box center [954, 185] width 16 height 15
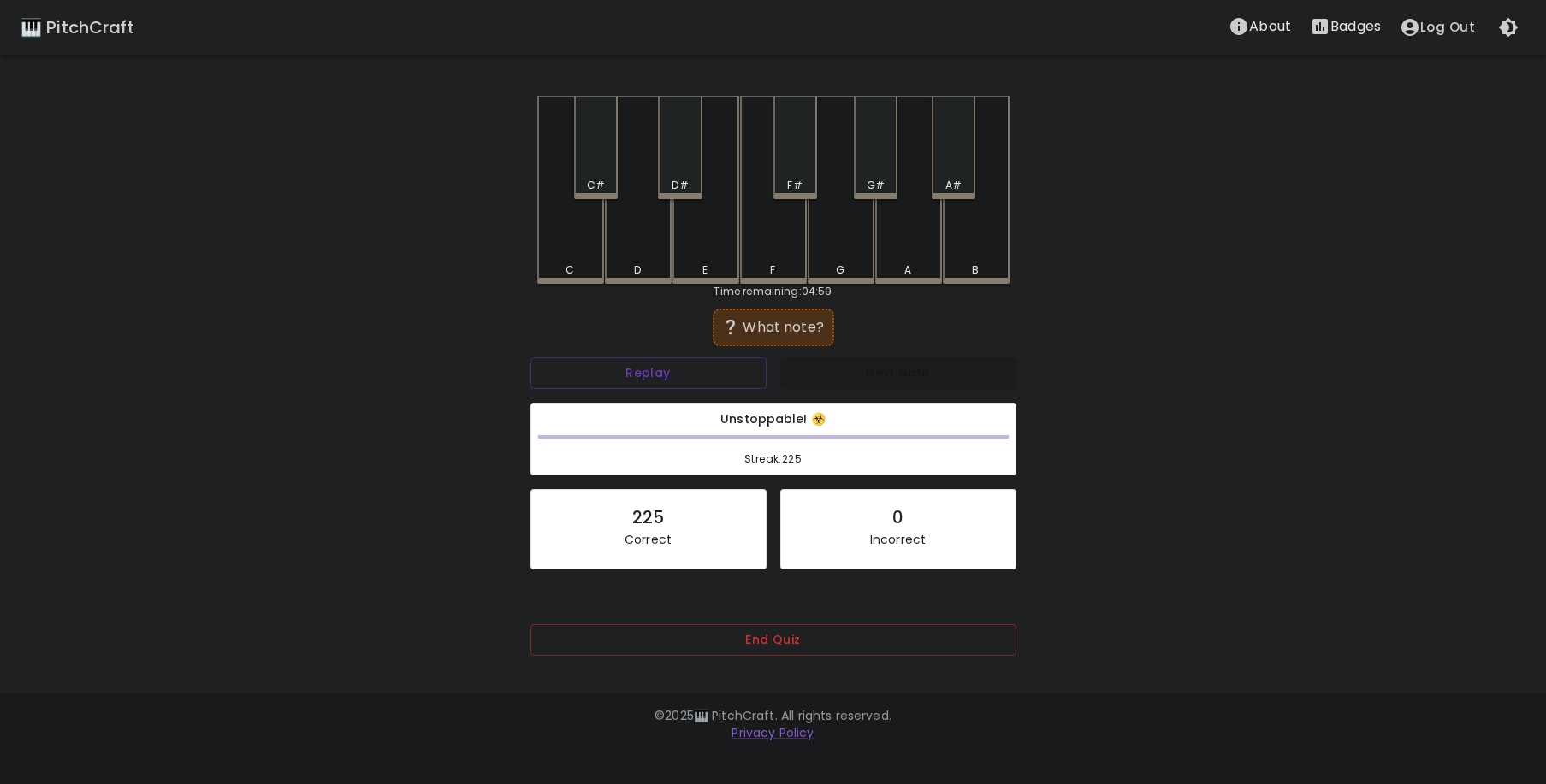
click at [653, 236] on div "D" at bounding box center [638, 189] width 67 height 188
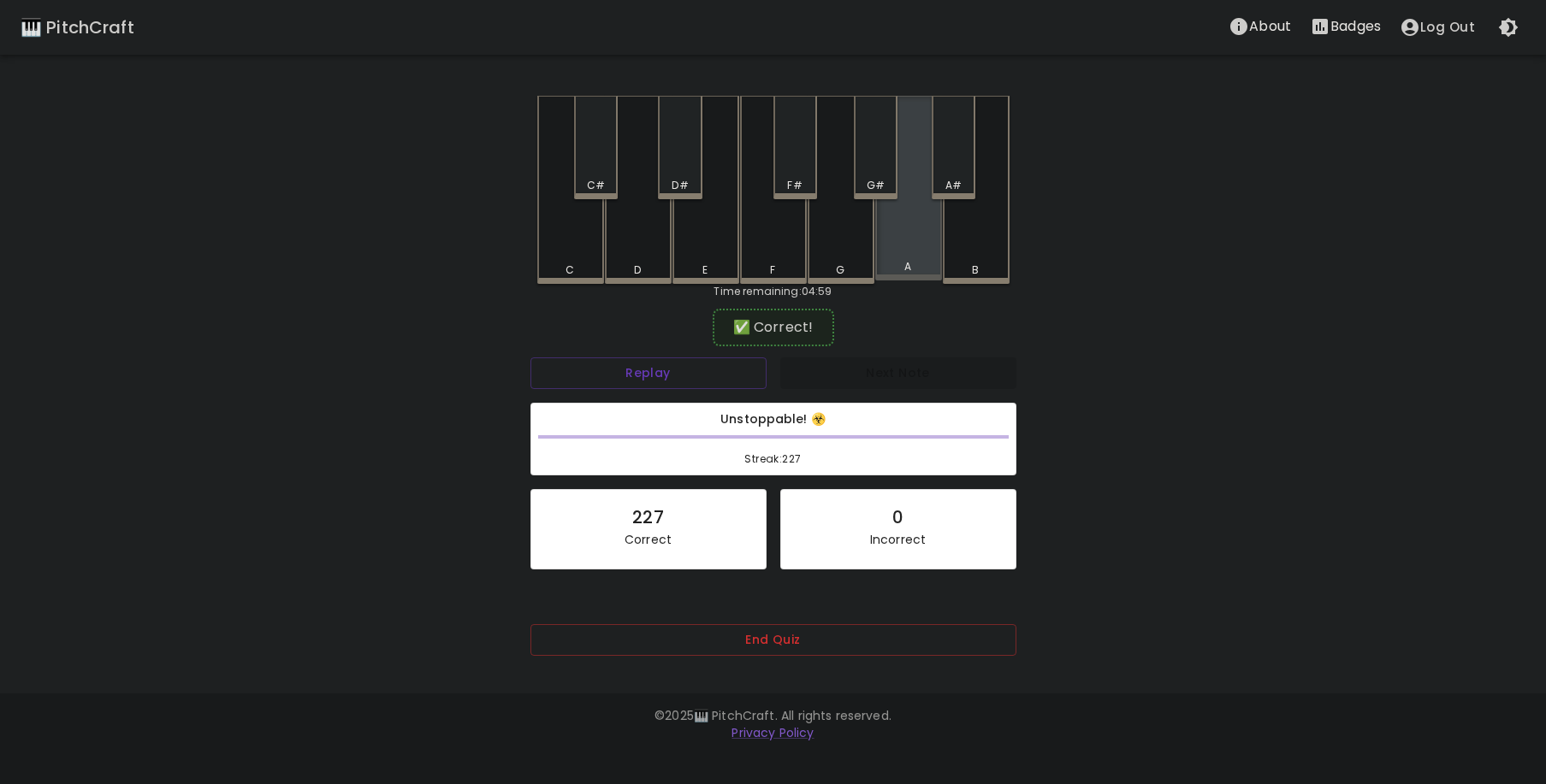
click at [913, 238] on div "A" at bounding box center [908, 187] width 67 height 184
click at [687, 166] on div "D#" at bounding box center [680, 147] width 44 height 104
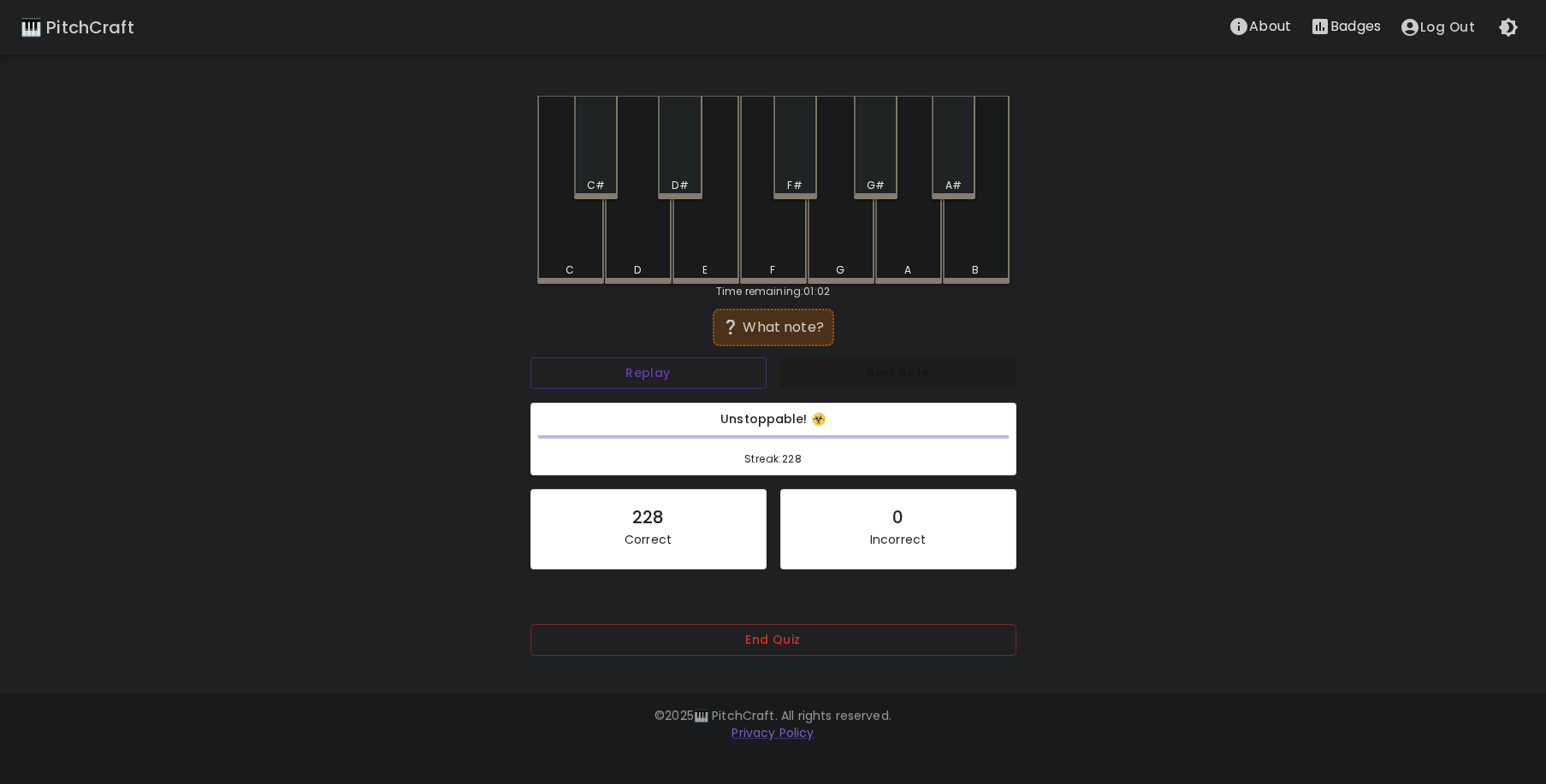
click at [834, 238] on div "G" at bounding box center [840, 189] width 67 height 188
click at [620, 236] on div "D" at bounding box center [638, 187] width 67 height 184
click at [868, 157] on div "G#" at bounding box center [876, 147] width 44 height 104
click at [781, 222] on div "F" at bounding box center [773, 187] width 67 height 184
click at [591, 164] on div "C#" at bounding box center [596, 147] width 44 height 104
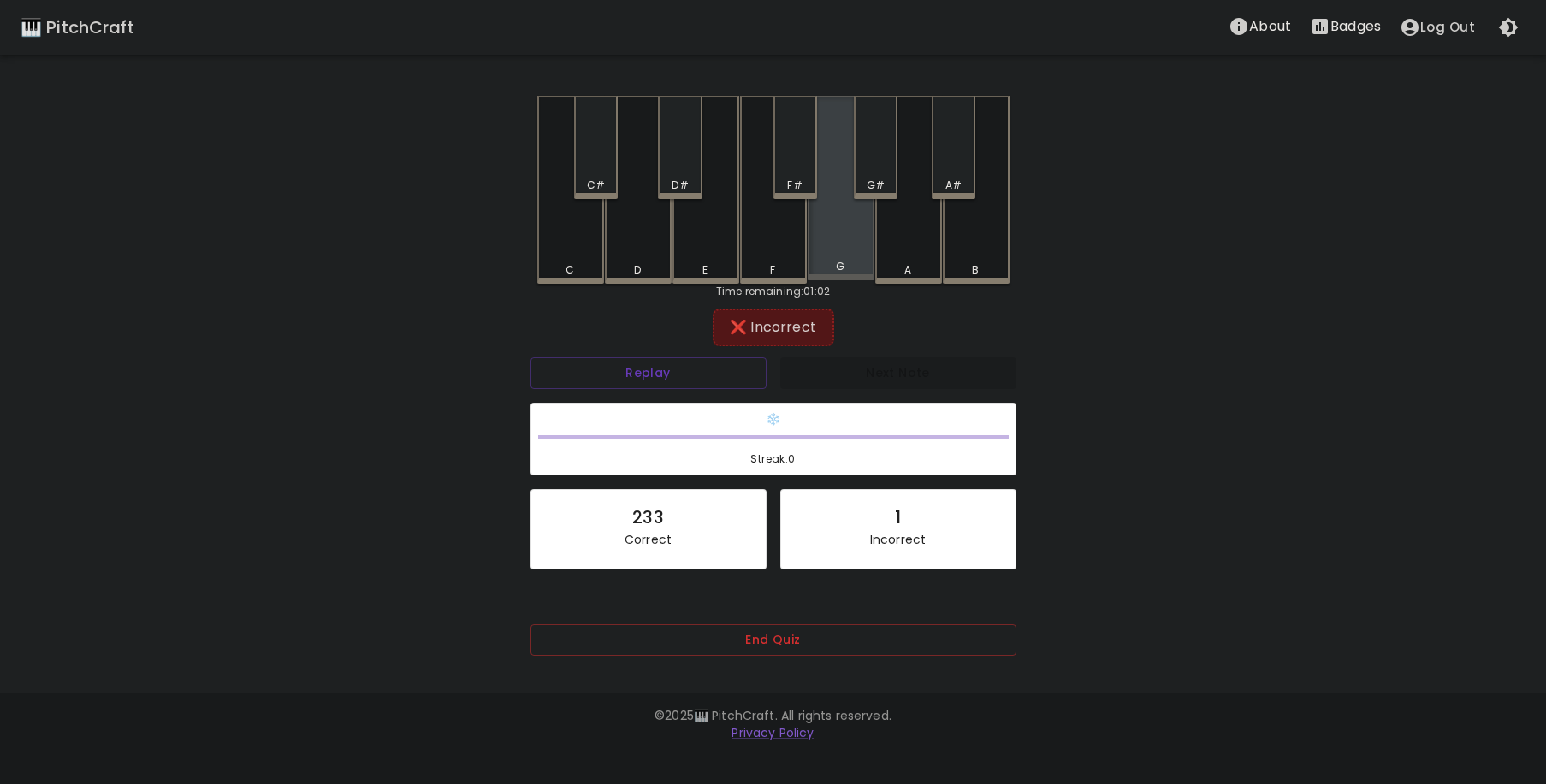
drag, startPoint x: 825, startPoint y: 177, endPoint x: 809, endPoint y: 194, distance: 23.3
click at [809, 194] on div "C C# D D# E F F# G G# A A# B" at bounding box center [773, 189] width 472 height 188
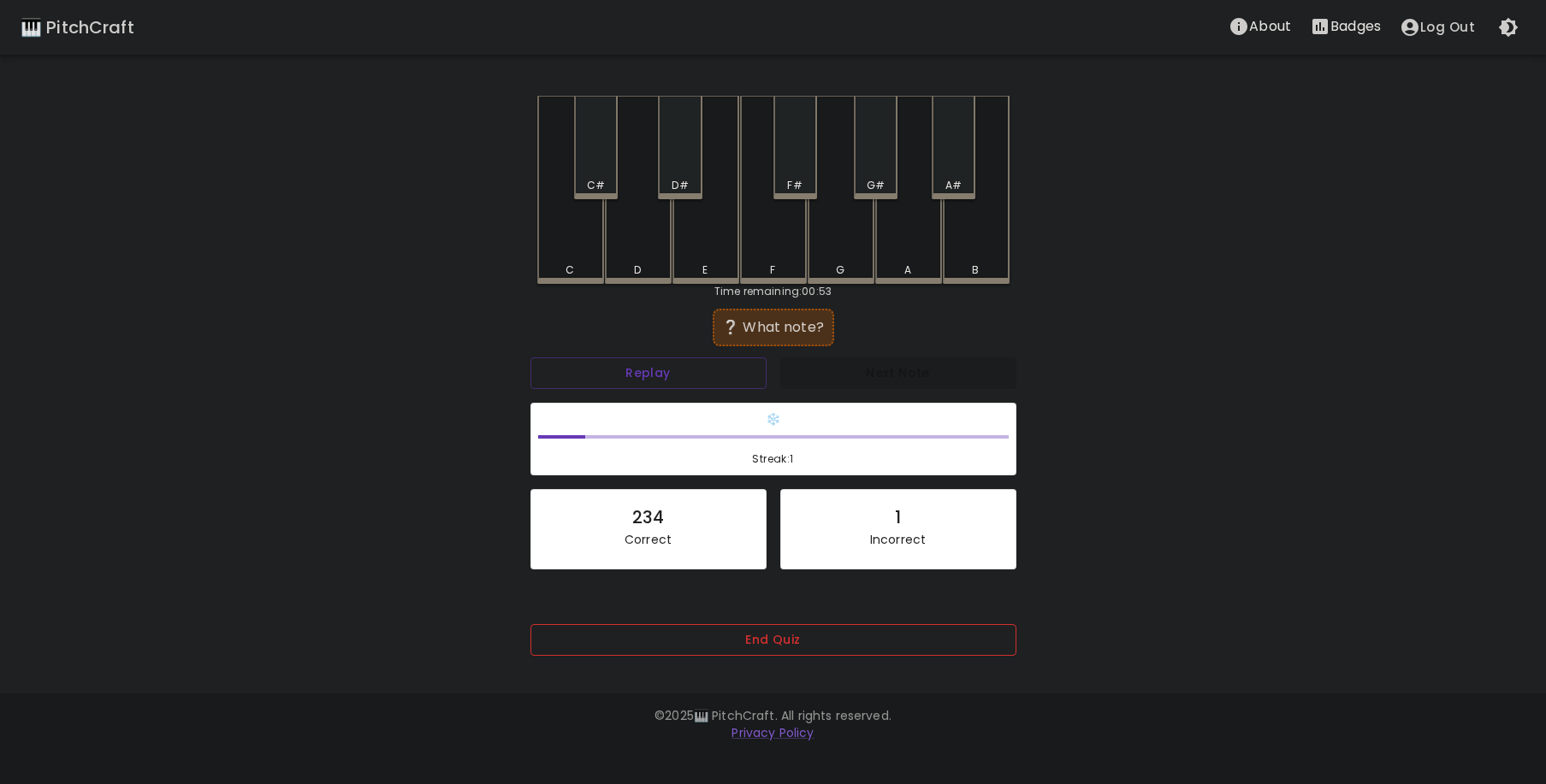
drag, startPoint x: 808, startPoint y: 658, endPoint x: 790, endPoint y: 627, distance: 35.8
click at [799, 646] on div "End Quiz" at bounding box center [773, 653] width 486 height 56
click at [790, 629] on button "End Quiz" at bounding box center [773, 641] width 486 height 32
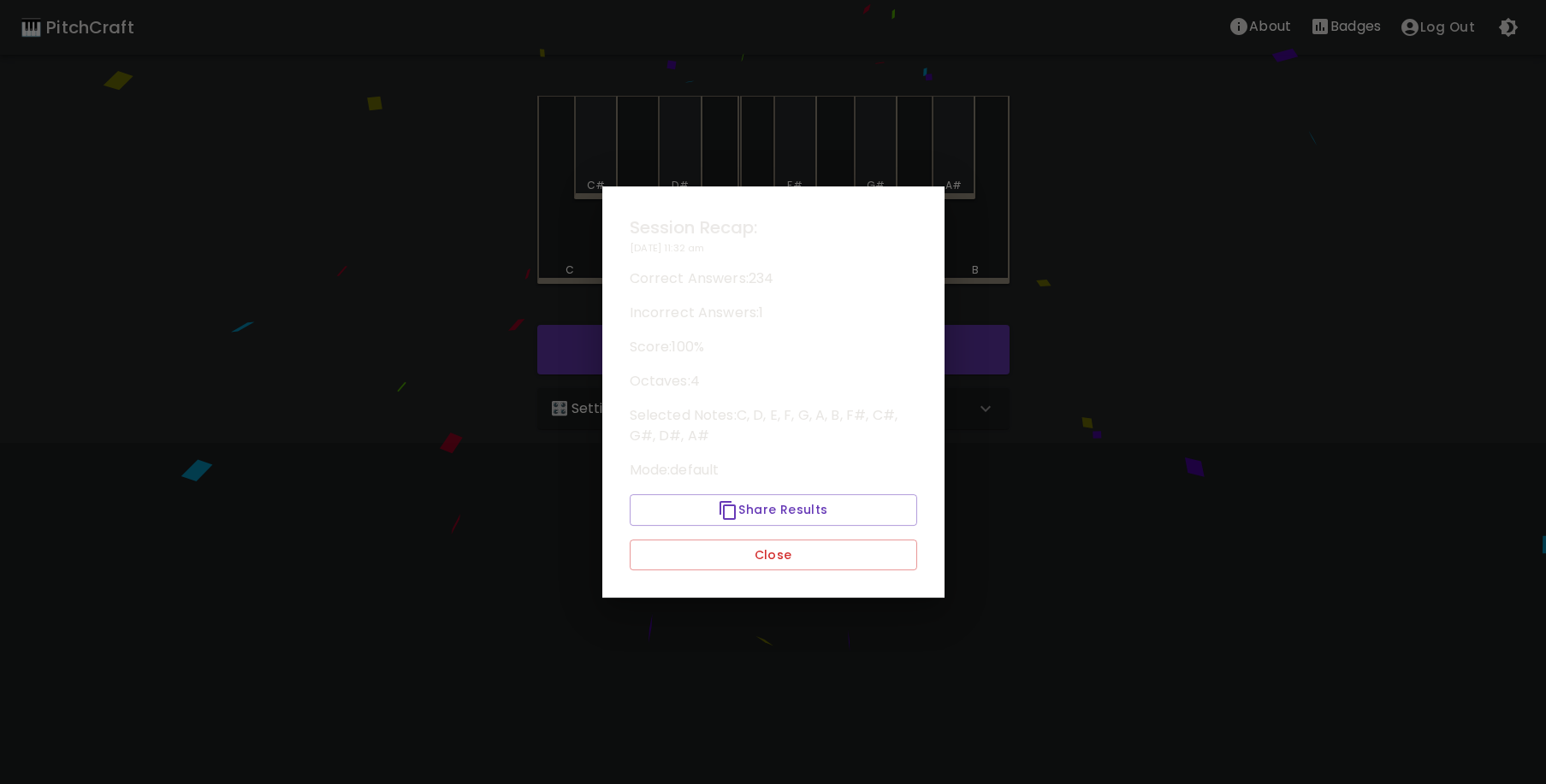
click at [783, 577] on div "Session Recap: 09/29/2025 - 11:32 am Correct Answers: 234 Incorrect Answers: 1 …" at bounding box center [773, 392] width 342 height 412
click at [773, 552] on button "Close" at bounding box center [773, 556] width 287 height 32
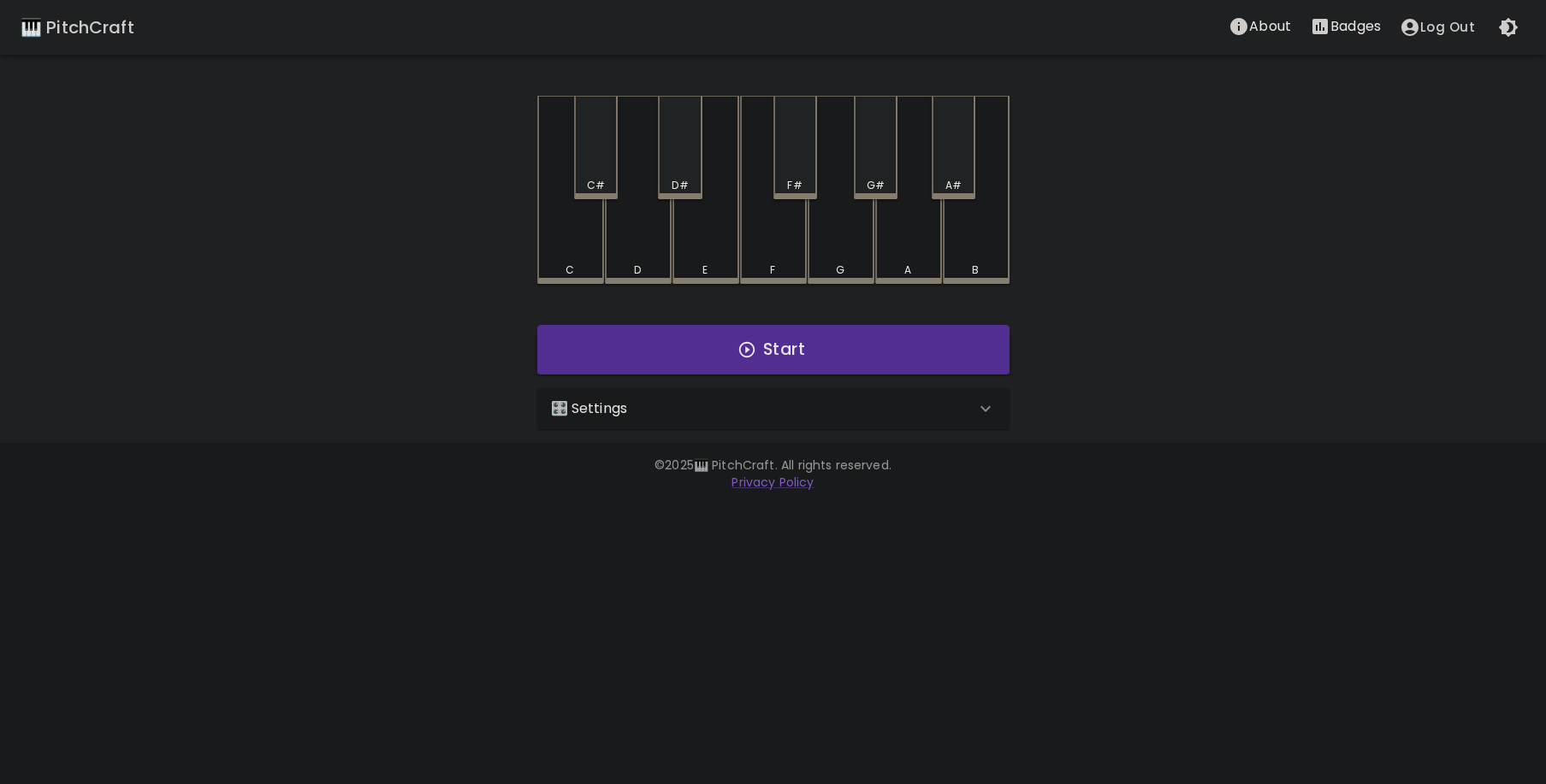
click at [1325, 13] on button "Badges" at bounding box center [1346, 26] width 90 height 34
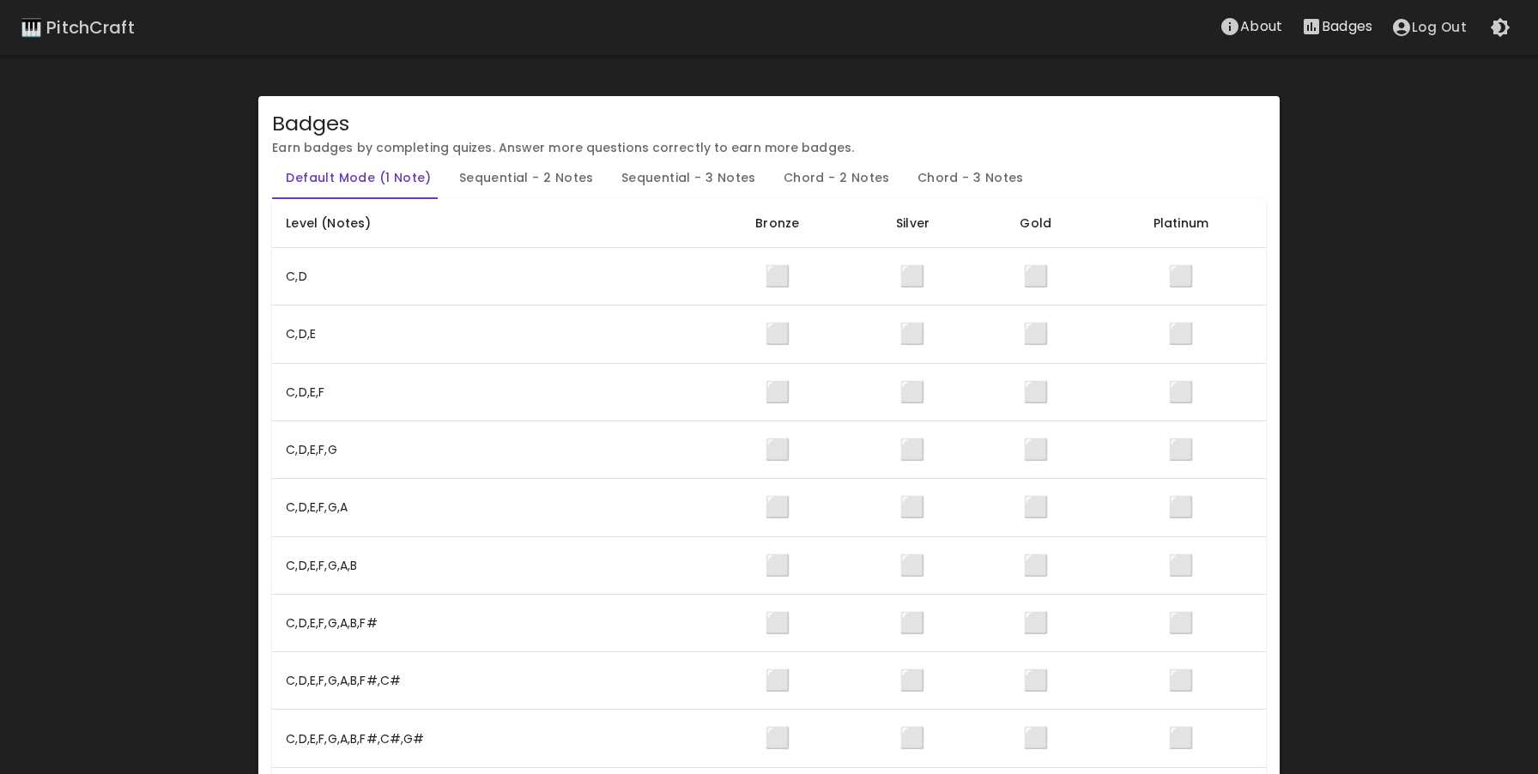
click at [117, 46] on div "🎹 PitchCraft About Badges Log Out" at bounding box center [769, 27] width 1538 height 55
click at [120, 23] on div "🎹 PitchCraft" at bounding box center [78, 27] width 114 height 27
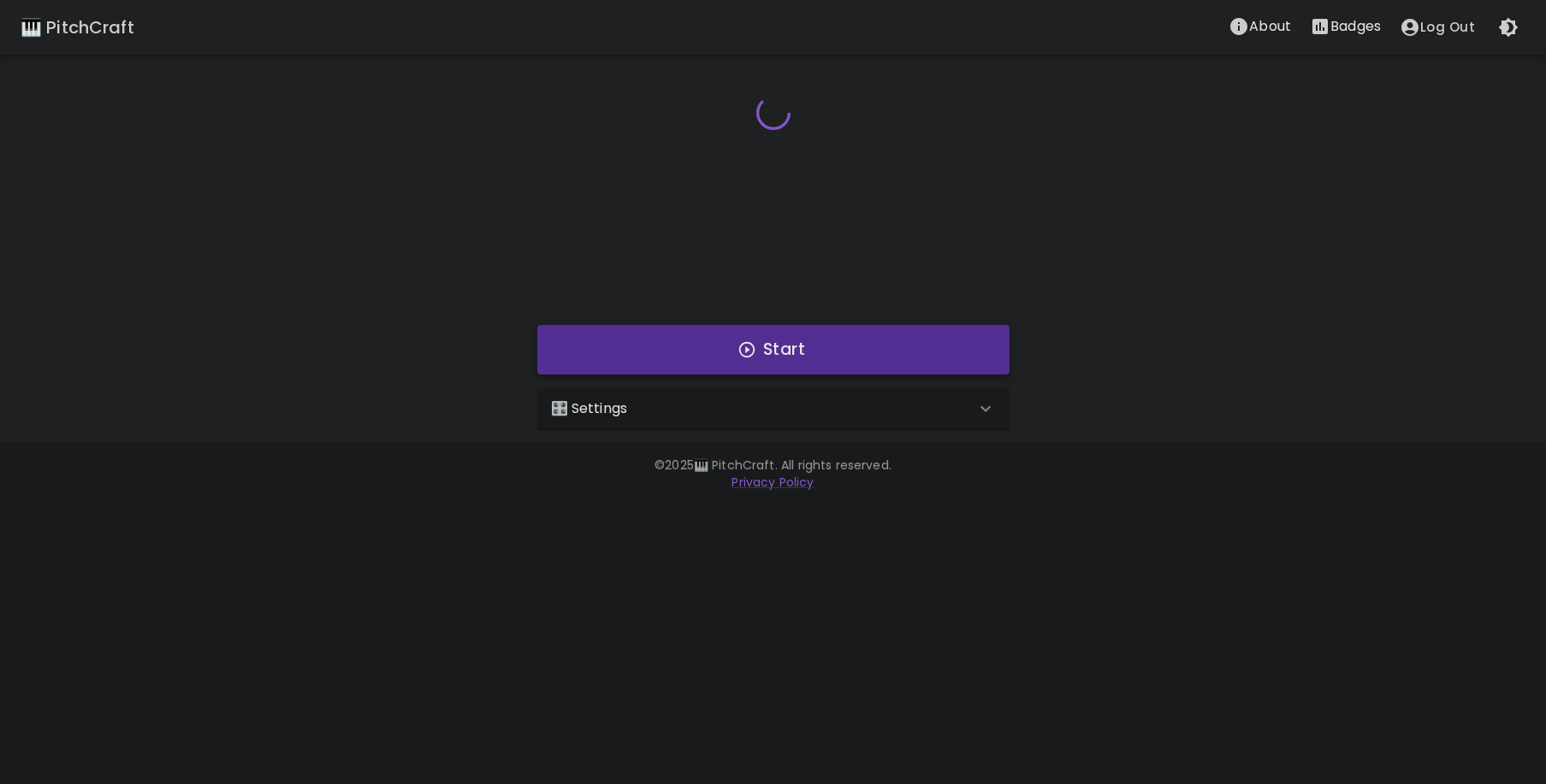
click at [686, 356] on button "Start" at bounding box center [773, 350] width 472 height 50
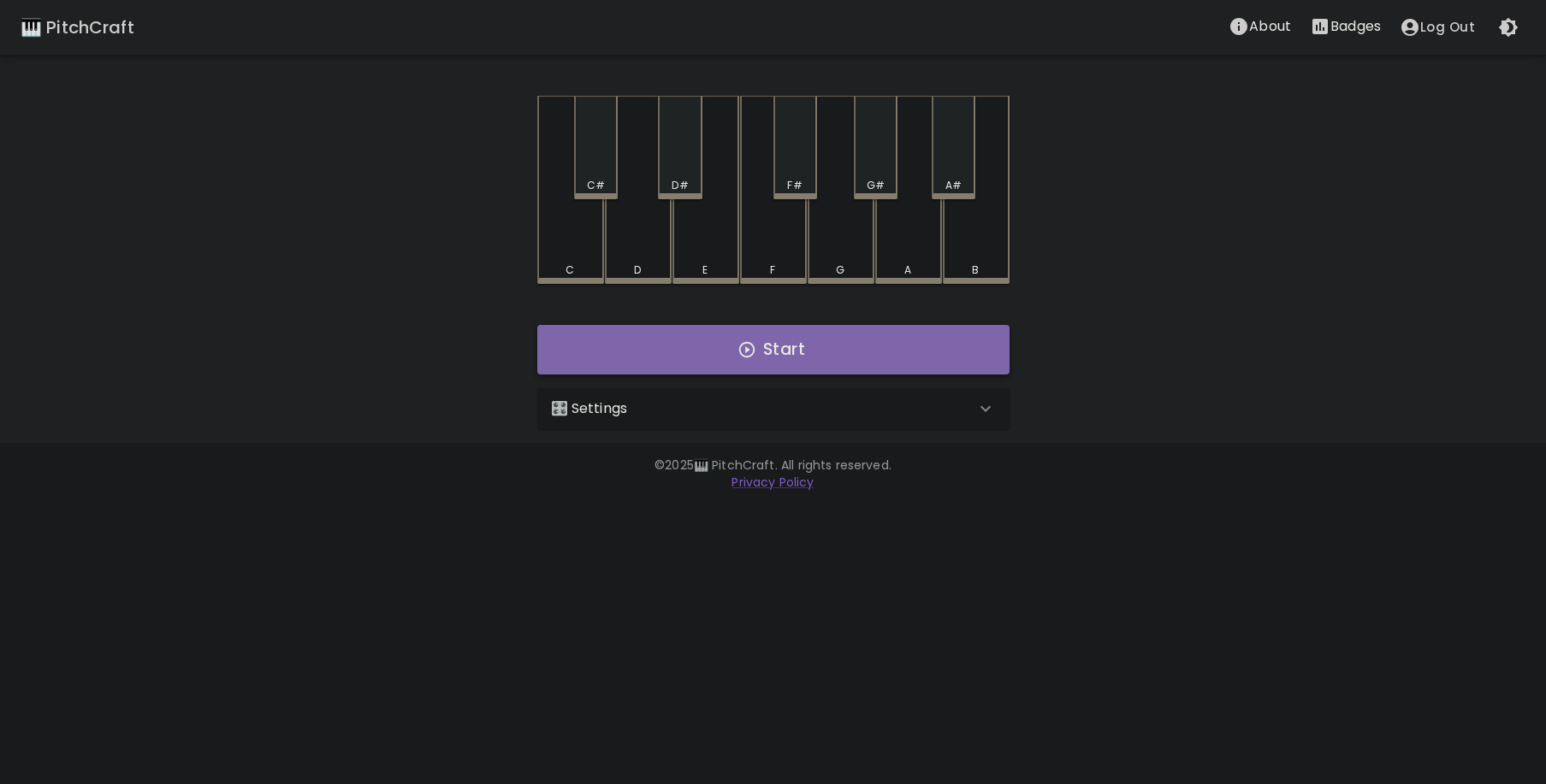
click at [766, 354] on button "Start" at bounding box center [773, 350] width 472 height 50
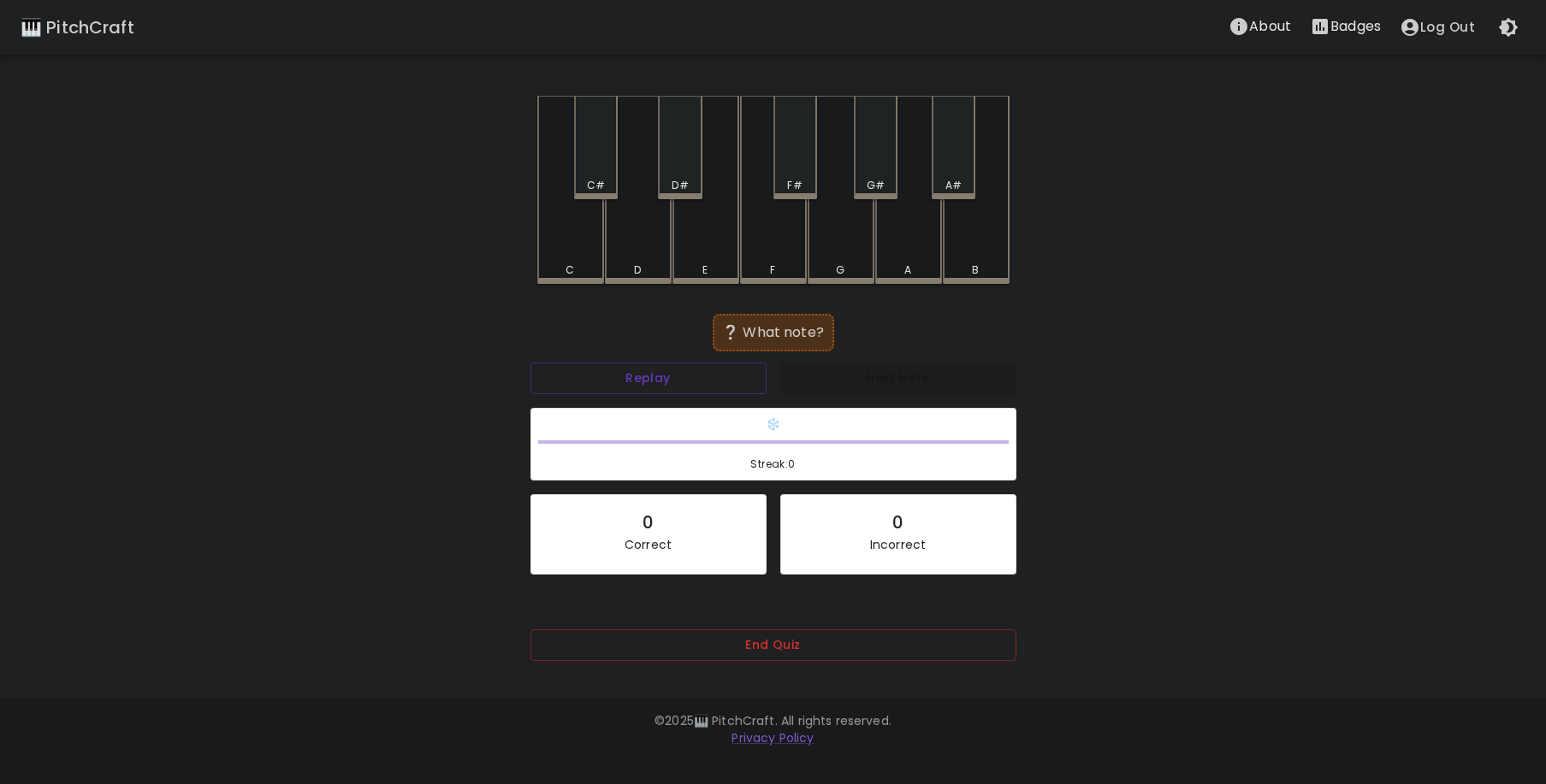
click at [867, 135] on div "G#" at bounding box center [876, 147] width 44 height 104
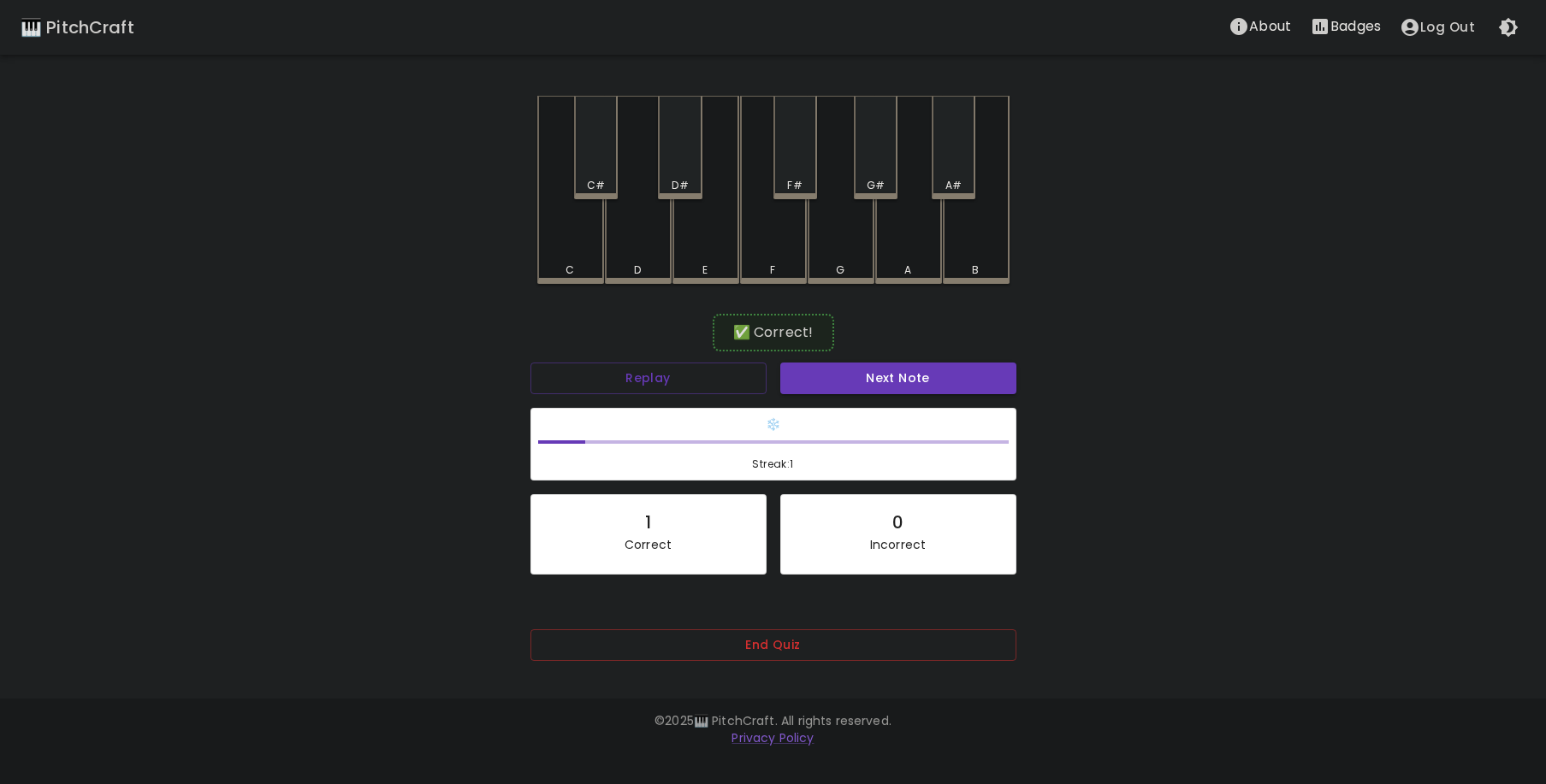
click at [732, 630] on button "End Quiz" at bounding box center [773, 646] width 486 height 32
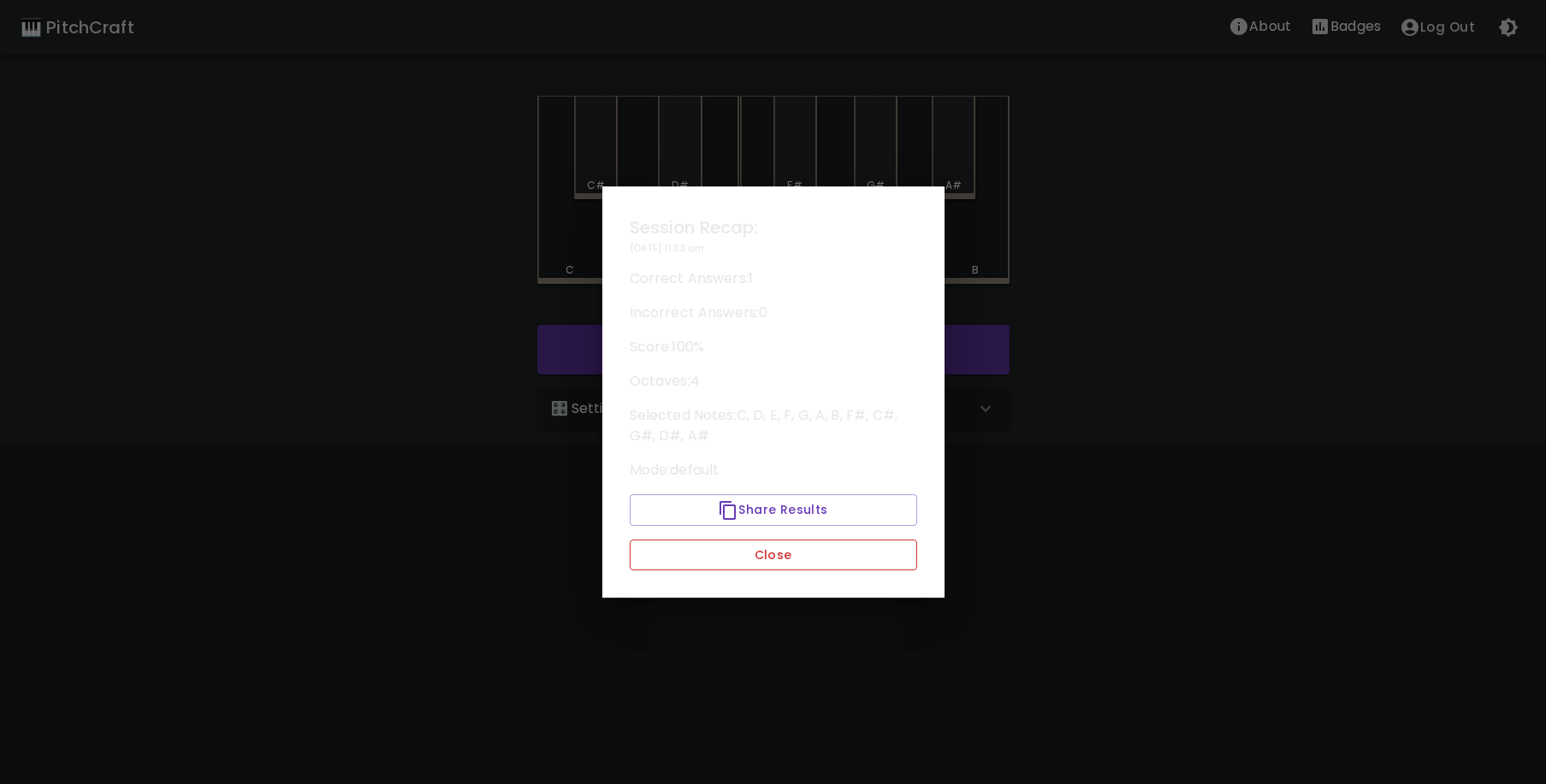
click at [722, 558] on button "Close" at bounding box center [773, 556] width 287 height 32
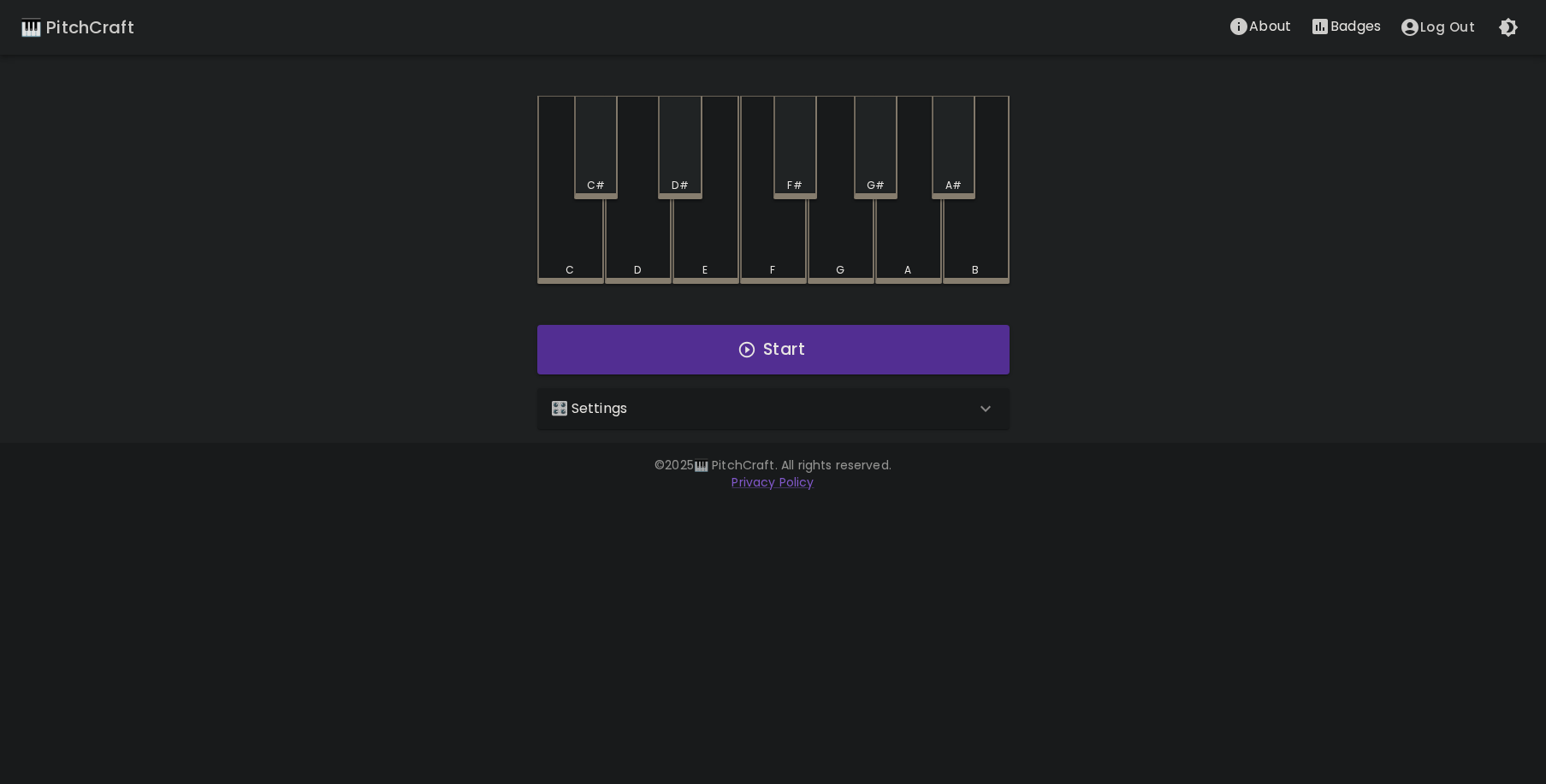
click at [630, 401] on div "🎛️ Settings" at bounding box center [764, 408] width 425 height 21
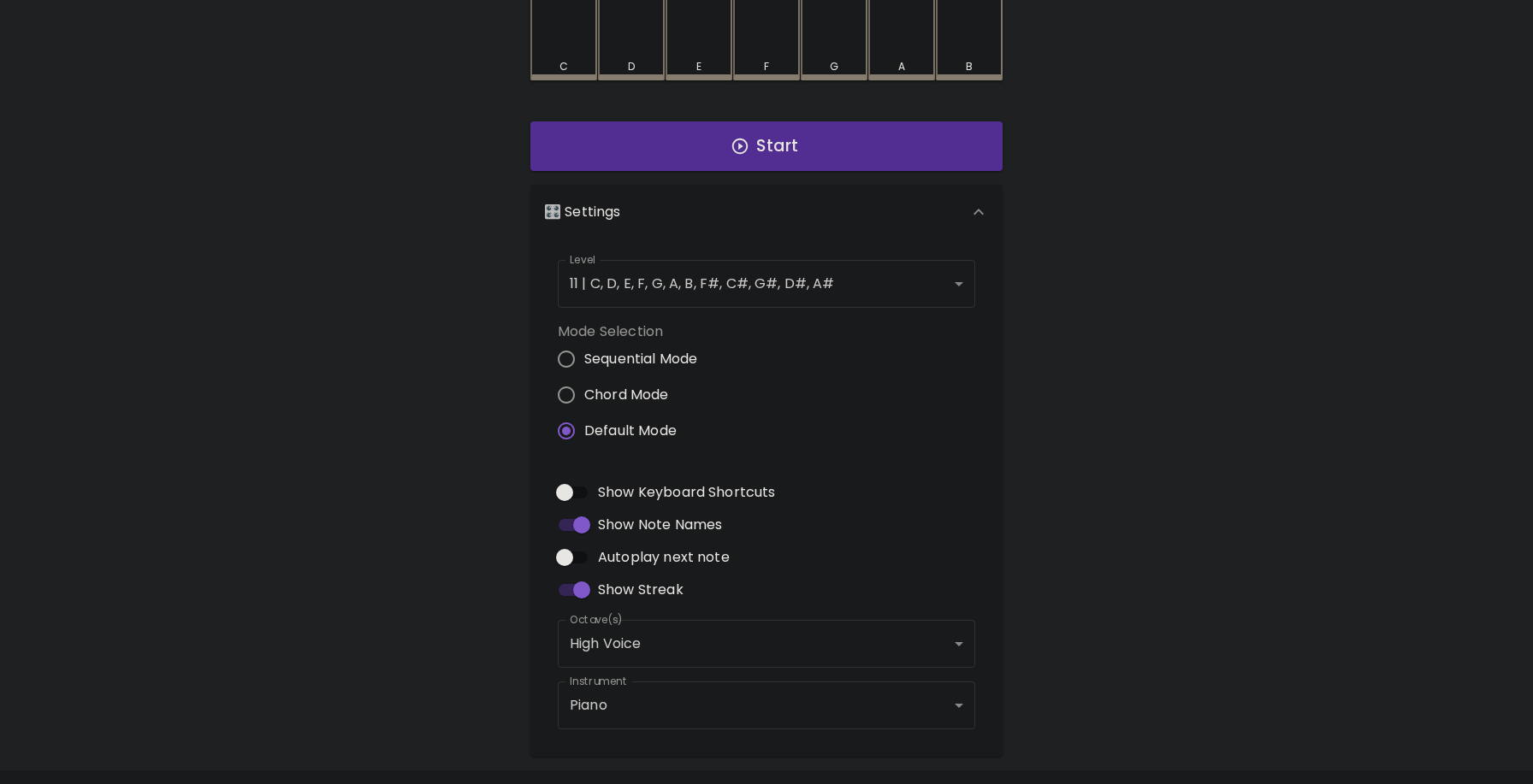
scroll to position [251, 0]
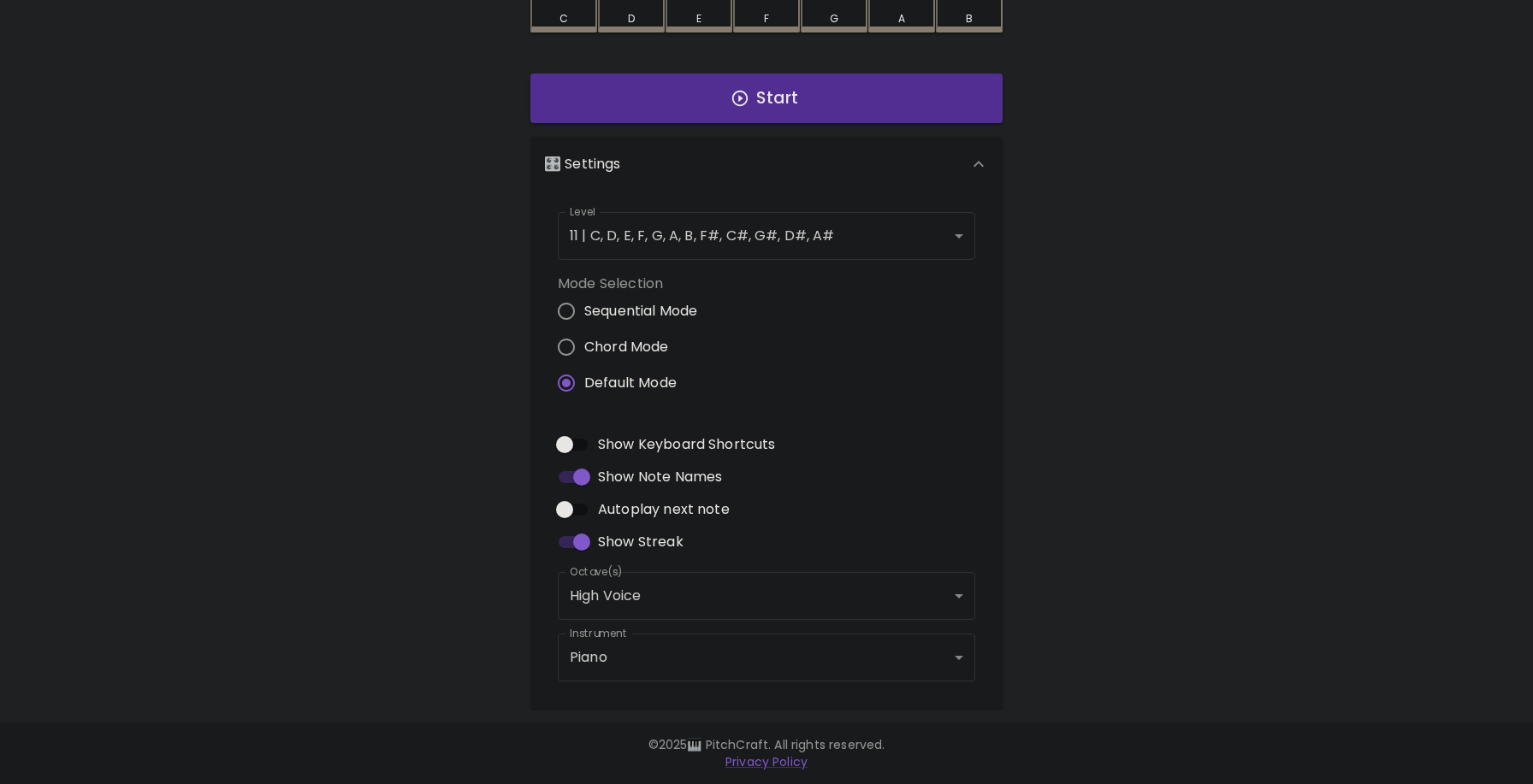
click at [630, 507] on span "Autoplay next note" at bounding box center [664, 509] width 132 height 21
click at [614, 507] on input "Autoplay next note" at bounding box center [565, 509] width 98 height 33
checkbox input "true"
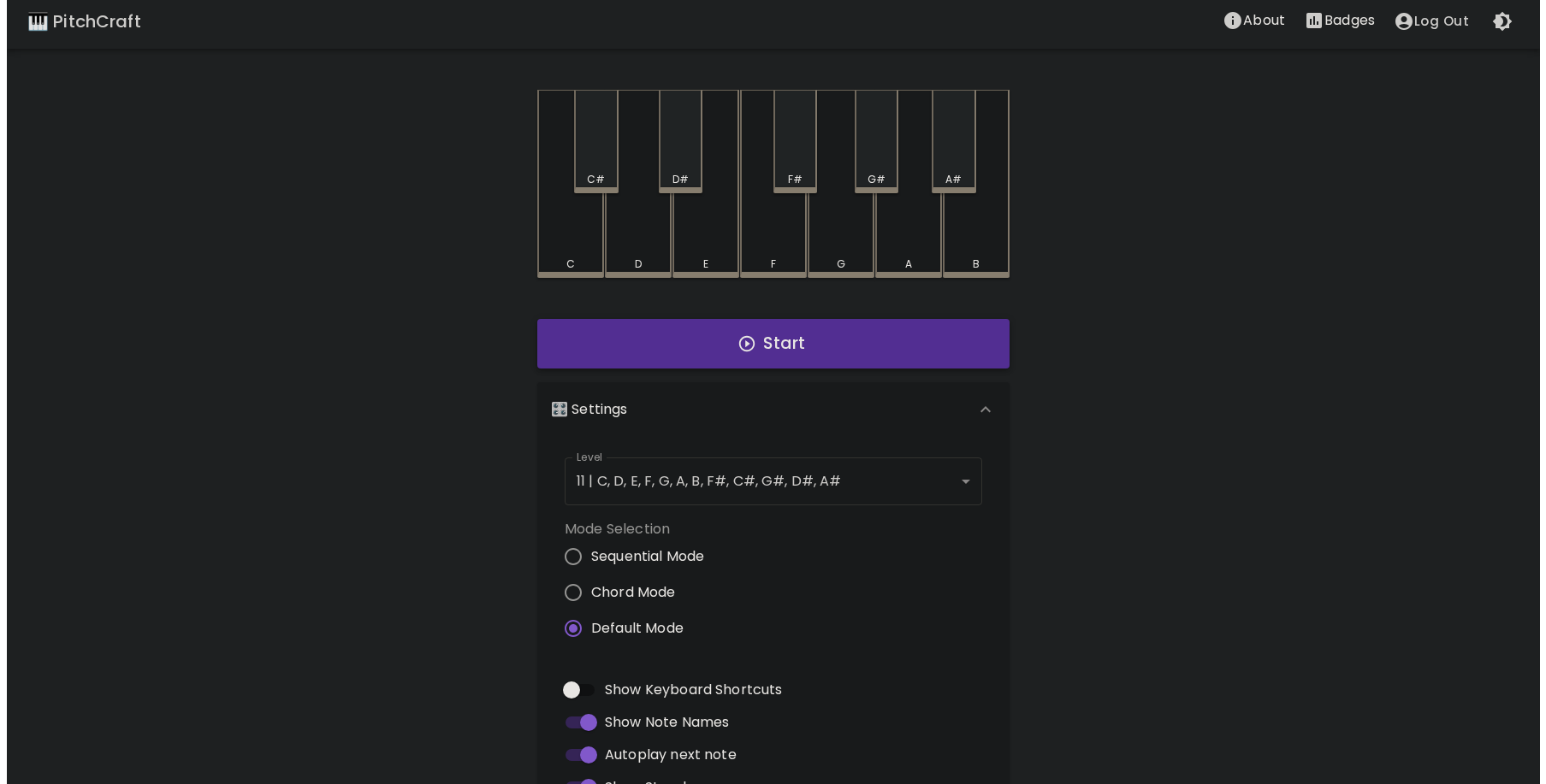
scroll to position [0, 0]
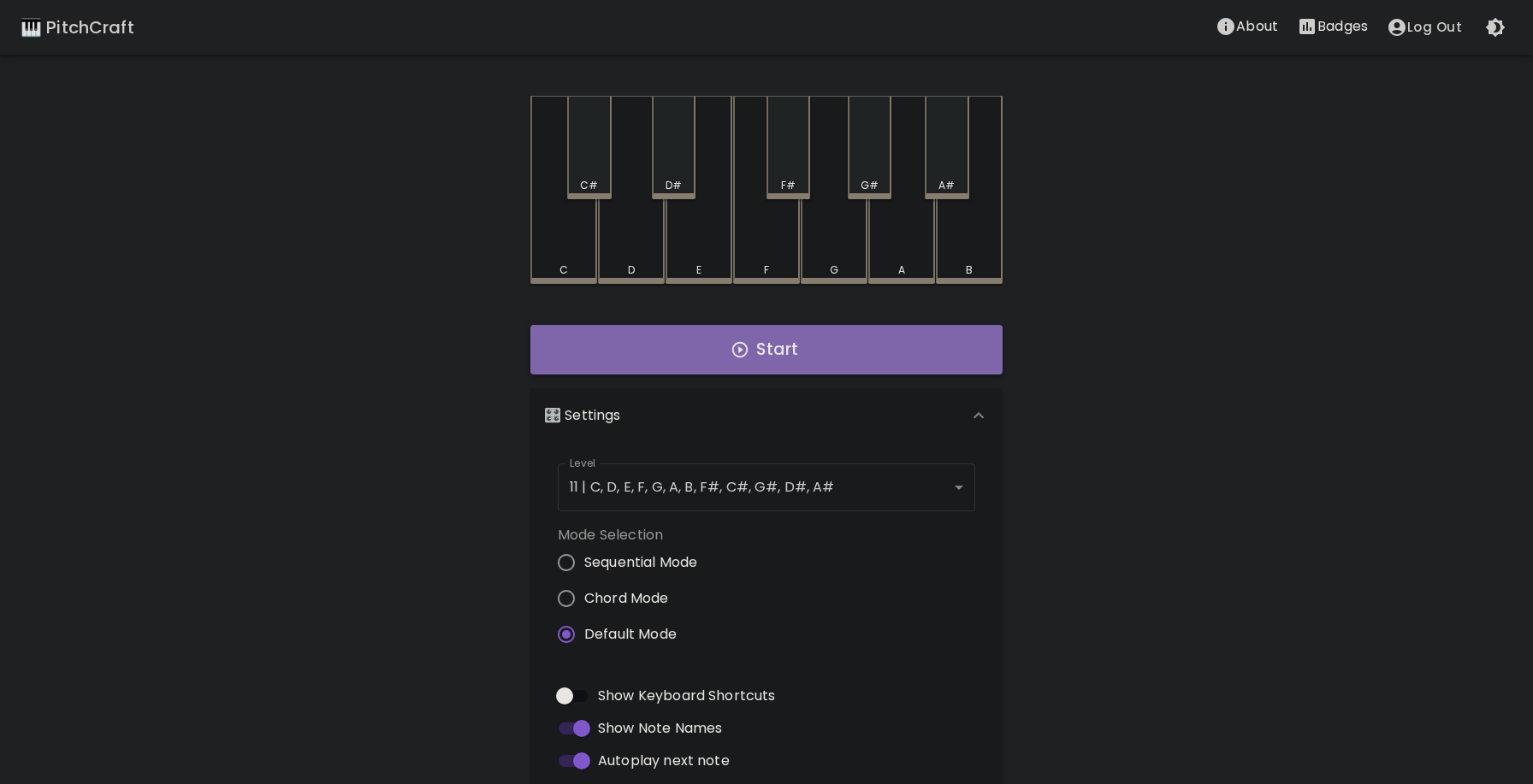
click at [719, 347] on button "Start" at bounding box center [766, 350] width 472 height 50
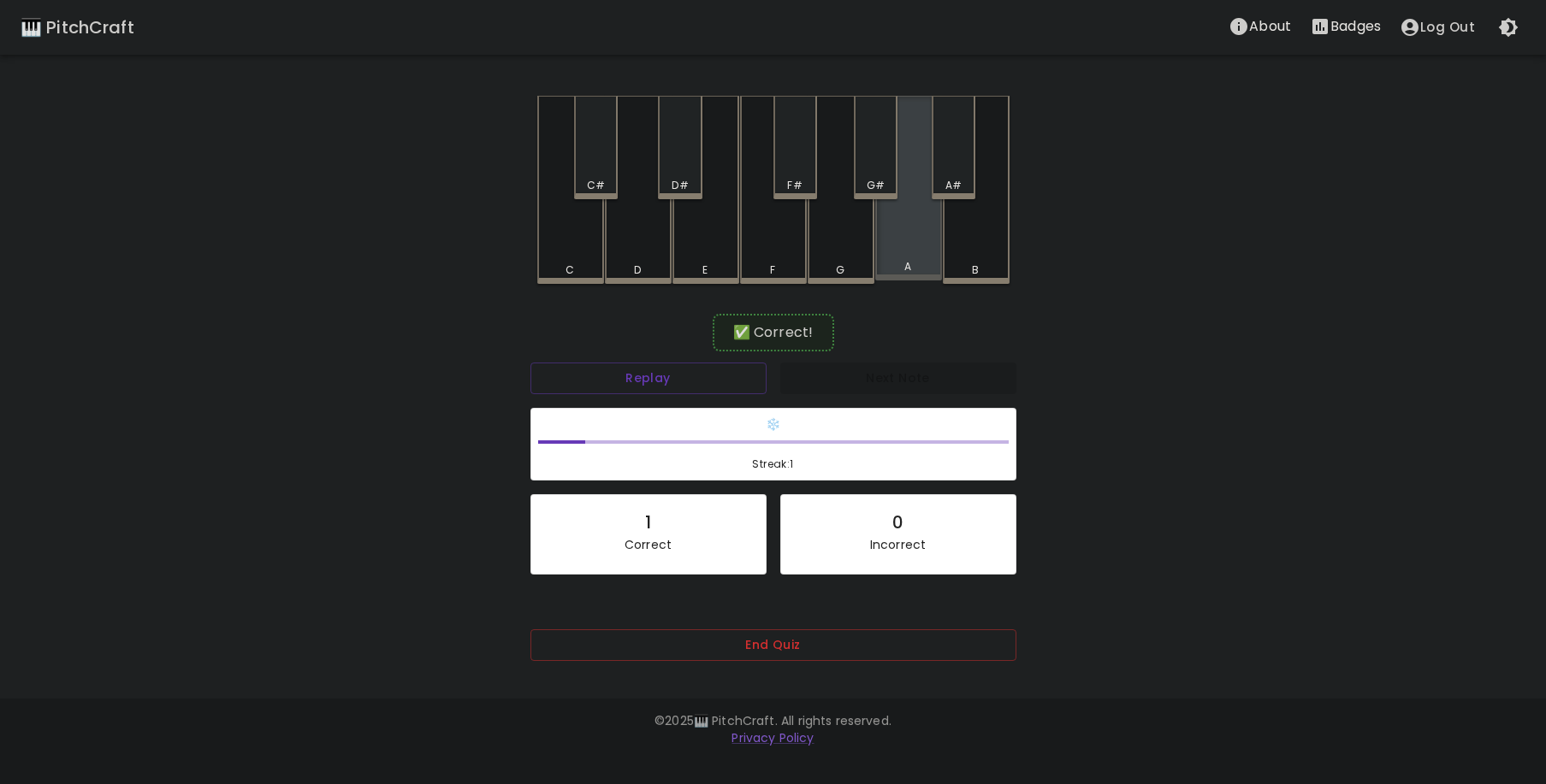
click at [907, 244] on div "A" at bounding box center [908, 187] width 67 height 184
click at [594, 139] on div "C#" at bounding box center [596, 147] width 44 height 104
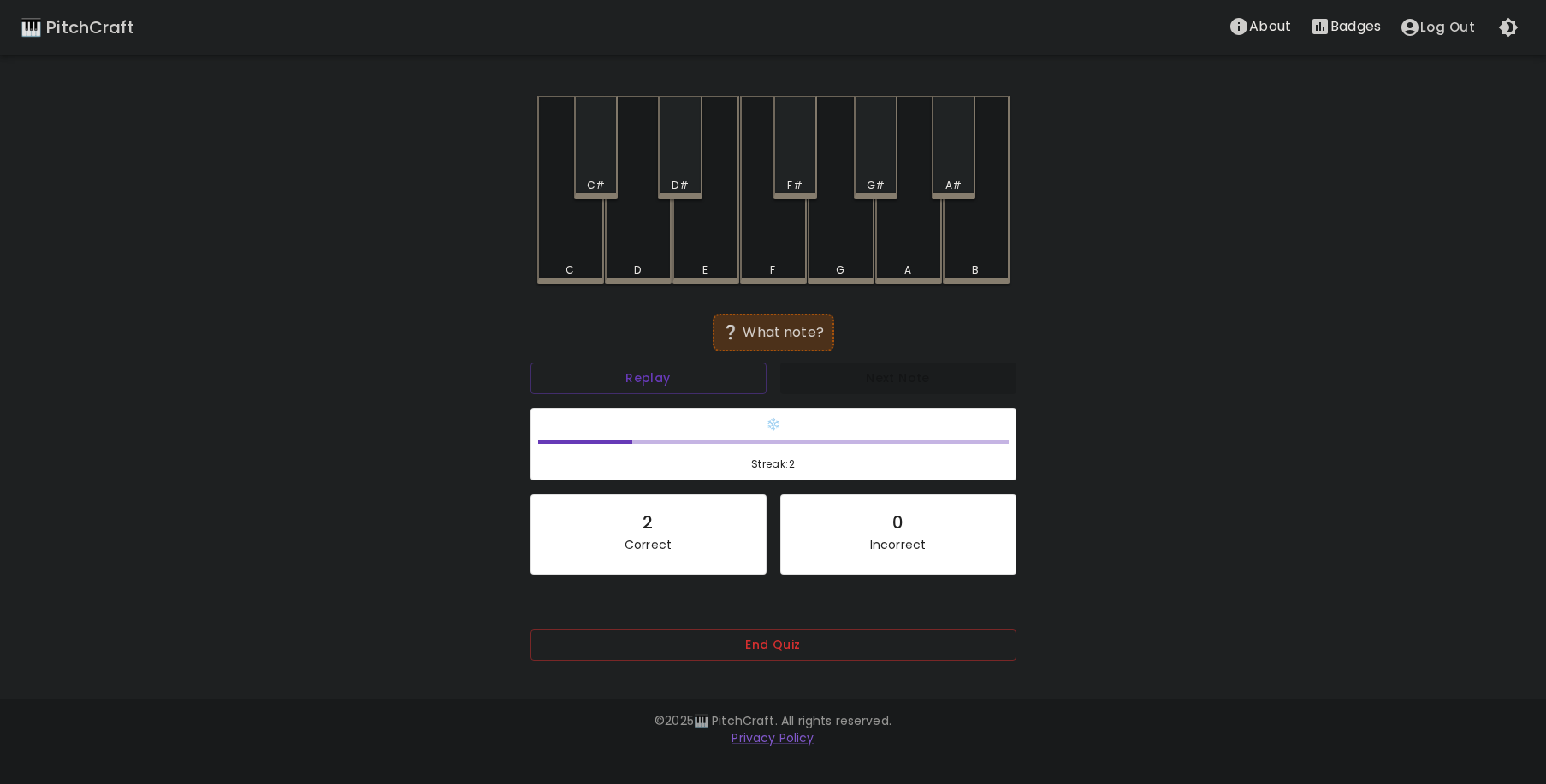
click at [908, 241] on div "A" at bounding box center [908, 189] width 67 height 188
click at [928, 245] on div "A" at bounding box center [908, 189] width 67 height 188
click at [766, 255] on div "F" at bounding box center [773, 189] width 67 height 188
click at [602, 154] on div "C#" at bounding box center [596, 147] width 44 height 104
click at [858, 167] on div "G#" at bounding box center [876, 147] width 44 height 104
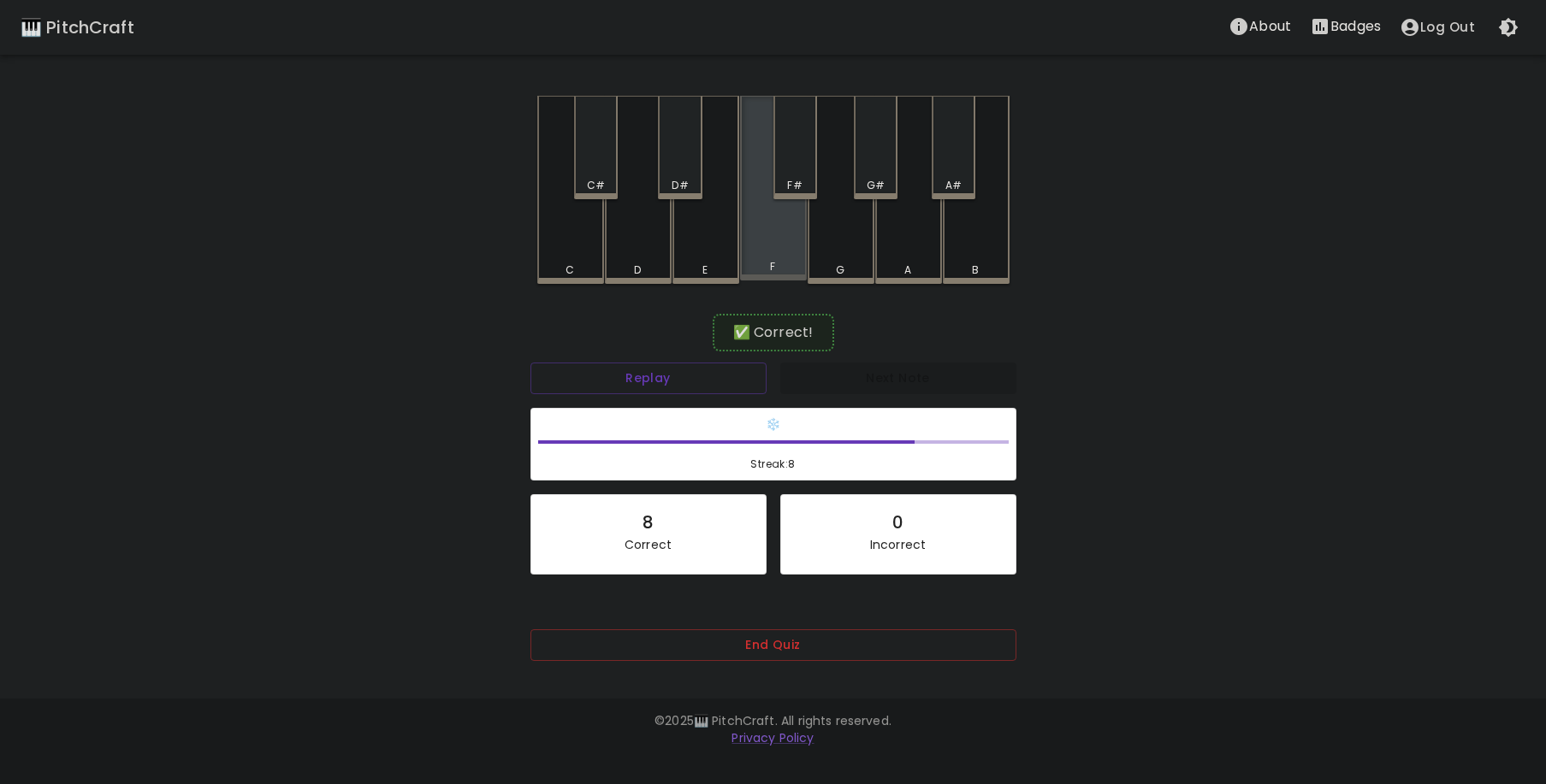
click at [797, 232] on div "F" at bounding box center [773, 187] width 67 height 184
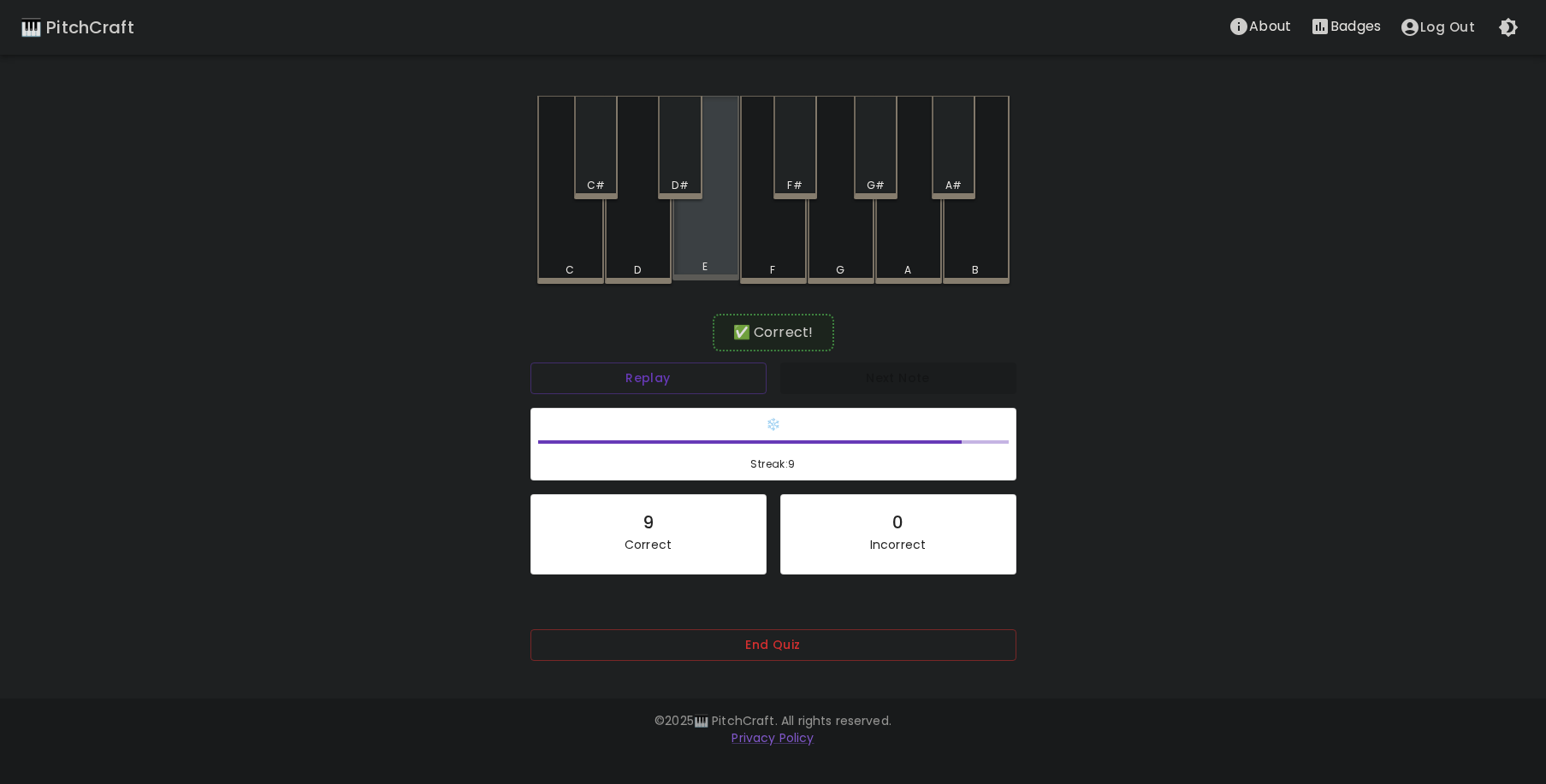
click at [717, 250] on div "E" at bounding box center [706, 187] width 67 height 184
click at [948, 161] on div "A#" at bounding box center [954, 147] width 44 height 104
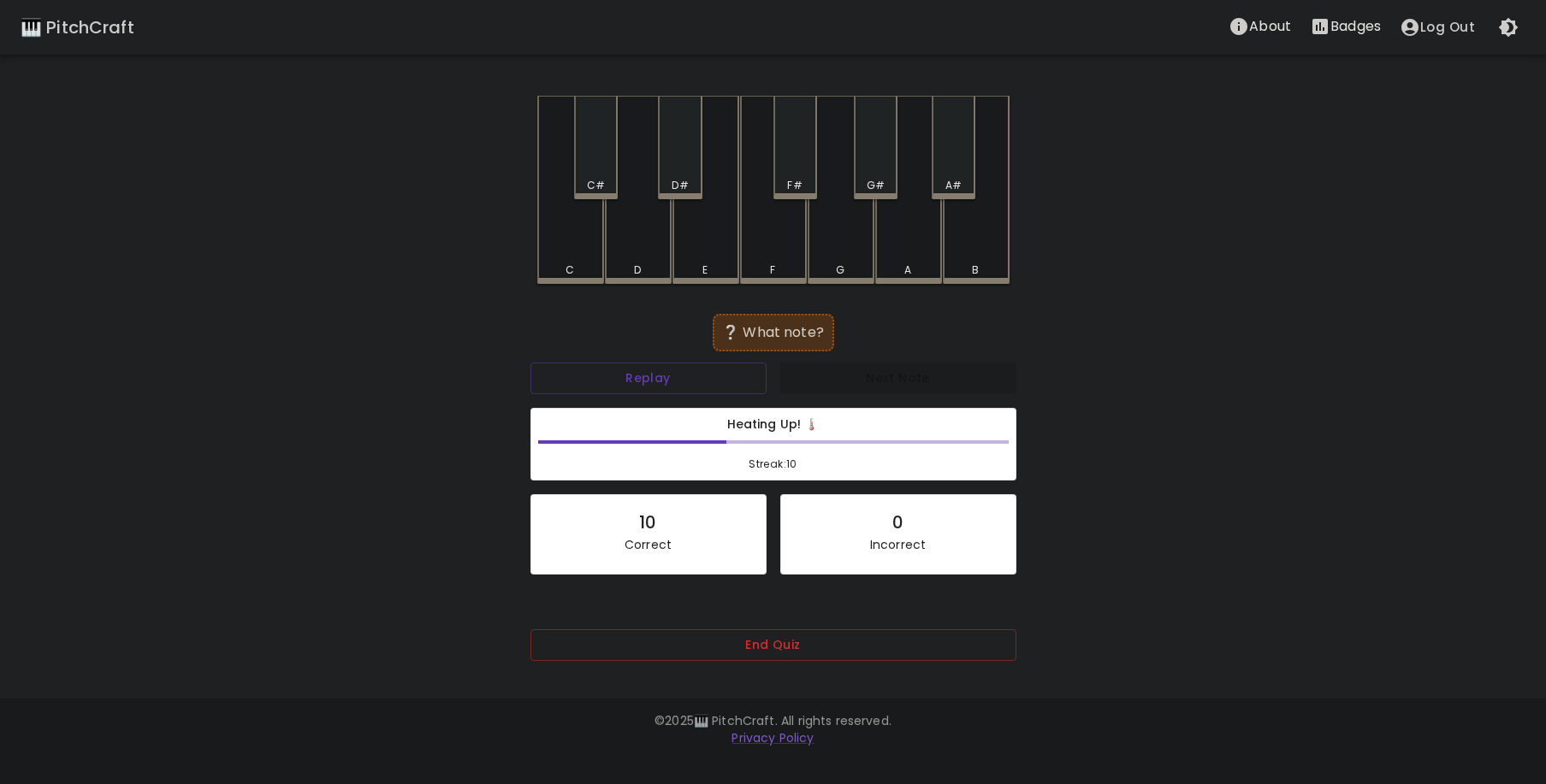
click at [967, 165] on div "A#" at bounding box center [954, 147] width 44 height 104
click at [639, 258] on div "D" at bounding box center [638, 189] width 67 height 188
click at [702, 168] on div "D#" at bounding box center [680, 147] width 44 height 104
click at [789, 170] on div "F#" at bounding box center [795, 147] width 44 height 104
click at [875, 178] on div "G#" at bounding box center [876, 185] width 18 height 15
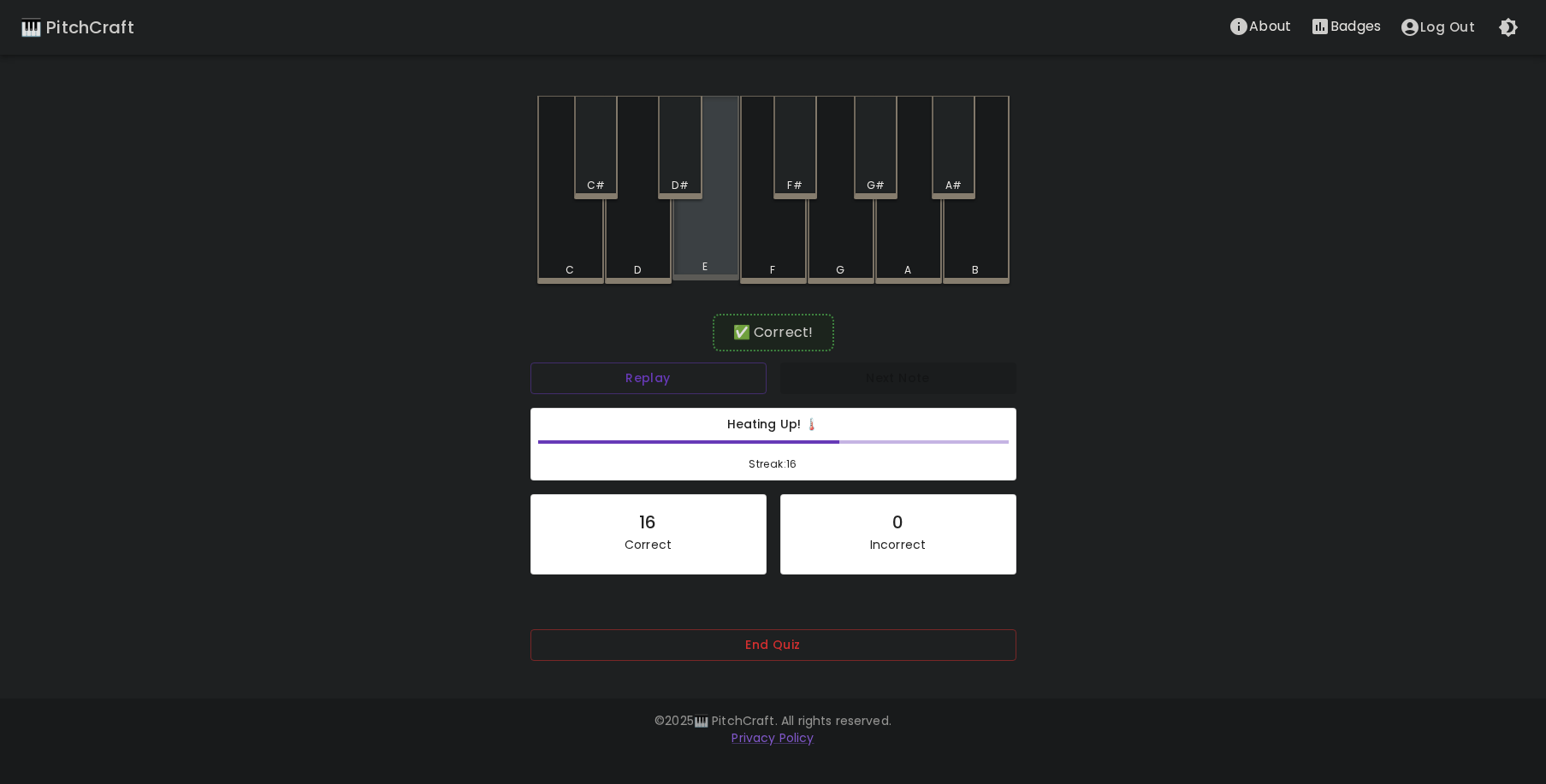
click at [715, 250] on div "E" at bounding box center [706, 187] width 67 height 184
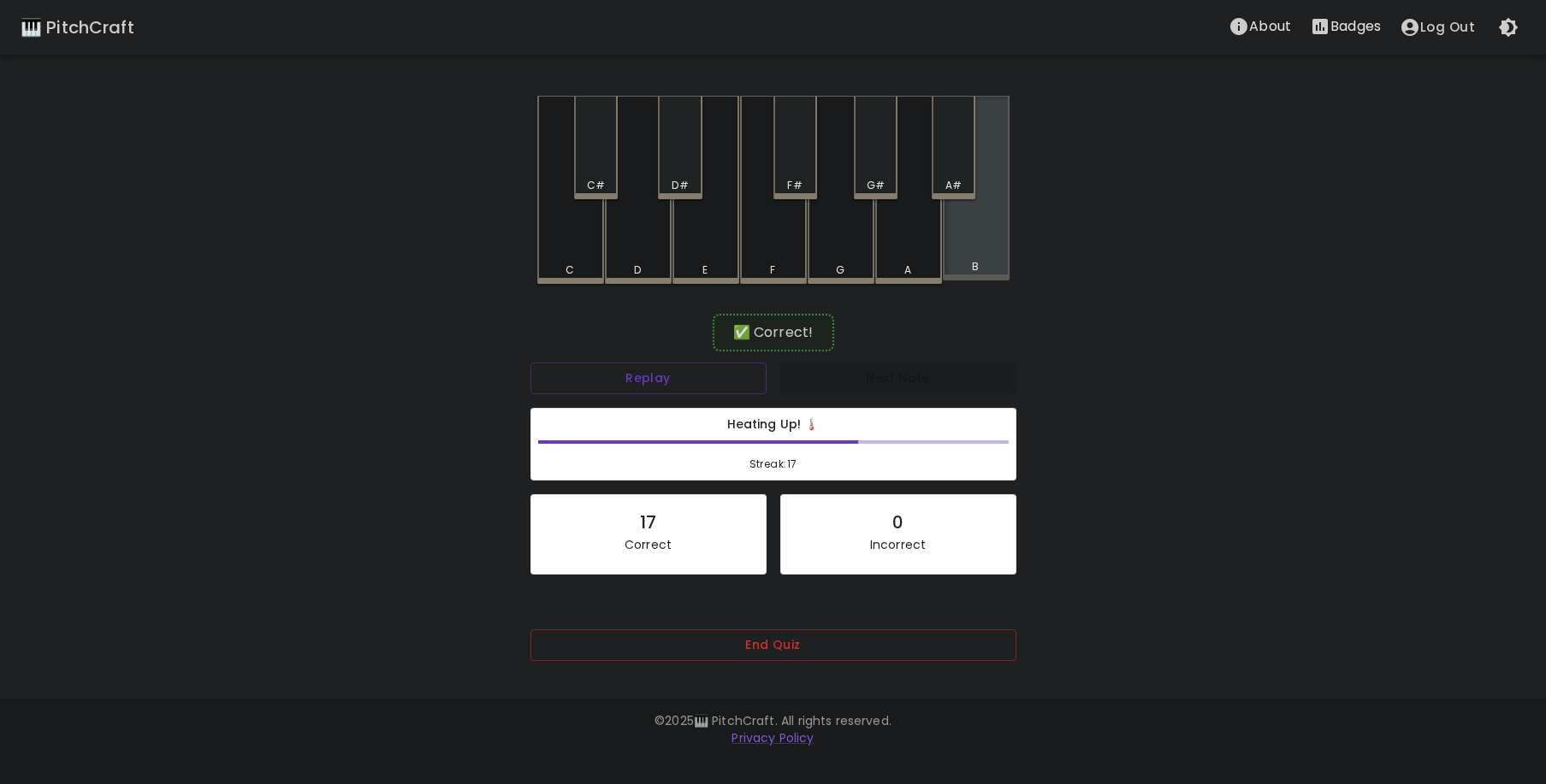
click at [962, 254] on div "B" at bounding box center [976, 187] width 67 height 184
drag, startPoint x: 952, startPoint y: 165, endPoint x: 948, endPoint y: 176, distance: 11.7
click at [953, 164] on div "A#" at bounding box center [954, 147] width 44 height 104
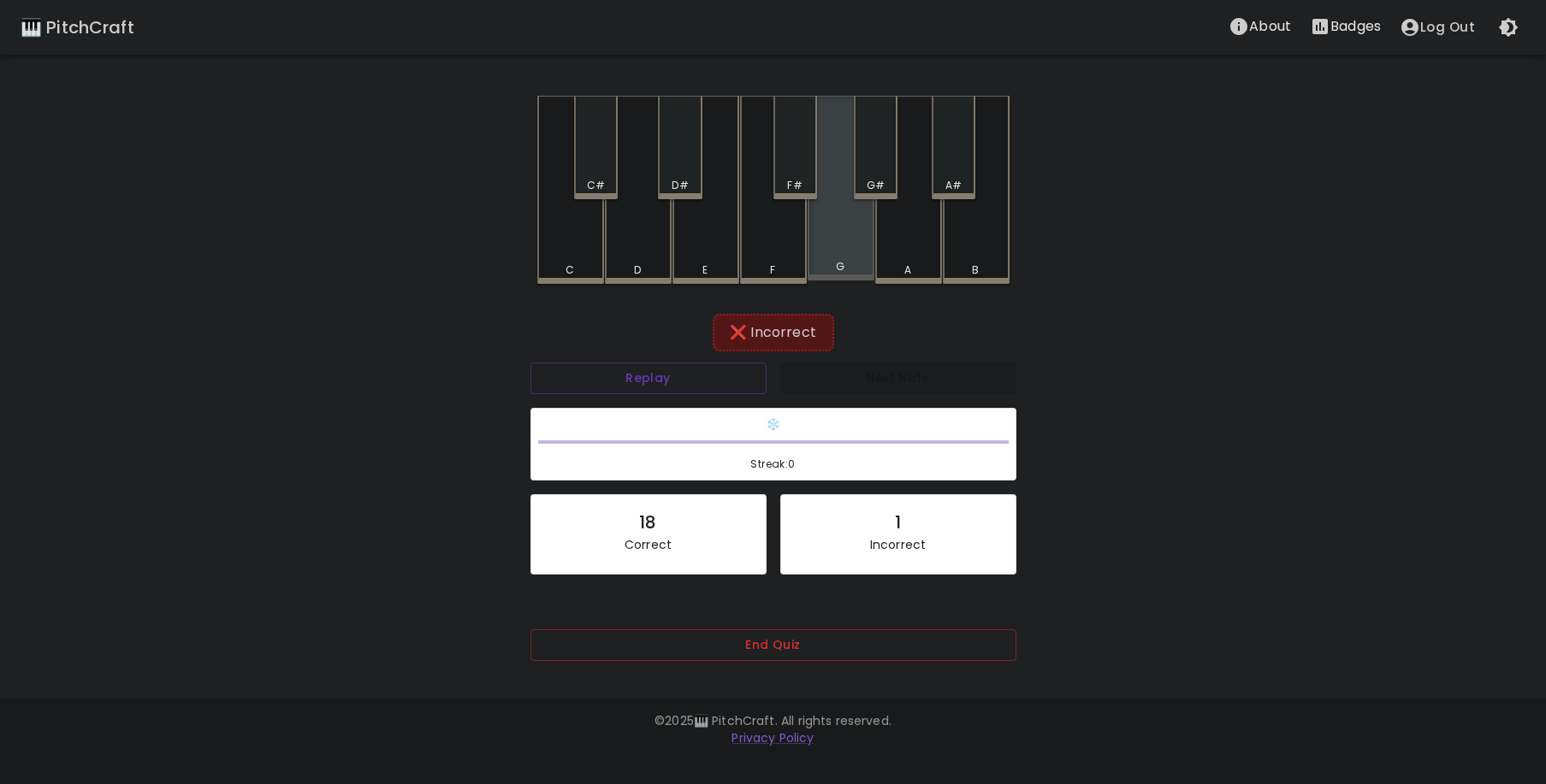
click at [818, 153] on div "G" at bounding box center [840, 187] width 67 height 184
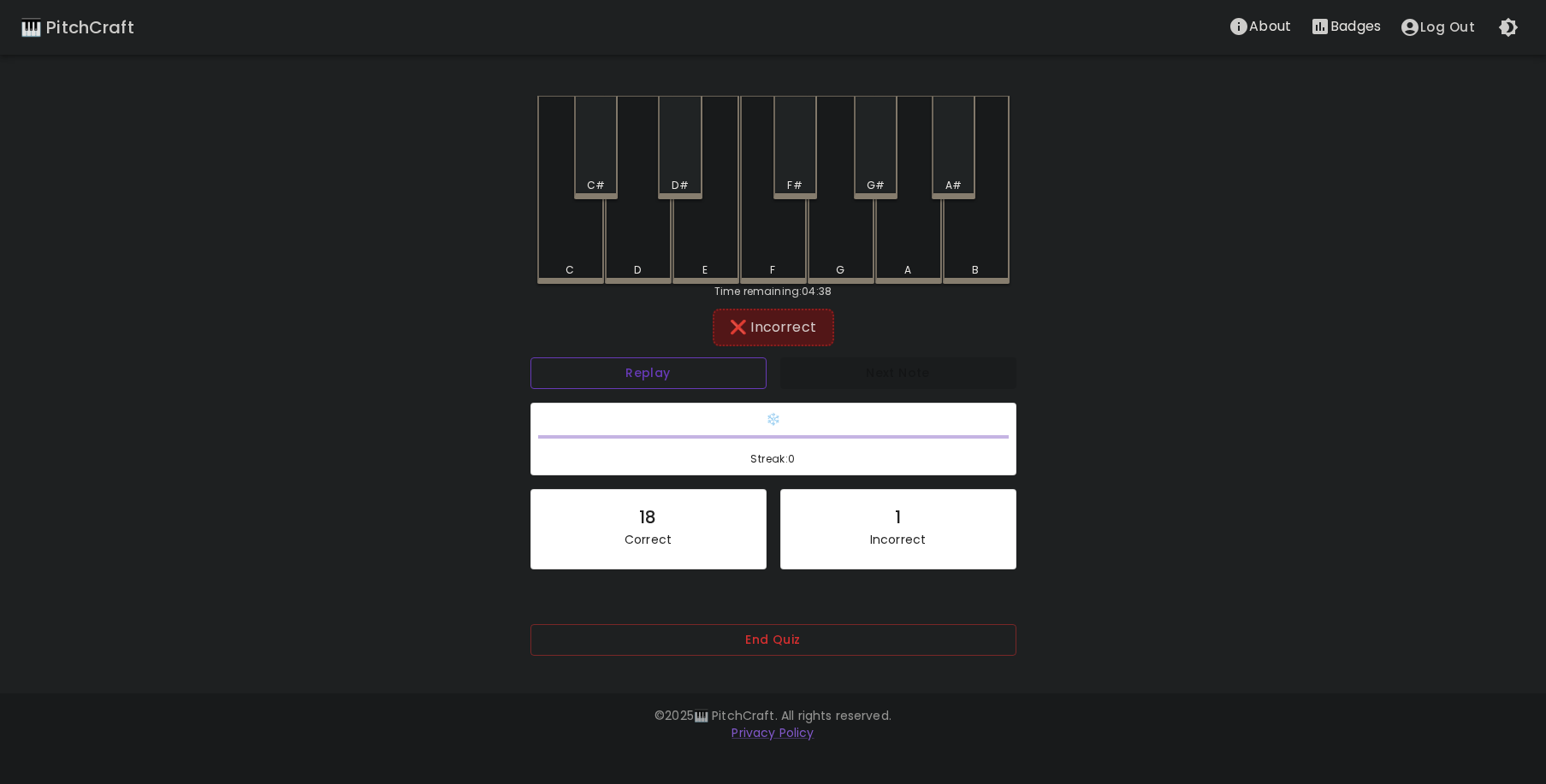
click at [662, 388] on button "Replay" at bounding box center [648, 374] width 236 height 32
click at [668, 628] on button "End Quiz" at bounding box center [773, 641] width 486 height 32
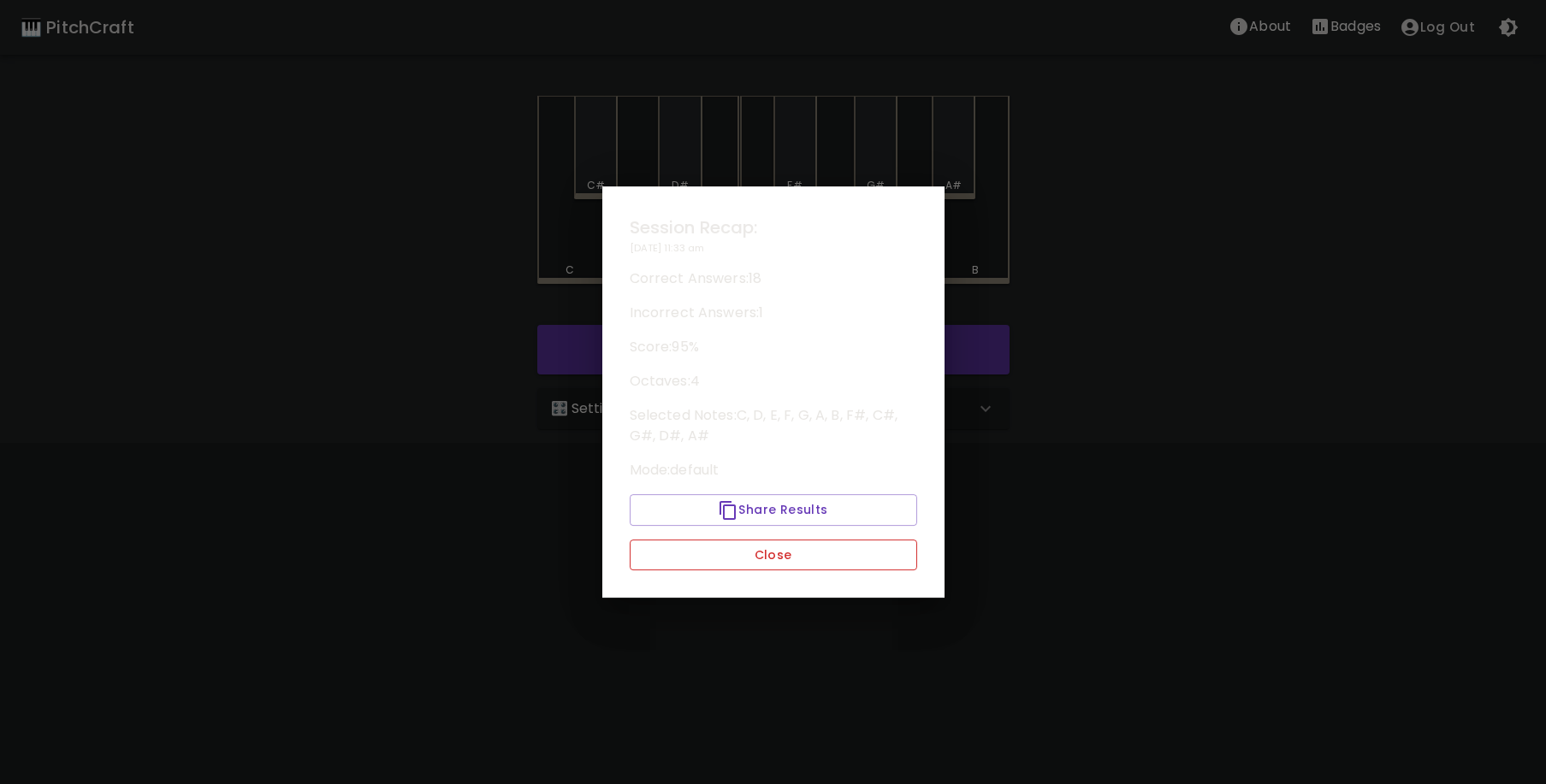
click at [780, 558] on button "Close" at bounding box center [773, 556] width 287 height 32
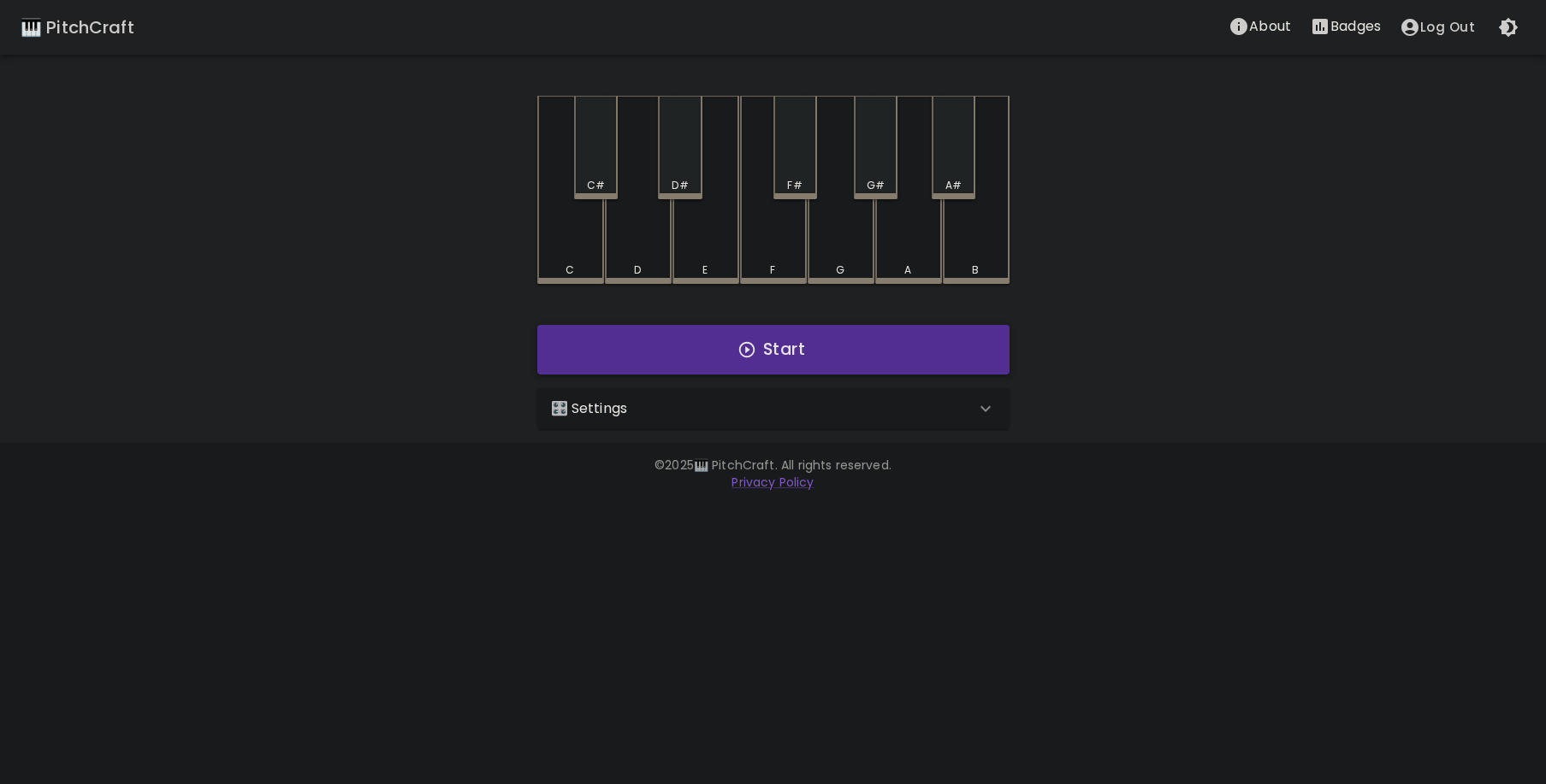
drag, startPoint x: 638, startPoint y: 360, endPoint x: 653, endPoint y: 360, distance: 15.0
click at [653, 360] on button "Start" at bounding box center [773, 350] width 472 height 50
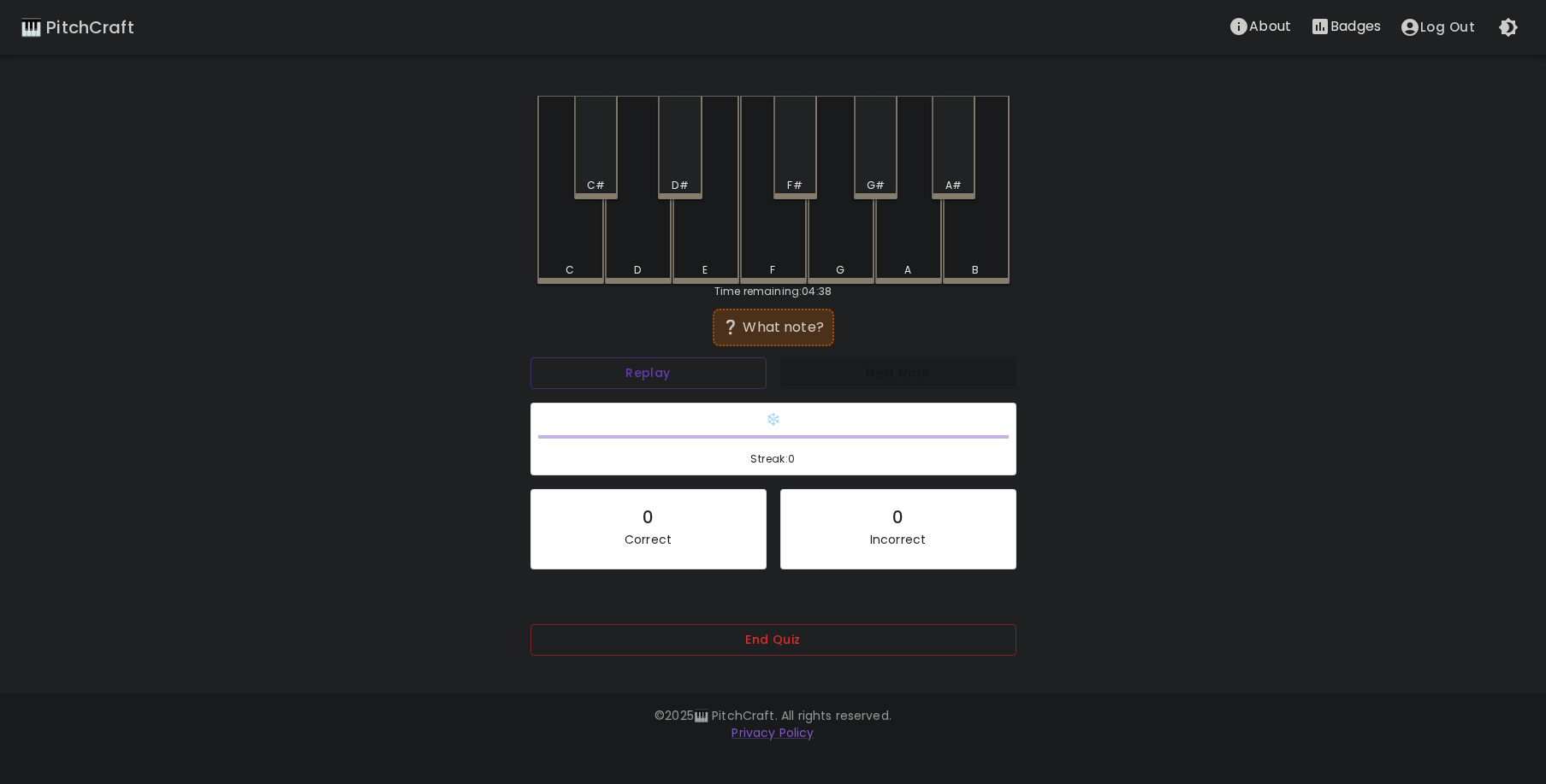
click at [566, 257] on div "C" at bounding box center [570, 189] width 67 height 188
drag, startPoint x: 813, startPoint y: 170, endPoint x: 799, endPoint y: 171, distance: 14.0
click at [799, 171] on div "F#" at bounding box center [795, 147] width 44 height 104
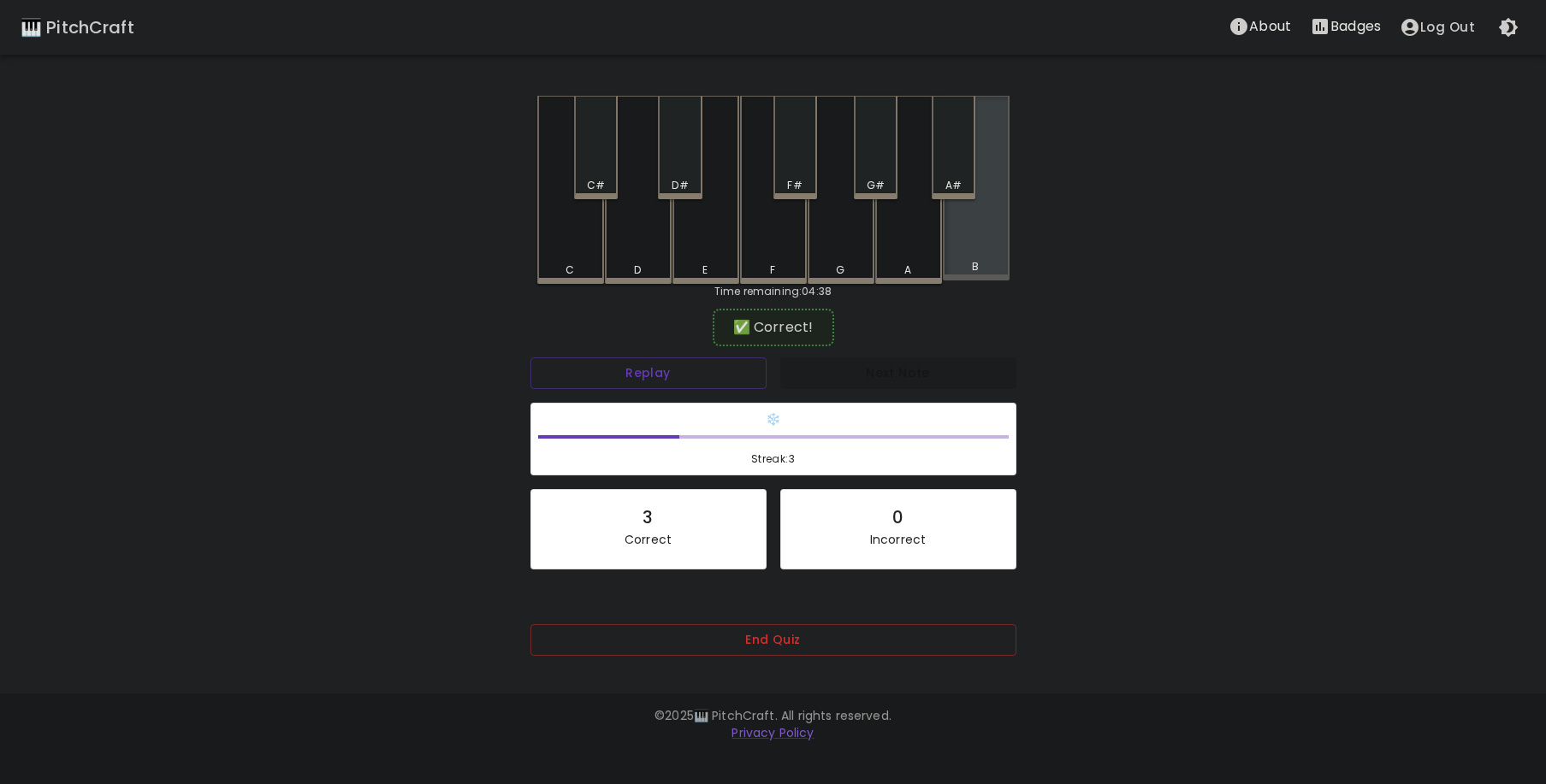
click at [988, 250] on div "B" at bounding box center [976, 187] width 67 height 184
click at [975, 154] on div "A#" at bounding box center [954, 147] width 44 height 104
click at [951, 165] on div "A#" at bounding box center [954, 147] width 44 height 104
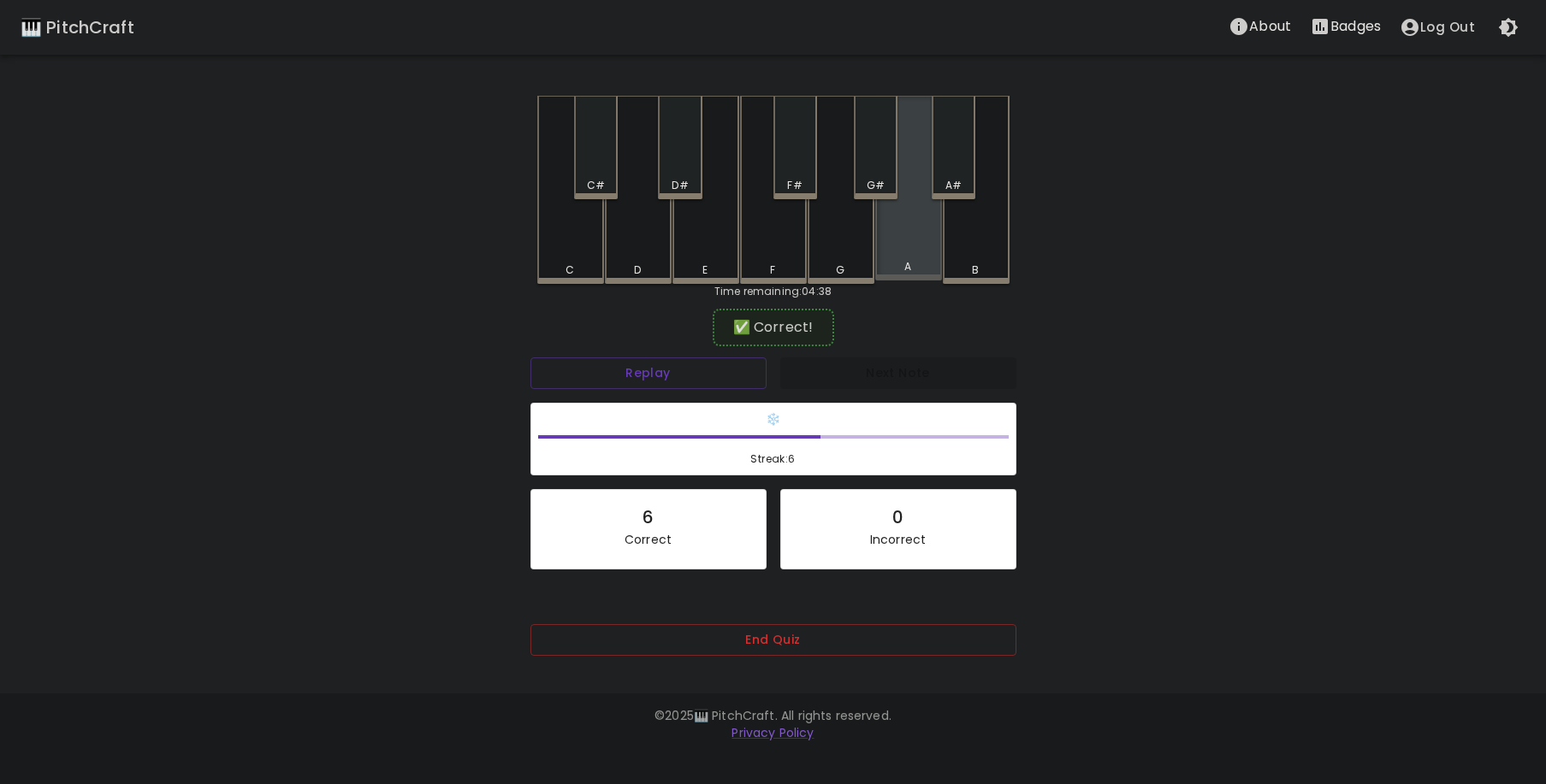
click at [916, 225] on div "A" at bounding box center [908, 187] width 67 height 184
click at [769, 245] on div "F" at bounding box center [773, 189] width 67 height 188
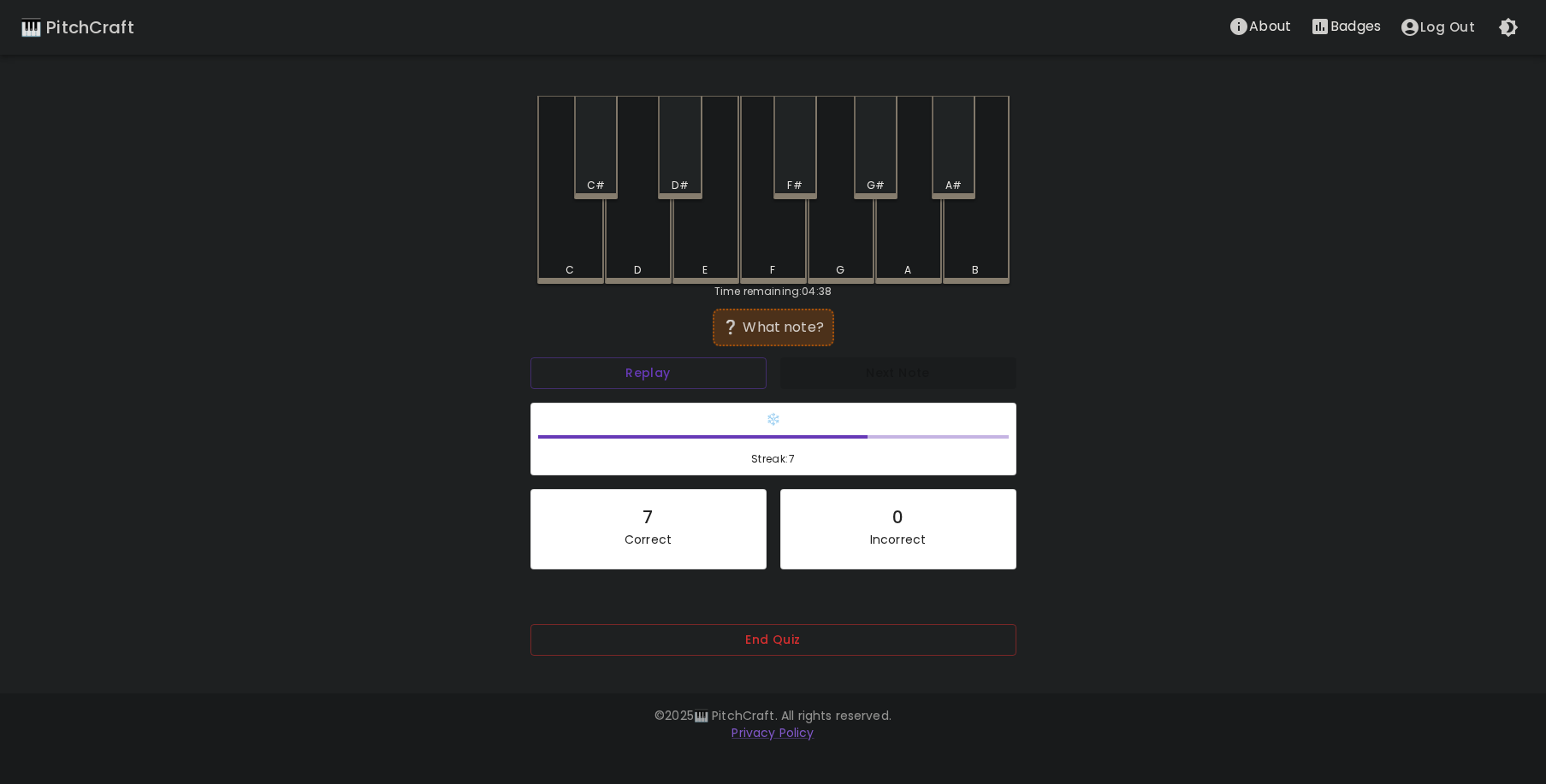
click at [716, 233] on div "E" at bounding box center [706, 189] width 67 height 188
click at [953, 172] on div "A#" at bounding box center [954, 147] width 44 height 104
click at [903, 254] on div "A" at bounding box center [908, 189] width 67 height 188
click at [662, 174] on div "D#" at bounding box center [680, 147] width 44 height 104
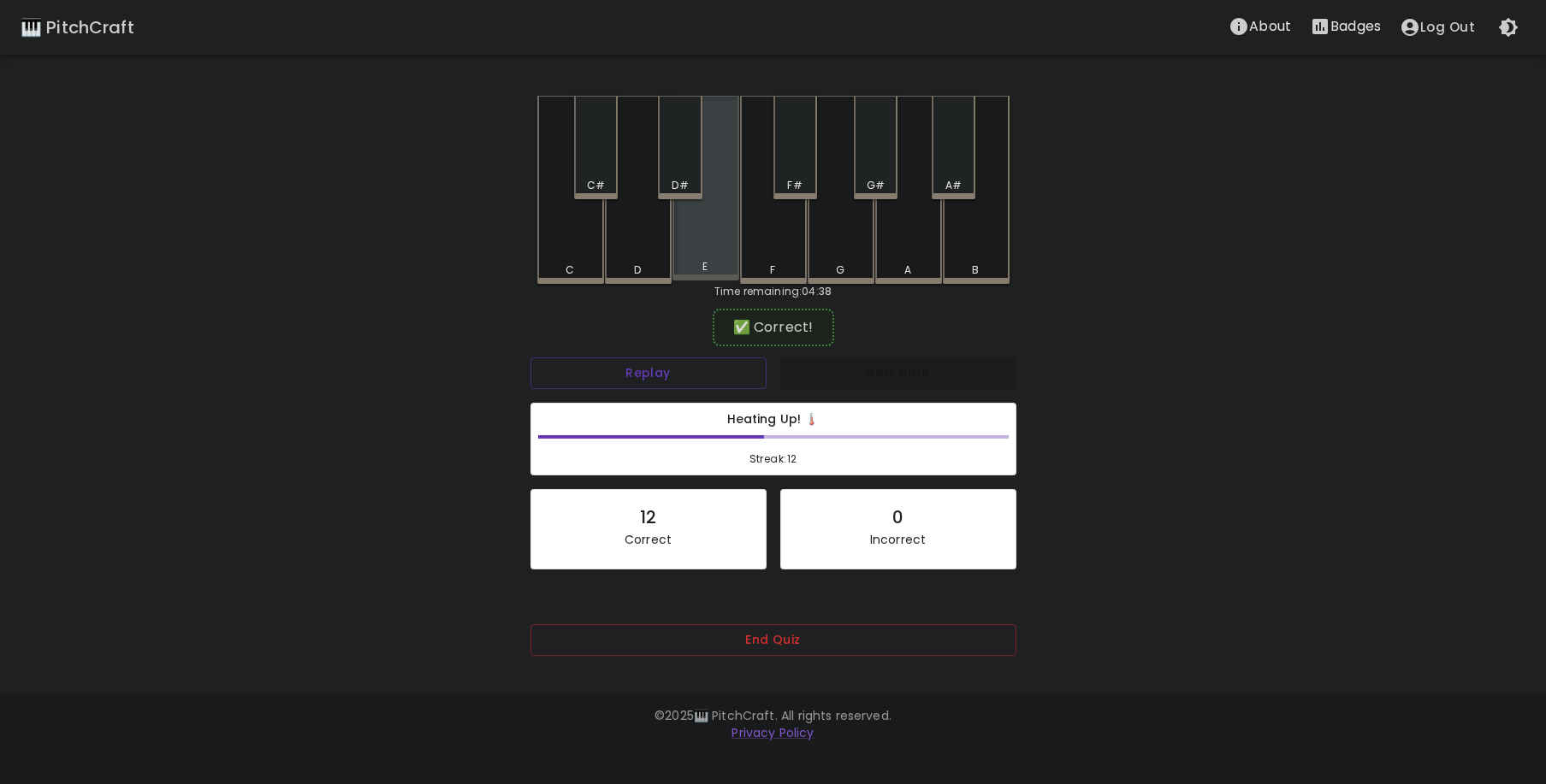
click at [700, 245] on div "E" at bounding box center [706, 187] width 67 height 184
click at [986, 245] on div "B" at bounding box center [976, 189] width 67 height 188
click at [957, 162] on div "A#" at bounding box center [954, 147] width 44 height 104
click at [849, 220] on div "G" at bounding box center [840, 189] width 67 height 188
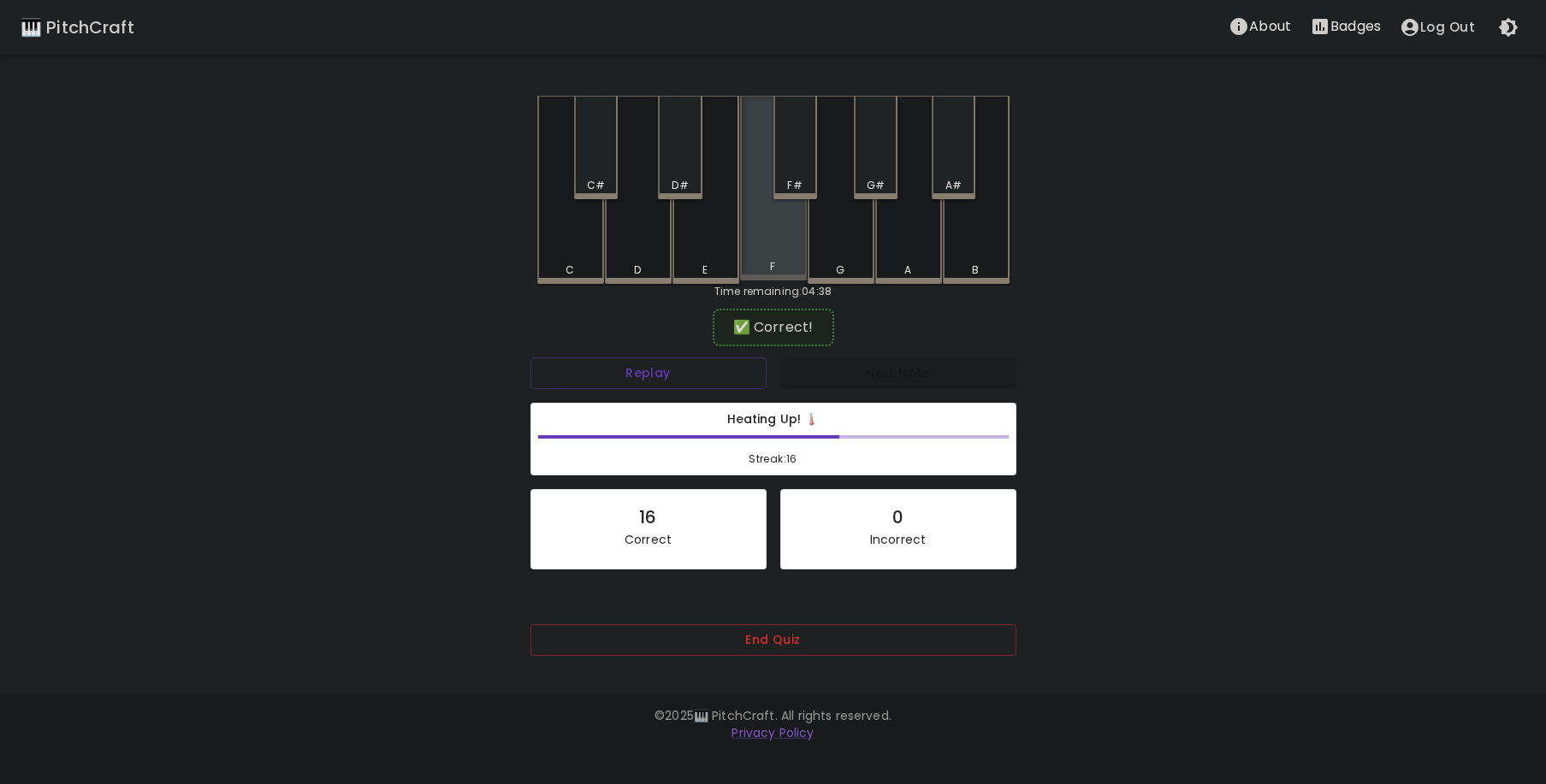
click at [777, 208] on div "F" at bounding box center [773, 187] width 67 height 184
click at [698, 218] on div "E" at bounding box center [706, 189] width 67 height 188
click at [902, 243] on div "A" at bounding box center [908, 189] width 67 height 188
click at [611, 155] on div "C#" at bounding box center [596, 147] width 44 height 104
click at [874, 172] on div "G#" at bounding box center [876, 147] width 44 height 104
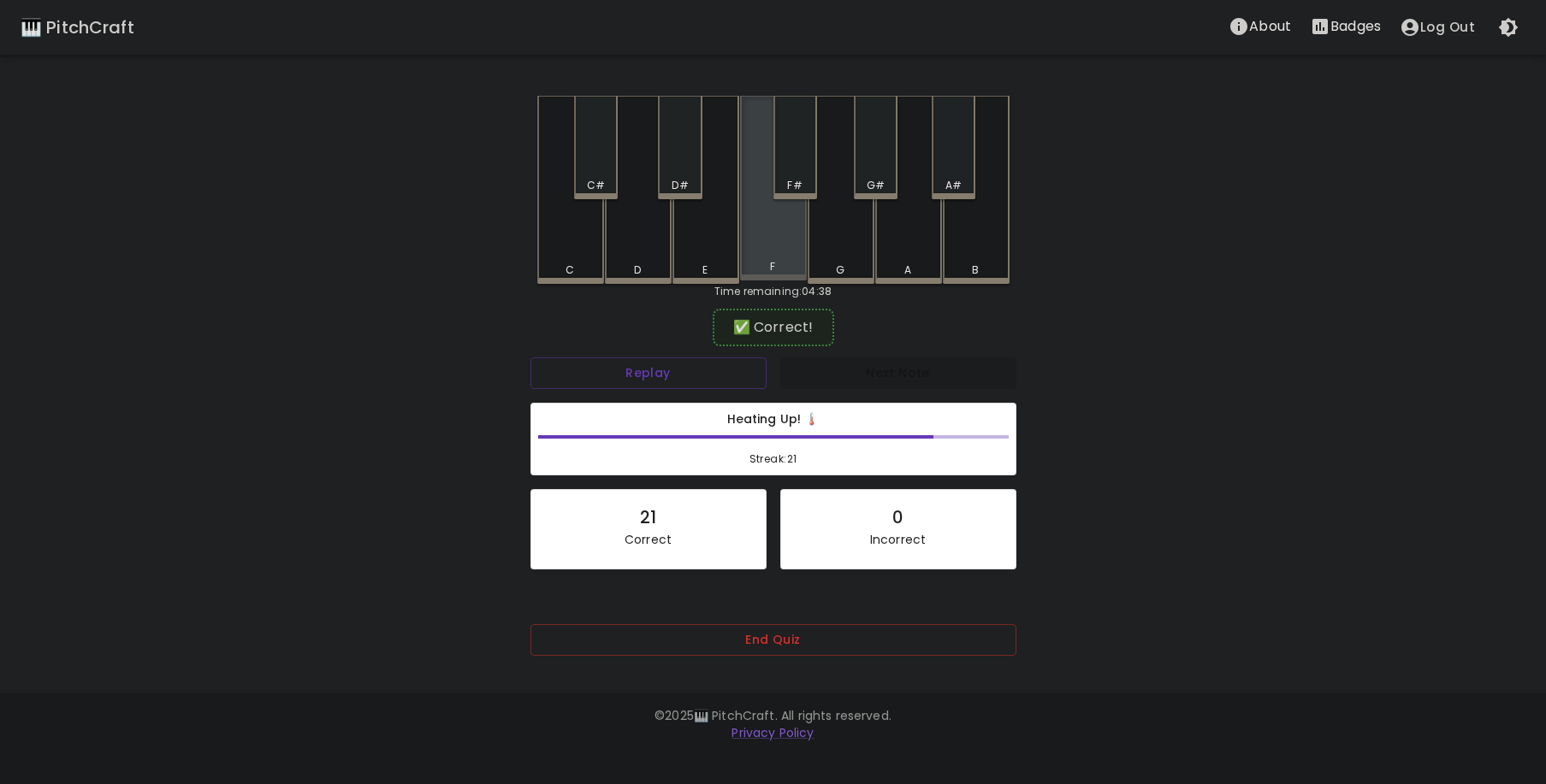
click at [789, 245] on div "F" at bounding box center [773, 187] width 67 height 184
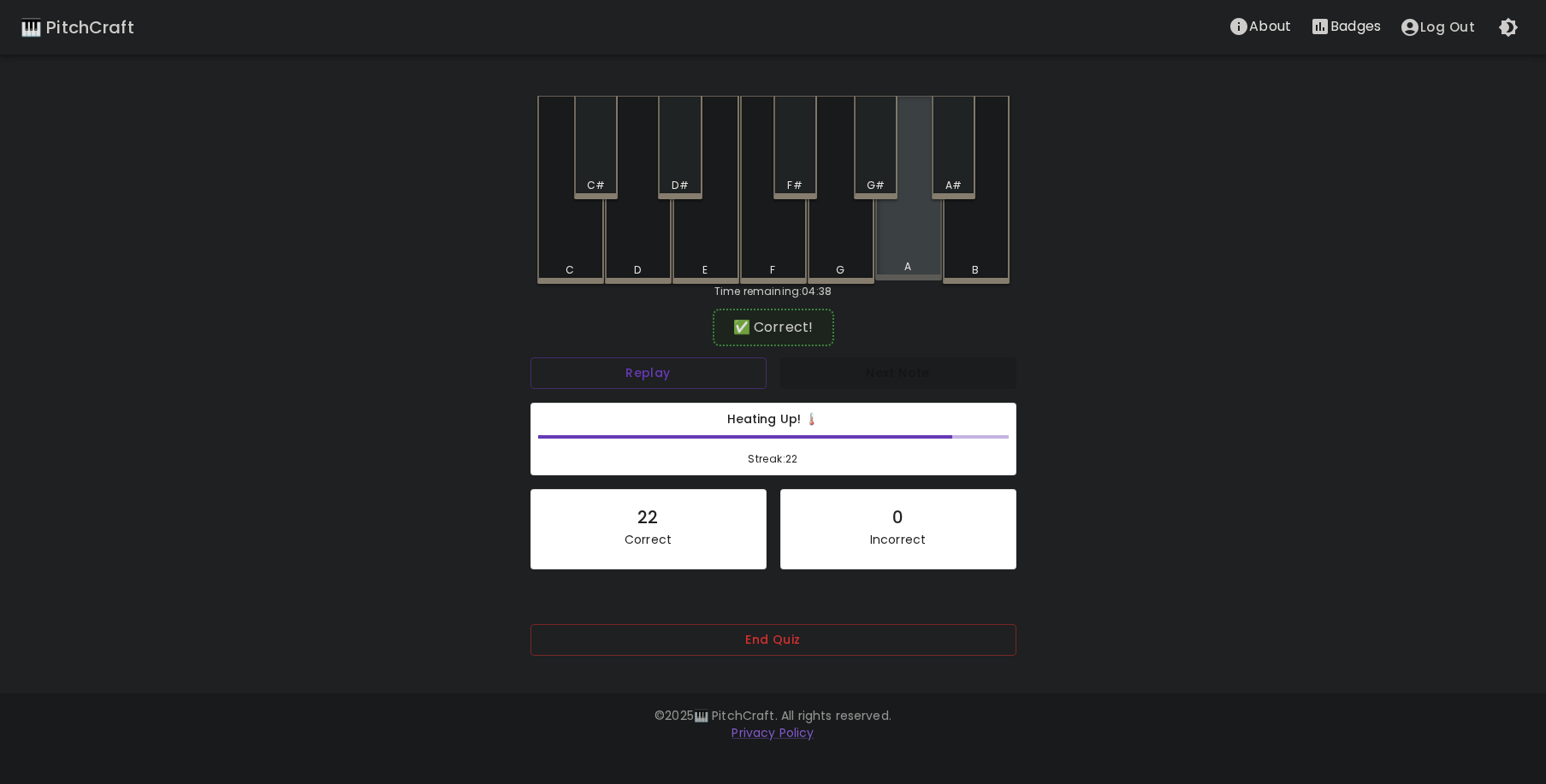
click at [888, 250] on div "A" at bounding box center [908, 187] width 67 height 184
click at [680, 166] on div "D#" at bounding box center [680, 147] width 44 height 104
click at [906, 230] on div "A" at bounding box center [908, 187] width 67 height 184
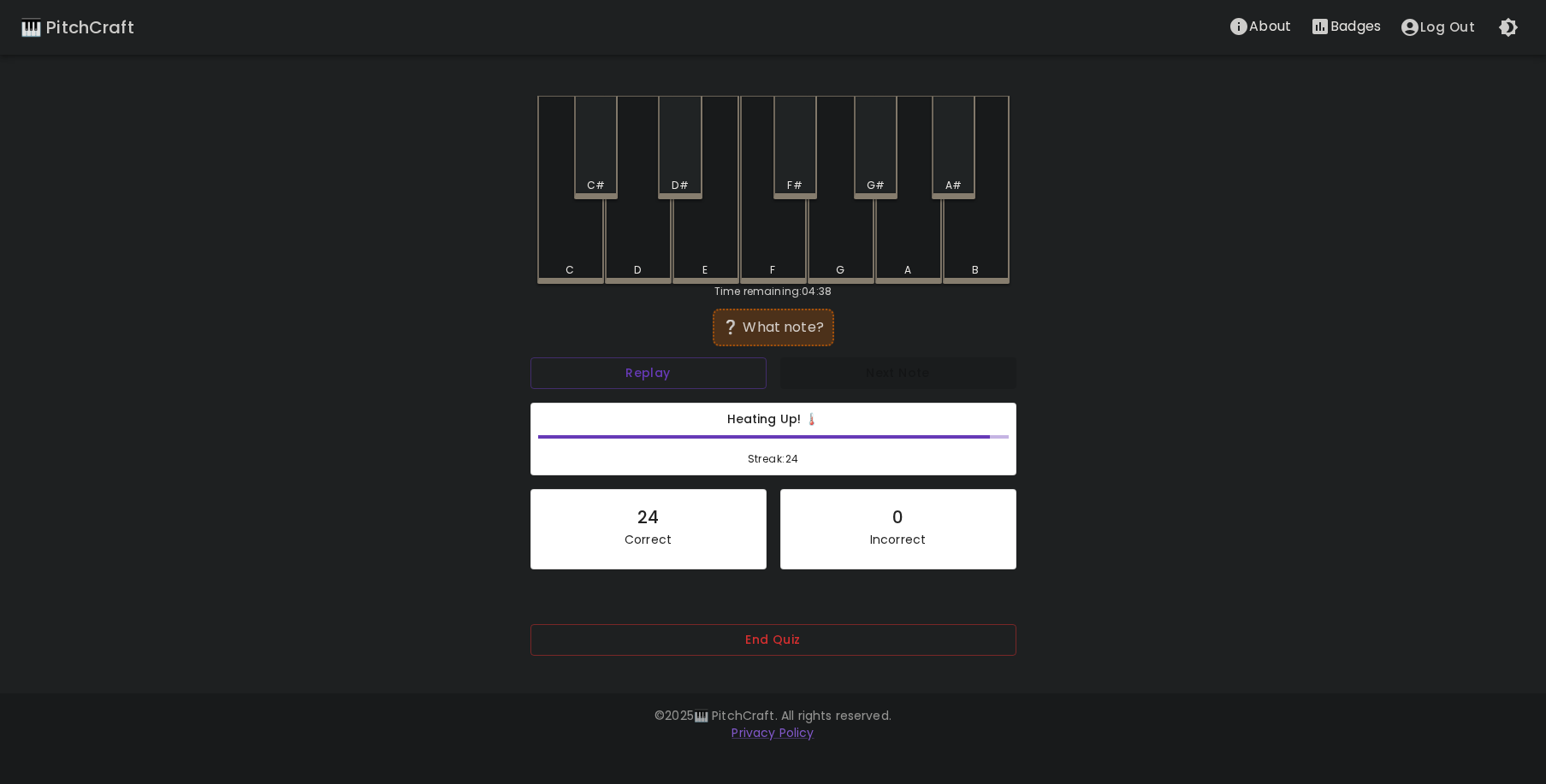
click at [890, 236] on div "A" at bounding box center [908, 189] width 67 height 188
click at [608, 159] on div "C#" at bounding box center [596, 147] width 44 height 104
click at [837, 234] on div "G" at bounding box center [840, 189] width 67 height 188
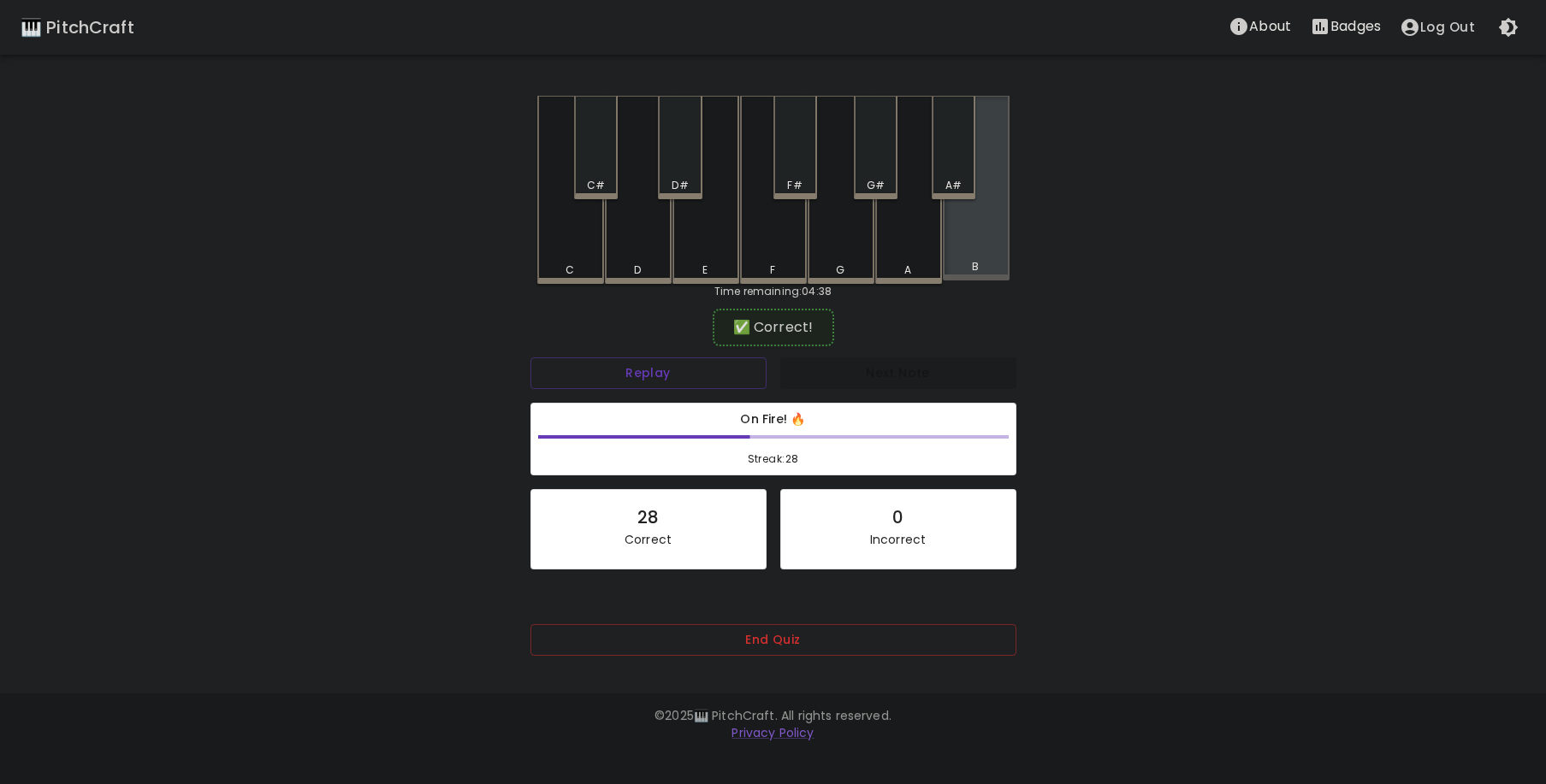
click at [983, 234] on div "B" at bounding box center [976, 187] width 67 height 184
click at [592, 160] on div "C#" at bounding box center [596, 147] width 44 height 104
drag, startPoint x: 959, startPoint y: 238, endPoint x: 967, endPoint y: 239, distance: 8.1
click at [967, 239] on div "B" at bounding box center [976, 189] width 67 height 188
click at [914, 239] on div "A" at bounding box center [908, 189] width 67 height 188
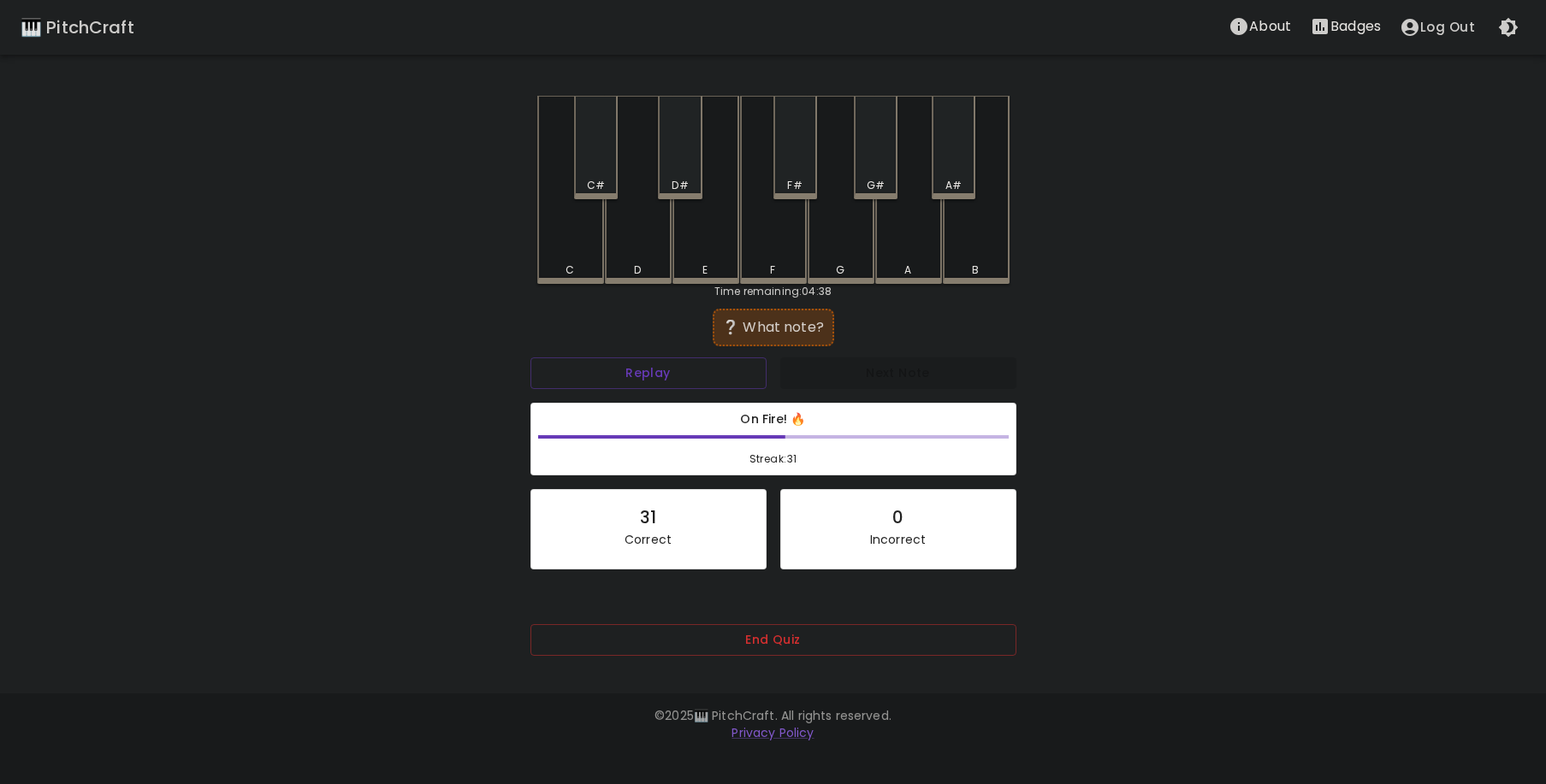
click at [702, 238] on div "E" at bounding box center [706, 189] width 67 height 188
click at [979, 239] on div "B" at bounding box center [976, 189] width 67 height 188
click at [762, 253] on div "F" at bounding box center [773, 187] width 67 height 184
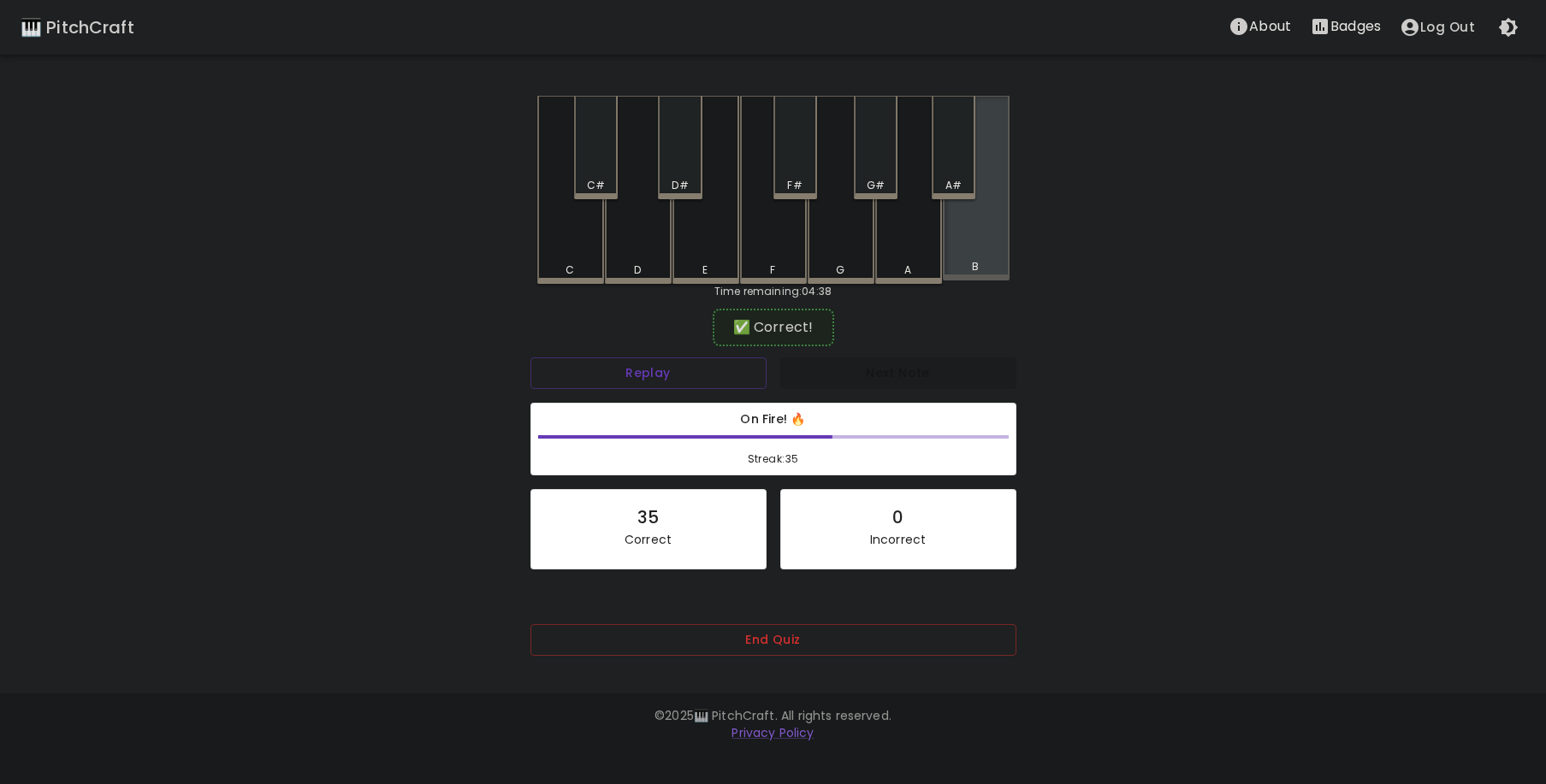
click at [969, 243] on div "B" at bounding box center [976, 187] width 67 height 184
click at [813, 148] on div "F#" at bounding box center [795, 147] width 44 height 104
click at [959, 174] on div "A#" at bounding box center [954, 147] width 44 height 104
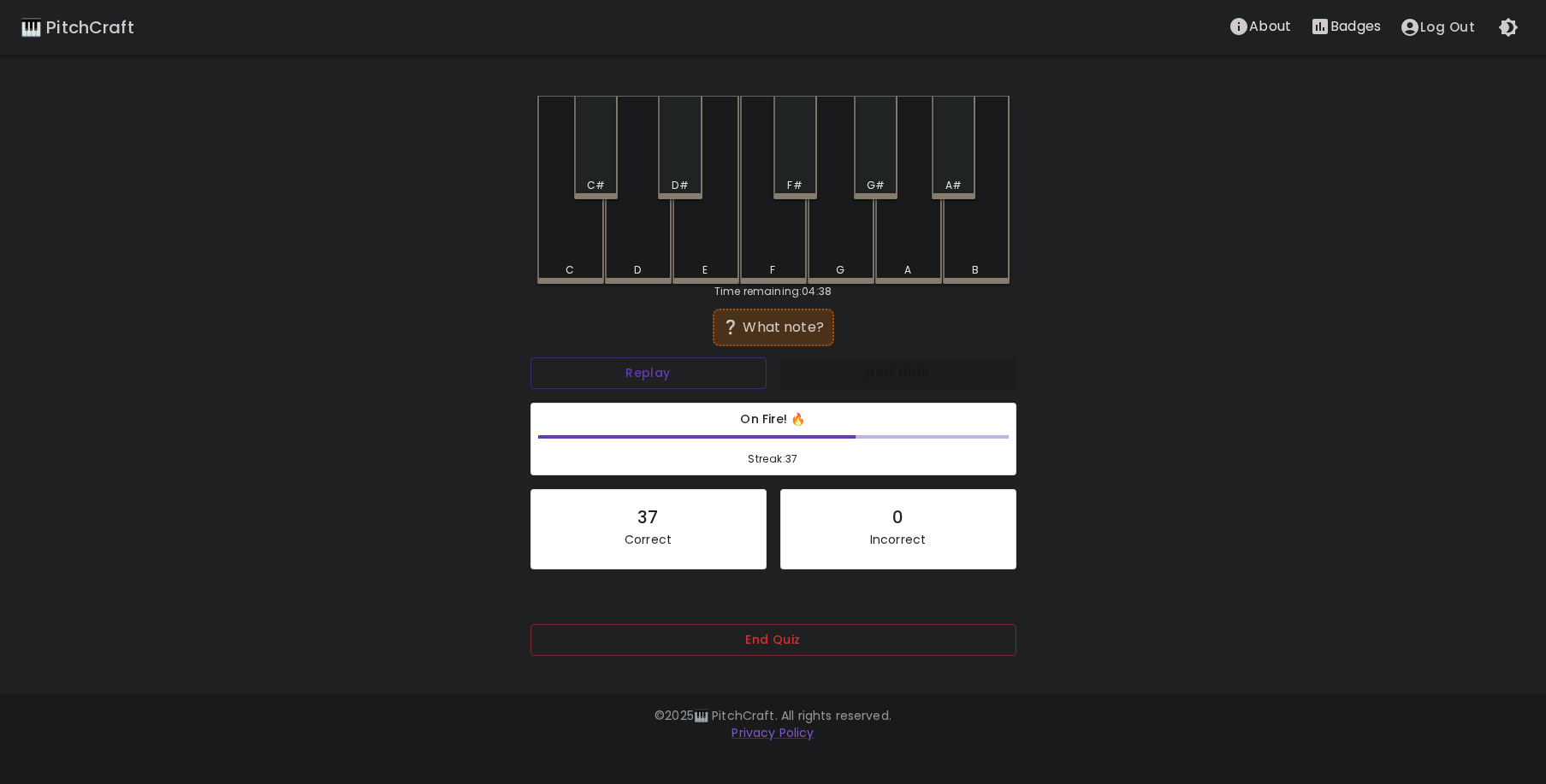
click at [942, 178] on div "A#" at bounding box center [954, 185] width 40 height 15
click at [601, 171] on div "C#" at bounding box center [596, 147] width 44 height 104
click at [977, 241] on div "B" at bounding box center [976, 189] width 67 height 188
click at [949, 172] on div "A#" at bounding box center [954, 147] width 44 height 104
click at [637, 255] on div "D" at bounding box center [638, 189] width 67 height 188
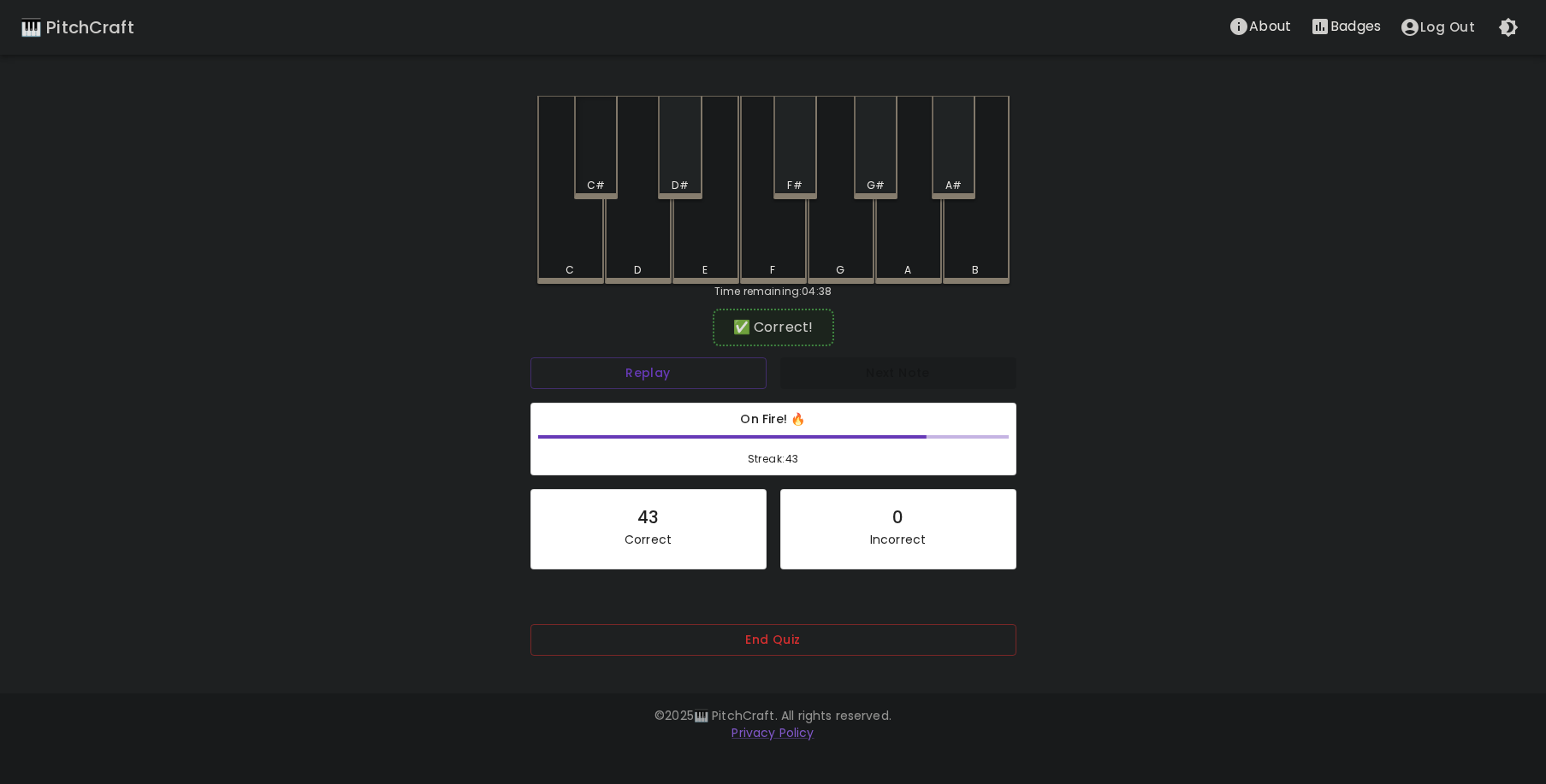
click at [601, 166] on div "C#" at bounding box center [596, 147] width 44 height 104
click at [805, 172] on div "F#" at bounding box center [795, 147] width 44 height 104
click at [971, 249] on div "B" at bounding box center [976, 187] width 67 height 184
click at [944, 170] on div "A#" at bounding box center [954, 147] width 44 height 104
click at [995, 250] on div "B" at bounding box center [976, 189] width 67 height 188
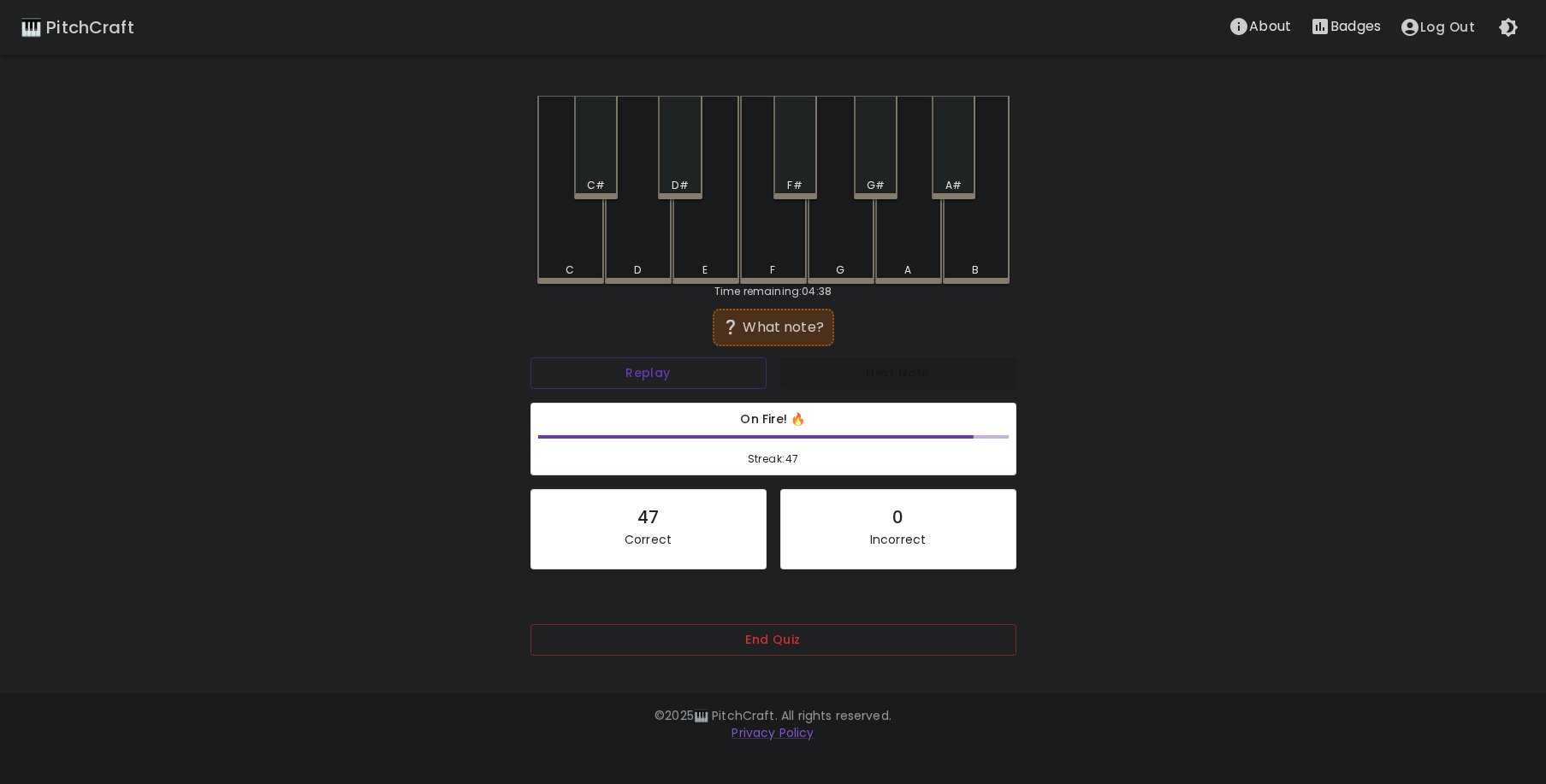
click at [880, 162] on div "G#" at bounding box center [876, 147] width 44 height 104
click at [573, 258] on div "C" at bounding box center [570, 189] width 67 height 188
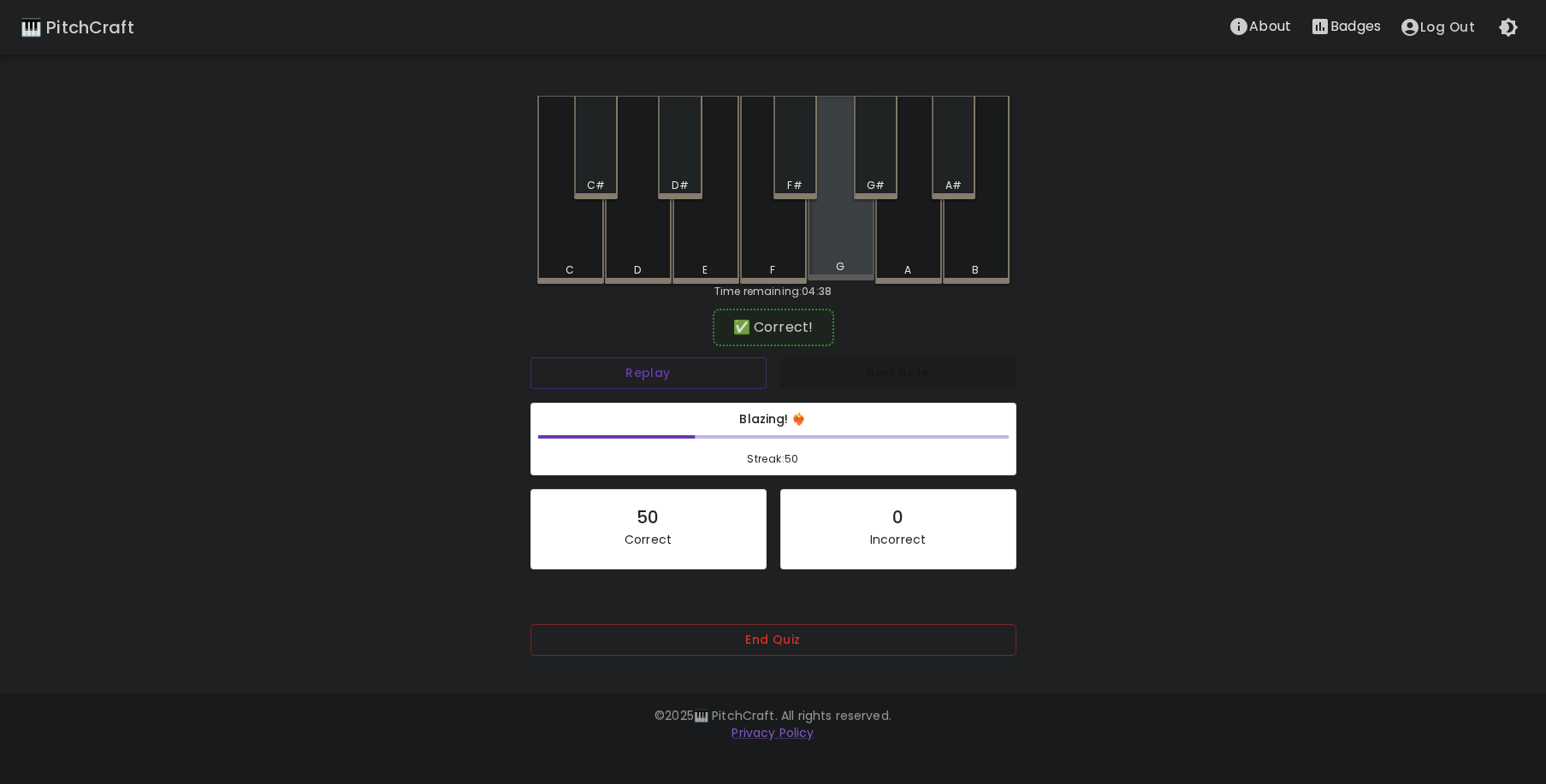
click at [832, 249] on div "G" at bounding box center [840, 187] width 67 height 184
click at [788, 160] on div "F#" at bounding box center [795, 147] width 44 height 104
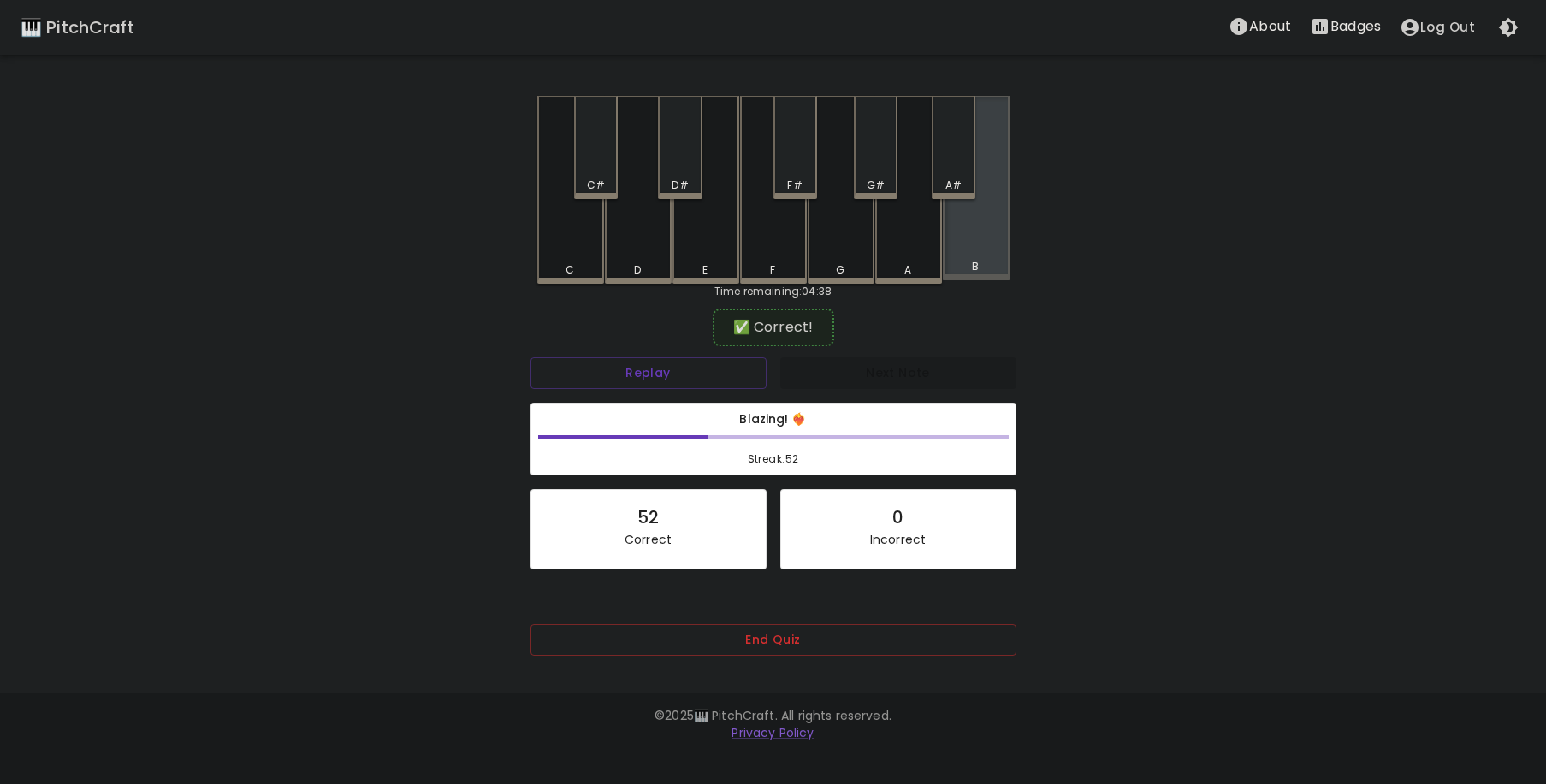
click at [986, 243] on div "B" at bounding box center [976, 187] width 67 height 184
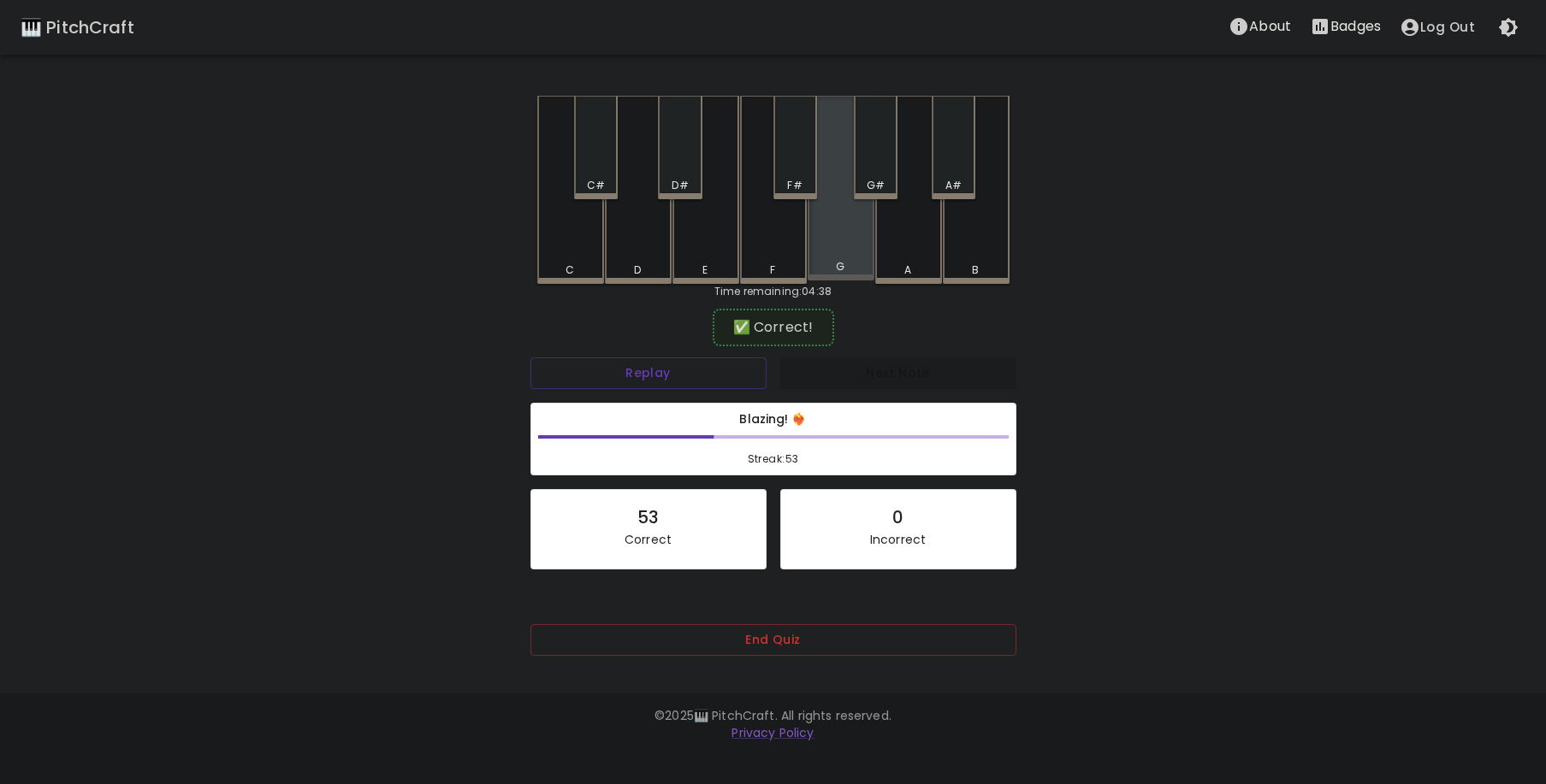
click at [865, 245] on div "G" at bounding box center [840, 187] width 67 height 184
click at [768, 225] on div "F" at bounding box center [773, 189] width 67 height 188
click at [711, 236] on div "E" at bounding box center [706, 189] width 67 height 188
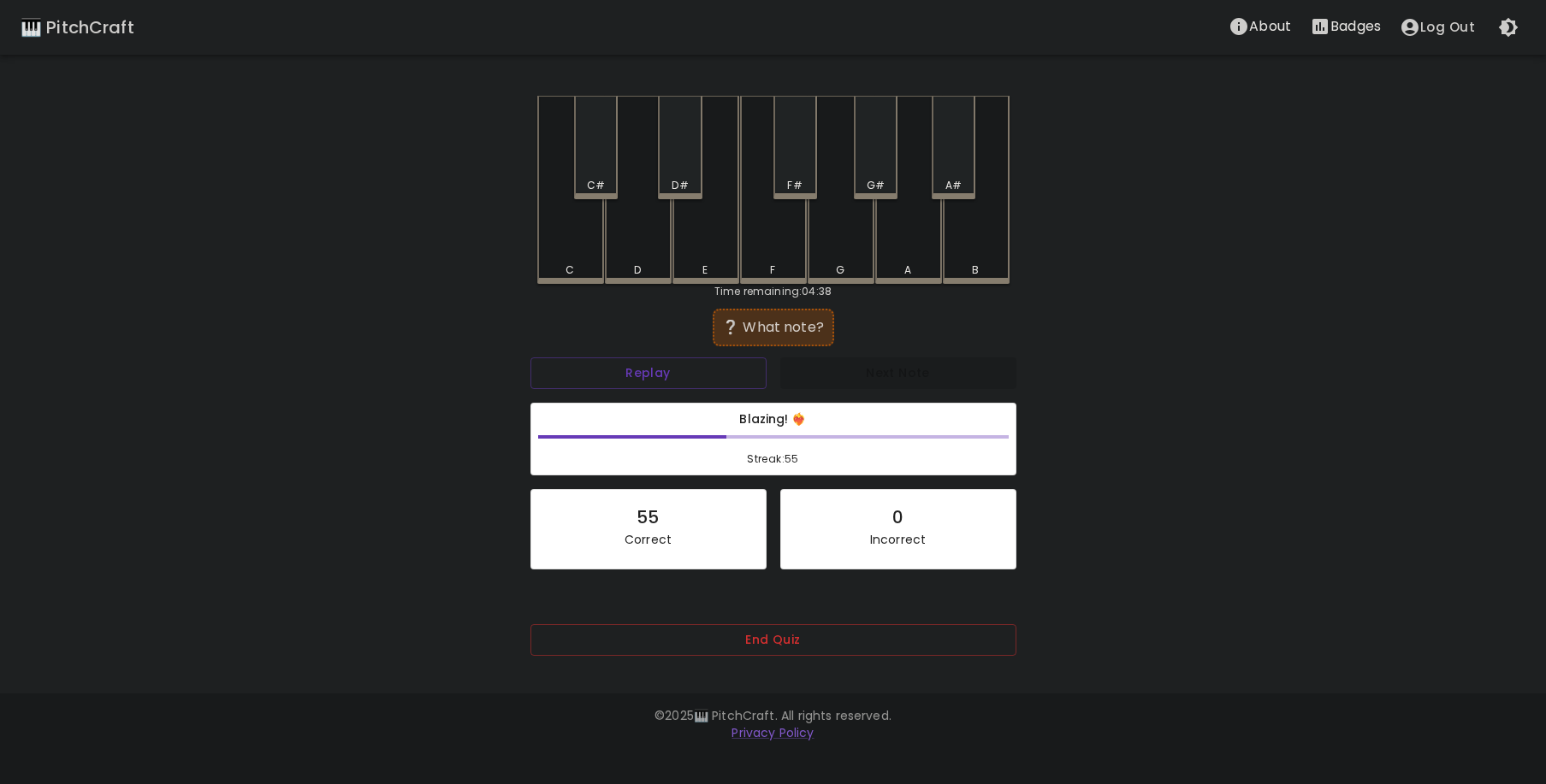
click at [686, 153] on div "D#" at bounding box center [680, 147] width 44 height 104
click at [795, 173] on div "F#" at bounding box center [795, 147] width 44 height 104
click at [599, 181] on div "C#" at bounding box center [596, 185] width 18 height 15
click at [769, 248] on div "F" at bounding box center [773, 187] width 67 height 184
click at [767, 246] on div "F" at bounding box center [773, 189] width 67 height 188
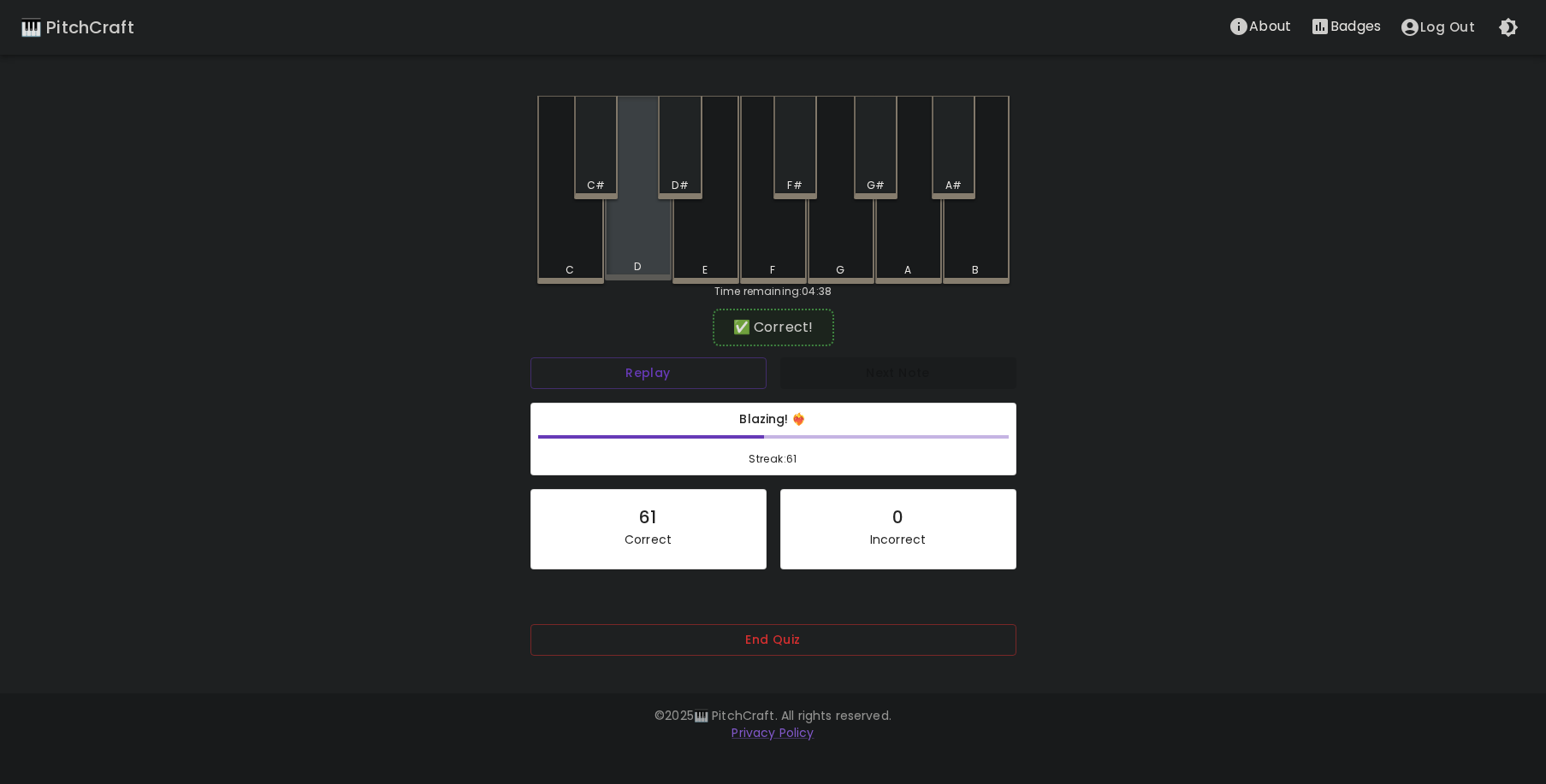
click at [649, 227] on div "D" at bounding box center [638, 187] width 67 height 184
click at [778, 234] on div "F" at bounding box center [773, 189] width 67 height 188
click at [924, 245] on div "A" at bounding box center [908, 189] width 67 height 188
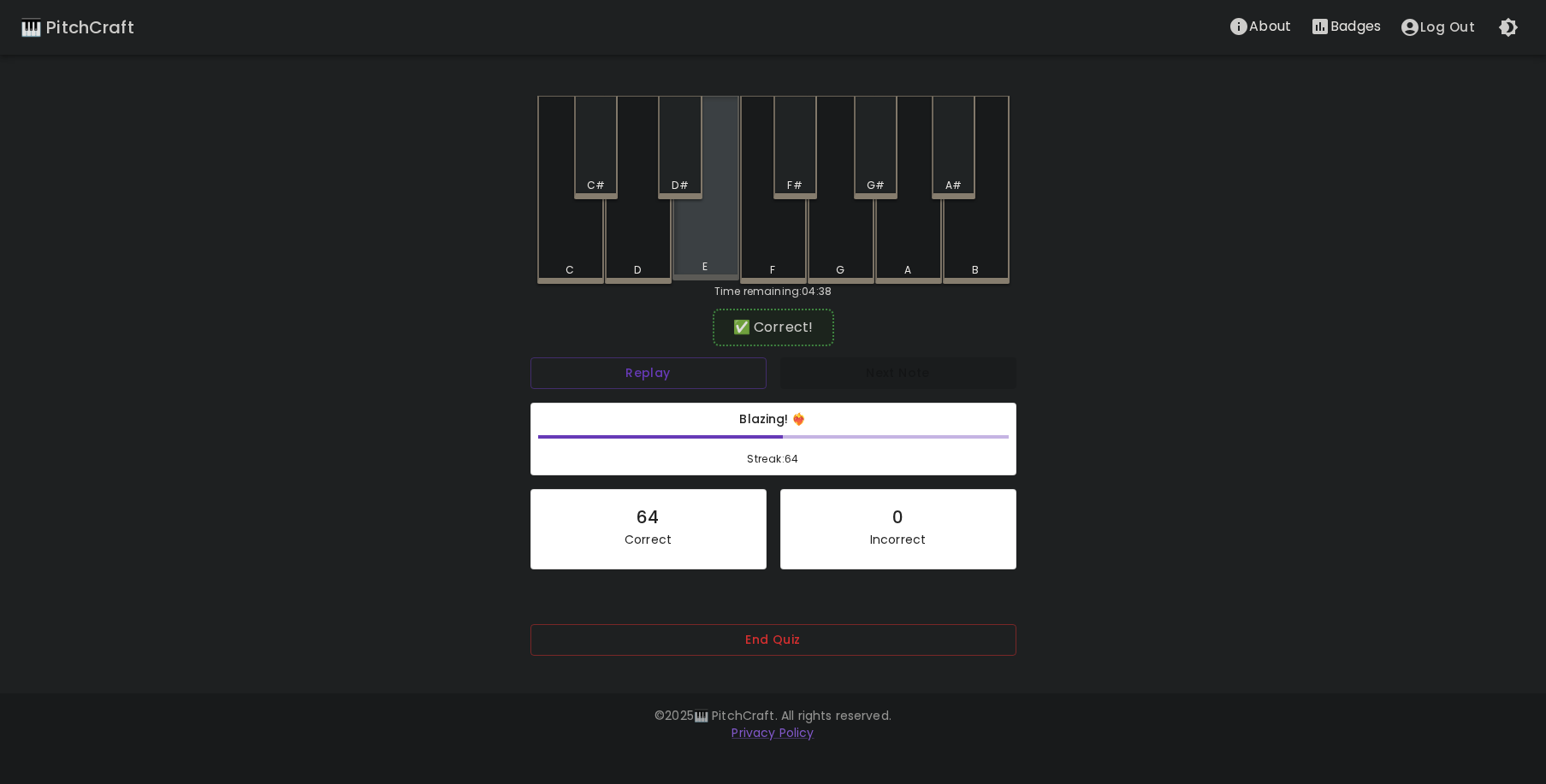
click at [712, 255] on div "E" at bounding box center [706, 187] width 67 height 184
click at [767, 255] on div "F" at bounding box center [773, 189] width 67 height 188
click at [942, 173] on div "A#" at bounding box center [954, 147] width 44 height 104
click at [983, 248] on div "B" at bounding box center [976, 189] width 67 height 188
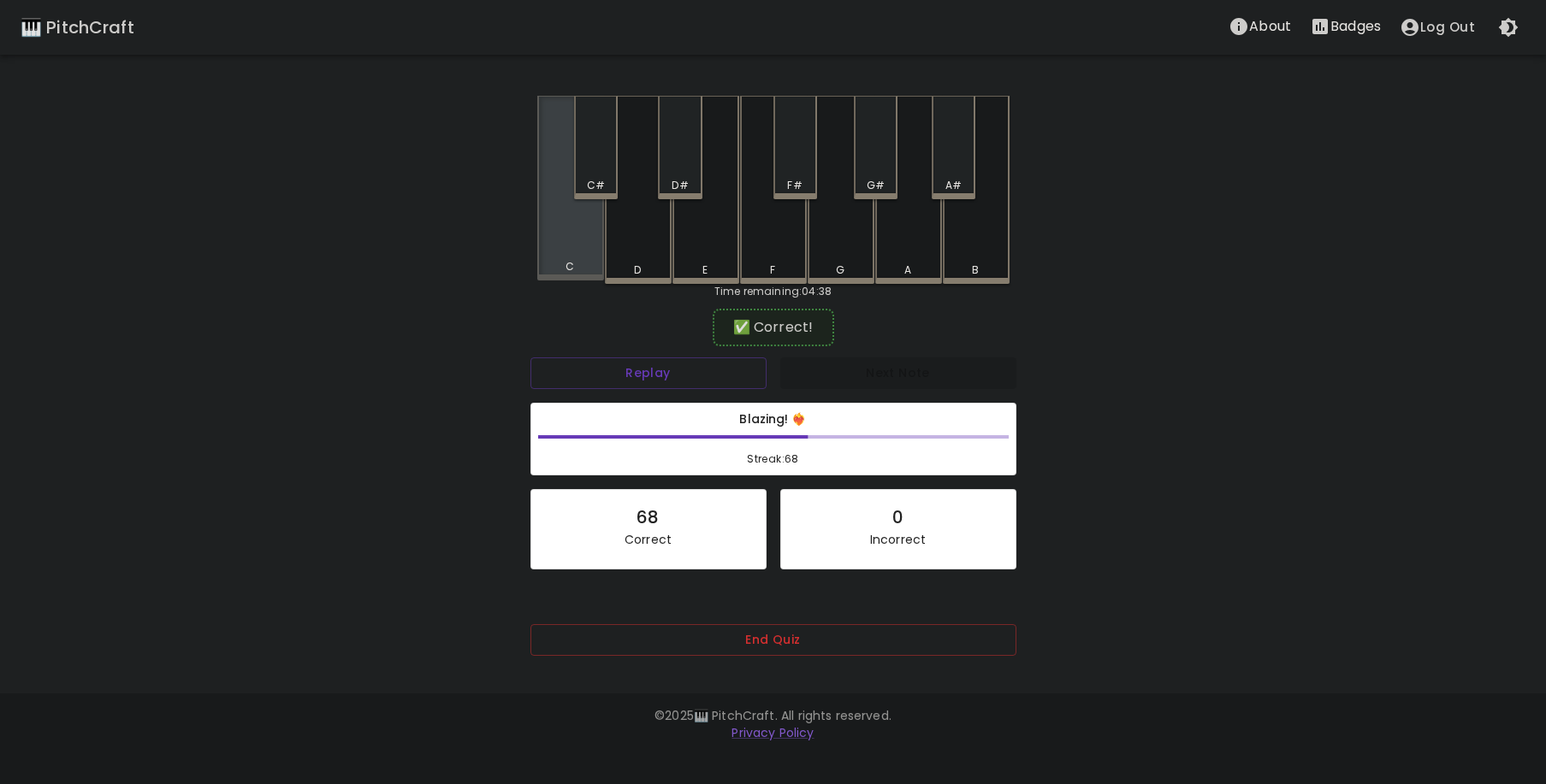
click at [590, 238] on div "C" at bounding box center [570, 187] width 67 height 184
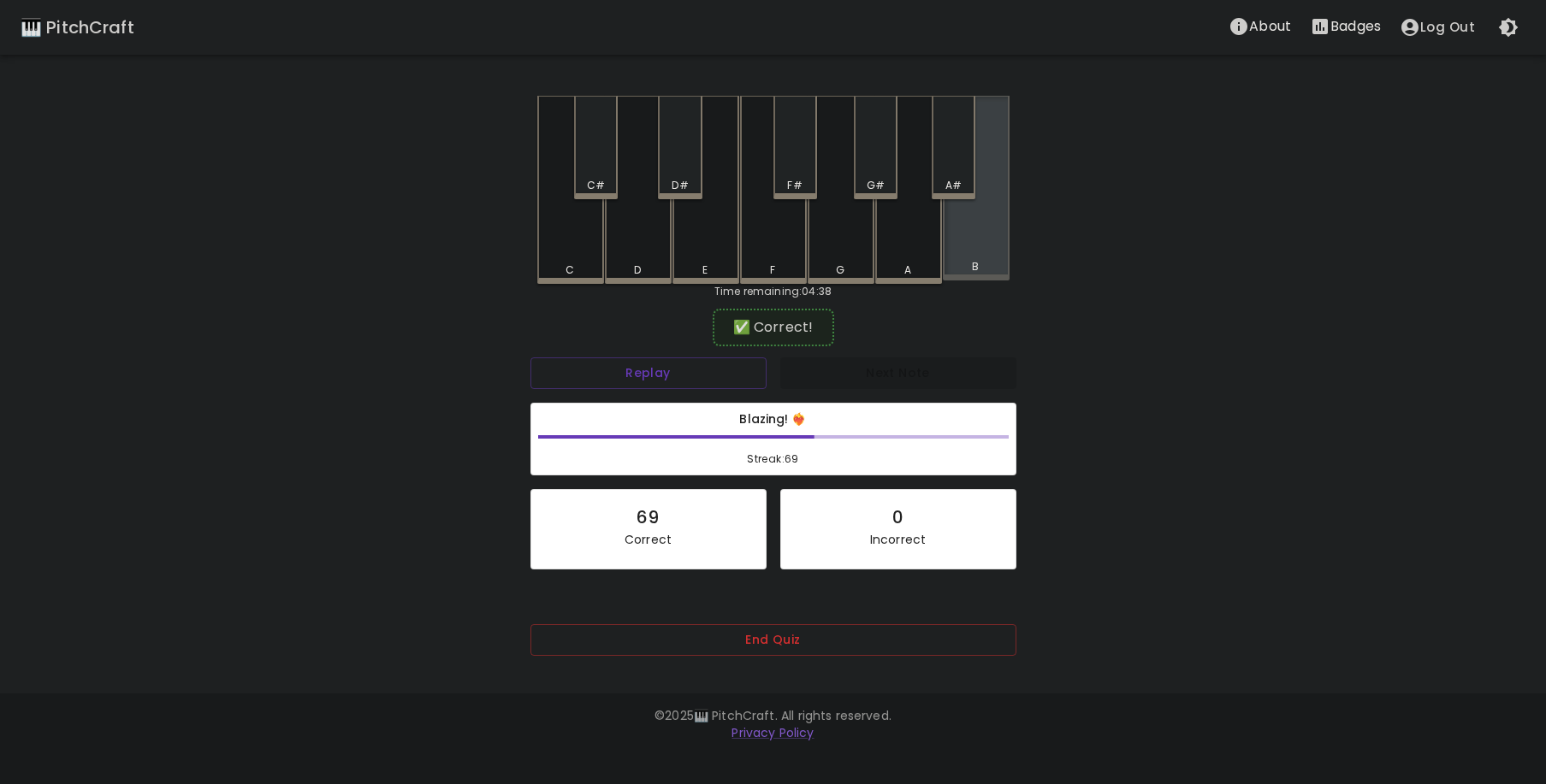
click at [983, 241] on div "B" at bounding box center [976, 187] width 67 height 184
click at [811, 157] on div "F#" at bounding box center [795, 147] width 44 height 104
click at [584, 247] on div "C" at bounding box center [570, 189] width 67 height 188
click at [810, 173] on div "F#" at bounding box center [795, 147] width 44 height 104
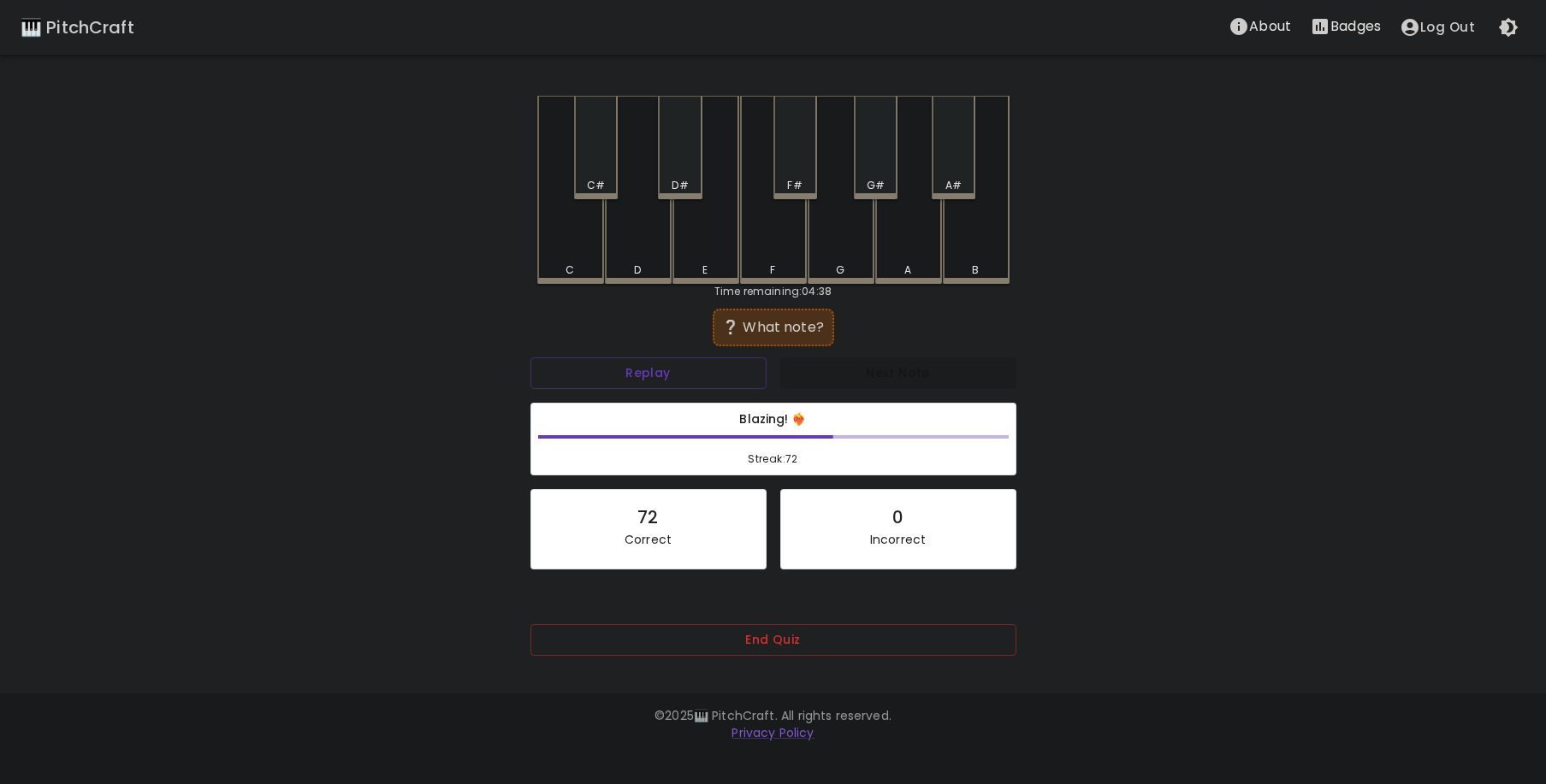
click at [721, 243] on div "E" at bounding box center [706, 189] width 67 height 188
click at [679, 182] on div "D#" at bounding box center [680, 185] width 16 height 15
click at [608, 174] on div "C#" at bounding box center [596, 147] width 44 height 104
click at [576, 244] on div "C" at bounding box center [570, 187] width 67 height 184
click at [636, 232] on div "D" at bounding box center [638, 189] width 67 height 188
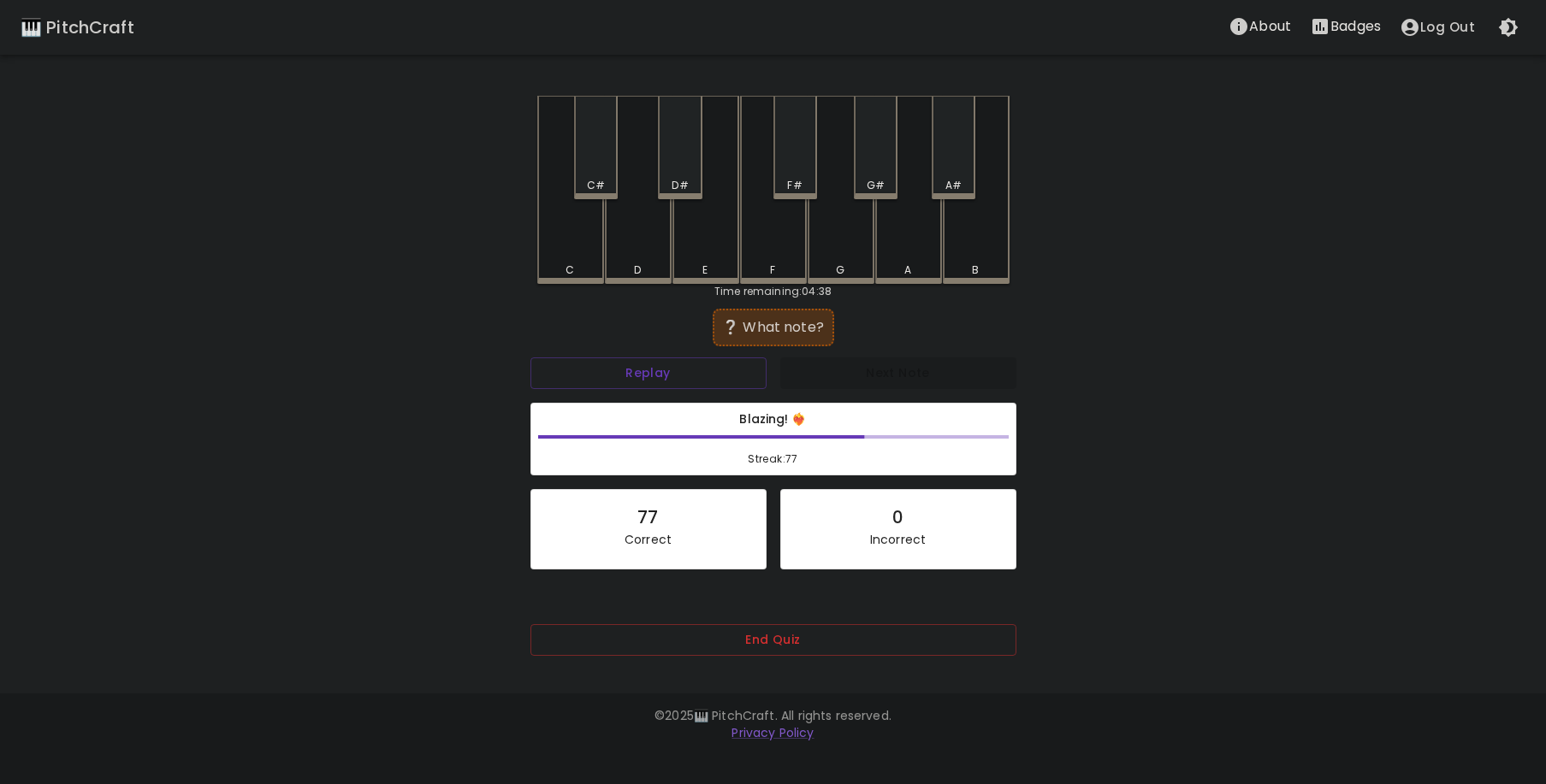
click at [958, 180] on div "A#" at bounding box center [954, 185] width 16 height 15
click at [700, 181] on div "D#" at bounding box center [680, 185] width 40 height 15
click at [898, 177] on div "G#" at bounding box center [876, 147] width 44 height 104
click at [773, 231] on div "F" at bounding box center [773, 189] width 67 height 188
click at [687, 186] on div "D#" at bounding box center [680, 185] width 16 height 15
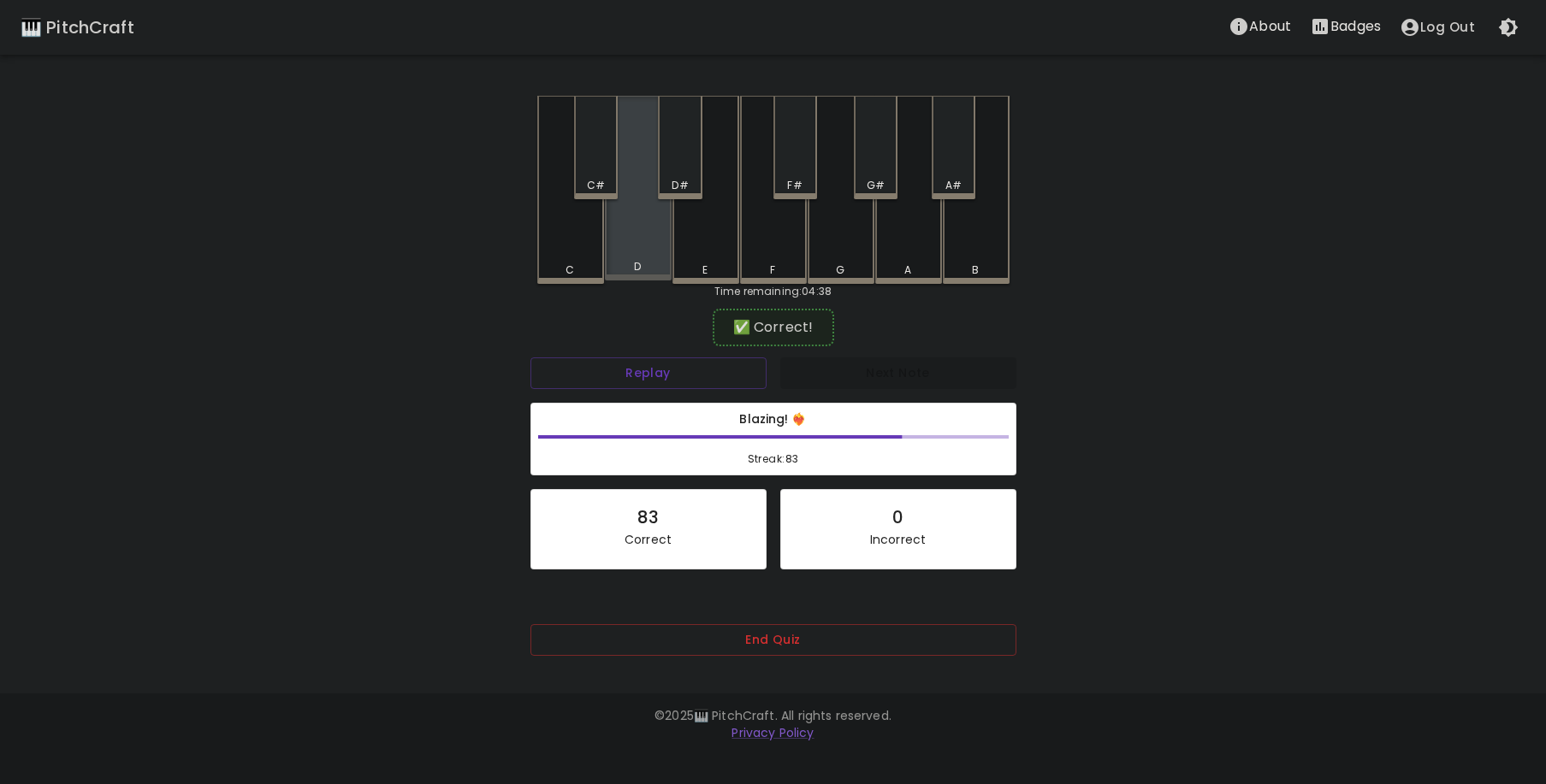
click at [625, 231] on div "D" at bounding box center [638, 187] width 67 height 184
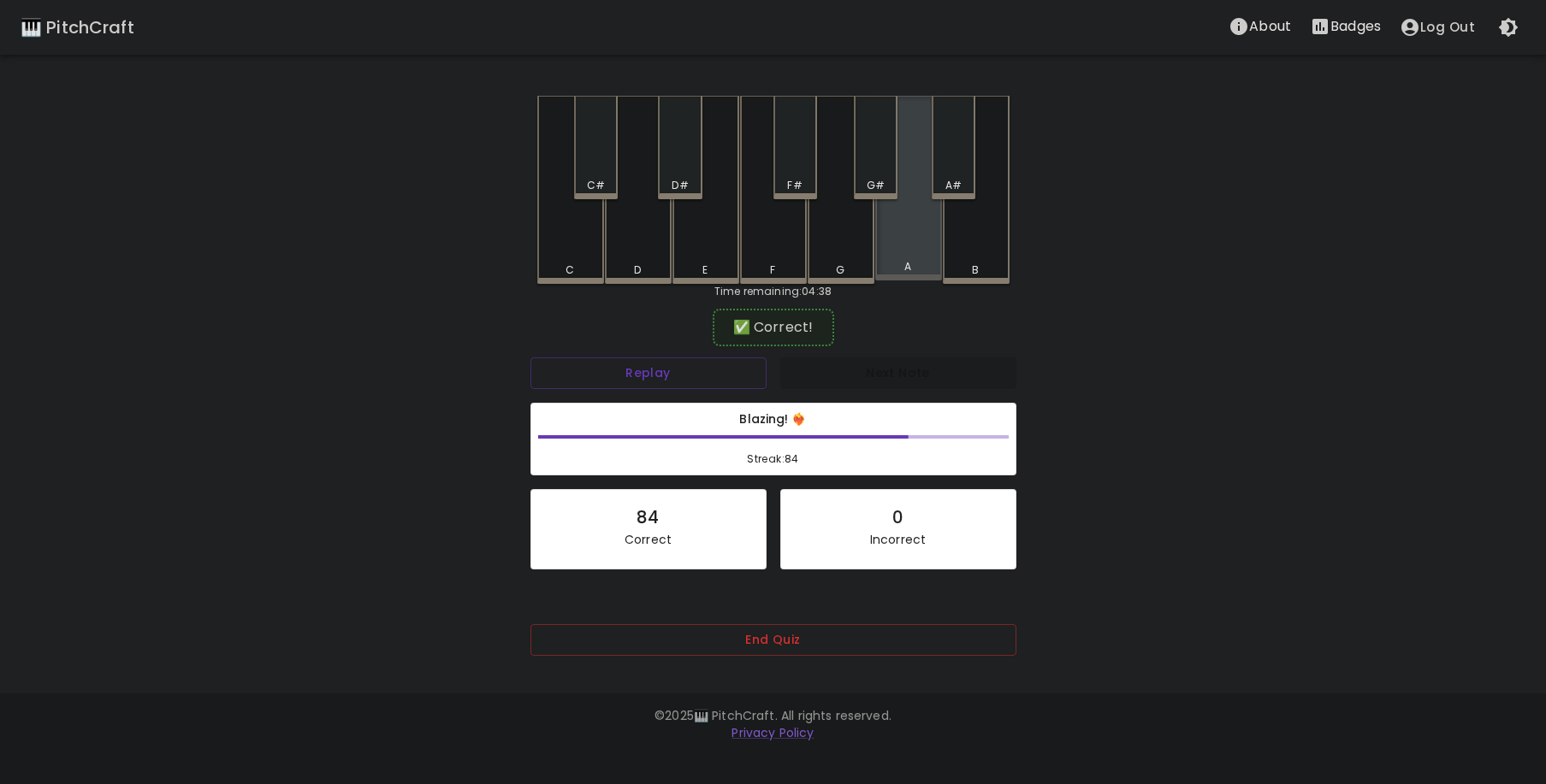
click at [914, 238] on div "A" at bounding box center [908, 187] width 67 height 184
click at [898, 238] on div "A" at bounding box center [908, 187] width 67 height 184
click at [882, 168] on div "G#" at bounding box center [876, 147] width 44 height 104
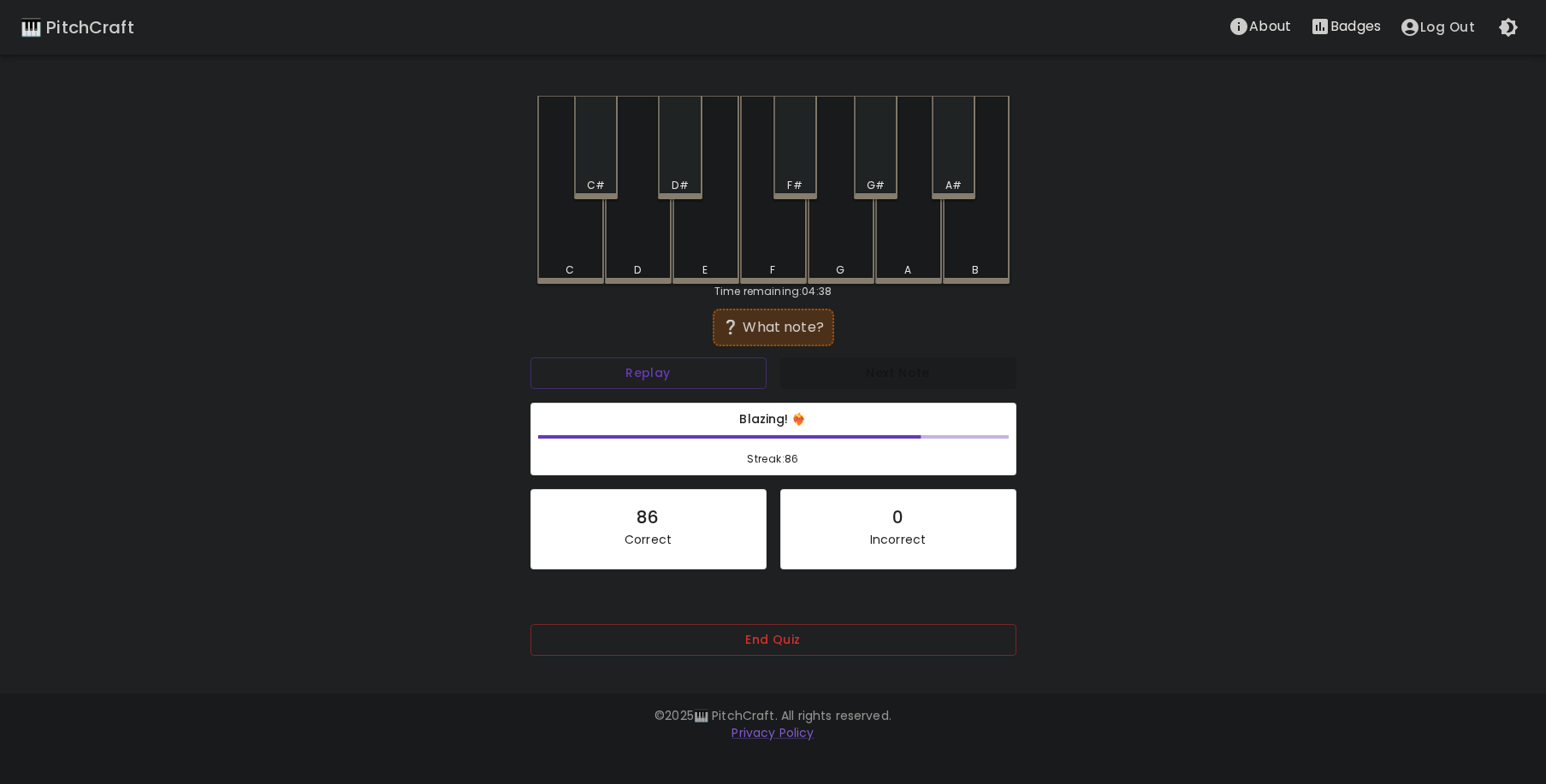
click at [698, 247] on div "E" at bounding box center [706, 189] width 67 height 188
click at [591, 187] on div "C#" at bounding box center [596, 185] width 18 height 15
click at [874, 167] on div "G#" at bounding box center [876, 147] width 44 height 104
click at [570, 250] on div "C" at bounding box center [570, 189] width 67 height 188
click at [748, 236] on div "F" at bounding box center [773, 189] width 67 height 188
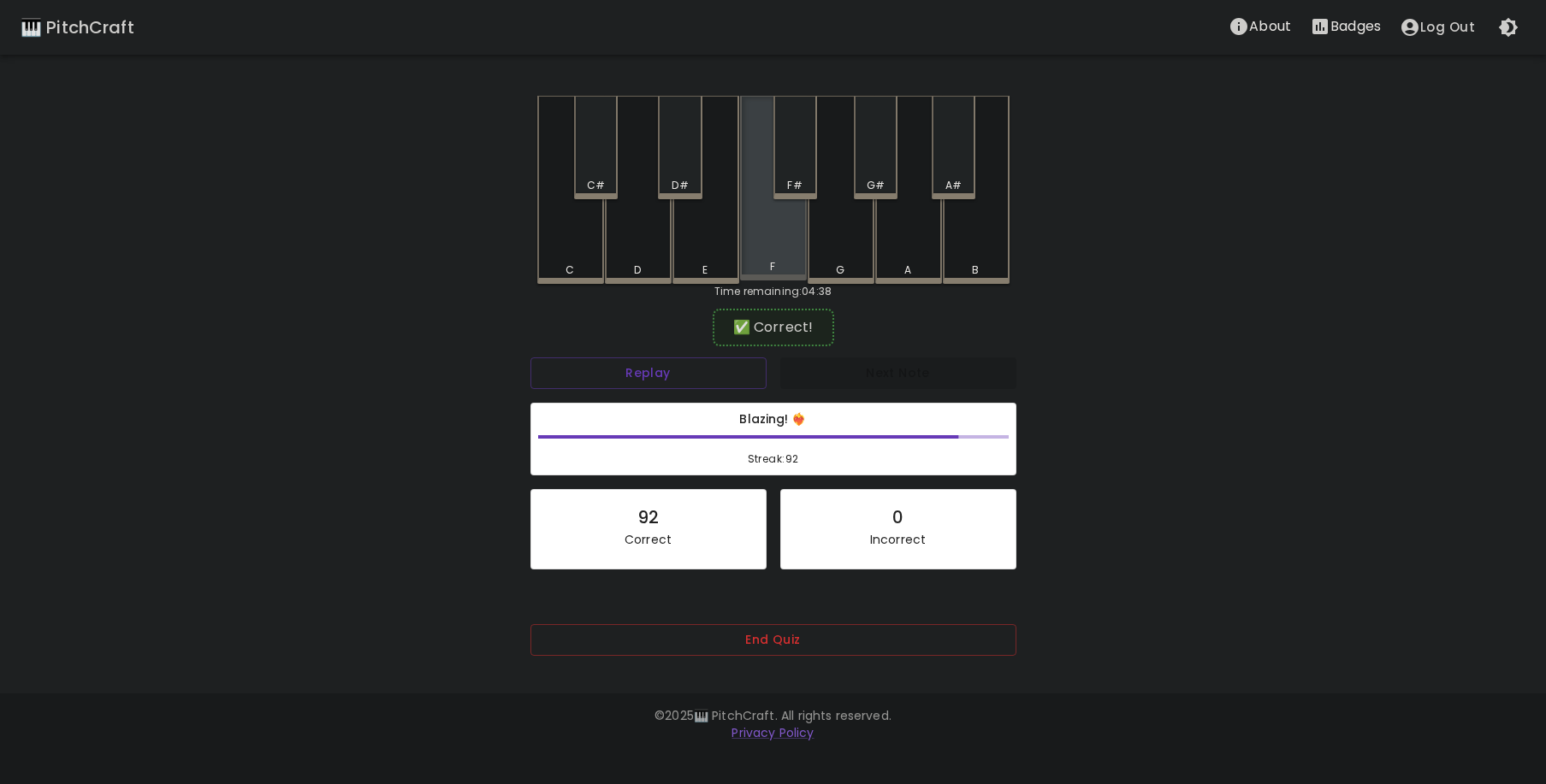
click at [759, 234] on div "F" at bounding box center [773, 187] width 67 height 184
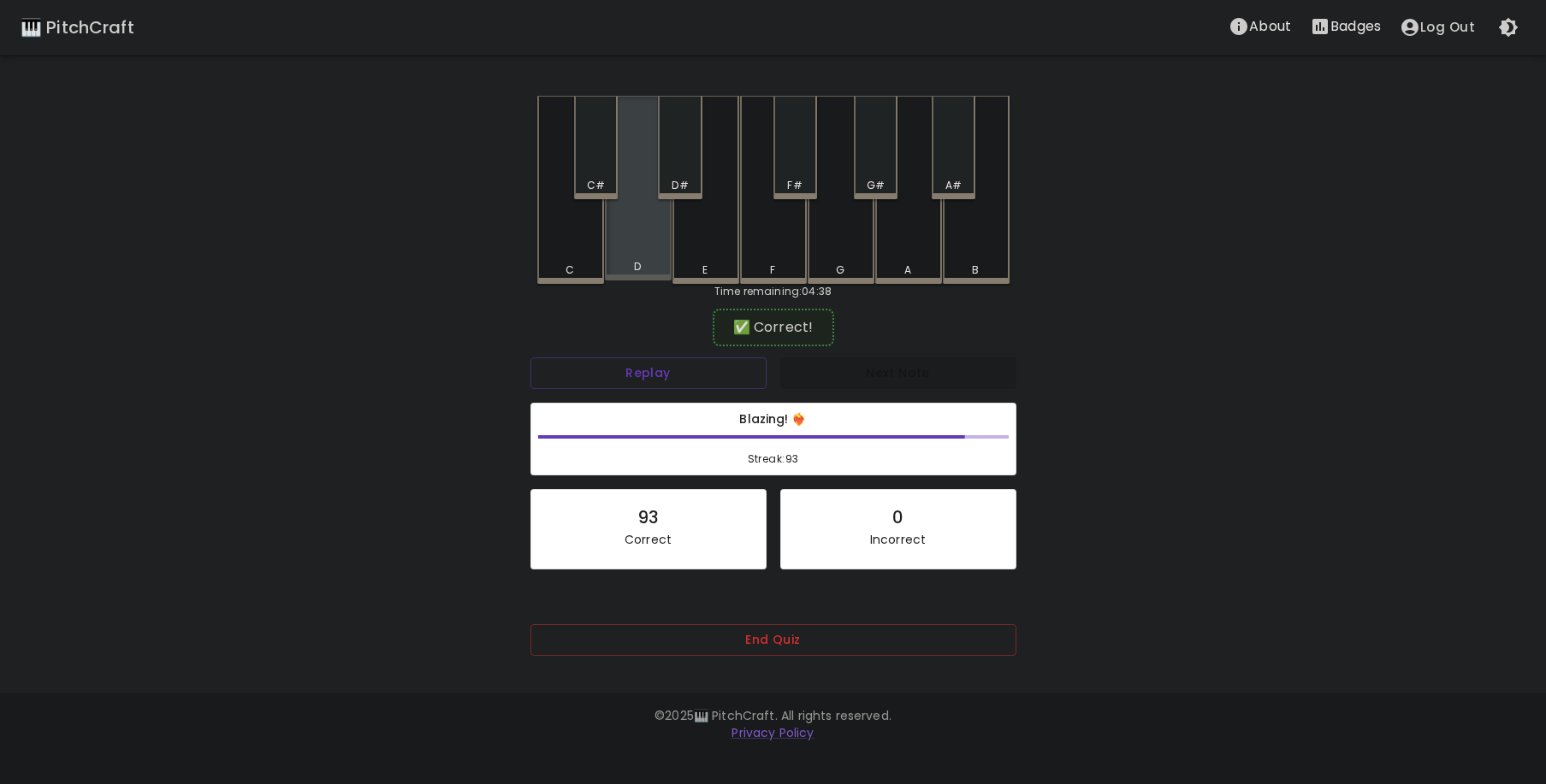
click at [647, 241] on div "D" at bounding box center [638, 187] width 67 height 184
click at [647, 241] on div "D" at bounding box center [638, 189] width 67 height 188
click at [593, 180] on div "C#" at bounding box center [596, 185] width 18 height 15
click at [979, 245] on div "B" at bounding box center [976, 189] width 67 height 188
click at [681, 160] on div "D#" at bounding box center [680, 147] width 44 height 104
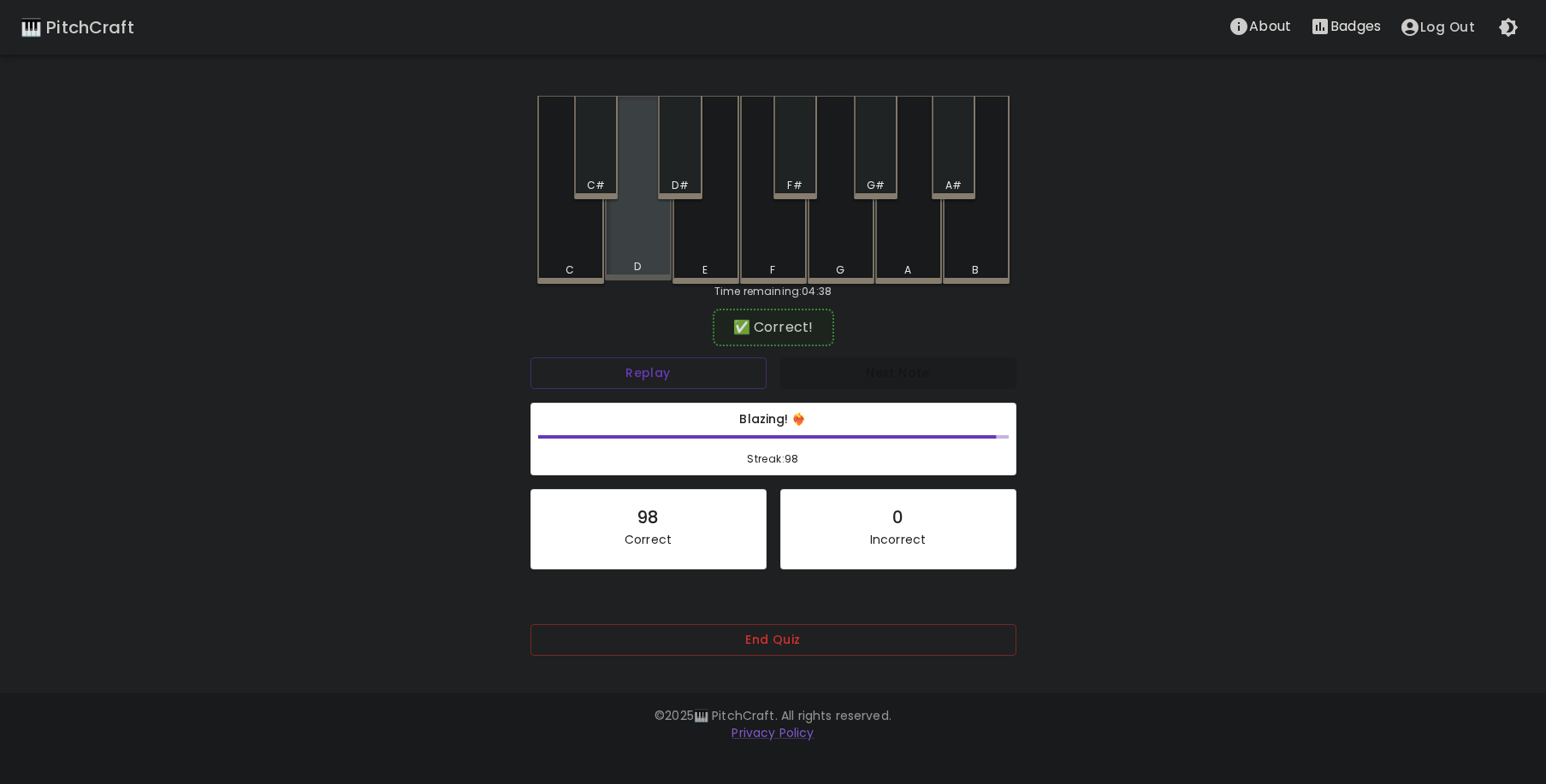
click at [650, 237] on div "D" at bounding box center [638, 187] width 67 height 184
click at [564, 239] on div "C" at bounding box center [570, 189] width 67 height 188
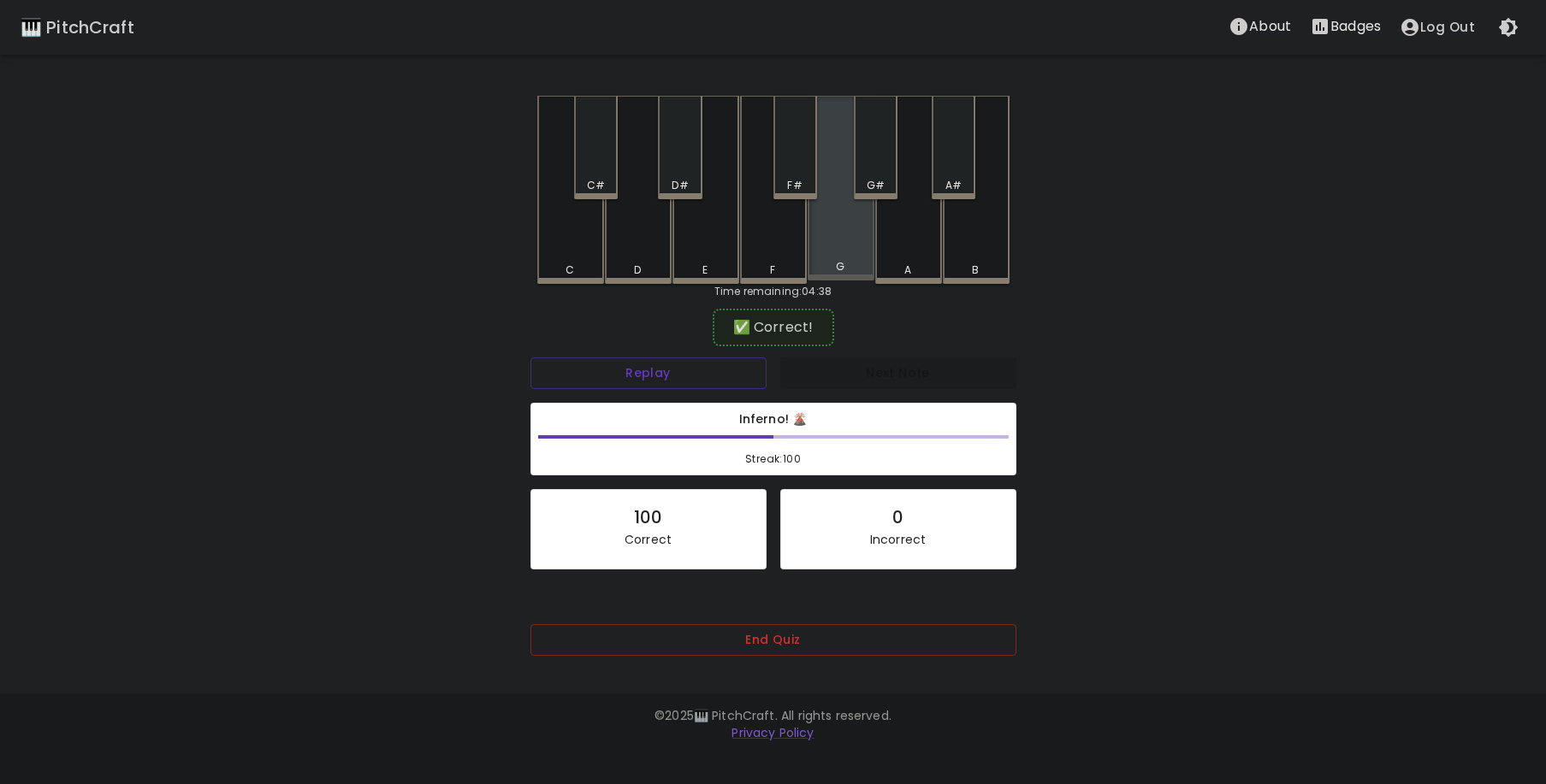
click at [859, 236] on div "G" at bounding box center [840, 187] width 67 height 184
click at [850, 236] on div "G" at bounding box center [840, 189] width 67 height 188
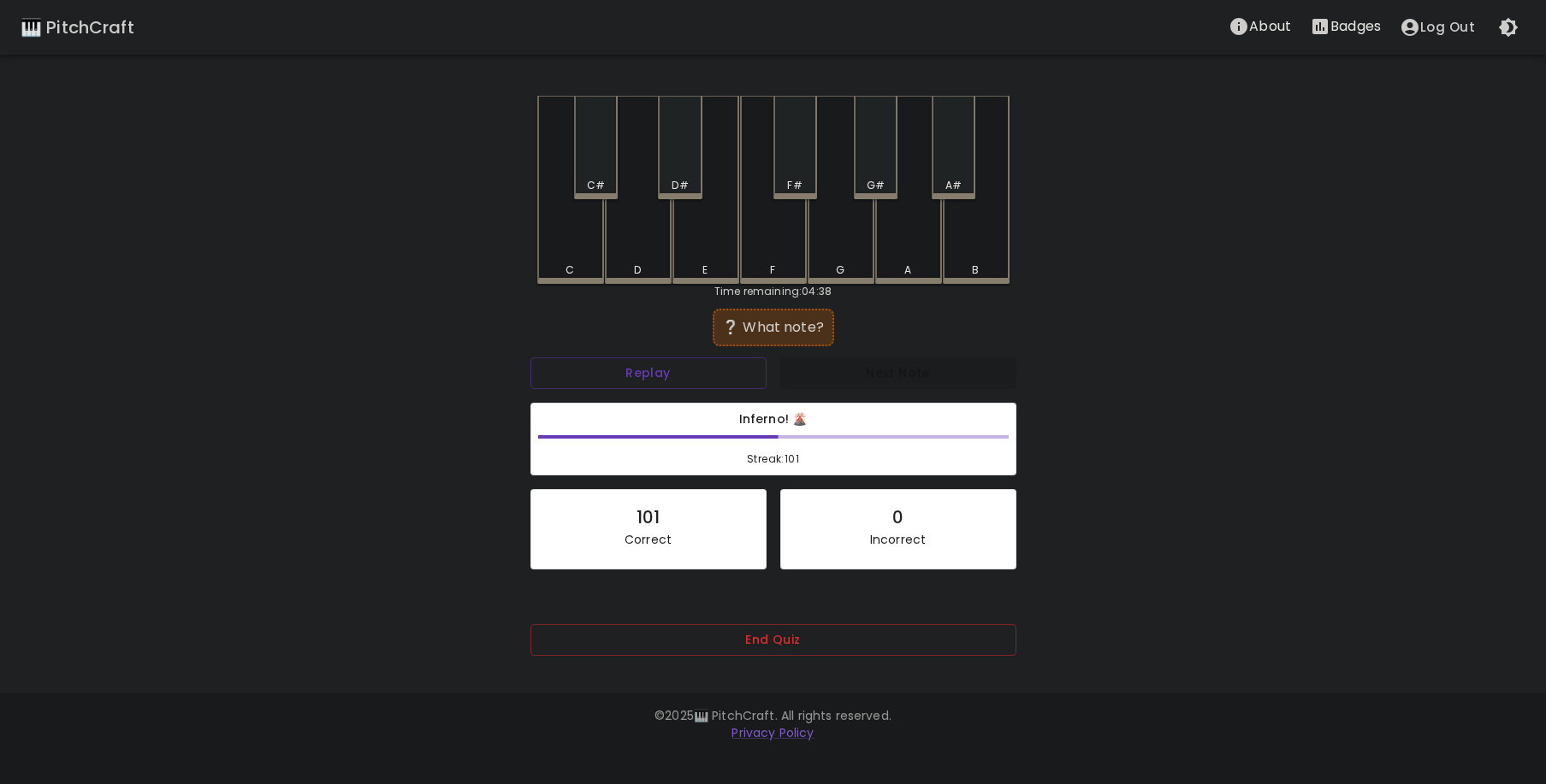
click at [582, 227] on div "C" at bounding box center [570, 189] width 67 height 188
click at [594, 179] on div "C#" at bounding box center [596, 185] width 18 height 15
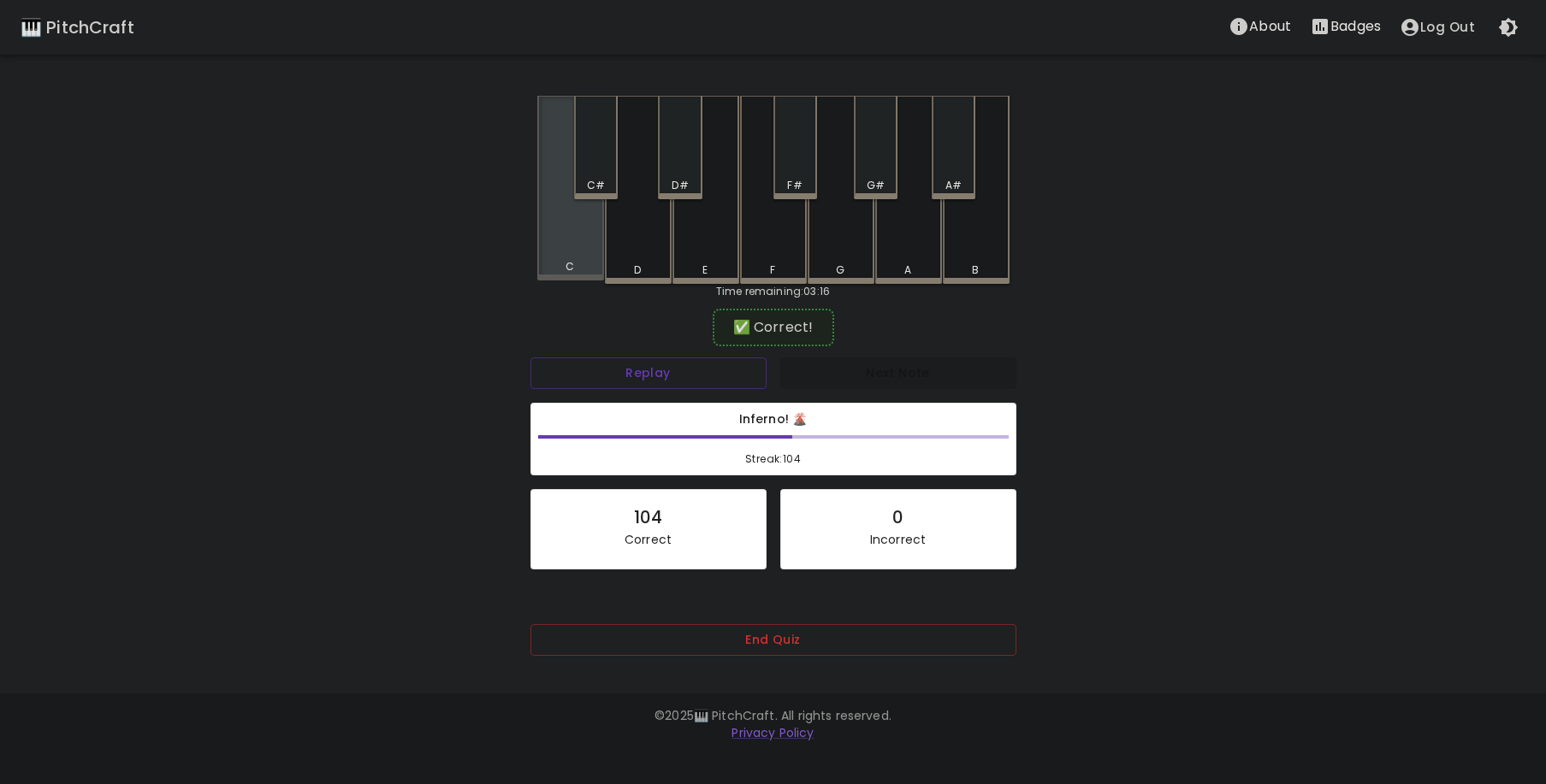
click at [571, 249] on div "C" at bounding box center [570, 187] width 67 height 184
click at [856, 236] on div "G" at bounding box center [840, 189] width 67 height 188
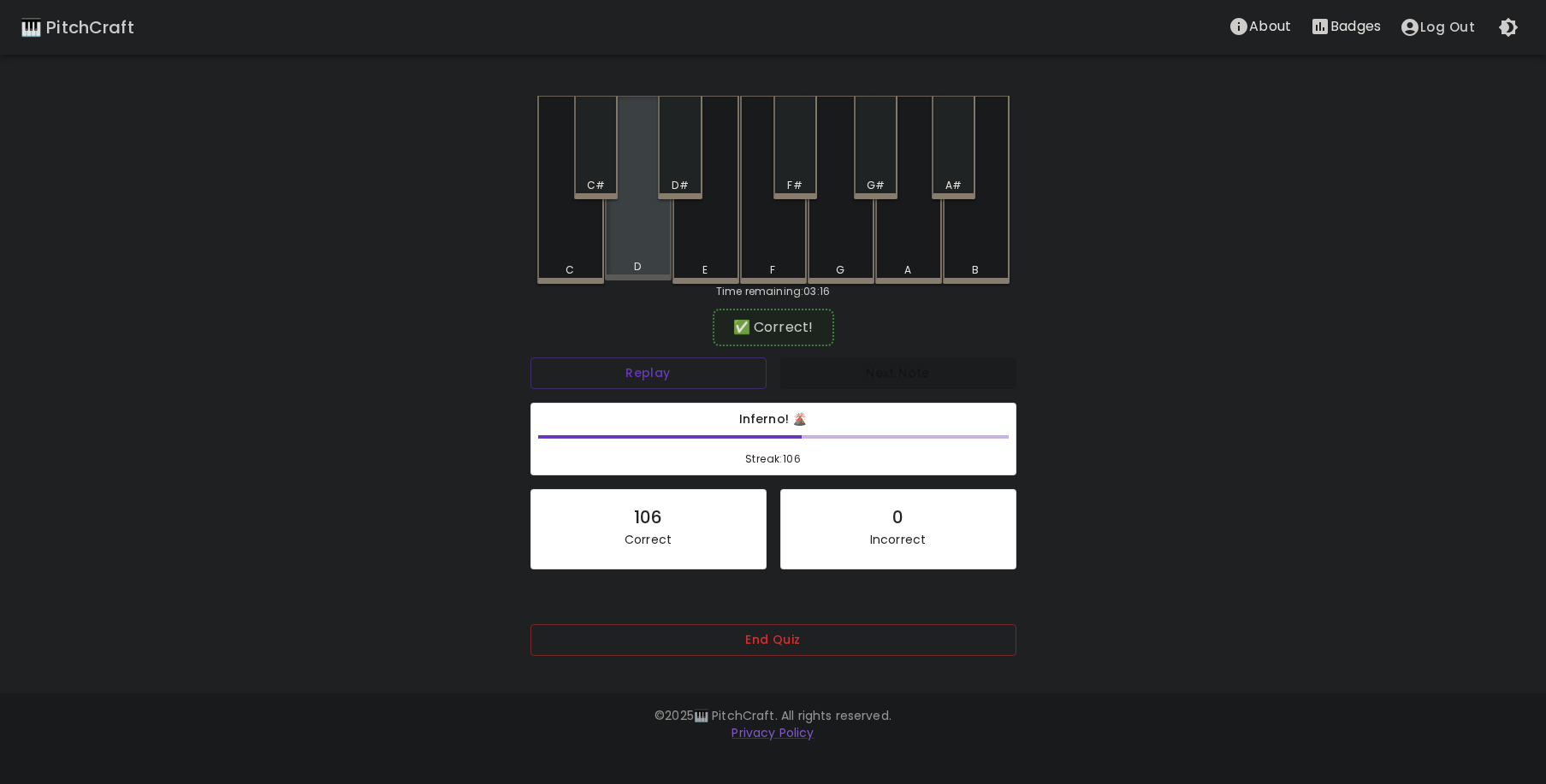
click at [650, 236] on div "D" at bounding box center [638, 187] width 67 height 184
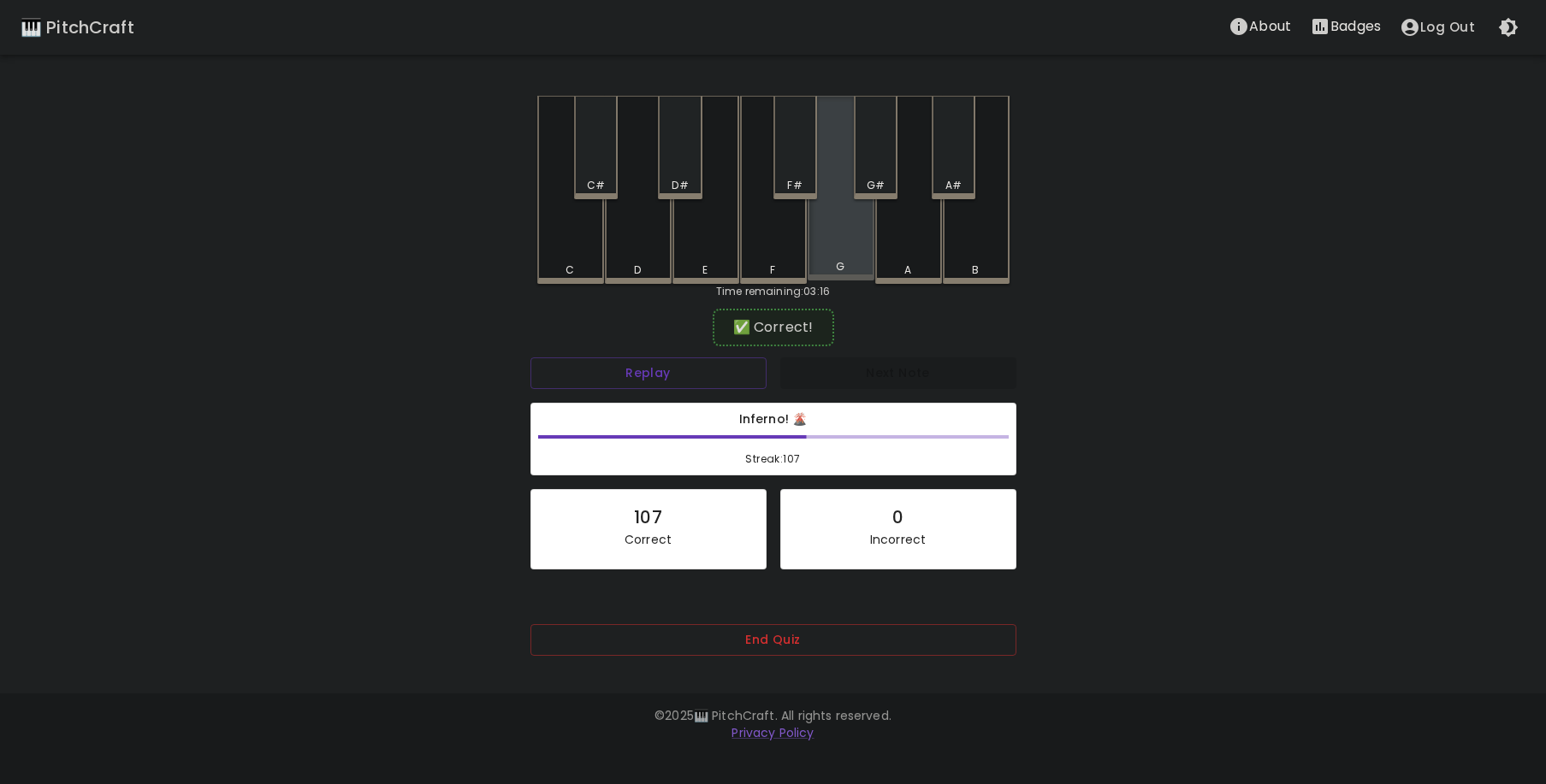
click at [837, 229] on div "G" at bounding box center [840, 187] width 67 height 184
click at [887, 168] on div "G#" at bounding box center [876, 147] width 44 height 104
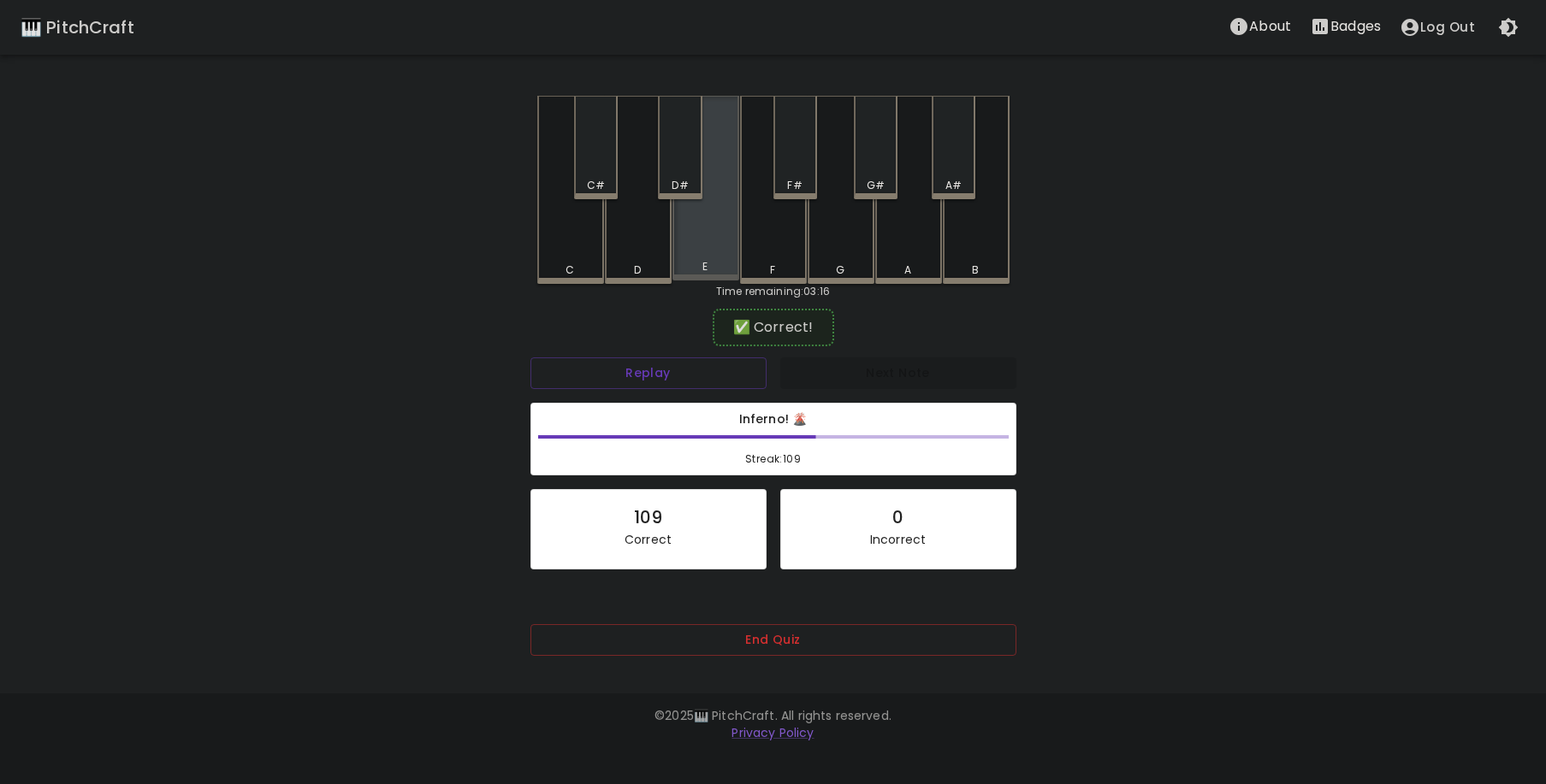
click at [709, 220] on div "E" at bounding box center [706, 187] width 67 height 184
click at [709, 220] on div "E" at bounding box center [706, 189] width 67 height 188
click at [571, 238] on div "C" at bounding box center [570, 189] width 67 height 188
click at [598, 180] on div "C#" at bounding box center [596, 185] width 18 height 15
click at [968, 254] on div "B" at bounding box center [976, 189] width 67 height 188
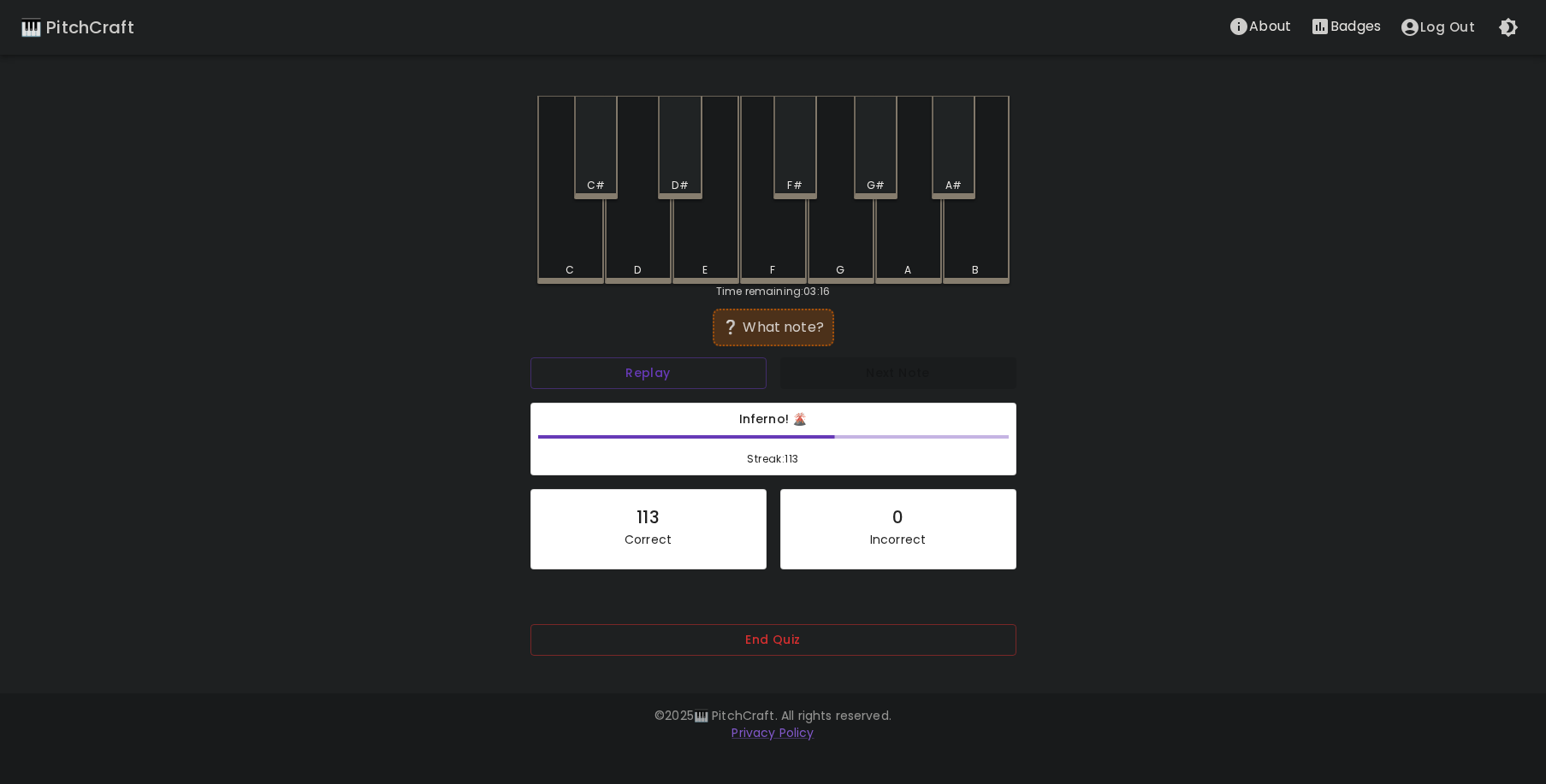
click at [674, 175] on div "D#" at bounding box center [680, 147] width 44 height 104
click at [789, 172] on div "F#" at bounding box center [795, 147] width 44 height 104
click at [828, 210] on div "G" at bounding box center [840, 189] width 67 height 188
click at [581, 223] on div "C" at bounding box center [570, 189] width 67 height 188
click at [707, 239] on div "E" at bounding box center [706, 187] width 67 height 184
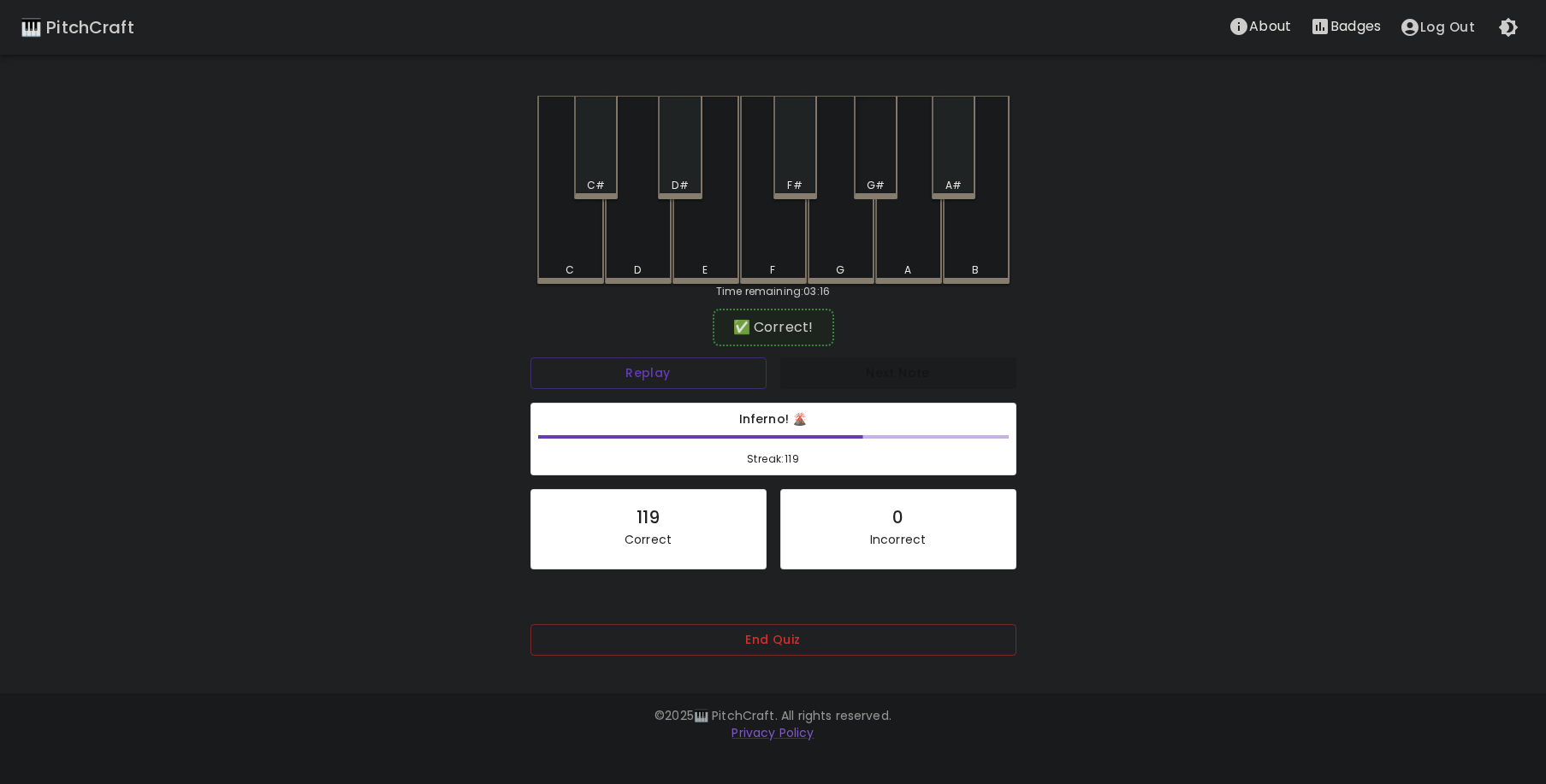
click at [875, 175] on div "G#" at bounding box center [876, 147] width 44 height 104
click at [907, 245] on div "A" at bounding box center [908, 189] width 67 height 188
click at [861, 239] on div "G" at bounding box center [840, 187] width 67 height 184
click at [709, 241] on div "E" at bounding box center [706, 187] width 67 height 184
click at [708, 240] on div "E" at bounding box center [706, 189] width 67 height 188
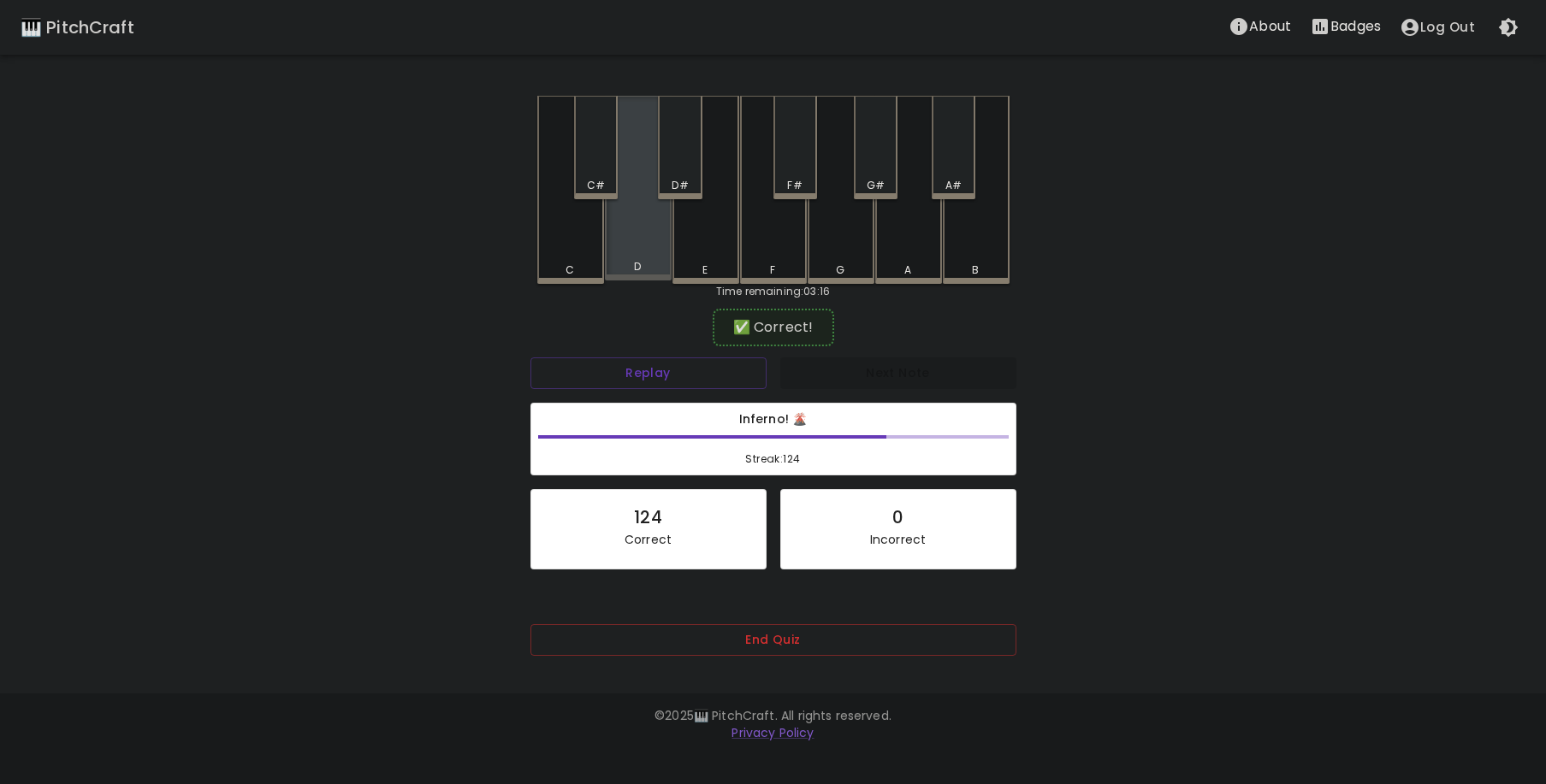
click at [641, 221] on div "D" at bounding box center [638, 187] width 67 height 184
click at [682, 173] on div "D#" at bounding box center [680, 147] width 44 height 104
click at [991, 241] on div "B" at bounding box center [976, 189] width 67 height 188
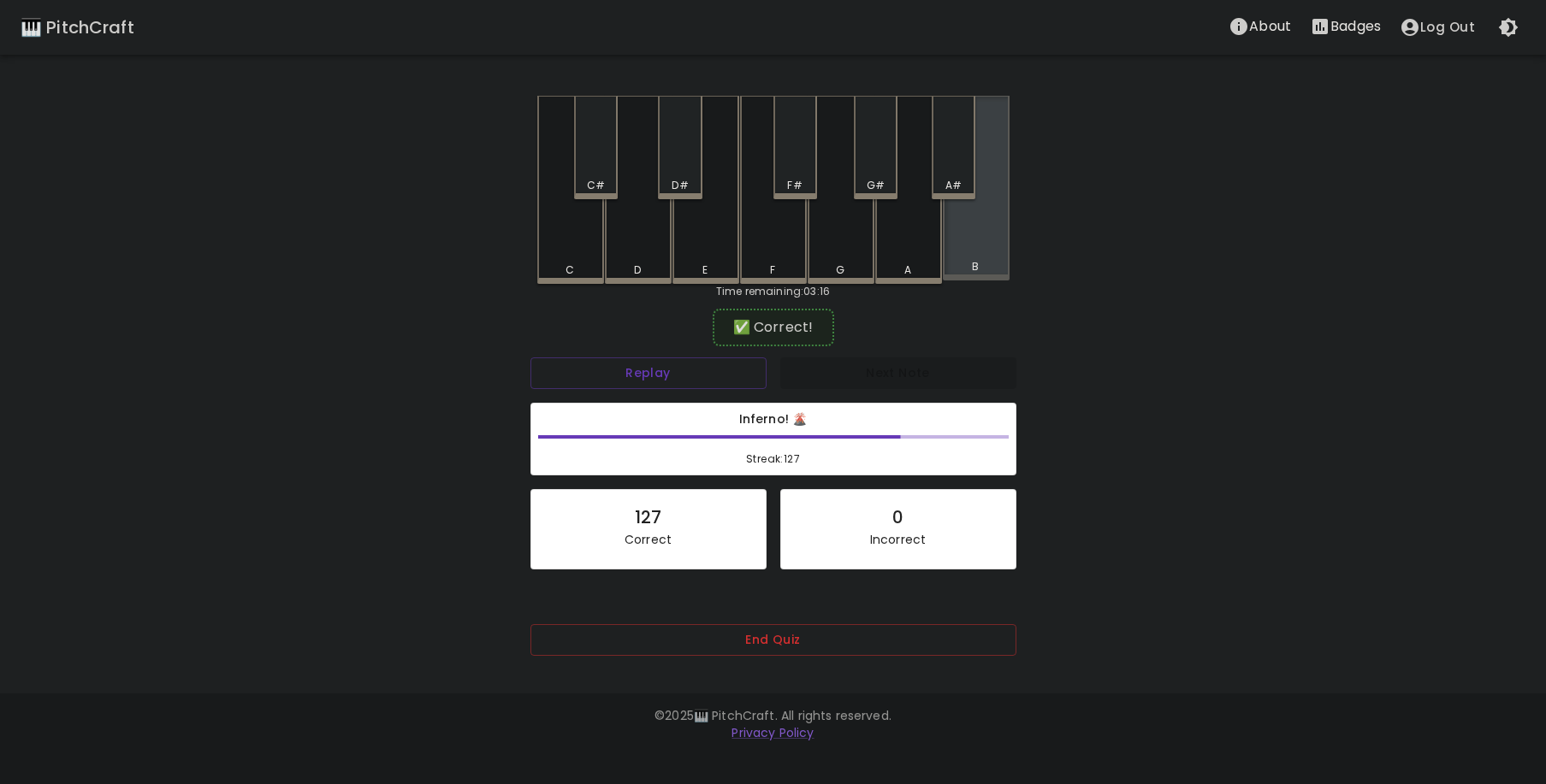
click at [965, 255] on div "B" at bounding box center [976, 187] width 67 height 184
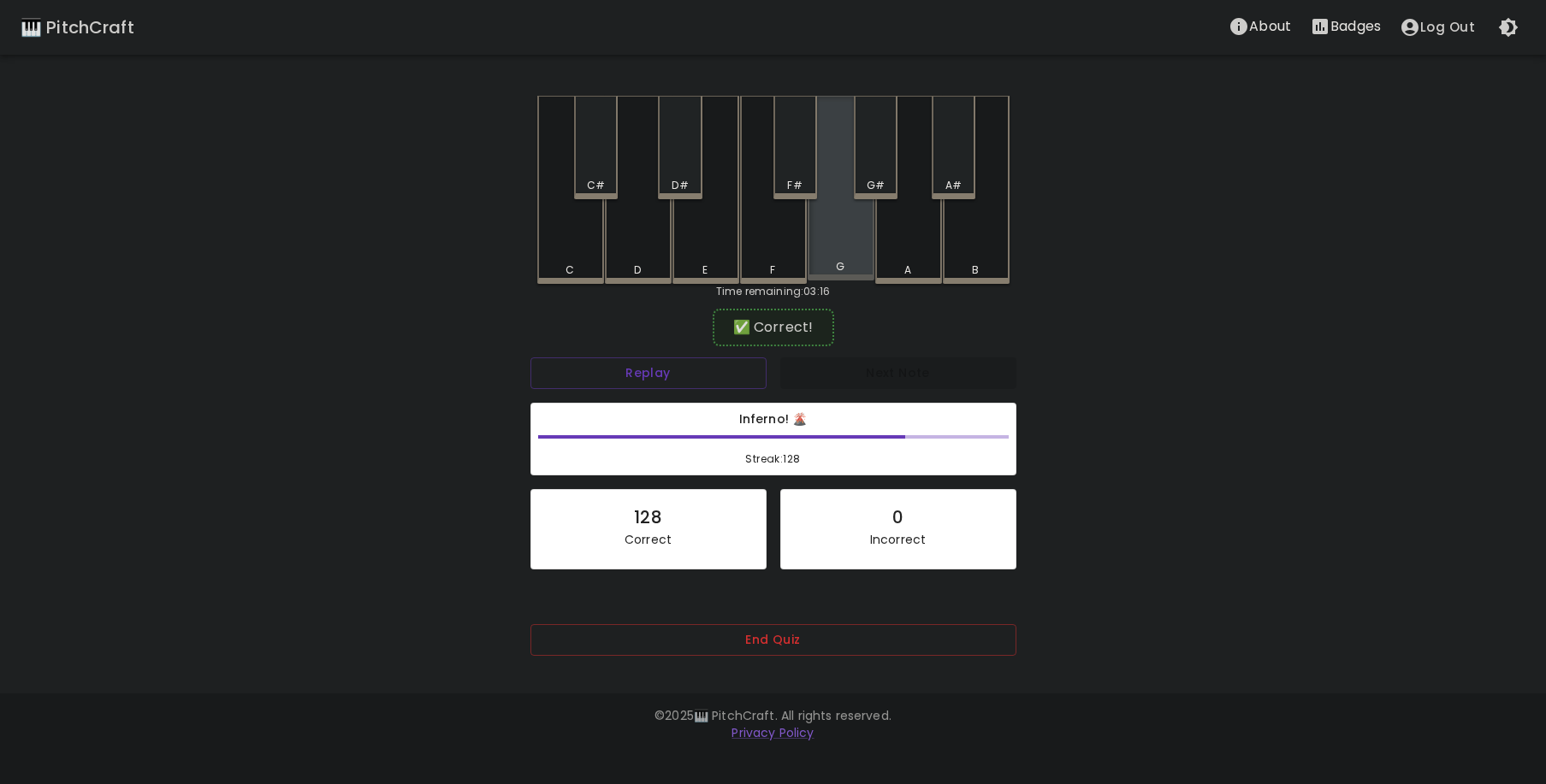
click at [863, 221] on div "G" at bounding box center [840, 187] width 67 height 184
click at [686, 178] on div "D#" at bounding box center [680, 185] width 16 height 15
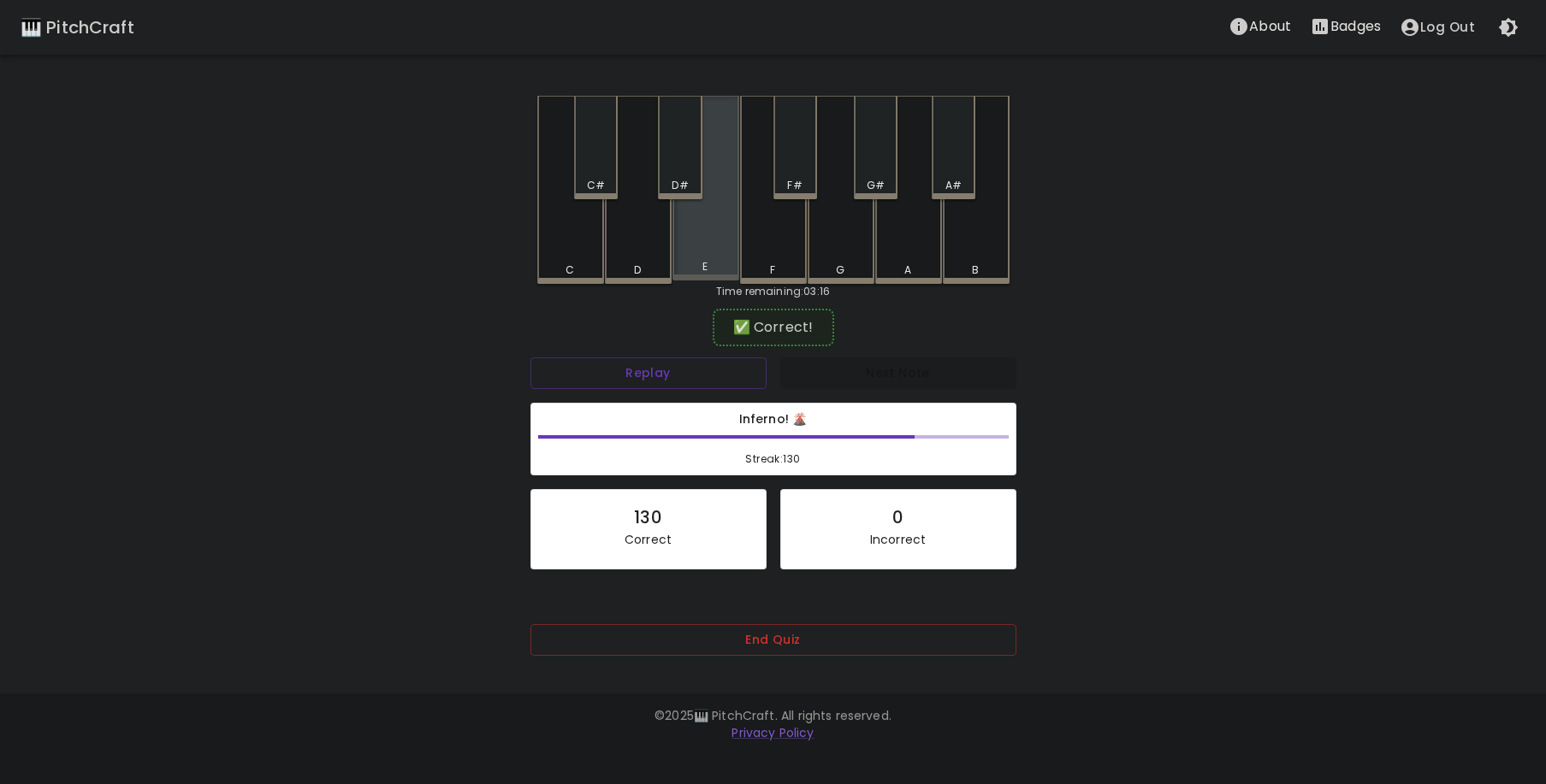
click at [703, 220] on div "E" at bounding box center [706, 187] width 67 height 184
click at [875, 172] on div "G#" at bounding box center [876, 147] width 44 height 104
click at [851, 225] on div "G" at bounding box center [840, 189] width 67 height 188
click at [800, 185] on div "F#" at bounding box center [794, 185] width 15 height 15
click at [684, 182] on div "D#" at bounding box center [680, 185] width 16 height 15
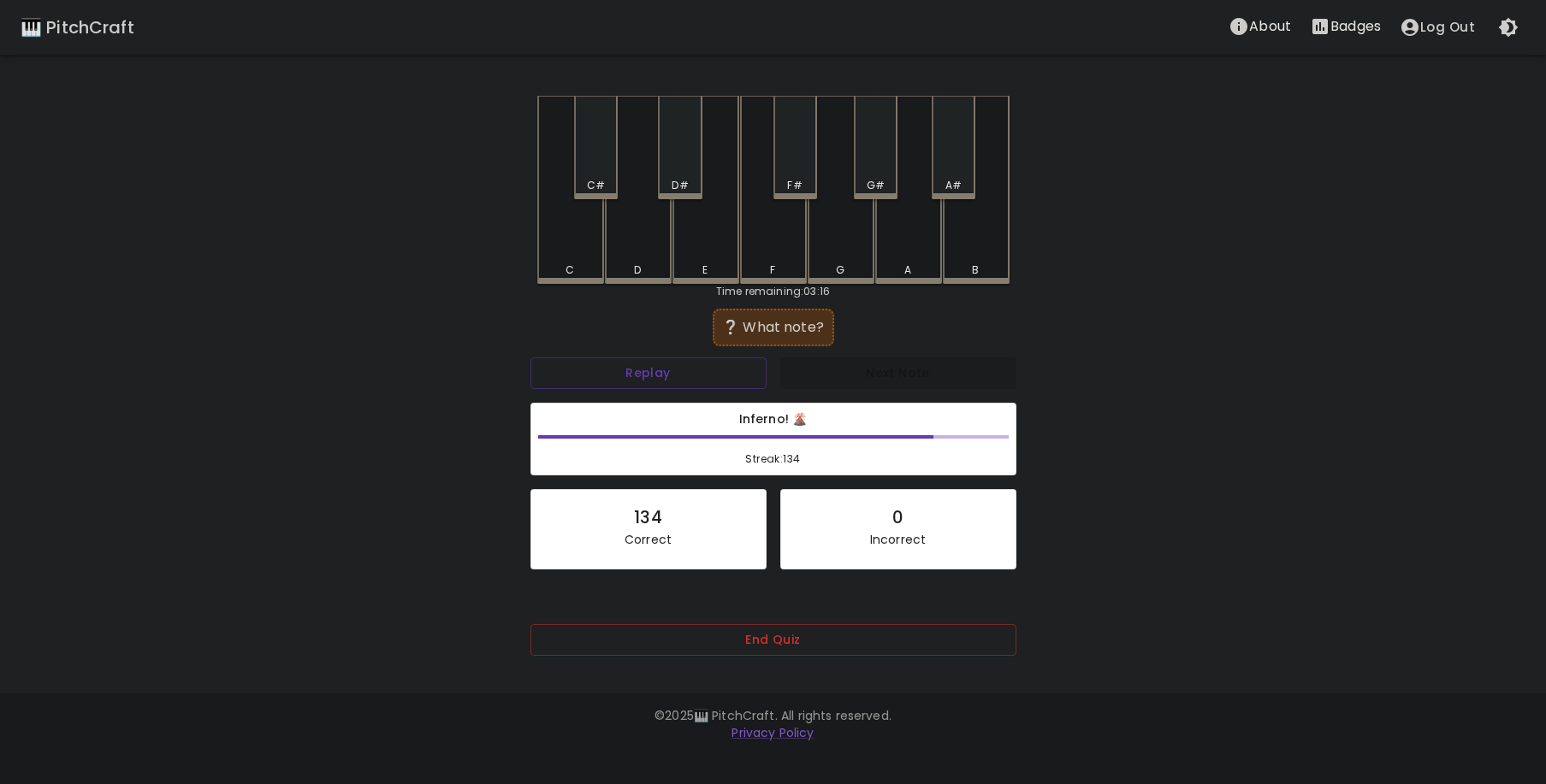
click at [650, 214] on div "D" at bounding box center [638, 189] width 67 height 188
click at [583, 227] on div "C" at bounding box center [570, 187] width 67 height 184
click at [757, 245] on div "F" at bounding box center [773, 189] width 67 height 188
click at [760, 245] on div "F" at bounding box center [773, 187] width 67 height 184
click at [872, 172] on div "G#" at bounding box center [876, 147] width 44 height 104
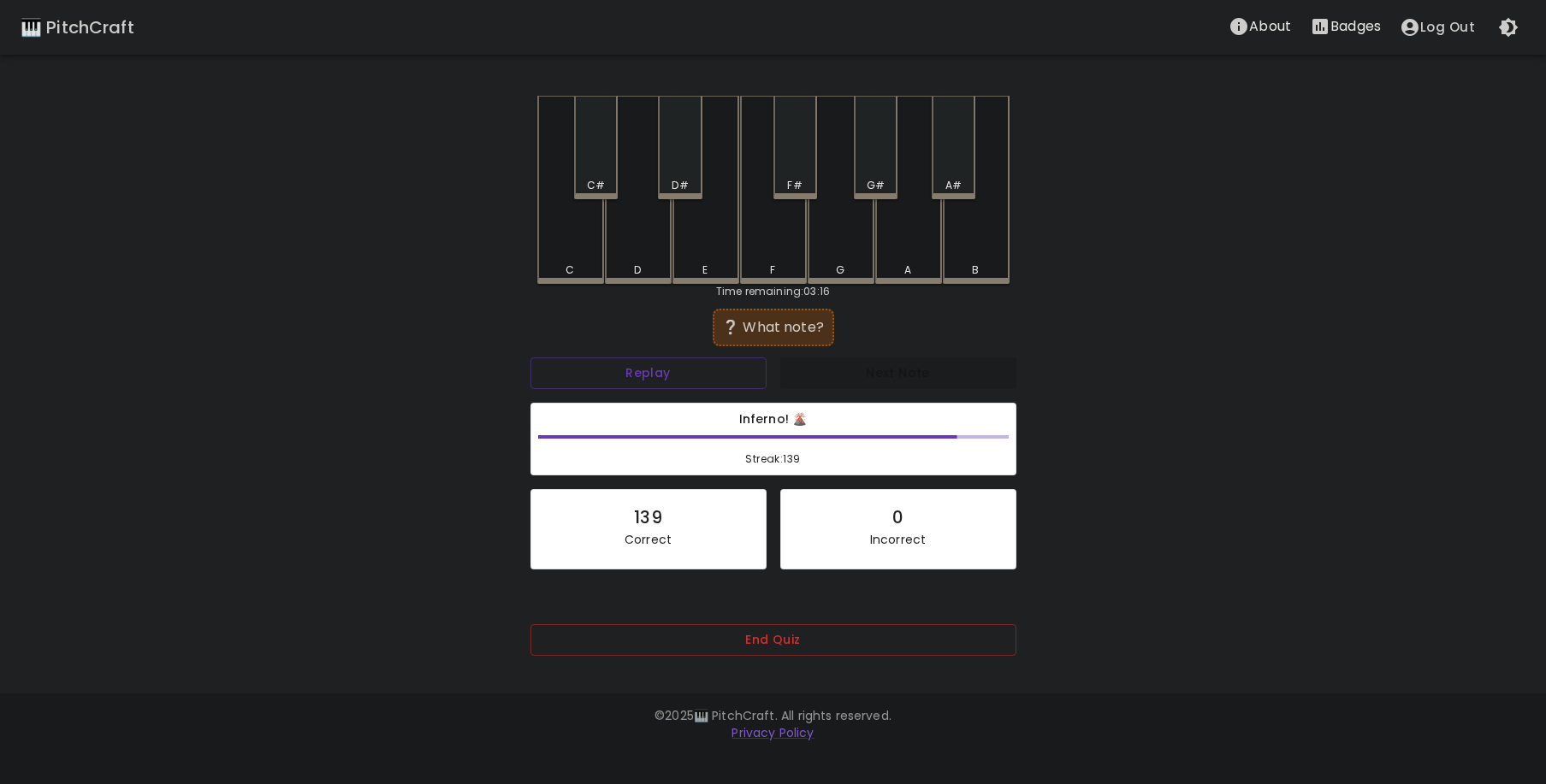
click at [988, 245] on div "B" at bounding box center [976, 189] width 67 height 188
click at [604, 164] on div "C#" at bounding box center [596, 147] width 44 height 104
click at [791, 173] on div "F#" at bounding box center [795, 147] width 44 height 104
click at [573, 253] on div "C" at bounding box center [570, 189] width 67 height 188
click at [952, 179] on div "A#" at bounding box center [954, 185] width 16 height 15
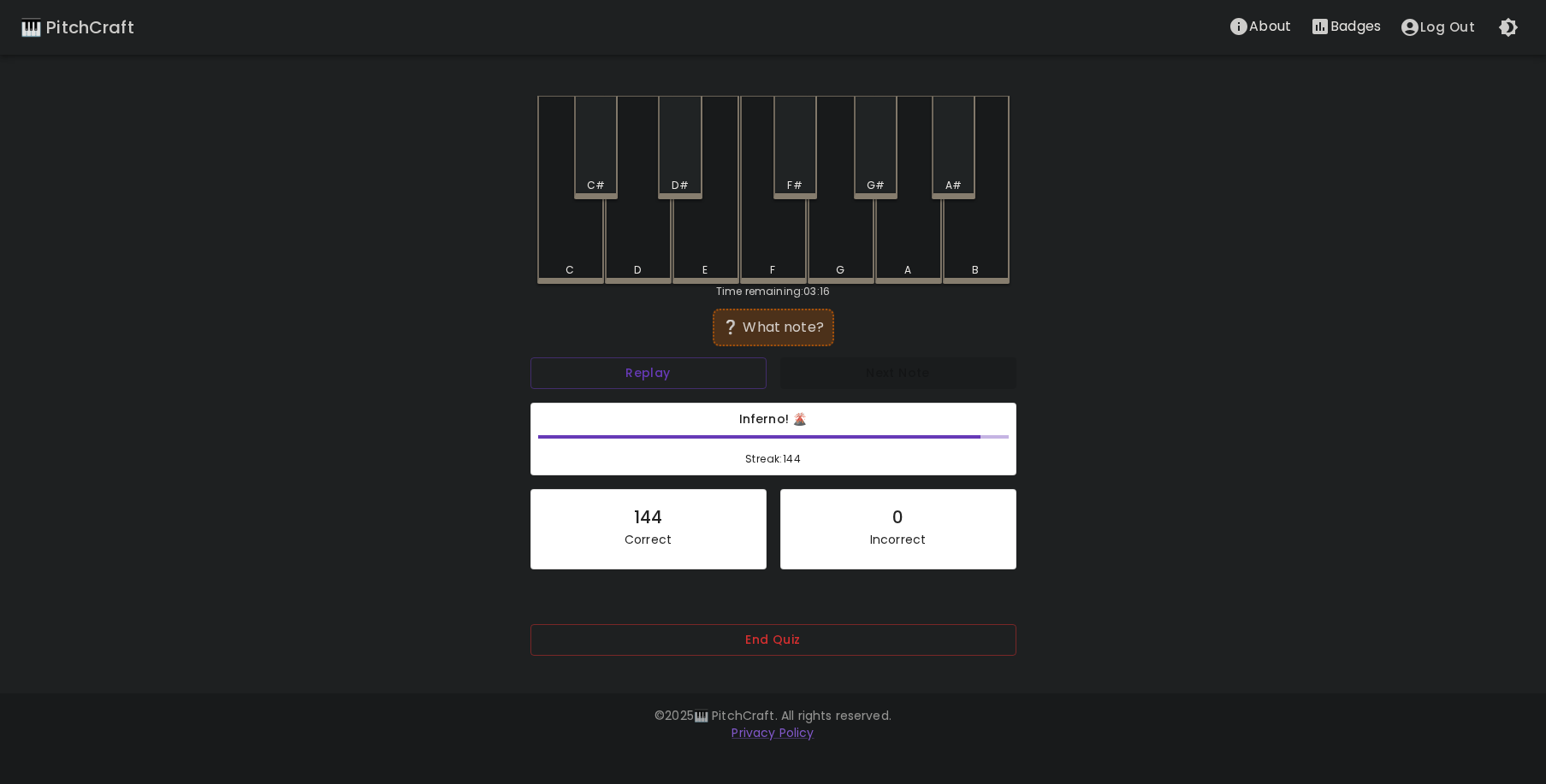
click at [688, 258] on div "E" at bounding box center [706, 189] width 67 height 188
click at [695, 253] on div "E" at bounding box center [706, 187] width 67 height 184
click at [711, 251] on div "E" at bounding box center [706, 189] width 67 height 188
click at [964, 239] on div "B" at bounding box center [976, 187] width 67 height 184
drag, startPoint x: 632, startPoint y: 250, endPoint x: 656, endPoint y: 354, distance: 106.7
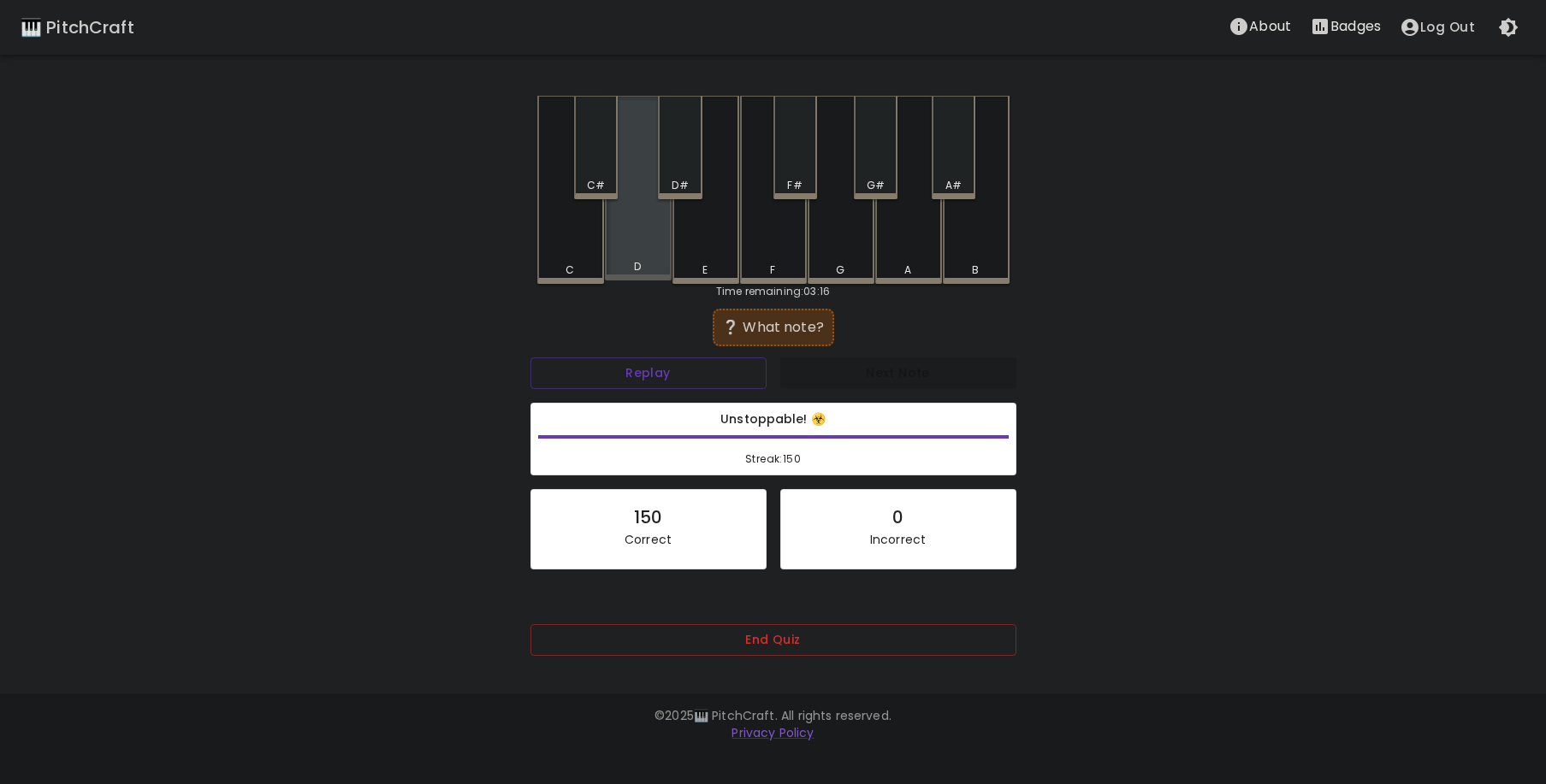
click at [643, 309] on div "C C# D D# E F F# G G# A A# B Time remaining: 03:16 ❔ What note? Replay Next Not…" at bounding box center [773, 388] width 513 height 584
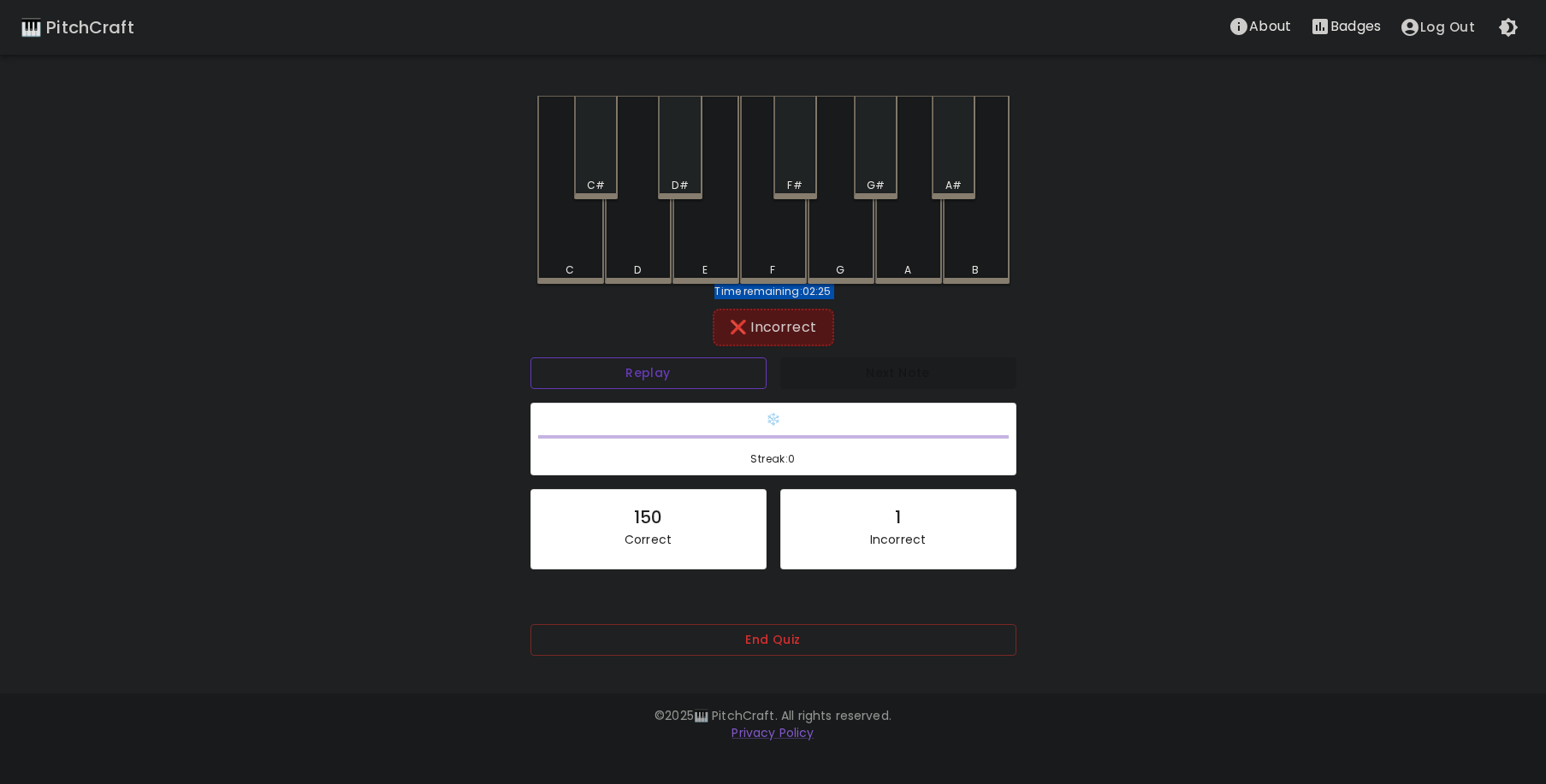
click at [623, 366] on button "Replay" at bounding box center [648, 374] width 236 height 32
click at [759, 652] on button "End Quiz" at bounding box center [773, 641] width 486 height 32
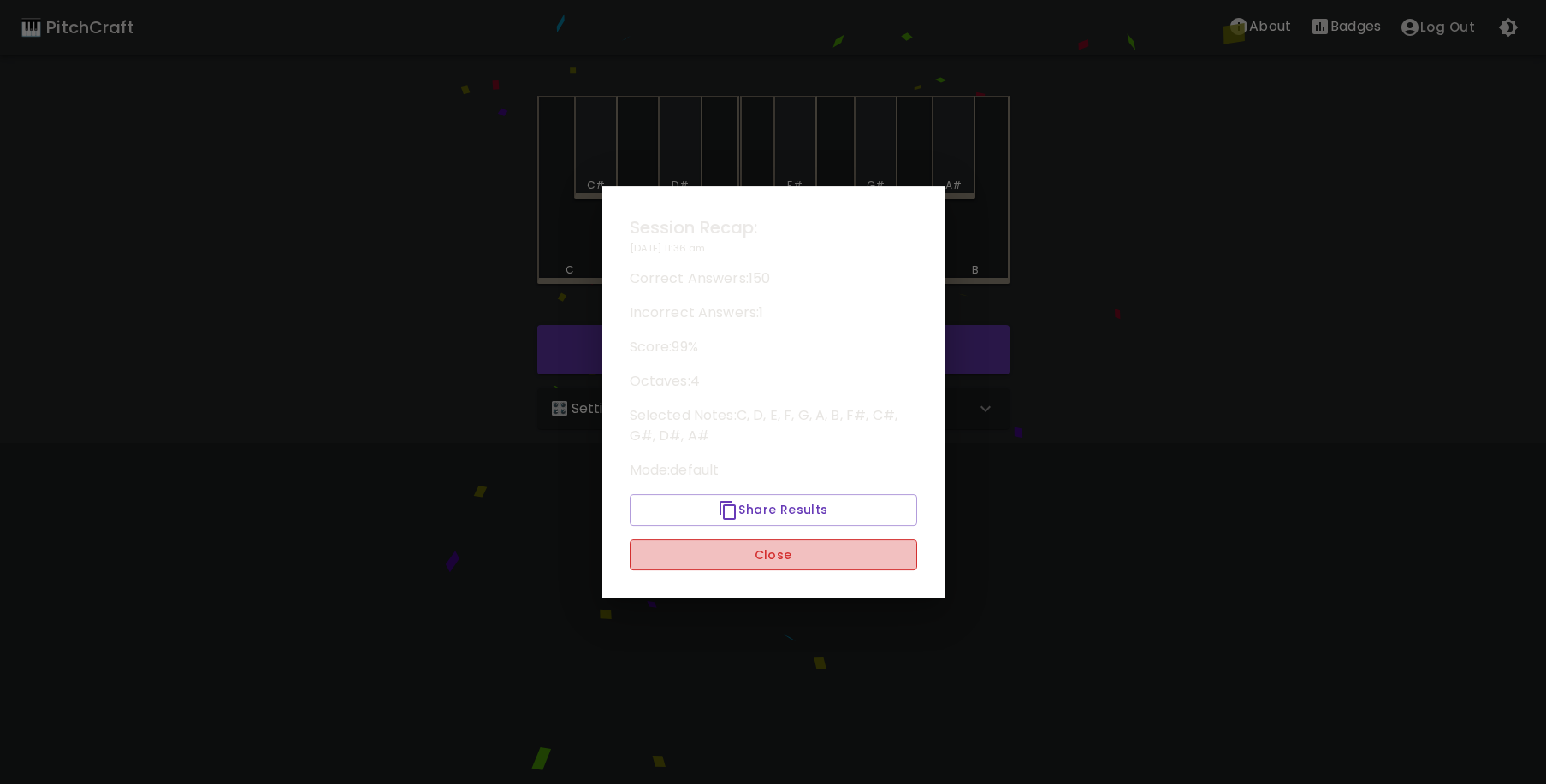
click at [724, 546] on button "Close" at bounding box center [773, 556] width 287 height 32
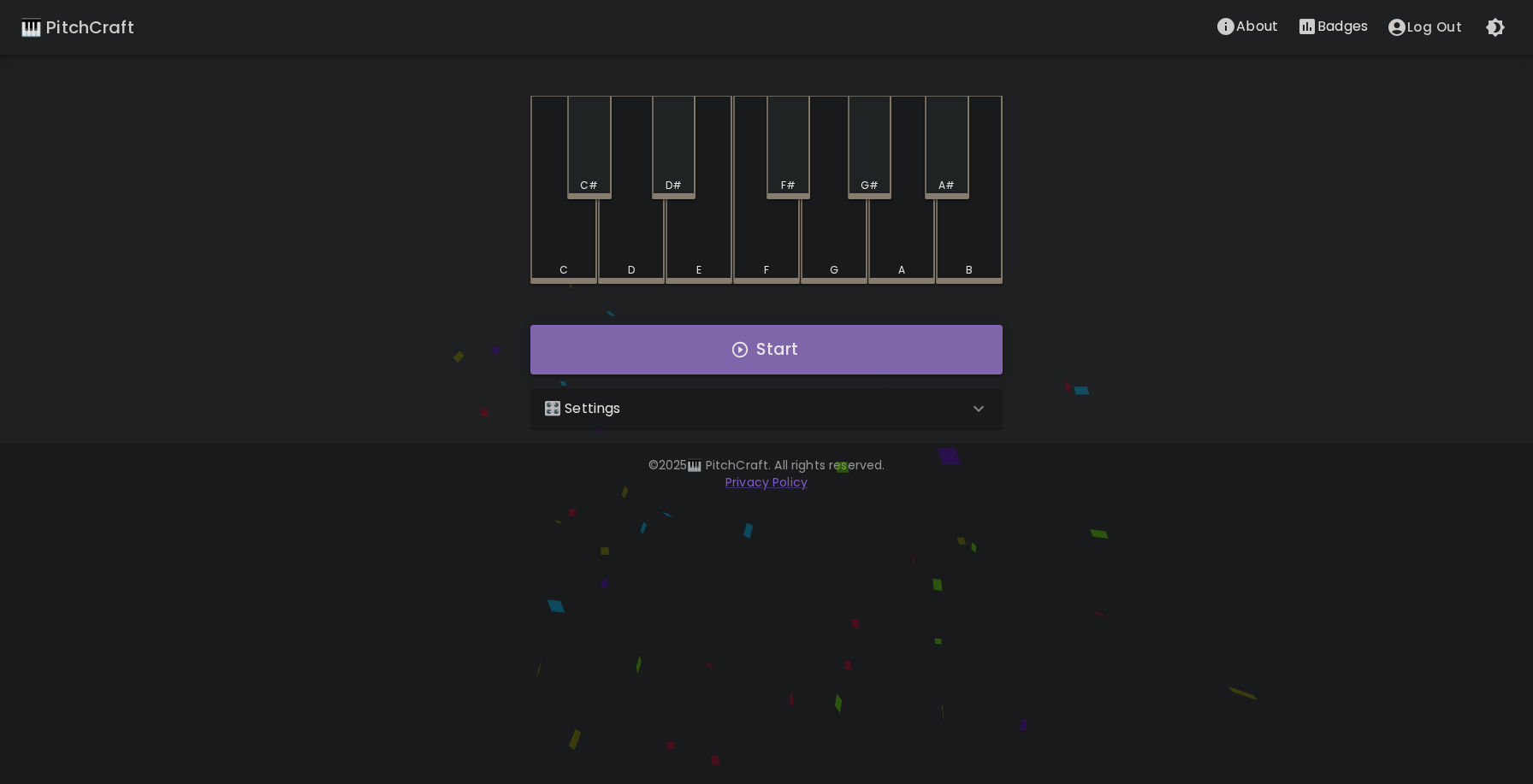
click at [716, 351] on button "Start" at bounding box center [766, 350] width 472 height 50
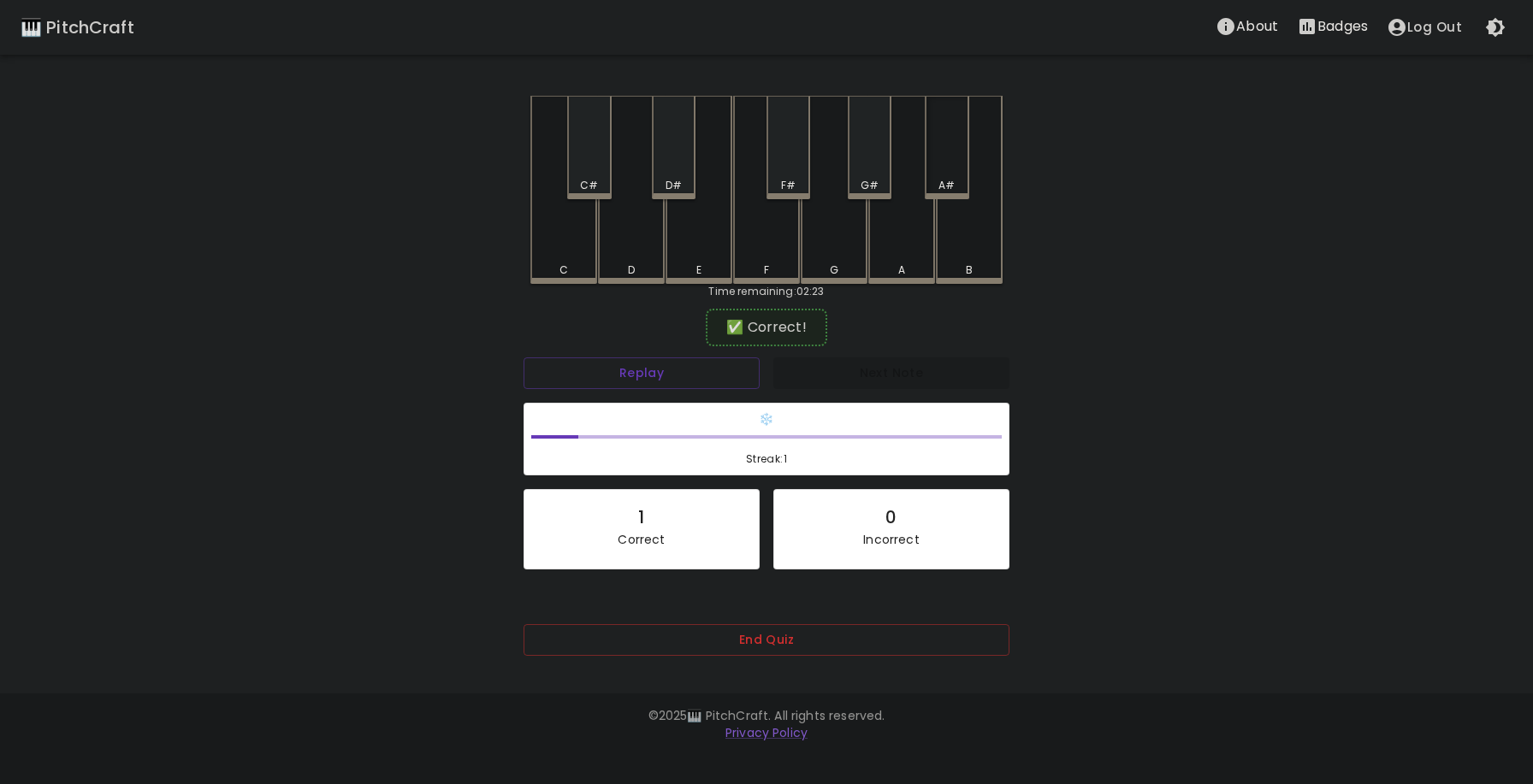
click at [943, 169] on div "A#" at bounding box center [947, 147] width 44 height 104
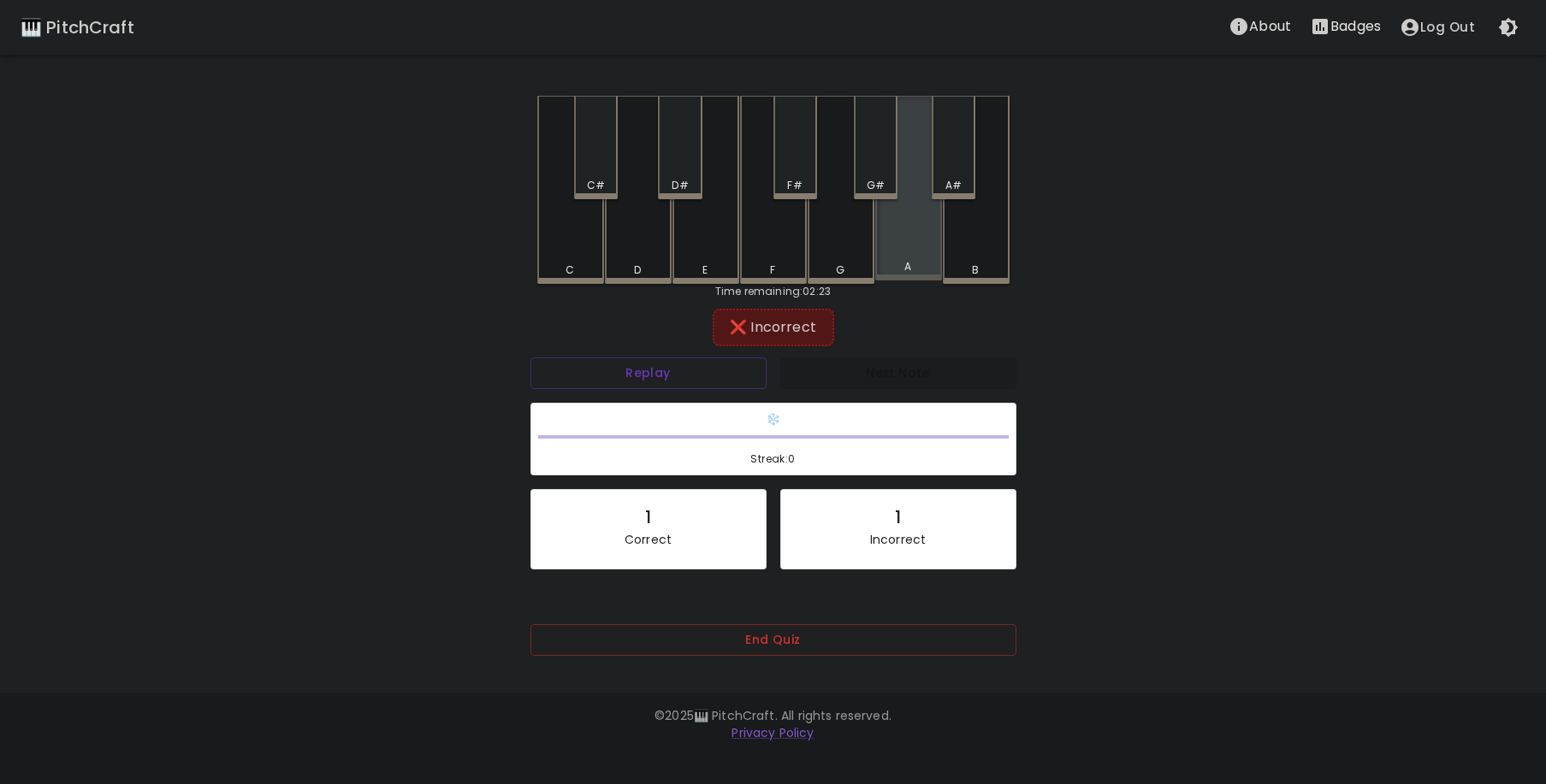
drag, startPoint x: 882, startPoint y: 232, endPoint x: 810, endPoint y: 257, distance: 76.2
click at [841, 244] on div "C C# D D# E F F# G G# A A# B" at bounding box center [773, 189] width 472 height 188
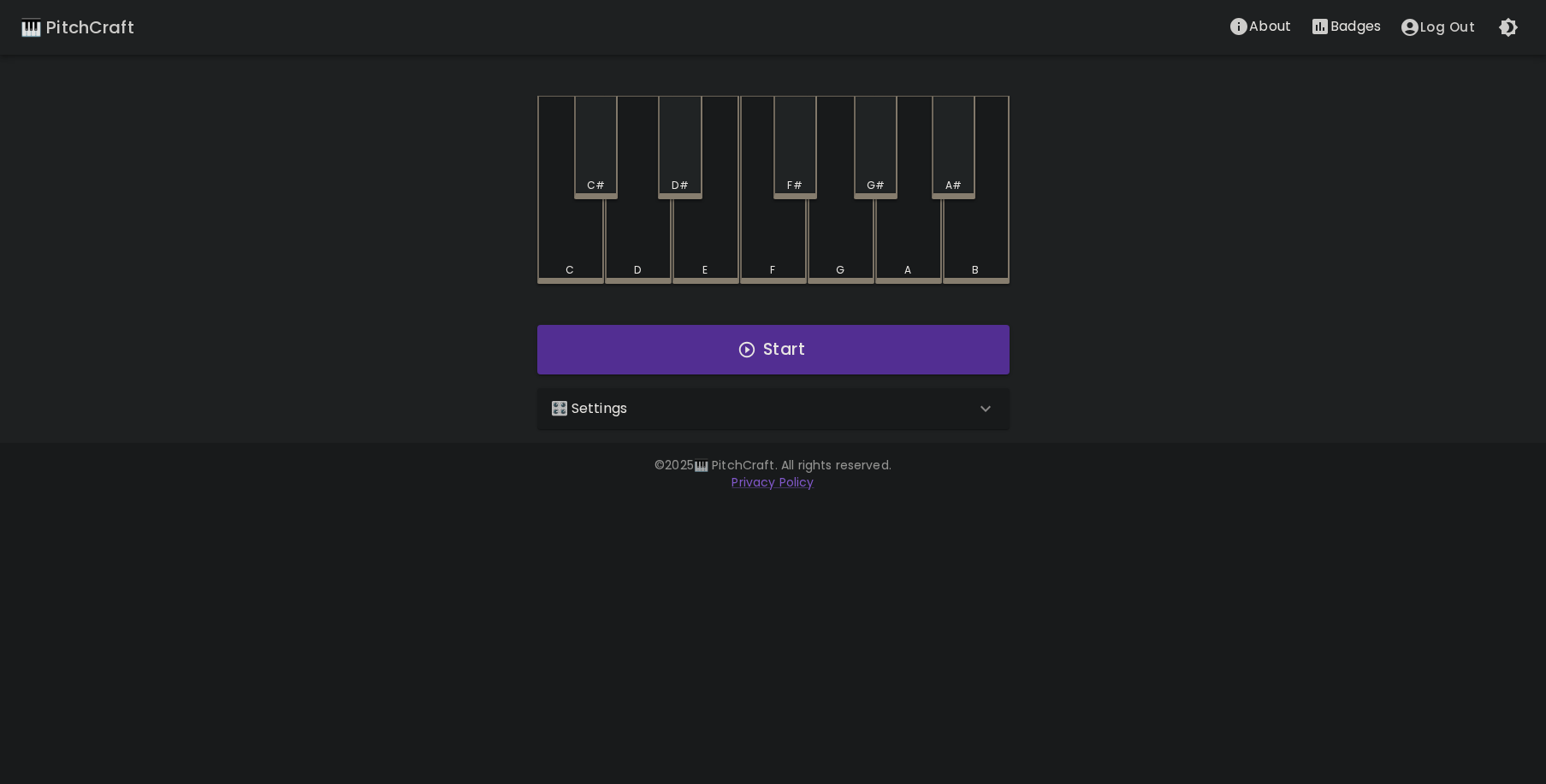
click at [817, 355] on button "Start" at bounding box center [773, 350] width 472 height 50
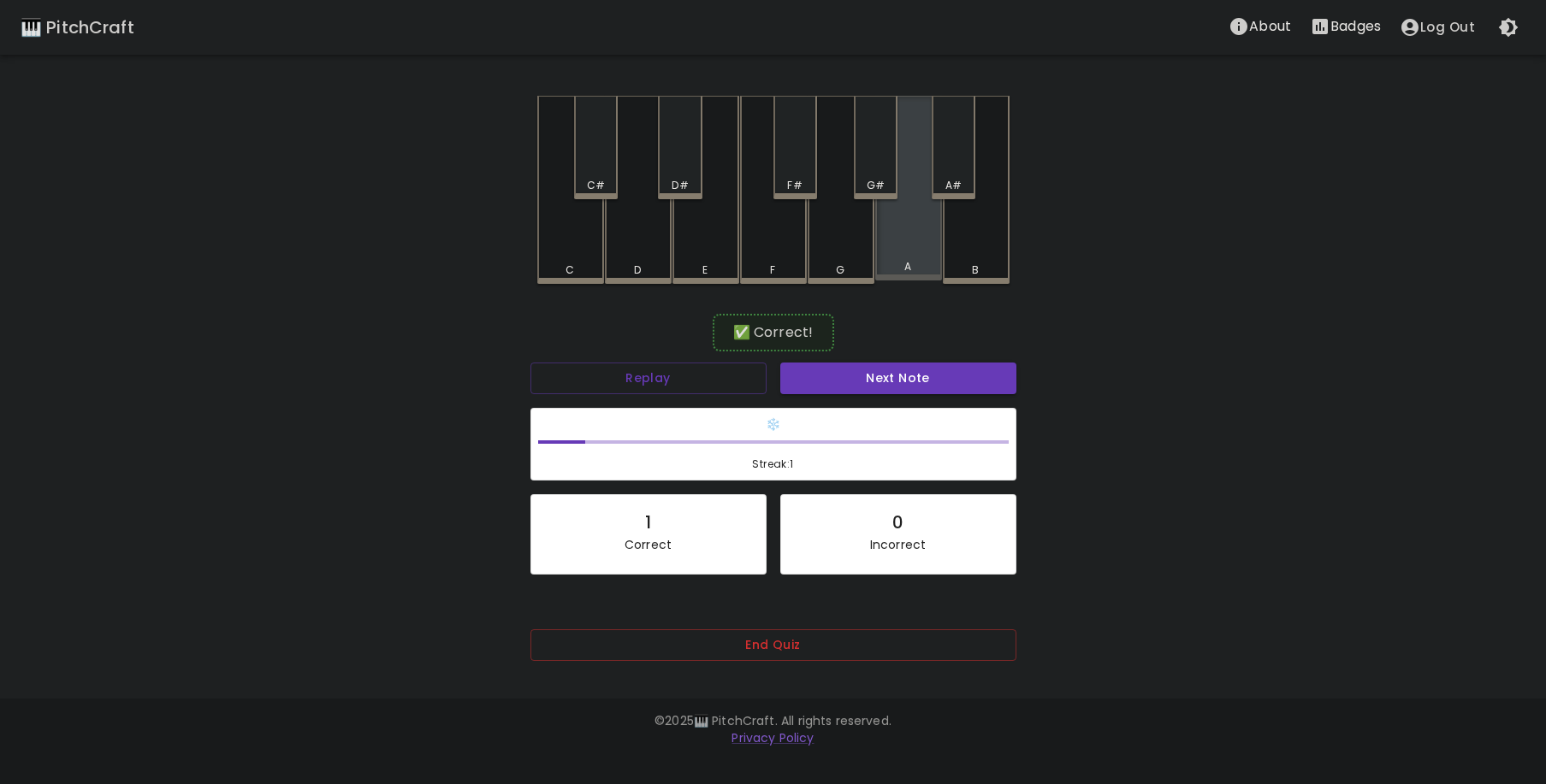
click at [889, 242] on div "A" at bounding box center [908, 187] width 67 height 184
click at [917, 258] on div "A" at bounding box center [908, 189] width 67 height 188
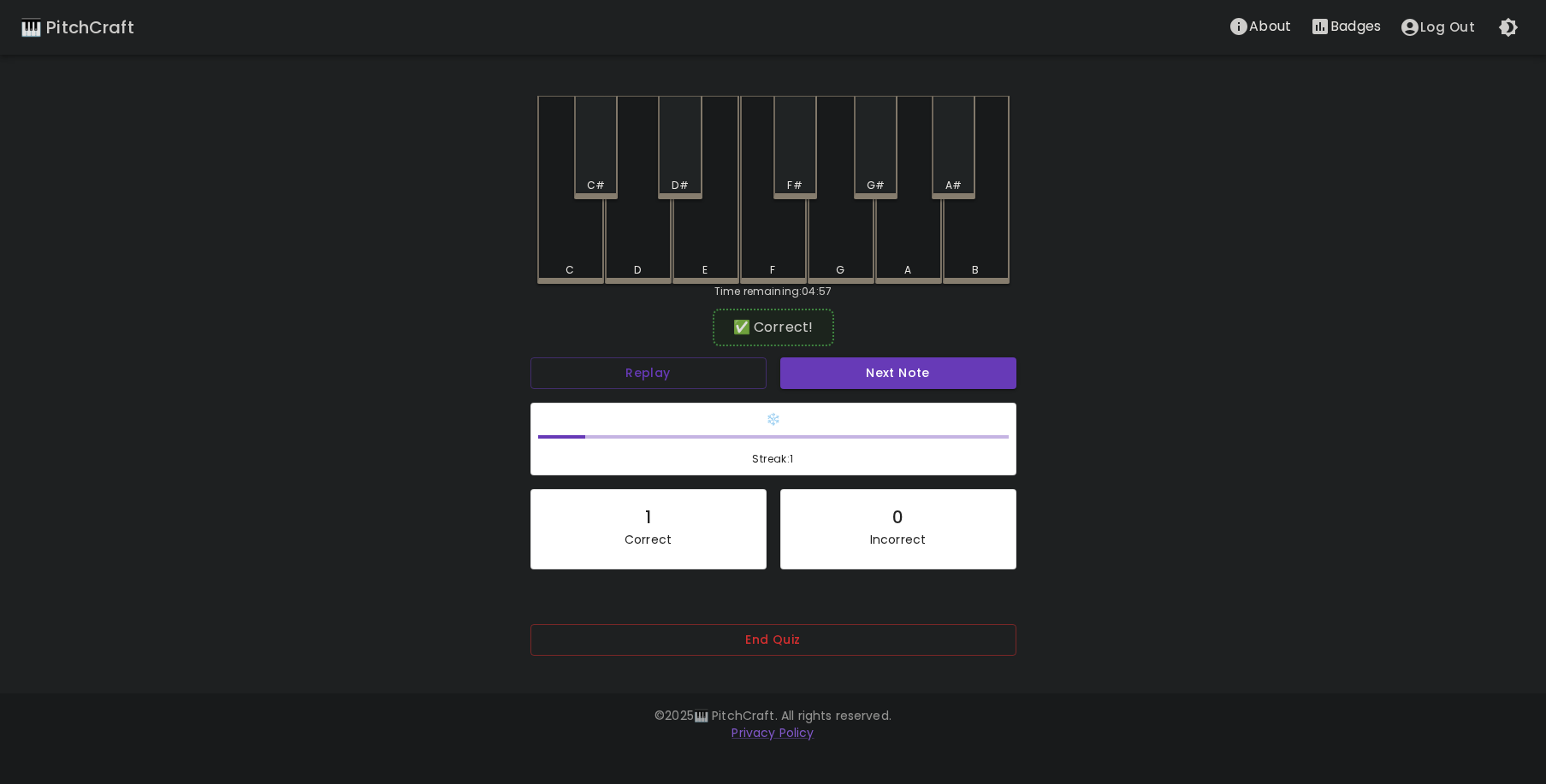
click at [705, 657] on div "End Quiz" at bounding box center [773, 653] width 486 height 56
click at [722, 641] on button "End Quiz" at bounding box center [773, 641] width 486 height 32
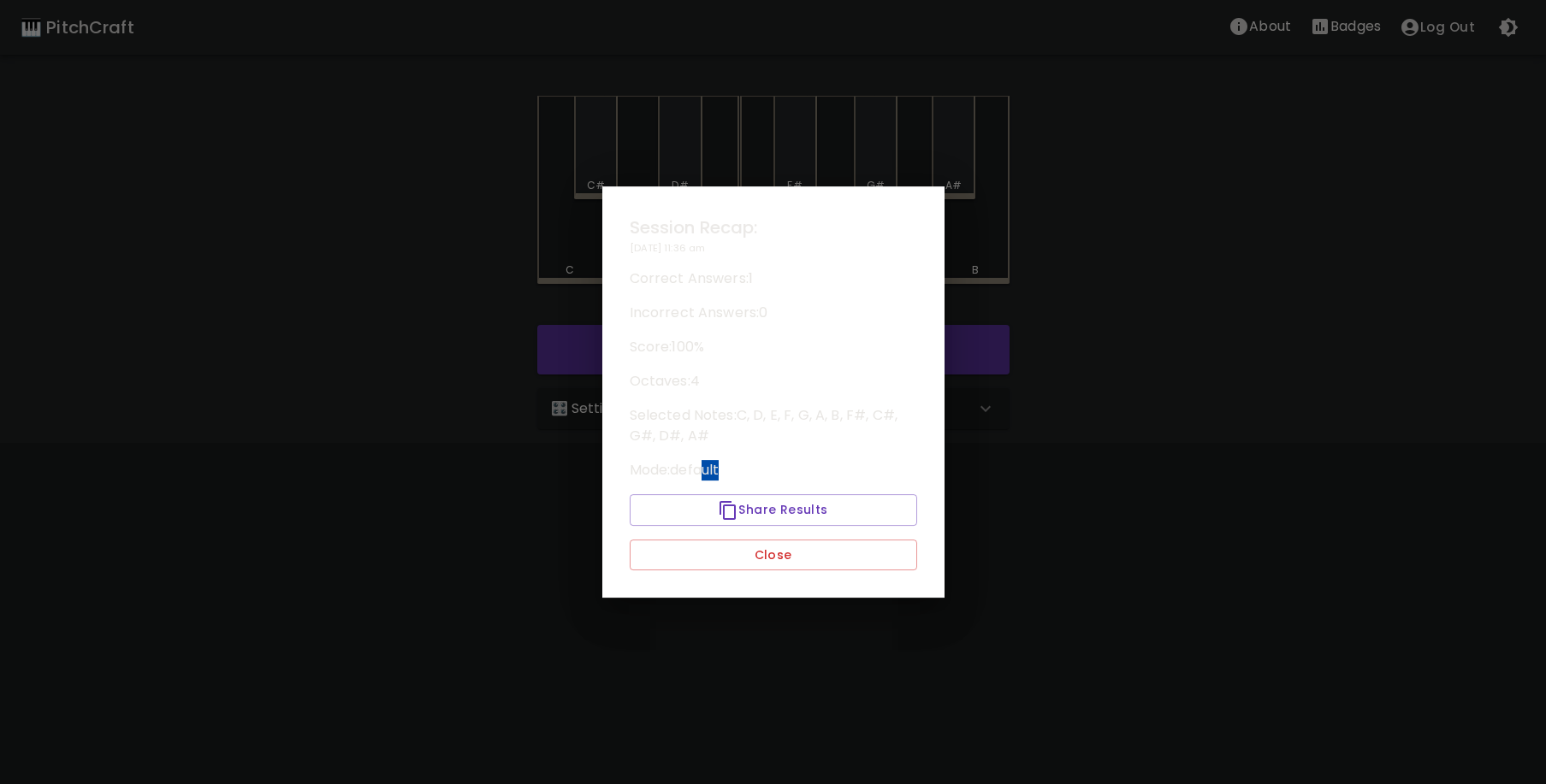
drag, startPoint x: 716, startPoint y: 487, endPoint x: 735, endPoint y: 573, distance: 88.1
click at [735, 570] on div "Session Recap: [DATE] 11:36 am Correct Answers: 1 Incorrect Answers: 0 Score: 1…" at bounding box center [773, 392] width 342 height 412
drag, startPoint x: 735, startPoint y: 573, endPoint x: 732, endPoint y: 586, distance: 13.3
click at [734, 584] on div "Session Recap: [DATE] 11:36 am Correct Answers: 1 Incorrect Answers: 0 Score: 1…" at bounding box center [773, 392] width 342 height 412
click at [732, 560] on button "Close" at bounding box center [773, 556] width 287 height 32
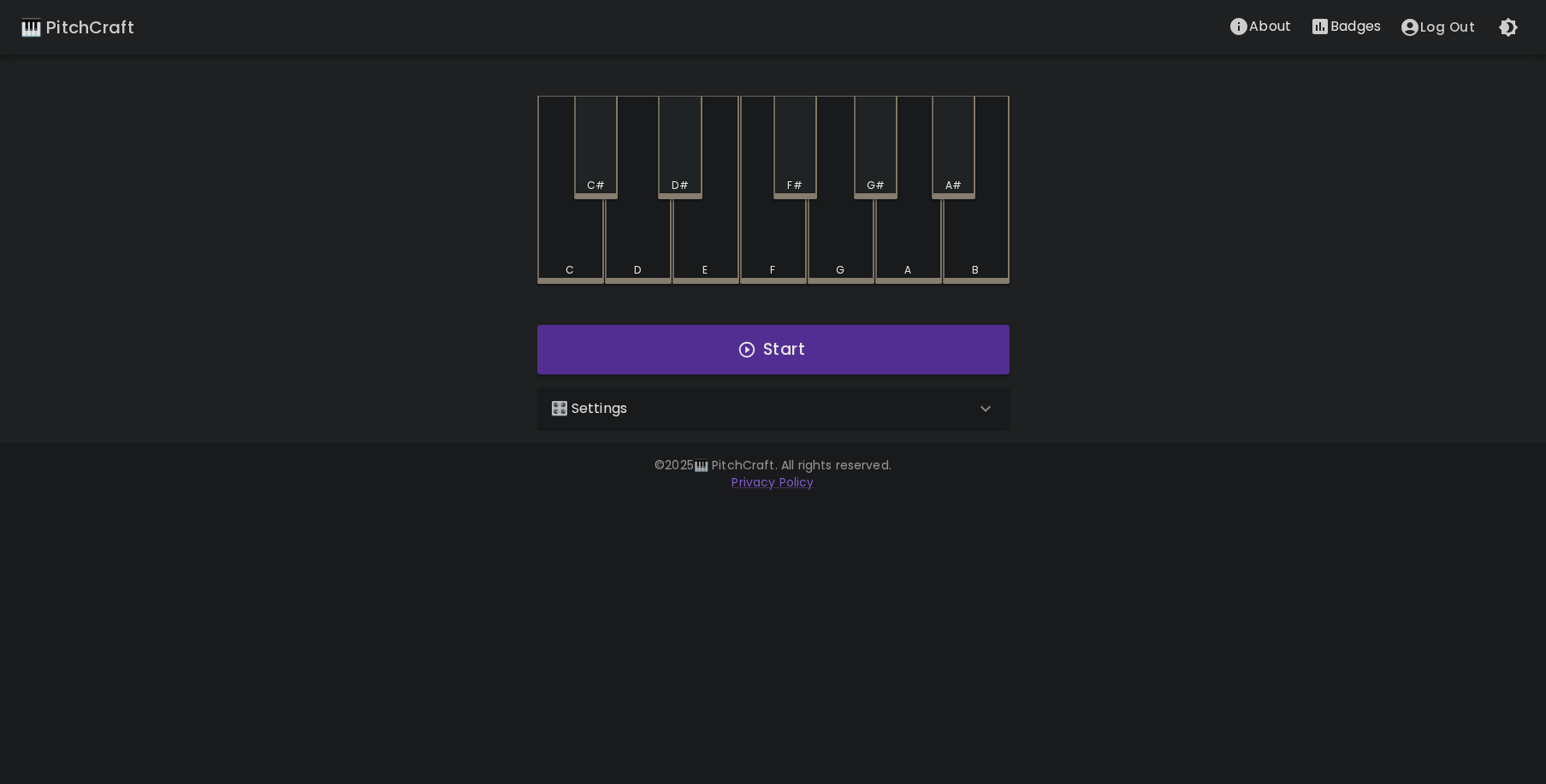
drag, startPoint x: 669, startPoint y: 410, endPoint x: 681, endPoint y: 432, distance: 25.1
click at [672, 409] on div "🎛️ Settings" at bounding box center [764, 408] width 425 height 21
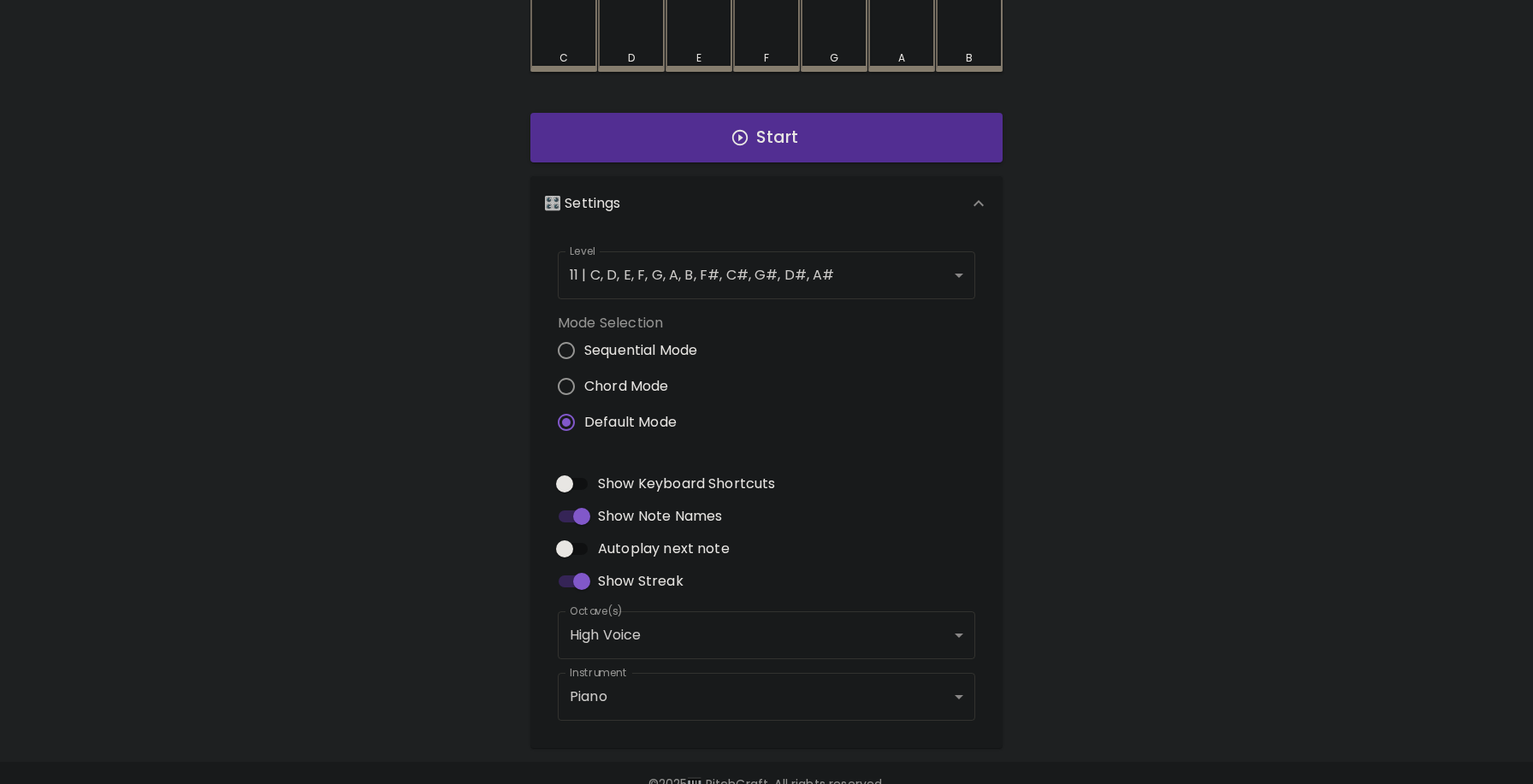
scroll to position [251, 0]
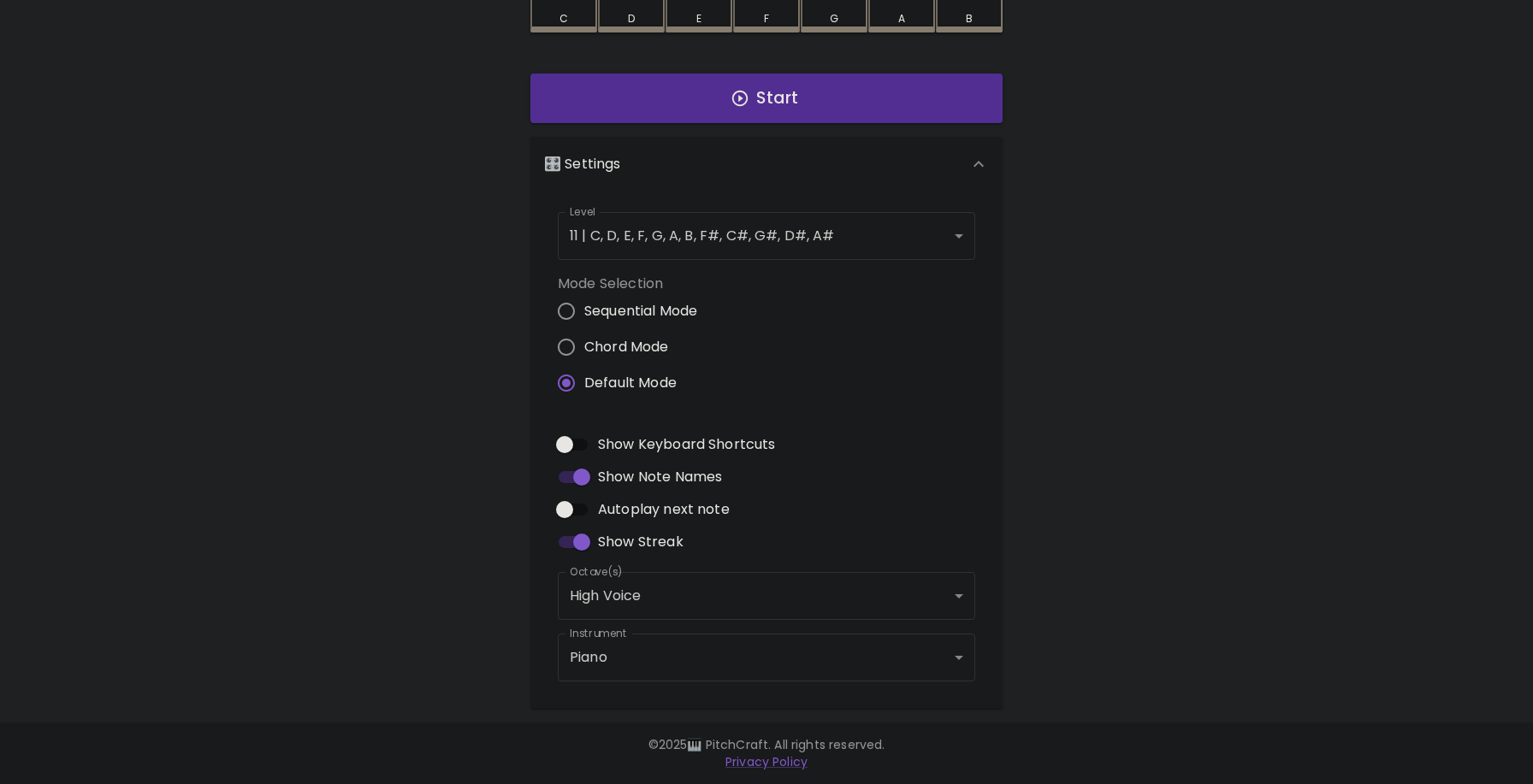
click at [641, 507] on span "Autoplay next note" at bounding box center [664, 509] width 132 height 21
click at [614, 507] on input "Autoplay next note" at bounding box center [565, 509] width 98 height 33
checkbox input "true"
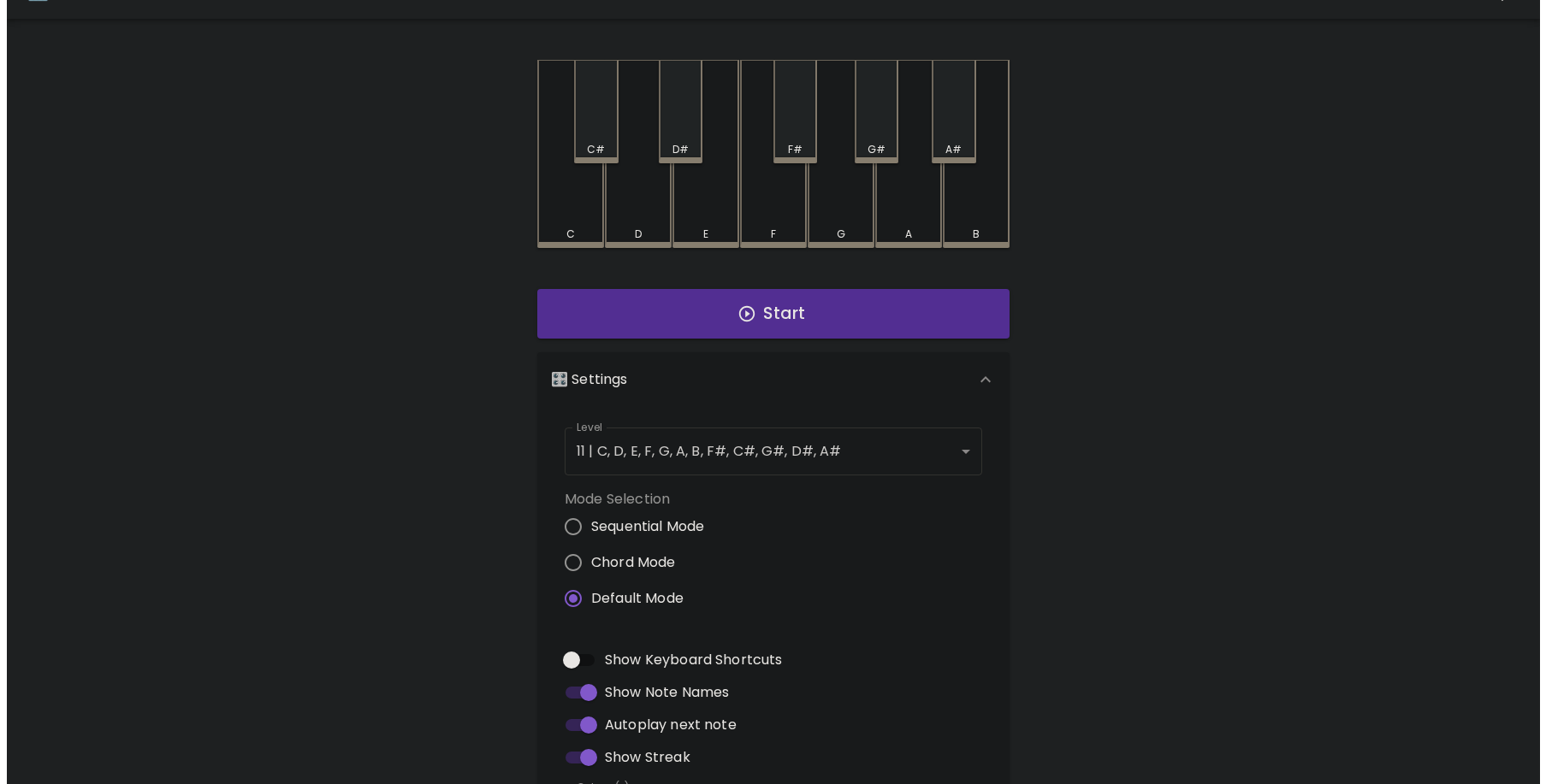
scroll to position [0, 0]
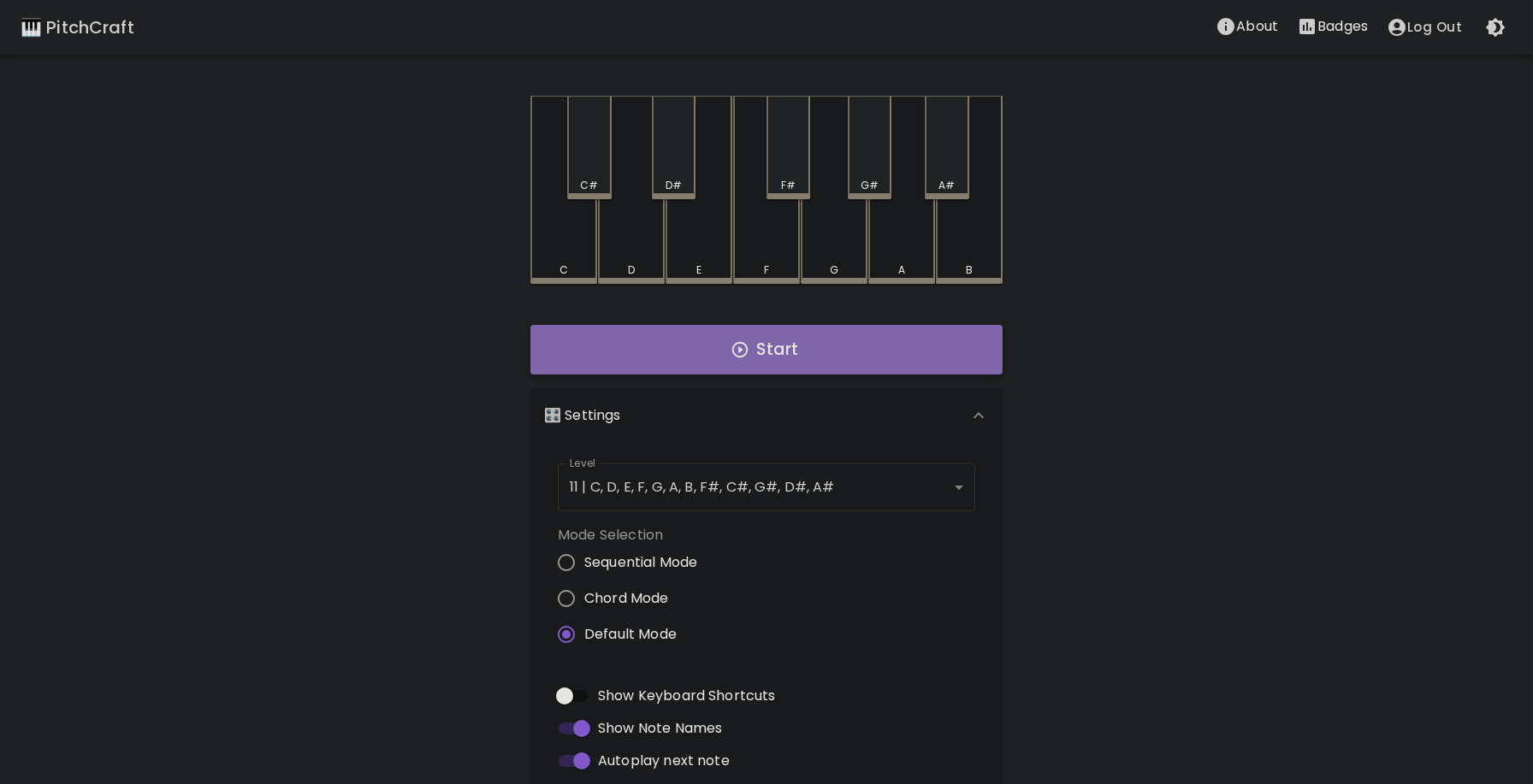
click at [735, 353] on icon "button" at bounding box center [740, 349] width 15 height 15
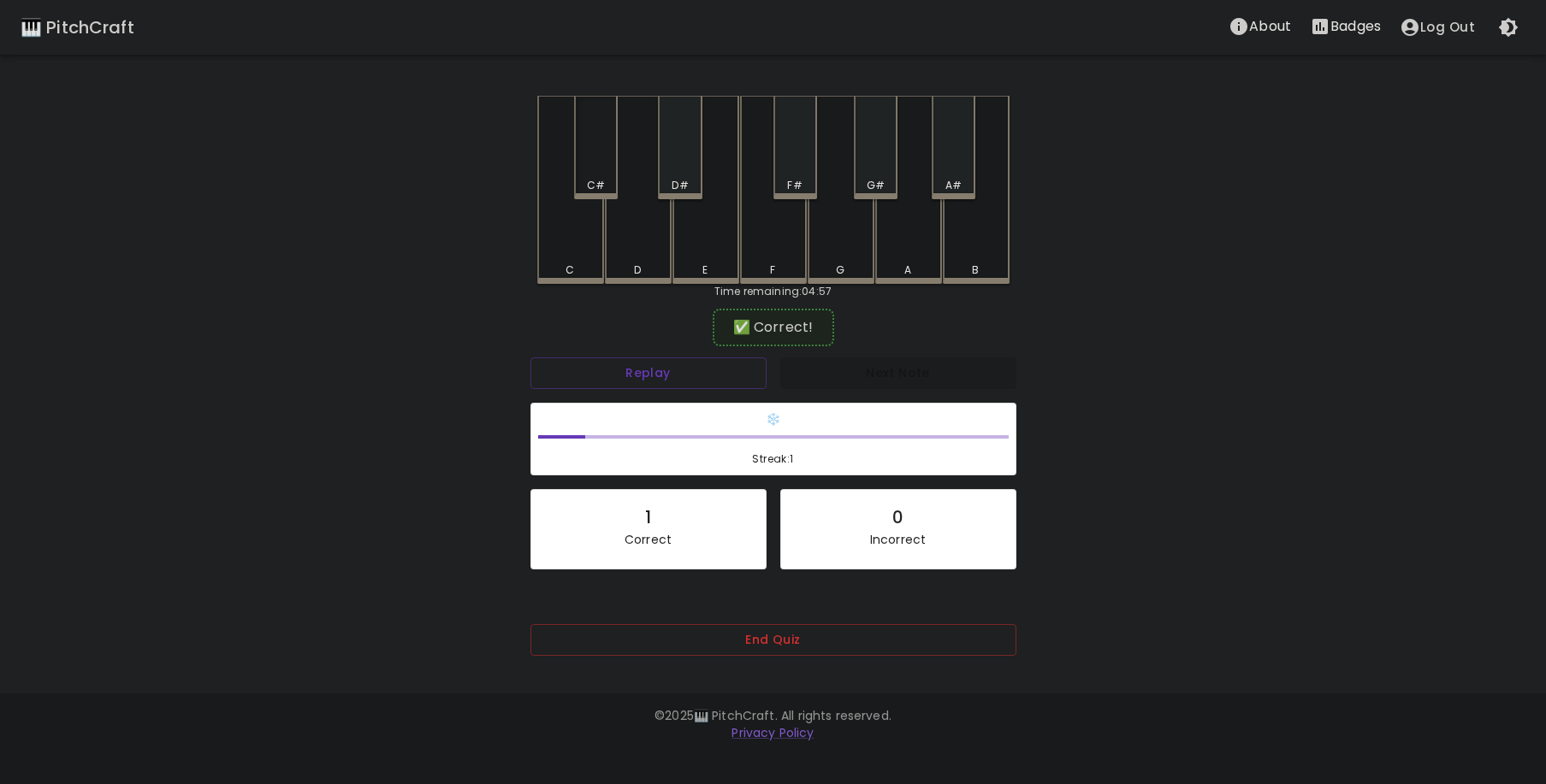
click at [577, 142] on div "C#" at bounding box center [596, 147] width 44 height 104
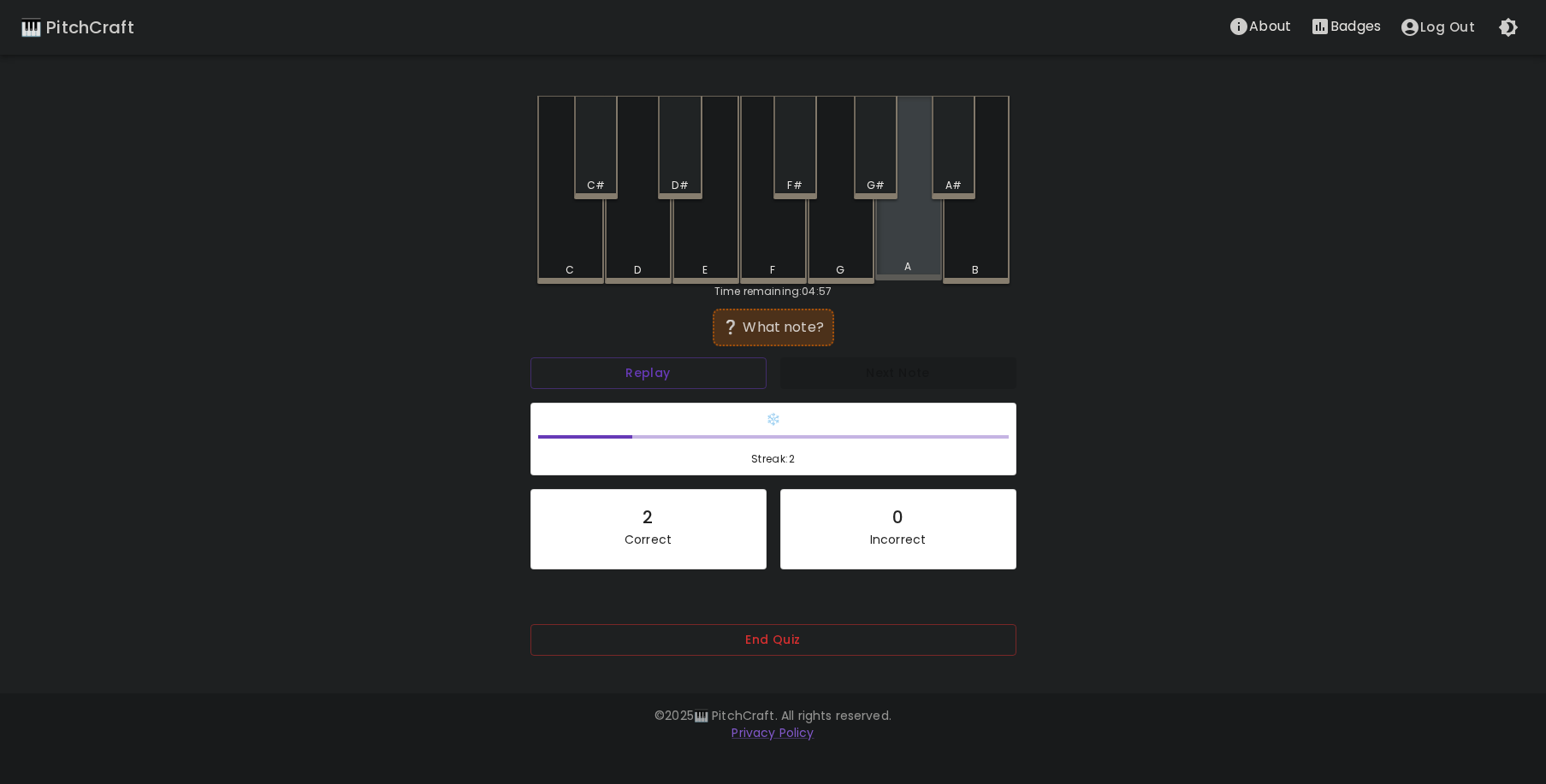
click at [940, 233] on div "A" at bounding box center [908, 187] width 67 height 184
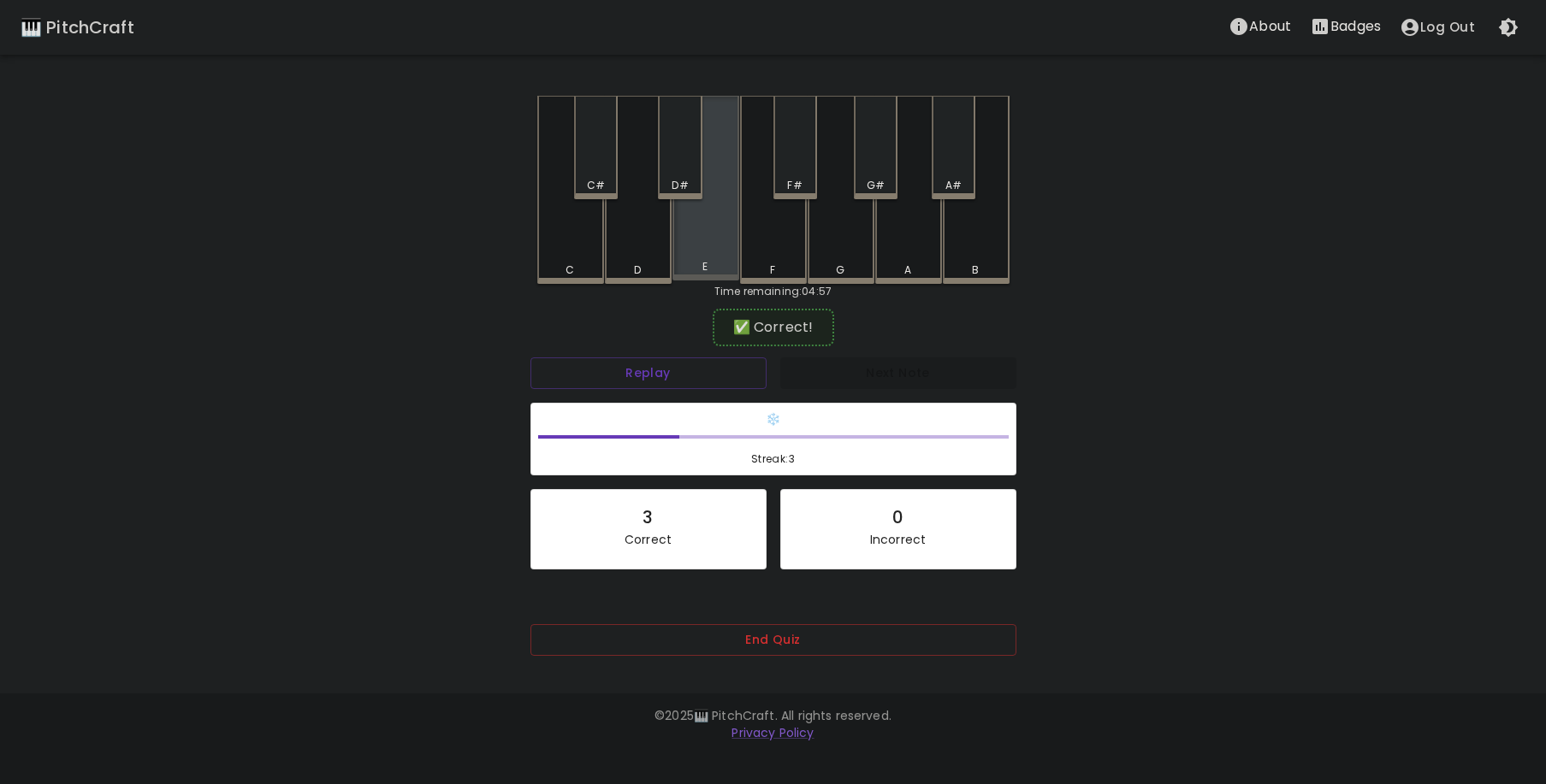
click at [711, 248] on div "E" at bounding box center [706, 187] width 67 height 184
click at [677, 165] on div "D#" at bounding box center [680, 147] width 44 height 104
click at [682, 168] on div "D#" at bounding box center [680, 147] width 44 height 104
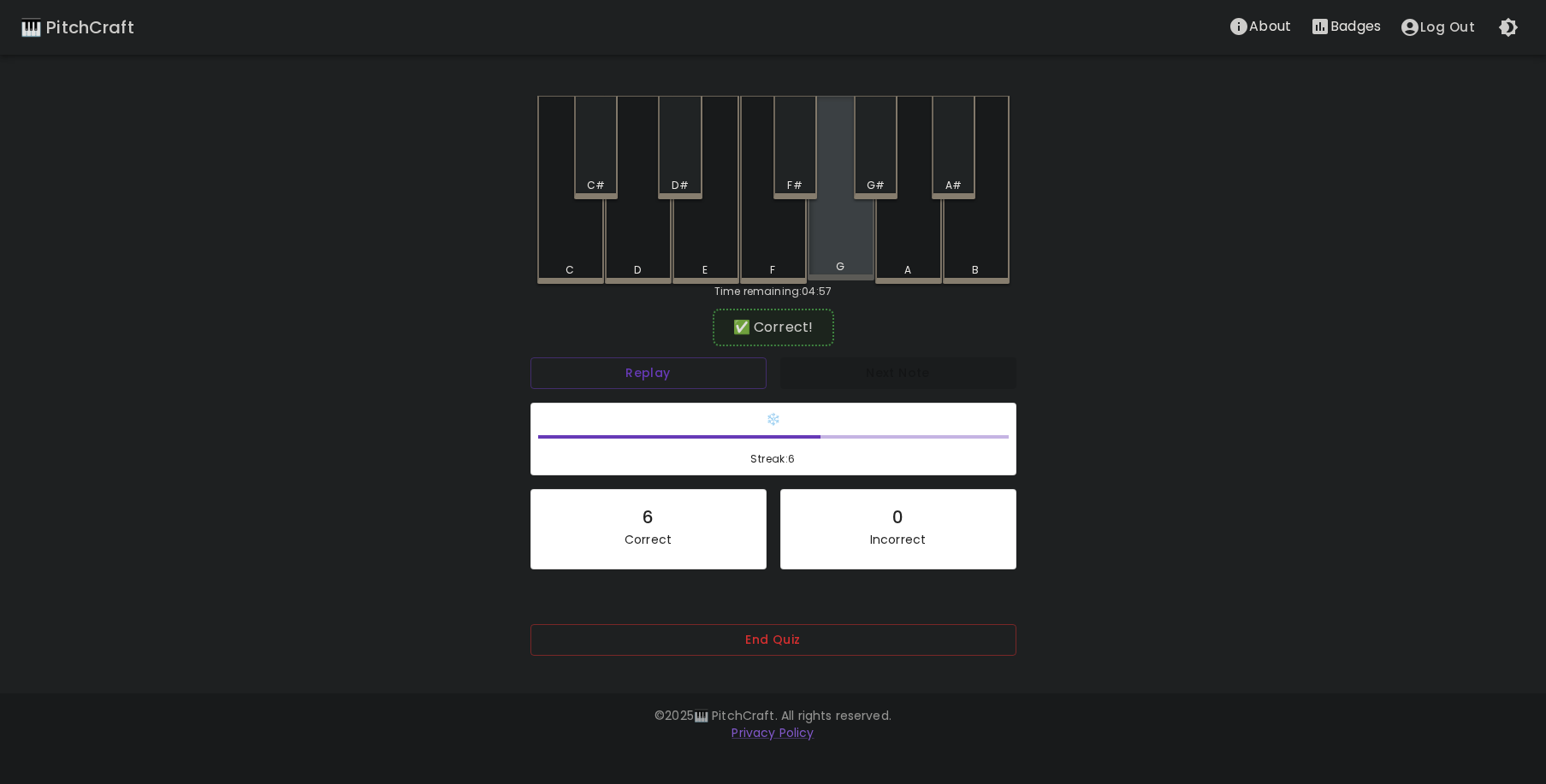
click at [825, 249] on div "G" at bounding box center [840, 187] width 67 height 184
click at [581, 244] on div "C" at bounding box center [570, 189] width 67 height 188
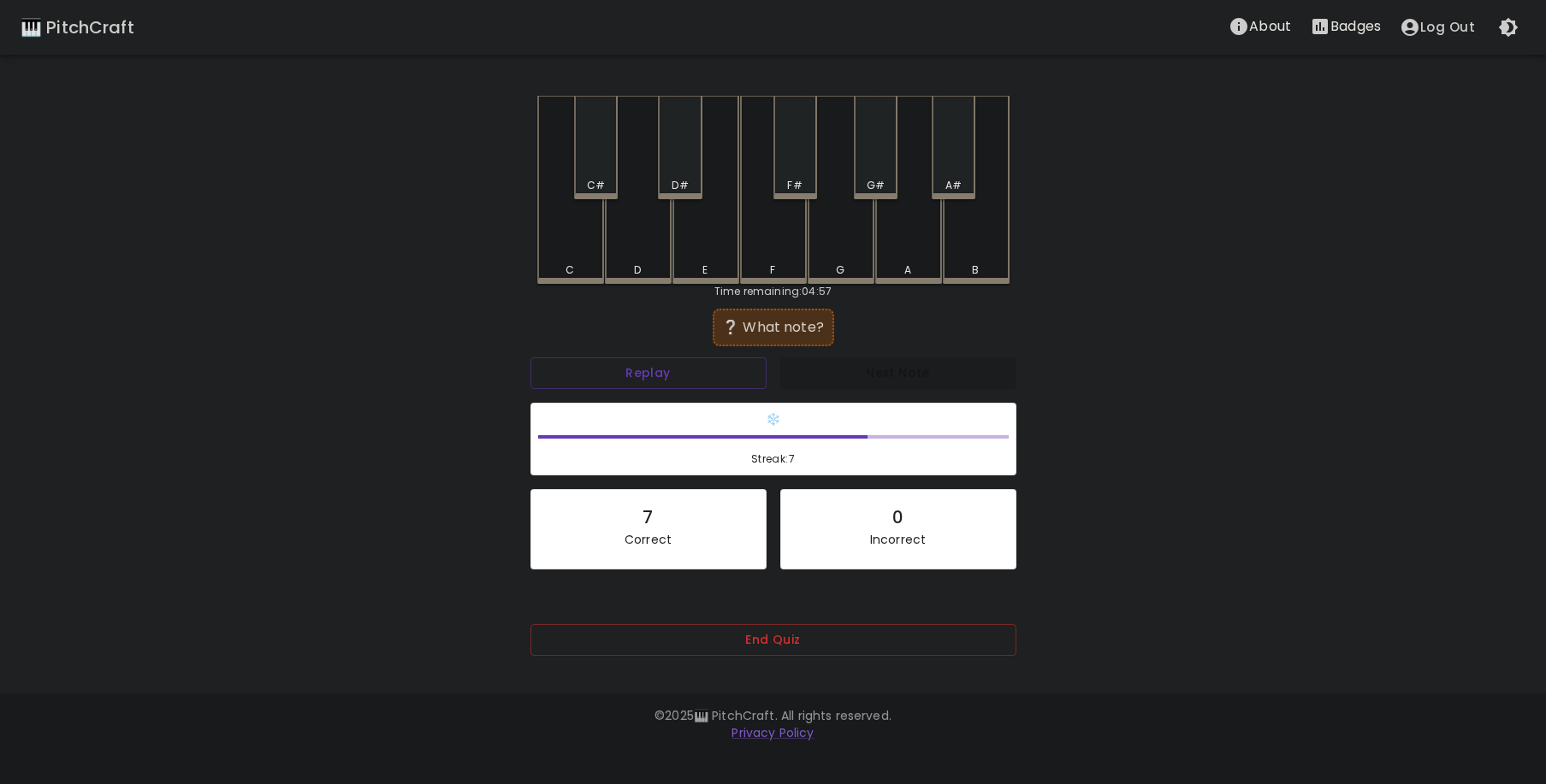
drag, startPoint x: 897, startPoint y: 251, endPoint x: 882, endPoint y: 254, distance: 15.3
click at [898, 251] on div "A" at bounding box center [908, 189] width 67 height 188
click at [612, 172] on div "C#" at bounding box center [596, 147] width 44 height 104
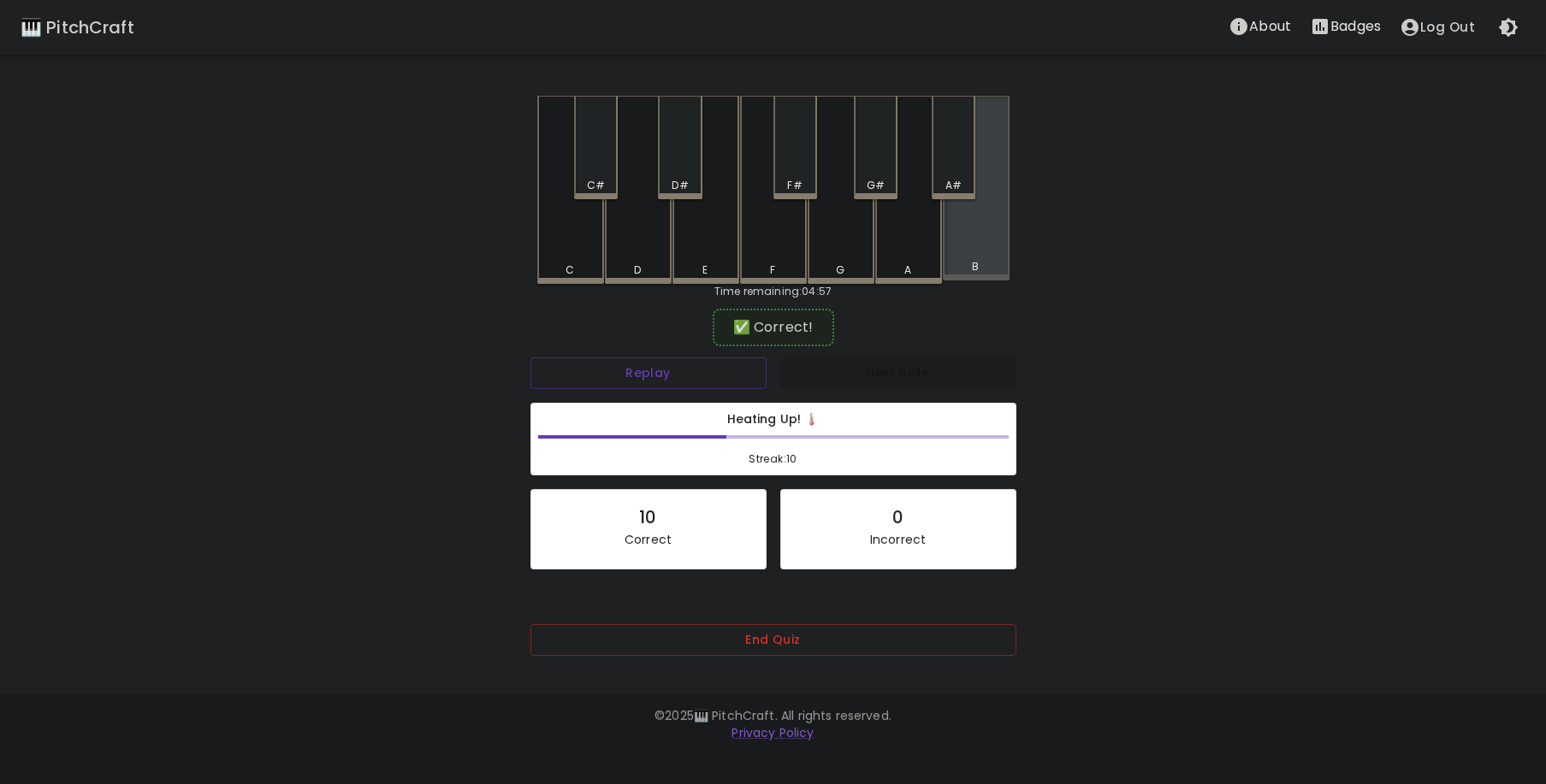
click at [968, 257] on div "B" at bounding box center [976, 187] width 67 height 184
click at [592, 162] on div "C#" at bounding box center [596, 147] width 44 height 104
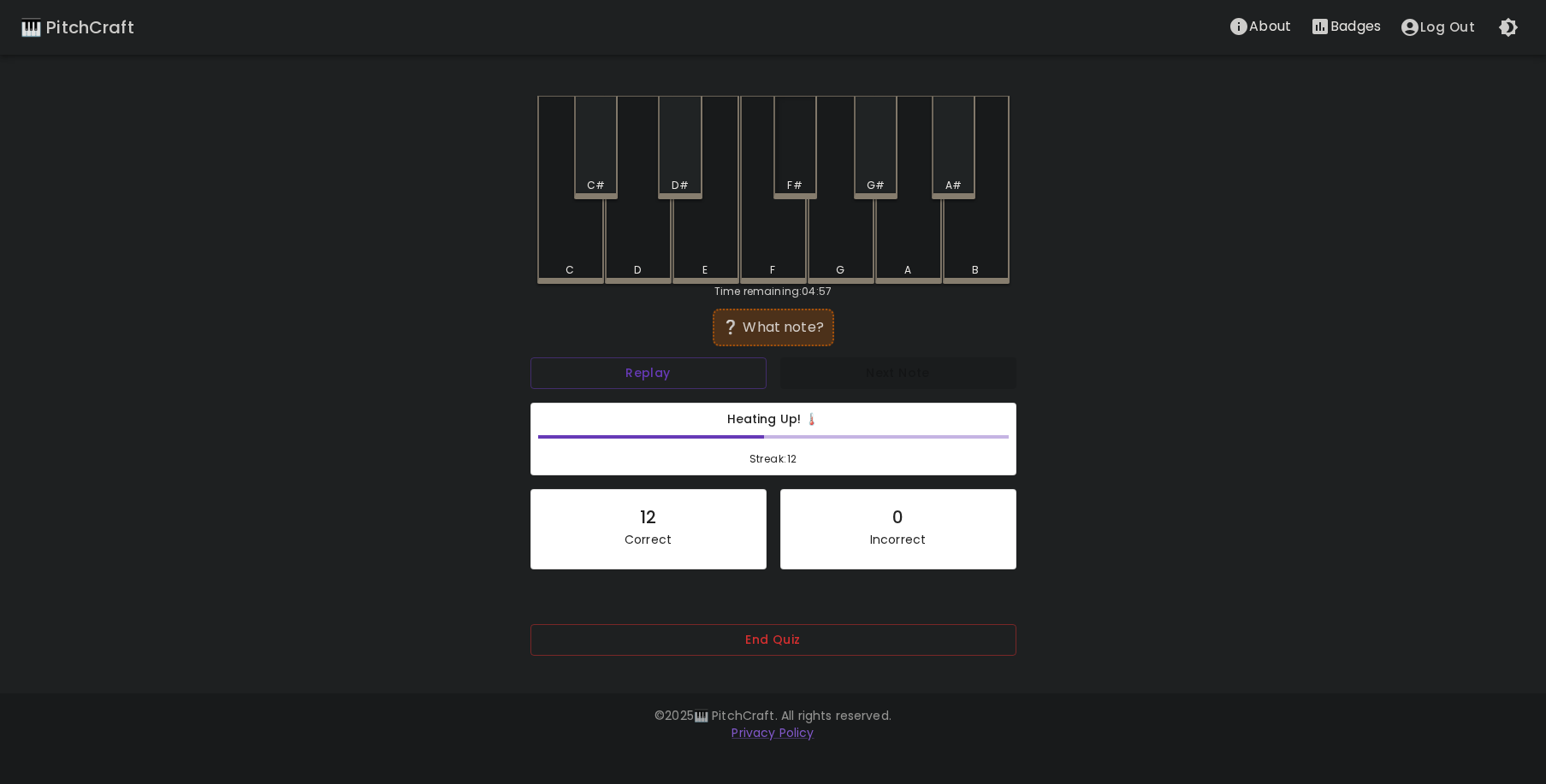
click at [776, 165] on div "F#" at bounding box center [795, 147] width 44 height 104
click at [775, 250] on div "F" at bounding box center [773, 189] width 67 height 188
drag, startPoint x: 954, startPoint y: 163, endPoint x: 949, endPoint y: 173, distance: 11.2
click at [957, 166] on div "A#" at bounding box center [954, 147] width 44 height 104
click at [877, 173] on div "G#" at bounding box center [876, 147] width 44 height 104
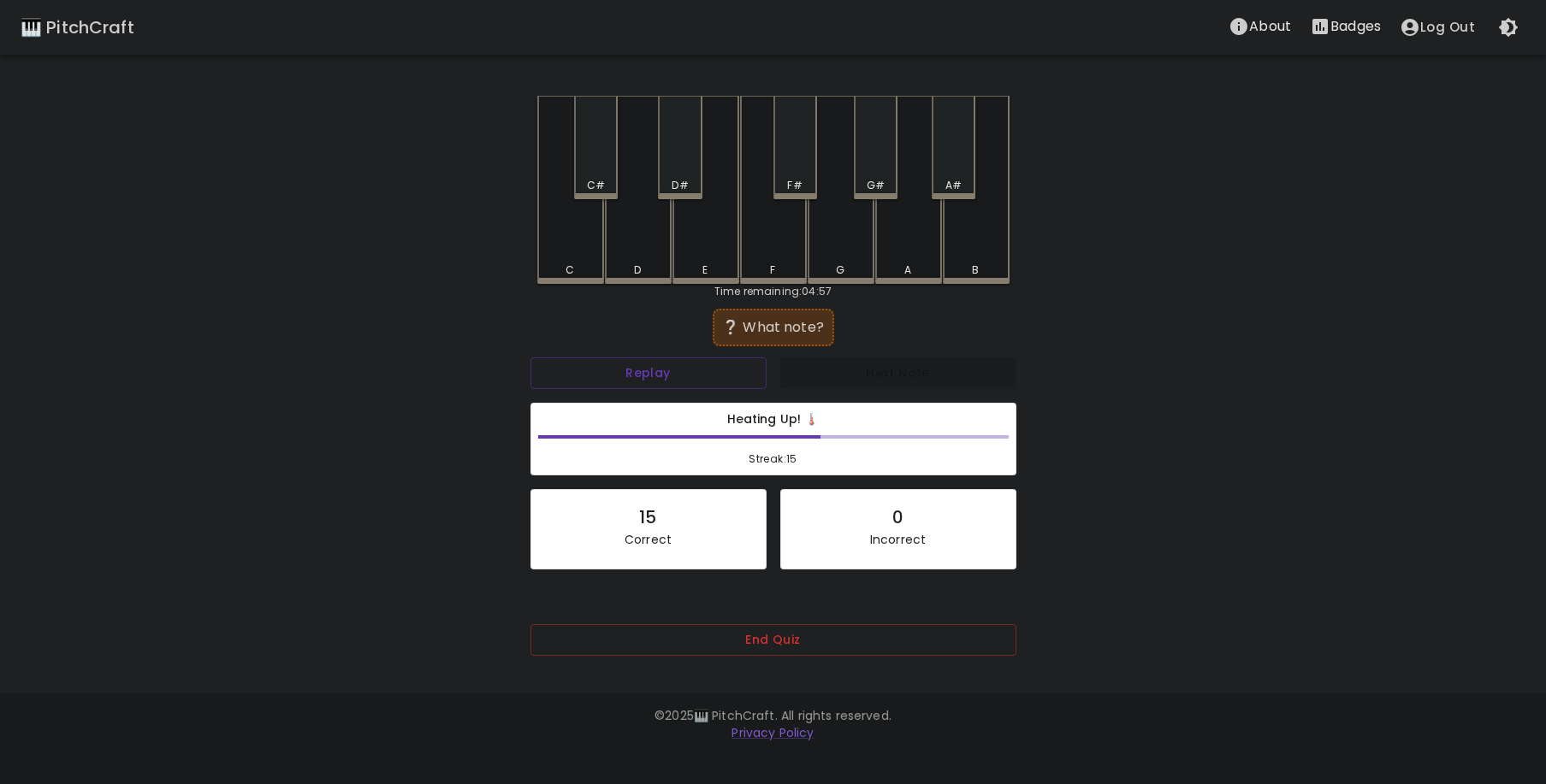
click at [700, 238] on div "E" at bounding box center [706, 189] width 67 height 188
click at [632, 221] on div "D" at bounding box center [638, 189] width 67 height 188
click at [898, 250] on div "A" at bounding box center [908, 189] width 67 height 188
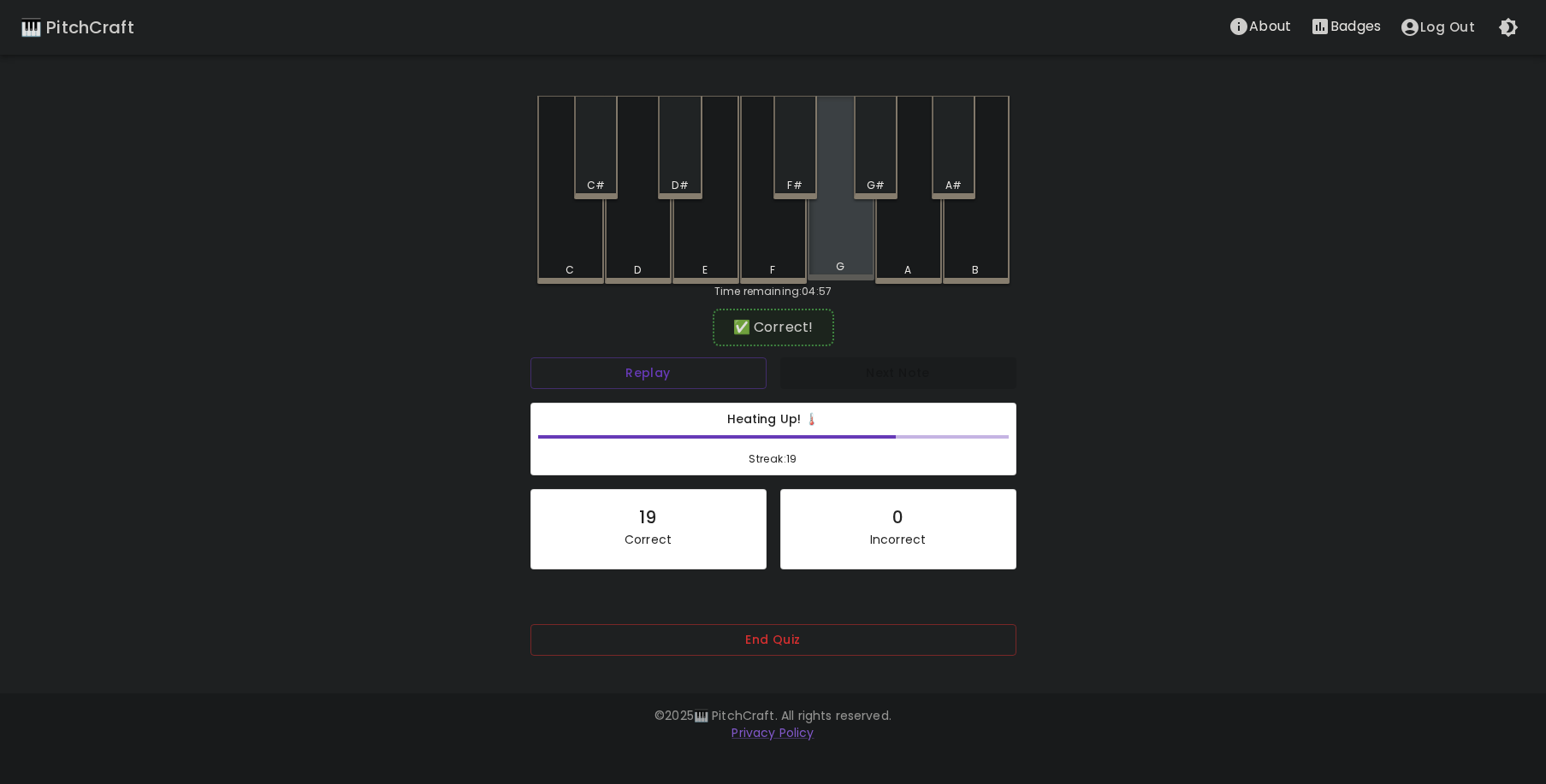
click at [865, 256] on div "G" at bounding box center [840, 187] width 67 height 184
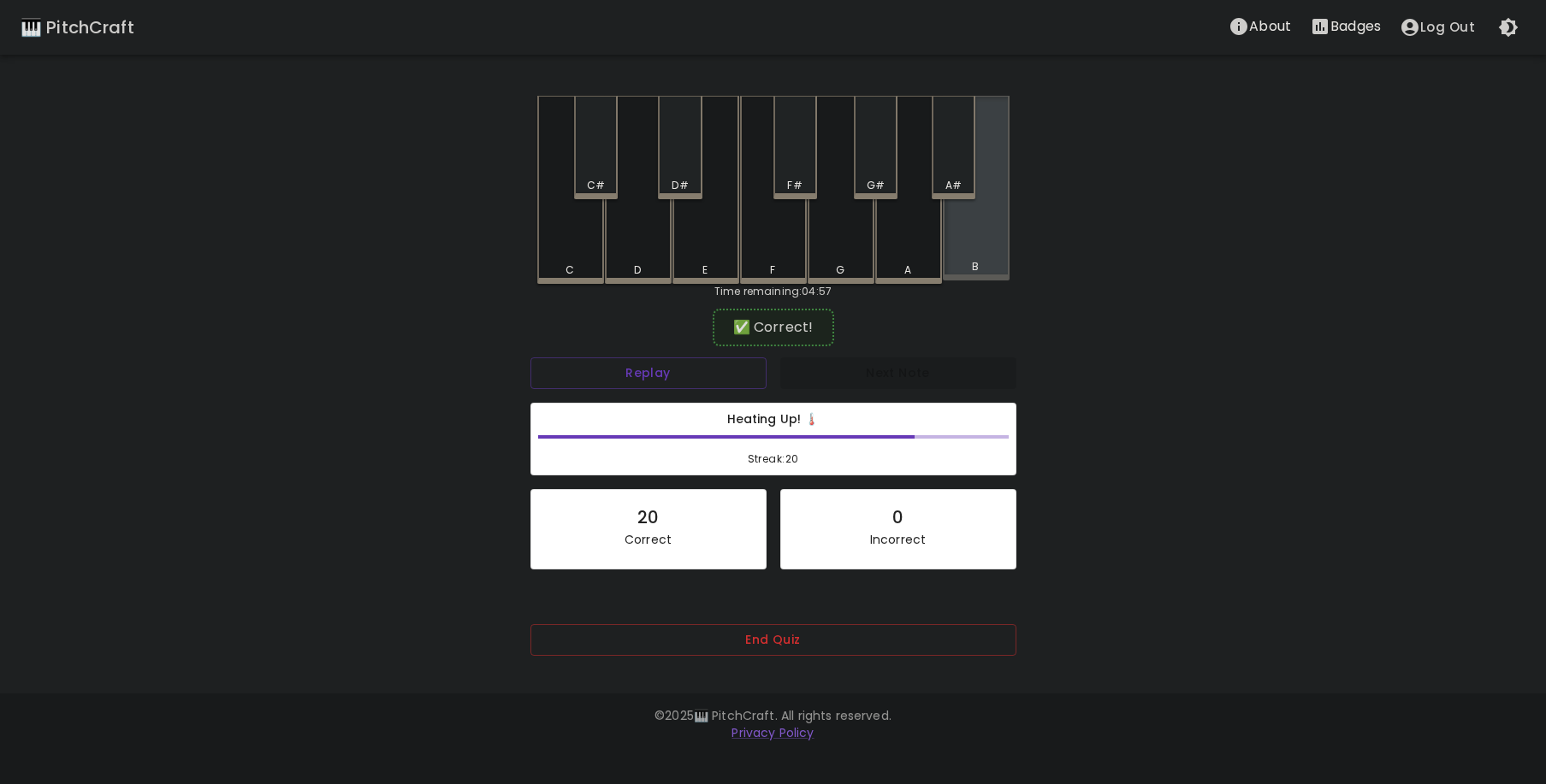
drag, startPoint x: 979, startPoint y: 241, endPoint x: 965, endPoint y: 243, distance: 14.1
click at [978, 240] on div "B" at bounding box center [976, 187] width 67 height 184
click at [588, 254] on div "C" at bounding box center [570, 189] width 67 height 188
click at [962, 167] on div "A#" at bounding box center [954, 147] width 44 height 104
click at [981, 260] on div "B" at bounding box center [976, 187] width 67 height 184
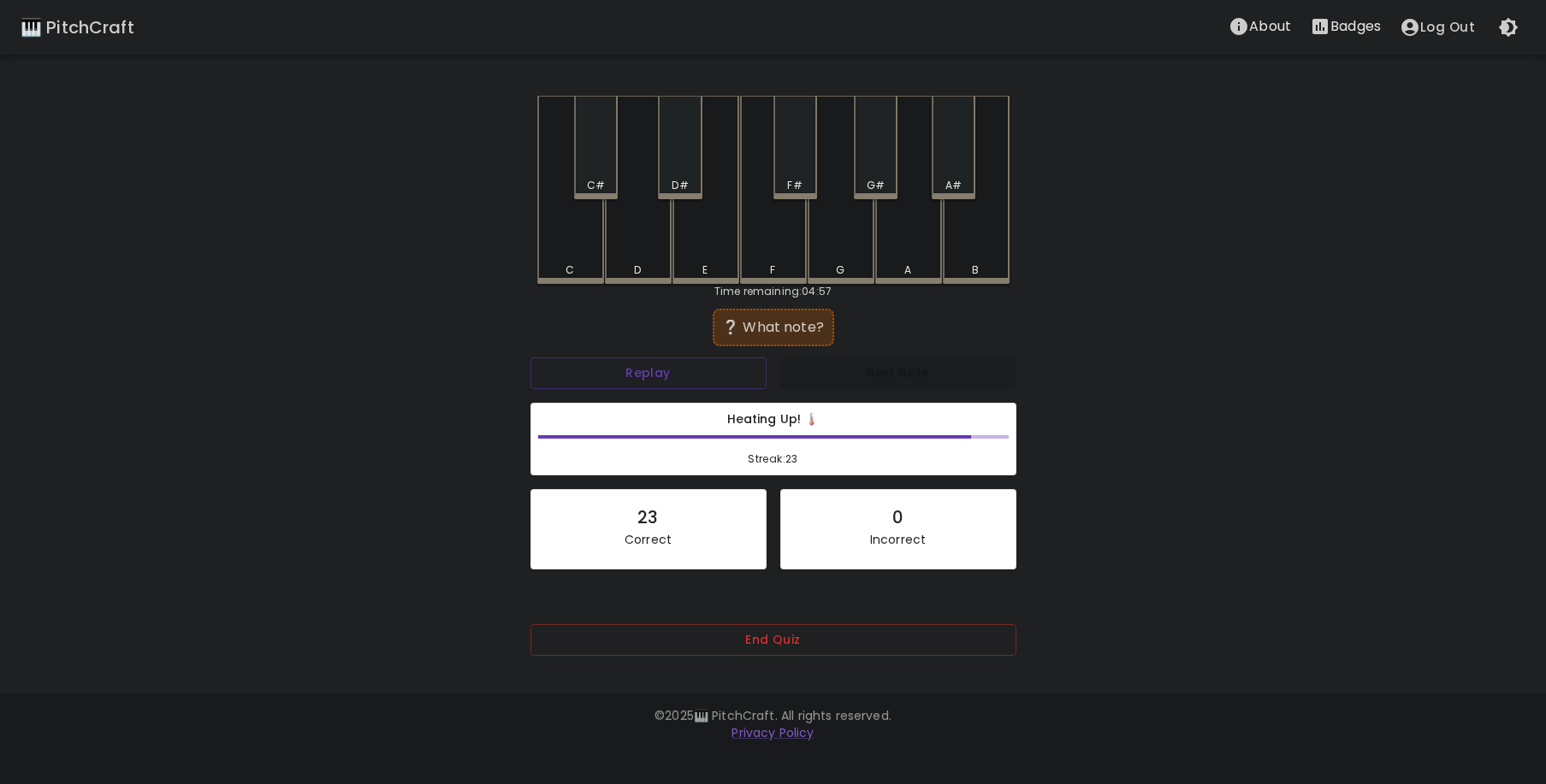
click at [695, 245] on div "E" at bounding box center [706, 189] width 67 height 188
click at [596, 240] on div "C" at bounding box center [570, 189] width 67 height 188
click at [584, 239] on div "C" at bounding box center [570, 189] width 67 height 188
click at [804, 176] on div "F#" at bounding box center [795, 147] width 44 height 104
click at [976, 253] on div "B" at bounding box center [976, 189] width 67 height 188
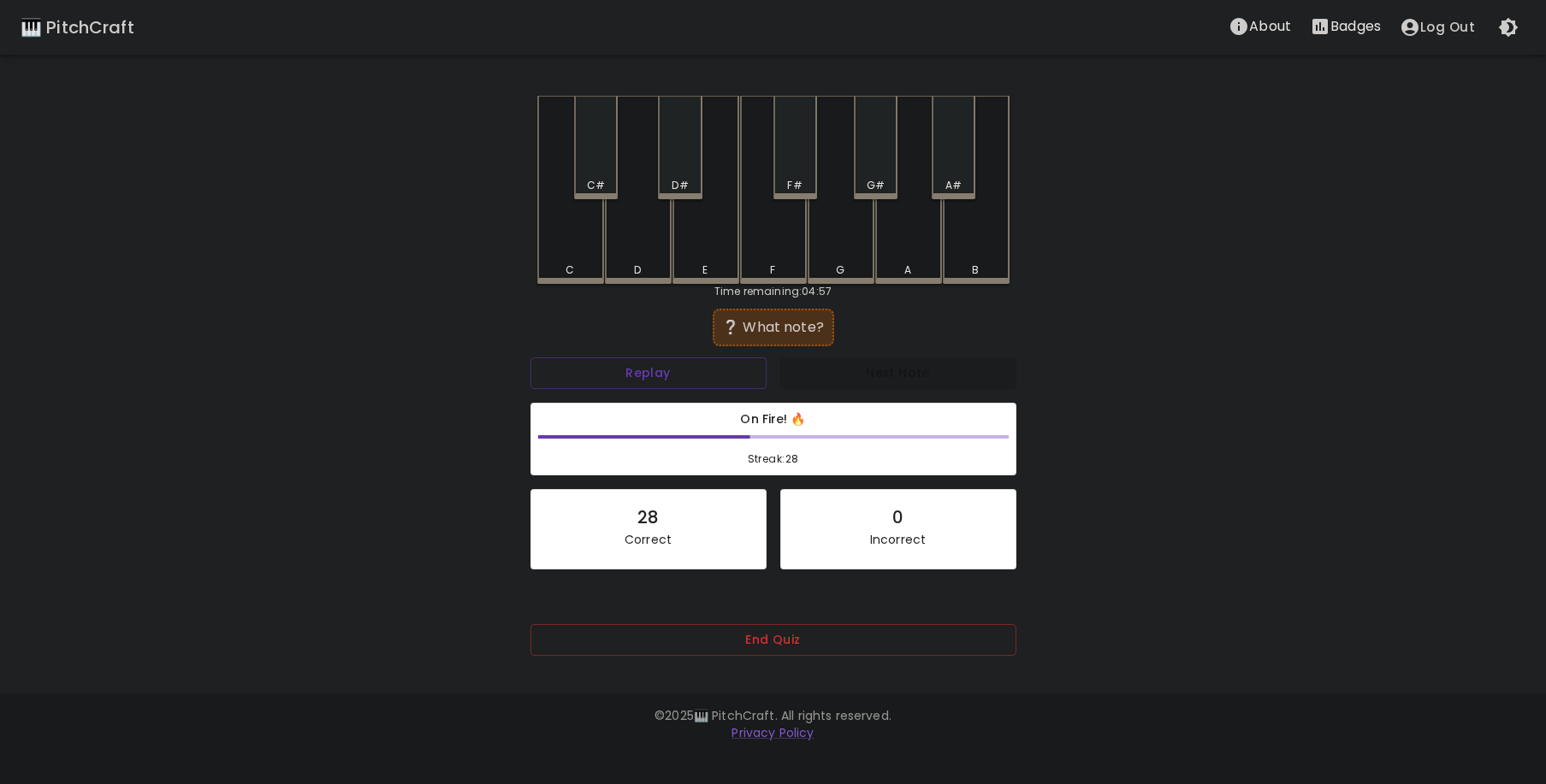
click at [572, 261] on div "C" at bounding box center [570, 189] width 67 height 188
click at [581, 172] on div "C#" at bounding box center [596, 147] width 44 height 104
click at [772, 233] on div "F" at bounding box center [773, 187] width 67 height 184
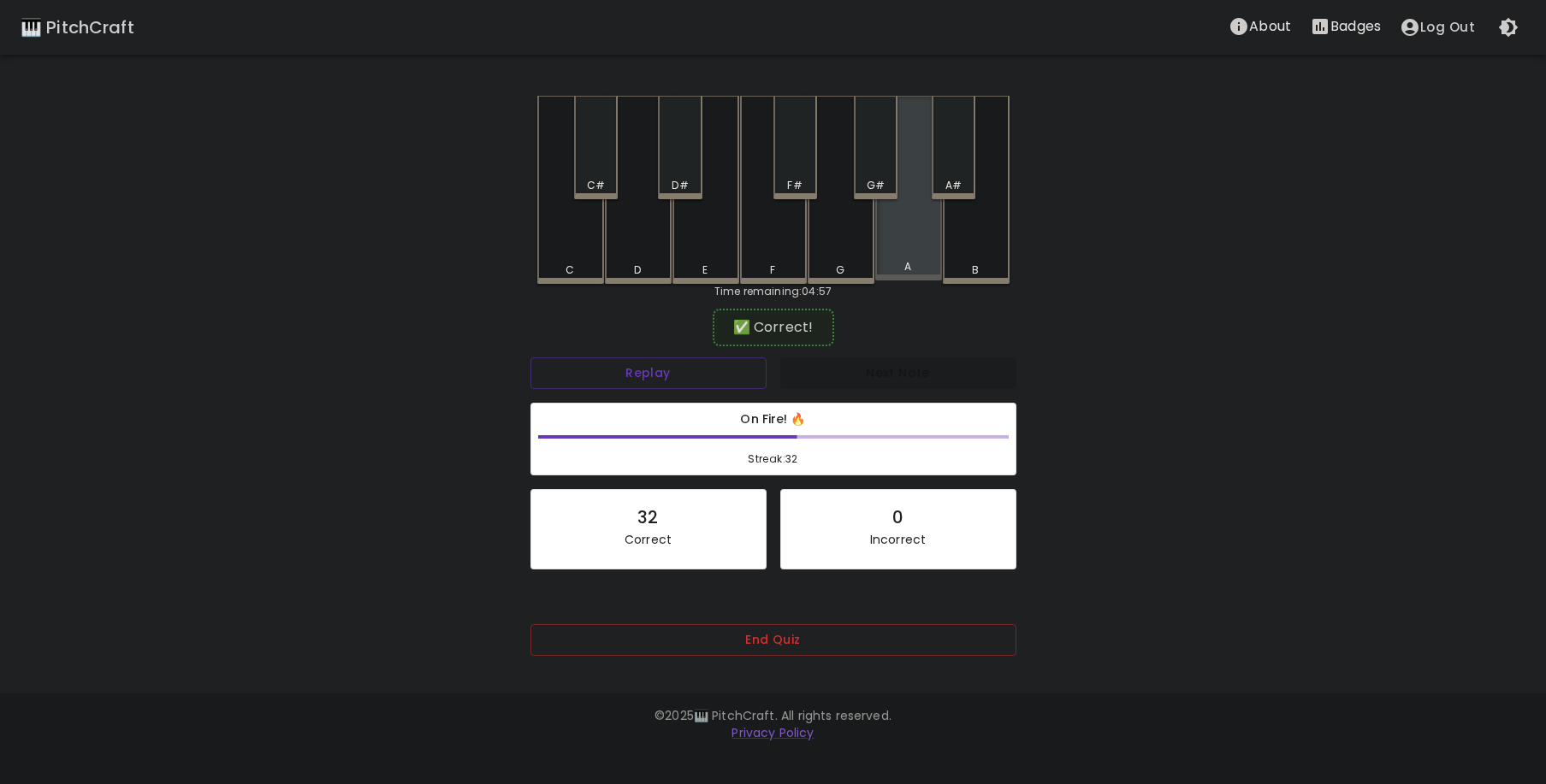
click at [896, 235] on div "A" at bounding box center [908, 187] width 67 height 184
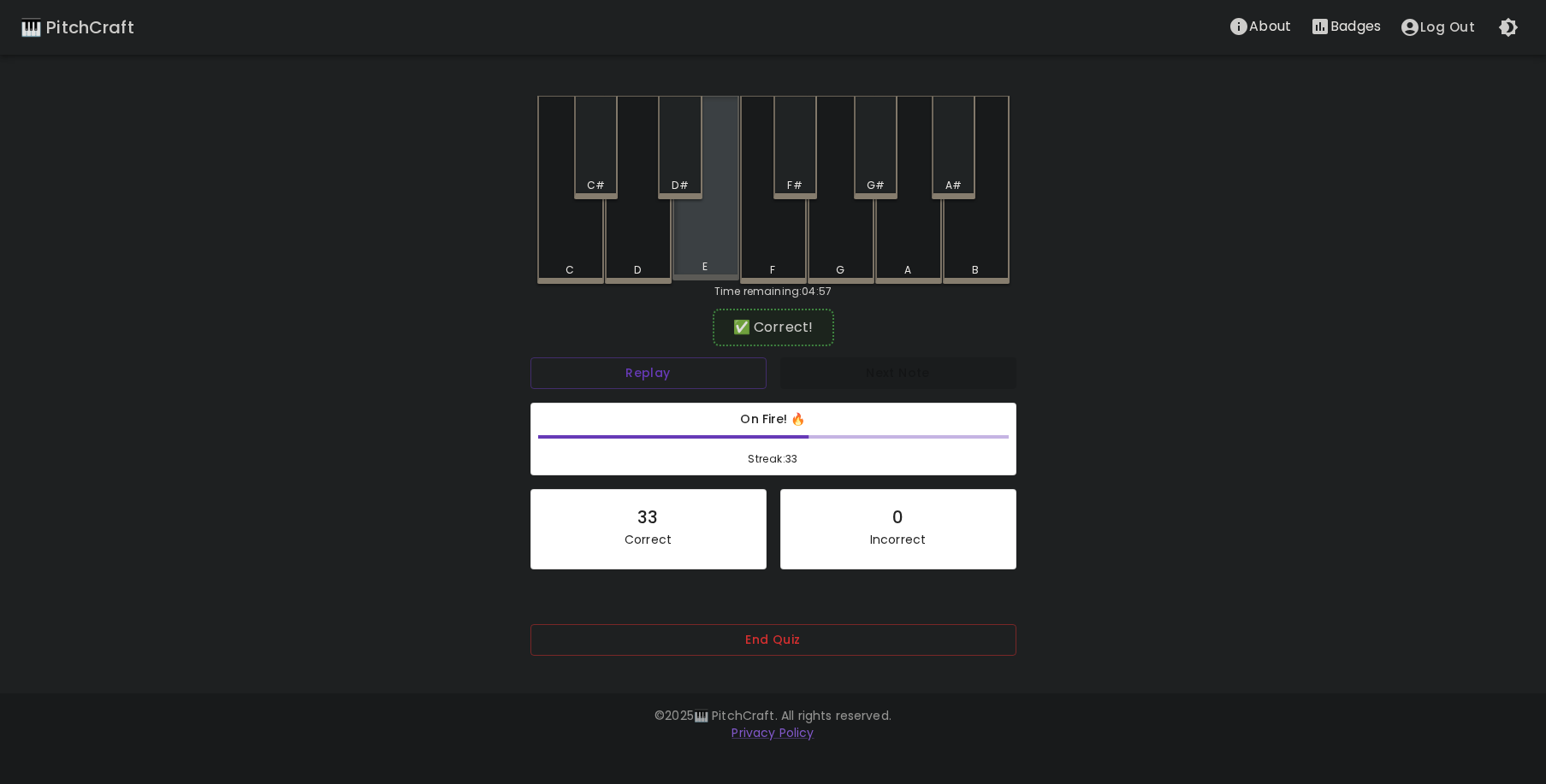
click at [720, 245] on div "E" at bounding box center [706, 187] width 67 height 184
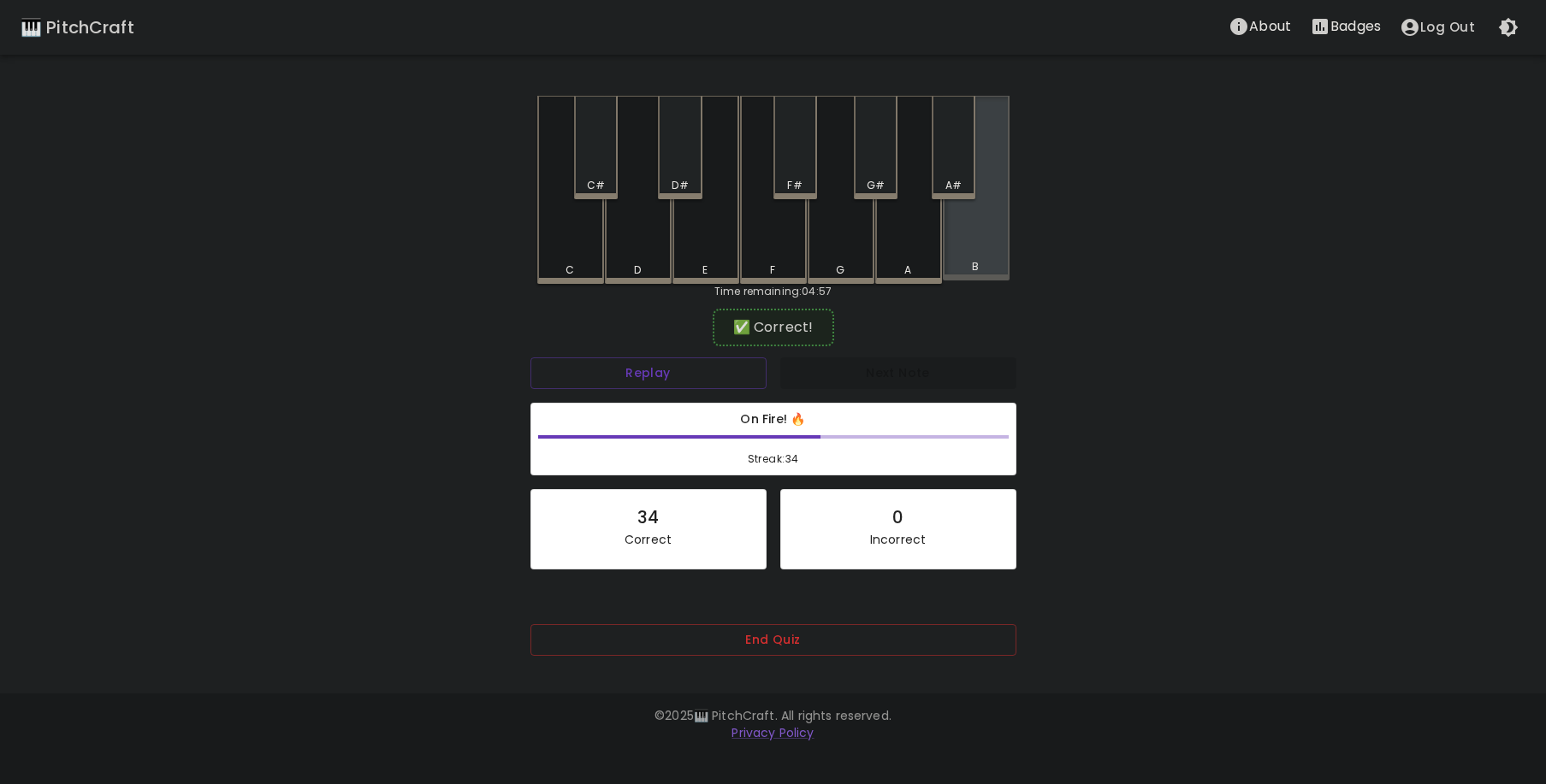
click at [977, 237] on div "B" at bounding box center [976, 187] width 67 height 184
click at [910, 243] on div "A" at bounding box center [908, 189] width 67 height 188
click at [678, 166] on div "D#" at bounding box center [680, 147] width 44 height 104
click at [985, 245] on div "B" at bounding box center [976, 189] width 67 height 188
click at [597, 178] on div "C#" at bounding box center [596, 185] width 18 height 15
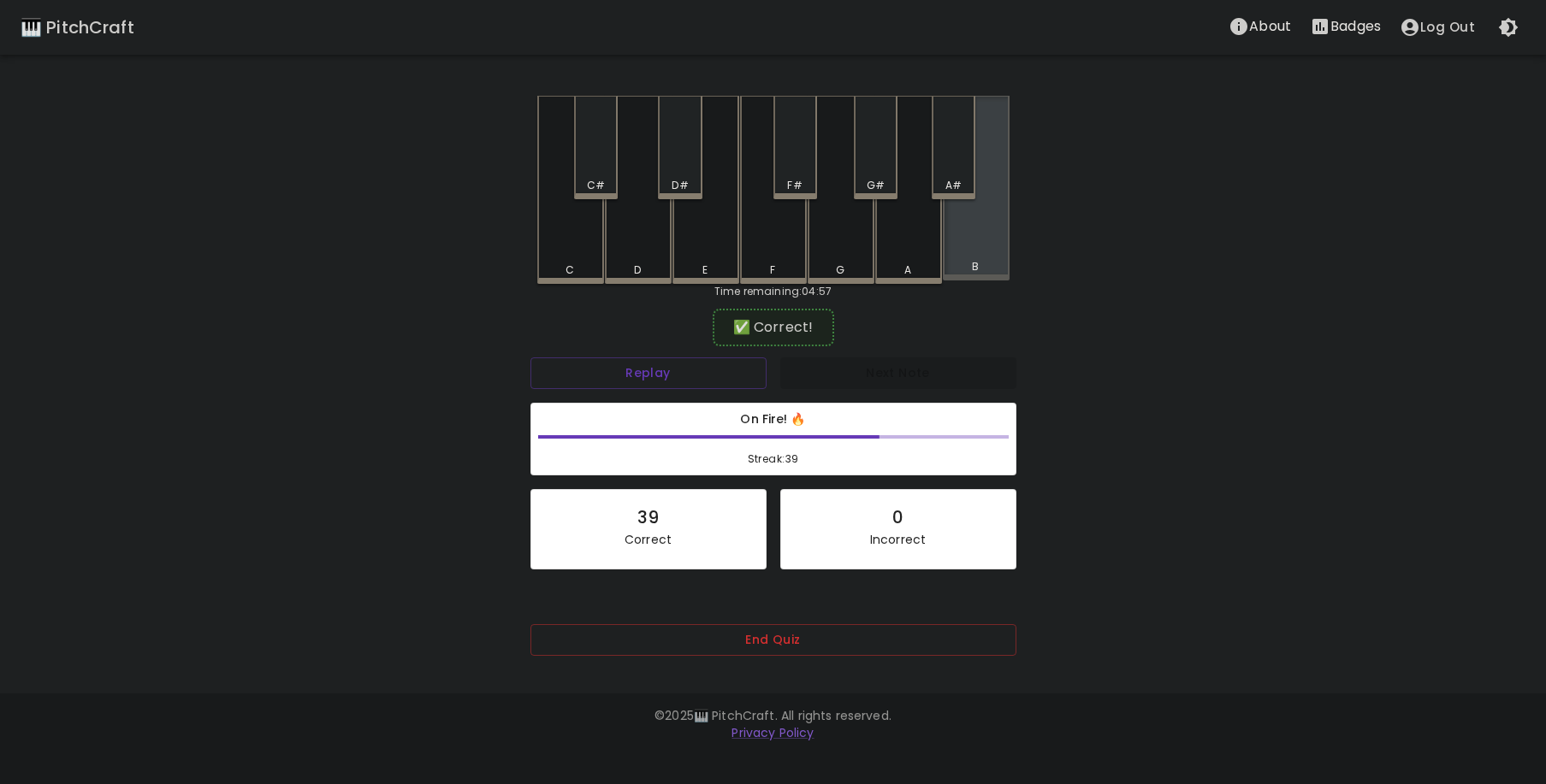
click at [989, 263] on div "B" at bounding box center [977, 266] width 64 height 15
click at [970, 263] on div "B" at bounding box center [976, 187] width 67 height 184
click at [955, 164] on div "A#" at bounding box center [954, 147] width 44 height 104
click at [970, 247] on div "B" at bounding box center [976, 189] width 67 height 188
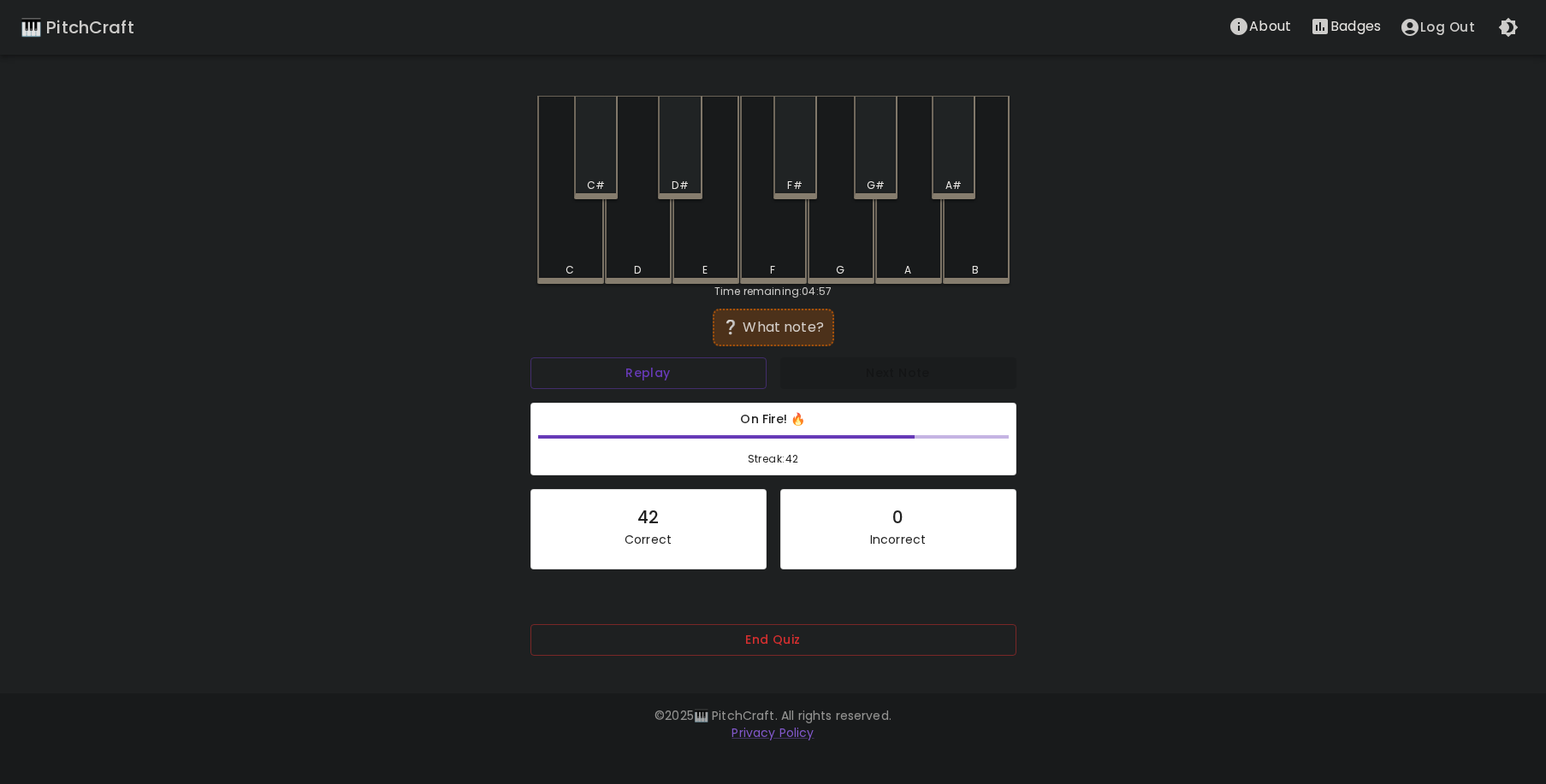
click at [697, 245] on div "E" at bounding box center [706, 189] width 67 height 188
click at [768, 244] on div "F" at bounding box center [773, 187] width 67 height 184
click at [668, 161] on div "D#" at bounding box center [680, 147] width 44 height 104
click at [759, 236] on div "F" at bounding box center [773, 189] width 67 height 188
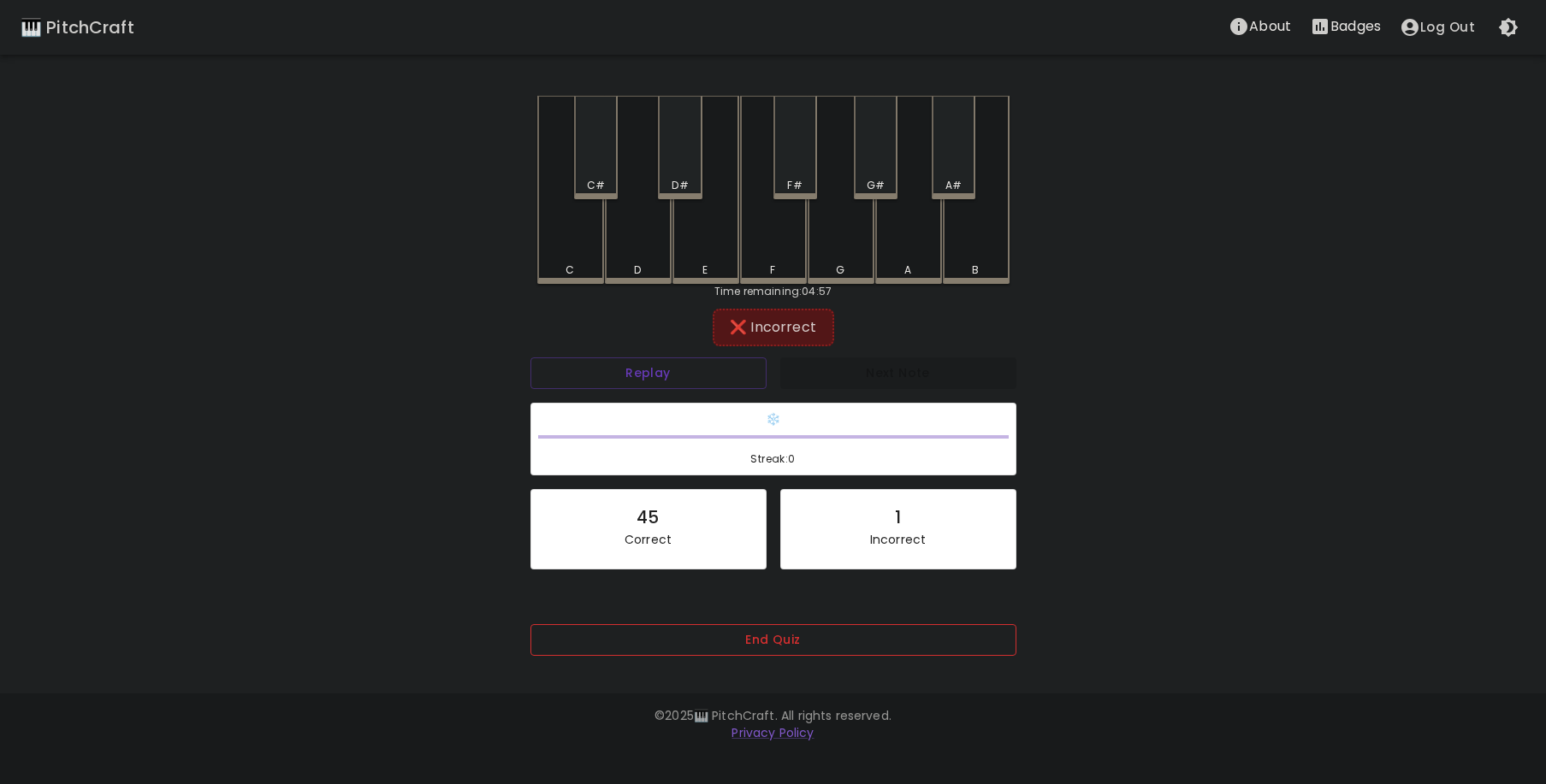
drag, startPoint x: 782, startPoint y: 623, endPoint x: 775, endPoint y: 632, distance: 11.4
click at [782, 628] on div "End Quiz" at bounding box center [773, 645] width 486 height 83
click at [766, 636] on button "End Quiz" at bounding box center [773, 641] width 486 height 32
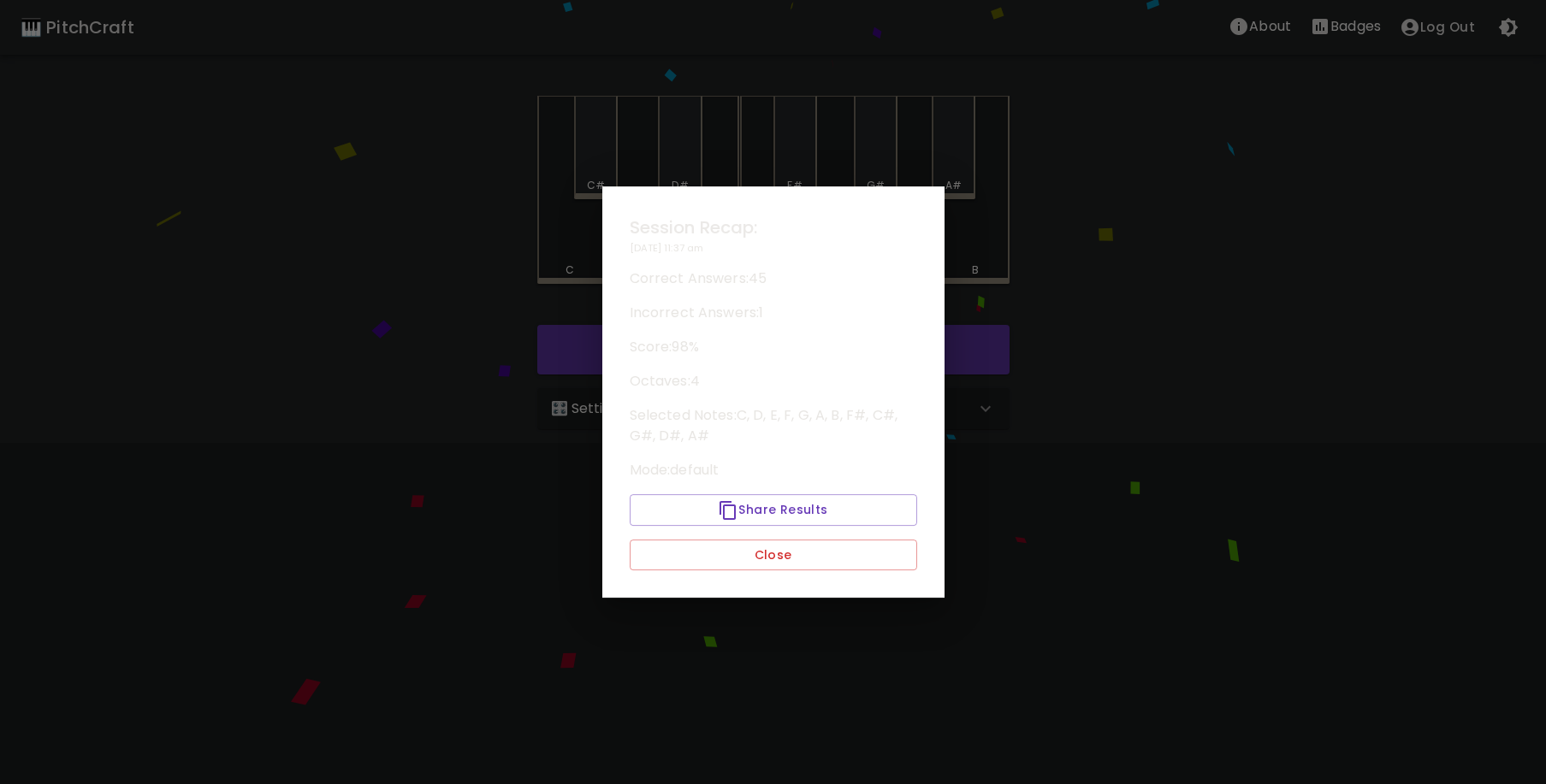
drag, startPoint x: 772, startPoint y: 621, endPoint x: 778, endPoint y: 568, distance: 53.3
click at [772, 618] on div at bounding box center [773, 392] width 1546 height 784
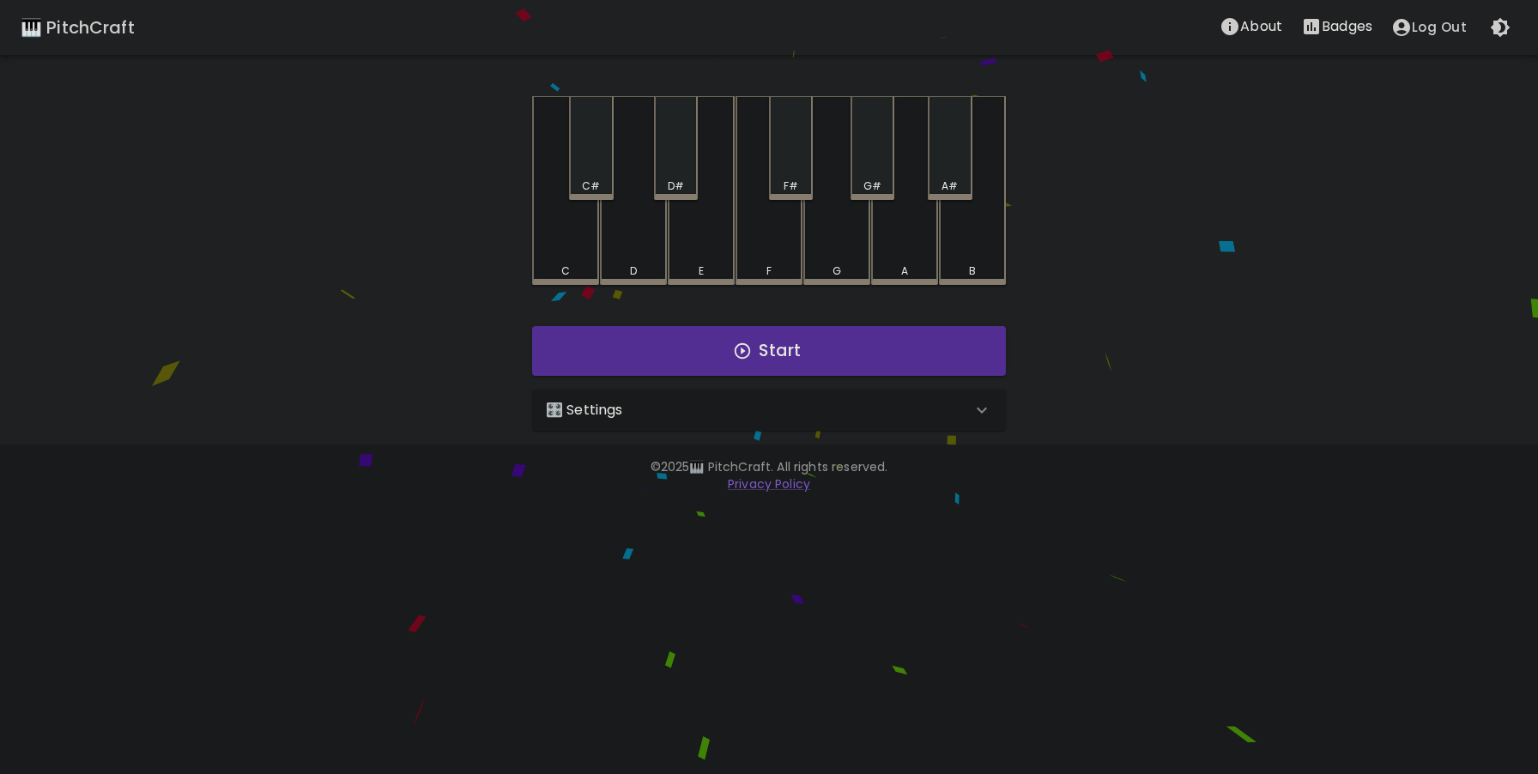
click at [781, 507] on html "🎹 PitchCraft About Badges Log Out C C# D D# E F F# G G# A A# B Start 🎛️ Setting…" at bounding box center [769, 253] width 1538 height 507
click at [685, 354] on button "Start" at bounding box center [769, 351] width 474 height 50
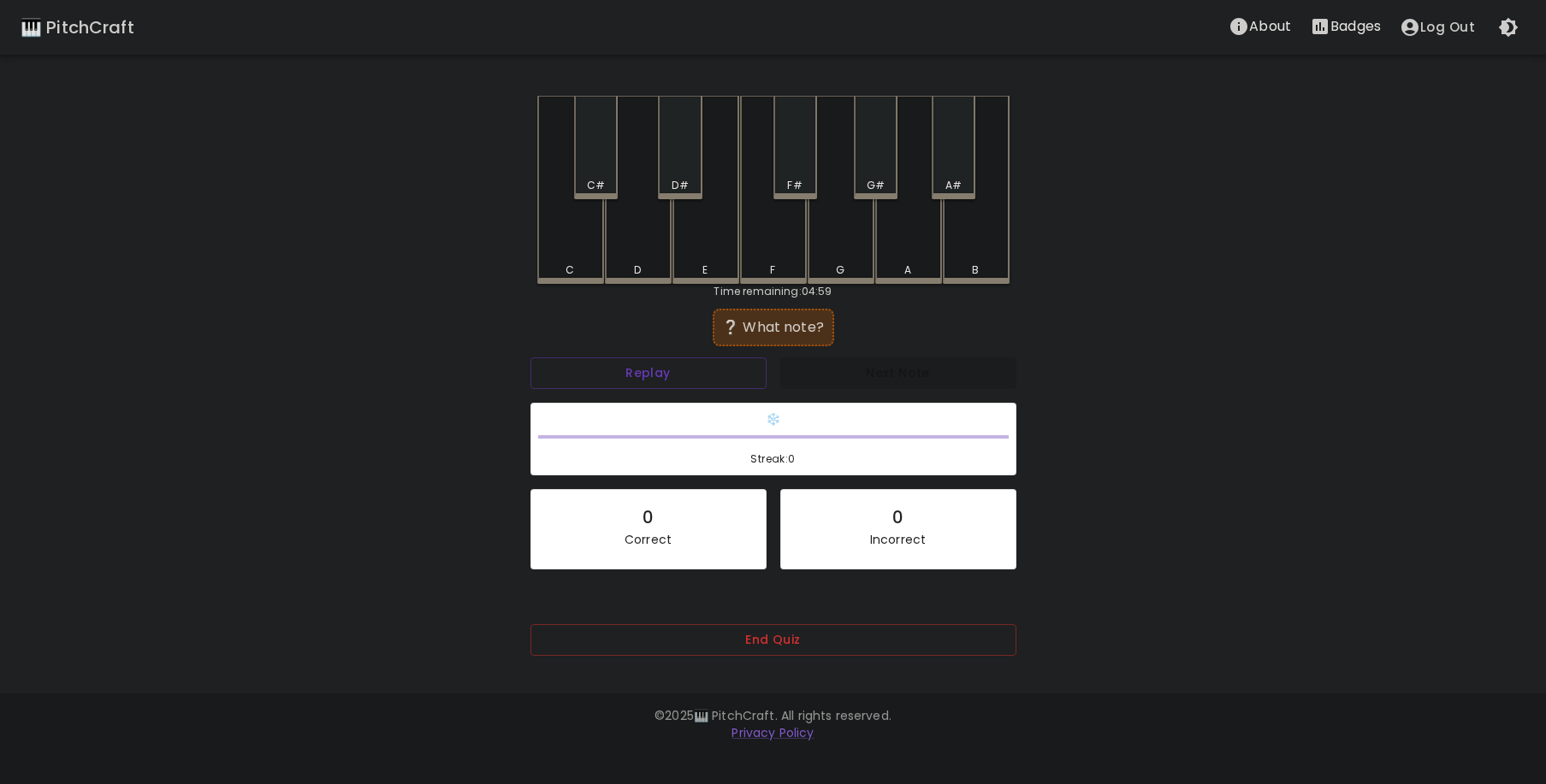
click at [554, 245] on div "C" at bounding box center [570, 189] width 67 height 188
click at [598, 142] on div "C#" at bounding box center [596, 147] width 44 height 104
click at [589, 166] on div "C#" at bounding box center [596, 147] width 44 height 104
click at [693, 233] on div "E" at bounding box center [706, 189] width 67 height 188
click at [960, 162] on div "A#" at bounding box center [954, 147] width 44 height 104
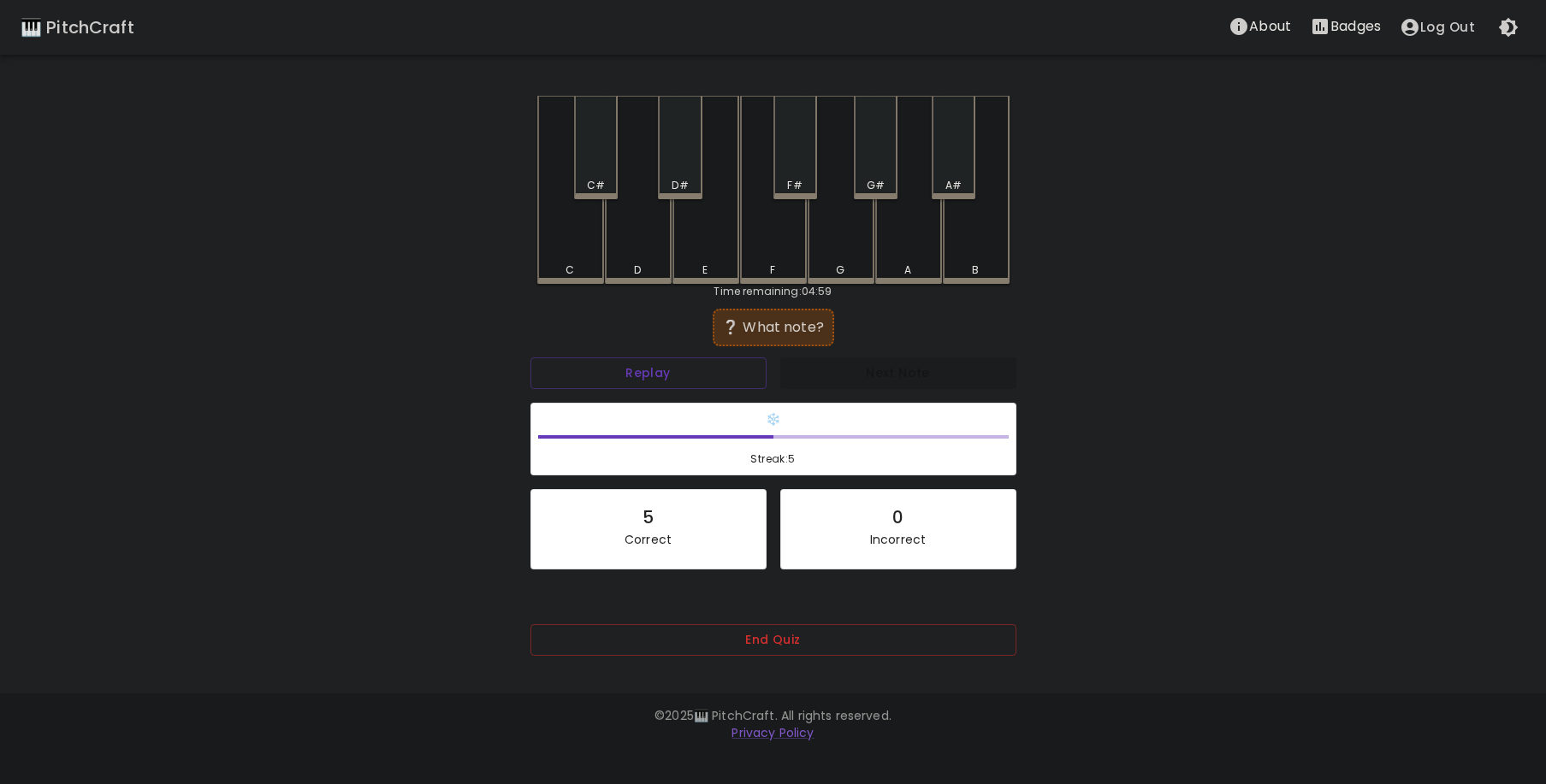
click at [965, 247] on div "B" at bounding box center [976, 189] width 67 height 188
click at [683, 238] on div "E" at bounding box center [706, 189] width 67 height 188
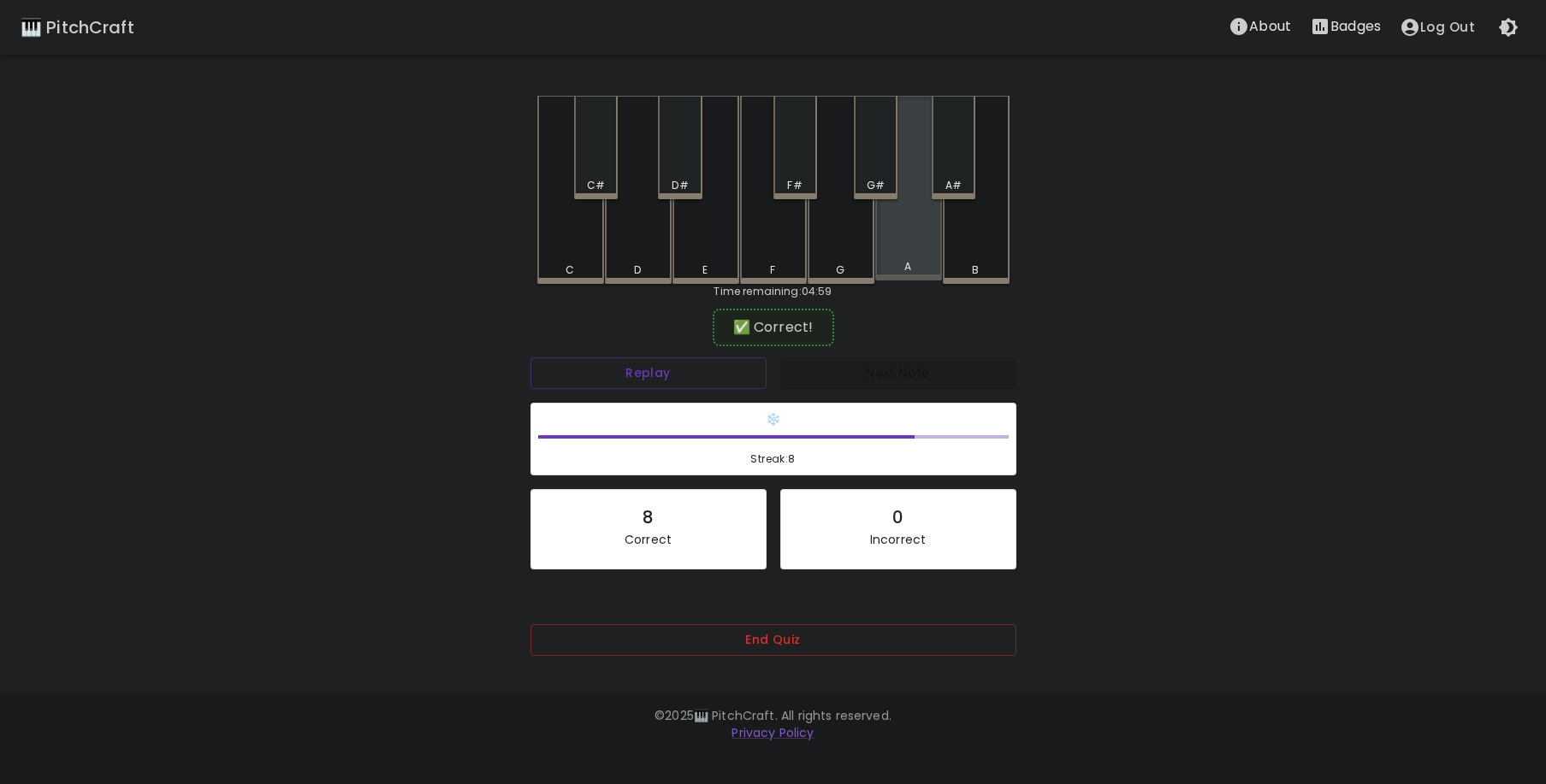
click at [885, 236] on div "A" at bounding box center [908, 187] width 67 height 184
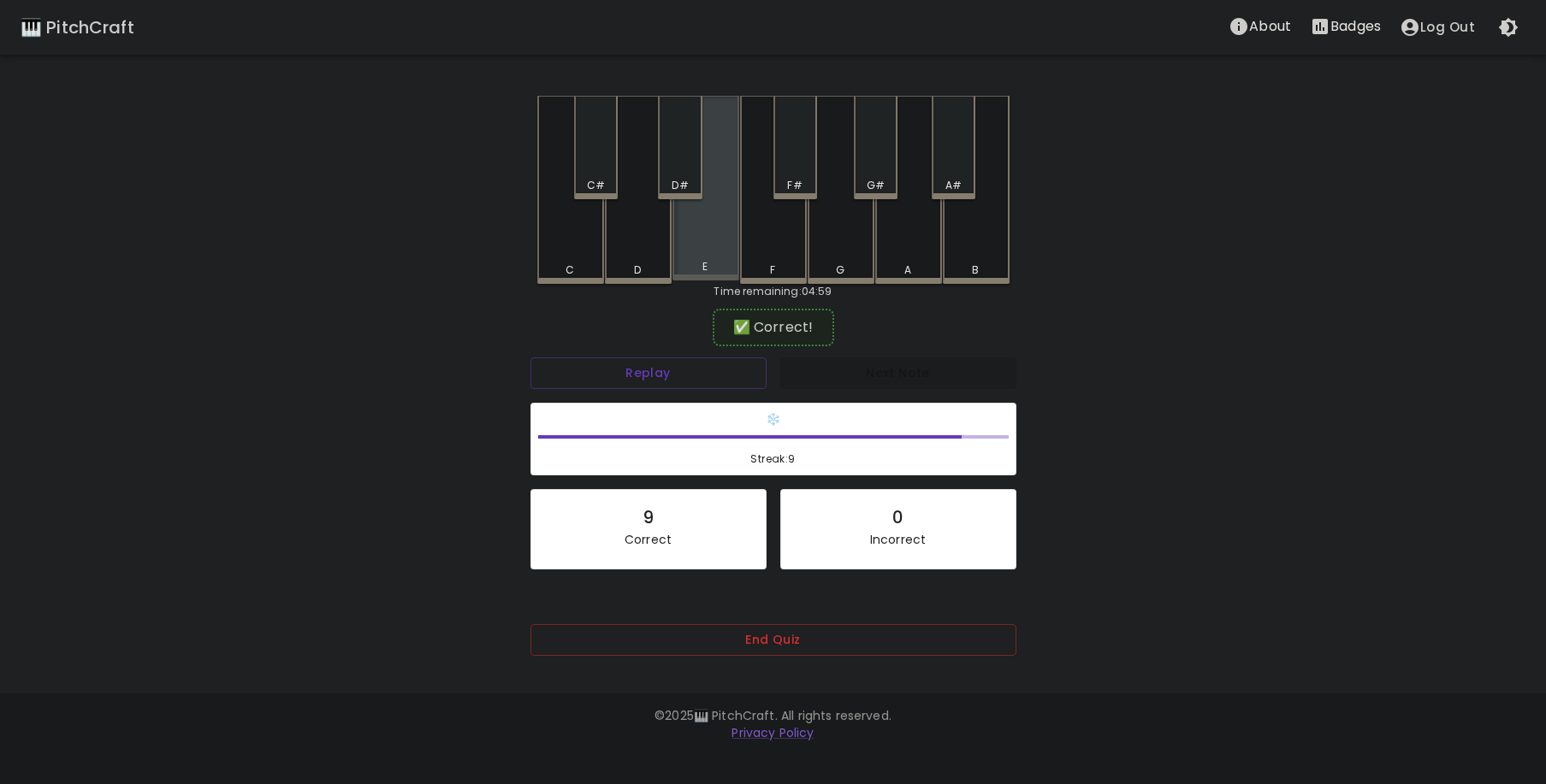
click at [724, 222] on div "E" at bounding box center [706, 187] width 67 height 184
click at [901, 256] on div "A" at bounding box center [908, 189] width 67 height 188
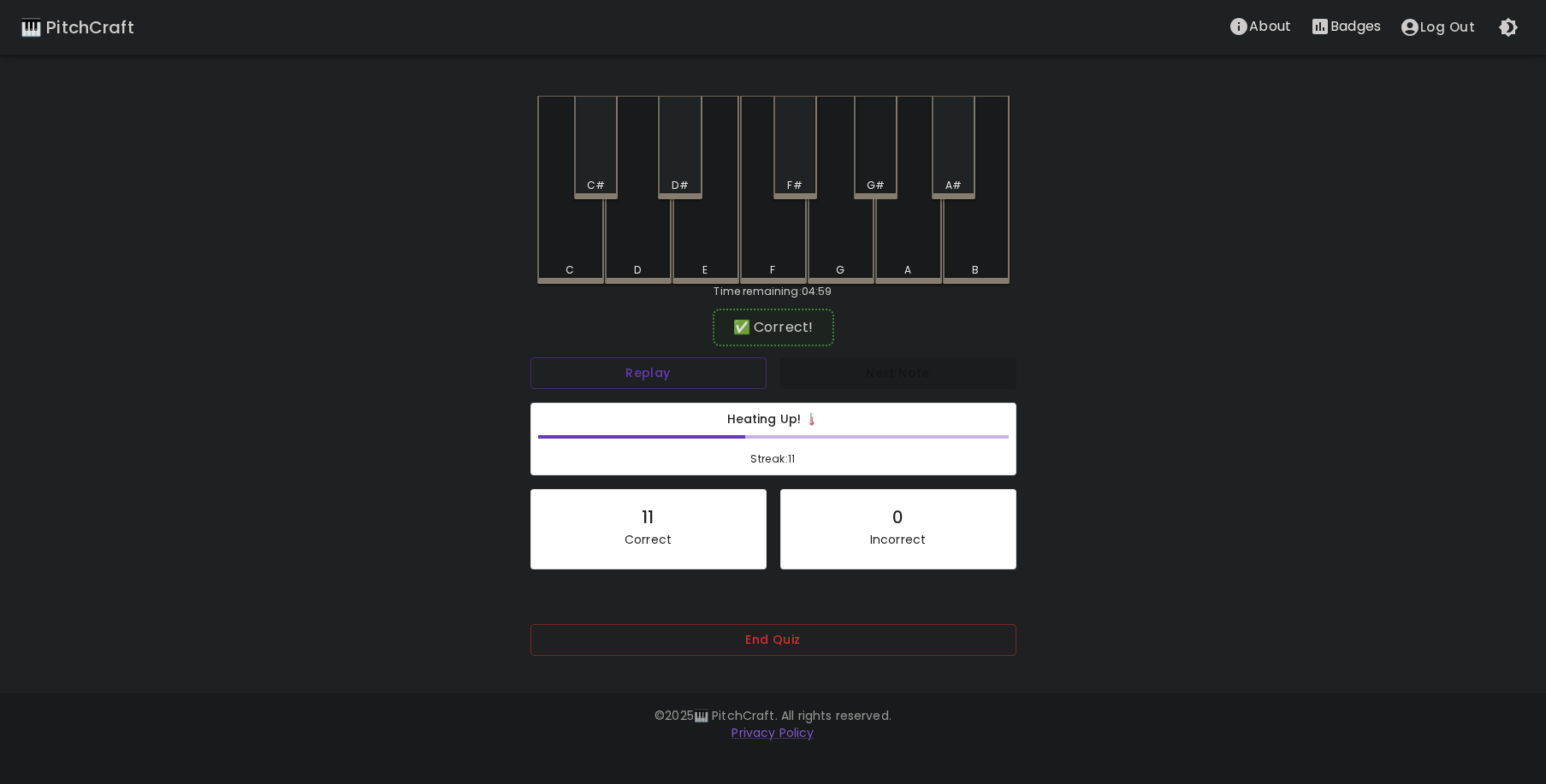
drag, startPoint x: 881, startPoint y: 160, endPoint x: 867, endPoint y: 177, distance: 22.0
click at [877, 160] on div "G#" at bounding box center [876, 147] width 44 height 104
click at [590, 158] on div "C#" at bounding box center [596, 147] width 44 height 104
click at [824, 245] on div "G" at bounding box center [840, 189] width 67 height 188
click at [572, 254] on div "C" at bounding box center [570, 189] width 67 height 188
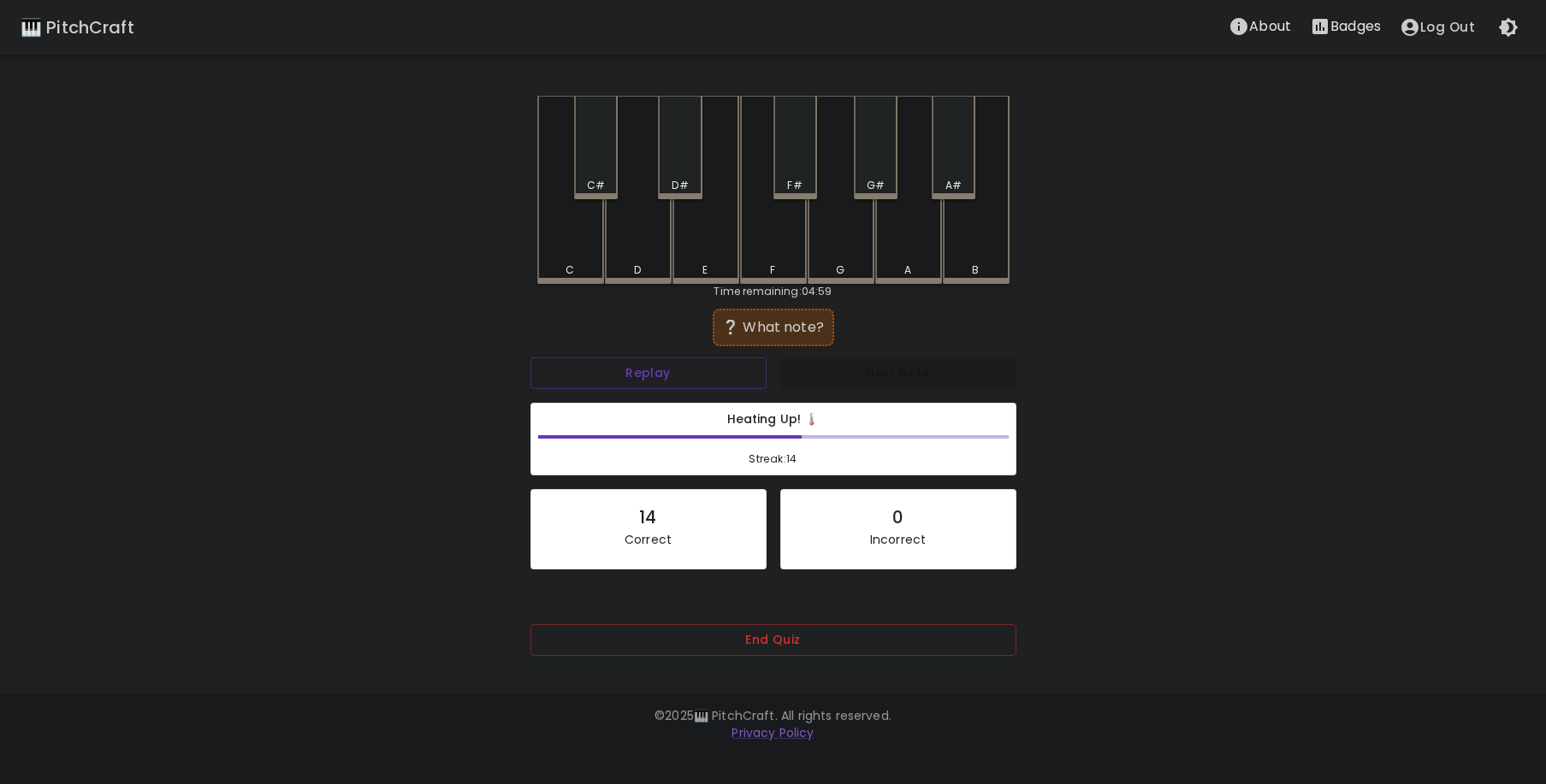
click at [714, 246] on div "E" at bounding box center [706, 189] width 67 height 188
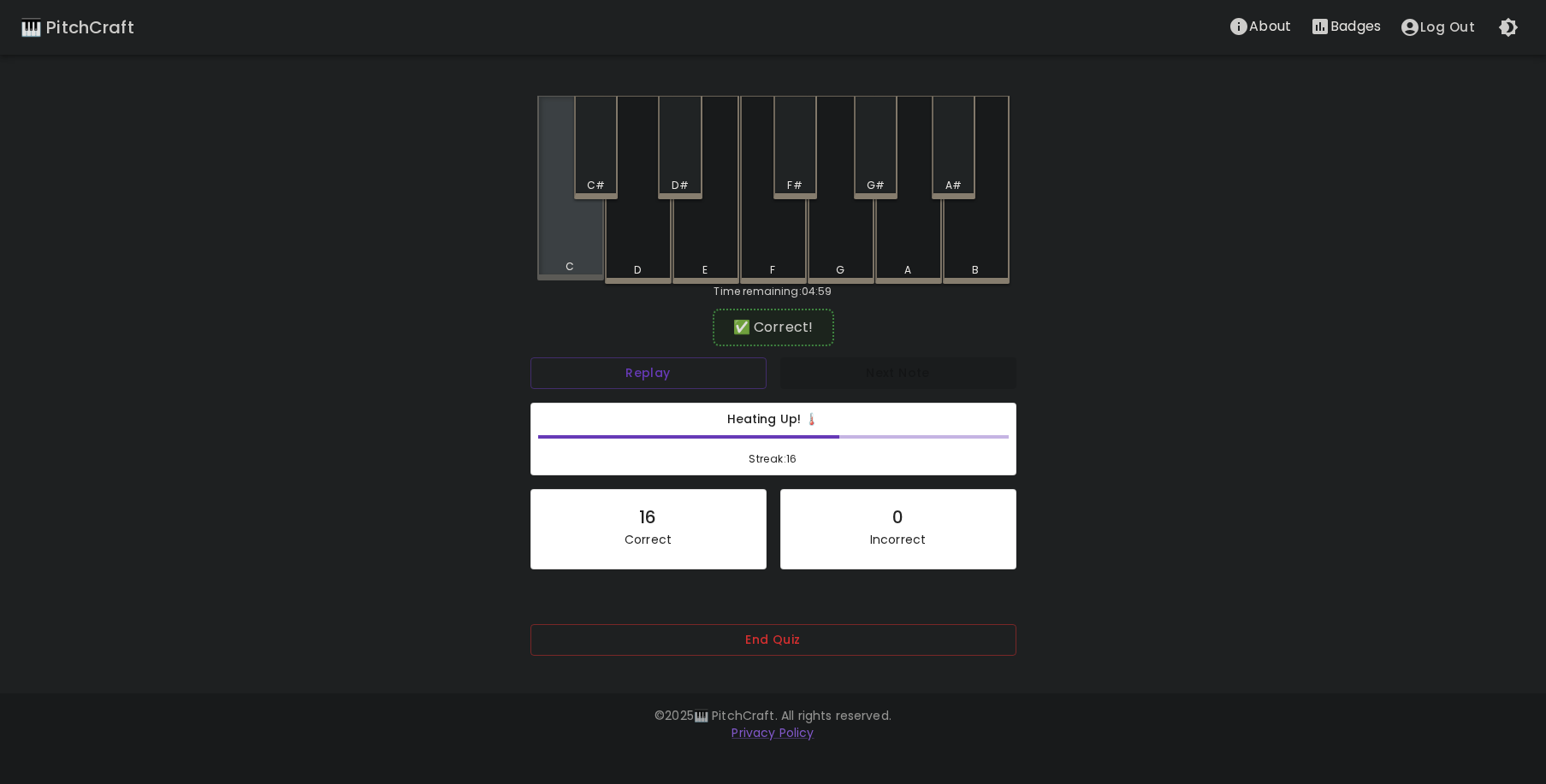
click at [575, 248] on div "C" at bounding box center [570, 187] width 67 height 184
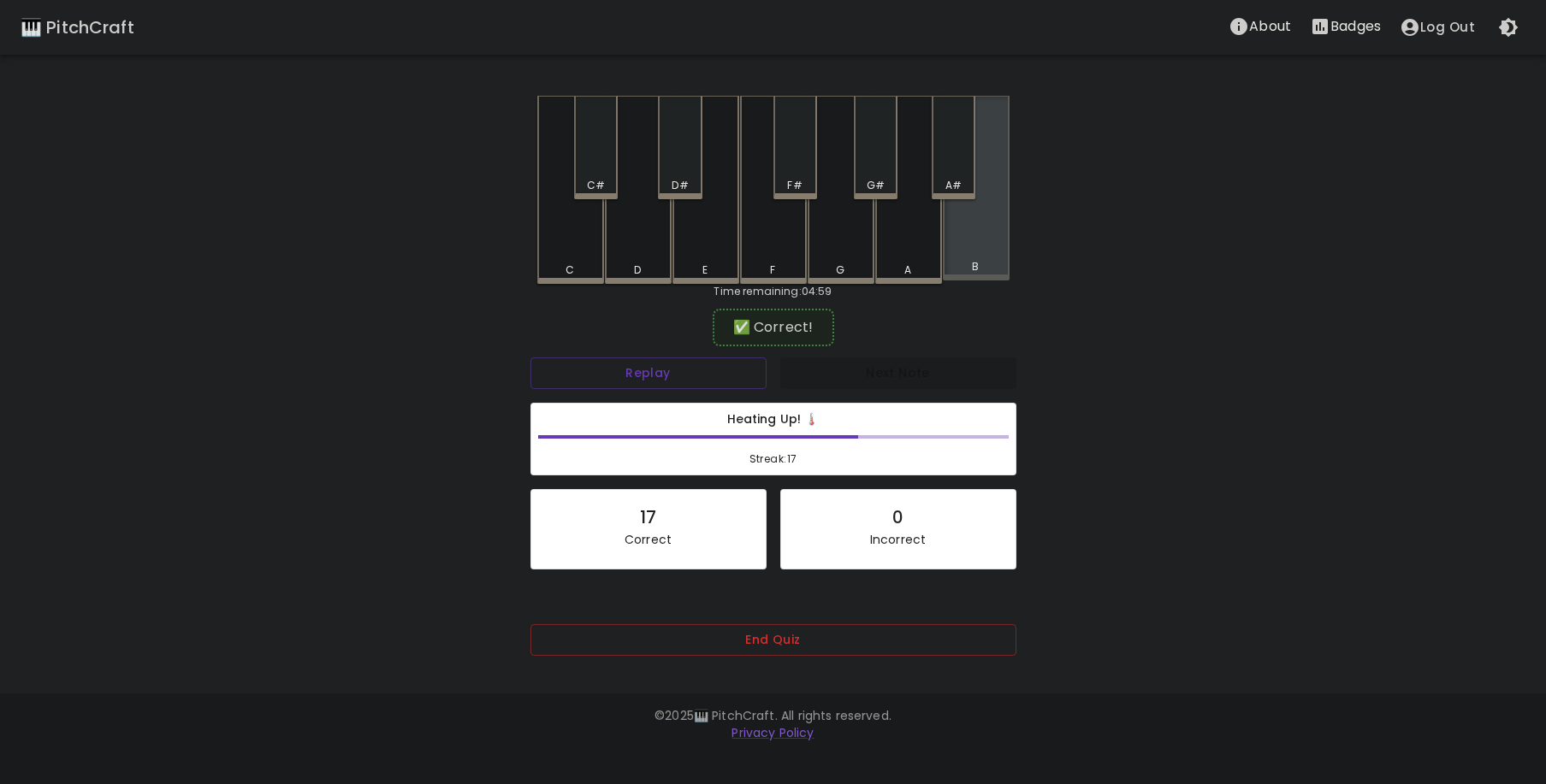
click at [956, 259] on div "B" at bounding box center [976, 187] width 67 height 184
click at [597, 162] on div "C#" at bounding box center [596, 147] width 44 height 104
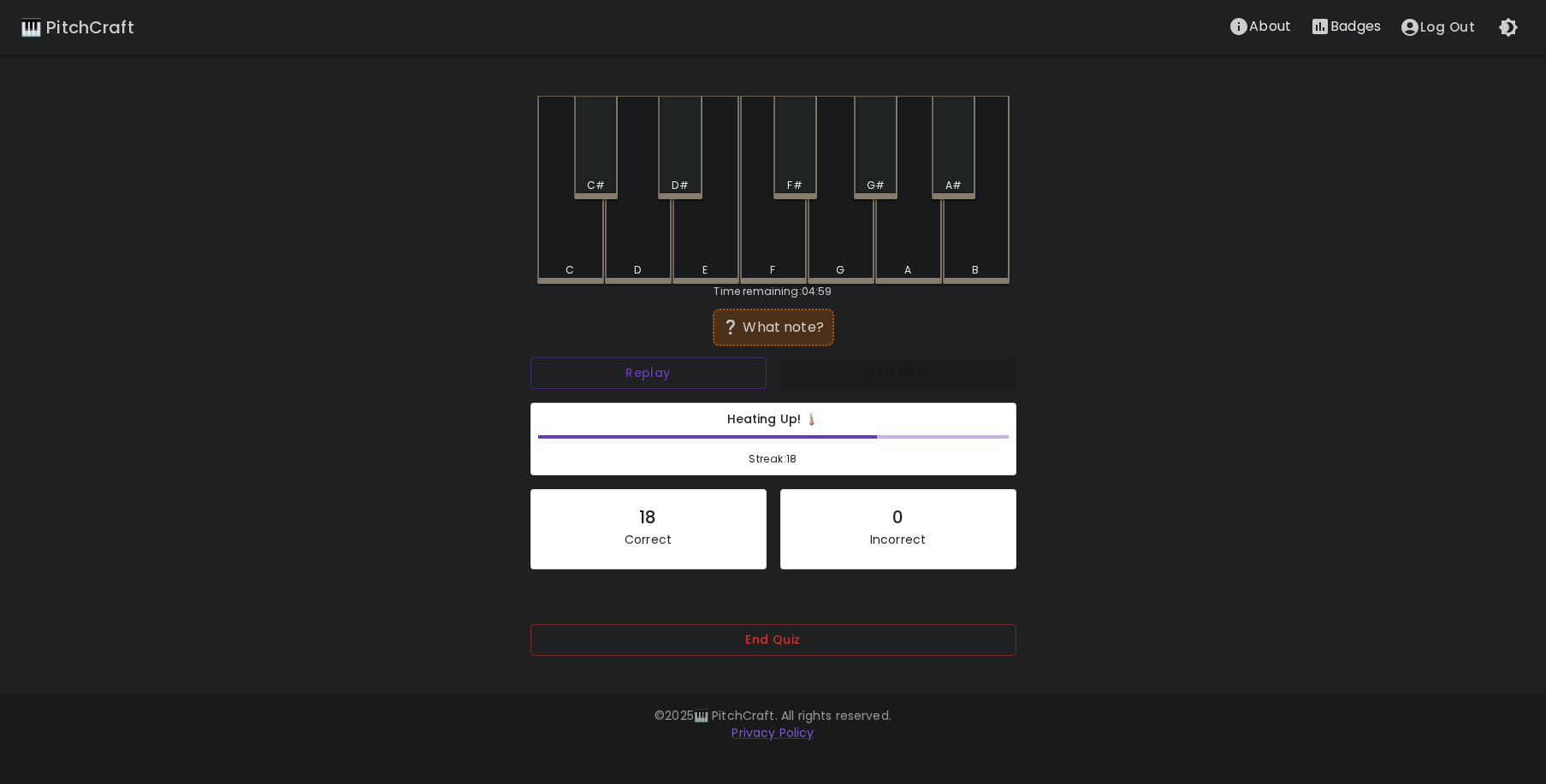
click at [799, 181] on div "F#" at bounding box center [794, 185] width 15 height 15
click at [680, 172] on div "D#" at bounding box center [680, 147] width 44 height 104
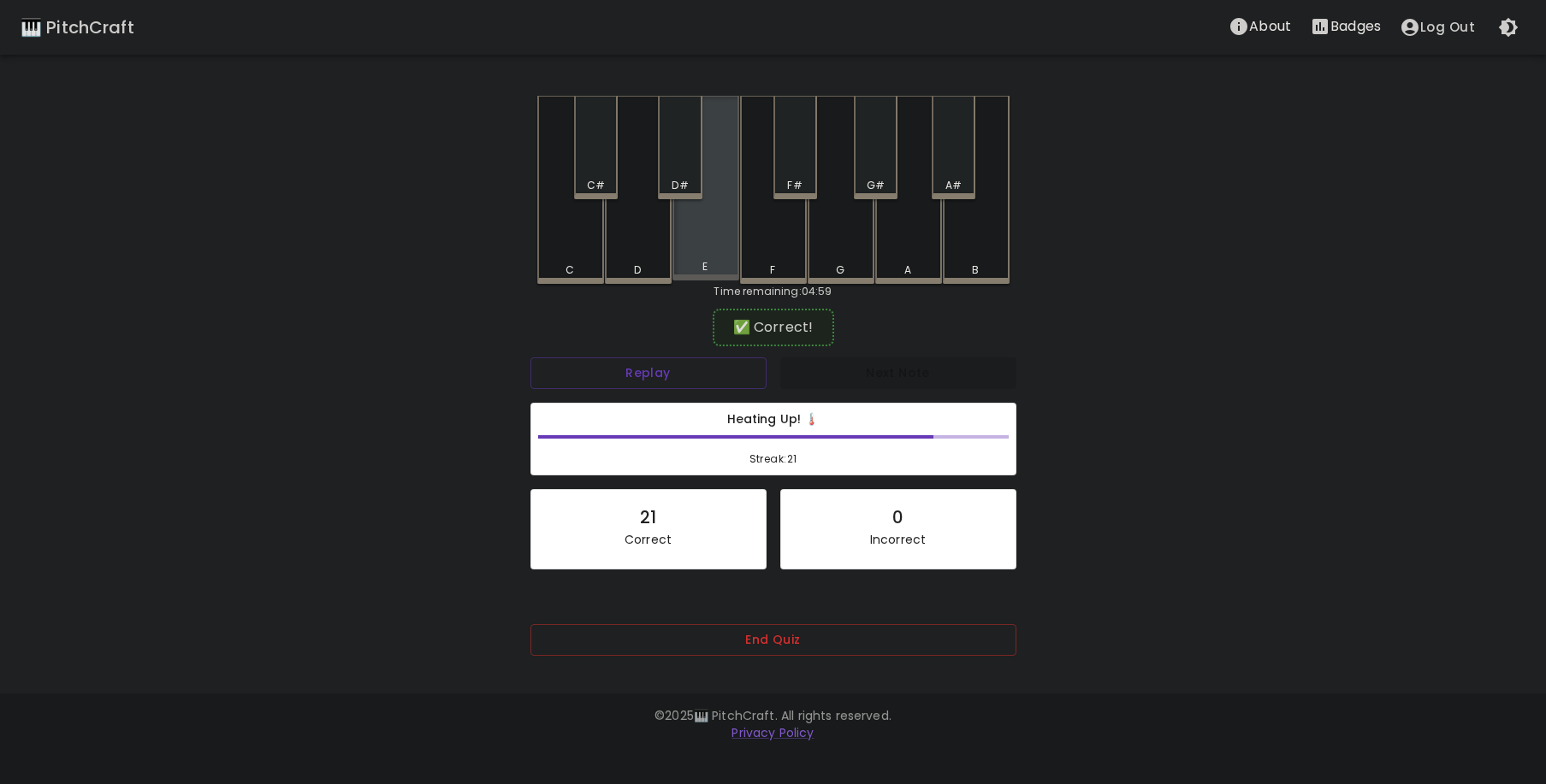
click at [687, 239] on div "E" at bounding box center [706, 187] width 67 height 184
click at [887, 154] on div "G#" at bounding box center [876, 147] width 44 height 104
click at [787, 164] on div "F#" at bounding box center [795, 147] width 44 height 104
click at [578, 174] on div "C#" at bounding box center [596, 147] width 44 height 104
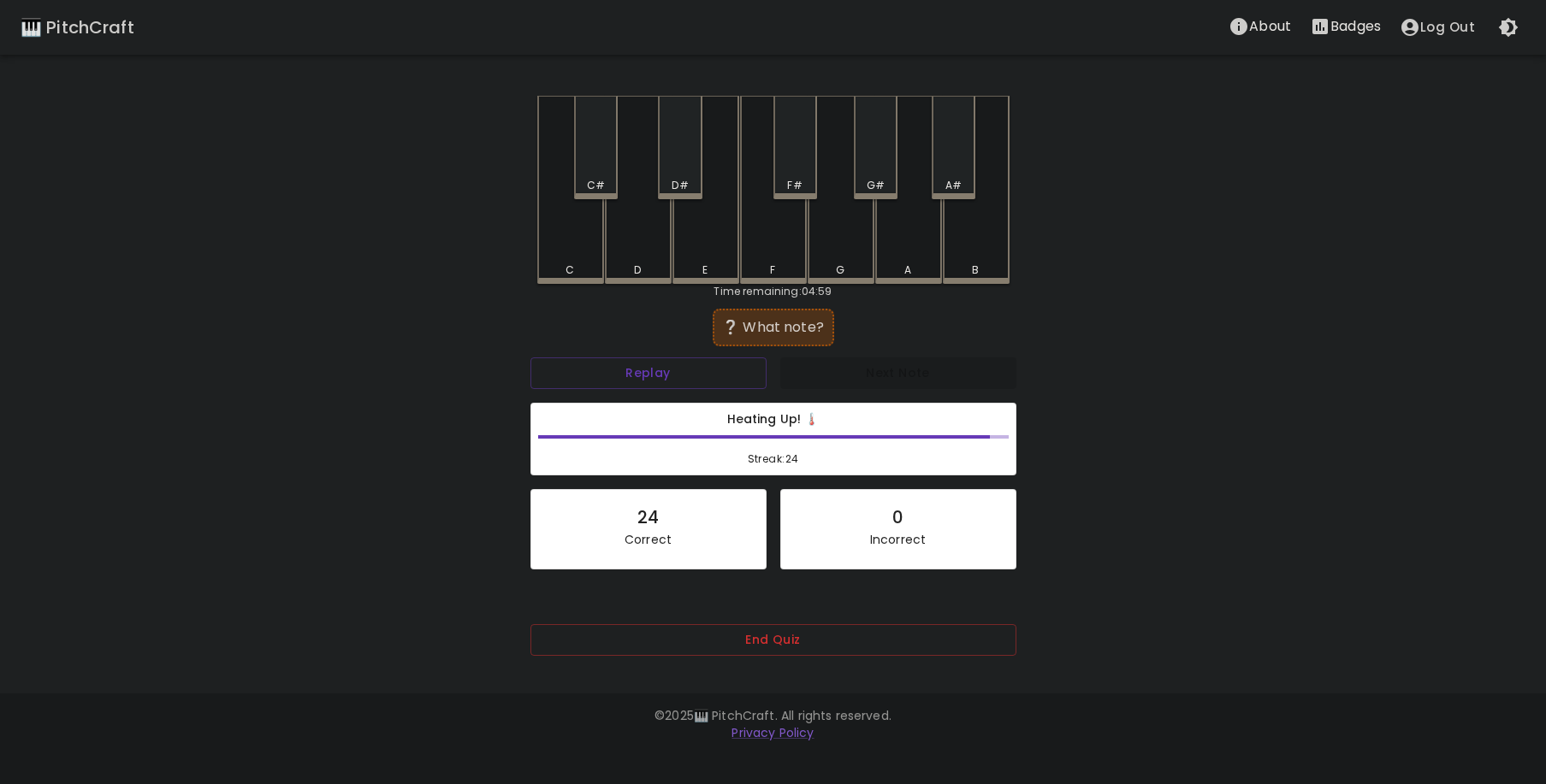
click at [943, 184] on div "A#" at bounding box center [954, 185] width 40 height 15
click at [601, 166] on div "C#" at bounding box center [596, 147] width 44 height 104
click at [899, 256] on div "A" at bounding box center [908, 189] width 67 height 188
click at [953, 174] on div "A#" at bounding box center [954, 147] width 44 height 104
click at [672, 184] on div "D#" at bounding box center [680, 185] width 16 height 15
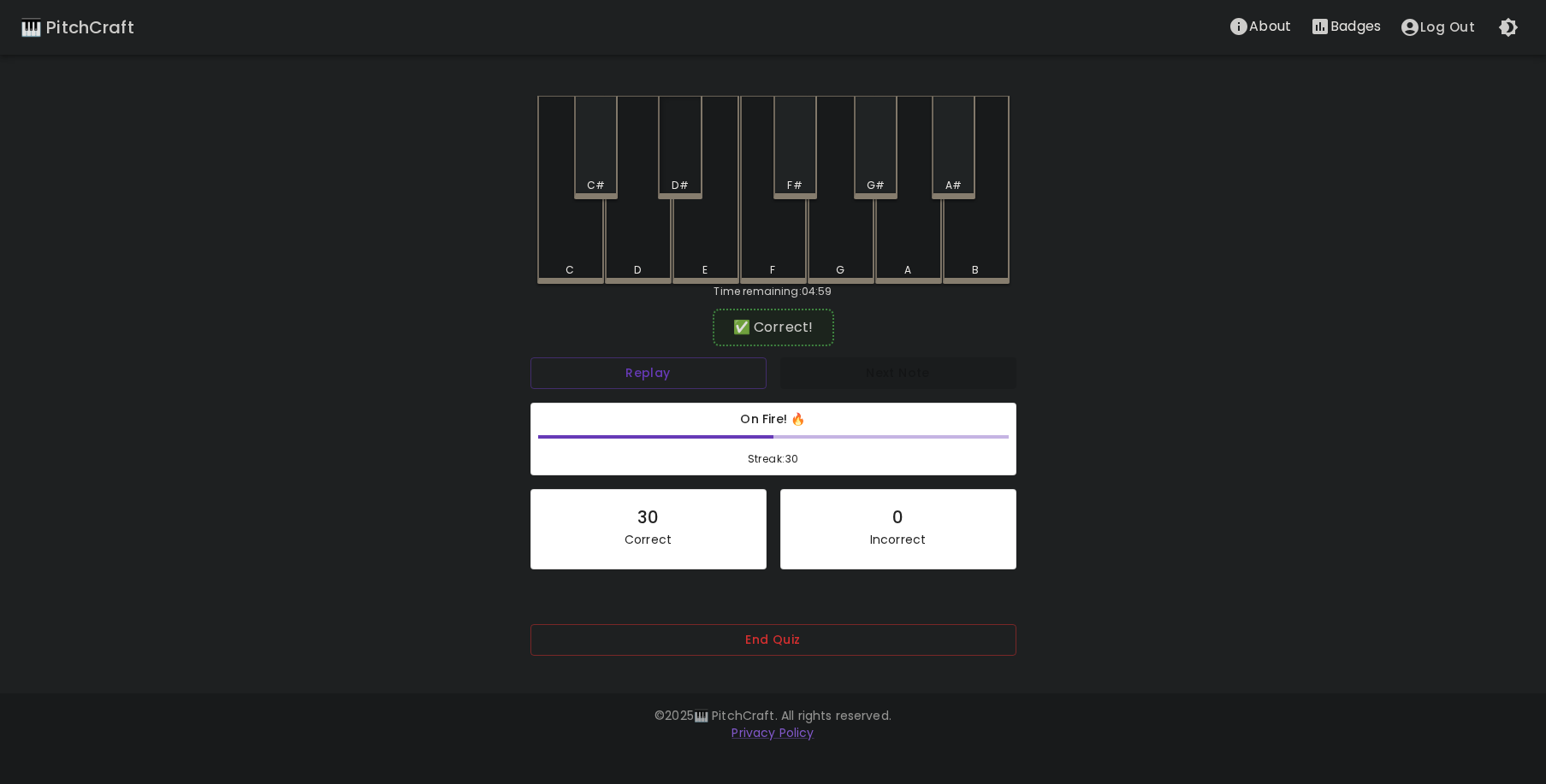
click at [674, 184] on div "D#" at bounding box center [680, 185] width 16 height 15
click at [970, 242] on div "B" at bounding box center [976, 187] width 67 height 184
click at [925, 242] on div "A" at bounding box center [908, 189] width 67 height 188
click at [713, 251] on div "E" at bounding box center [706, 187] width 67 height 184
click at [606, 171] on div "C#" at bounding box center [596, 147] width 44 height 104
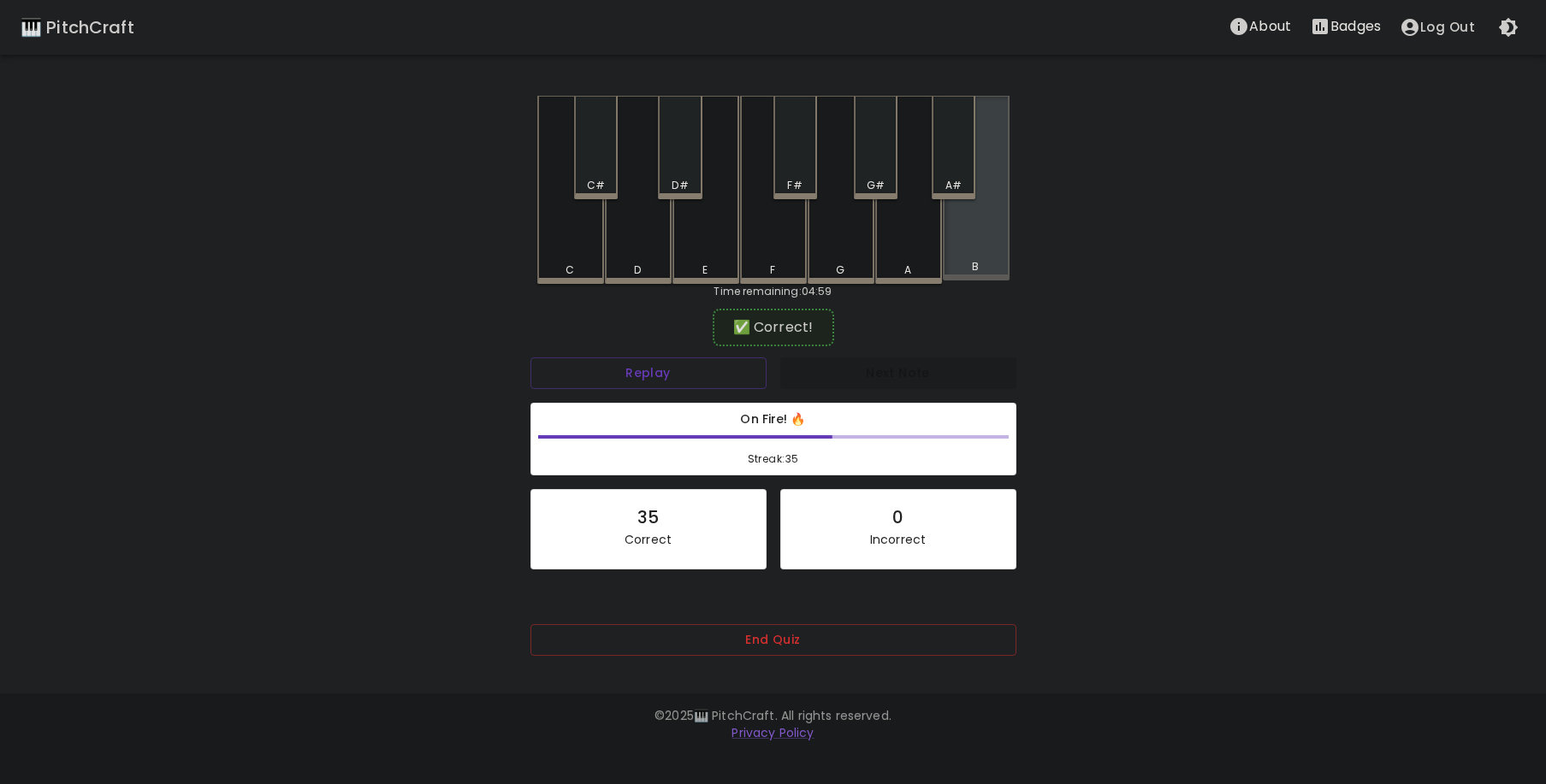
click at [962, 255] on div "B" at bounding box center [976, 187] width 67 height 184
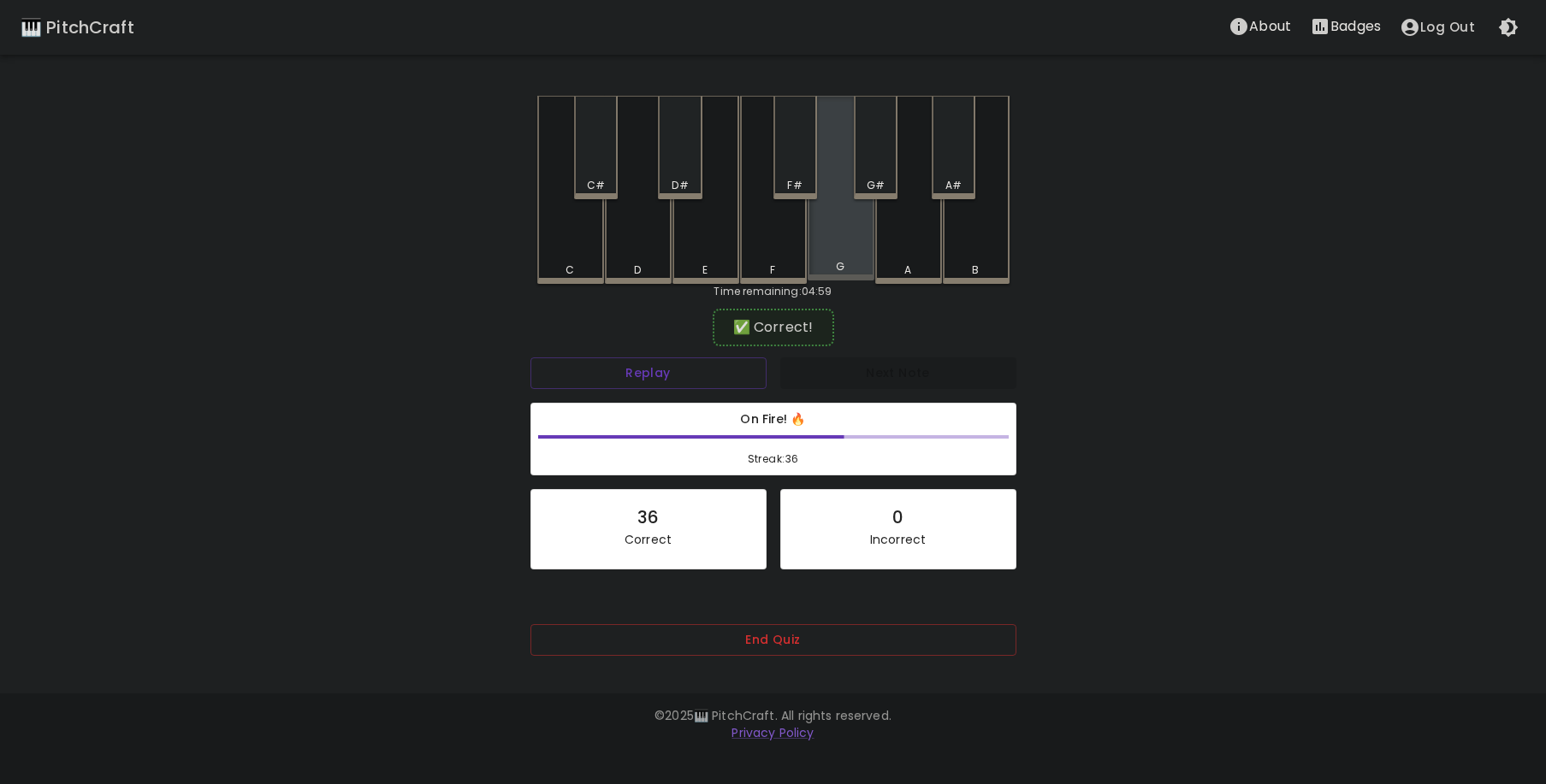
click at [847, 229] on div "G" at bounding box center [840, 187] width 67 height 184
click at [663, 182] on div "D#" at bounding box center [680, 185] width 40 height 15
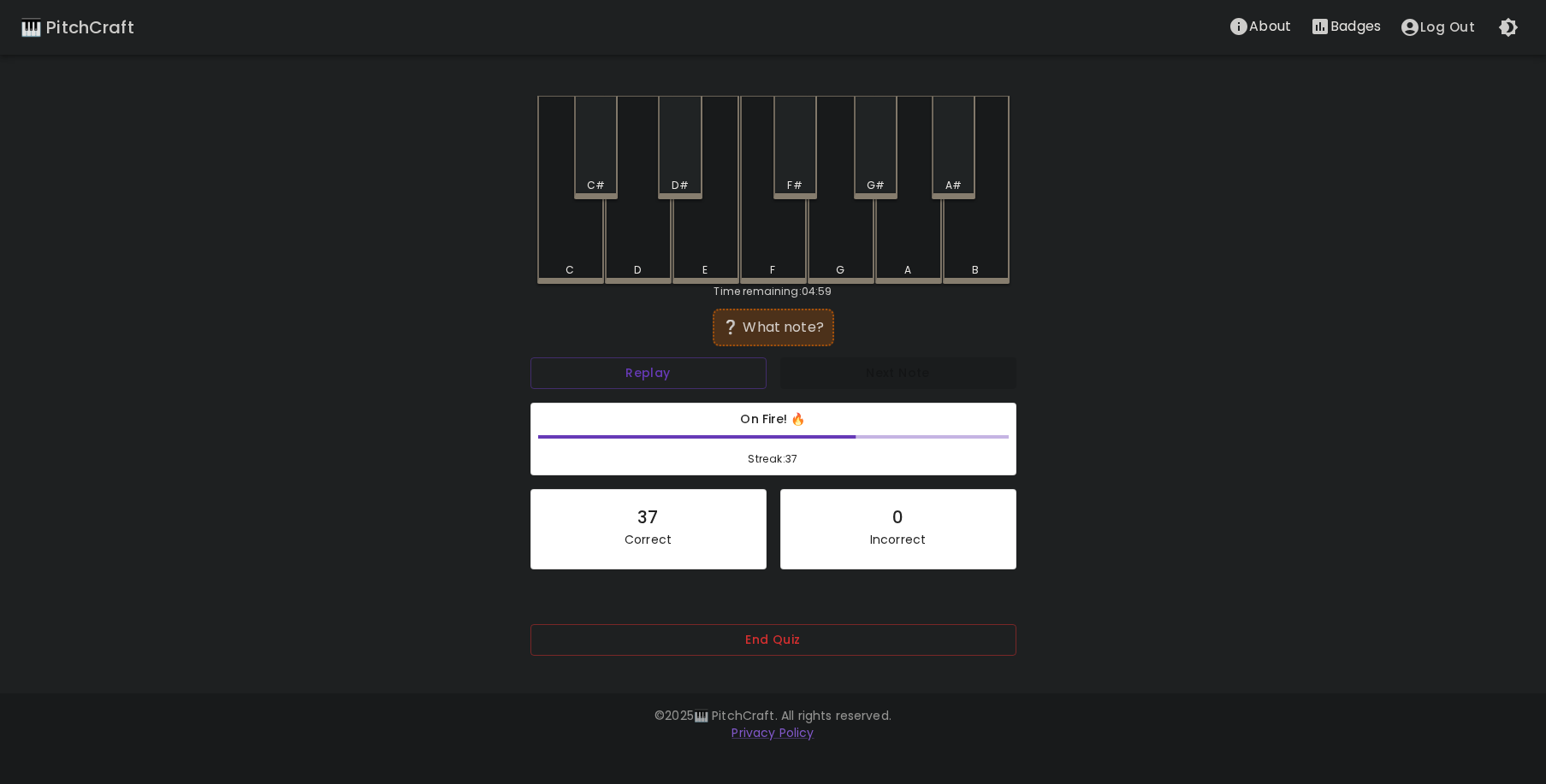
click at [896, 244] on div "A" at bounding box center [908, 189] width 67 height 188
click at [592, 174] on div "C#" at bounding box center [596, 147] width 44 height 104
click at [849, 244] on div "G" at bounding box center [840, 189] width 67 height 188
click at [685, 166] on div "D#" at bounding box center [680, 147] width 44 height 104
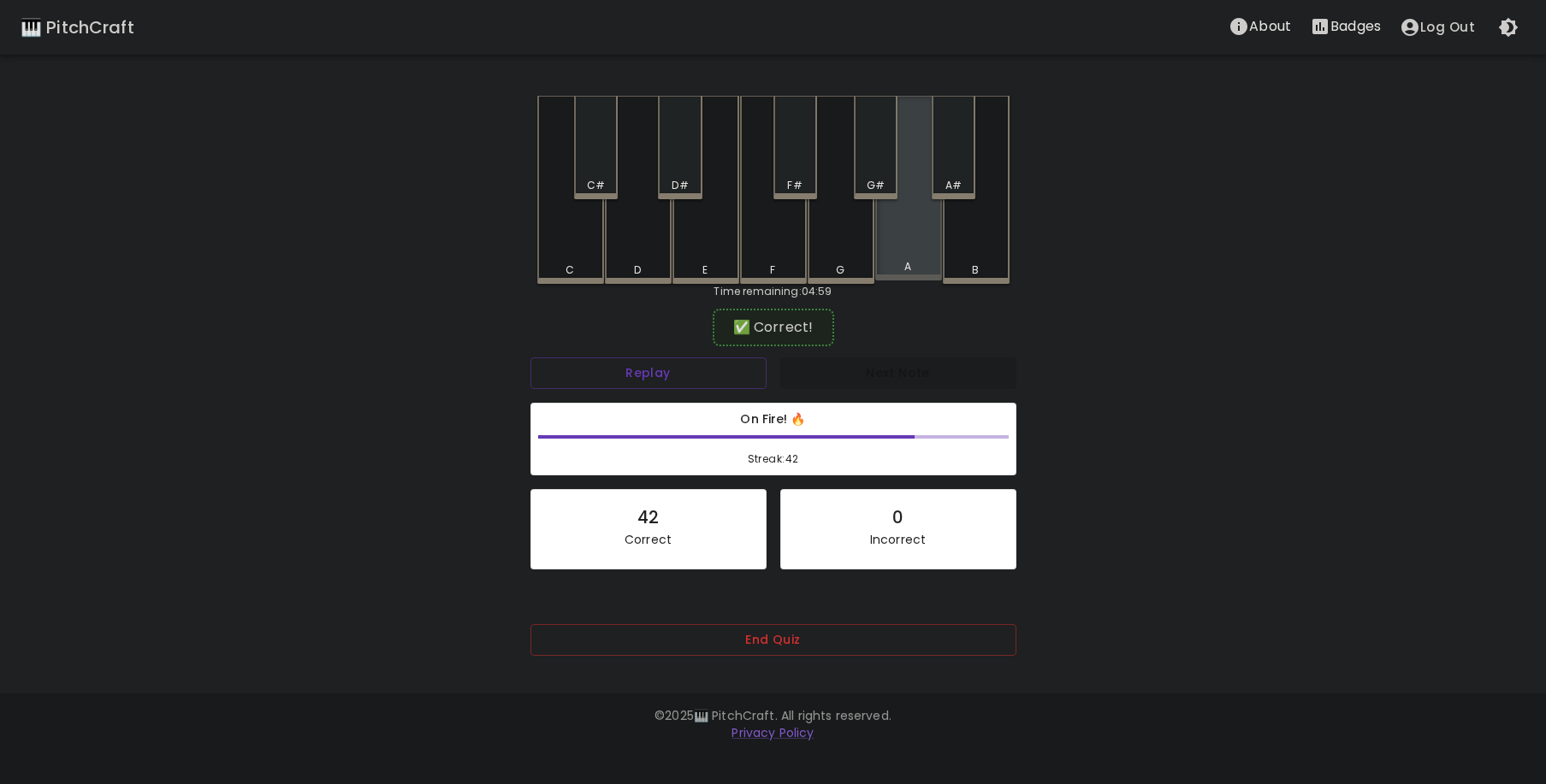
click at [922, 252] on div "A" at bounding box center [908, 187] width 67 height 184
click at [954, 173] on div "A#" at bounding box center [954, 147] width 44 height 104
click at [924, 243] on div "A" at bounding box center [908, 189] width 67 height 188
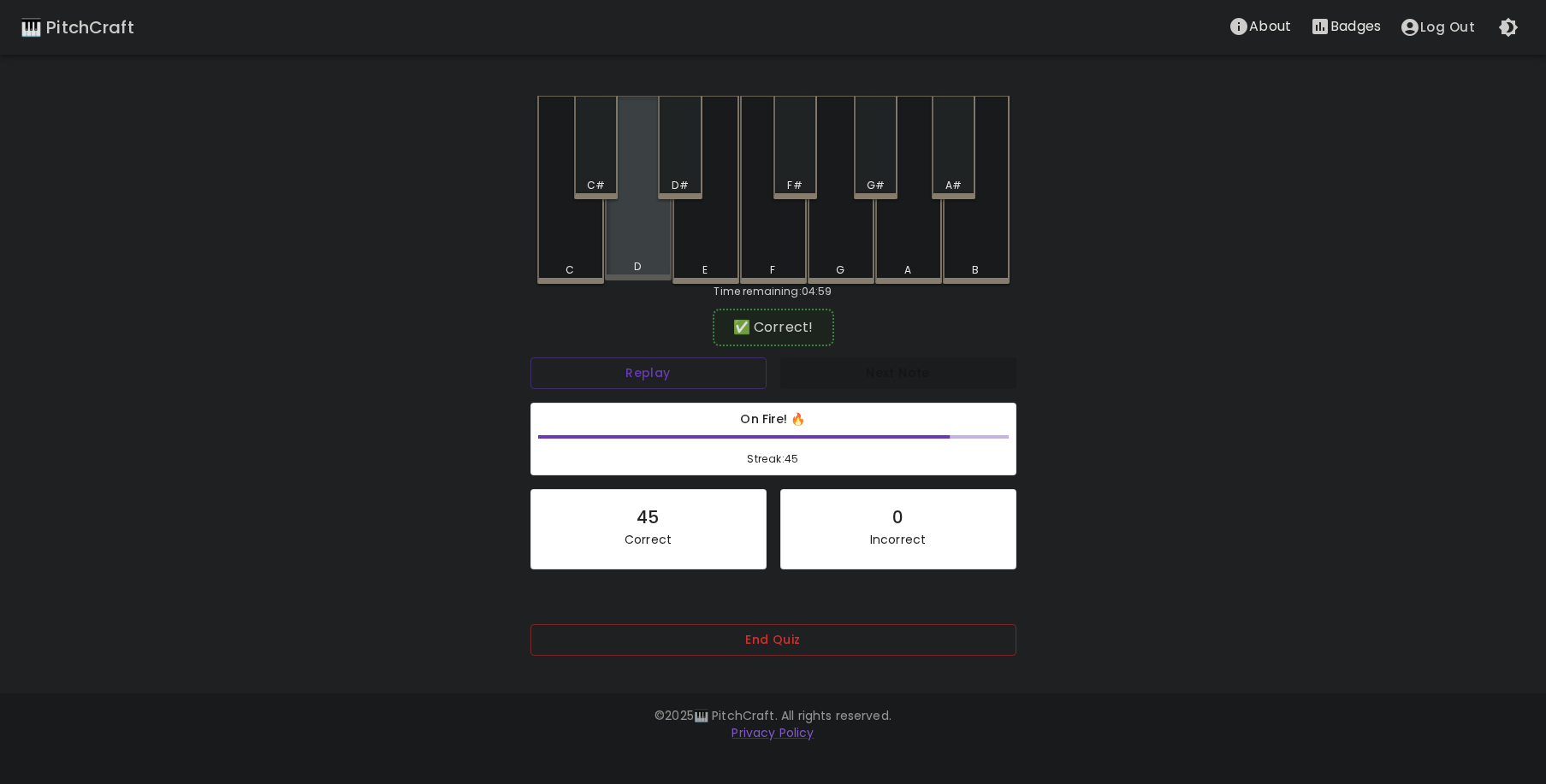
click at [650, 239] on div "D" at bounding box center [638, 187] width 67 height 184
click at [751, 240] on div "F" at bounding box center [773, 189] width 67 height 188
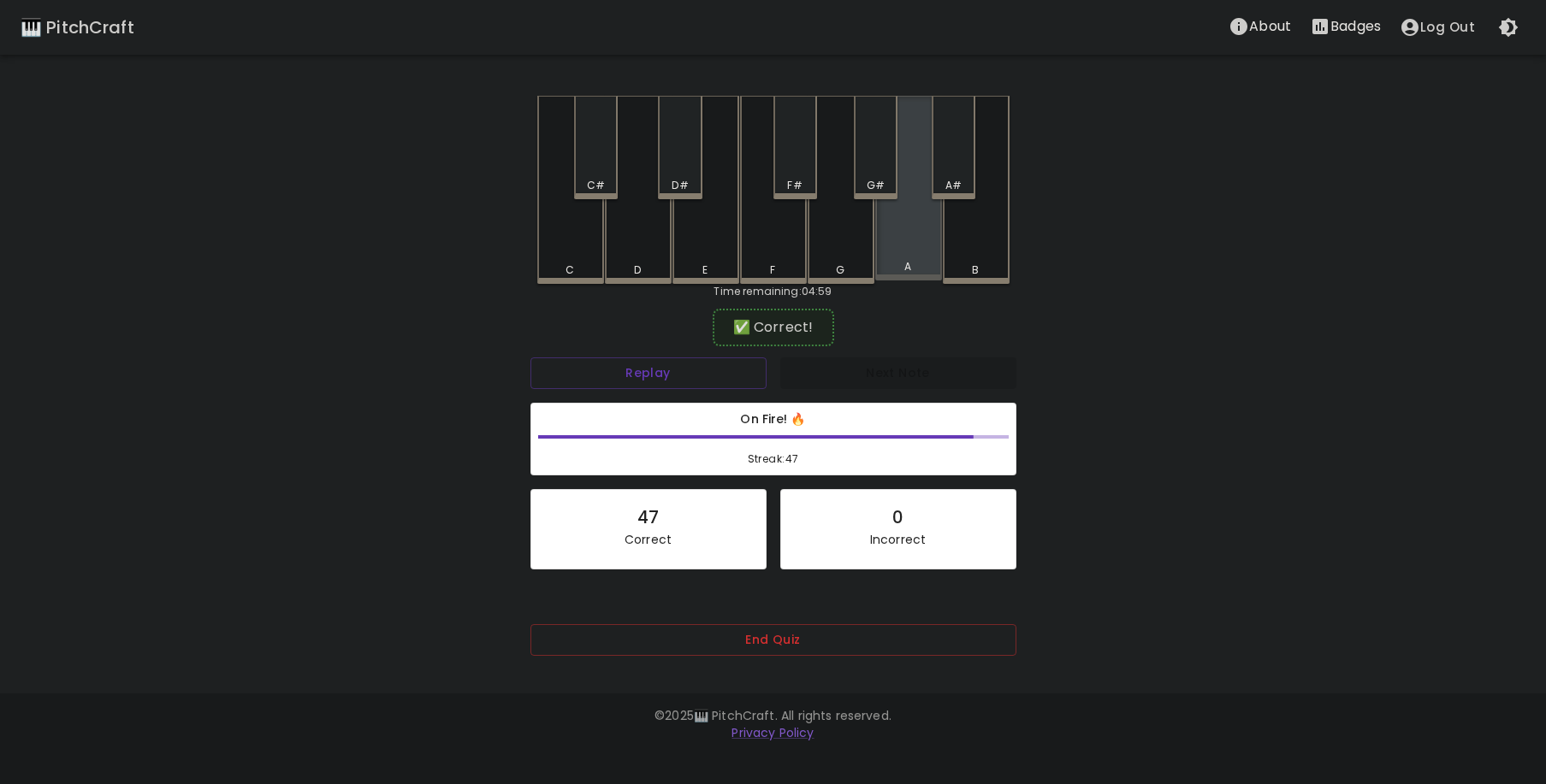
click at [896, 251] on div "A" at bounding box center [908, 187] width 67 height 184
click at [876, 166] on div "G#" at bounding box center [876, 147] width 44 height 104
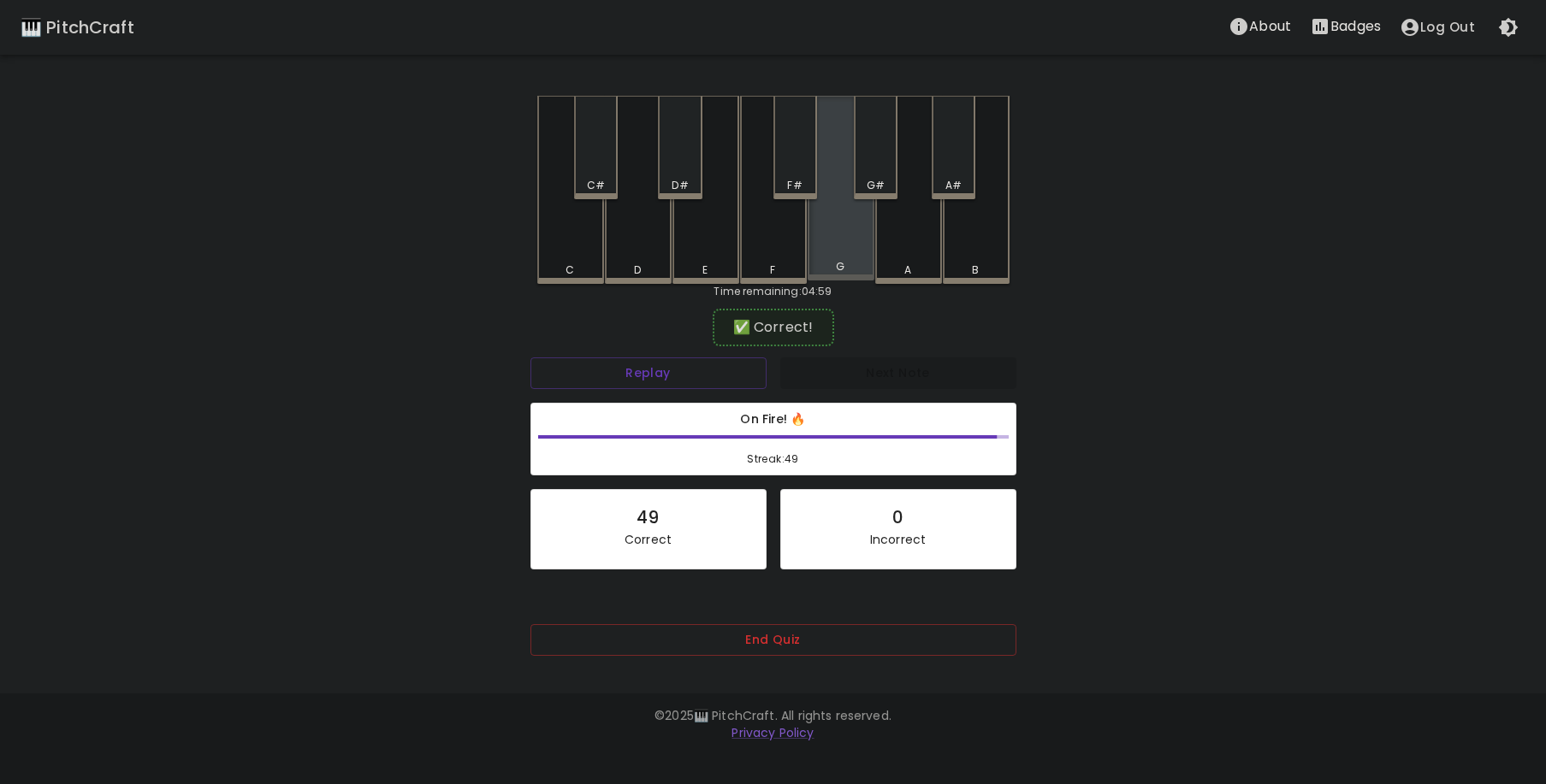
click at [835, 234] on div "G" at bounding box center [840, 187] width 67 height 184
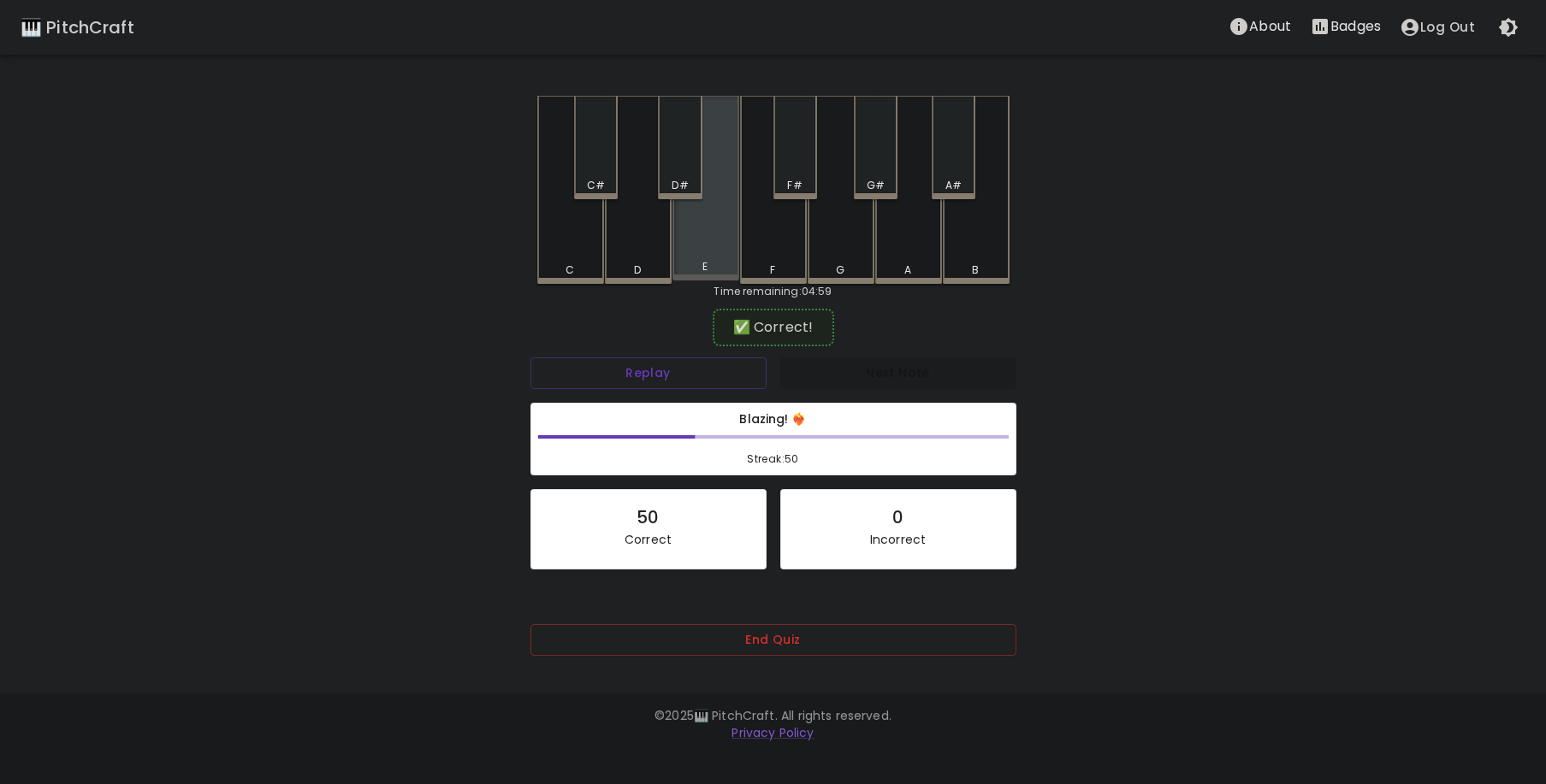
click at [675, 221] on div "E" at bounding box center [706, 187] width 67 height 184
click at [786, 156] on div "F#" at bounding box center [795, 147] width 44 height 104
click at [951, 172] on div "A#" at bounding box center [954, 147] width 44 height 104
click at [681, 164] on div "D#" at bounding box center [680, 147] width 44 height 104
click at [772, 235] on div "F" at bounding box center [773, 189] width 67 height 188
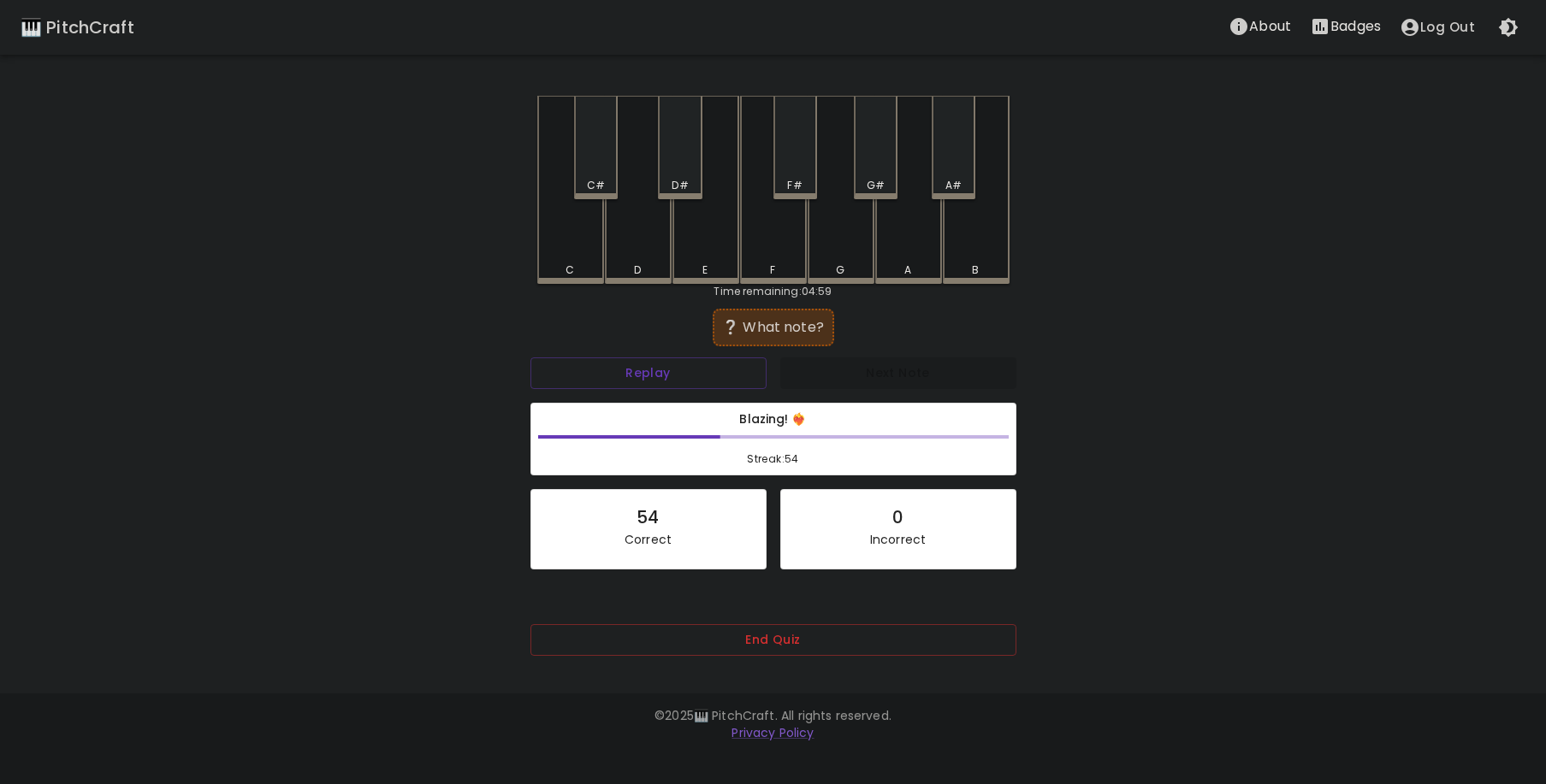
click at [669, 190] on div "D#" at bounding box center [680, 185] width 40 height 15
click at [779, 239] on div "F" at bounding box center [773, 187] width 67 height 184
click at [931, 245] on div "A" at bounding box center [908, 189] width 67 height 188
click at [650, 231] on div "D" at bounding box center [638, 189] width 67 height 188
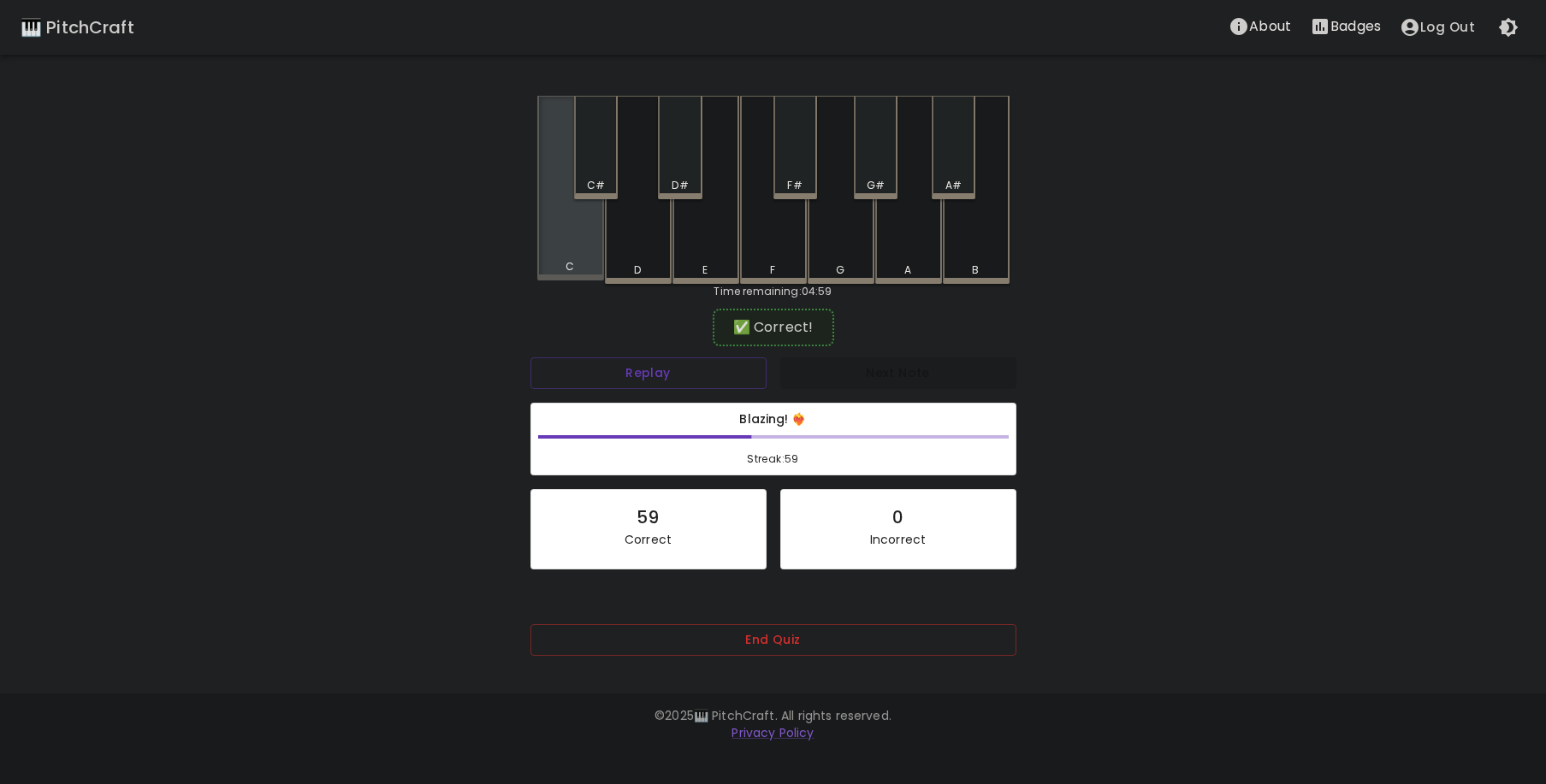
click at [589, 239] on div "C" at bounding box center [570, 187] width 67 height 184
click at [948, 174] on div "A#" at bounding box center [954, 147] width 44 height 104
click at [581, 242] on div "C" at bounding box center [570, 187] width 67 height 184
click at [961, 168] on div "A#" at bounding box center [954, 147] width 44 height 104
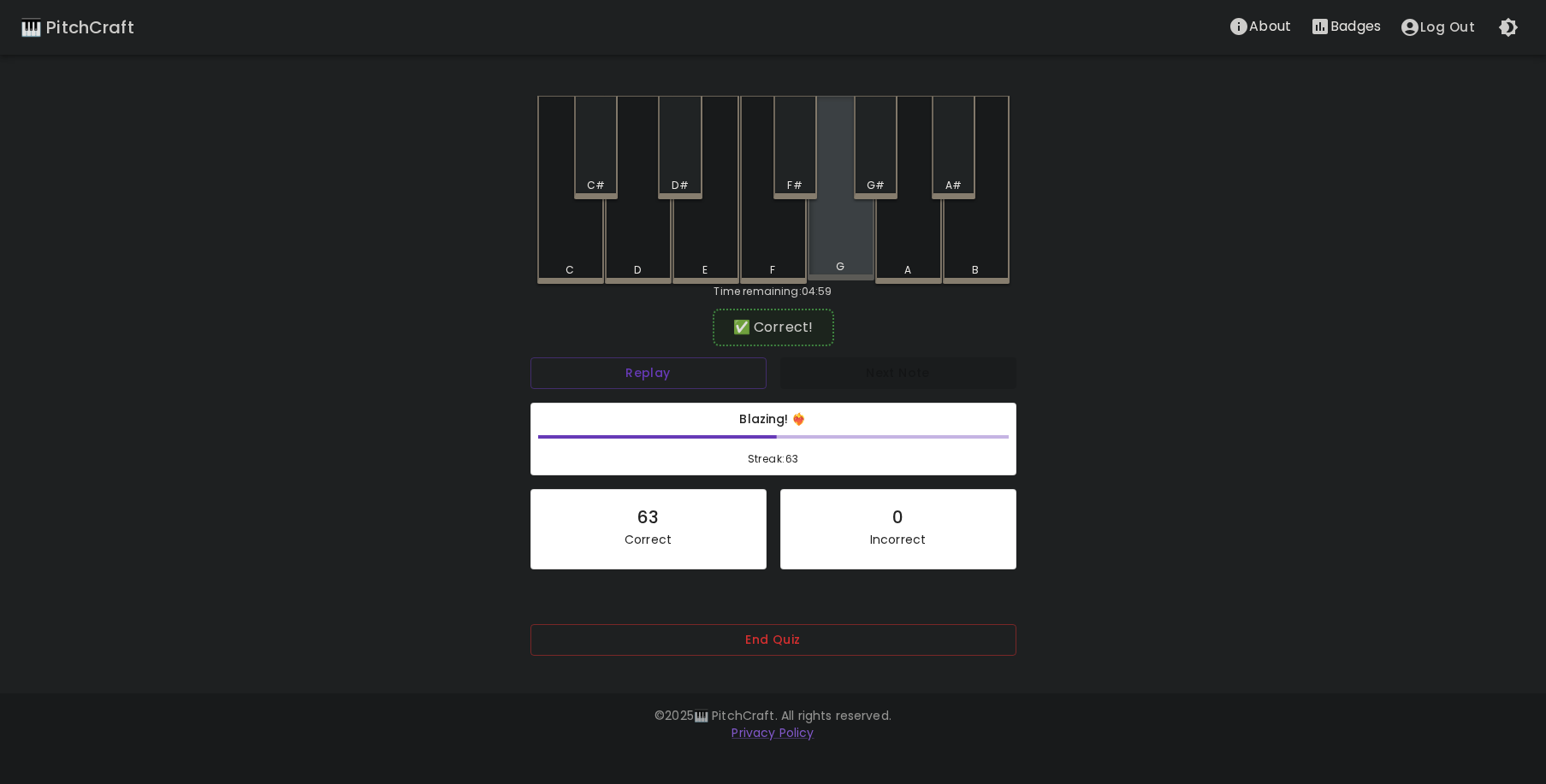
click at [850, 233] on div "G" at bounding box center [840, 187] width 67 height 184
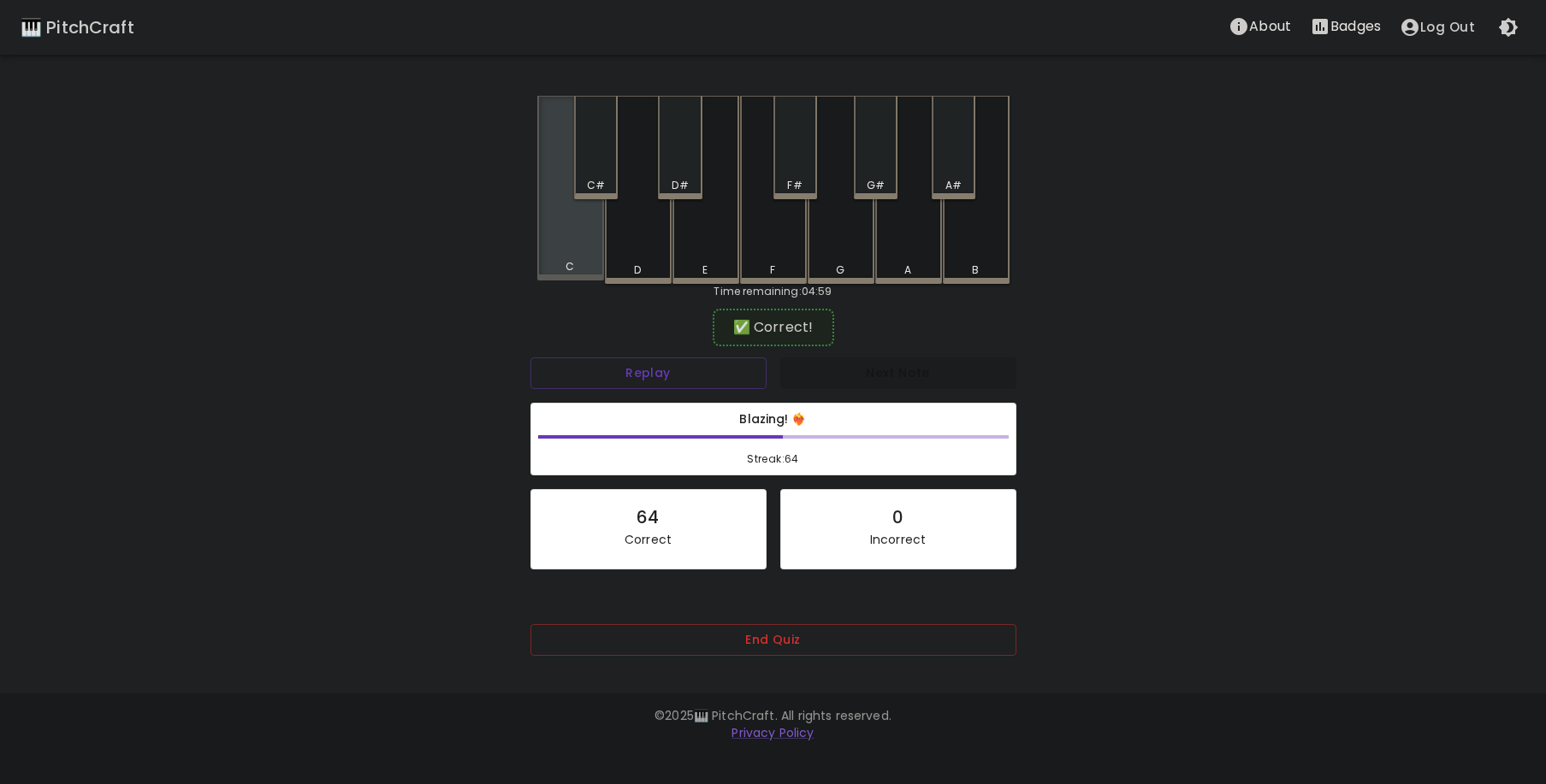
click at [582, 238] on div "C" at bounding box center [570, 187] width 67 height 184
click at [867, 182] on div "G#" at bounding box center [876, 185] width 18 height 15
click at [668, 152] on div "D#" at bounding box center [680, 147] width 44 height 104
click at [795, 170] on div "F#" at bounding box center [795, 147] width 44 height 104
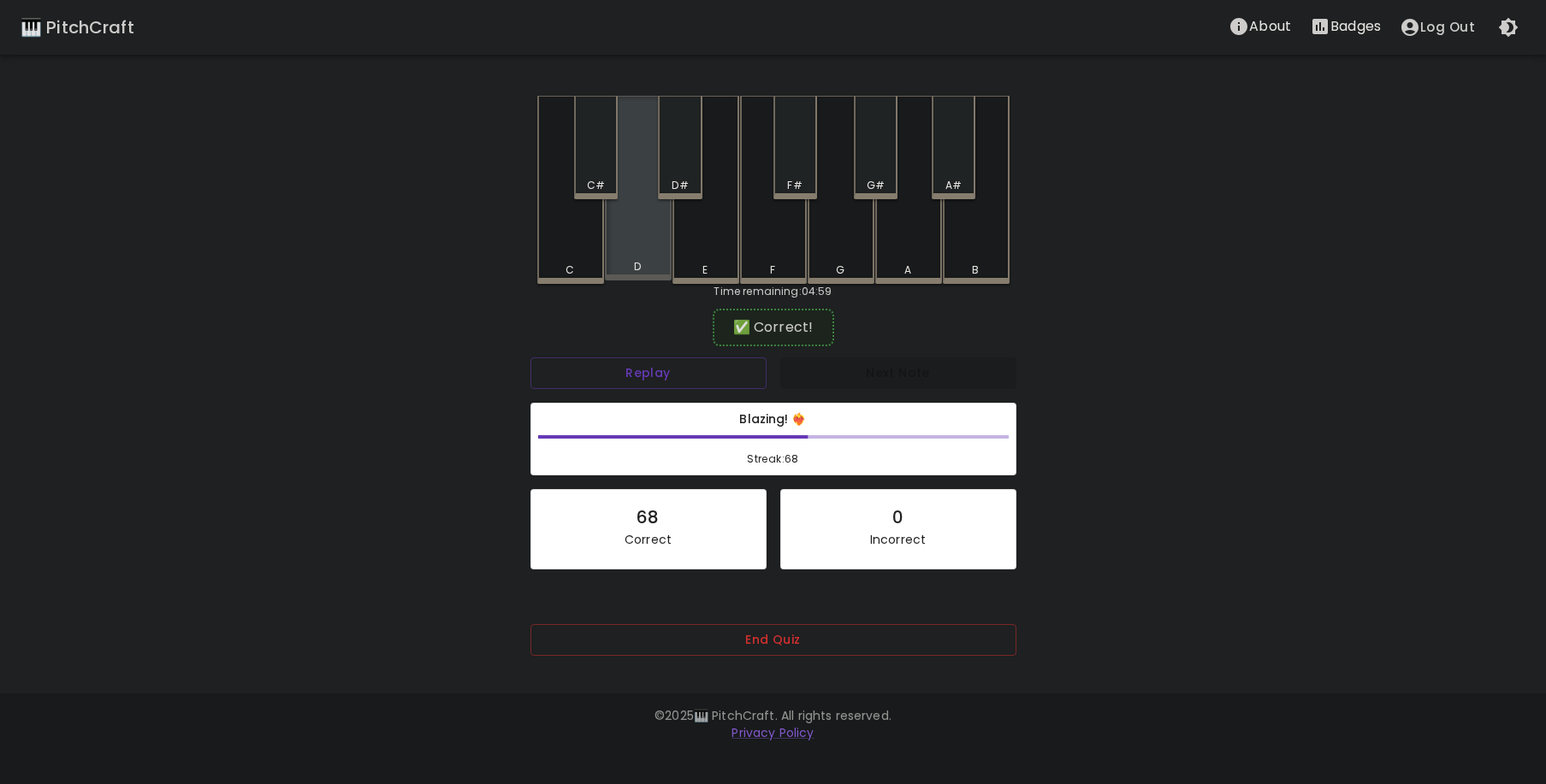
click at [650, 230] on div "D" at bounding box center [638, 187] width 67 height 184
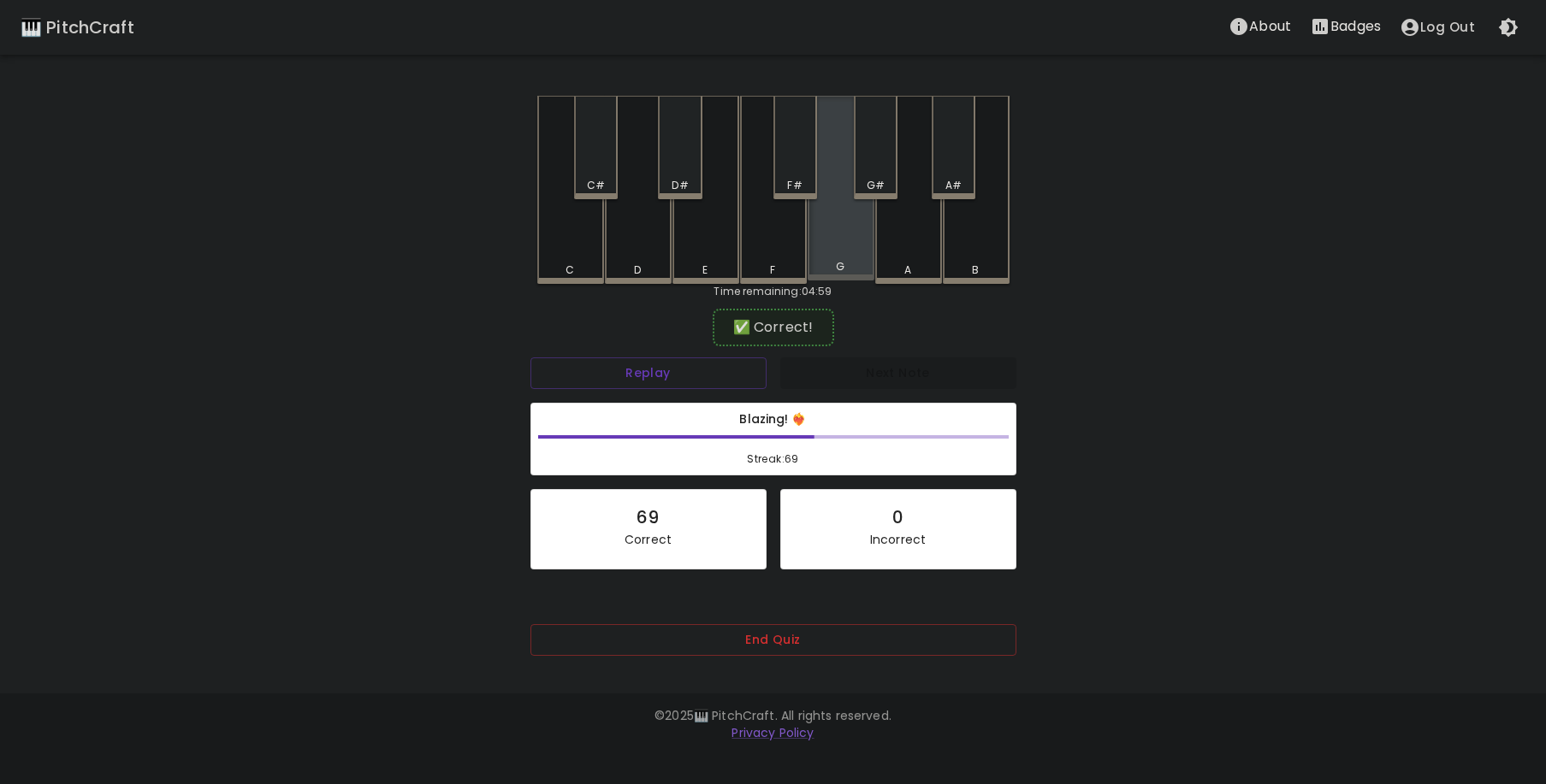
click at [834, 237] on div "G" at bounding box center [840, 187] width 67 height 184
click at [792, 172] on div "F#" at bounding box center [795, 147] width 44 height 104
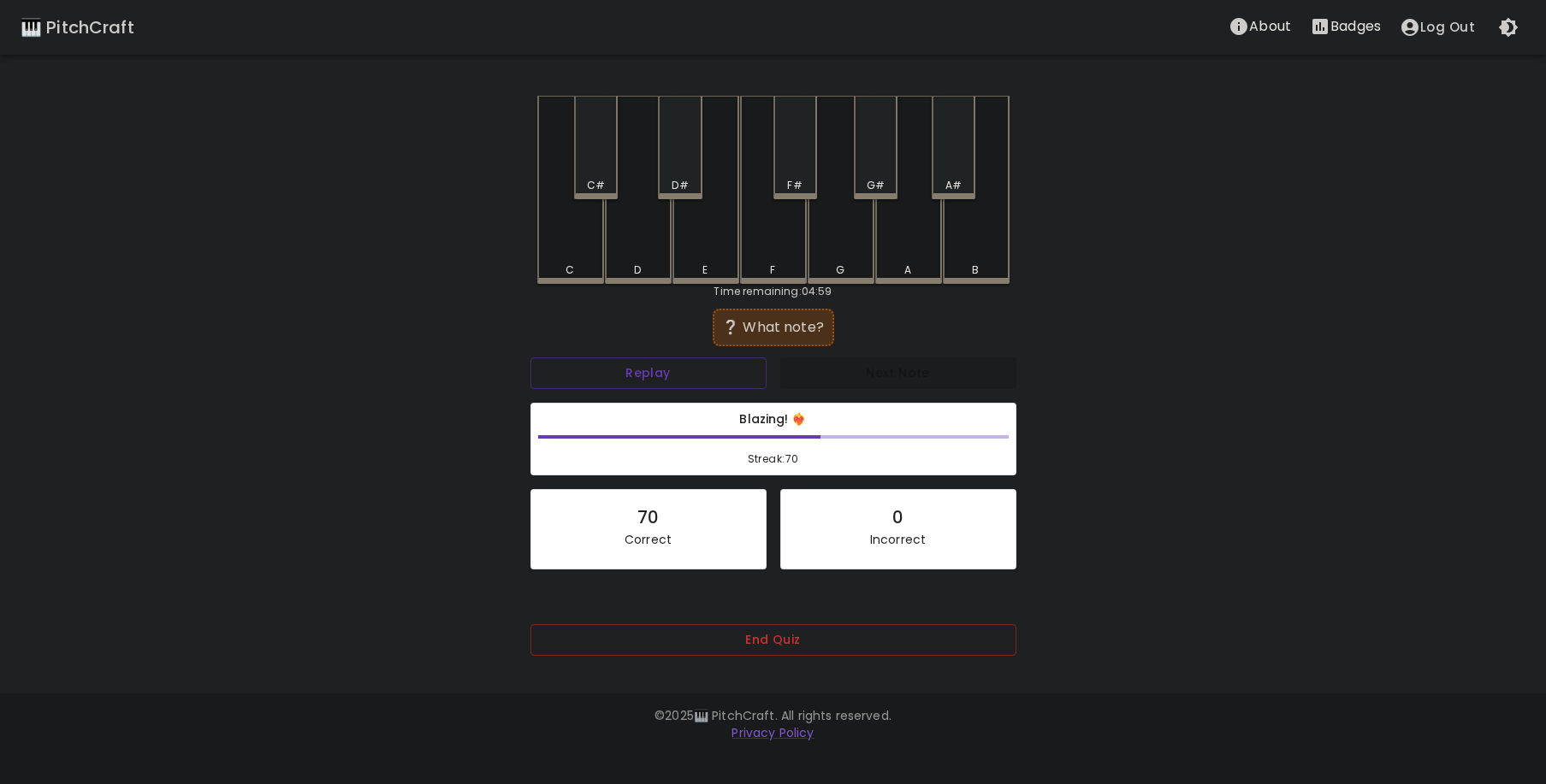
click at [835, 231] on div "G" at bounding box center [840, 189] width 67 height 188
click at [653, 230] on div "D" at bounding box center [638, 189] width 67 height 188
click at [831, 230] on div "G" at bounding box center [840, 189] width 67 height 188
click at [634, 251] on div "D" at bounding box center [638, 189] width 67 height 188
click at [691, 245] on div "E" at bounding box center [706, 187] width 67 height 184
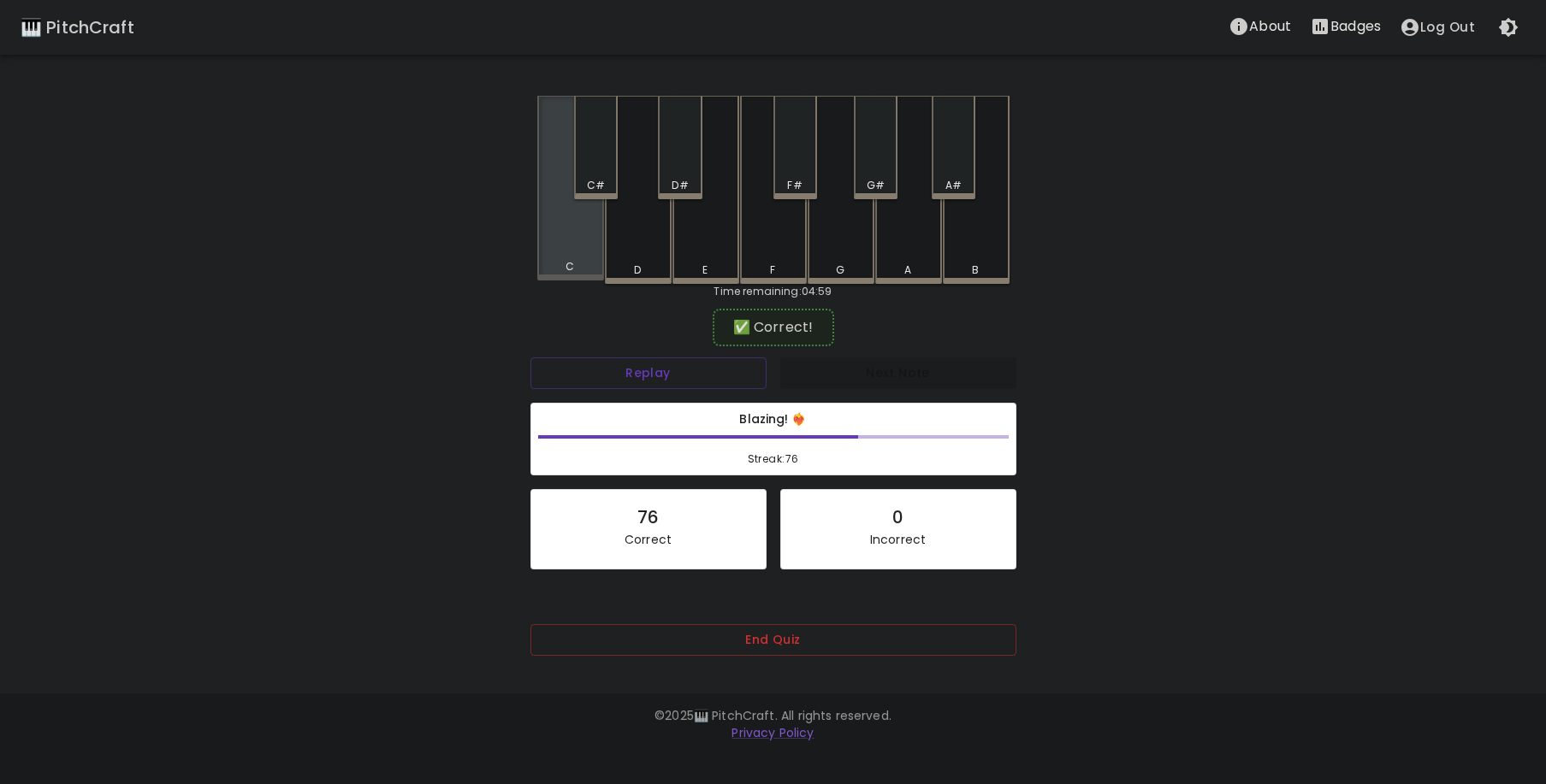
click at [590, 248] on div "C" at bounding box center [570, 187] width 67 height 184
click at [878, 184] on div "G#" at bounding box center [876, 185] width 18 height 15
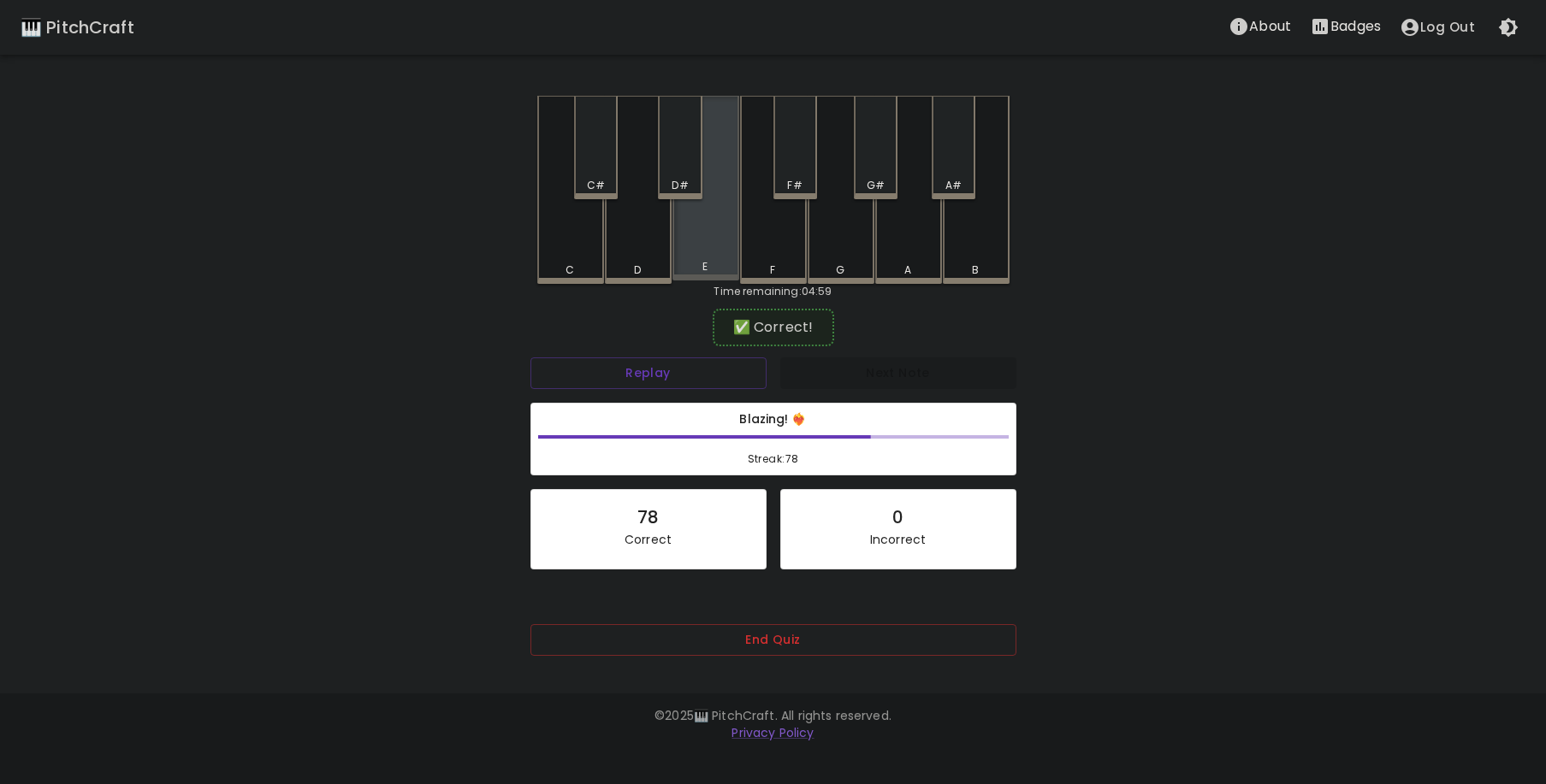
click at [710, 251] on div "E" at bounding box center [706, 187] width 67 height 184
click at [965, 252] on div "B" at bounding box center [976, 189] width 67 height 188
click at [888, 250] on div "A" at bounding box center [908, 189] width 67 height 188
click at [606, 166] on div "C#" at bounding box center [596, 147] width 44 height 104
click at [789, 177] on div "F#" at bounding box center [795, 147] width 44 height 104
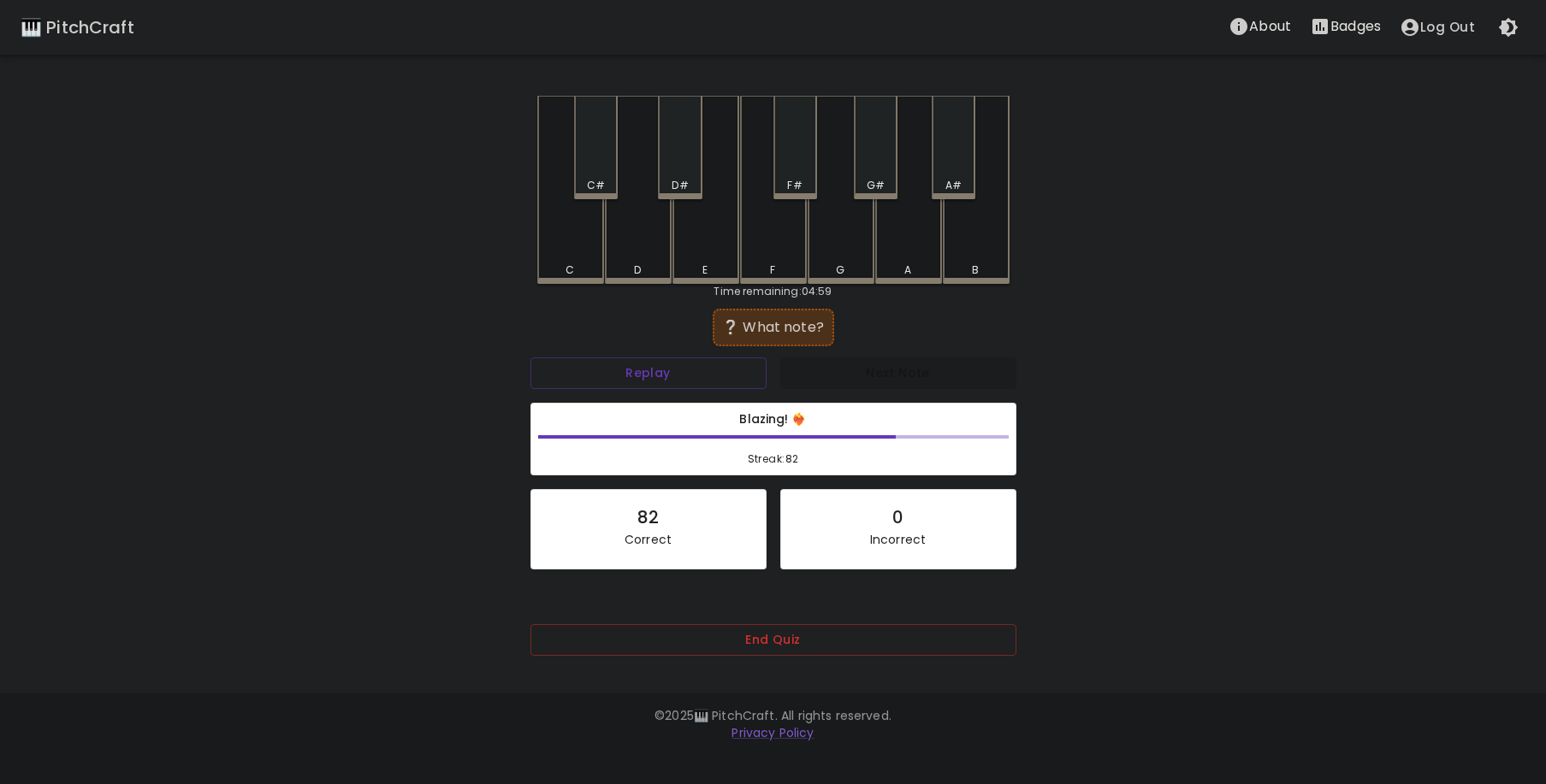
click at [608, 178] on div "C#" at bounding box center [596, 185] width 40 height 15
click at [685, 183] on div "D#" at bounding box center [680, 185] width 16 height 15
click at [587, 176] on div "C#" at bounding box center [596, 147] width 44 height 104
click at [713, 227] on div "E" at bounding box center [706, 189] width 67 height 188
click at [790, 174] on div "F#" at bounding box center [795, 147] width 44 height 104
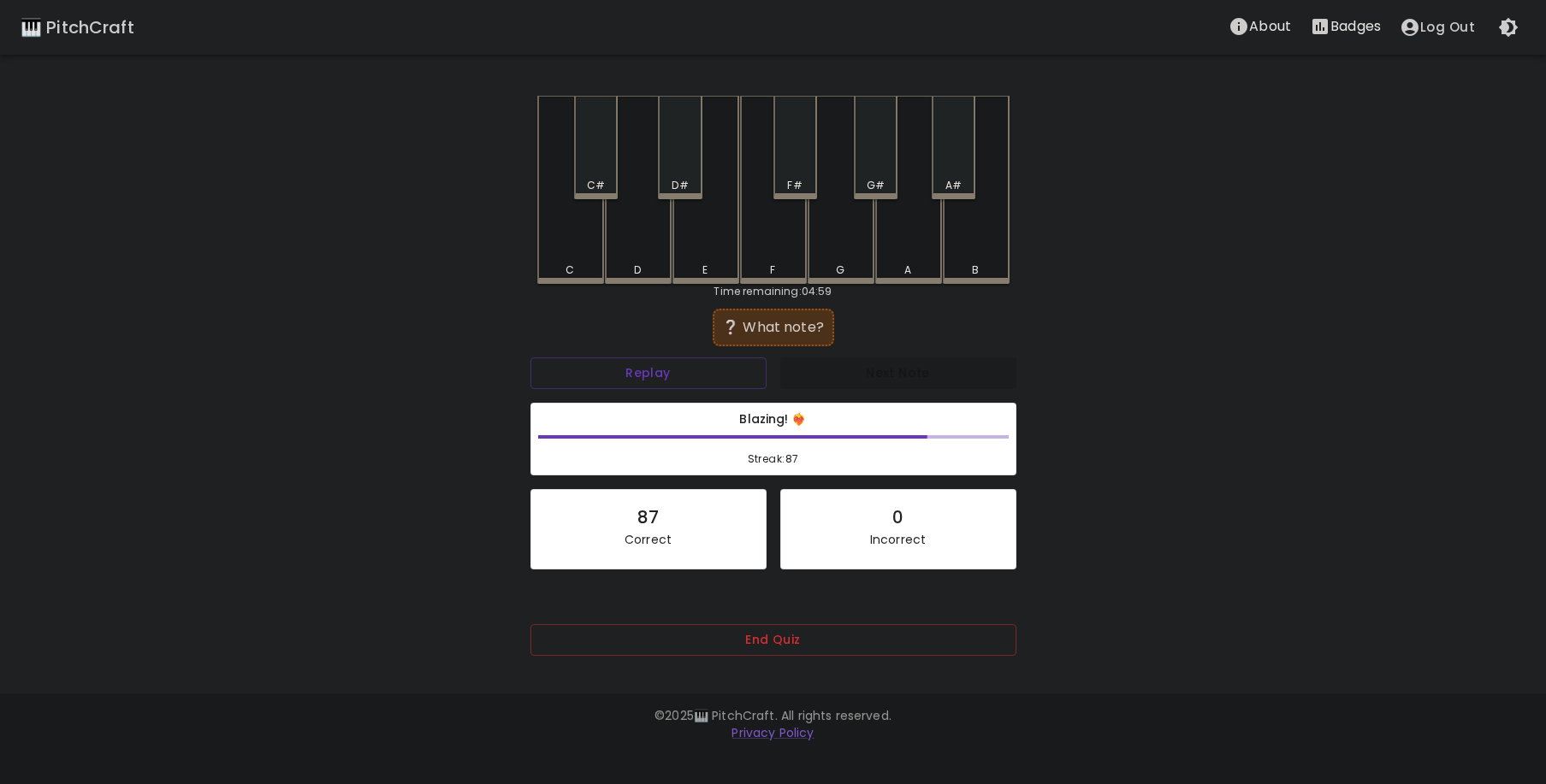
click at [570, 243] on div "C" at bounding box center [570, 189] width 67 height 188
click at [601, 167] on div "C#" at bounding box center [596, 147] width 44 height 104
click at [760, 248] on div "F" at bounding box center [773, 187] width 67 height 184
click at [696, 256] on div "E" at bounding box center [706, 189] width 67 height 188
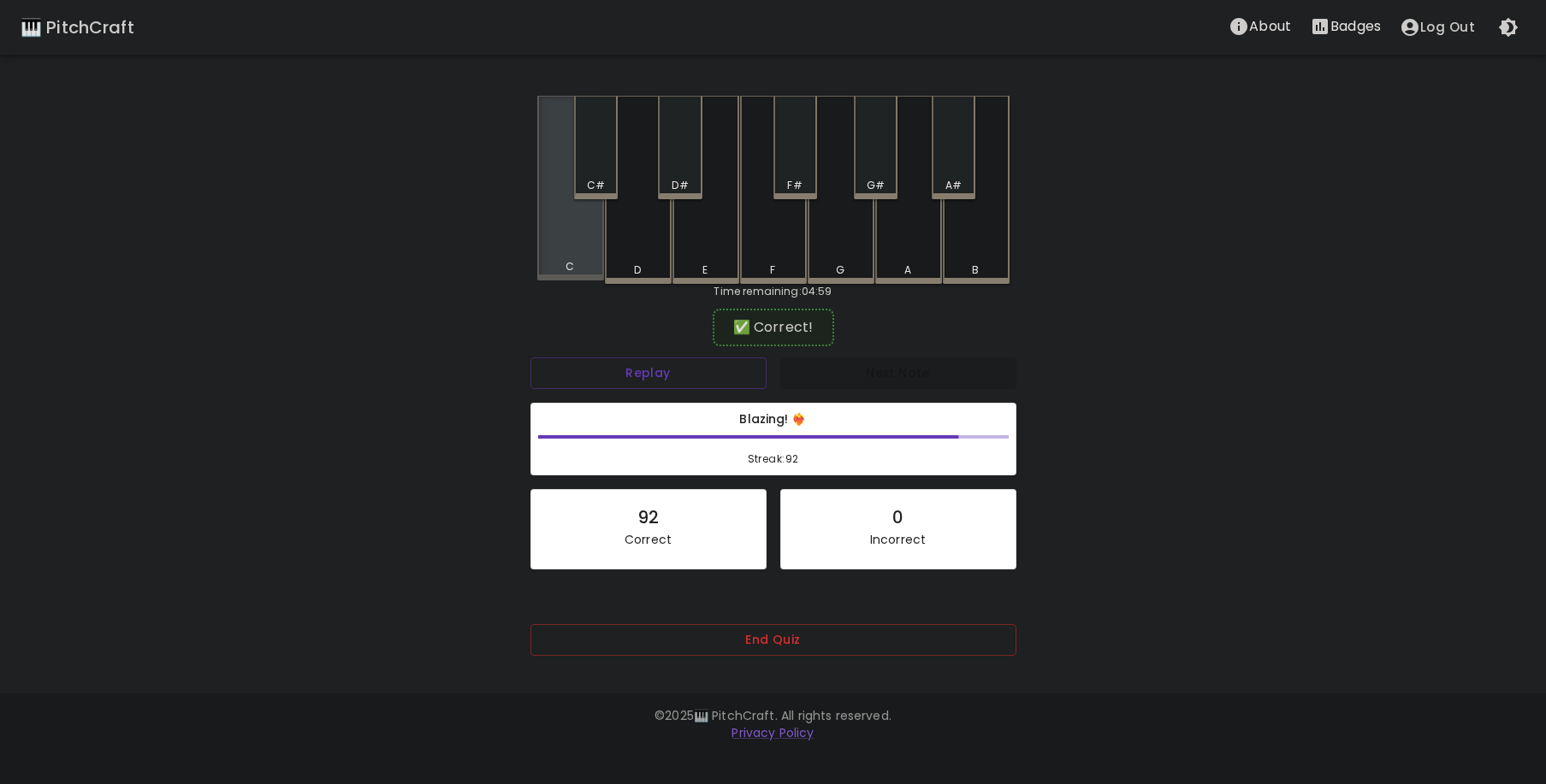
click at [571, 237] on div "C" at bounding box center [570, 187] width 67 height 184
click at [790, 183] on div "F#" at bounding box center [794, 185] width 15 height 15
click at [654, 234] on div "D" at bounding box center [638, 189] width 67 height 188
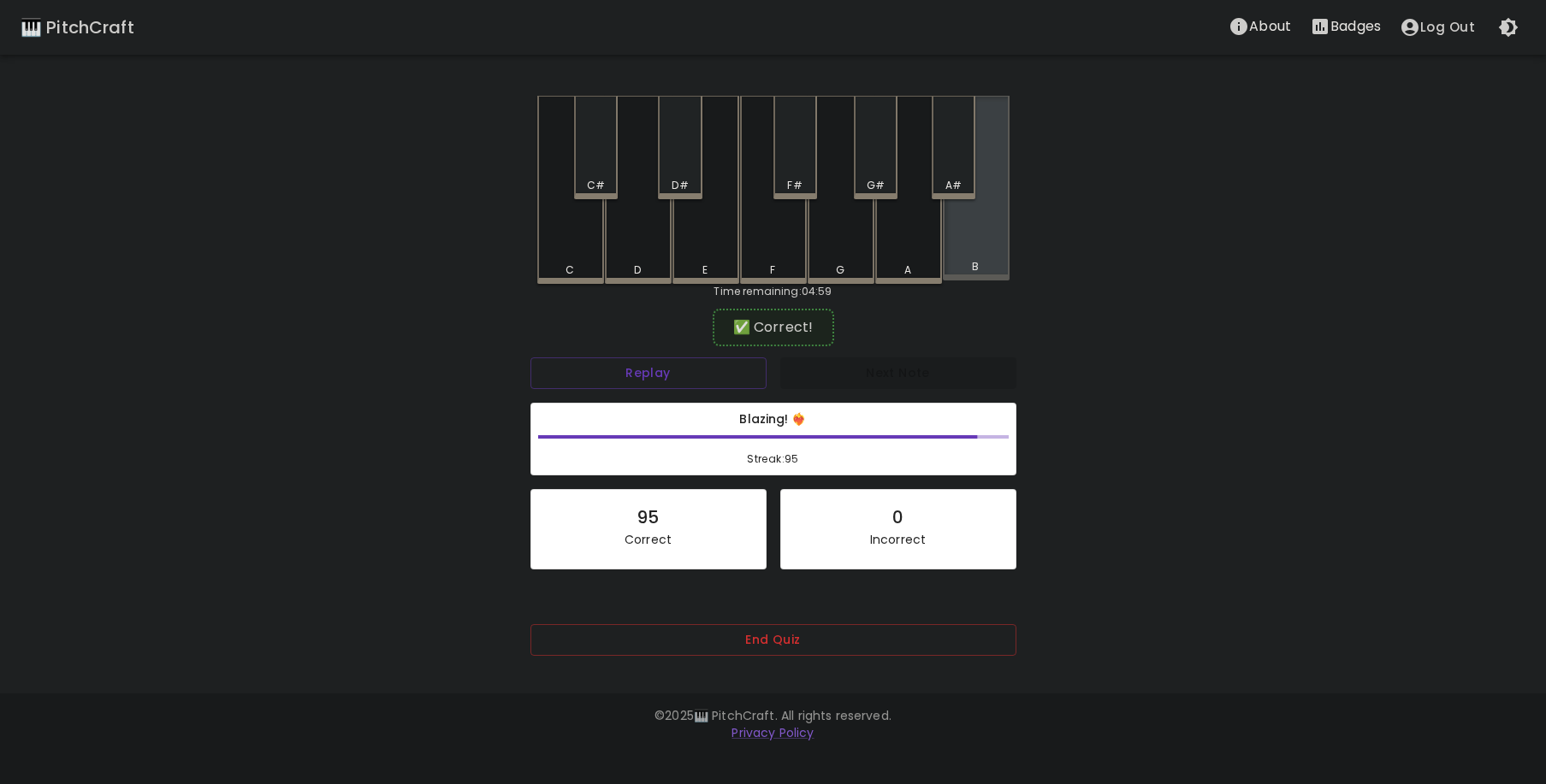
click at [980, 252] on div "B" at bounding box center [976, 187] width 67 height 184
click at [593, 160] on div "C#" at bounding box center [596, 147] width 44 height 104
click at [898, 249] on div "A" at bounding box center [908, 189] width 67 height 188
click at [848, 245] on div "G" at bounding box center [840, 189] width 67 height 188
click at [678, 157] on div "D#" at bounding box center [680, 147] width 44 height 104
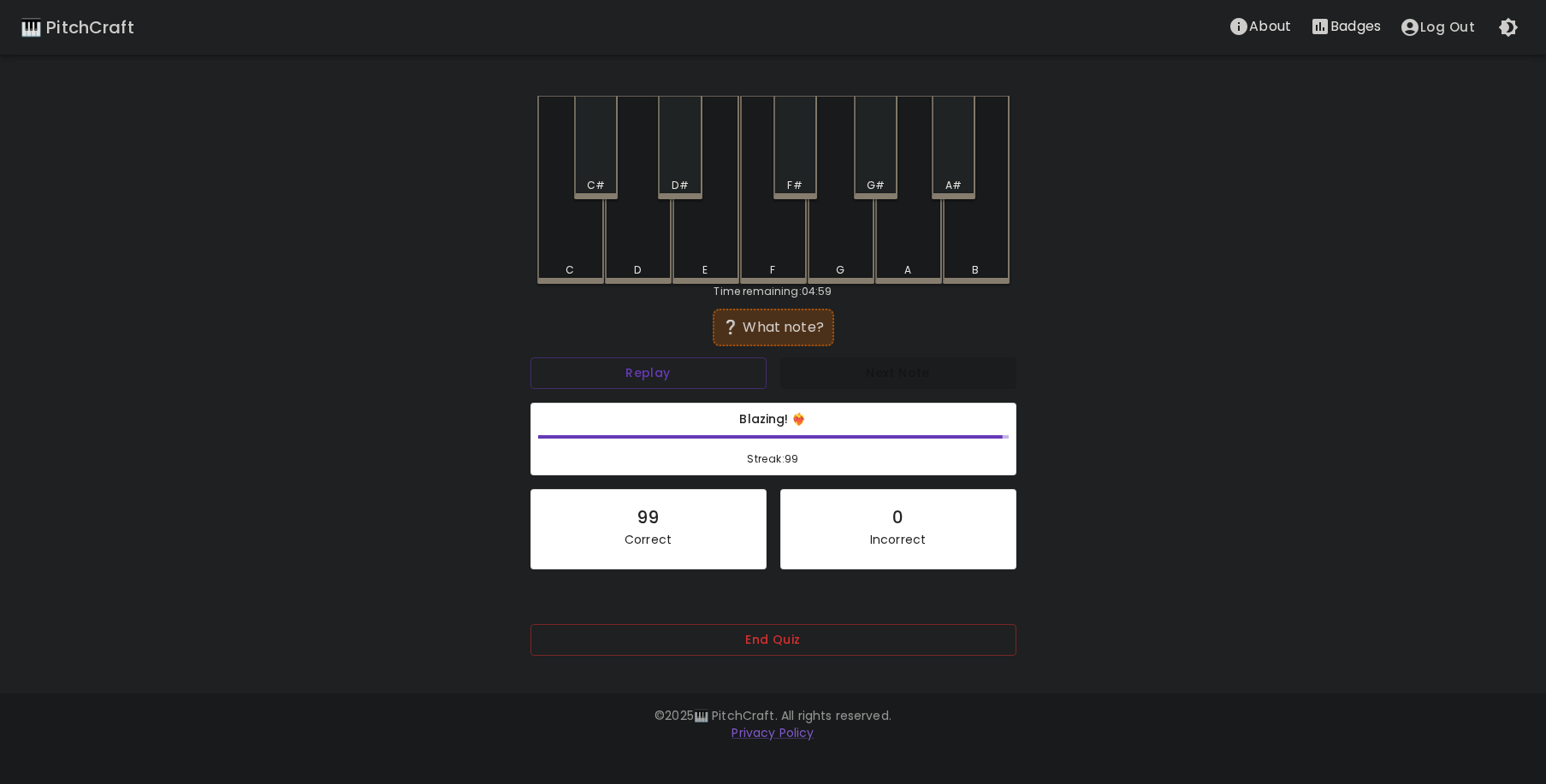
click at [785, 245] on div "F" at bounding box center [773, 189] width 67 height 188
click at [975, 266] on div "B" at bounding box center [975, 270] width 7 height 15
click at [659, 239] on div "D" at bounding box center [638, 189] width 67 height 188
click at [951, 177] on div "A#" at bounding box center [954, 147] width 44 height 104
click at [968, 256] on div "B" at bounding box center [976, 189] width 67 height 188
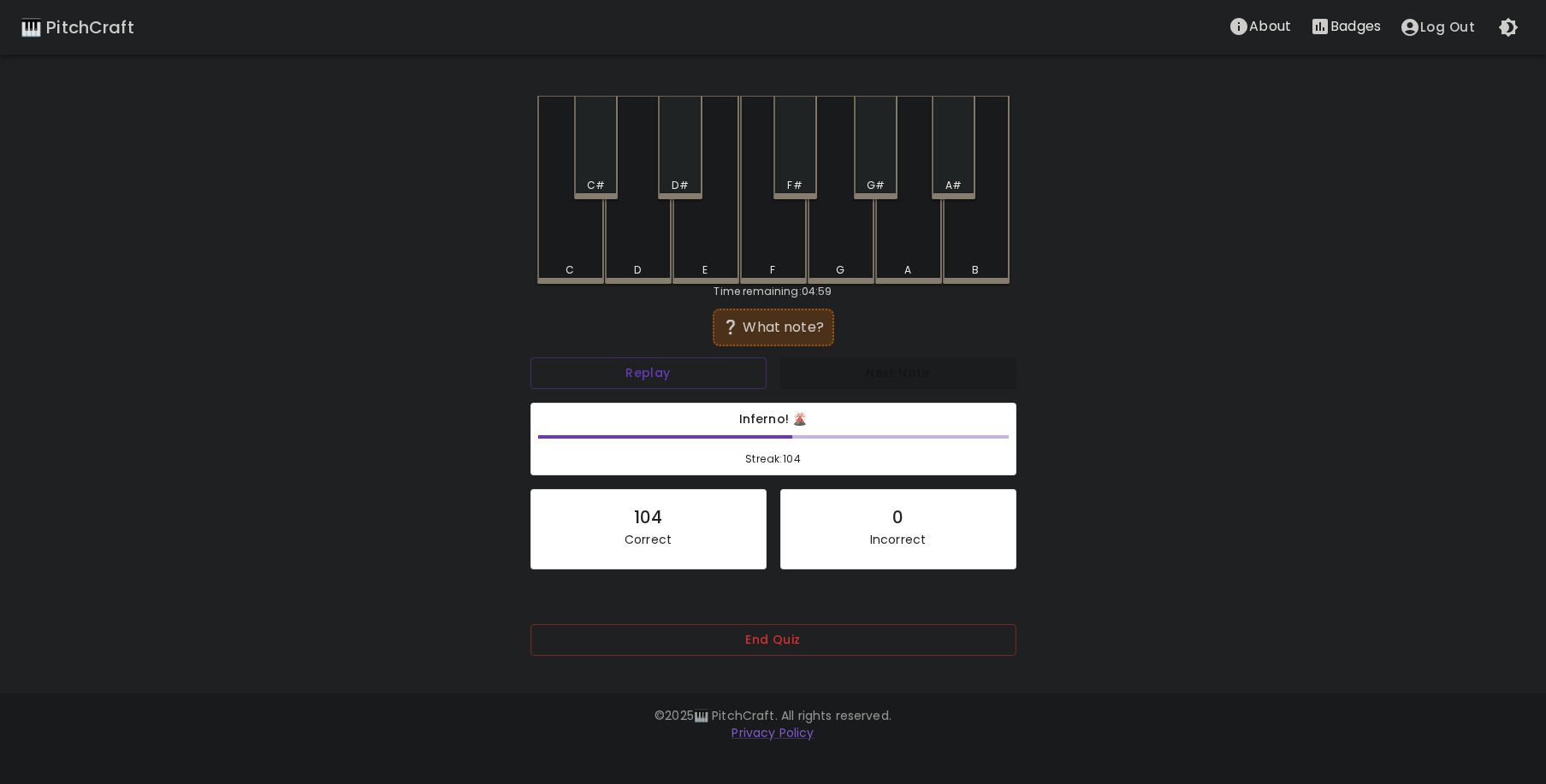
click at [970, 244] on div "B" at bounding box center [976, 189] width 67 height 188
click at [873, 179] on div "G#" at bounding box center [876, 185] width 18 height 15
click at [710, 249] on div "E" at bounding box center [706, 187] width 67 height 184
click at [705, 249] on div "E" at bounding box center [706, 189] width 67 height 188
click at [765, 235] on div "F" at bounding box center [773, 187] width 67 height 184
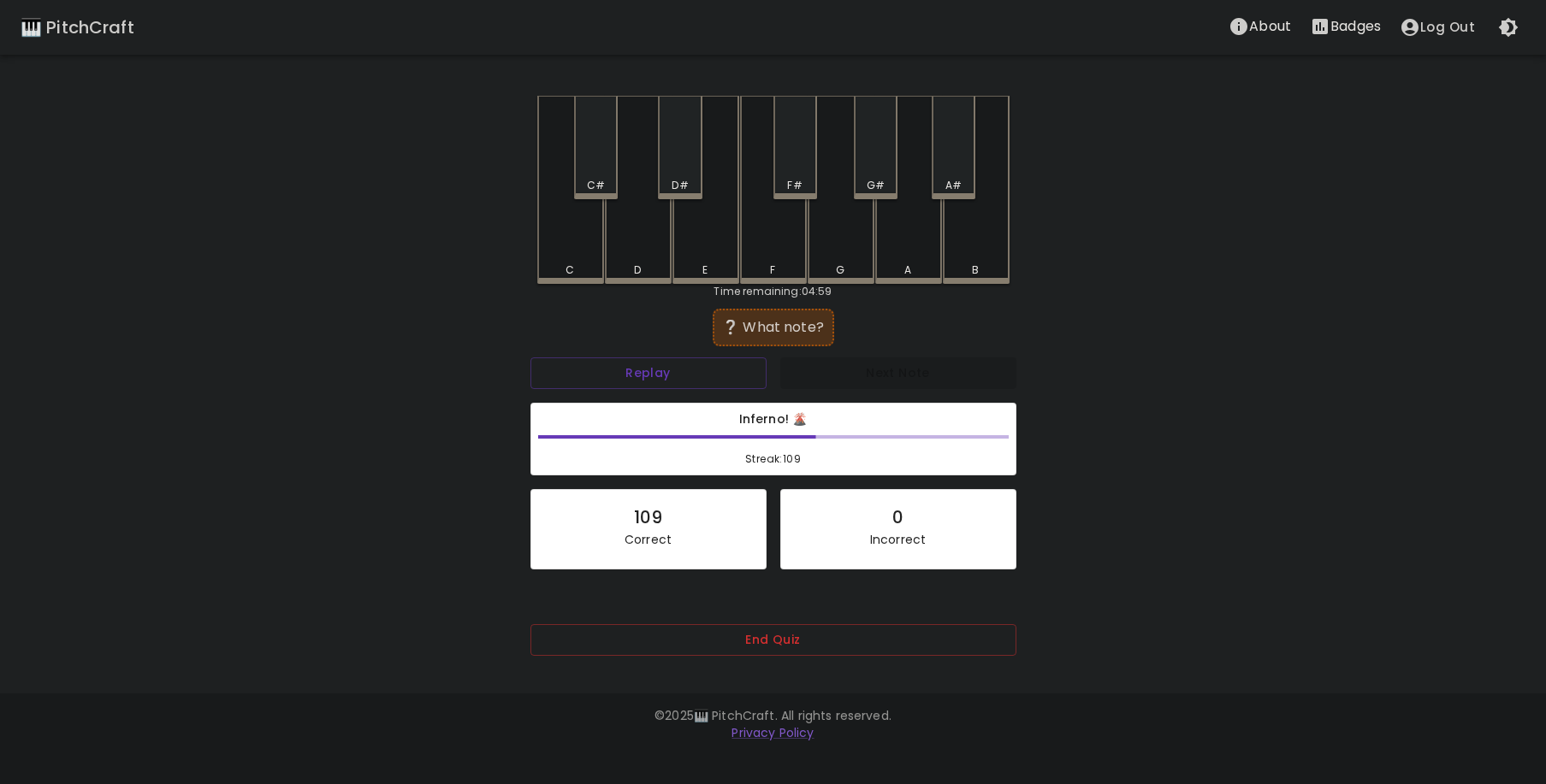
click at [818, 226] on div "G" at bounding box center [840, 189] width 67 height 188
click at [592, 172] on div "C#" at bounding box center [596, 147] width 44 height 104
click at [582, 234] on div "C" at bounding box center [570, 189] width 67 height 188
click at [950, 172] on div "A#" at bounding box center [954, 147] width 44 height 104
click at [852, 238] on div "G" at bounding box center [840, 189] width 67 height 188
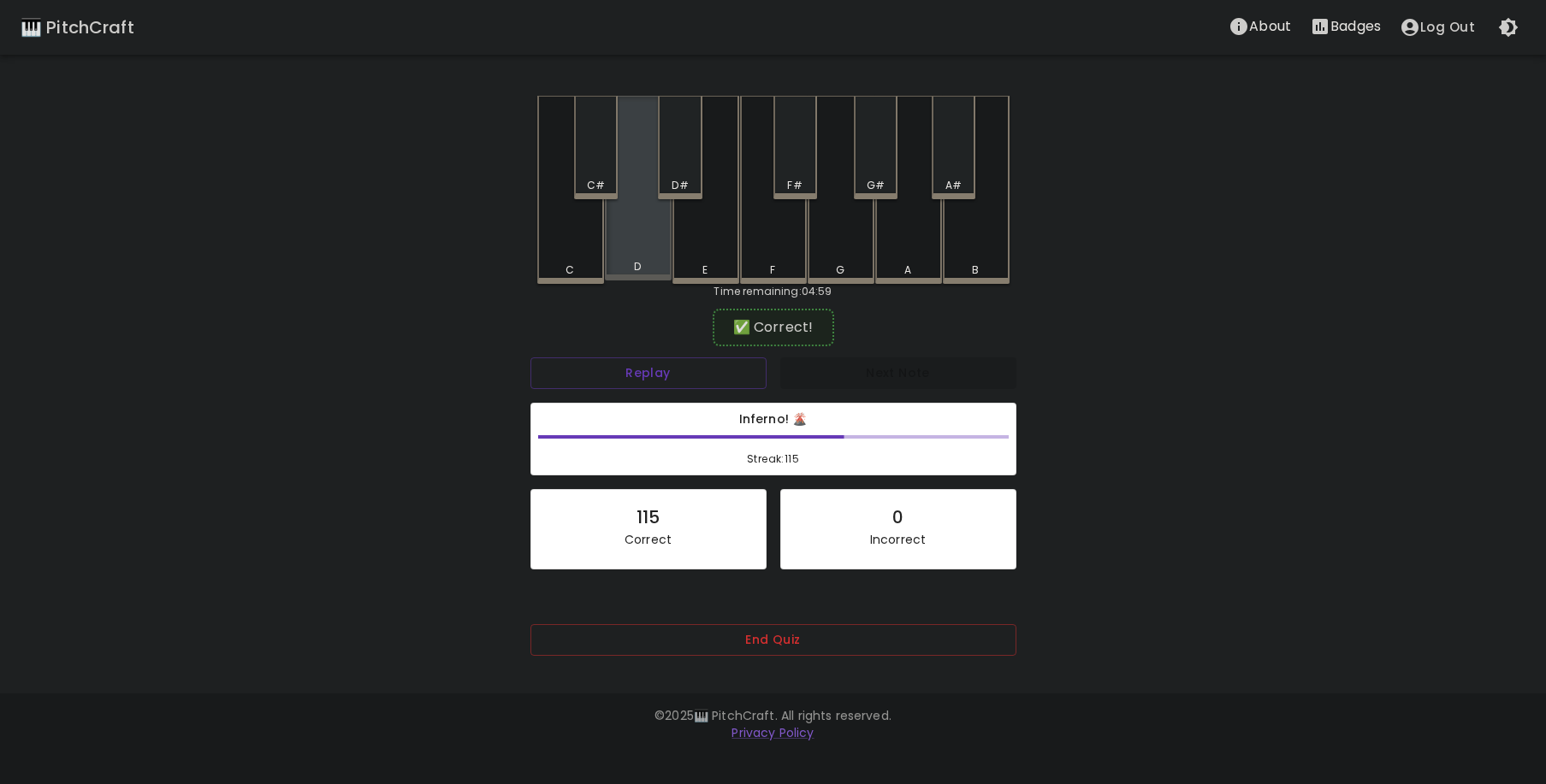
click at [647, 236] on div "D" at bounding box center [638, 187] width 67 height 184
click at [683, 181] on div "D#" at bounding box center [680, 185] width 16 height 15
click at [794, 171] on div "F#" at bounding box center [795, 147] width 44 height 104
click at [675, 179] on div "D#" at bounding box center [680, 185] width 16 height 15
click at [843, 231] on div "G" at bounding box center [840, 189] width 67 height 188
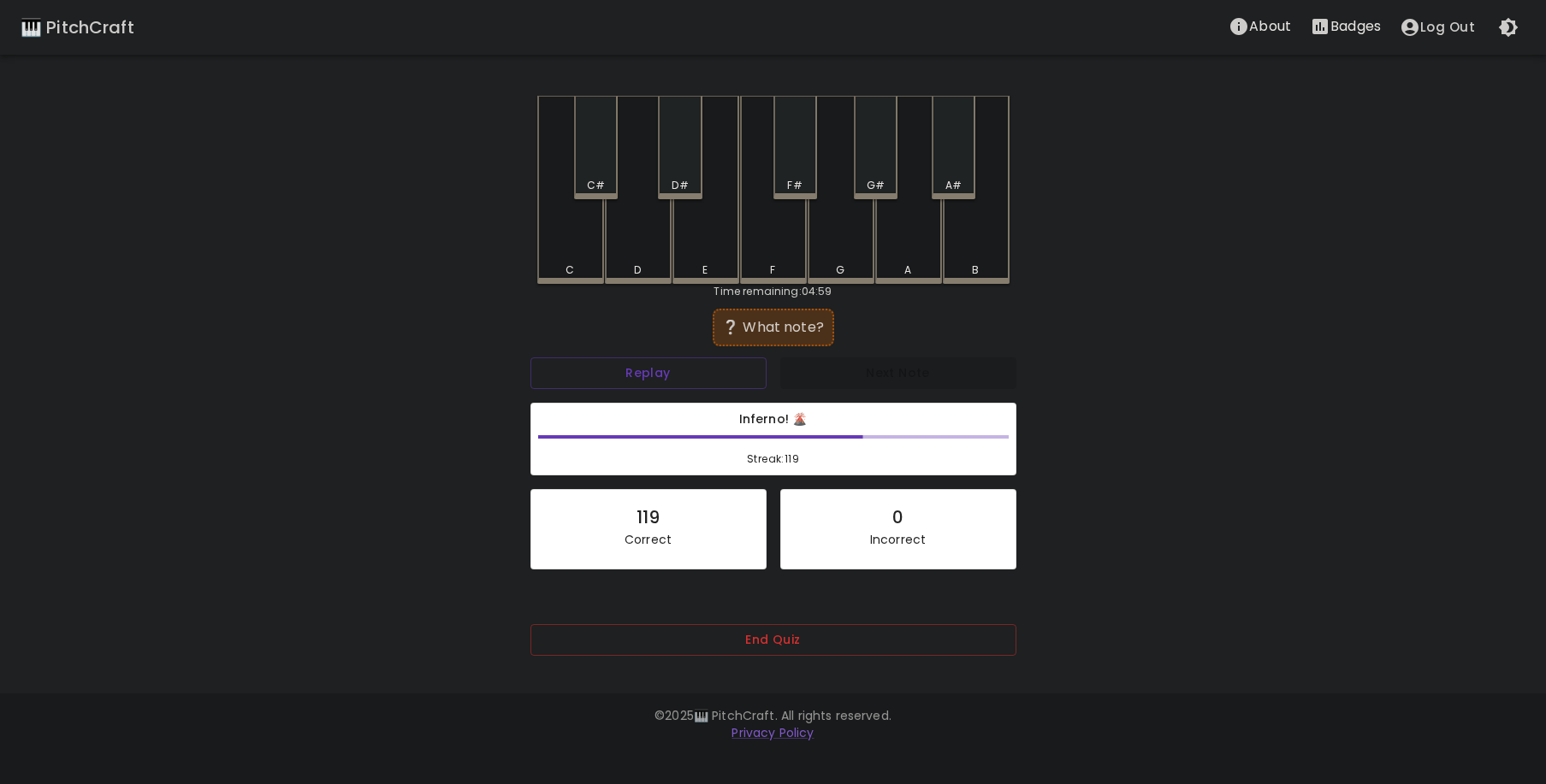
click at [844, 239] on div "G" at bounding box center [840, 189] width 67 height 188
click at [942, 170] on div "A#" at bounding box center [954, 147] width 44 height 104
click at [769, 239] on div "F" at bounding box center [773, 187] width 67 height 184
click at [639, 220] on div "D" at bounding box center [638, 187] width 67 height 184
click at [958, 185] on div "A#" at bounding box center [954, 185] width 16 height 15
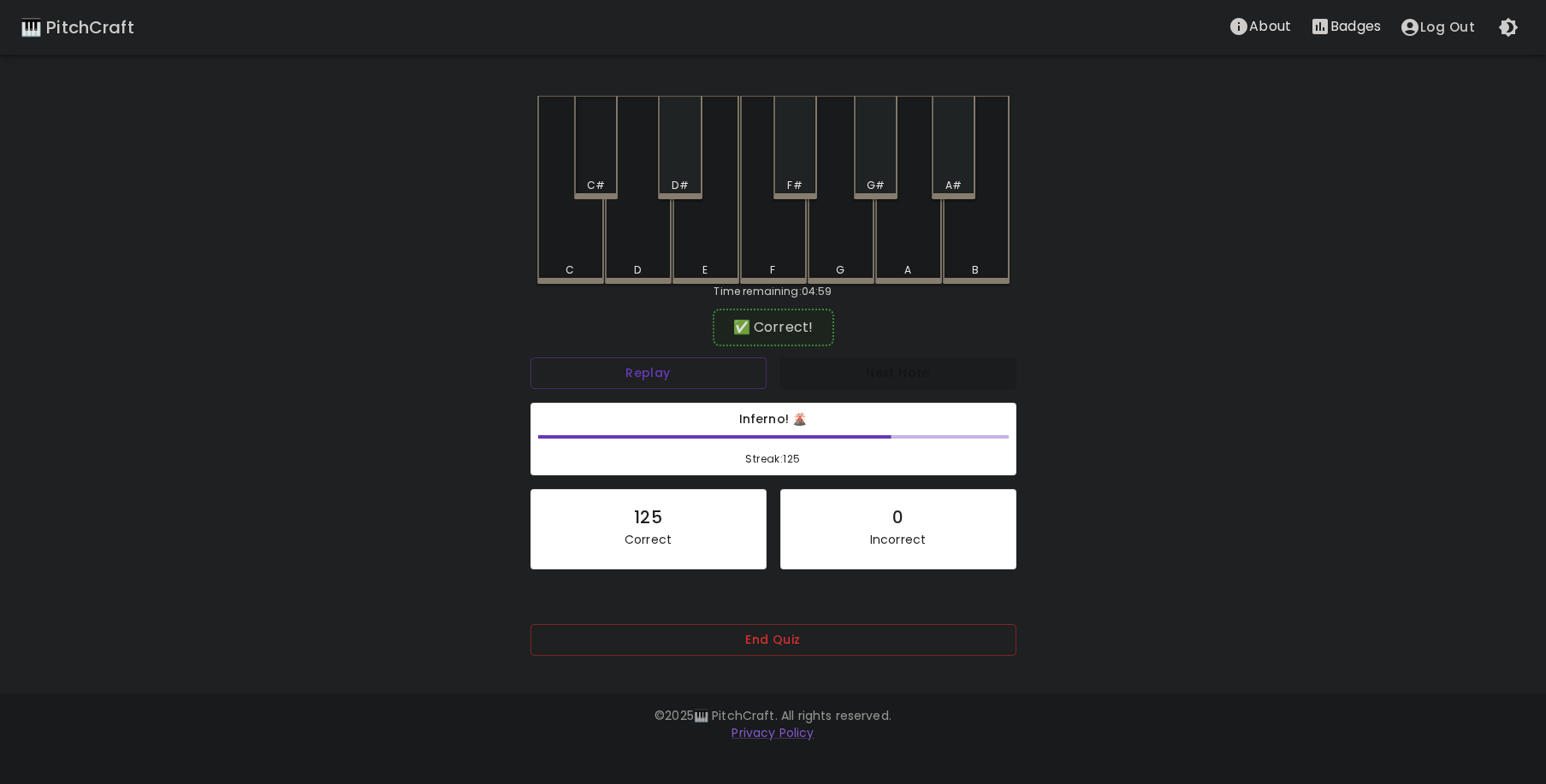
click at [600, 173] on div "C#" at bounding box center [596, 147] width 44 height 104
click at [903, 252] on div "A" at bounding box center [908, 189] width 67 height 188
click at [780, 250] on div "F" at bounding box center [773, 189] width 67 height 188
click at [880, 181] on div "G#" at bounding box center [876, 185] width 18 height 15
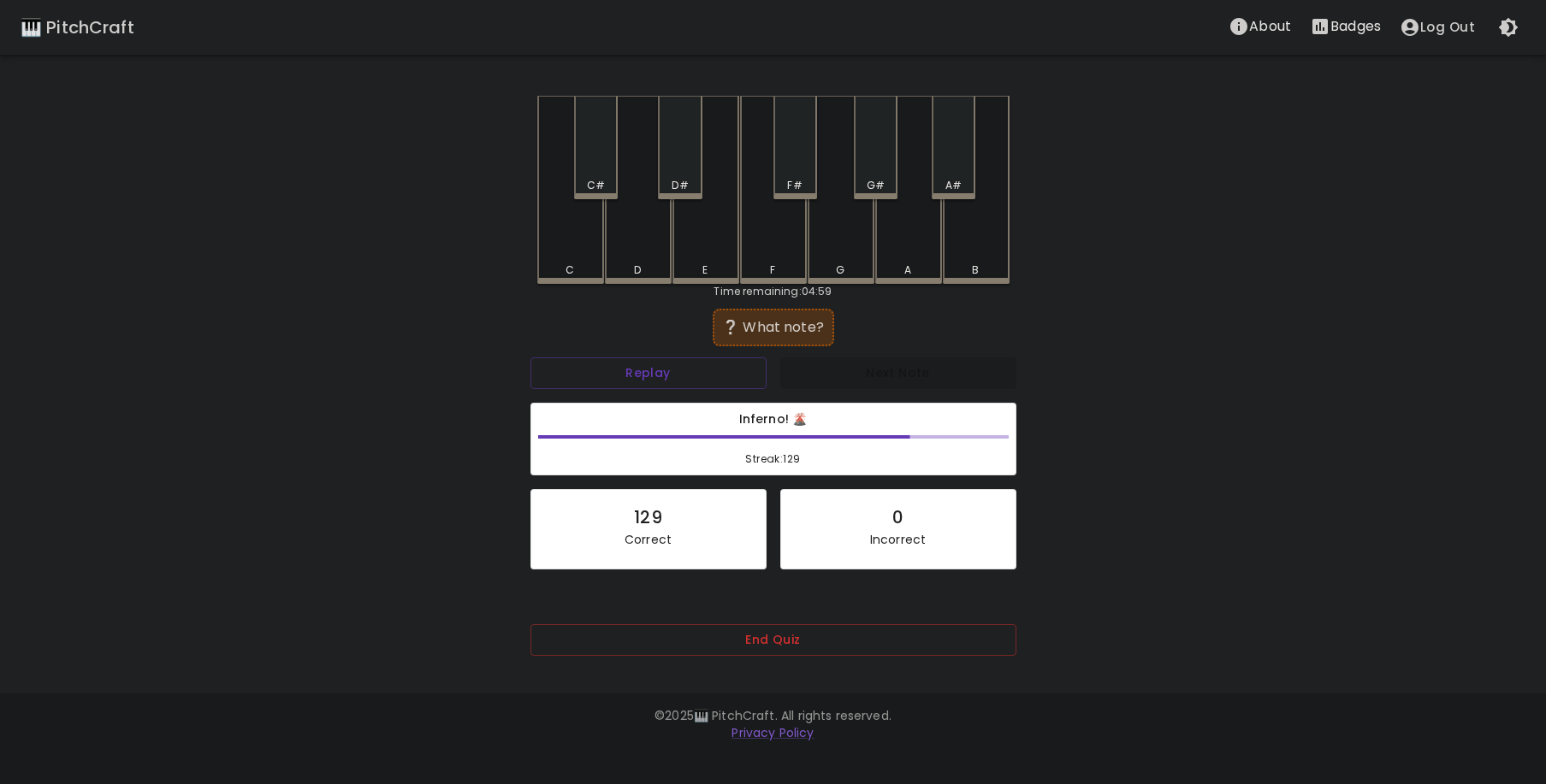
click at [873, 179] on div "G#" at bounding box center [876, 185] width 18 height 15
click at [782, 246] on div "F" at bounding box center [773, 187] width 67 height 184
click at [820, 244] on div "G" at bounding box center [840, 189] width 67 height 188
click at [619, 251] on div "D" at bounding box center [638, 189] width 67 height 188
click at [688, 183] on div "D#" at bounding box center [680, 185] width 16 height 15
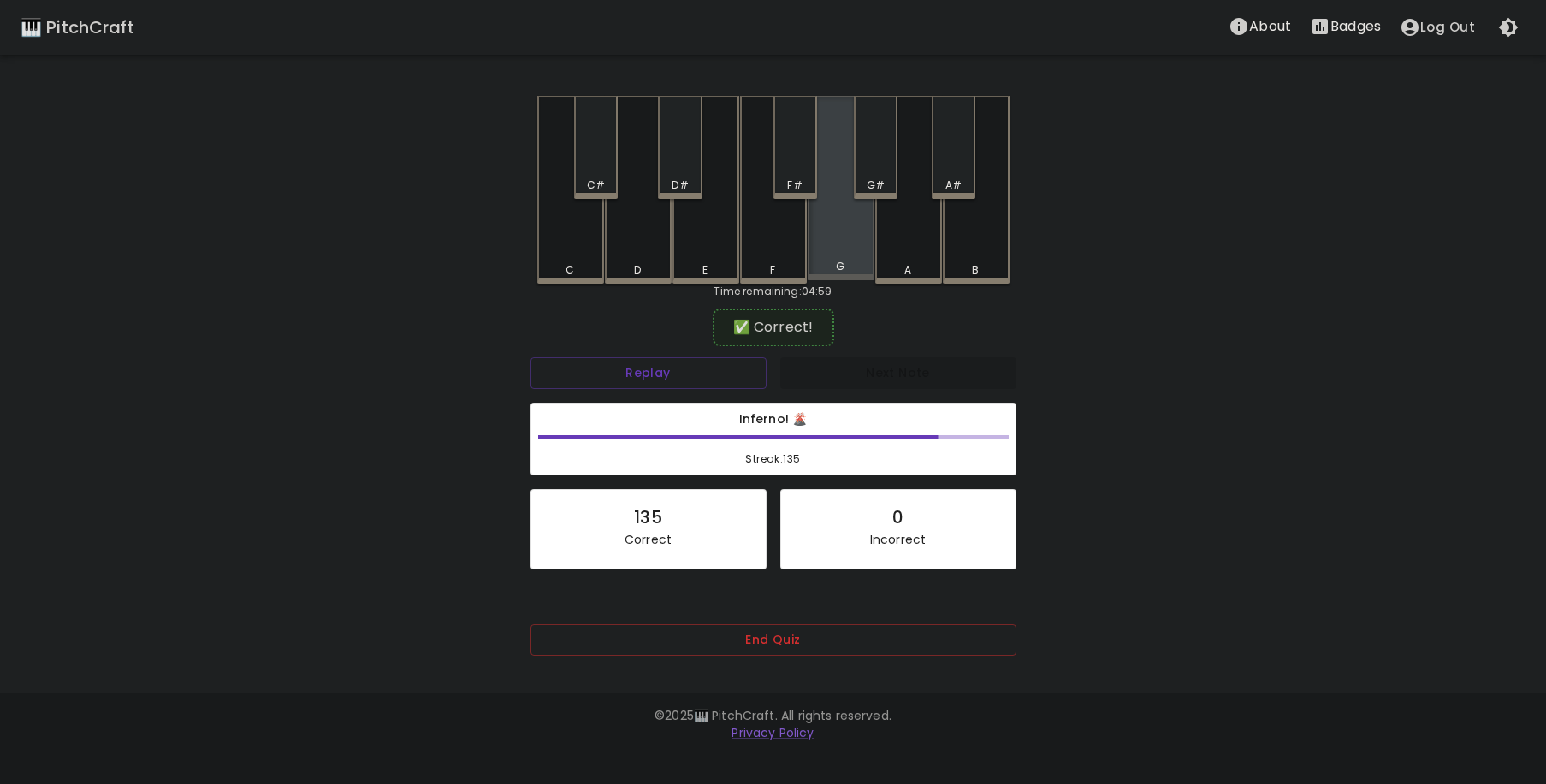
click at [820, 252] on div "G" at bounding box center [840, 187] width 67 height 184
click at [643, 233] on div "D" at bounding box center [638, 189] width 67 height 188
click at [894, 235] on div "A" at bounding box center [908, 189] width 67 height 188
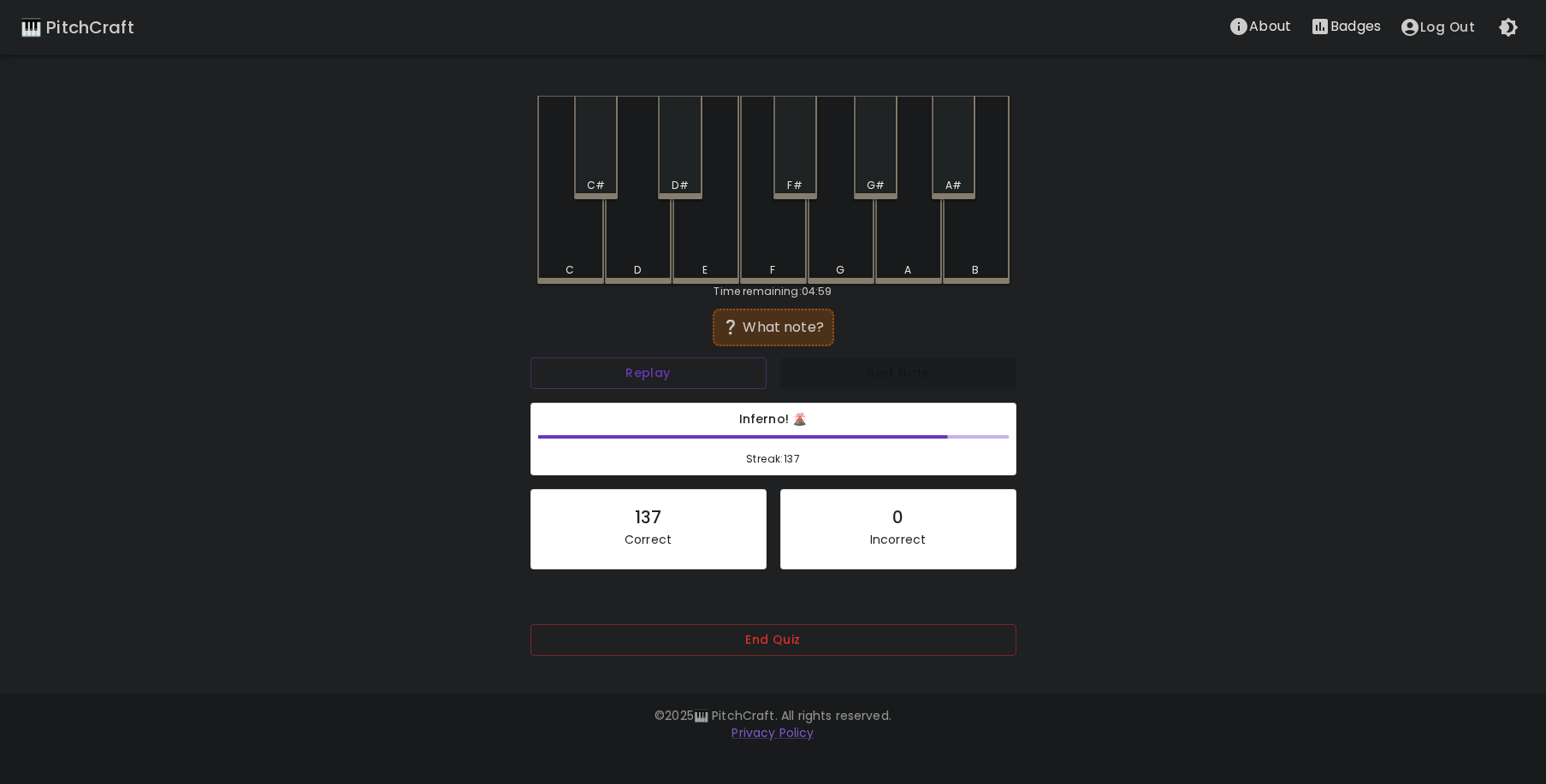
click at [776, 247] on div "F" at bounding box center [773, 189] width 67 height 188
click at [953, 169] on div "A#" at bounding box center [954, 147] width 44 height 104
click at [886, 245] on div "A" at bounding box center [908, 189] width 67 height 188
click at [874, 172] on div "G#" at bounding box center [876, 147] width 44 height 104
click at [683, 164] on div "D#" at bounding box center [680, 147] width 44 height 104
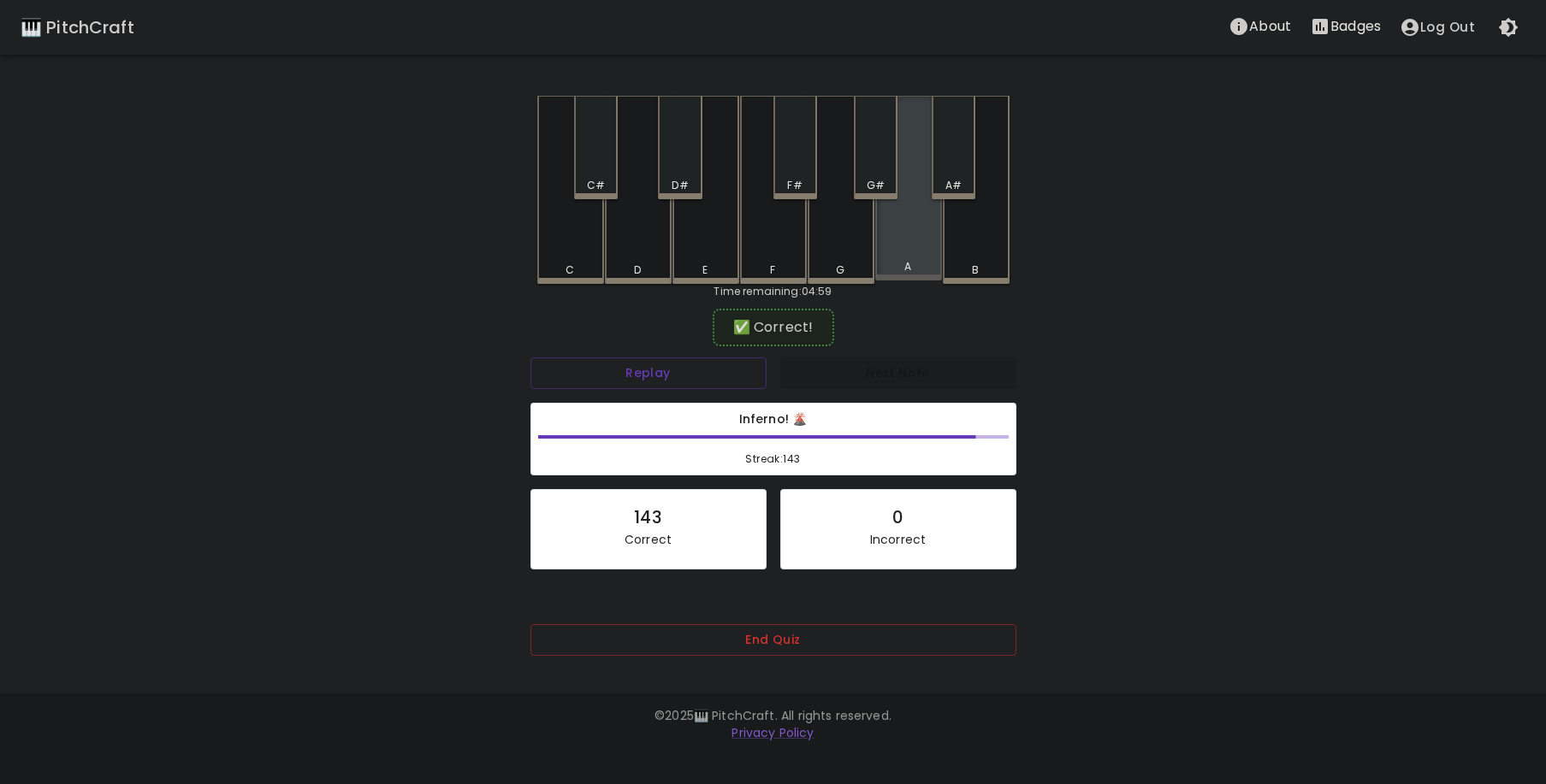
drag, startPoint x: 907, startPoint y: 245, endPoint x: 891, endPoint y: 247, distance: 16.1
click at [906, 247] on div "A" at bounding box center [908, 187] width 67 height 184
click at [802, 167] on div "F#" at bounding box center [795, 147] width 44 height 104
click at [801, 166] on div "F#" at bounding box center [795, 147] width 44 height 104
click at [601, 171] on div "C#" at bounding box center [596, 147] width 44 height 104
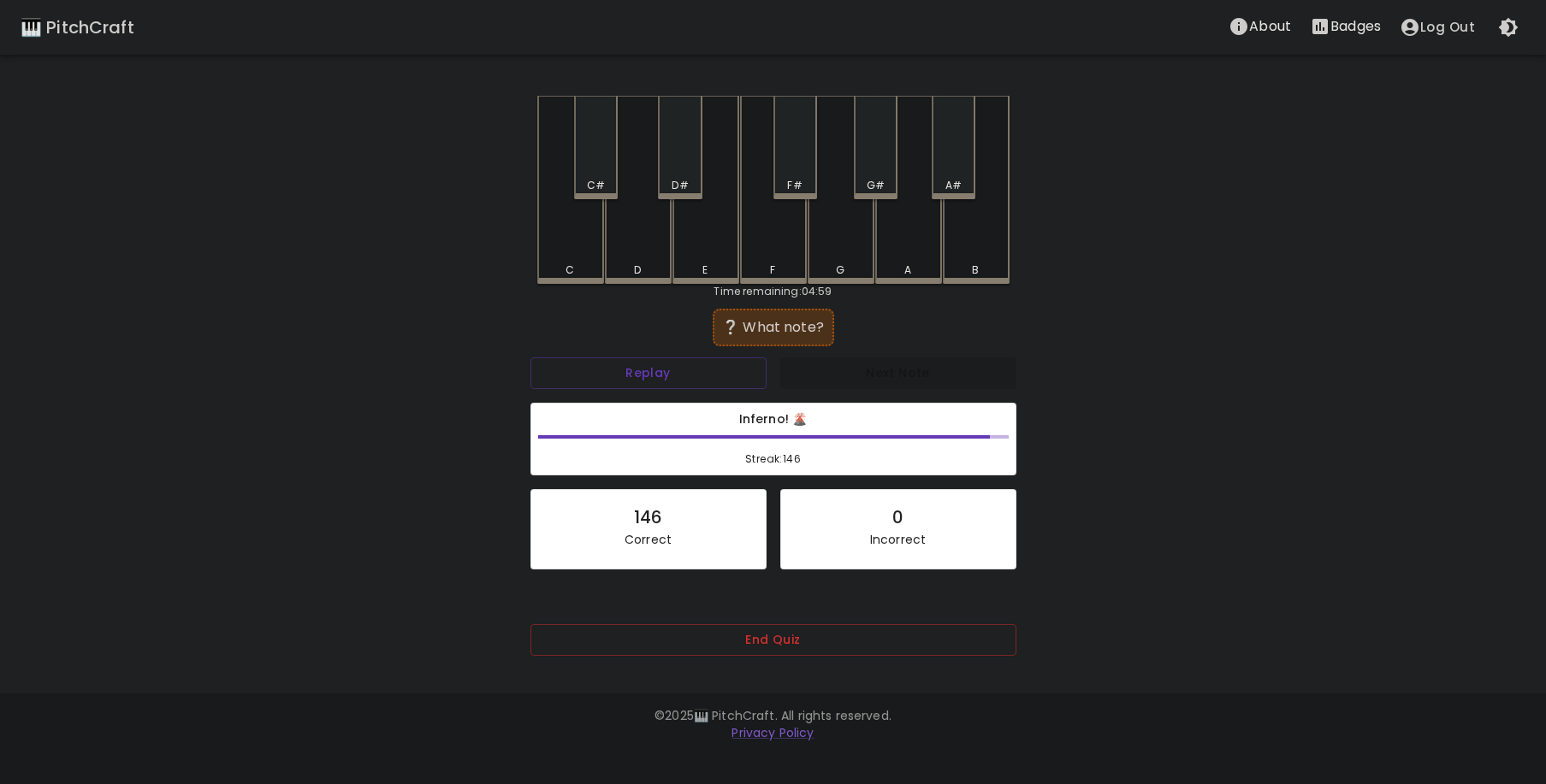
click at [985, 256] on div "B" at bounding box center [976, 189] width 67 height 188
click at [959, 256] on div "B" at bounding box center [976, 189] width 67 height 188
click at [801, 174] on div "F#" at bounding box center [795, 147] width 44 height 104
click at [685, 164] on div "D#" at bounding box center [680, 147] width 44 height 104
click at [575, 236] on div "C" at bounding box center [570, 189] width 67 height 188
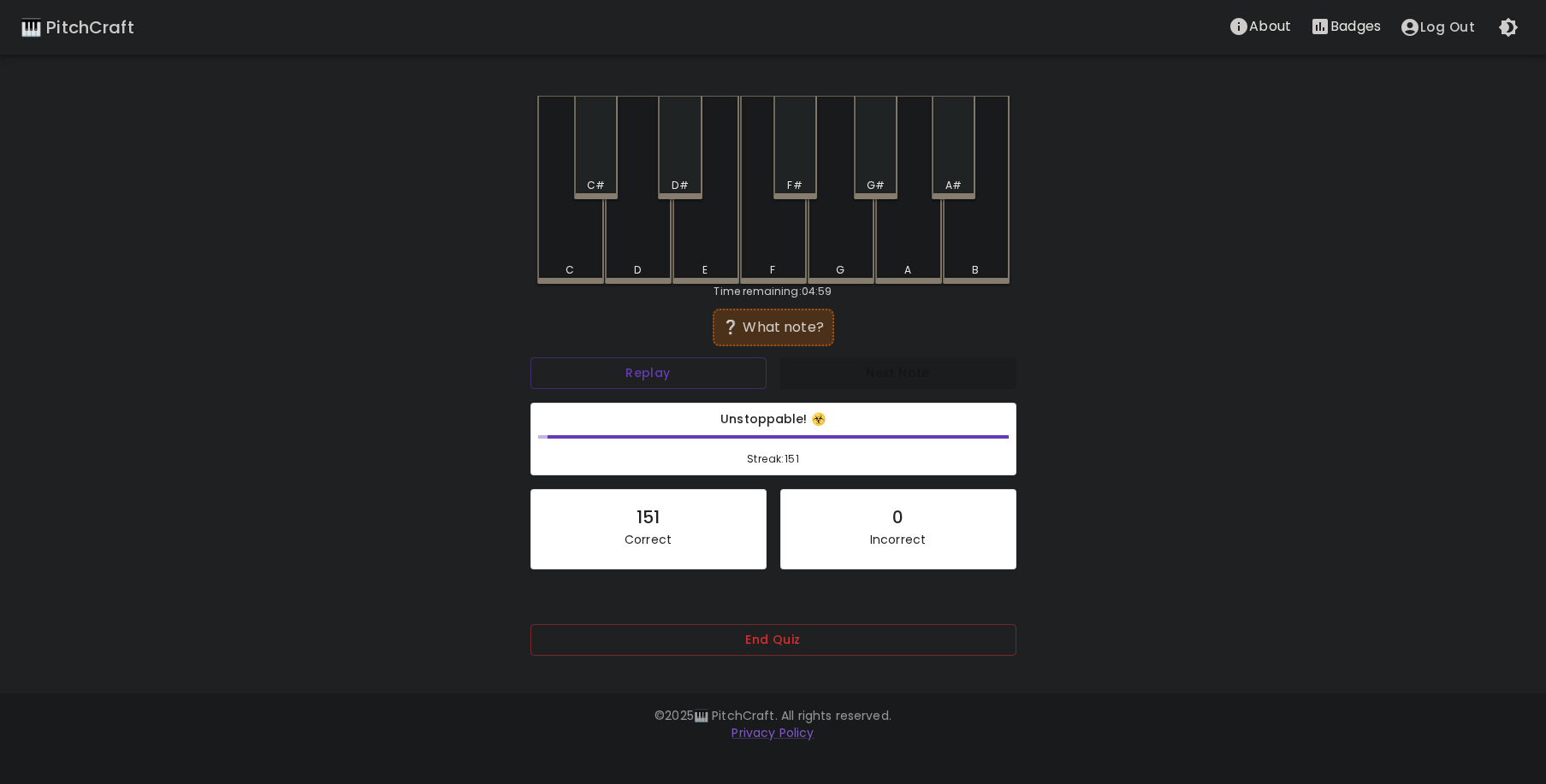
click at [601, 181] on div "C#" at bounding box center [596, 185] width 18 height 15
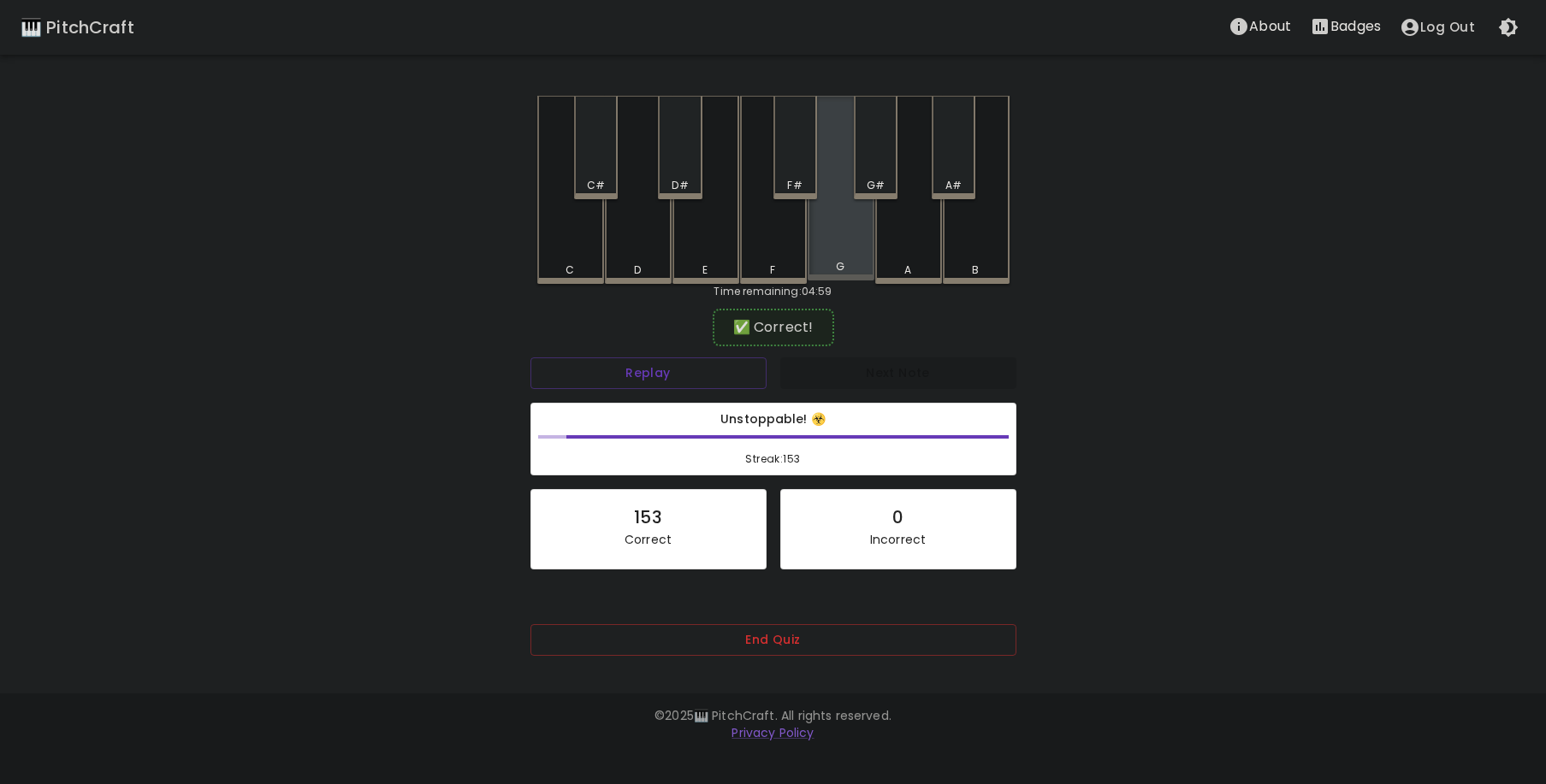
click at [831, 248] on div "G" at bounding box center [840, 187] width 67 height 184
click at [602, 153] on div "C#" at bounding box center [596, 147] width 44 height 104
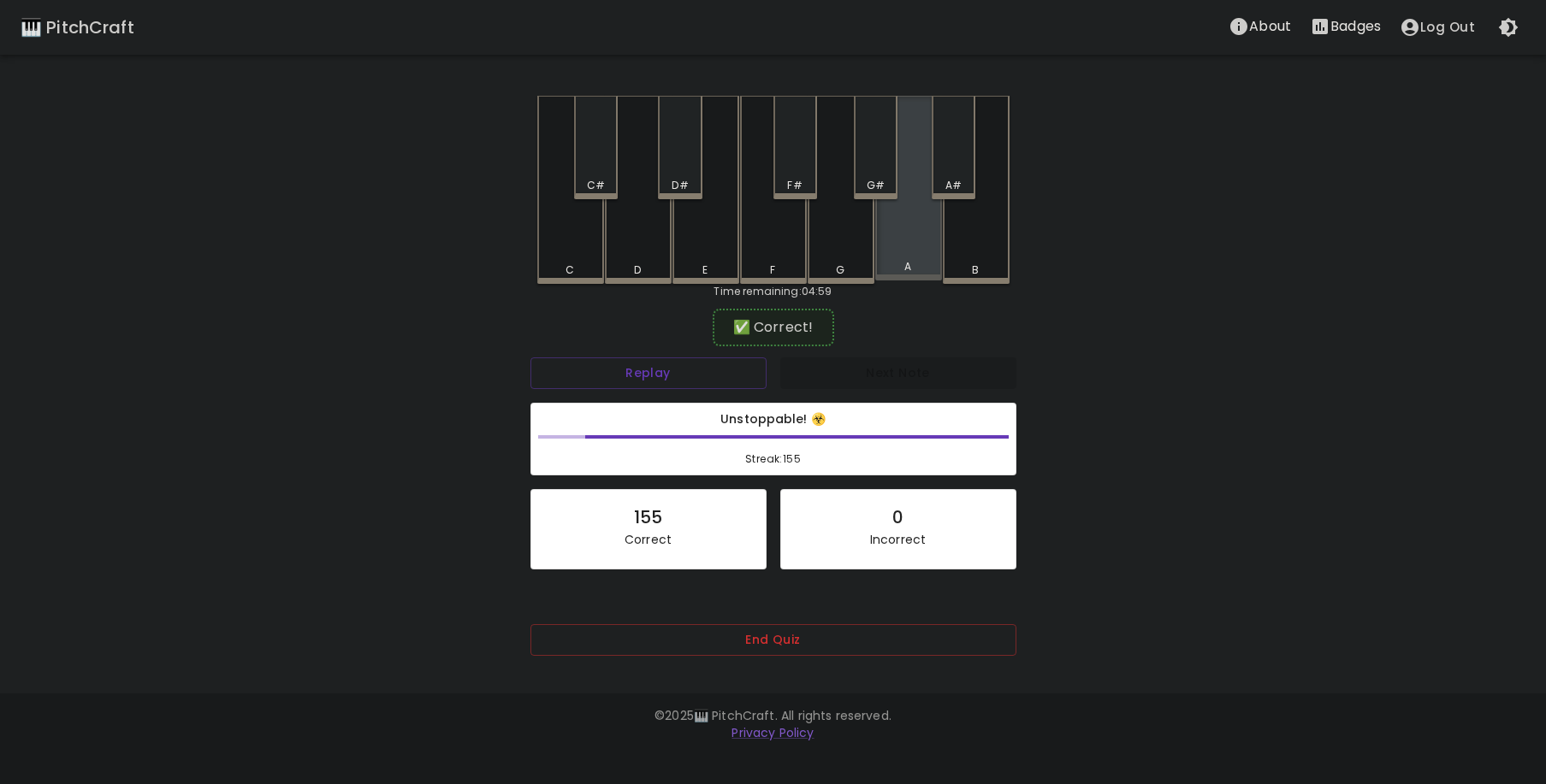
click at [895, 258] on div "A" at bounding box center [908, 187] width 67 height 184
click at [604, 171] on div "C#" at bounding box center [596, 147] width 44 height 104
click at [794, 174] on div "F#" at bounding box center [795, 147] width 44 height 104
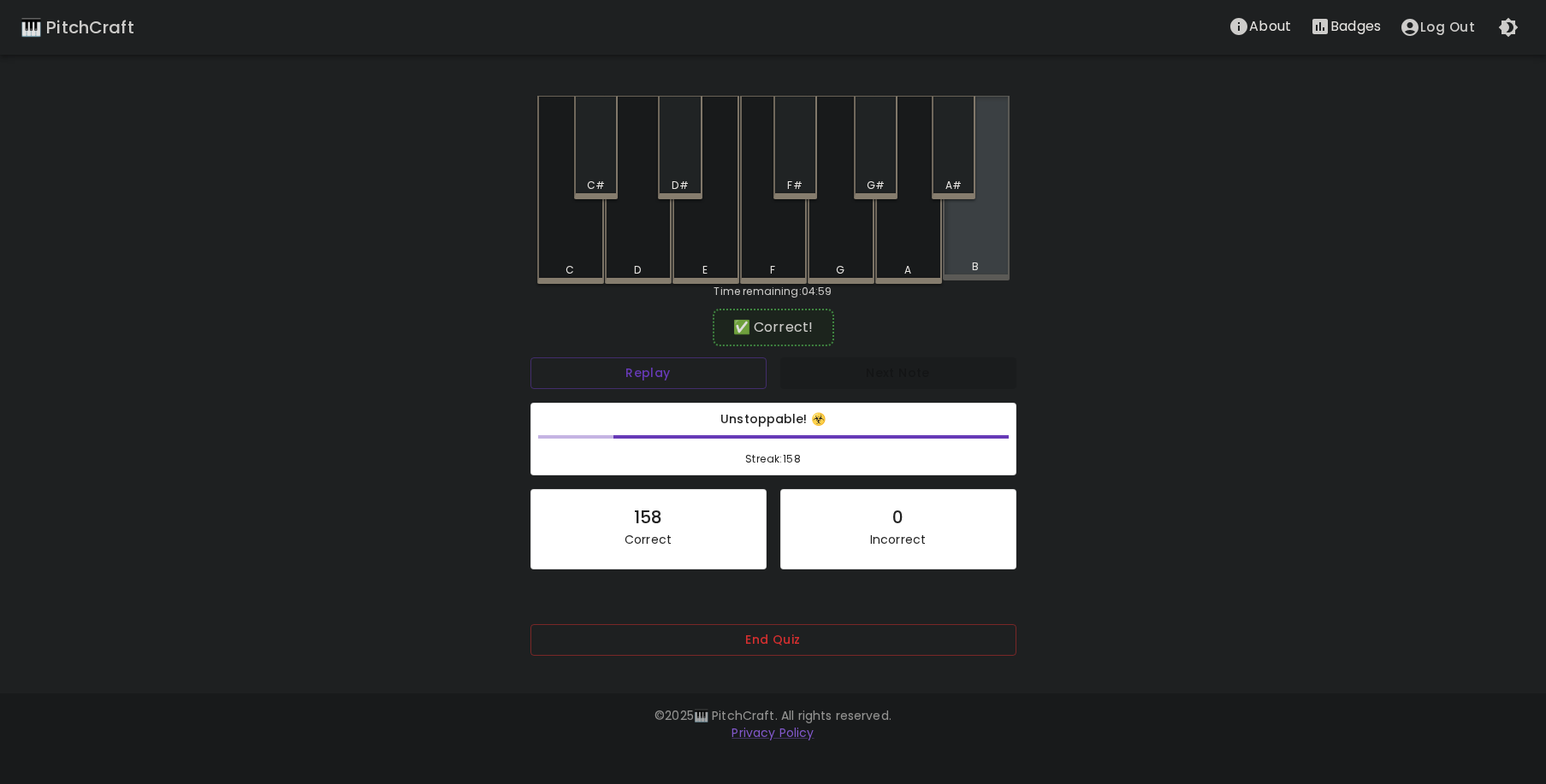
click at [983, 243] on div "B" at bounding box center [976, 187] width 67 height 184
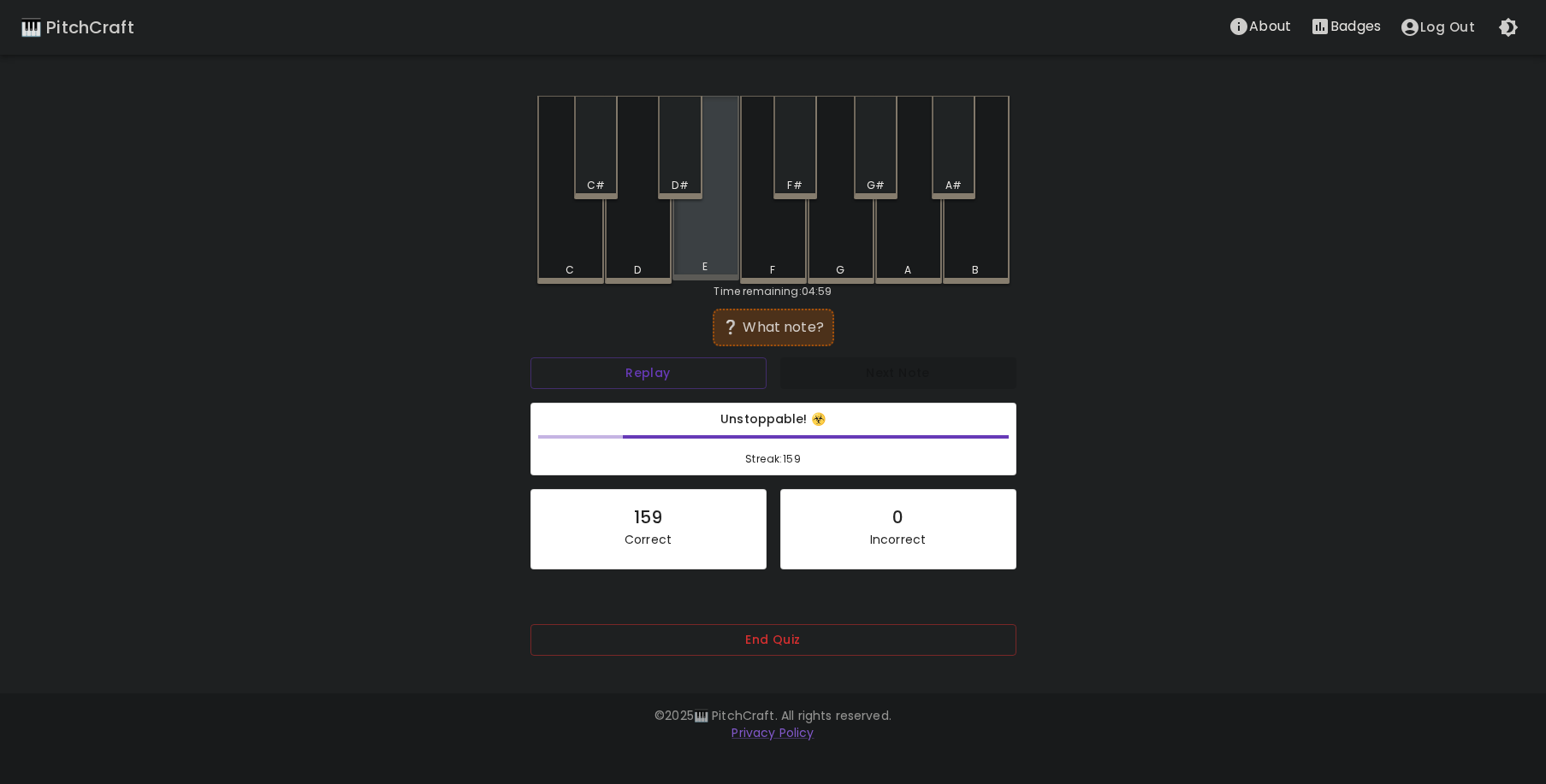
click at [724, 250] on div "E" at bounding box center [706, 187] width 67 height 184
click at [569, 261] on div "C" at bounding box center [570, 189] width 67 height 188
click at [819, 257] on div "G" at bounding box center [840, 189] width 67 height 188
click at [570, 227] on div "C" at bounding box center [570, 189] width 67 height 188
click at [795, 171] on div "F#" at bounding box center [795, 147] width 44 height 104
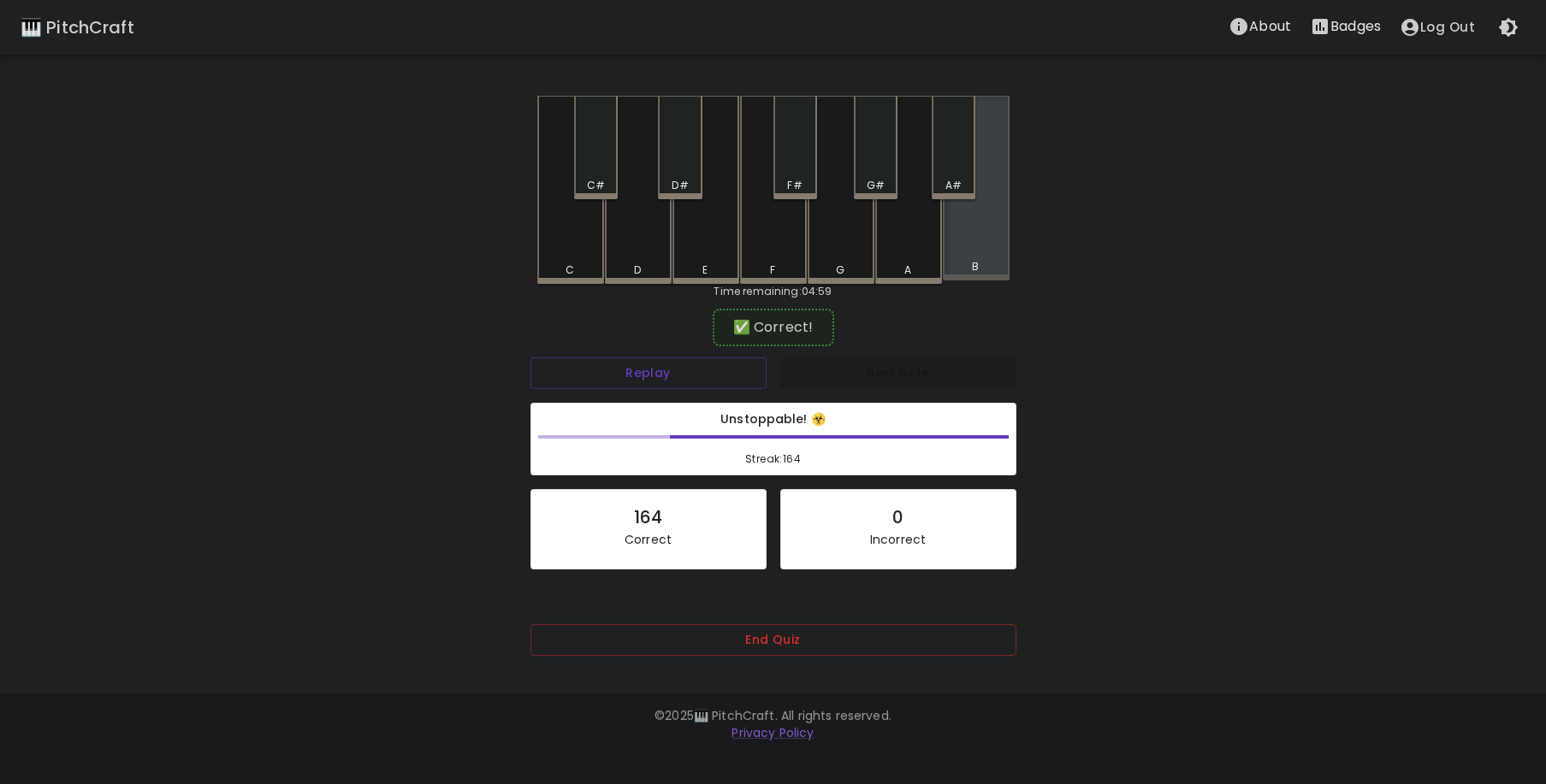
click at [971, 249] on div "B" at bounding box center [976, 187] width 67 height 184
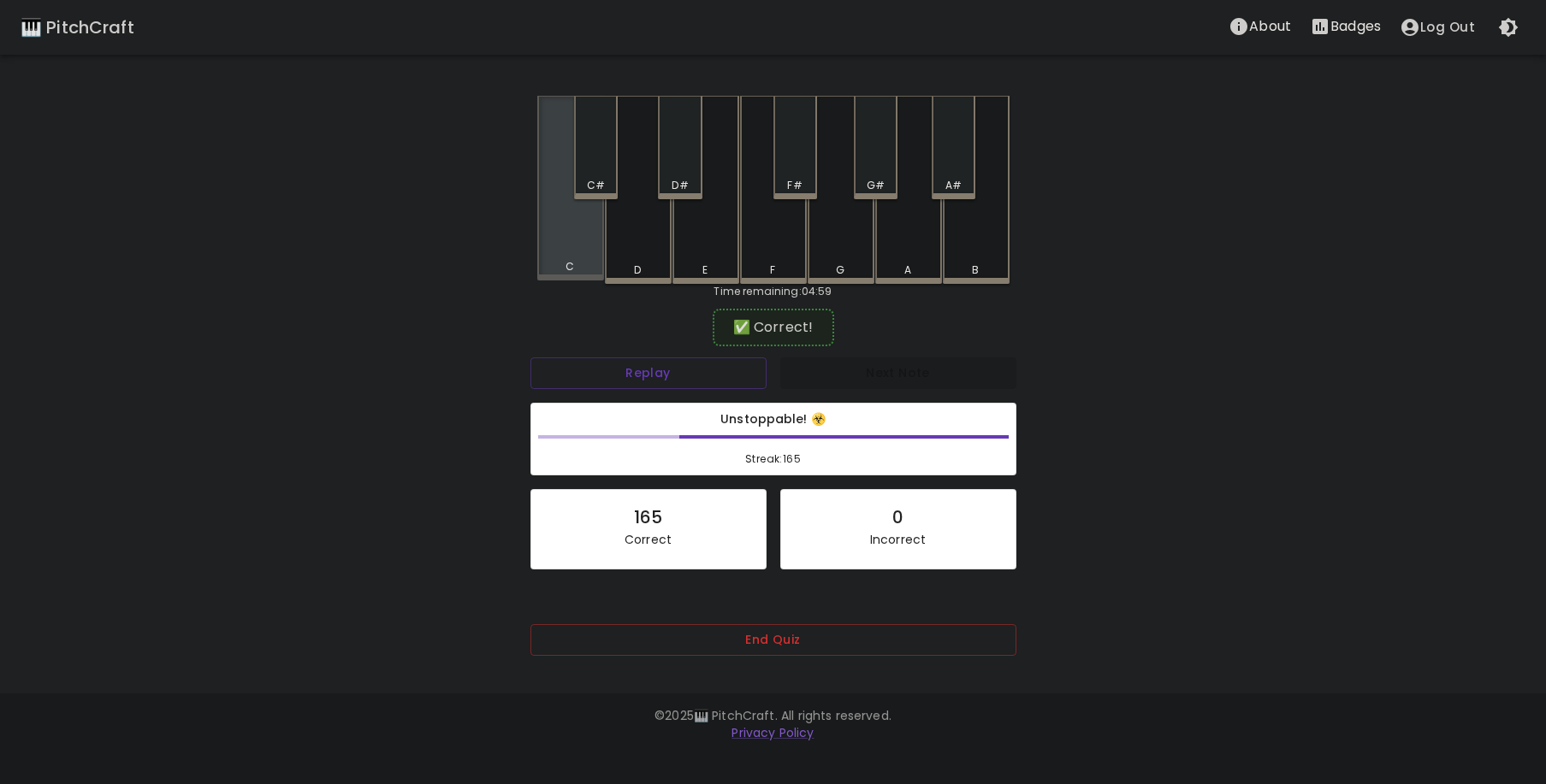
click at [574, 233] on div "C" at bounding box center [570, 187] width 67 height 184
click at [899, 264] on div "A" at bounding box center [909, 270] width 64 height 15
click at [601, 157] on div "C#" at bounding box center [596, 147] width 44 height 104
click at [607, 178] on div "C#" at bounding box center [596, 185] width 40 height 15
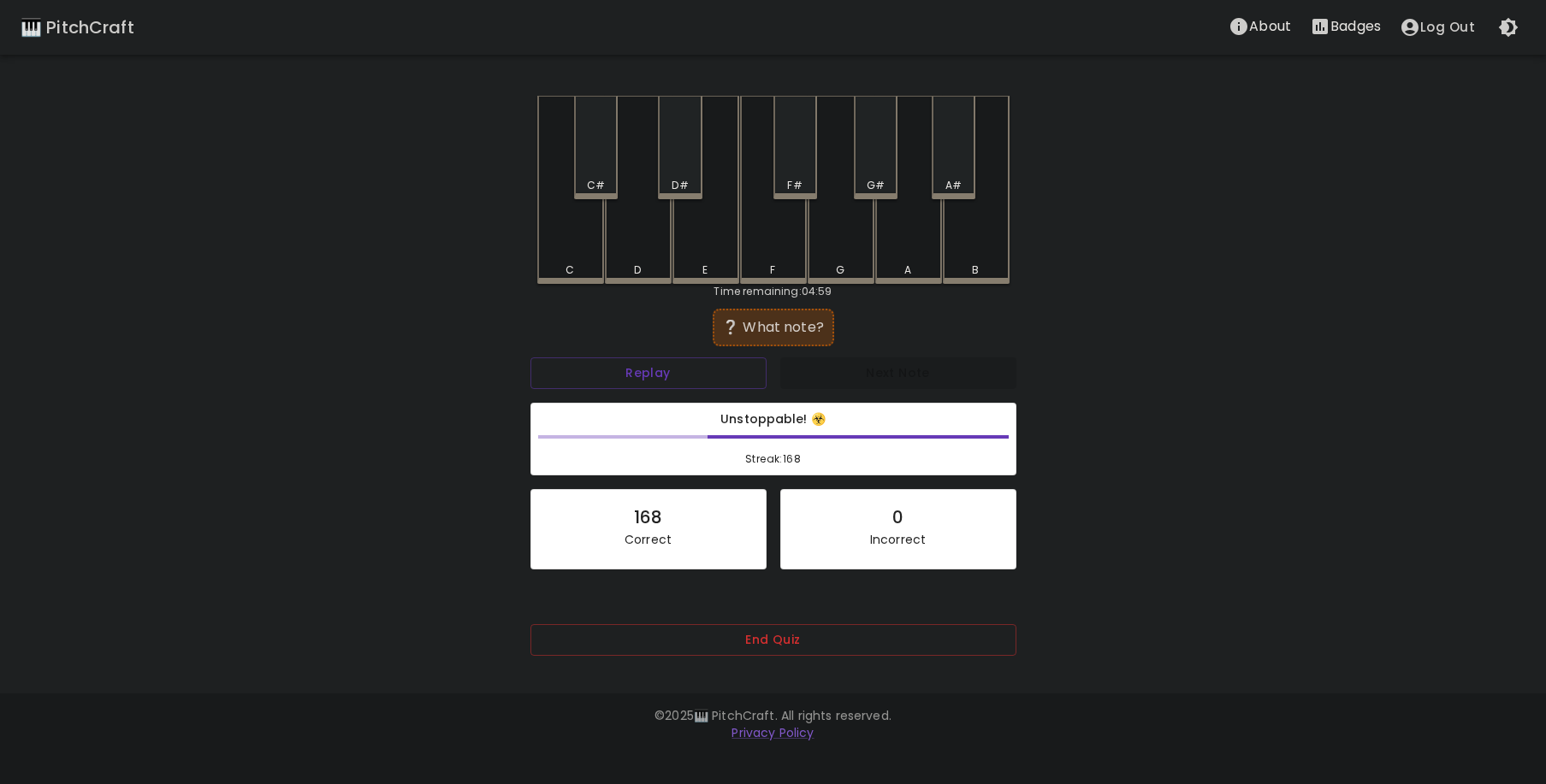
click at [913, 254] on div "A" at bounding box center [908, 189] width 67 height 188
click at [644, 254] on div "D" at bounding box center [638, 189] width 67 height 188
click at [688, 179] on div "D#" at bounding box center [680, 185] width 16 height 15
click at [644, 237] on div "D" at bounding box center [638, 189] width 67 height 188
click at [959, 266] on div "B" at bounding box center [977, 270] width 64 height 15
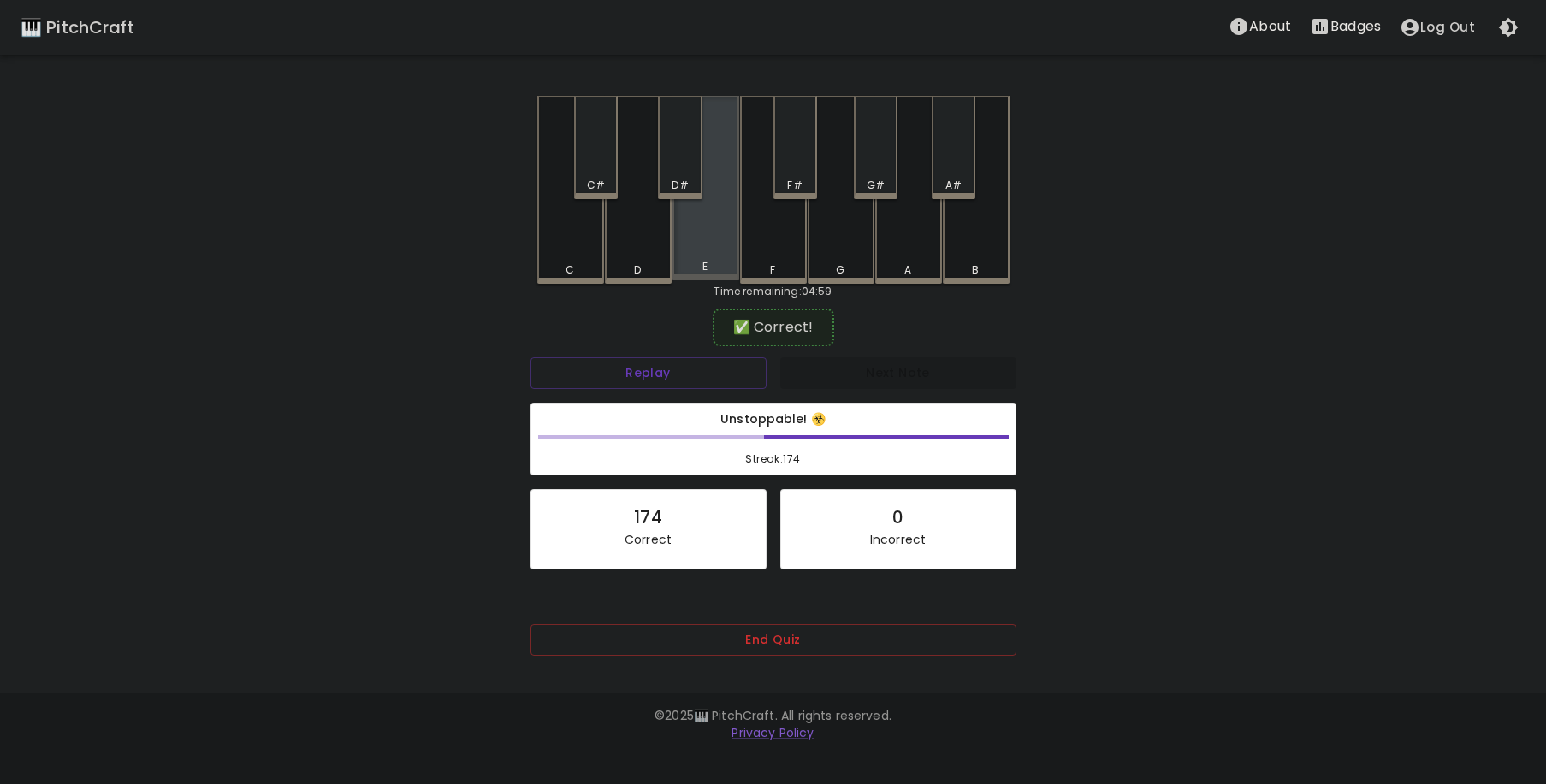
click at [722, 251] on div "E" at bounding box center [706, 187] width 67 height 184
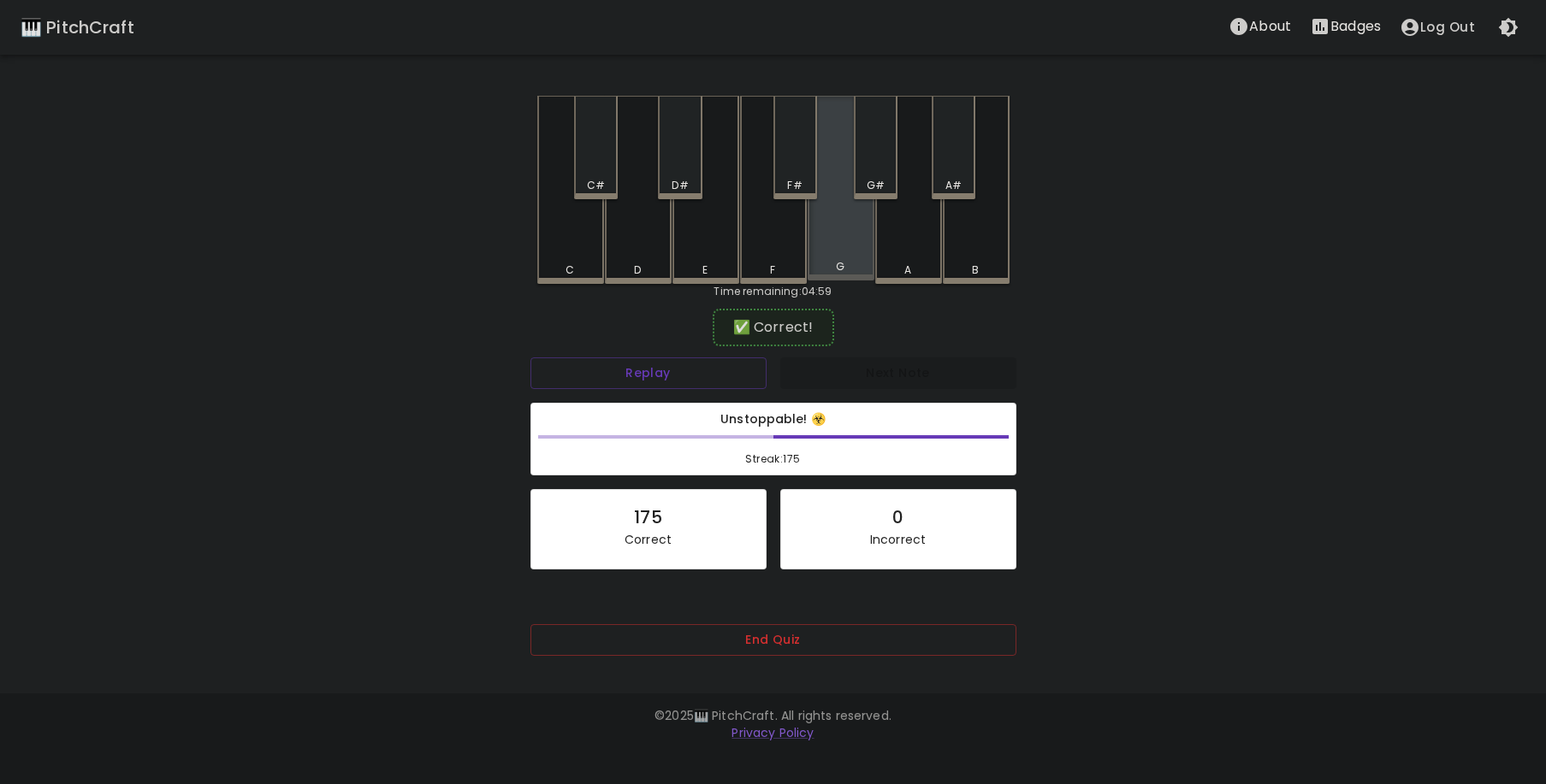
click at [845, 248] on div "G" at bounding box center [840, 187] width 67 height 184
click at [802, 184] on div "F#" at bounding box center [795, 185] width 40 height 15
click at [963, 178] on div "A#" at bounding box center [954, 185] width 40 height 15
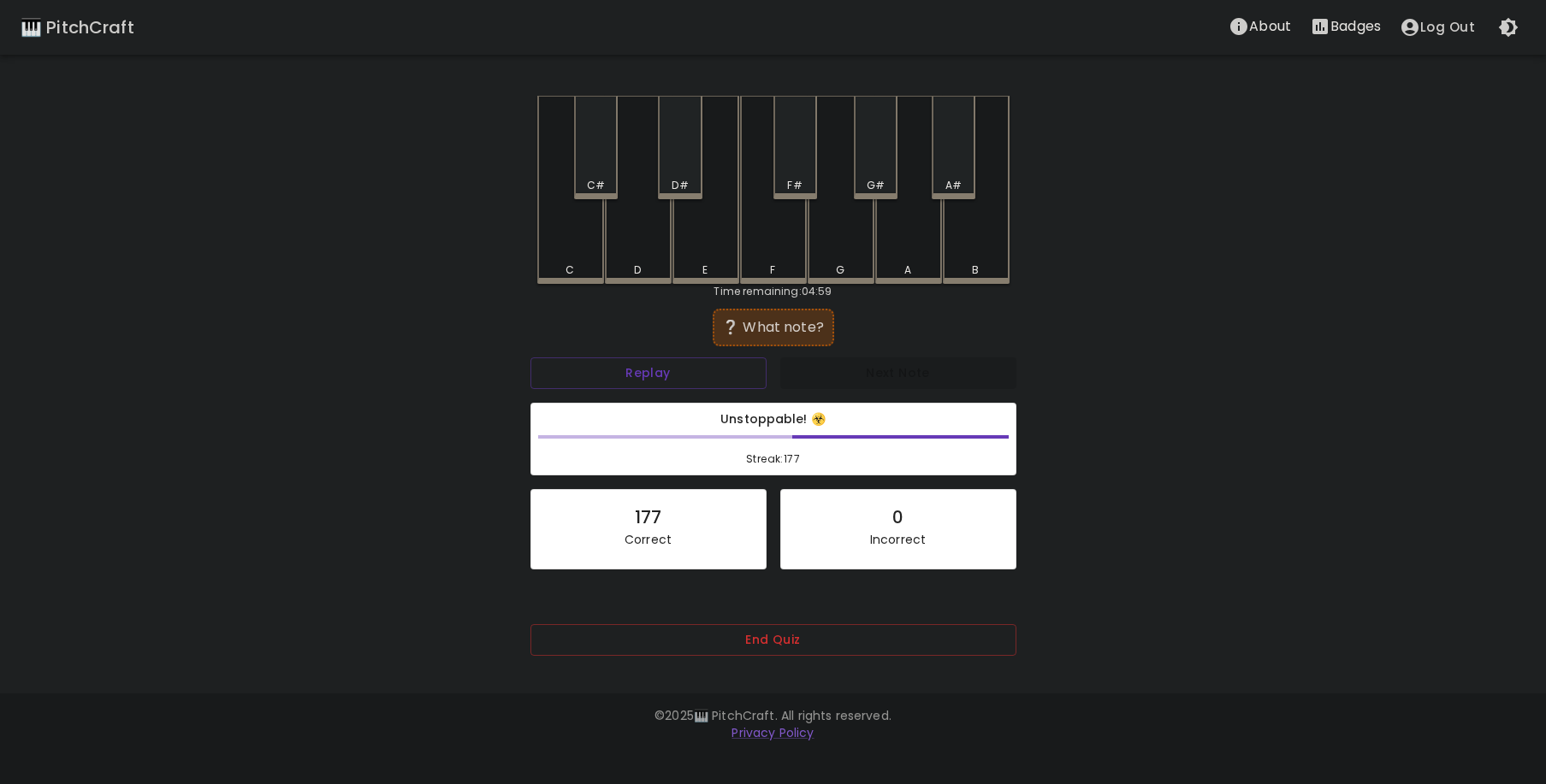
click at [871, 167] on div "G#" at bounding box center [876, 147] width 44 height 104
click at [772, 234] on div "F" at bounding box center [773, 187] width 67 height 184
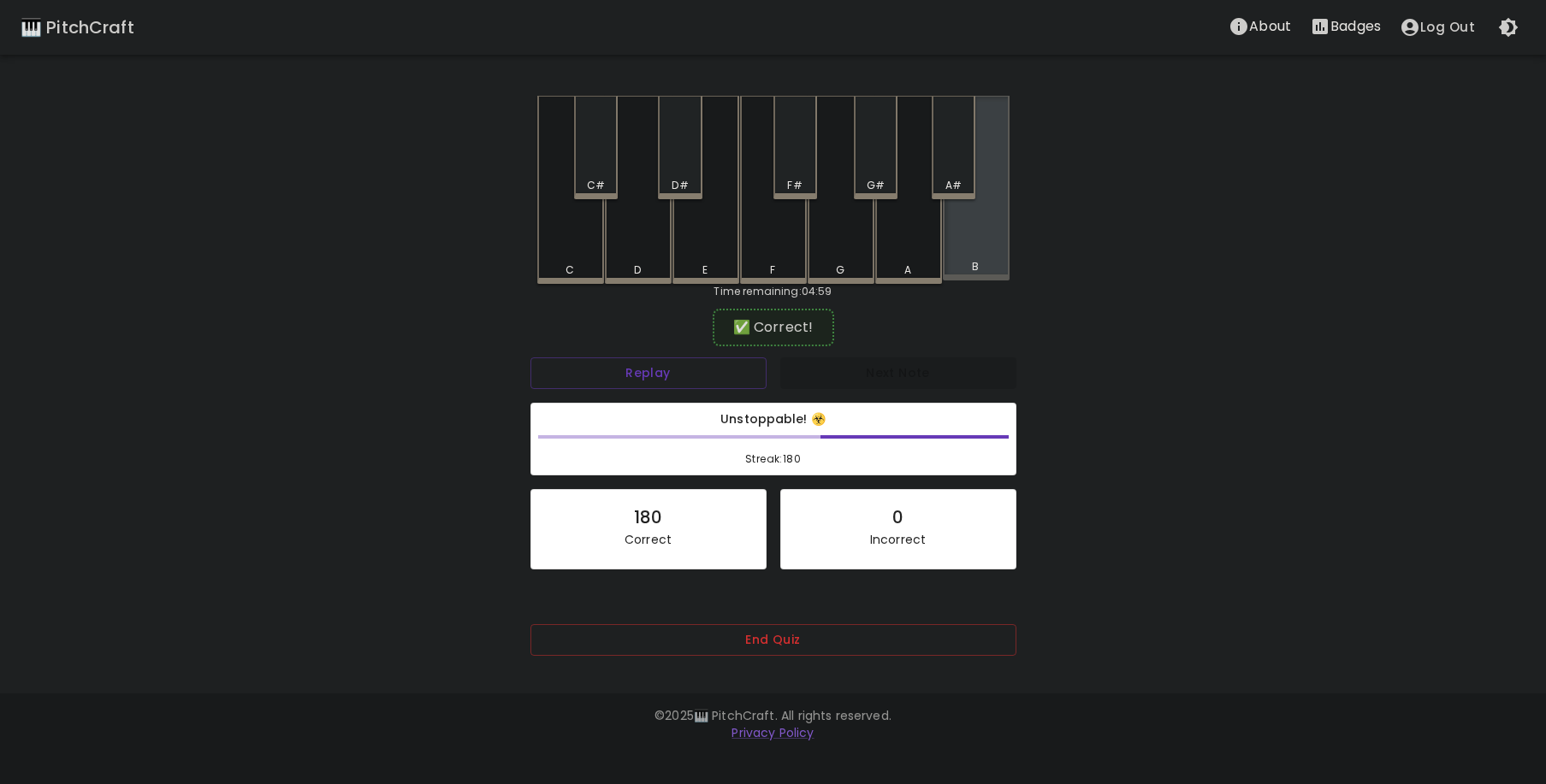
click at [983, 251] on div "B" at bounding box center [976, 187] width 67 height 184
click at [725, 252] on div "E" at bounding box center [706, 189] width 67 height 188
click at [599, 152] on div "C#" at bounding box center [596, 147] width 44 height 104
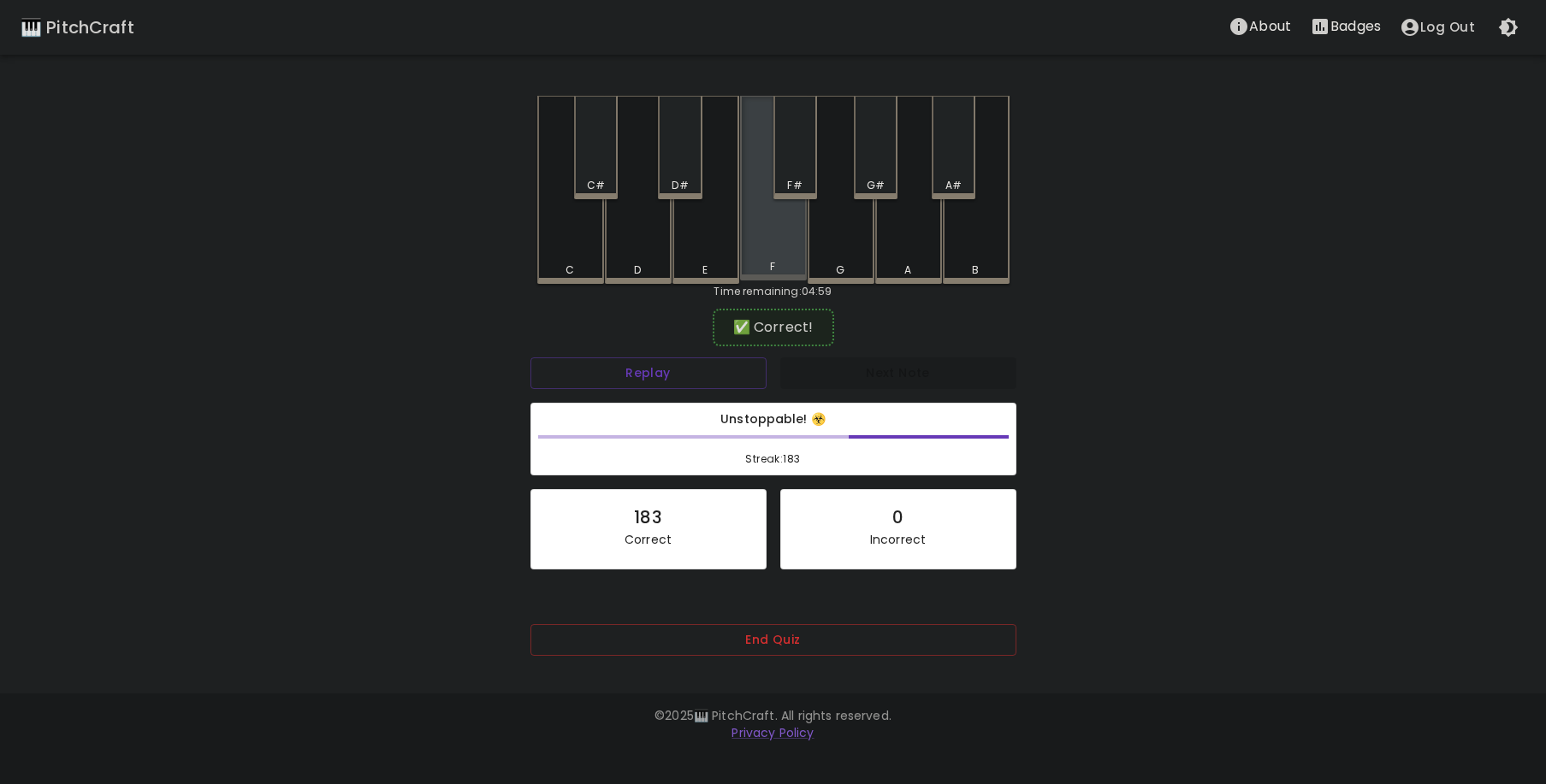
click at [772, 245] on div "F" at bounding box center [773, 187] width 67 height 184
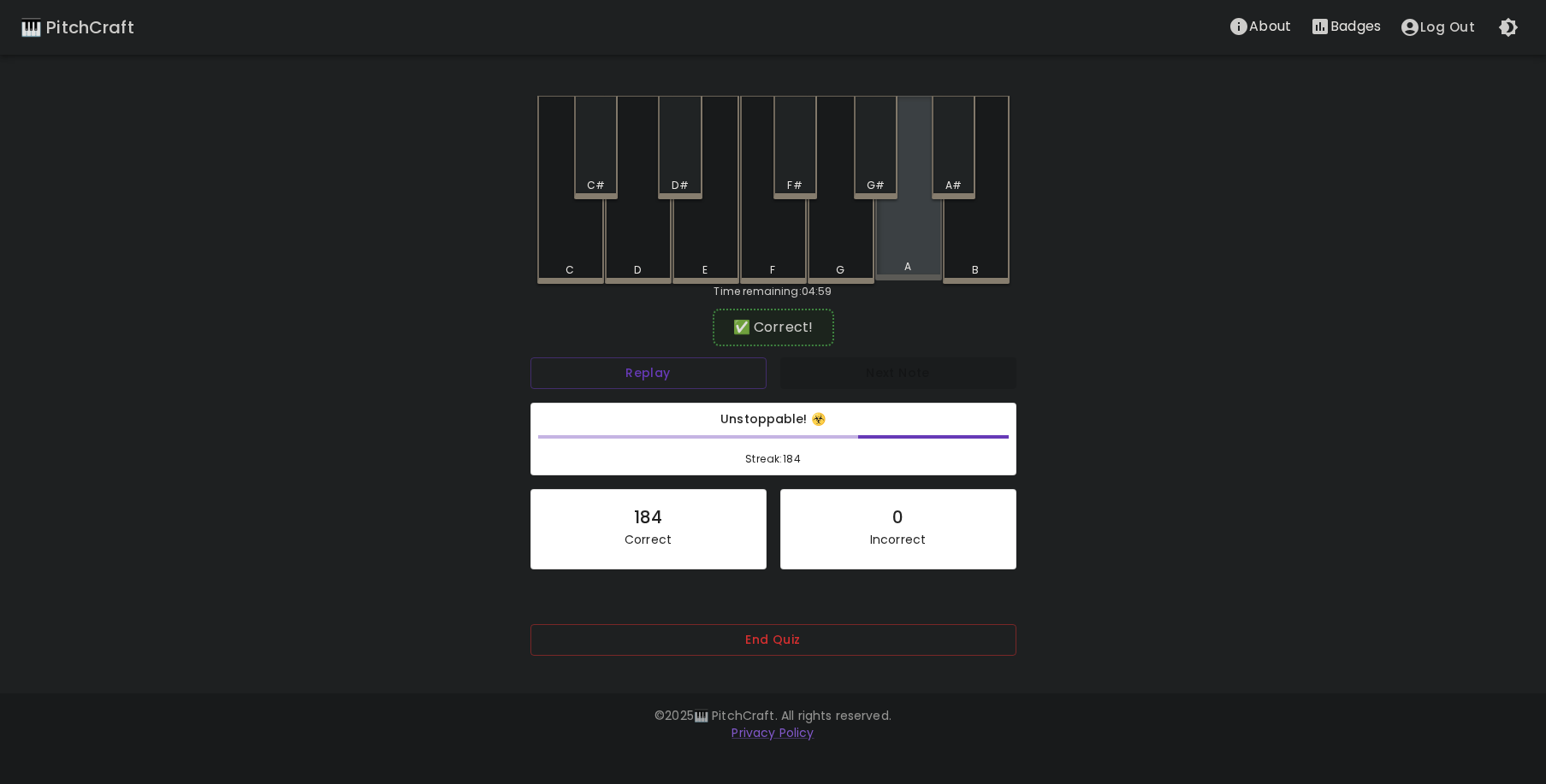
click at [911, 247] on div "A" at bounding box center [908, 187] width 67 height 184
click at [809, 155] on div "F#" at bounding box center [795, 147] width 44 height 104
click at [960, 171] on div "A#" at bounding box center [954, 147] width 44 height 104
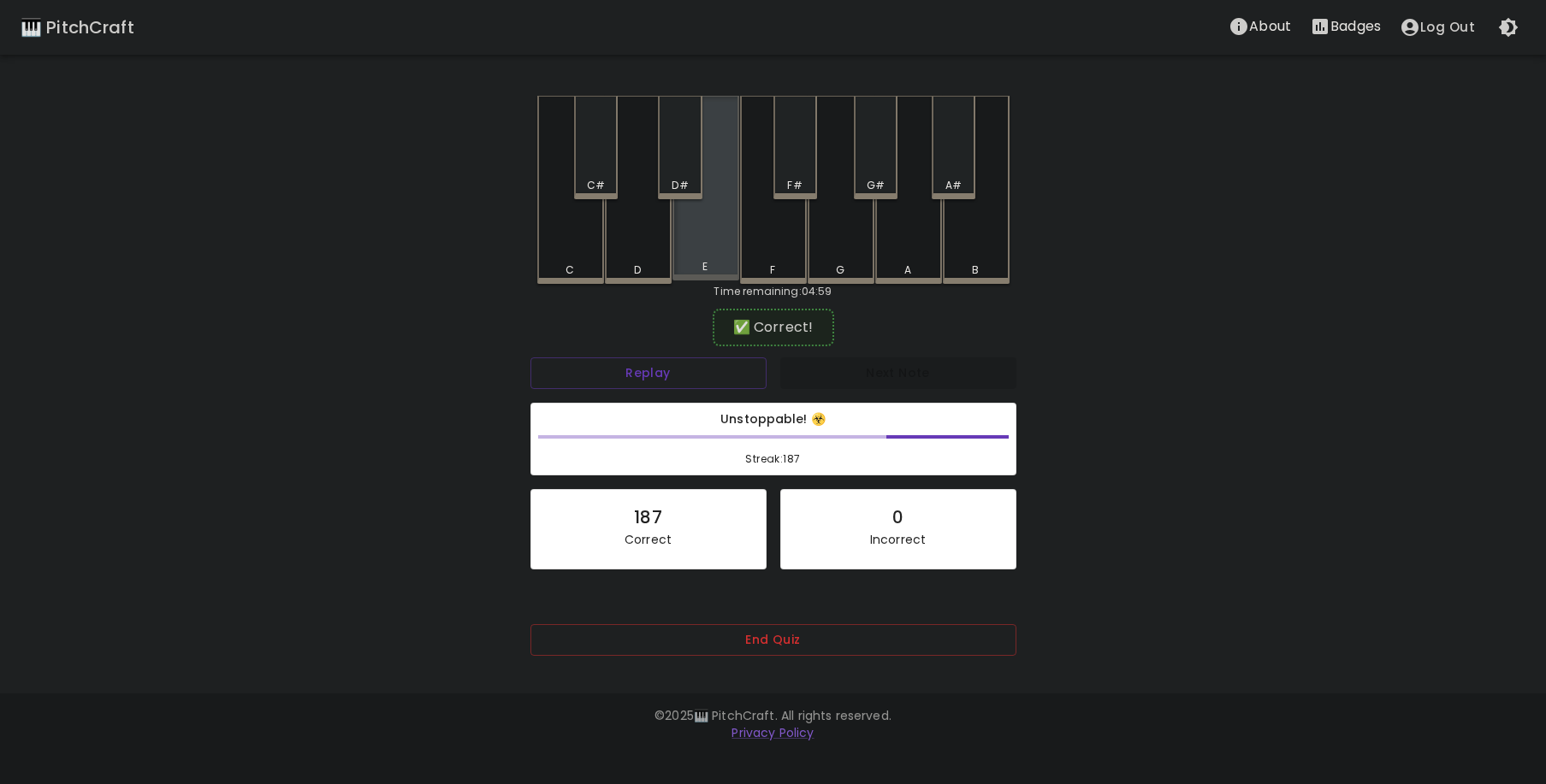
click at [720, 257] on div "E" at bounding box center [706, 187] width 67 height 184
click at [977, 259] on div "B" at bounding box center [976, 189] width 67 height 188
click at [970, 256] on div "B" at bounding box center [976, 189] width 67 height 188
click at [646, 239] on div "D" at bounding box center [638, 189] width 67 height 188
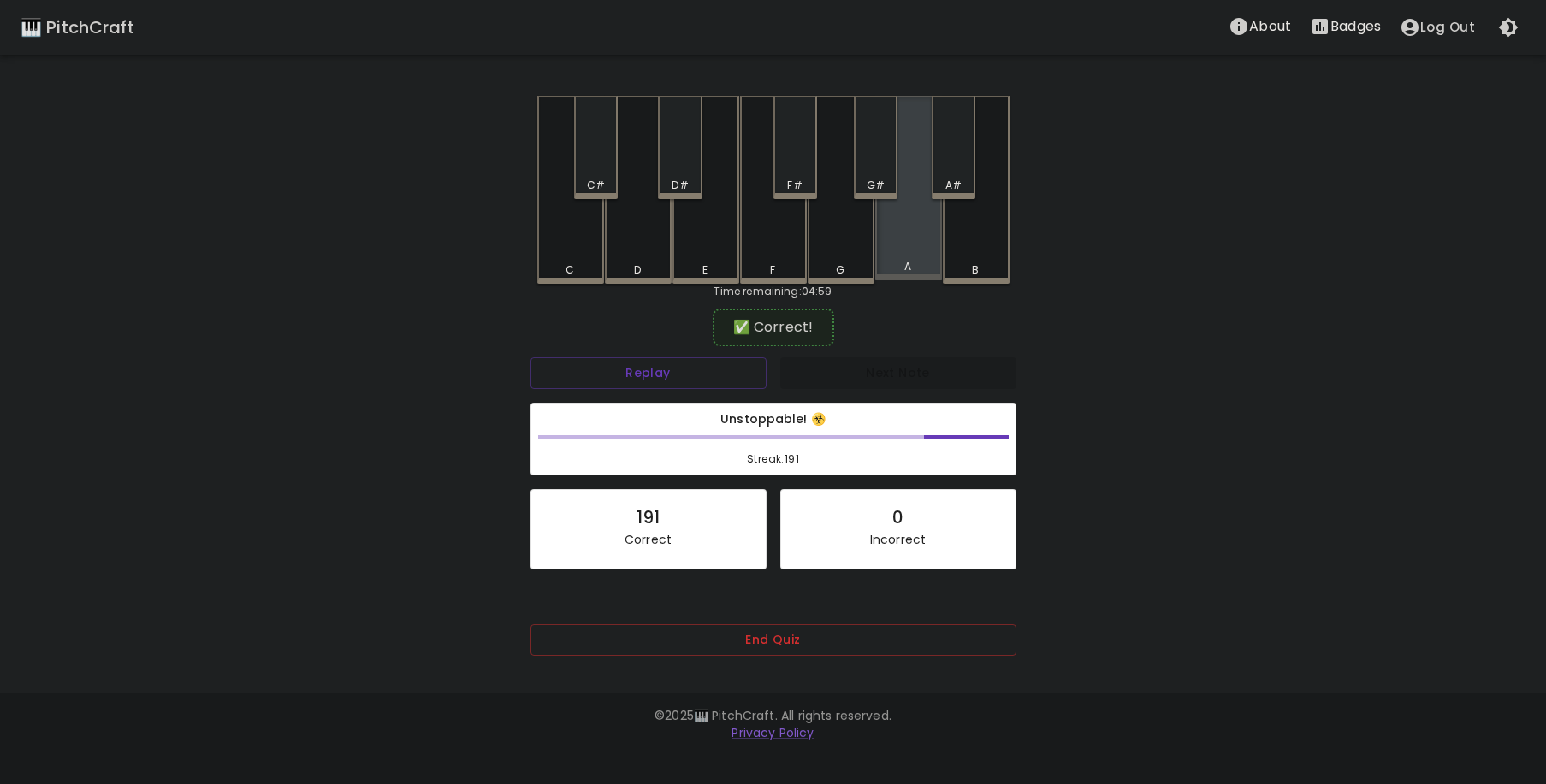
click at [910, 257] on div "A" at bounding box center [908, 187] width 67 height 184
click at [888, 166] on div "G#" at bounding box center [876, 147] width 44 height 104
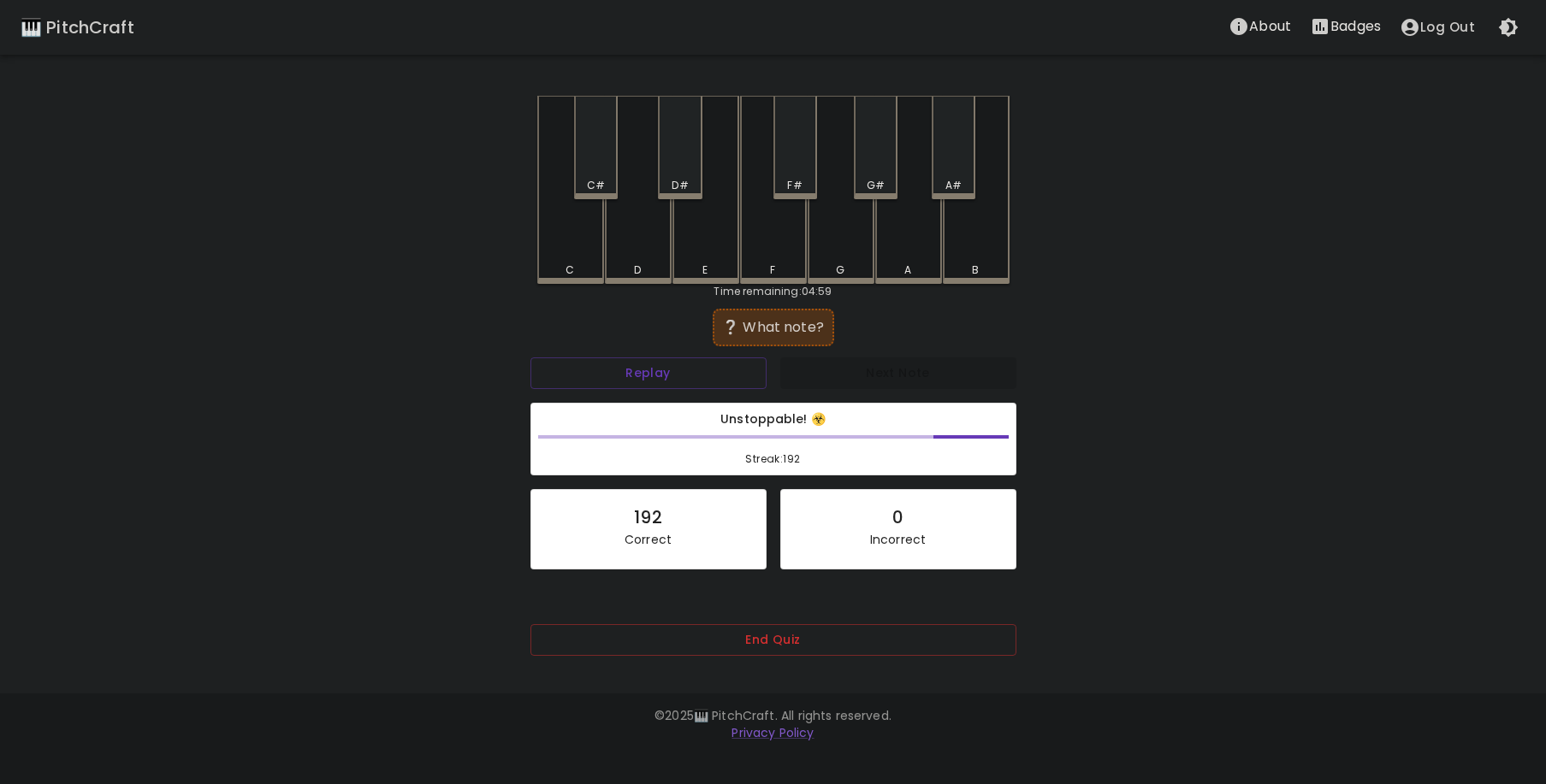
click at [902, 231] on div "A" at bounding box center [908, 189] width 67 height 188
click at [971, 252] on div "B" at bounding box center [976, 187] width 67 height 184
click at [967, 179] on div "A#" at bounding box center [954, 185] width 40 height 15
click at [862, 237] on div "G" at bounding box center [840, 189] width 67 height 188
click at [964, 179] on div "A#" at bounding box center [954, 185] width 40 height 15
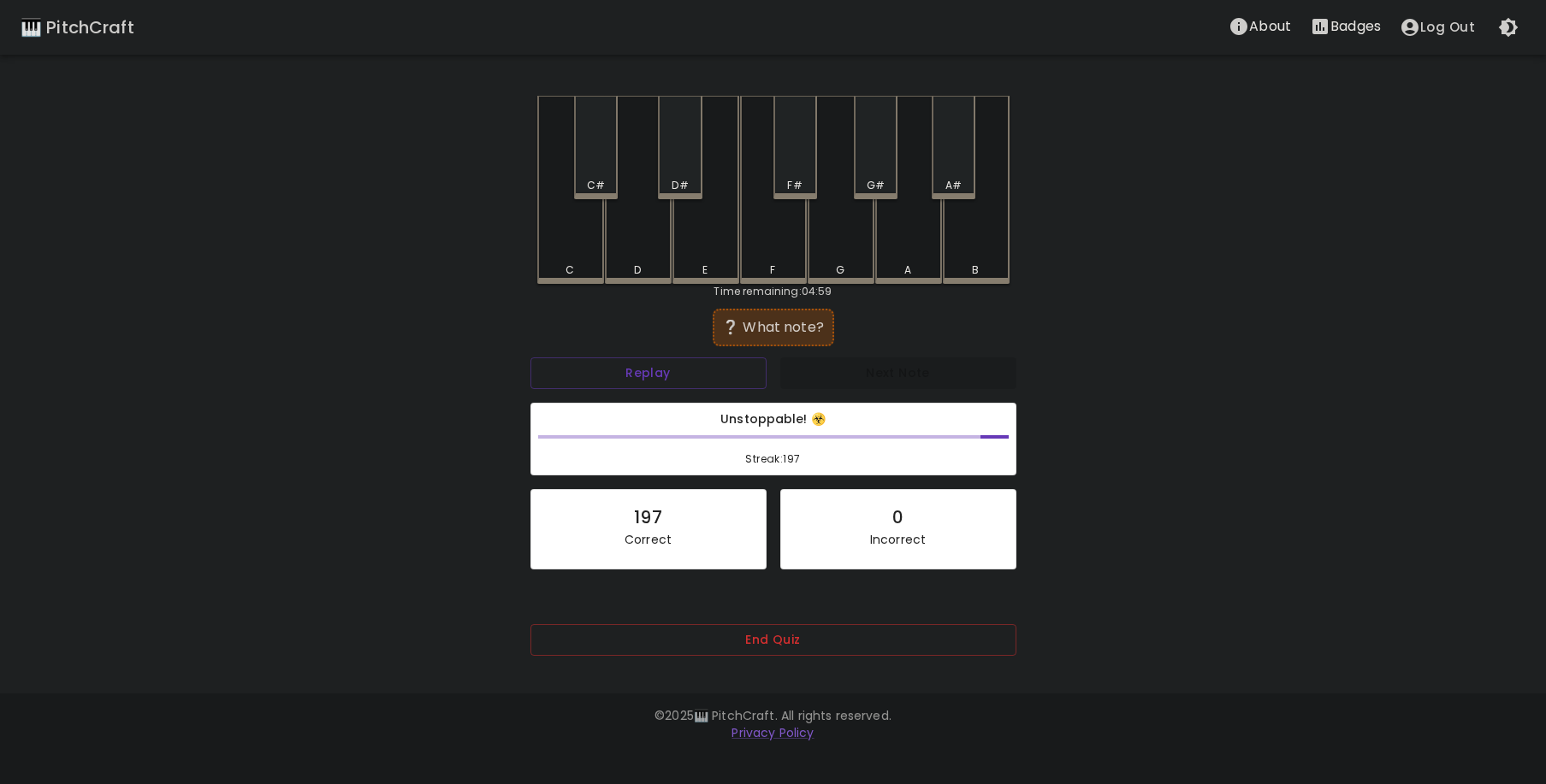
click at [596, 171] on div "C#" at bounding box center [596, 147] width 44 height 104
click at [973, 257] on div "B" at bounding box center [976, 189] width 67 height 188
click at [678, 174] on div "D#" at bounding box center [680, 147] width 44 height 104
click at [971, 168] on div "A#" at bounding box center [954, 147] width 44 height 104
click at [965, 252] on div "B" at bounding box center [976, 189] width 67 height 188
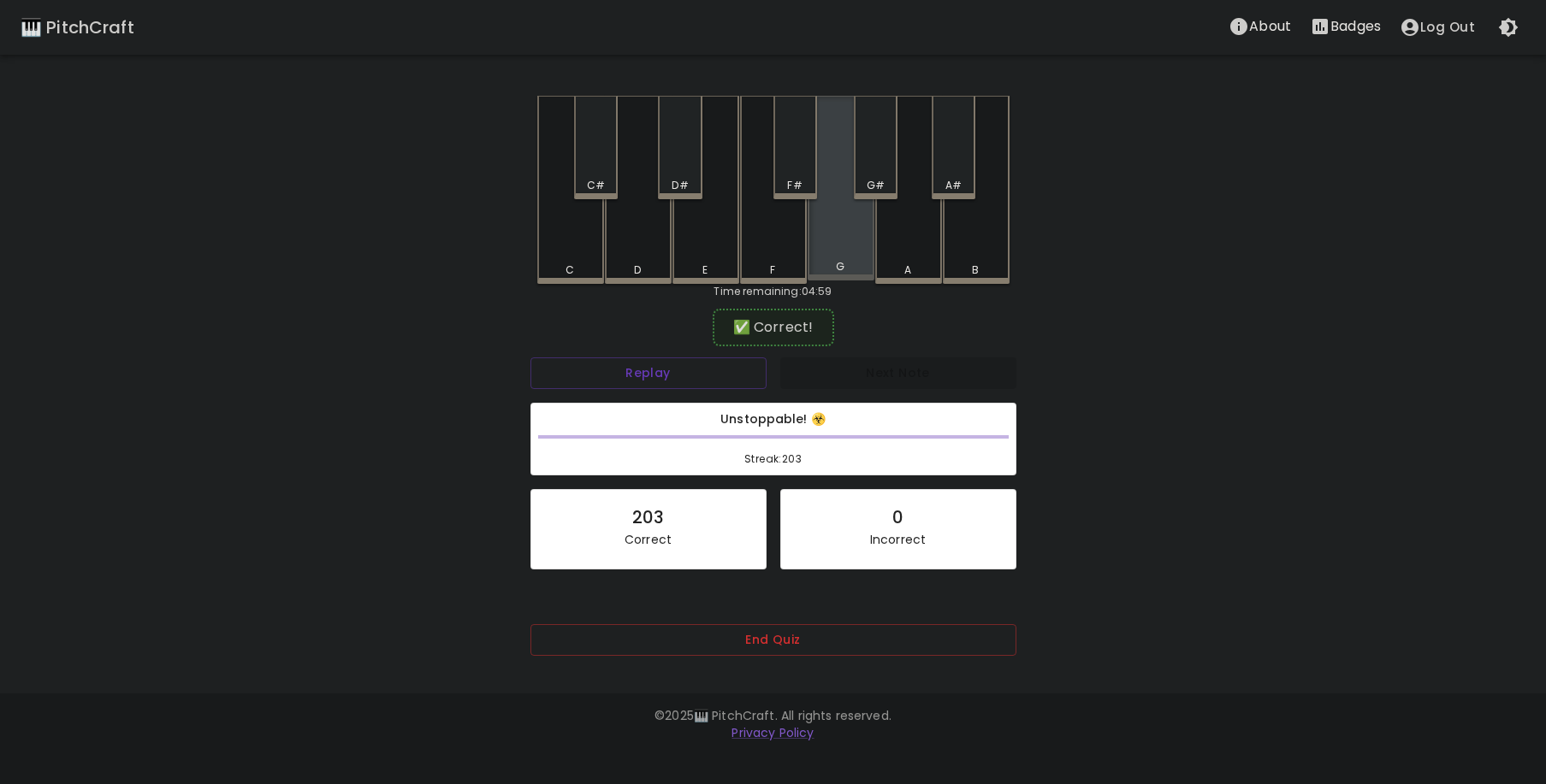
click at [860, 251] on div "G" at bounding box center [840, 187] width 67 height 184
click at [874, 170] on div "G#" at bounding box center [876, 147] width 44 height 104
click at [849, 235] on div "G" at bounding box center [840, 189] width 67 height 188
click at [570, 244] on div "C" at bounding box center [570, 189] width 67 height 188
click at [949, 182] on div "A#" at bounding box center [954, 185] width 16 height 15
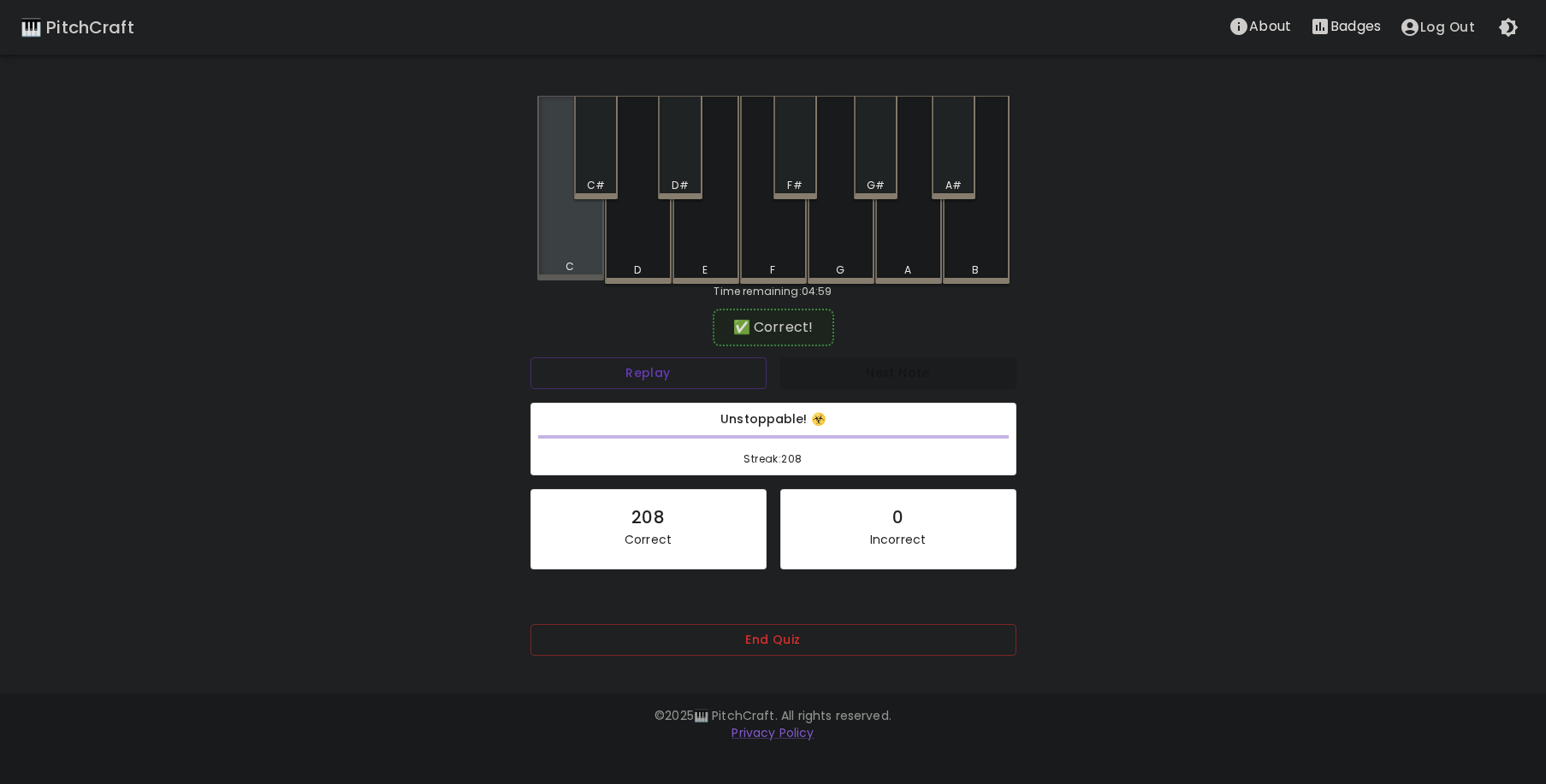
click at [590, 239] on div "C" at bounding box center [570, 187] width 67 height 184
click at [797, 167] on div "F#" at bounding box center [795, 147] width 44 height 104
click at [597, 166] on div "C#" at bounding box center [596, 147] width 44 height 104
click at [800, 168] on div "F#" at bounding box center [795, 147] width 44 height 104
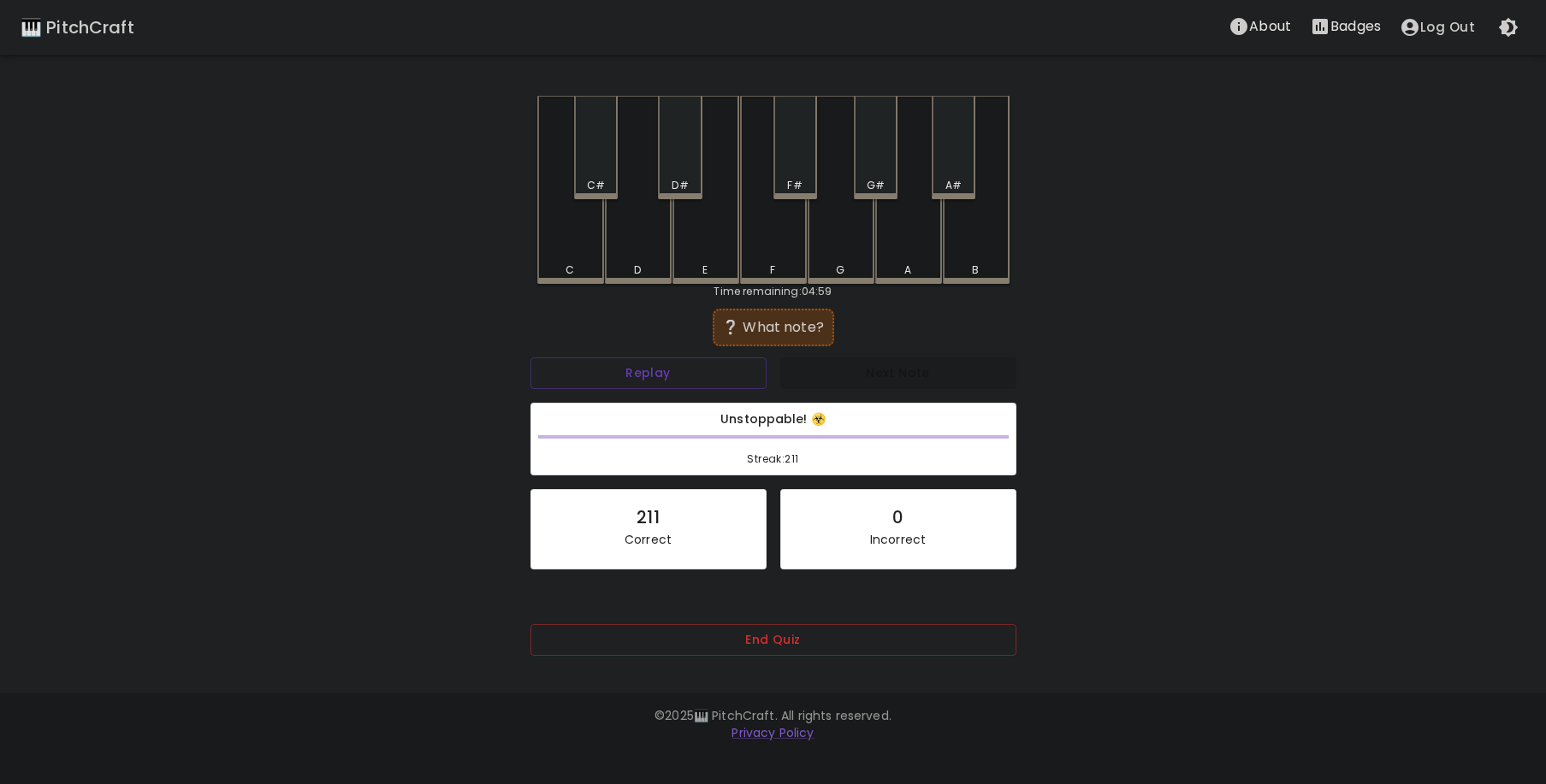
click at [646, 251] on div "D" at bounding box center [638, 189] width 67 height 188
click at [701, 252] on div "E" at bounding box center [706, 189] width 67 height 188
click at [635, 248] on div "D" at bounding box center [638, 189] width 67 height 188
click at [977, 252] on div "B" at bounding box center [976, 187] width 67 height 184
click at [970, 256] on div "B" at bounding box center [976, 189] width 67 height 188
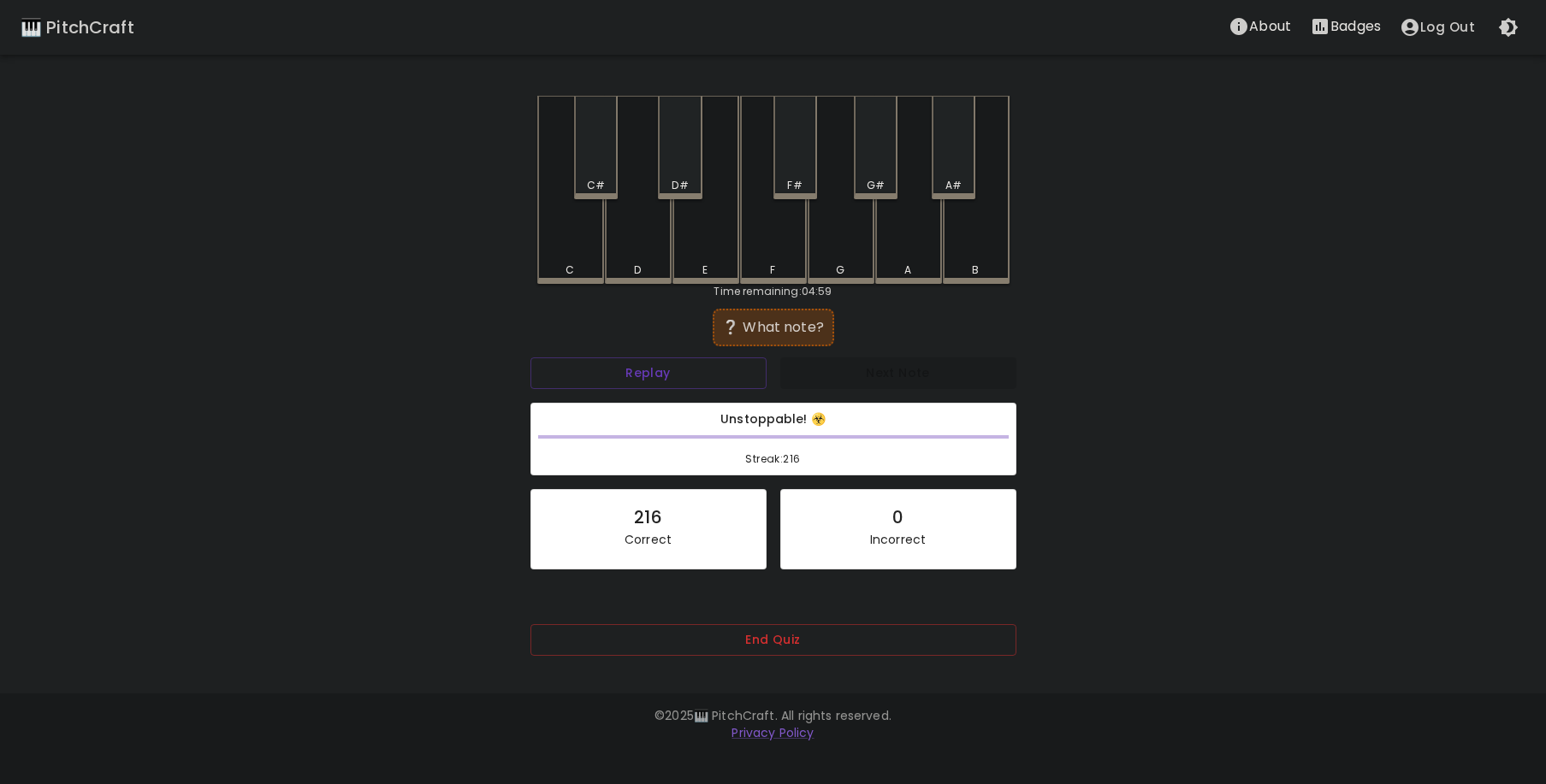
drag, startPoint x: 882, startPoint y: 165, endPoint x: 874, endPoint y: 179, distance: 16.1
click at [880, 168] on div "G#" at bounding box center [876, 147] width 44 height 104
click at [871, 172] on div "G#" at bounding box center [876, 147] width 44 height 104
click at [600, 163] on div "C#" at bounding box center [596, 147] width 44 height 104
click at [958, 247] on div "B" at bounding box center [976, 187] width 67 height 184
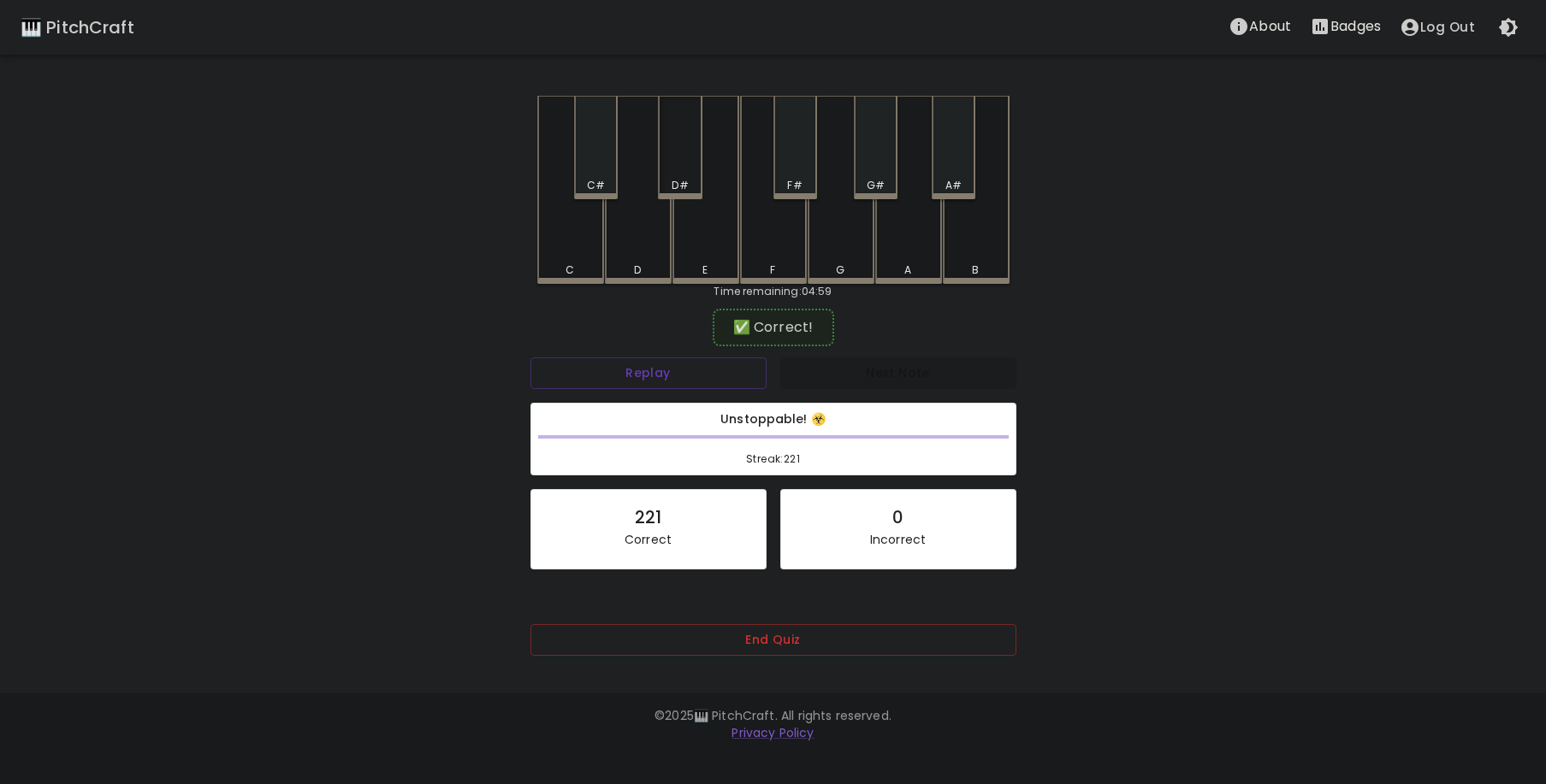
click at [694, 160] on div "D#" at bounding box center [680, 147] width 44 height 104
click at [683, 174] on div "D#" at bounding box center [680, 147] width 44 height 104
click at [784, 235] on div "F" at bounding box center [773, 187] width 67 height 184
click at [721, 238] on div "E" at bounding box center [706, 189] width 67 height 188
click at [774, 239] on div "F" at bounding box center [773, 189] width 67 height 188
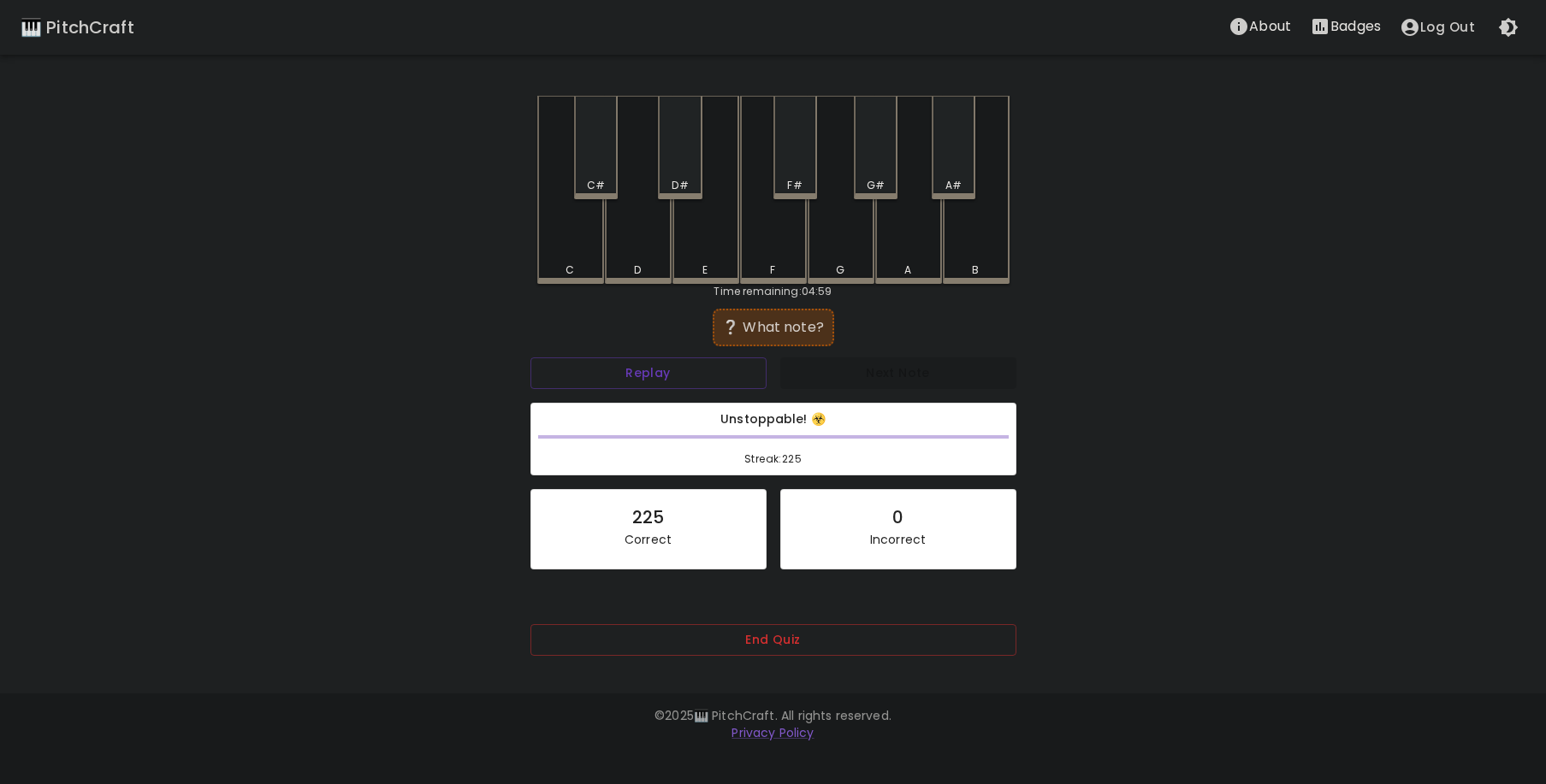
click at [935, 177] on div "A#" at bounding box center [954, 147] width 44 height 104
click at [594, 181] on div "C#" at bounding box center [596, 185] width 18 height 15
drag, startPoint x: 678, startPoint y: 169, endPoint x: 678, endPoint y: 179, distance: 10.0
click at [677, 168] on div "D#" at bounding box center [680, 147] width 44 height 104
click at [970, 252] on div "B" at bounding box center [976, 187] width 67 height 184
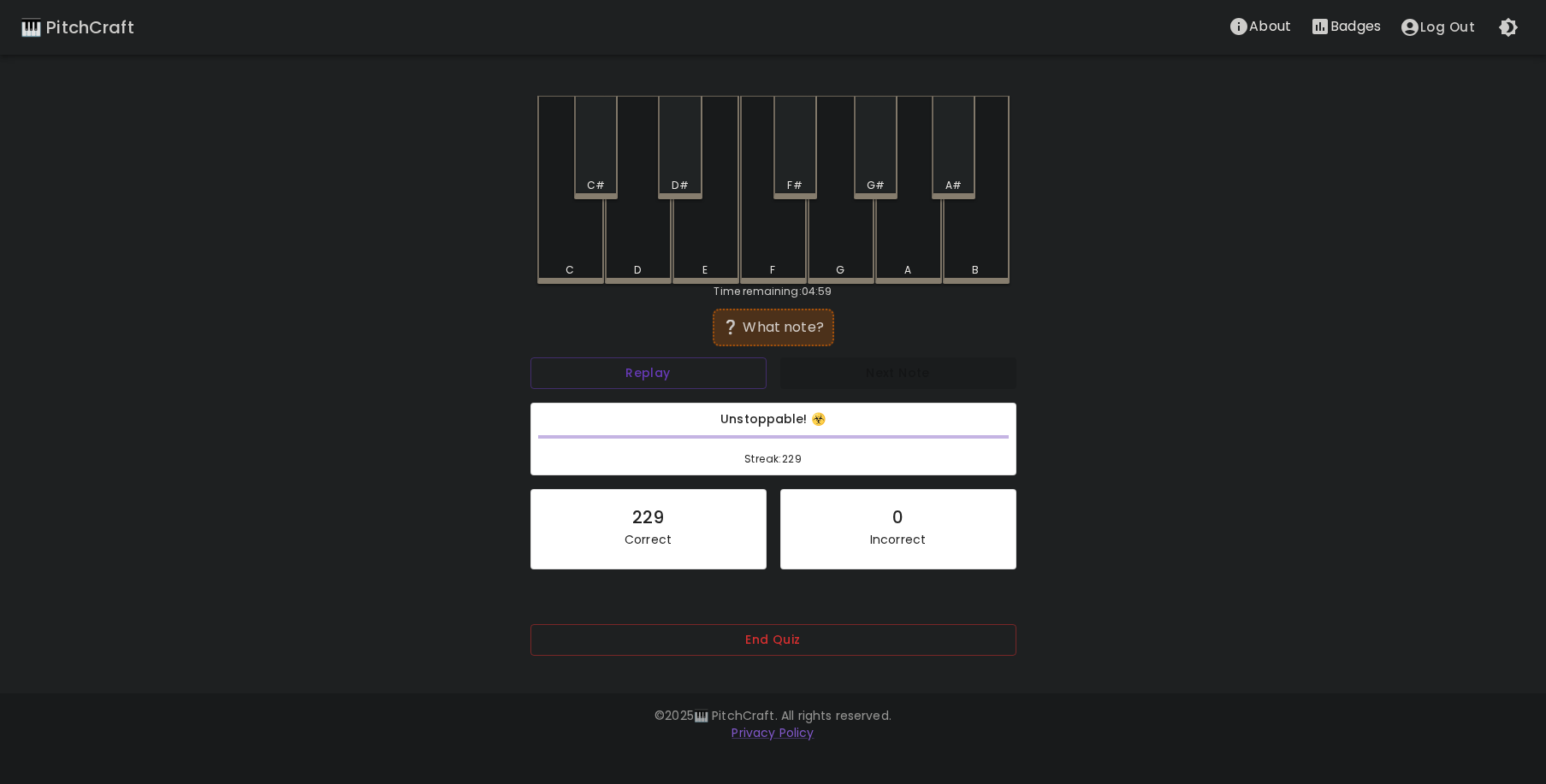
click at [581, 240] on div "C" at bounding box center [570, 189] width 67 height 188
click at [580, 178] on div "C#" at bounding box center [596, 185] width 40 height 15
click at [718, 242] on div "E" at bounding box center [706, 189] width 67 height 188
click at [710, 244] on div "E" at bounding box center [706, 189] width 67 height 188
click at [868, 170] on div "G#" at bounding box center [876, 147] width 44 height 104
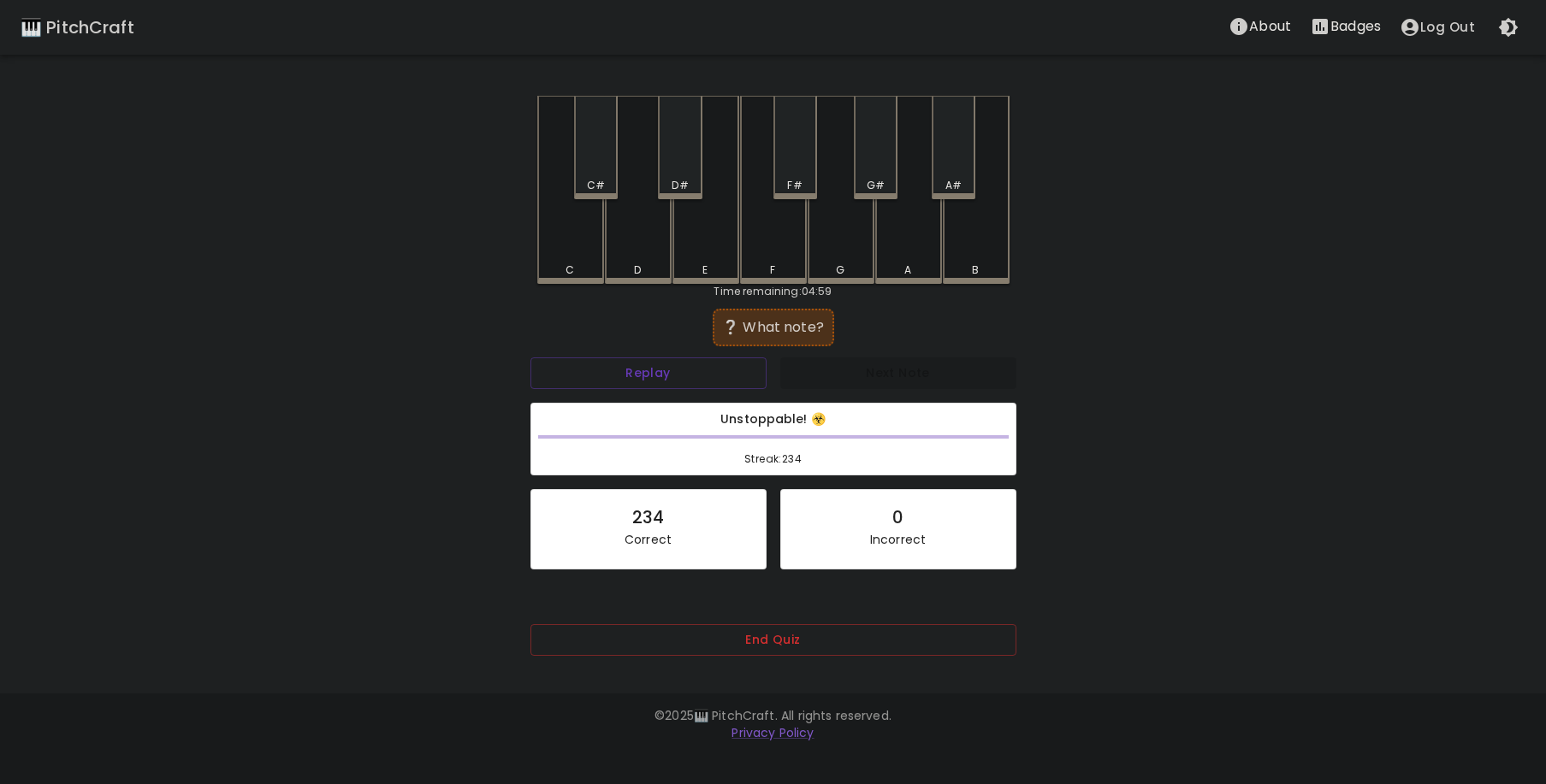
click at [946, 170] on div "A#" at bounding box center [954, 147] width 44 height 104
click at [710, 252] on div "E" at bounding box center [706, 187] width 67 height 184
click at [597, 166] on div "C#" at bounding box center [596, 147] width 44 height 104
click at [602, 190] on div "C#" at bounding box center [596, 185] width 18 height 15
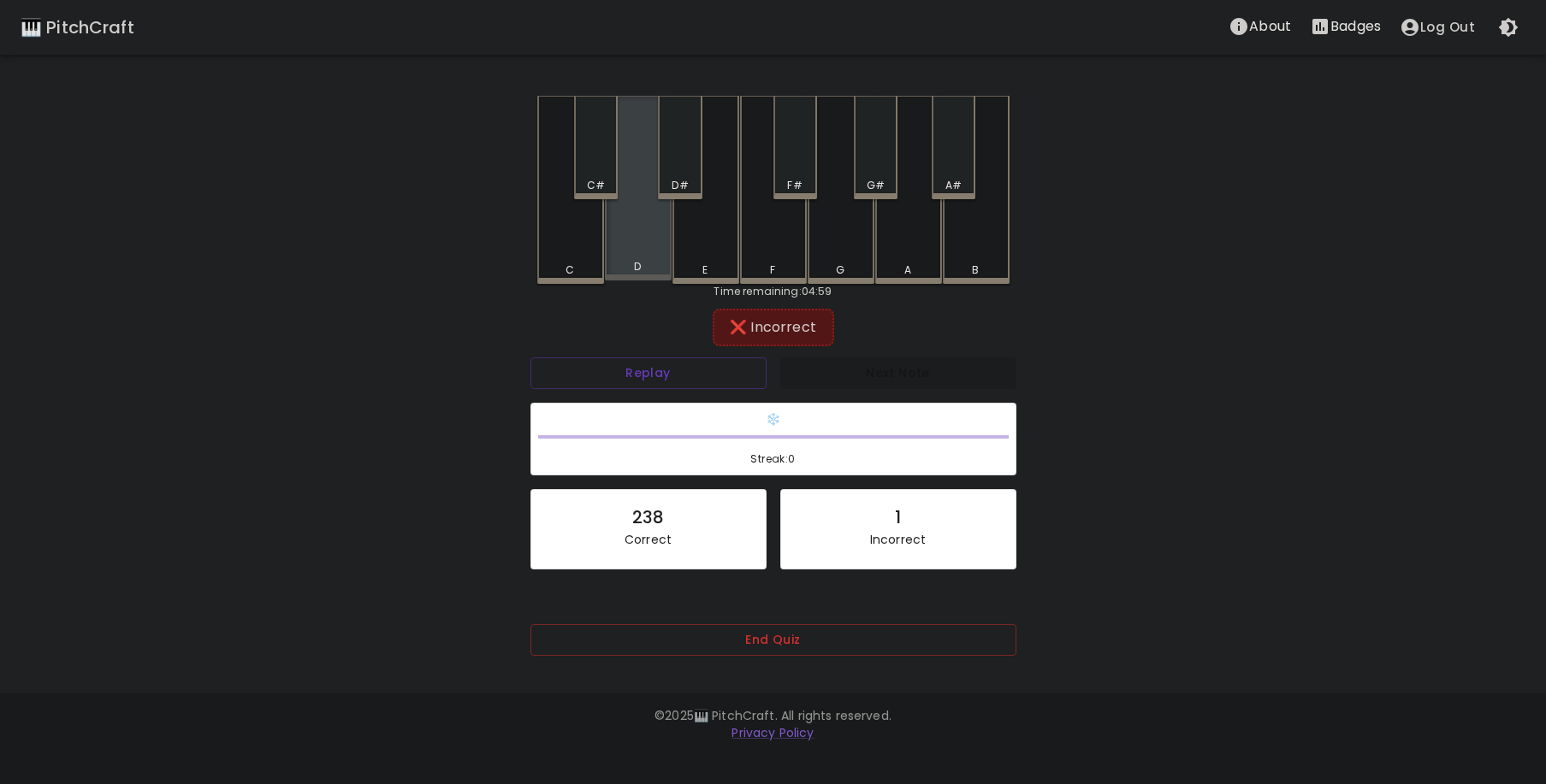
click at [605, 241] on div "D" at bounding box center [638, 187] width 67 height 184
click at [747, 625] on button "End Quiz" at bounding box center [773, 641] width 486 height 32
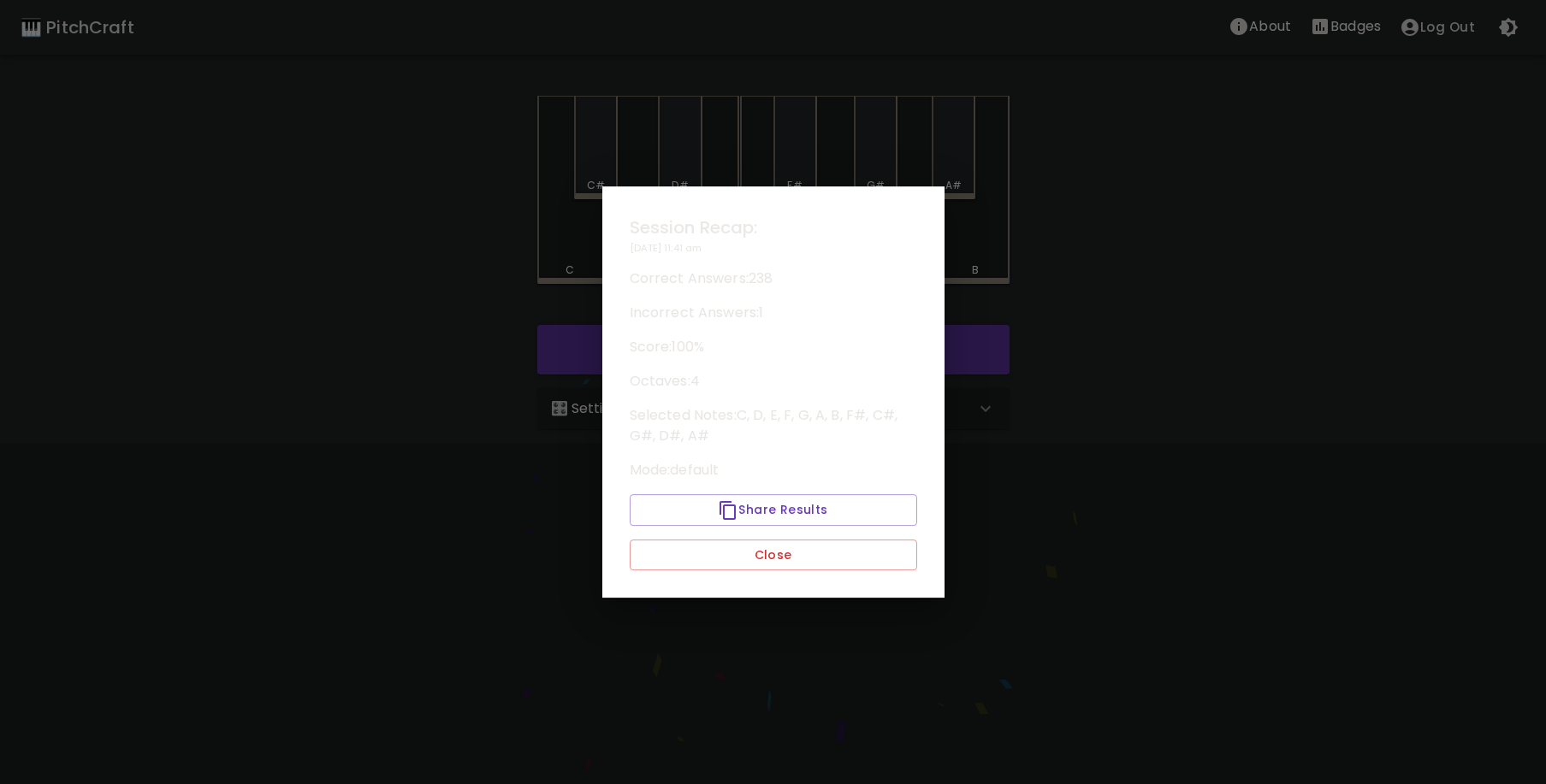
drag, startPoint x: 759, startPoint y: 571, endPoint x: 748, endPoint y: 571, distance: 11.0
click at [756, 572] on div "Session Recap: [DATE] 11:41 am Correct Answers: 238 Incorrect Answers: 1 Score:…" at bounding box center [773, 392] width 342 height 412
click at [748, 570] on button "Close" at bounding box center [773, 556] width 287 height 32
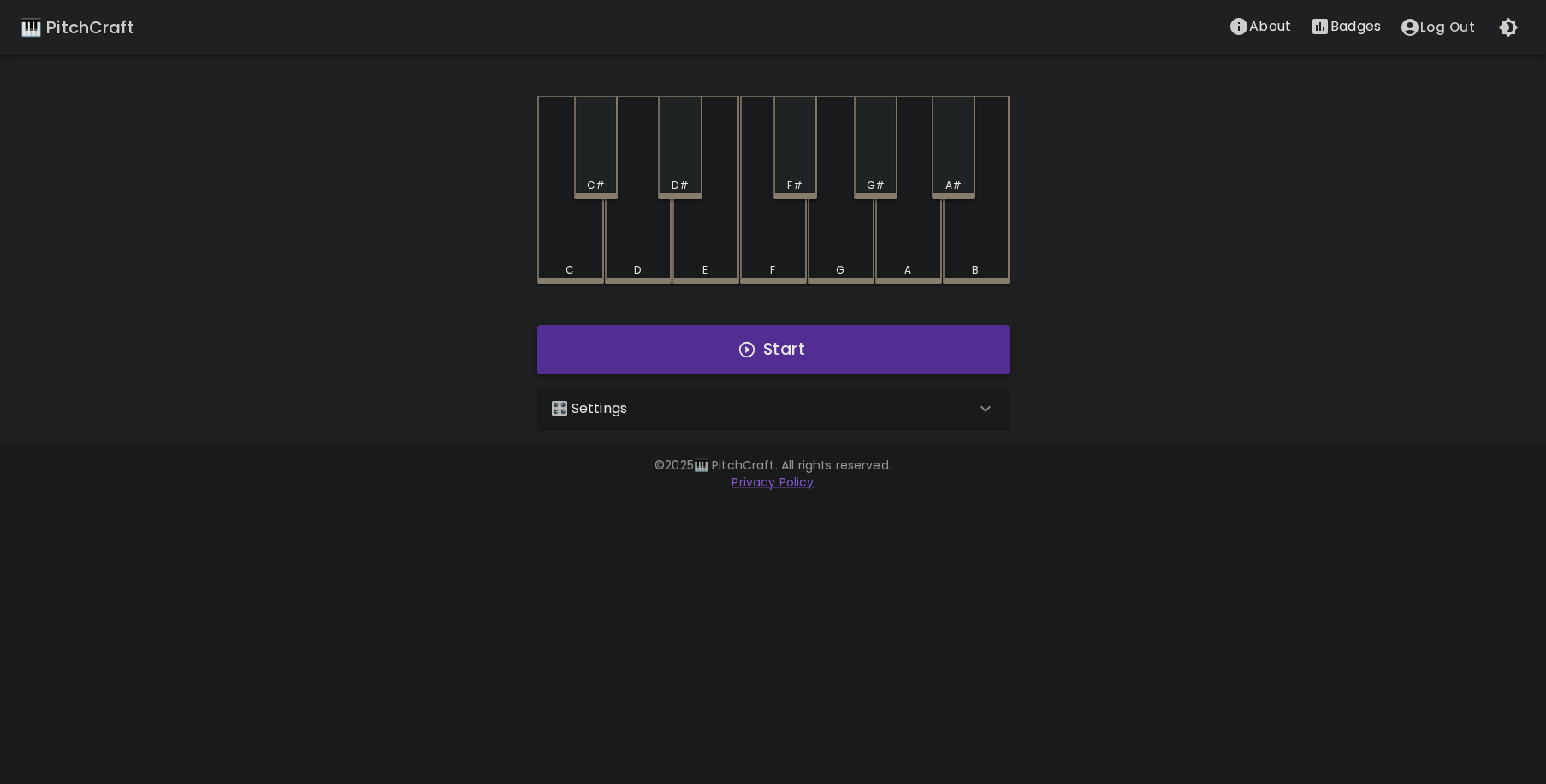
click at [674, 357] on button "Start" at bounding box center [773, 350] width 472 height 50
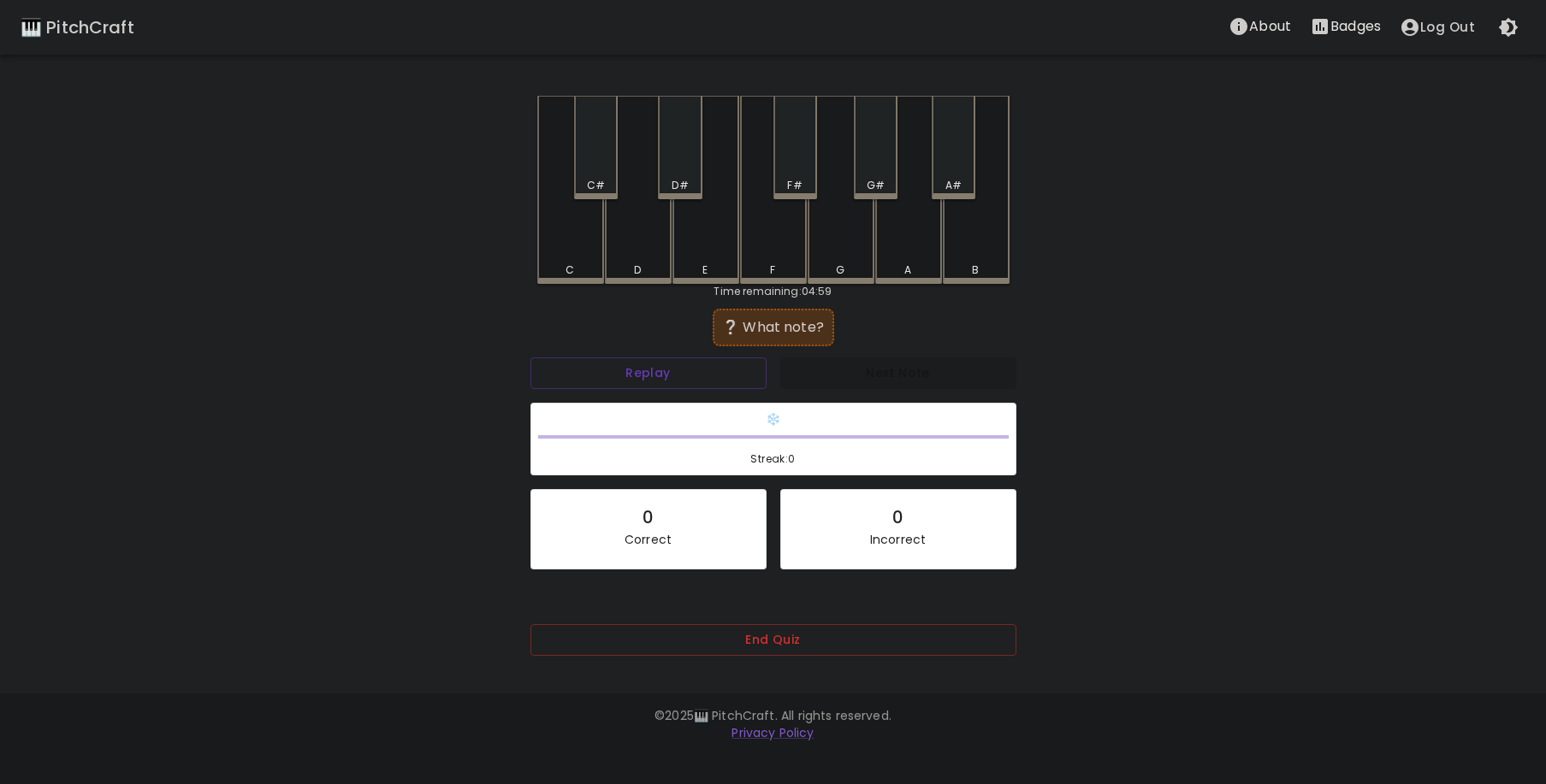
click at [874, 184] on div "G#" at bounding box center [876, 185] width 18 height 15
click at [577, 239] on div "C" at bounding box center [570, 189] width 67 height 188
drag, startPoint x: 980, startPoint y: 259, endPoint x: 949, endPoint y: 261, distance: 31.1
click at [978, 259] on div "B" at bounding box center [976, 189] width 67 height 188
drag, startPoint x: 610, startPoint y: 154, endPoint x: 610, endPoint y: 172, distance: 18.0
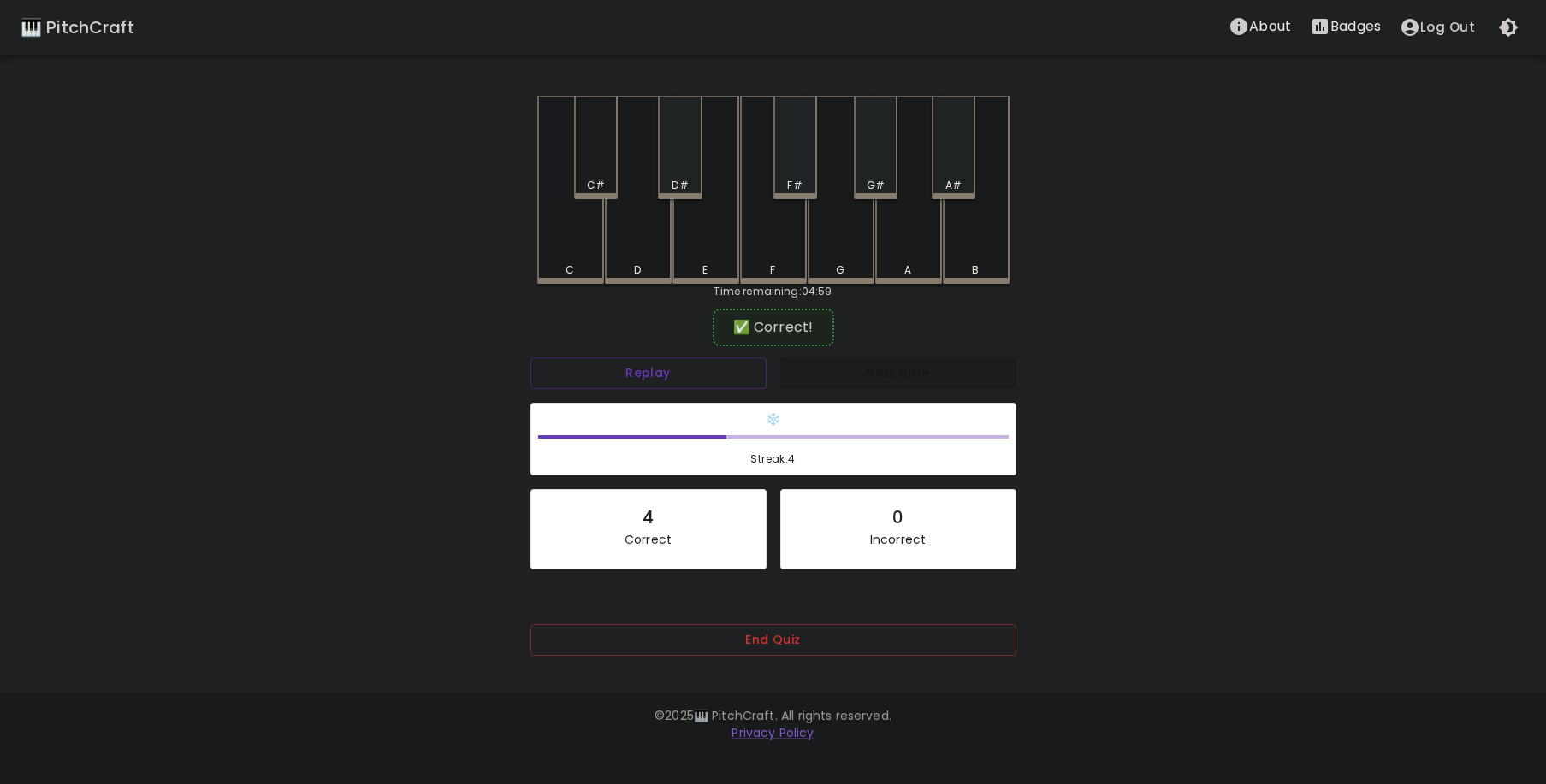
click at [609, 155] on div "C#" at bounding box center [596, 147] width 44 height 104
click at [874, 166] on div "G#" at bounding box center [876, 147] width 44 height 104
click at [957, 173] on div "A#" at bounding box center [954, 147] width 44 height 104
click at [960, 172] on div "A#" at bounding box center [954, 147] width 44 height 104
click at [899, 235] on div "A" at bounding box center [908, 187] width 67 height 184
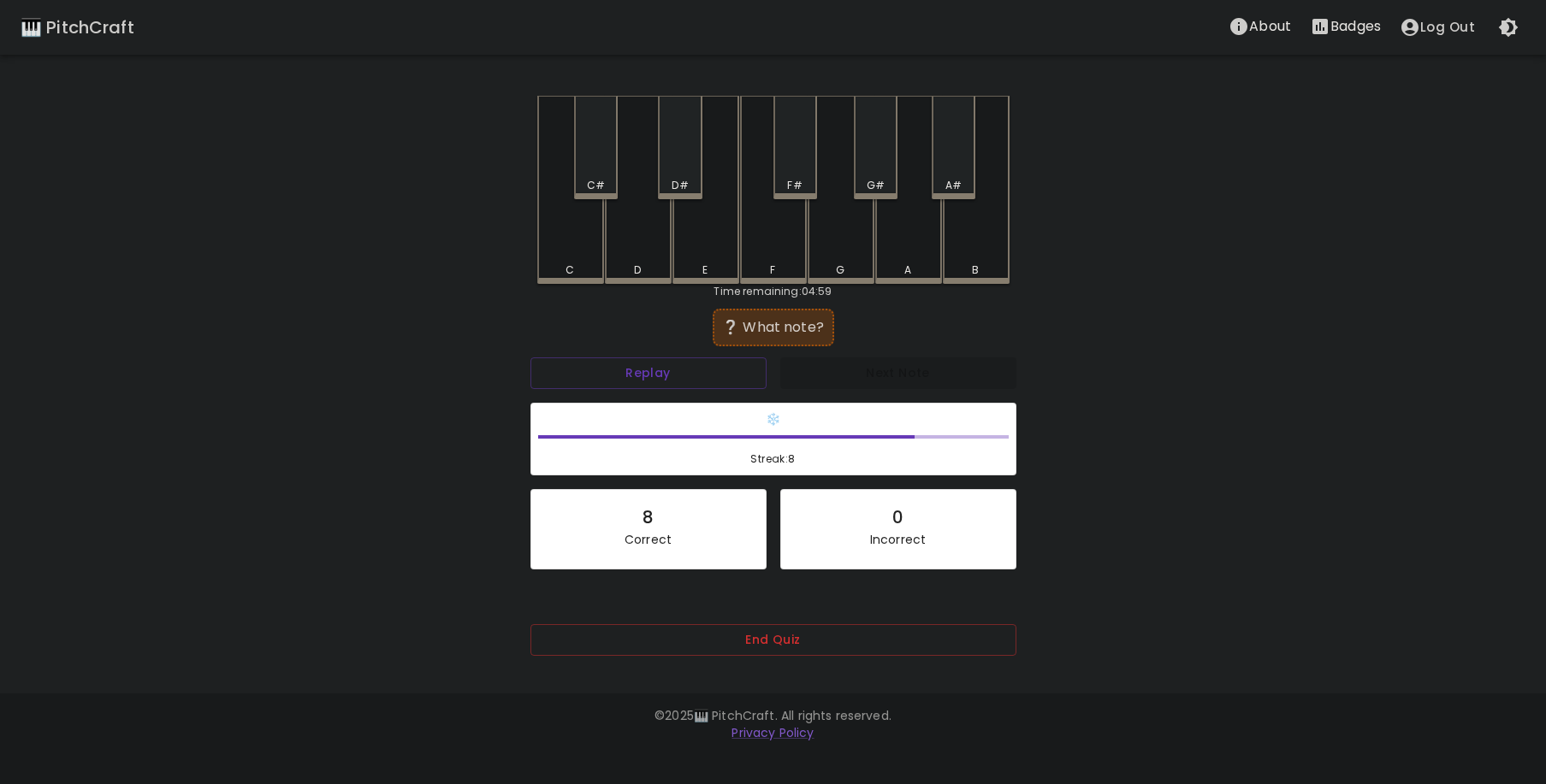
click at [666, 164] on div "D#" at bounding box center [680, 147] width 44 height 104
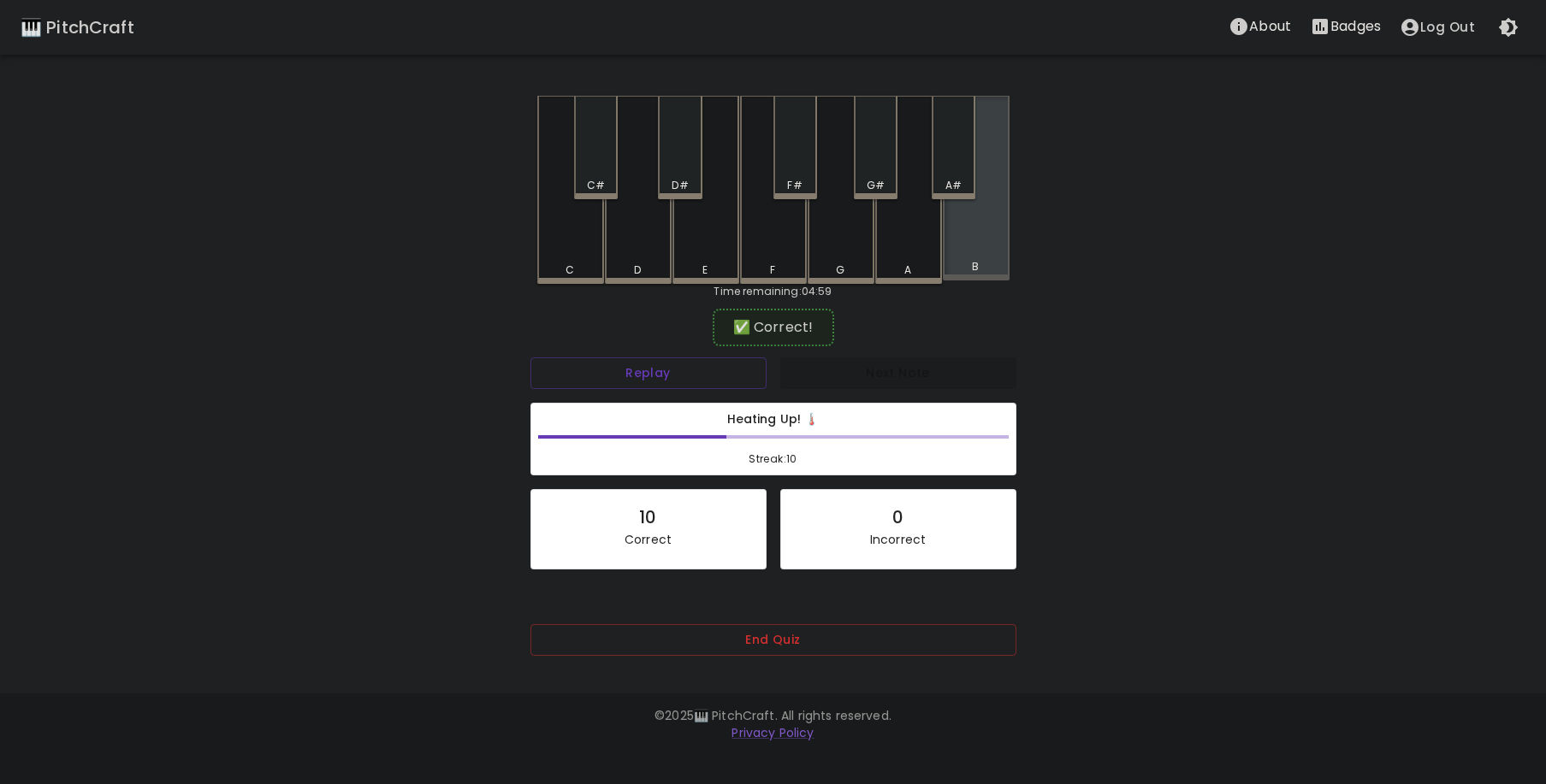
click at [984, 241] on div "B" at bounding box center [976, 187] width 67 height 184
click at [789, 168] on div "F#" at bounding box center [795, 147] width 44 height 104
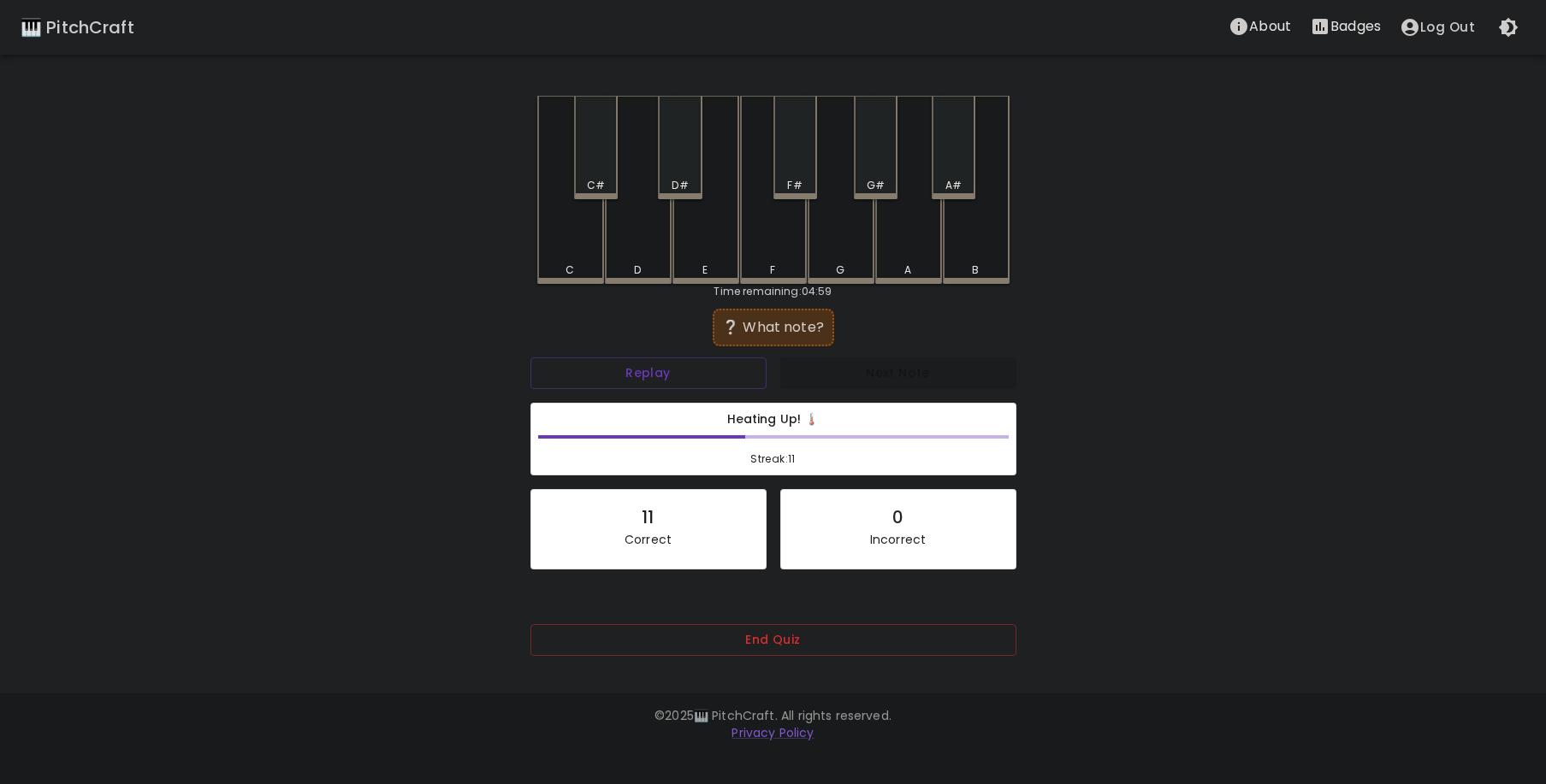
click at [597, 152] on div "C#" at bounding box center [596, 147] width 44 height 104
click at [858, 251] on div "G" at bounding box center [840, 189] width 67 height 188
click at [928, 230] on div "A" at bounding box center [908, 189] width 67 height 188
click at [880, 156] on div "G#" at bounding box center [876, 147] width 44 height 104
click at [688, 169] on div "D#" at bounding box center [680, 147] width 44 height 104
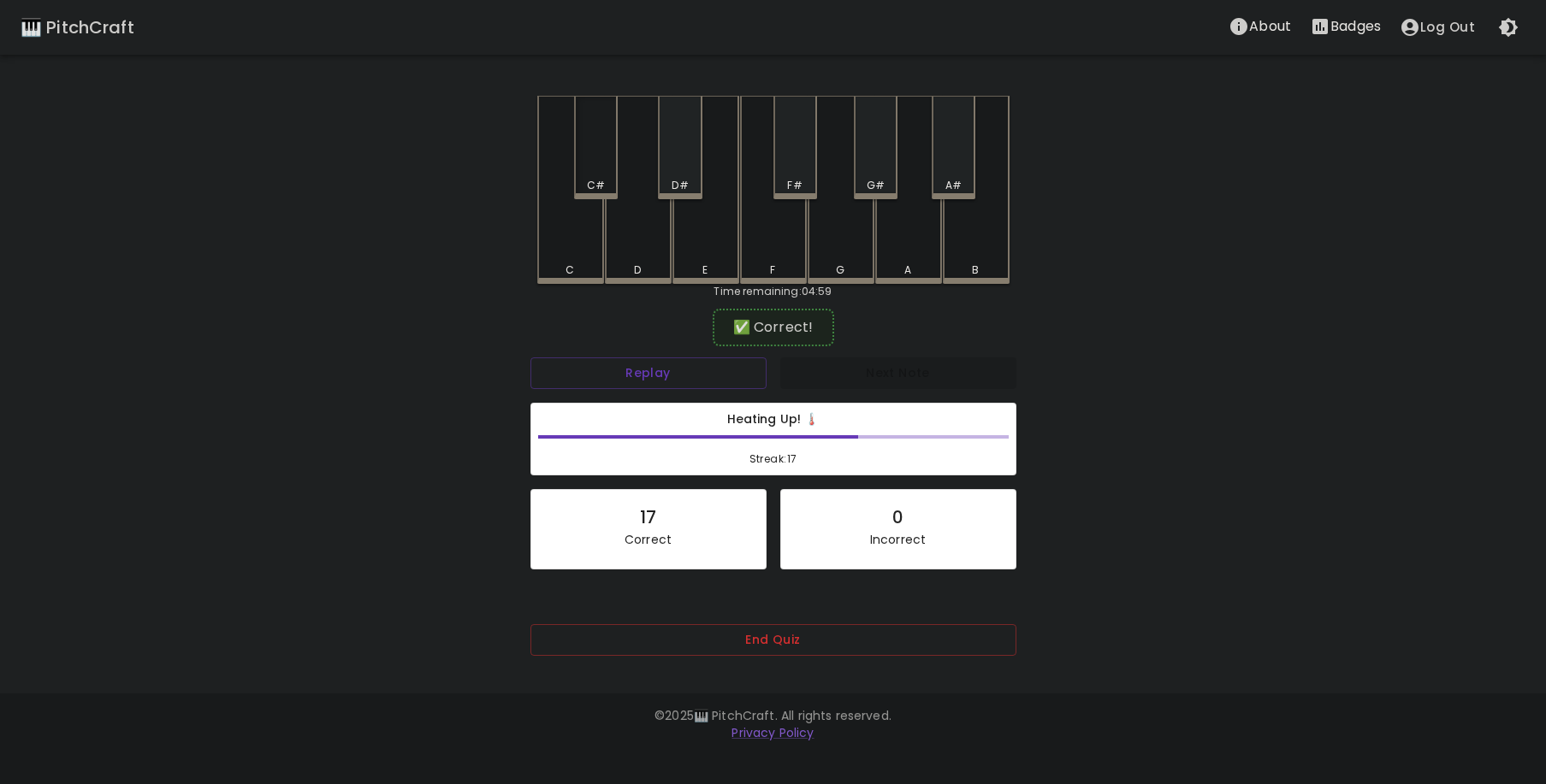
click at [608, 179] on div "C#" at bounding box center [596, 185] width 40 height 15
click at [788, 177] on div "F#" at bounding box center [795, 147] width 44 height 104
click at [820, 239] on div "G" at bounding box center [840, 187] width 67 height 184
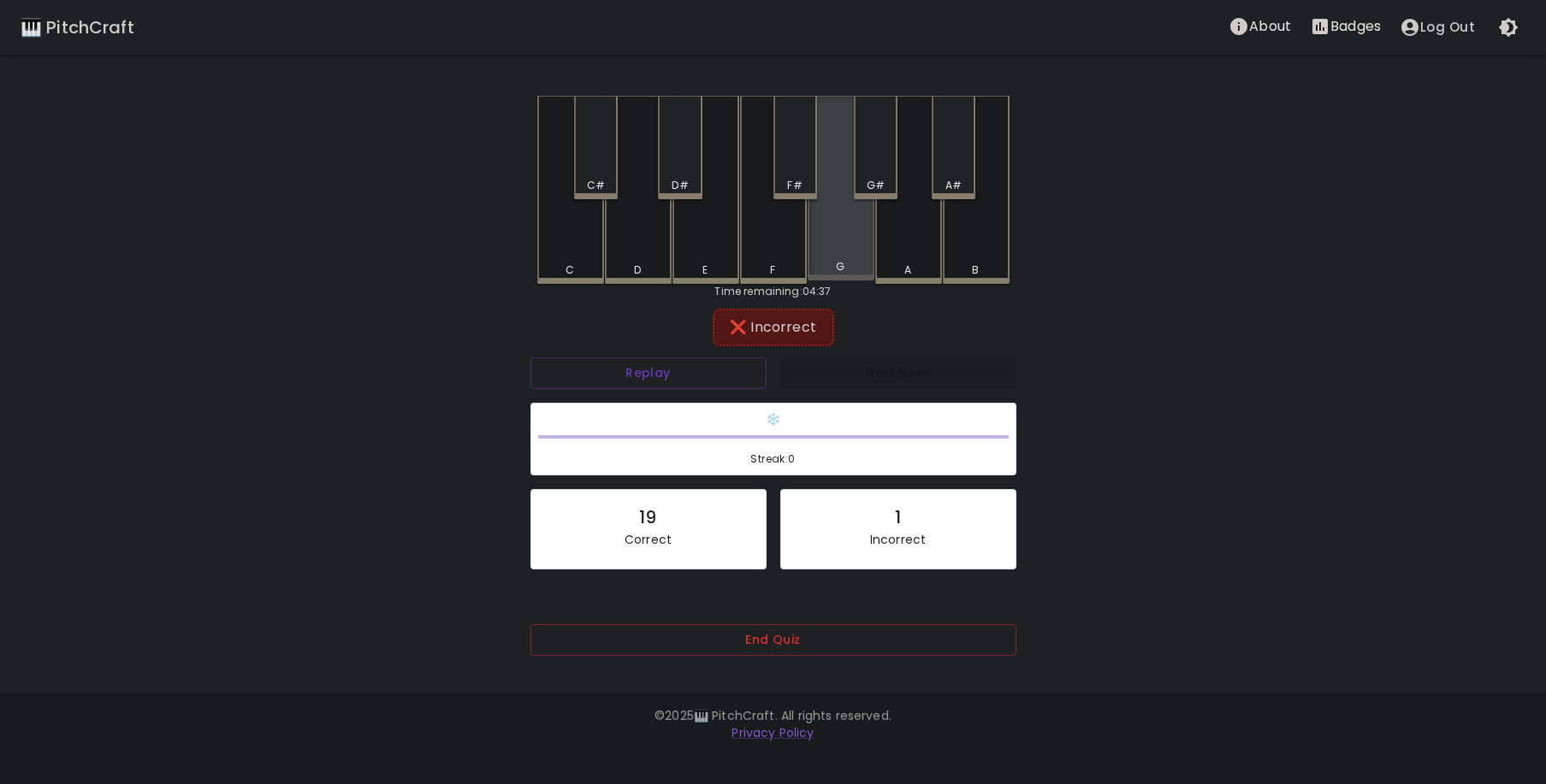
click at [850, 239] on div "G" at bounding box center [840, 187] width 67 height 184
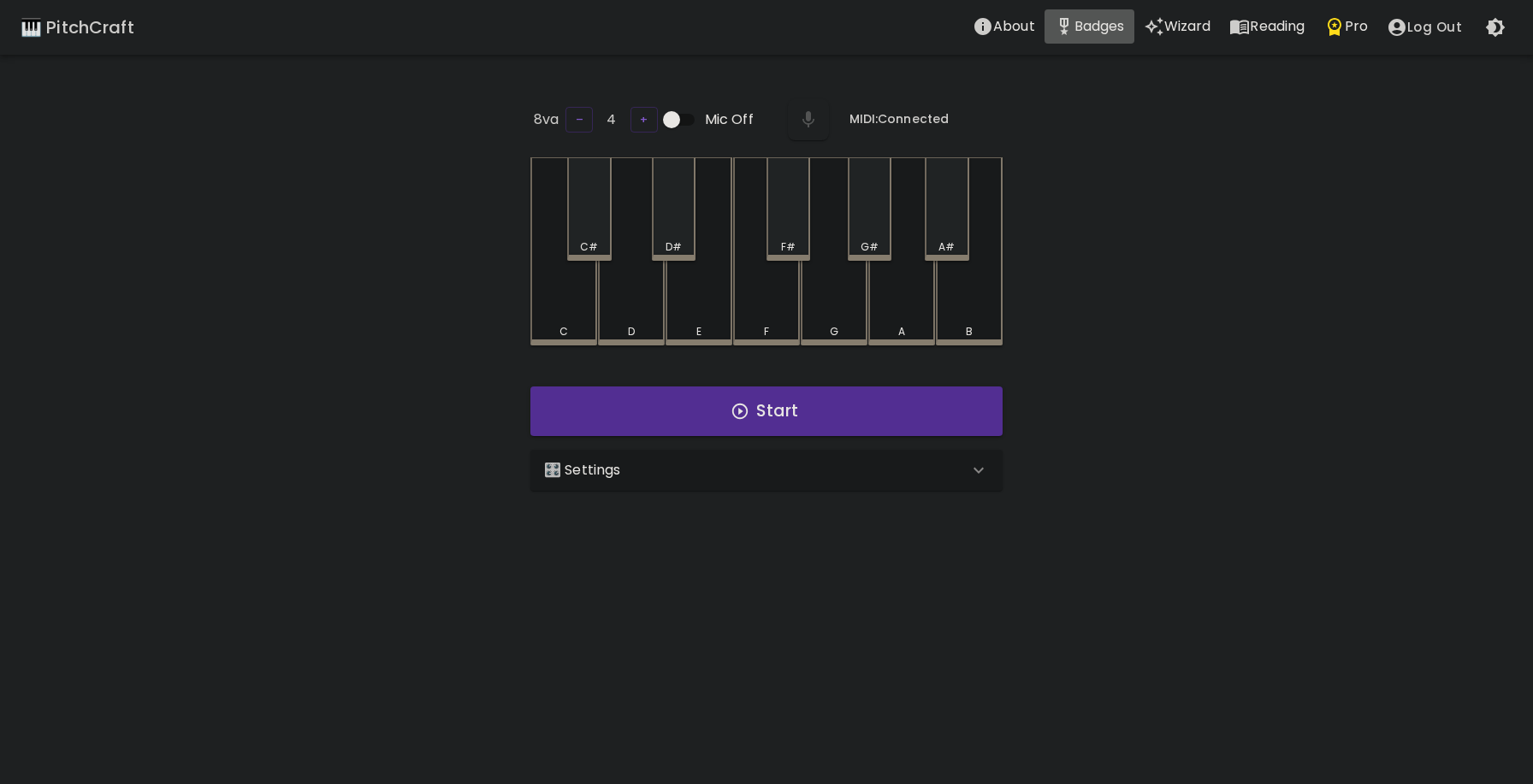
click at [1089, 39] on button "Badges" at bounding box center [1089, 26] width 90 height 34
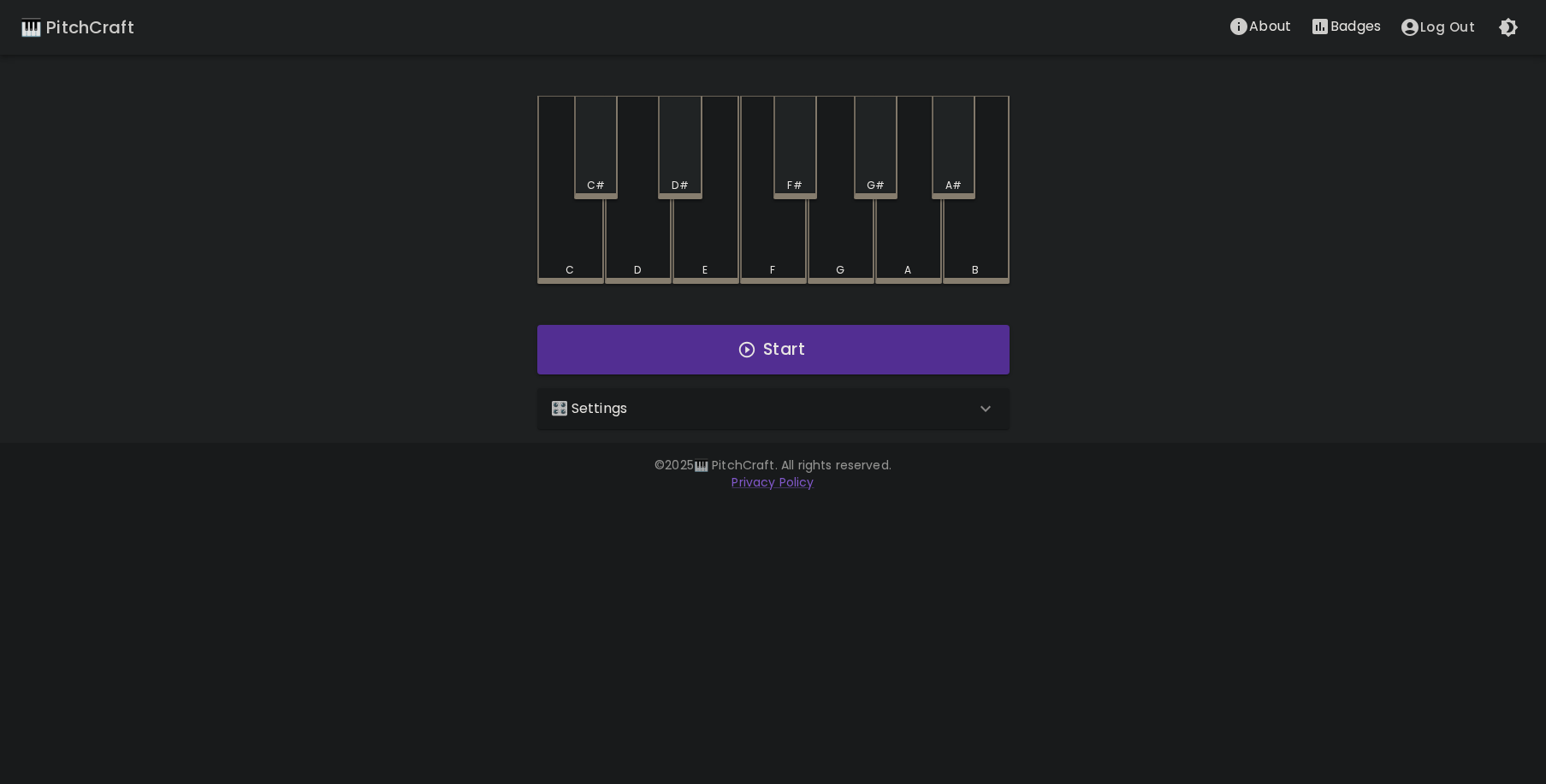
click at [693, 380] on div "Start" at bounding box center [773, 350] width 486 height 64
click at [687, 400] on div "🎛️ Settings" at bounding box center [764, 408] width 425 height 21
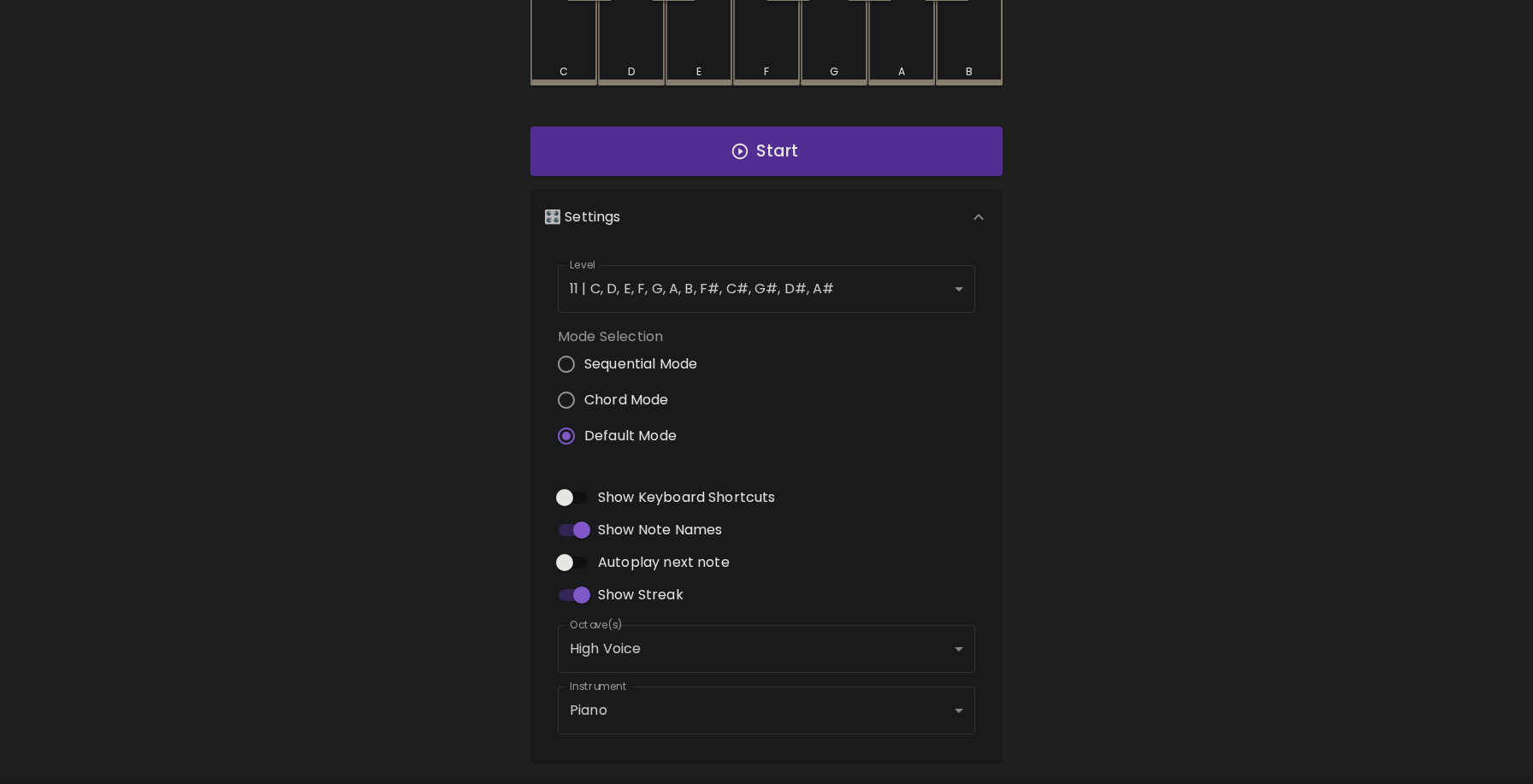
scroll to position [251, 0]
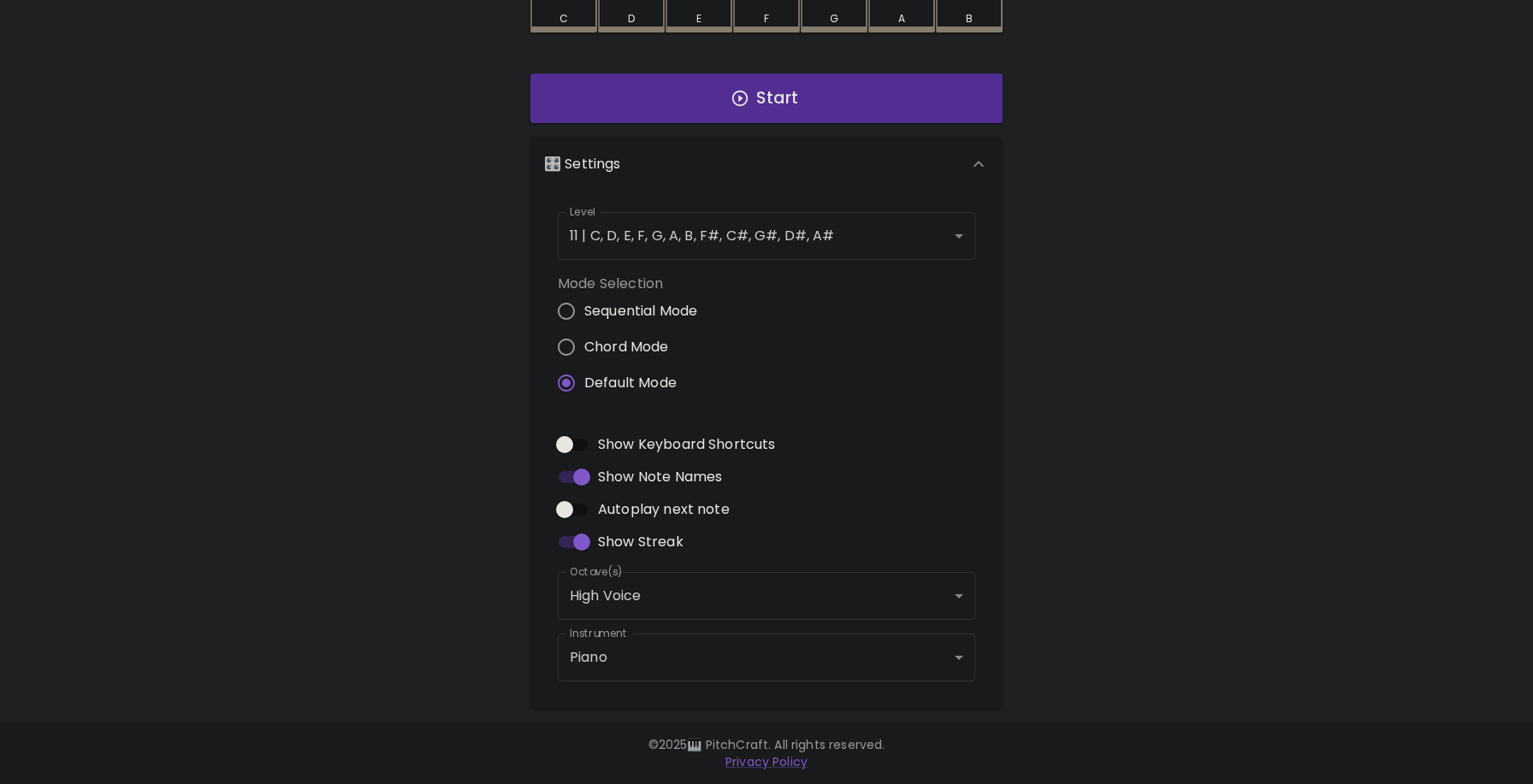
click at [591, 507] on input "Autoplay next note" at bounding box center [565, 509] width 98 height 33
checkbox input "true"
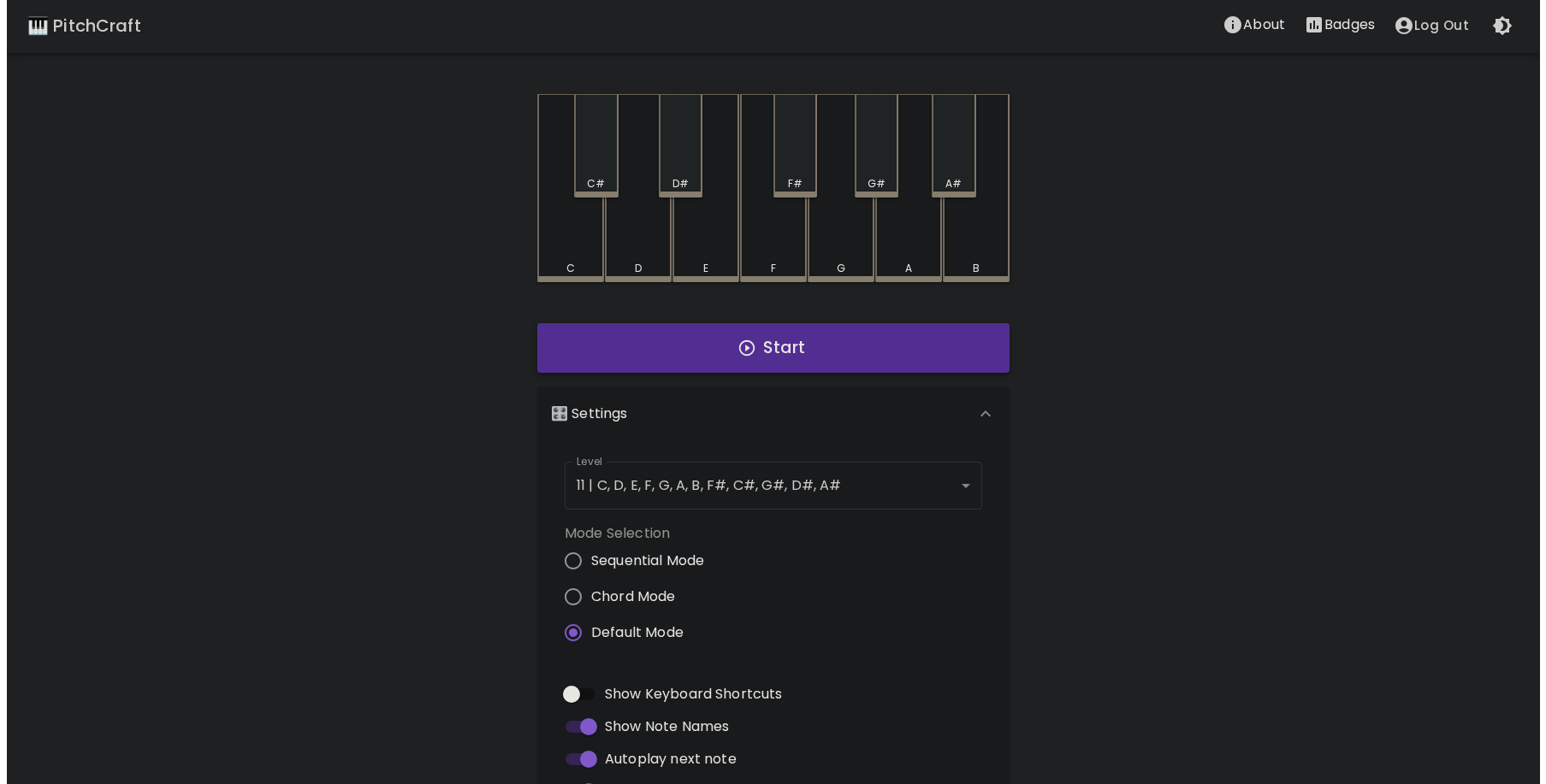
scroll to position [0, 0]
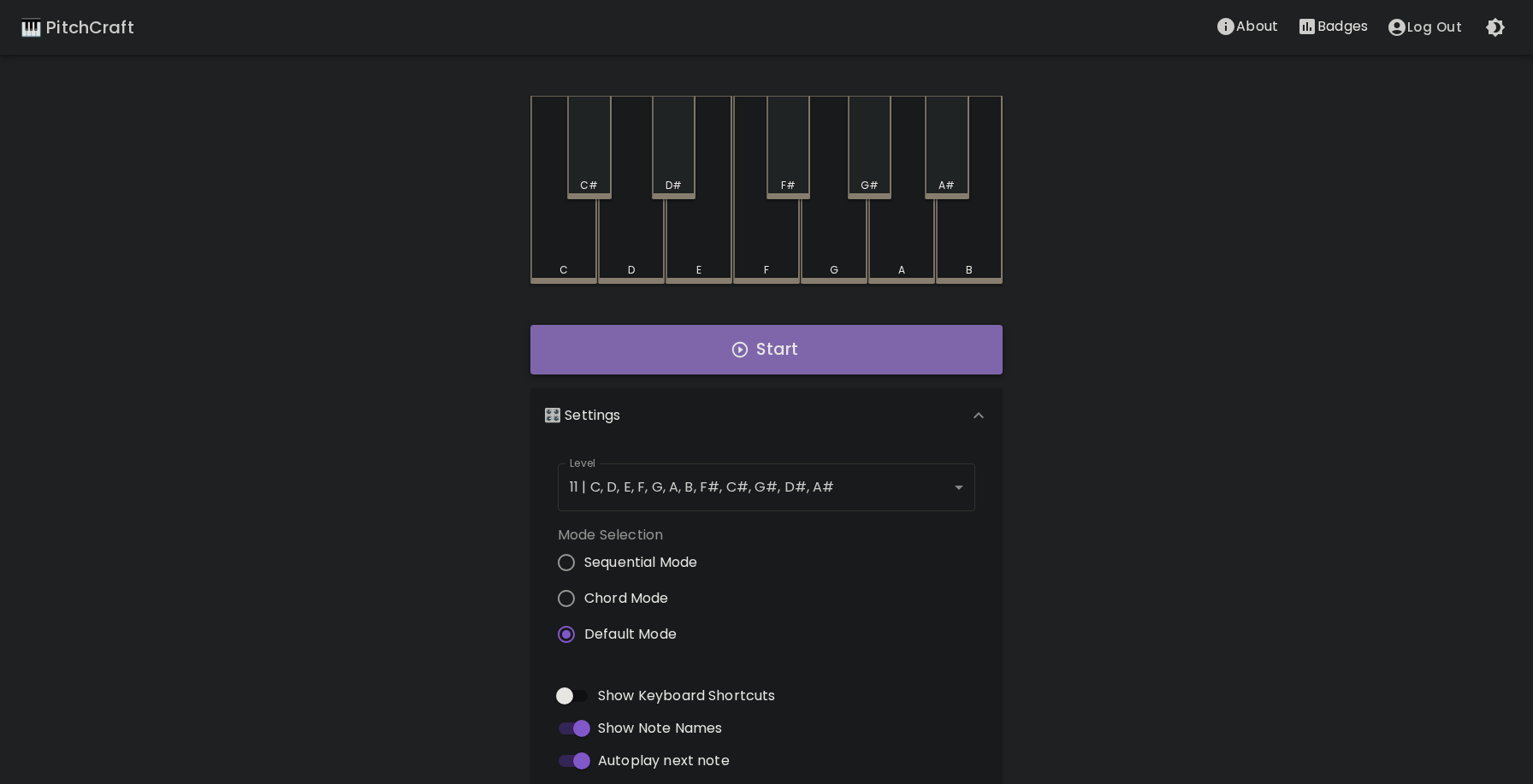
click at [619, 374] on button "Start" at bounding box center [766, 350] width 472 height 50
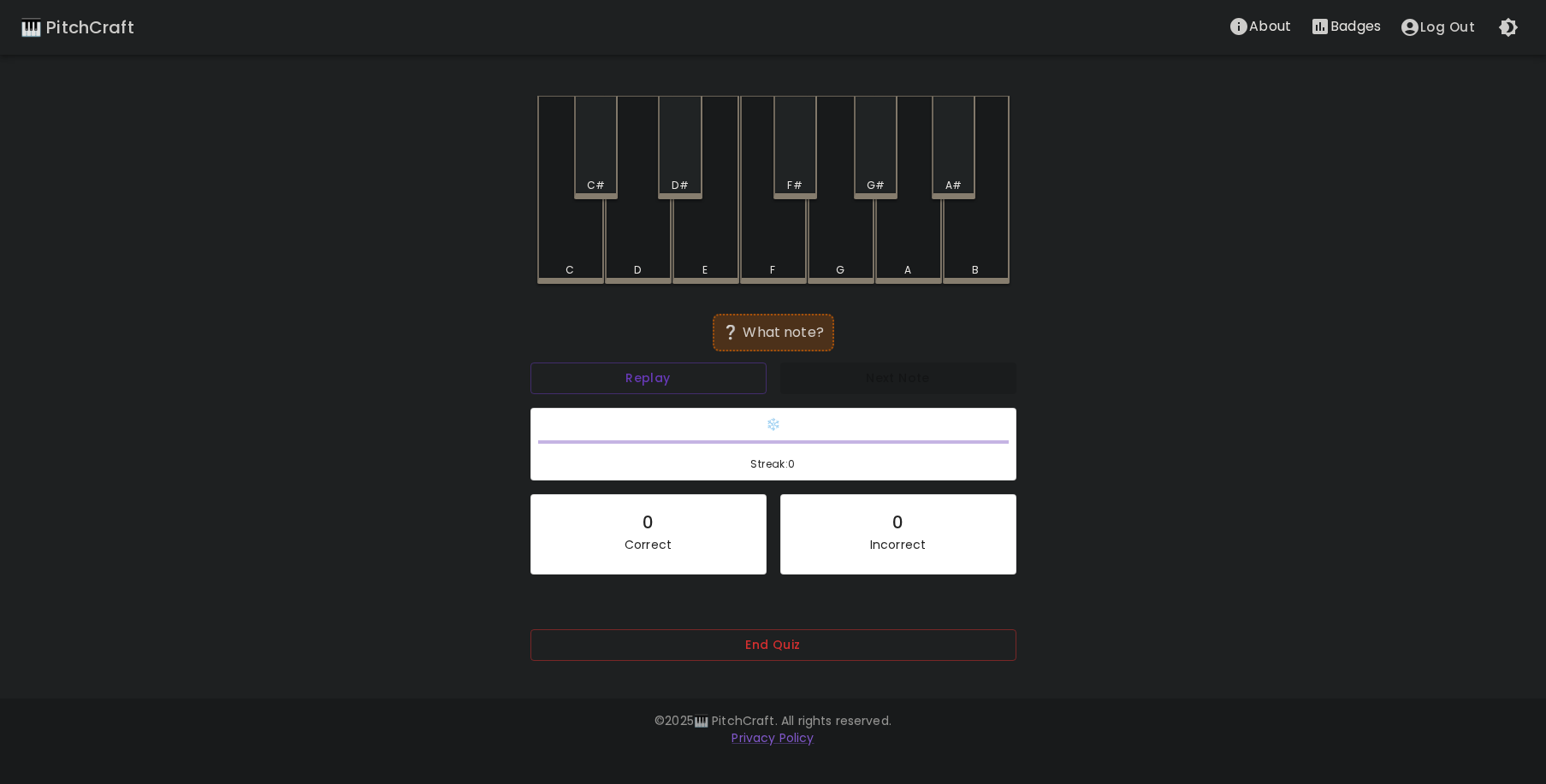
click at [954, 154] on div "A#" at bounding box center [954, 147] width 44 height 104
click at [886, 166] on div "G#" at bounding box center [876, 147] width 44 height 104
click at [798, 177] on div "F#" at bounding box center [795, 147] width 44 height 104
click at [644, 251] on div "D" at bounding box center [638, 189] width 67 height 188
click at [559, 237] on div "C" at bounding box center [570, 189] width 67 height 188
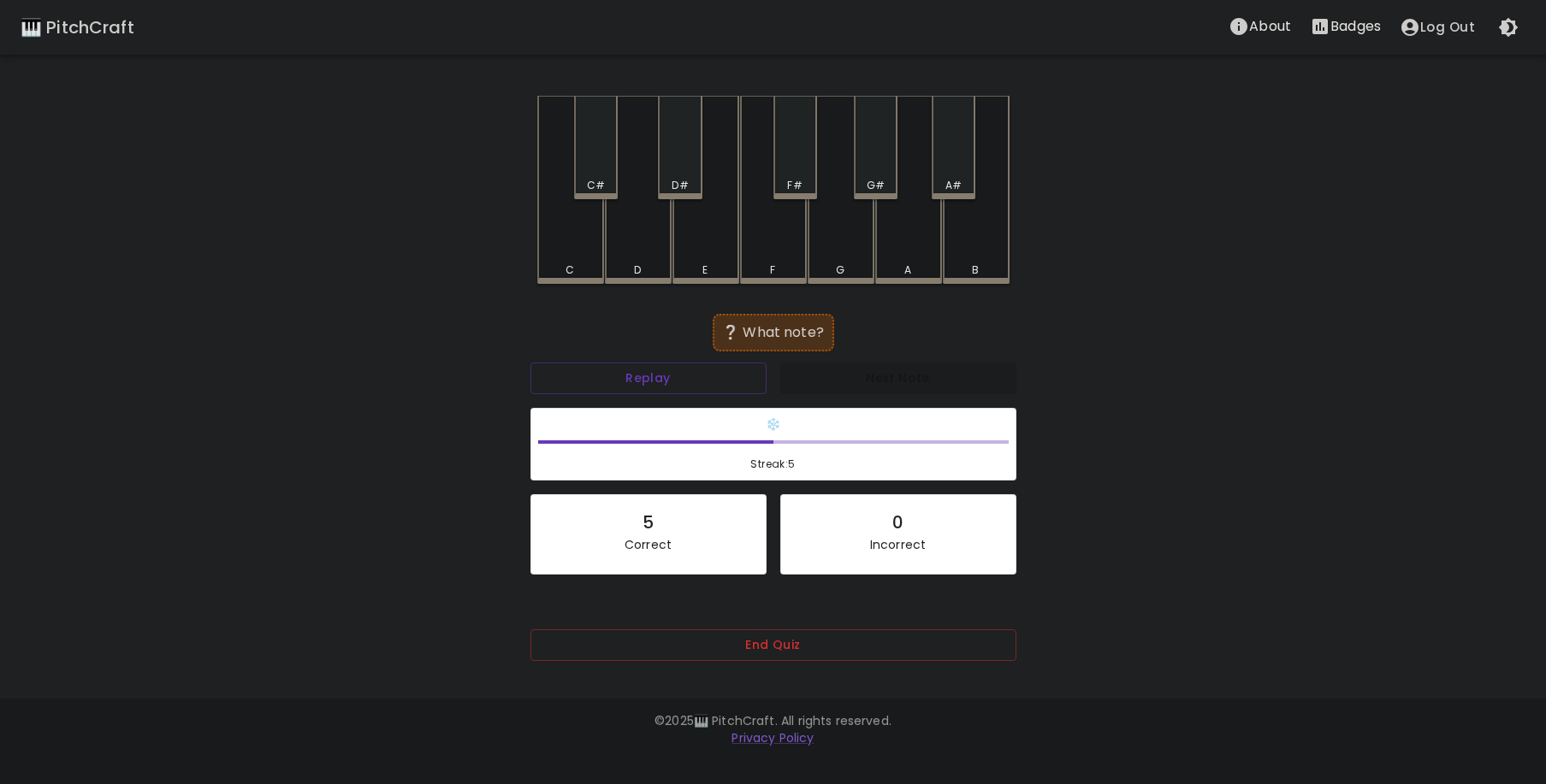
click at [684, 170] on div "D#" at bounding box center [680, 147] width 44 height 104
click at [649, 238] on div "D" at bounding box center [638, 189] width 67 height 188
click at [837, 247] on div "G" at bounding box center [840, 189] width 67 height 188
click at [869, 157] on div "G#" at bounding box center [876, 147] width 44 height 104
click at [964, 236] on div "B" at bounding box center [976, 189] width 67 height 188
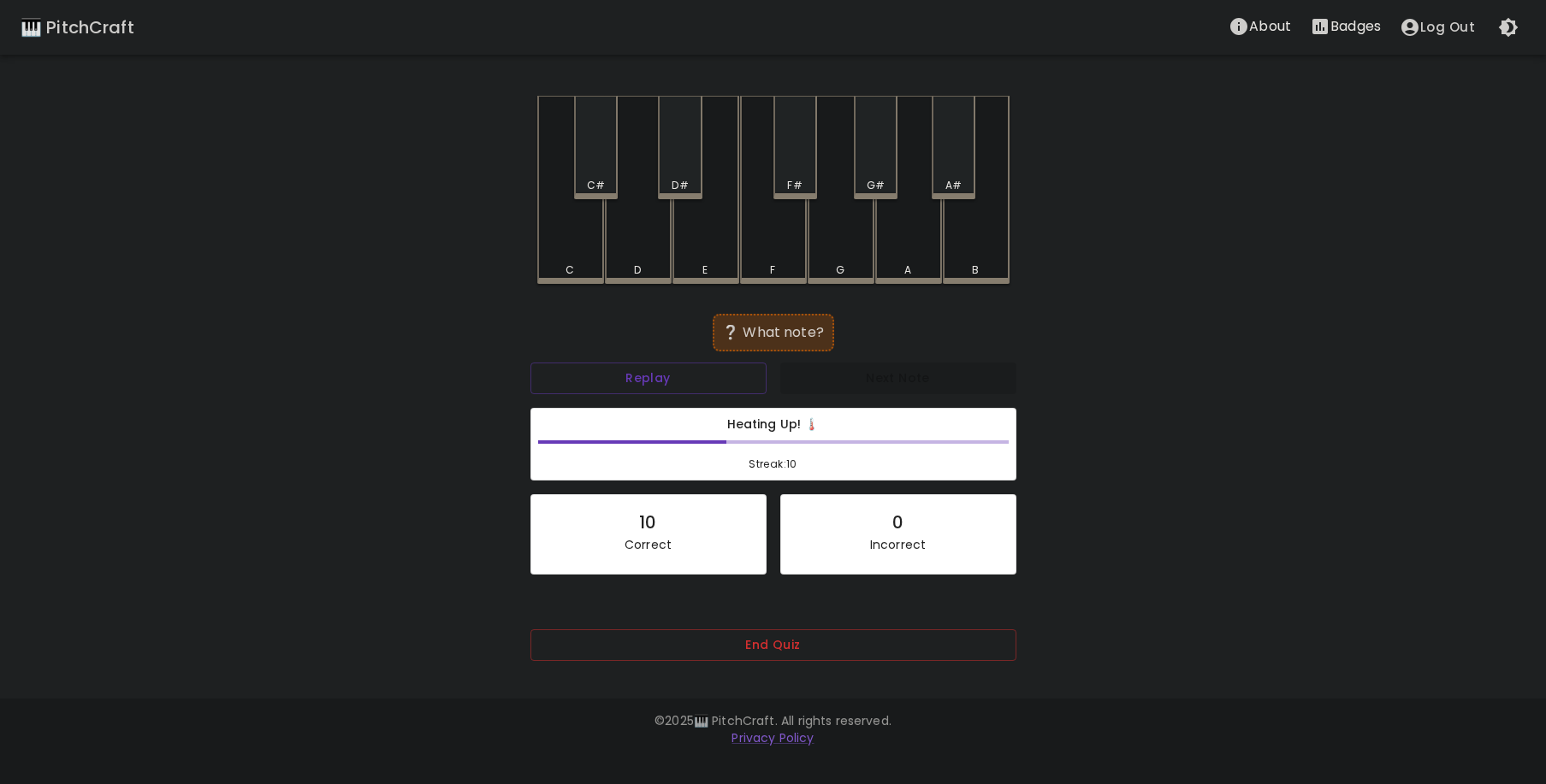
click at [799, 157] on div "F#" at bounding box center [795, 147] width 44 height 104
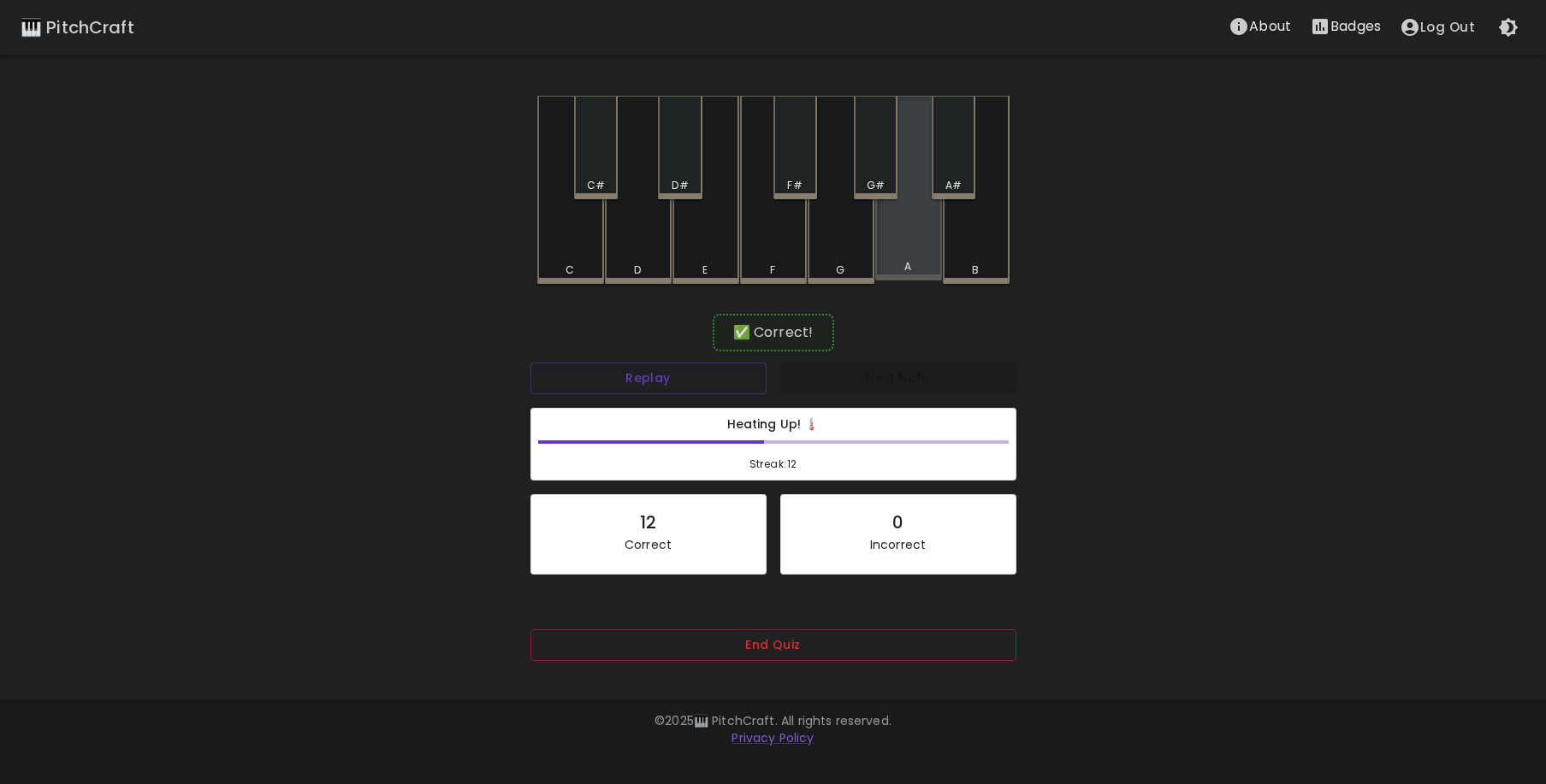
click at [916, 243] on div "A" at bounding box center [908, 187] width 67 height 184
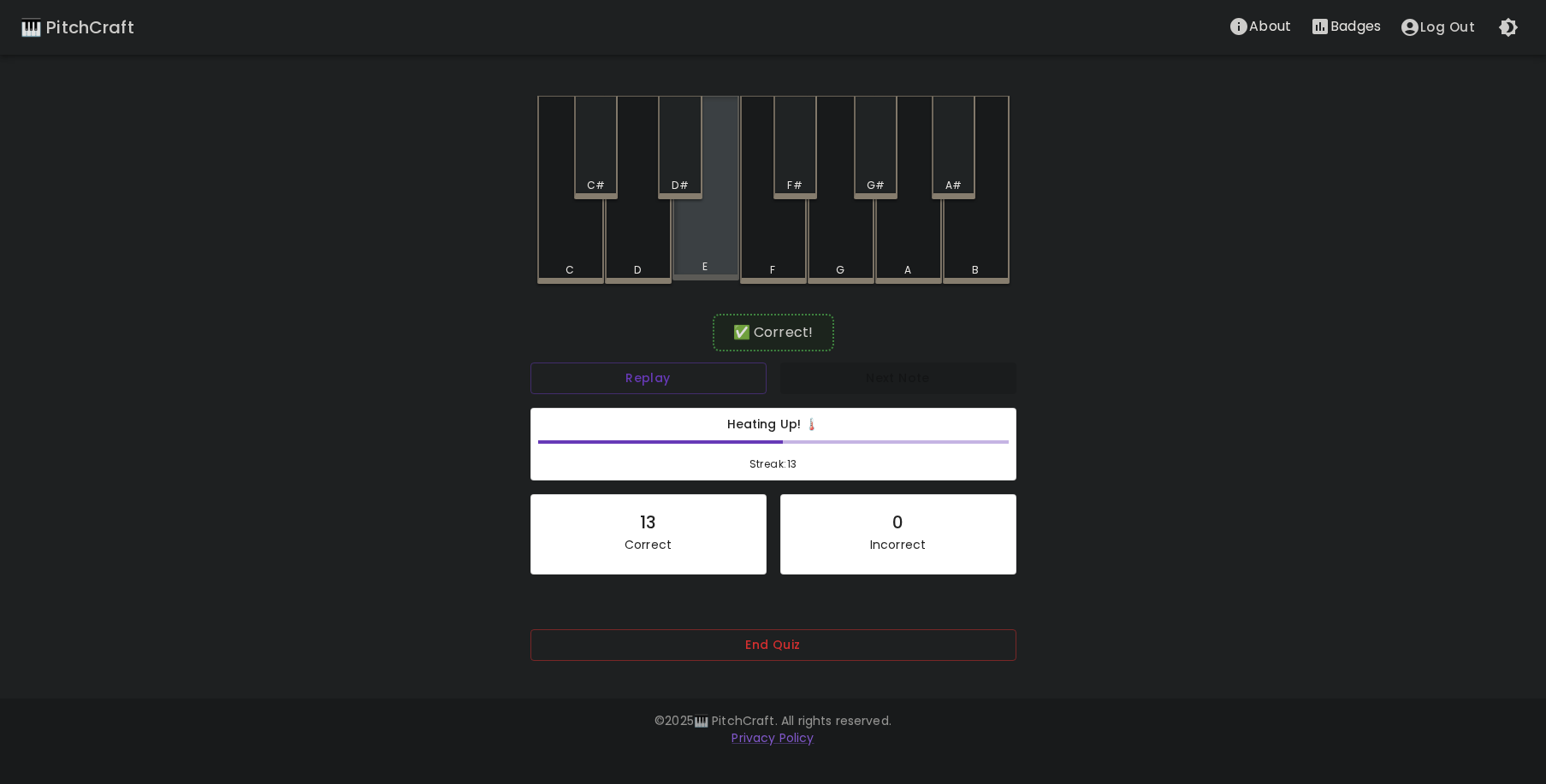
click at [709, 233] on div "E" at bounding box center [706, 187] width 67 height 184
click at [709, 234] on div "E" at bounding box center [706, 187] width 67 height 184
click at [906, 227] on div "A" at bounding box center [908, 189] width 67 height 188
click at [878, 174] on div "G#" at bounding box center [876, 147] width 44 height 104
click at [850, 243] on div "G" at bounding box center [840, 189] width 67 height 188
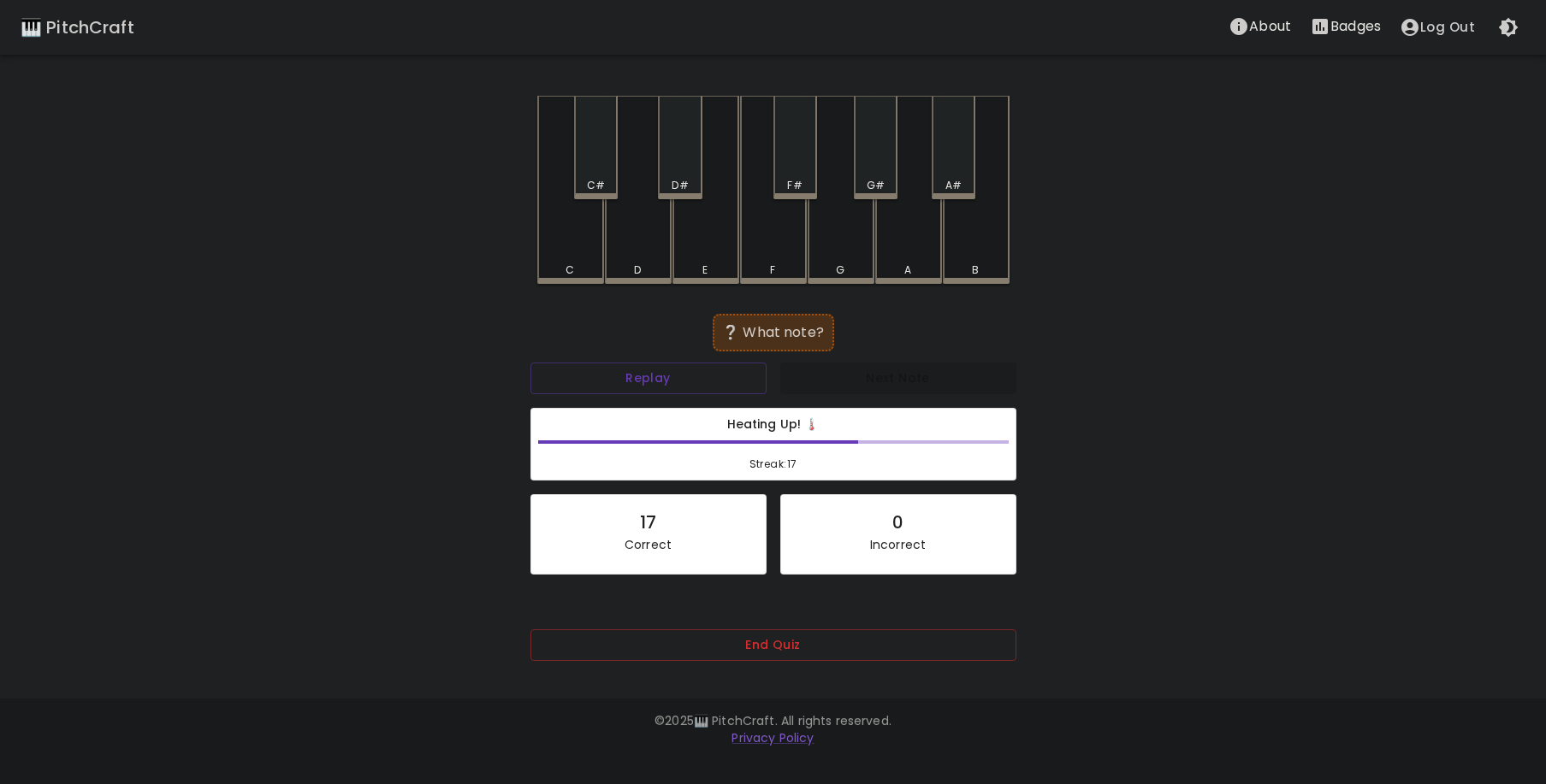
click at [669, 164] on div "D#" at bounding box center [680, 147] width 44 height 104
click at [961, 249] on div "B" at bounding box center [976, 189] width 67 height 188
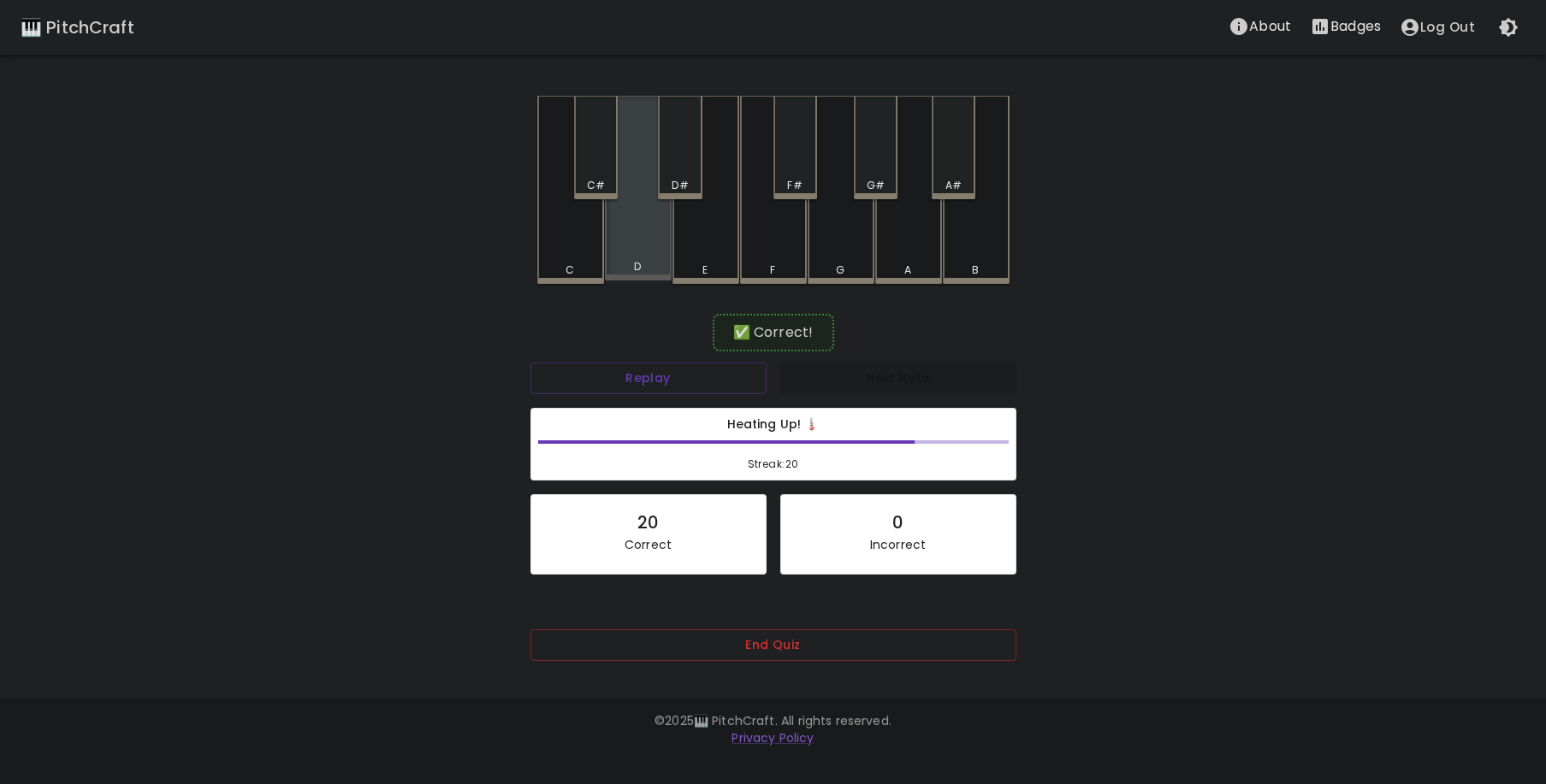
click at [636, 233] on div "D" at bounding box center [638, 187] width 67 height 184
click at [768, 239] on div "F" at bounding box center [773, 189] width 67 height 188
click at [629, 245] on div "D" at bounding box center [638, 187] width 67 height 184
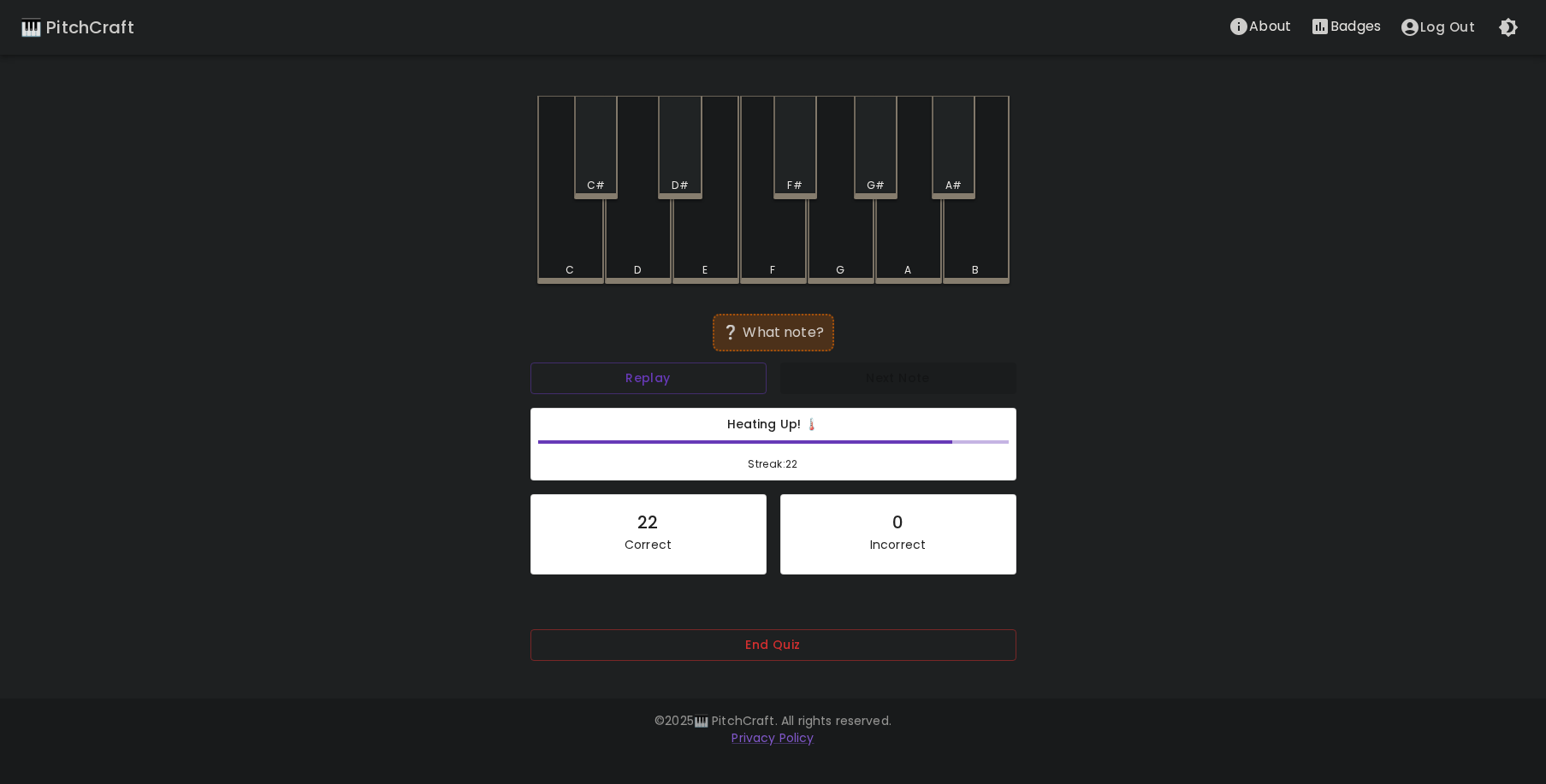
click at [602, 155] on div "C#" at bounding box center [596, 147] width 44 height 104
drag, startPoint x: 699, startPoint y: 242, endPoint x: 717, endPoint y: 245, distance: 18.2
click at [705, 244] on div "E" at bounding box center [706, 189] width 67 height 188
click at [673, 164] on div "D#" at bounding box center [680, 147] width 44 height 104
click at [584, 259] on div "C" at bounding box center [570, 189] width 67 height 188
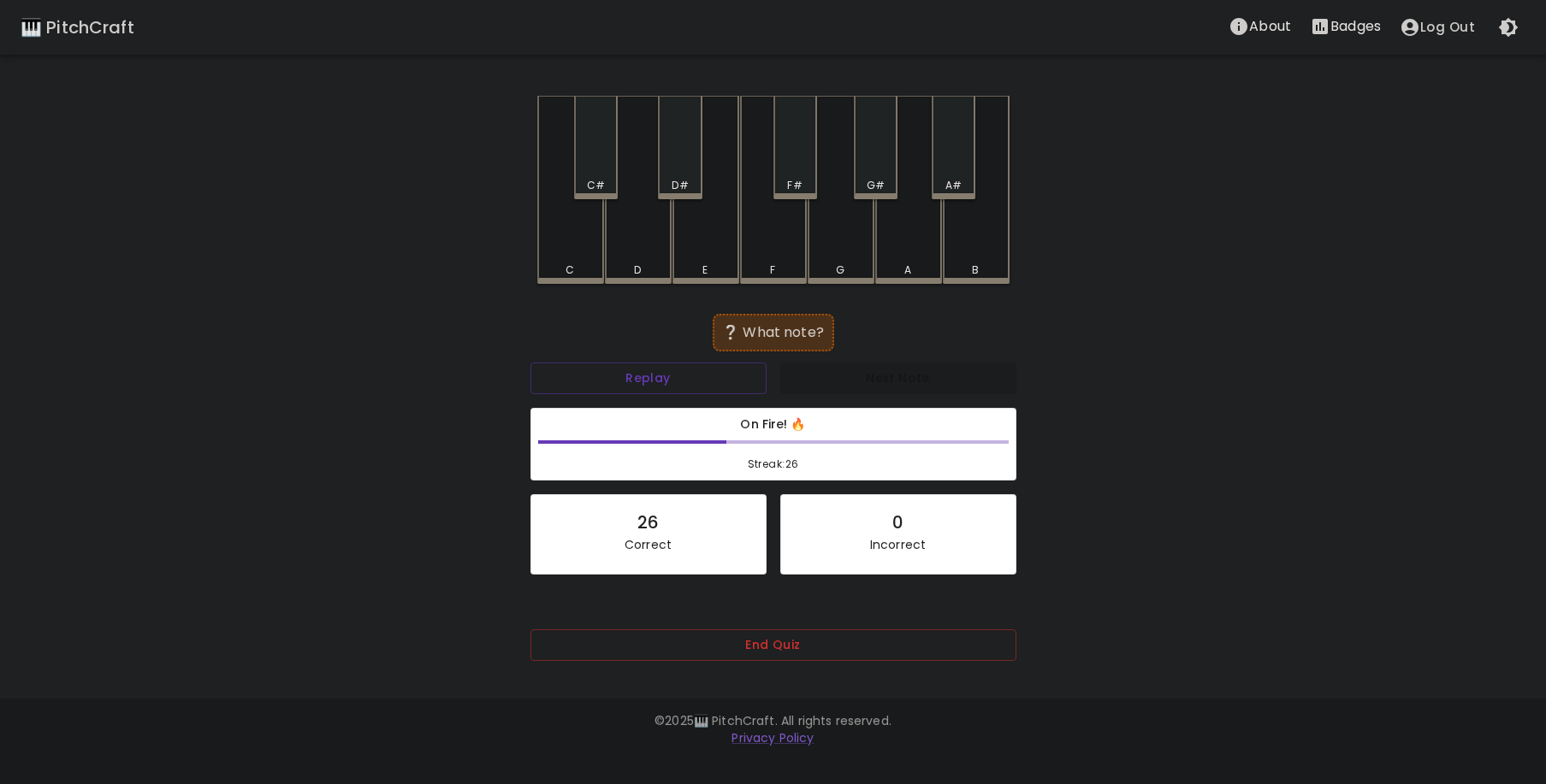
click at [868, 172] on div "G#" at bounding box center [876, 147] width 44 height 104
click at [688, 164] on div "D#" at bounding box center [680, 147] width 44 height 104
click at [696, 180] on div "D#" at bounding box center [680, 185] width 40 height 15
click at [604, 167] on div "C#" at bounding box center [596, 147] width 44 height 104
click at [881, 171] on div "G#" at bounding box center [876, 147] width 44 height 104
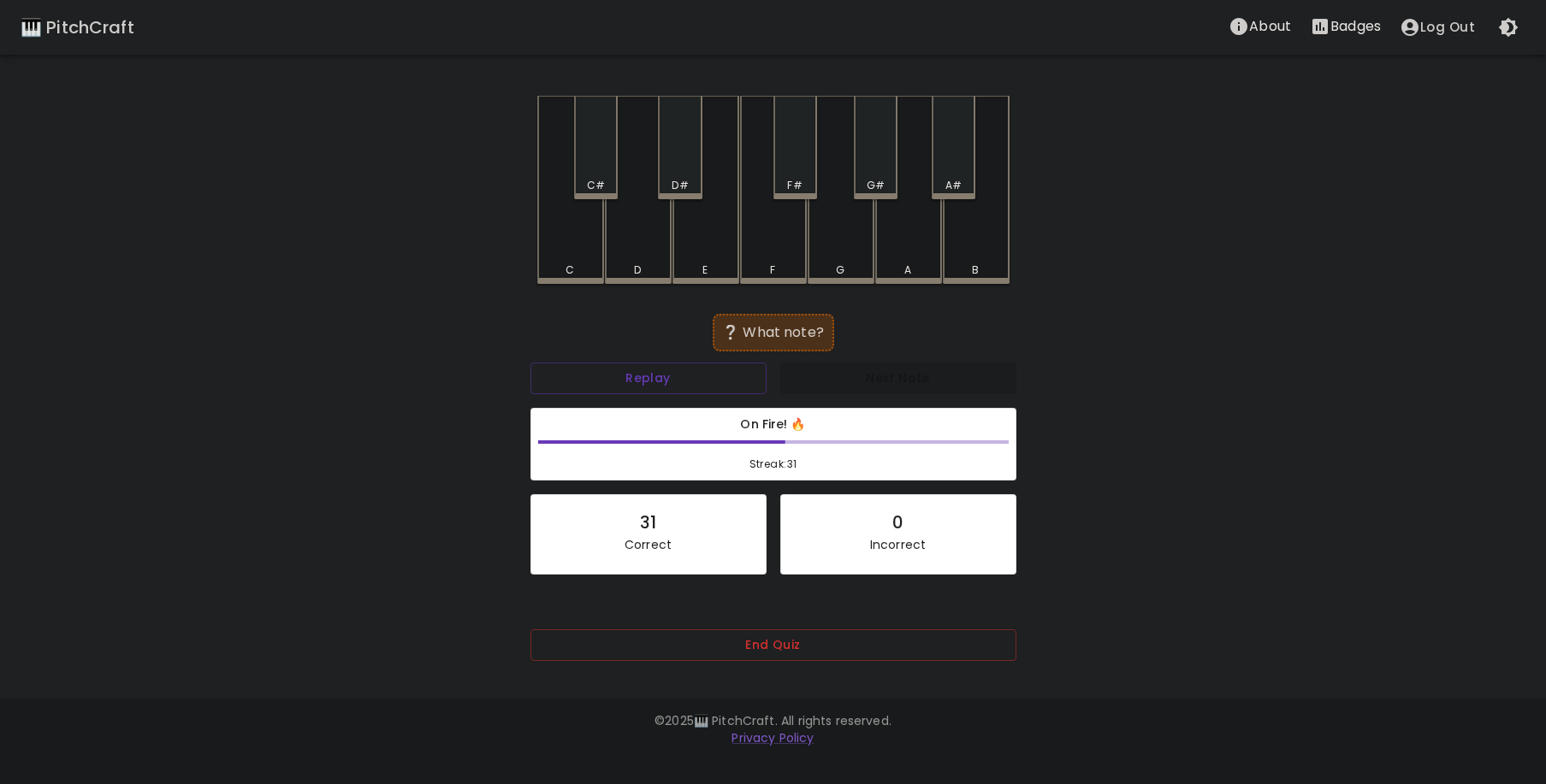
click at [995, 268] on div "B" at bounding box center [977, 270] width 64 height 15
click at [946, 178] on div "A#" at bounding box center [954, 185] width 16 height 15
click at [790, 172] on div "F#" at bounding box center [795, 147] width 44 height 104
click at [562, 268] on div "C" at bounding box center [571, 270] width 64 height 15
click at [611, 181] on div "C#" at bounding box center [596, 185] width 40 height 15
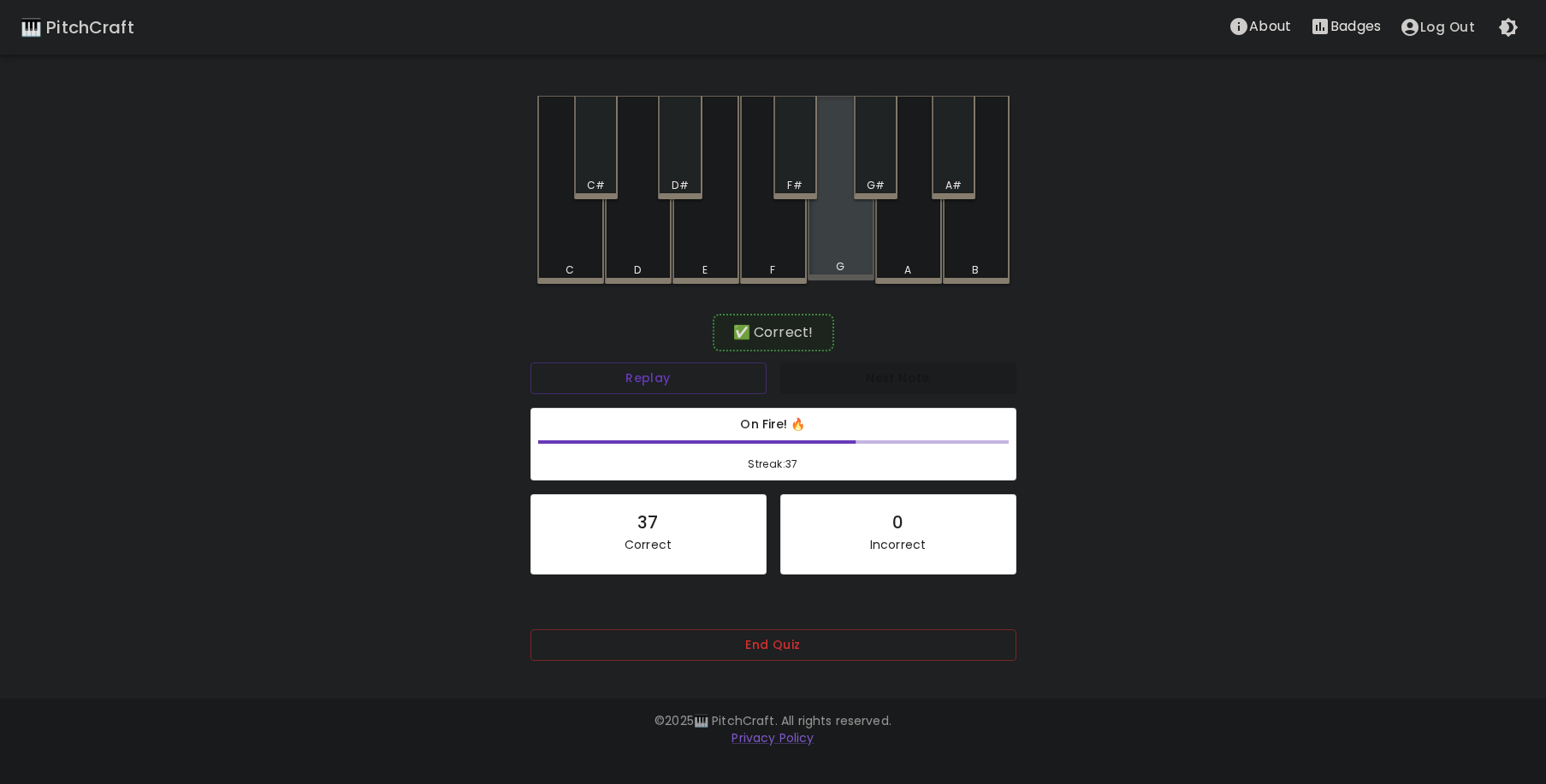
click at [820, 244] on div "G" at bounding box center [840, 187] width 67 height 184
click at [792, 174] on div "F#" at bounding box center [795, 147] width 44 height 104
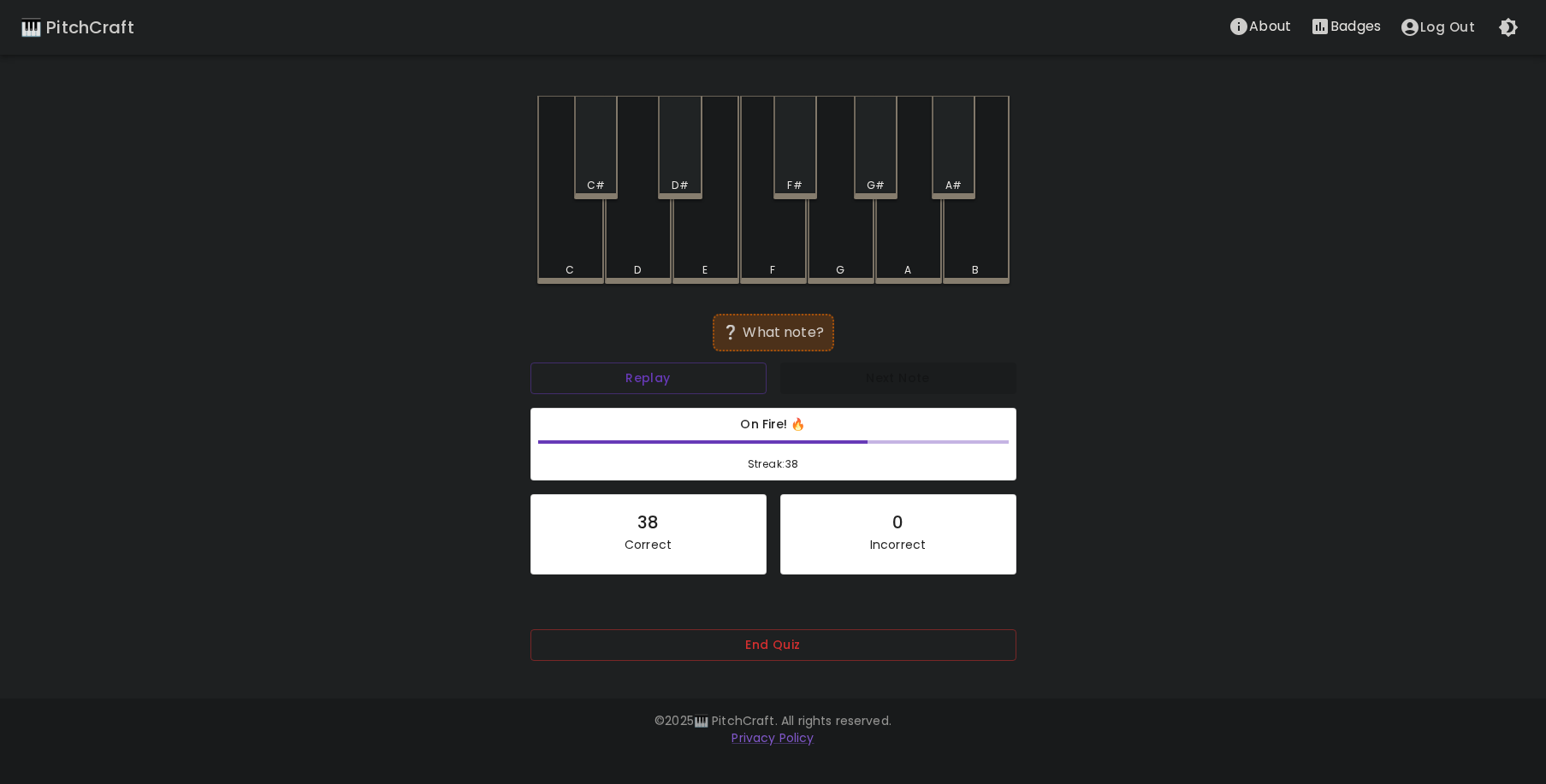
click at [790, 176] on div "F#" at bounding box center [795, 147] width 44 height 104
click at [687, 167] on div "D#" at bounding box center [680, 147] width 44 height 104
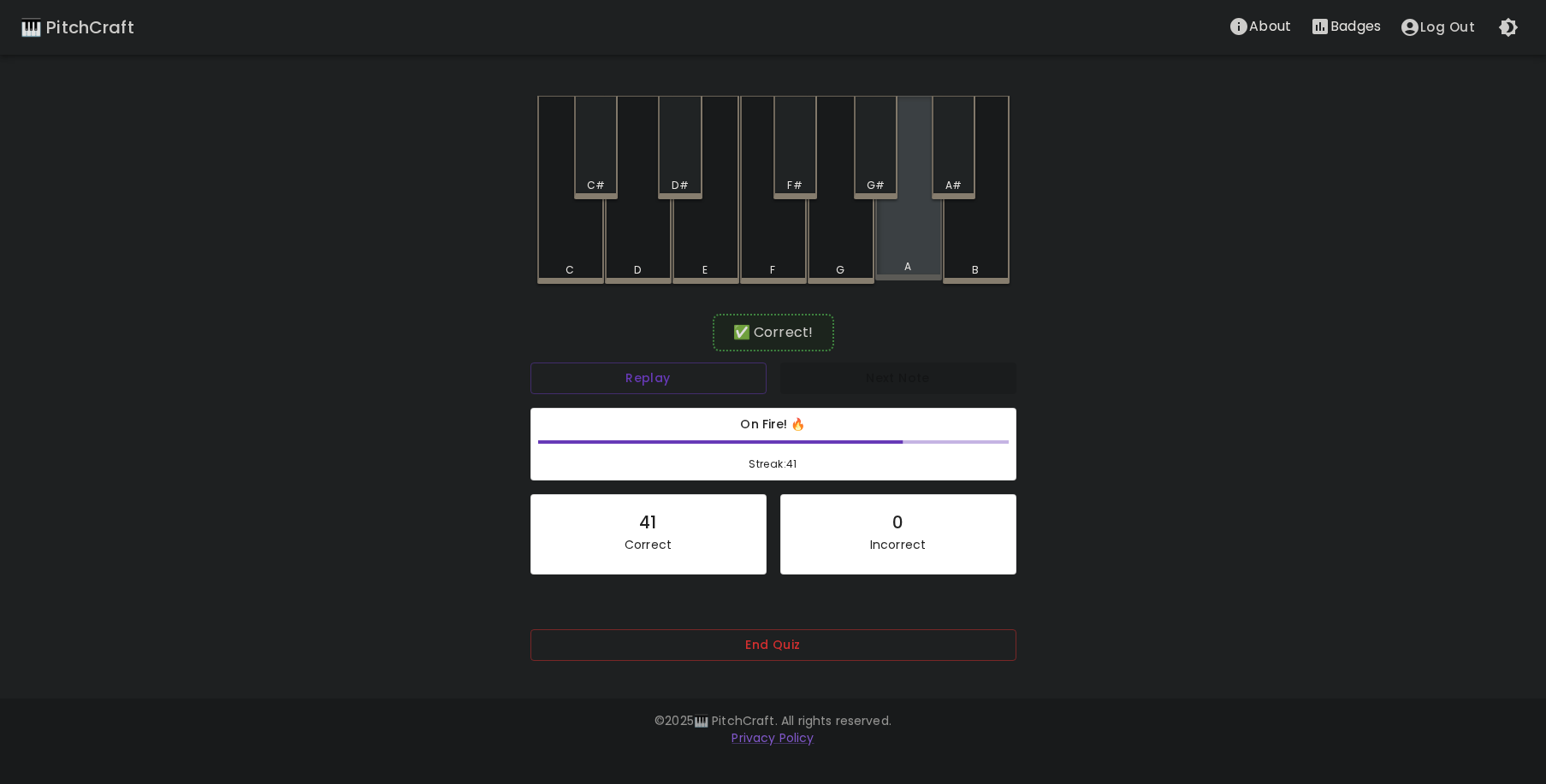
click at [894, 244] on div "A" at bounding box center [908, 187] width 67 height 184
click at [688, 172] on div "D#" at bounding box center [680, 147] width 44 height 104
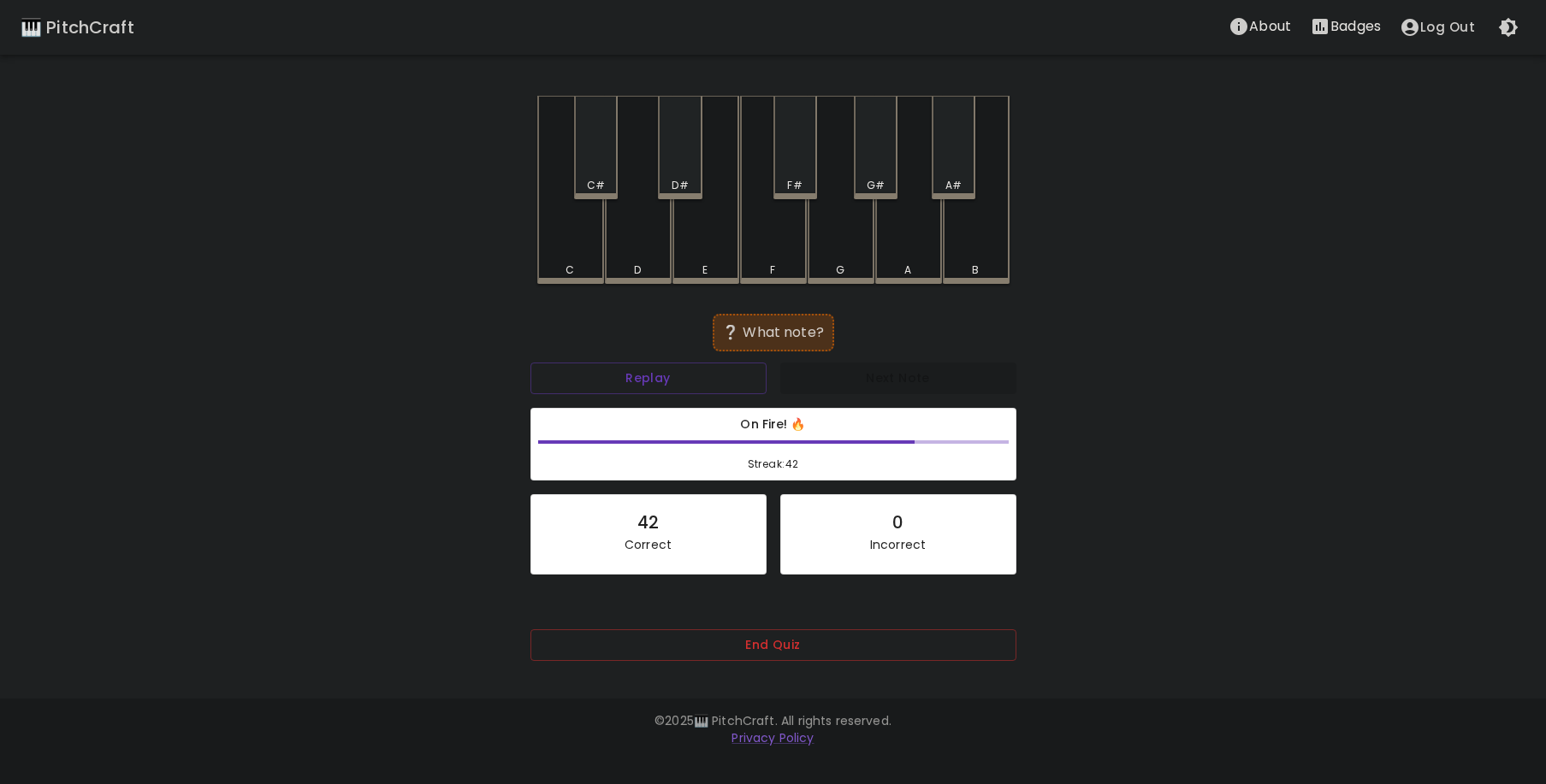
click at [607, 178] on div "C#" at bounding box center [596, 185] width 40 height 15
click at [776, 175] on div "F#" at bounding box center [795, 147] width 44 height 104
click at [610, 175] on div "C#" at bounding box center [596, 147] width 44 height 104
click at [633, 236] on div "D" at bounding box center [638, 189] width 67 height 188
click at [950, 184] on div "A#" at bounding box center [954, 185] width 16 height 15
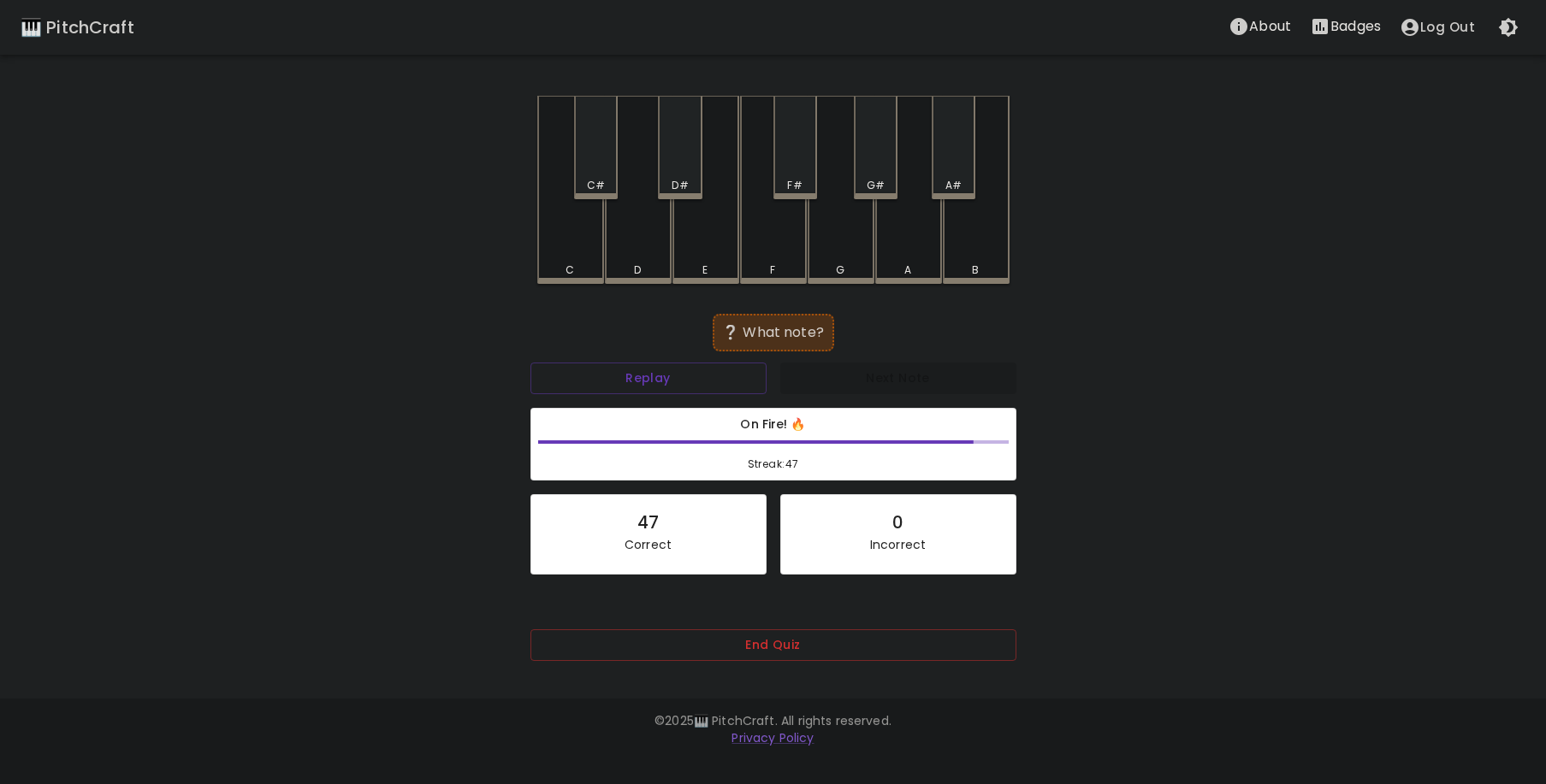
click at [856, 242] on div "G" at bounding box center [840, 189] width 67 height 188
click at [954, 172] on div "A#" at bounding box center [954, 147] width 44 height 104
click at [952, 179] on div "A#" at bounding box center [954, 185] width 16 height 15
click at [798, 165] on div "F#" at bounding box center [795, 147] width 44 height 104
click at [953, 178] on div "A#" at bounding box center [954, 185] width 16 height 15
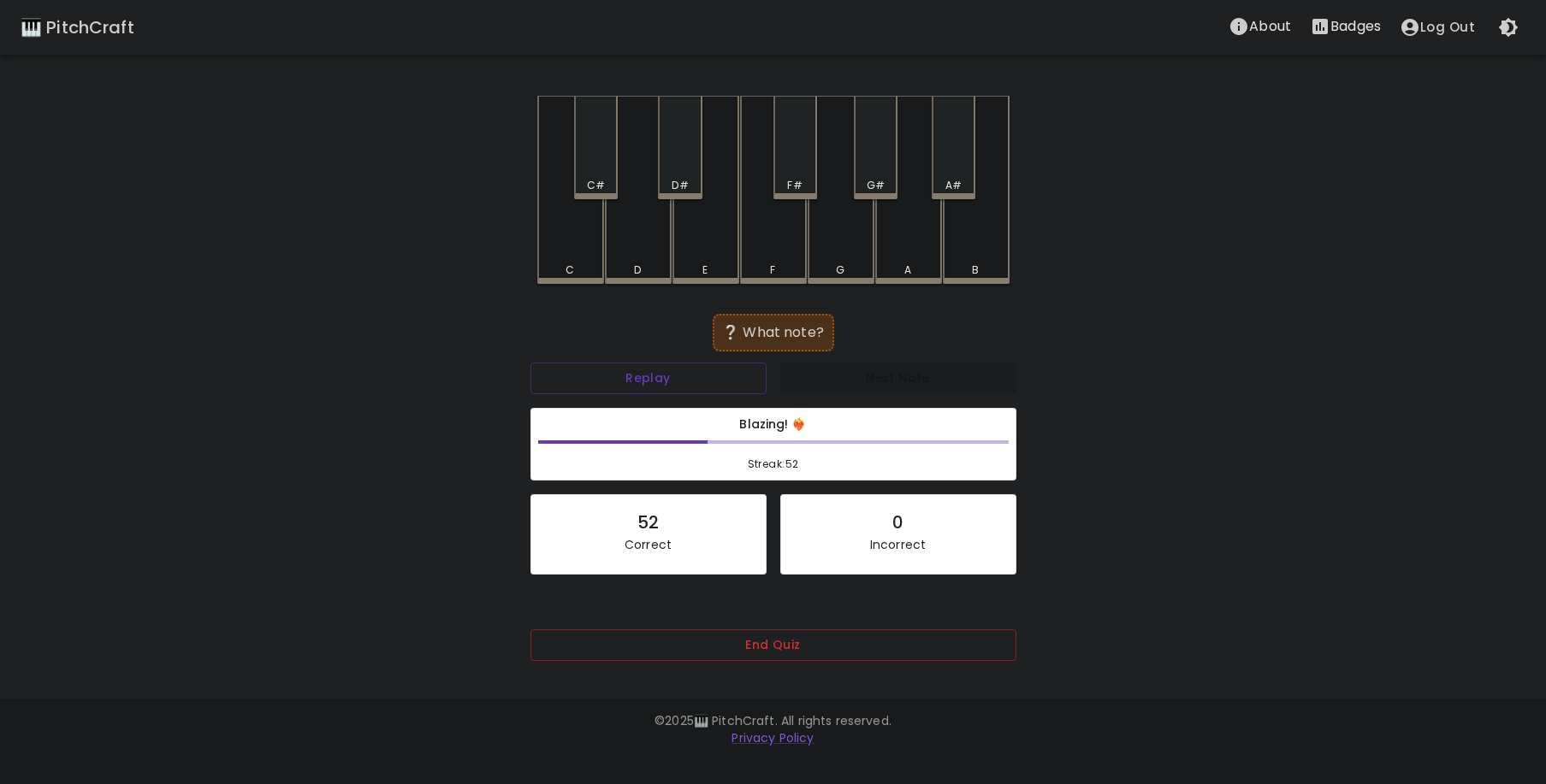
click at [792, 169] on div "F#" at bounding box center [795, 147] width 44 height 104
click at [633, 238] on div "D" at bounding box center [638, 187] width 67 height 184
click at [959, 177] on div "A#" at bounding box center [954, 147] width 44 height 104
click at [770, 233] on div "F" at bounding box center [773, 187] width 67 height 184
click at [693, 232] on div "E" at bounding box center [706, 189] width 67 height 188
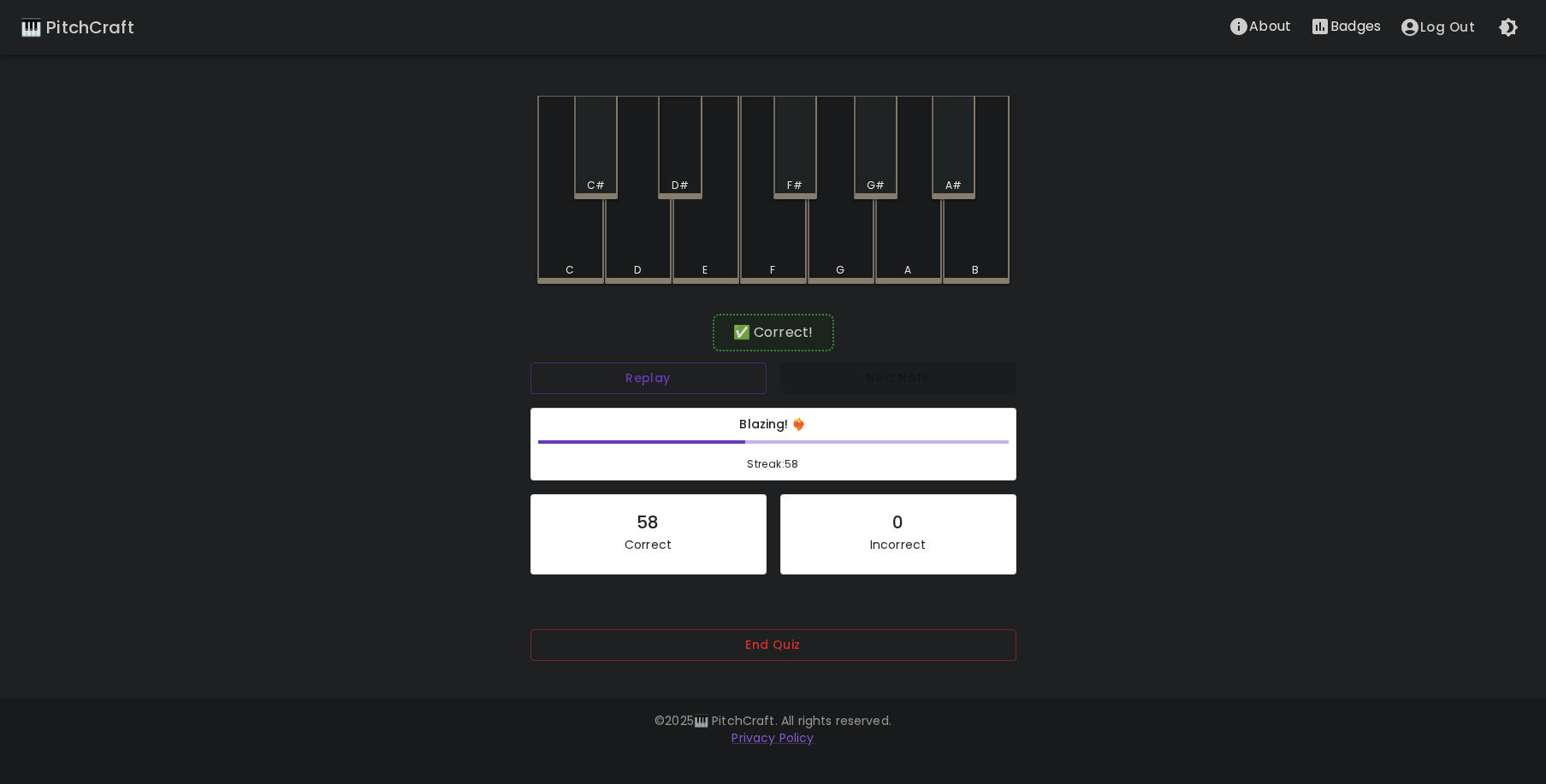
click at [687, 174] on div "D#" at bounding box center [680, 147] width 44 height 104
click at [711, 233] on div "E" at bounding box center [706, 187] width 67 height 184
click at [597, 160] on div "C#" at bounding box center [596, 147] width 44 height 104
click at [793, 173] on div "F#" at bounding box center [795, 147] width 44 height 104
click at [608, 185] on div "C#" at bounding box center [596, 185] width 40 height 15
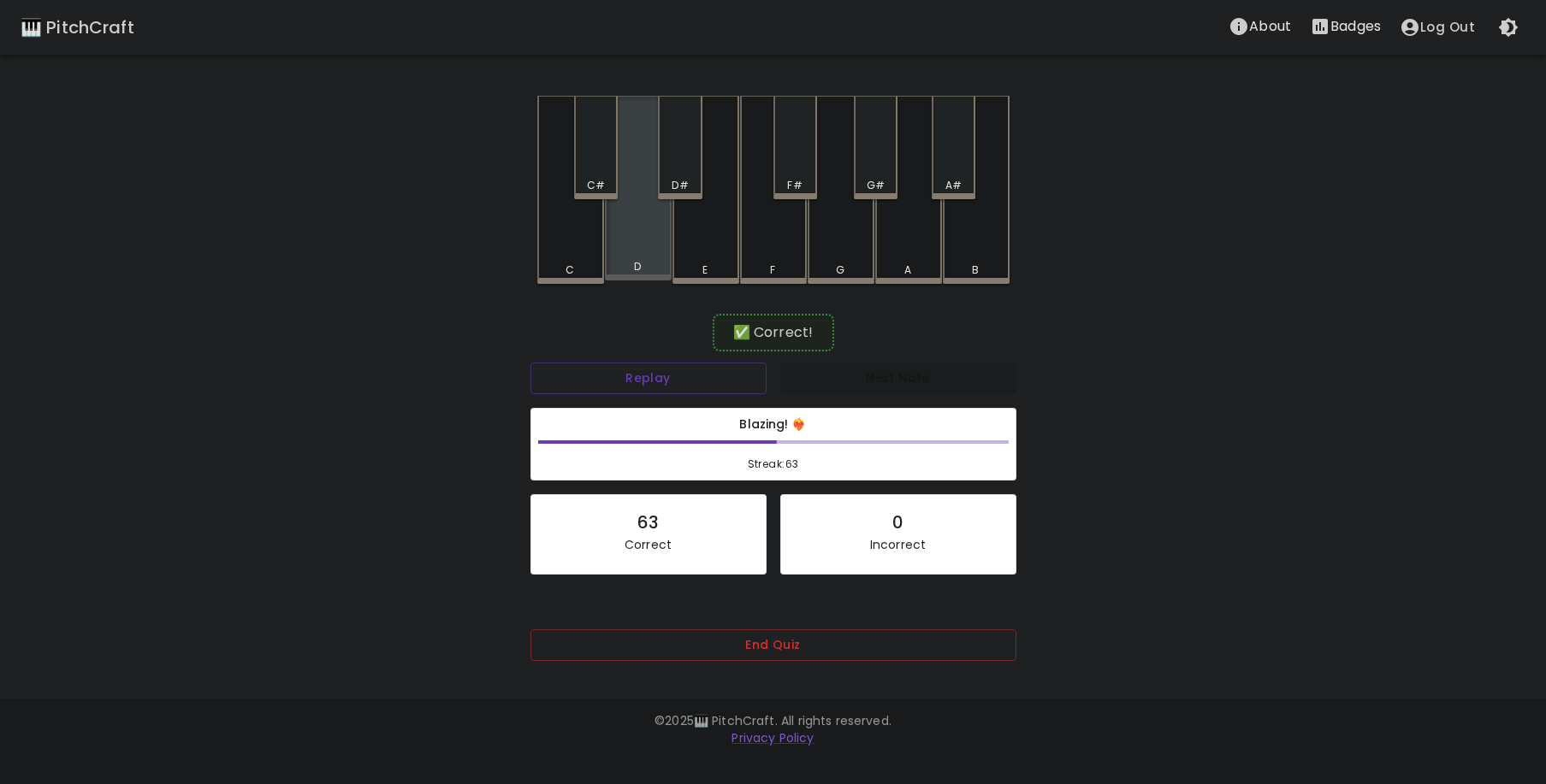
click at [635, 243] on div "D" at bounding box center [638, 187] width 67 height 184
click at [706, 228] on div "E" at bounding box center [706, 189] width 67 height 188
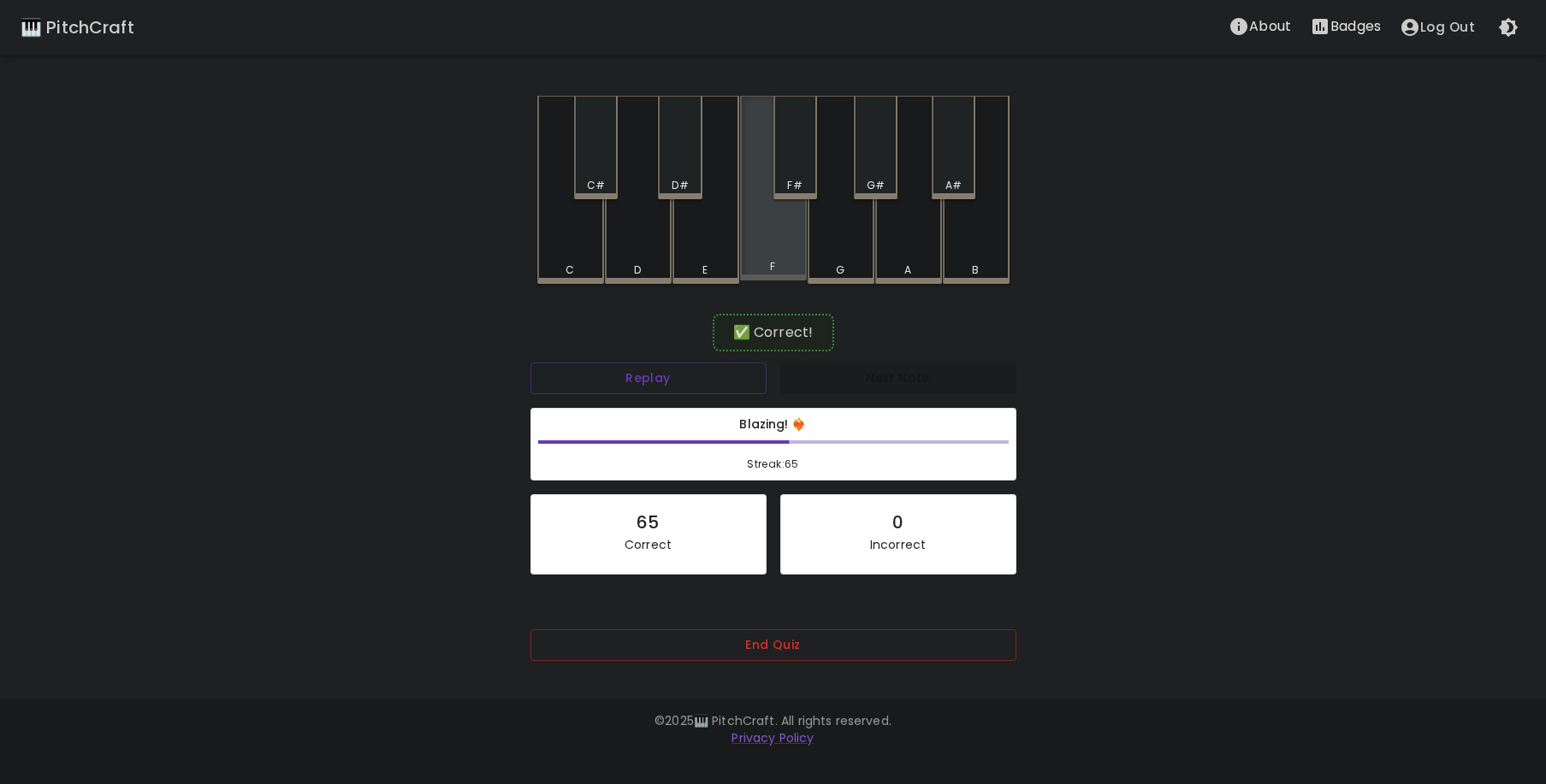
click at [757, 245] on div "F" at bounding box center [773, 187] width 67 height 184
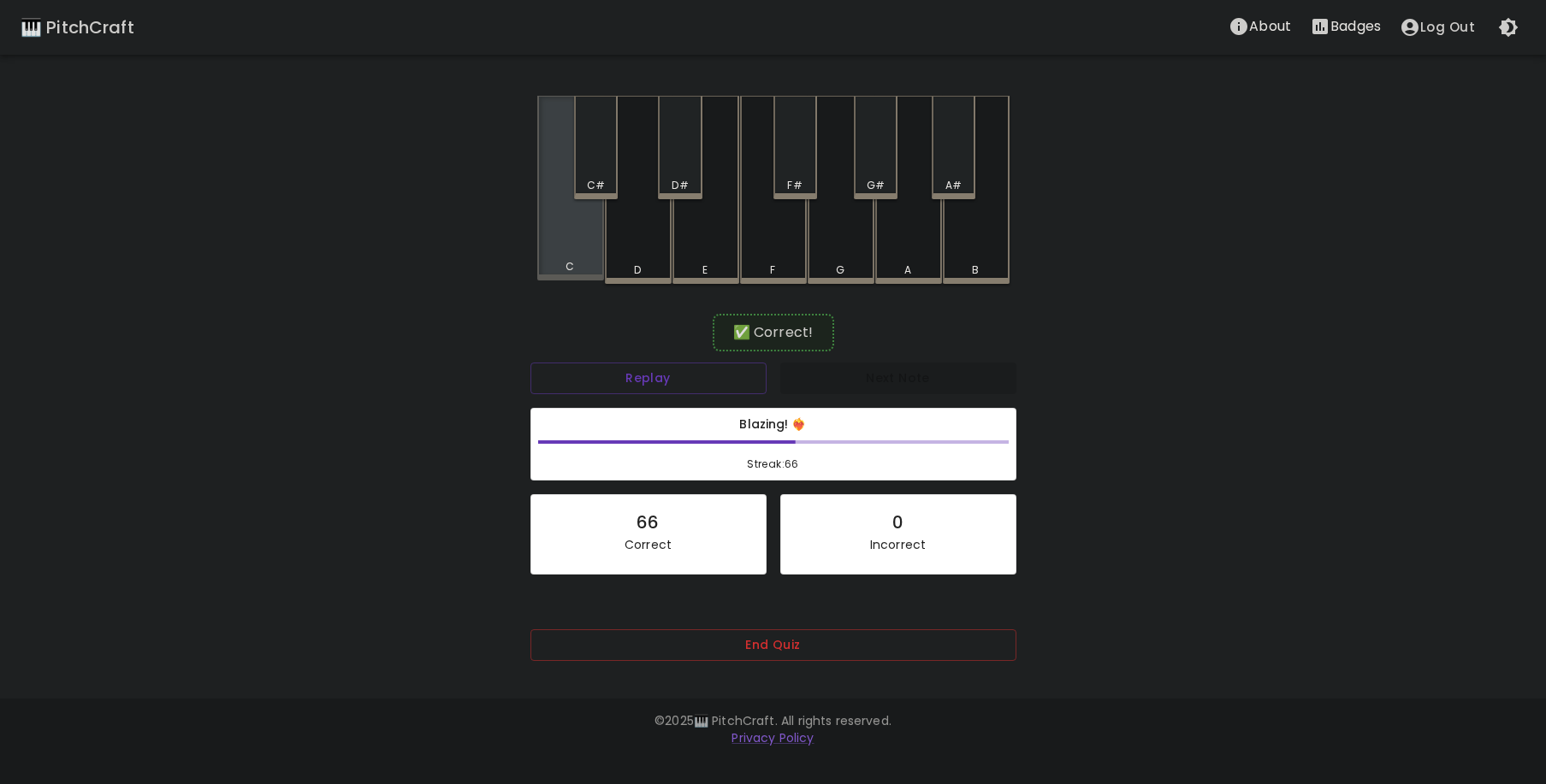
click at [579, 256] on div "C" at bounding box center [570, 187] width 67 height 184
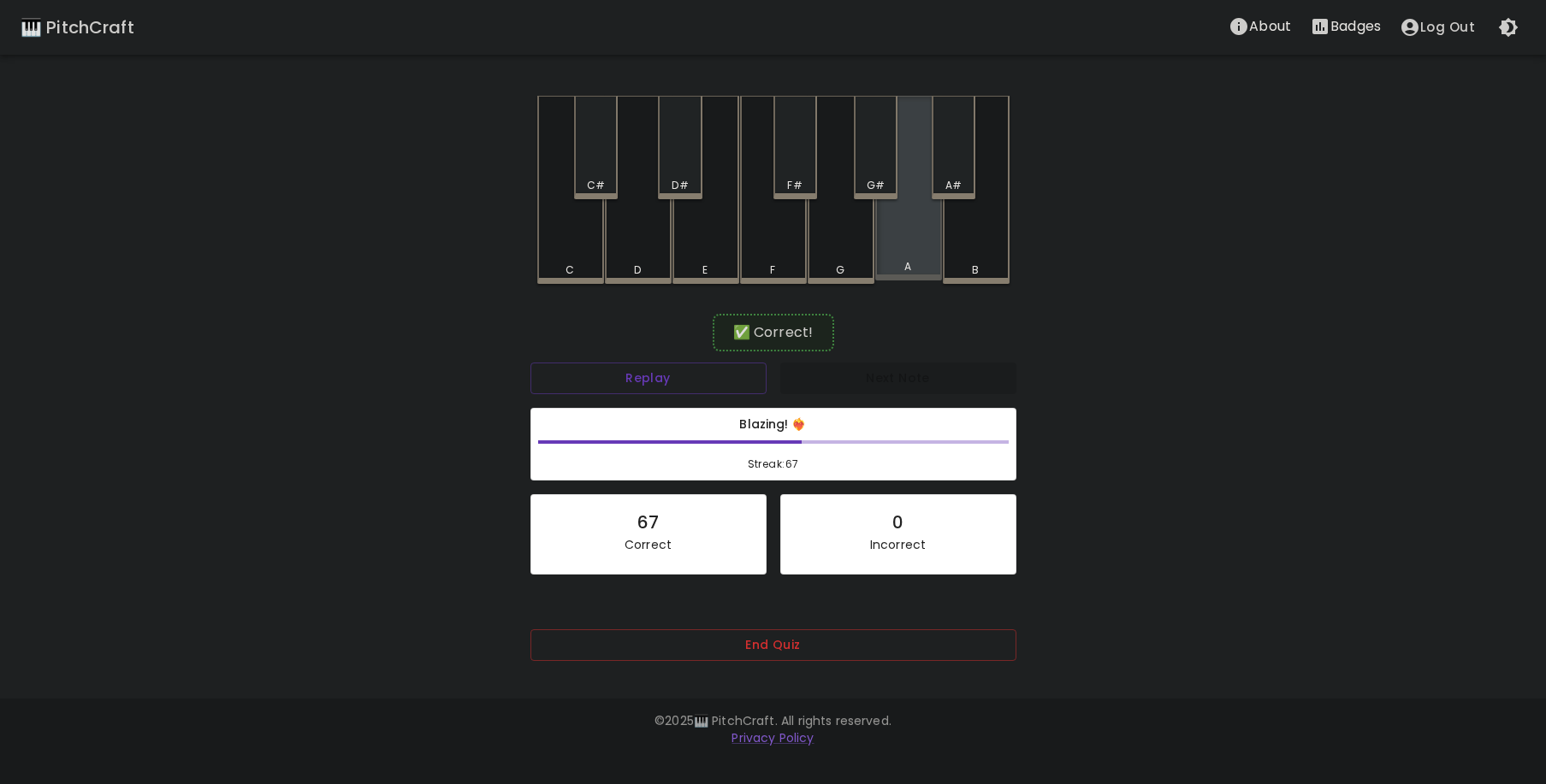
click at [901, 245] on div "A" at bounding box center [908, 187] width 67 height 184
click at [861, 176] on div "G#" at bounding box center [876, 147] width 44 height 104
click at [907, 233] on div "A" at bounding box center [908, 187] width 67 height 184
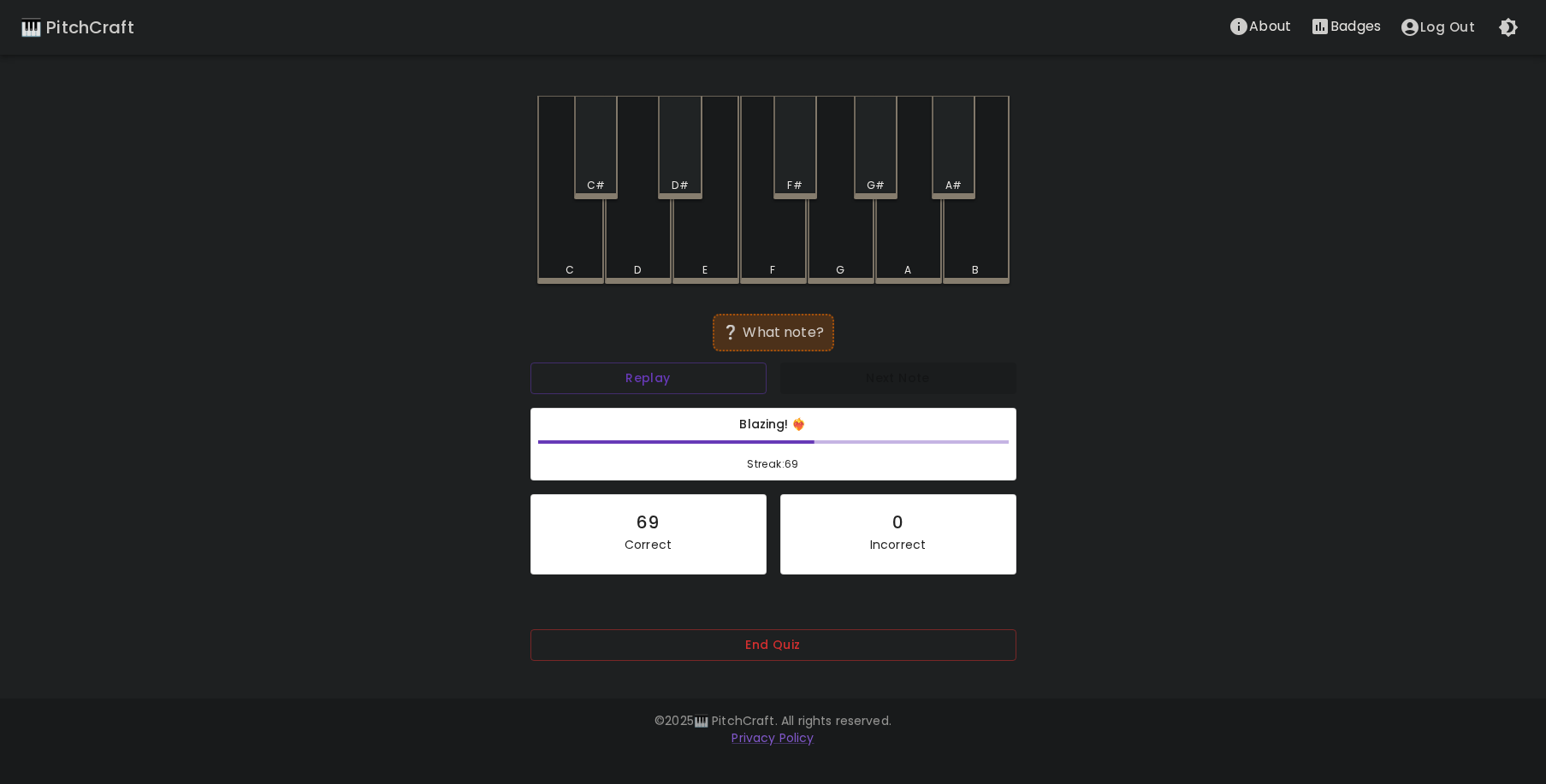
click at [596, 178] on div "C#" at bounding box center [596, 185] width 18 height 15
click at [696, 244] on div "E" at bounding box center [706, 187] width 67 height 184
click at [710, 249] on div "E" at bounding box center [706, 189] width 67 height 188
click at [685, 164] on div "D#" at bounding box center [680, 147] width 44 height 104
click at [906, 251] on div "A" at bounding box center [908, 189] width 67 height 188
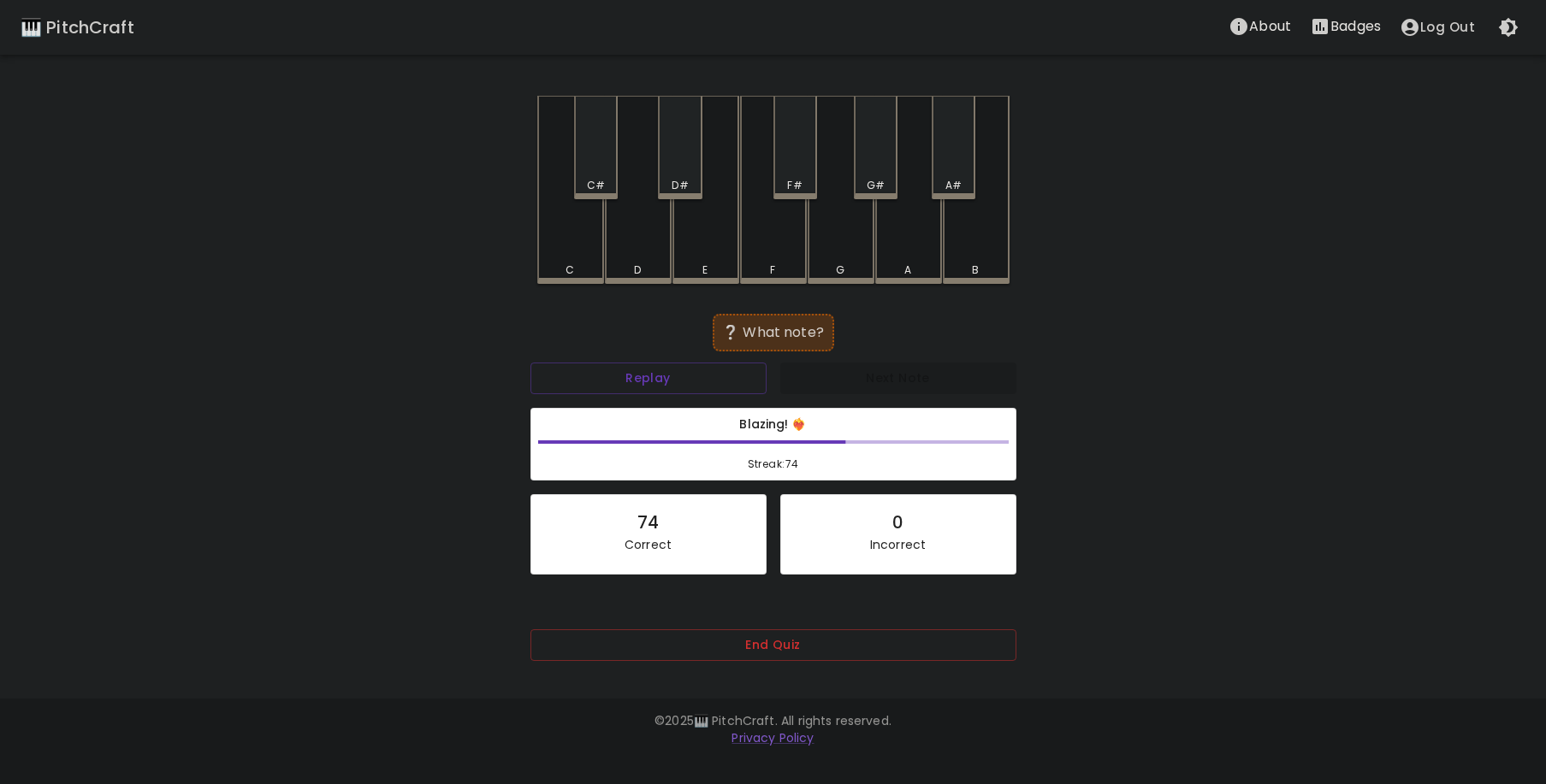
click at [793, 182] on div "F#" at bounding box center [794, 185] width 15 height 15
click at [946, 182] on div "A#" at bounding box center [954, 185] width 16 height 15
click at [878, 188] on div "G#" at bounding box center [876, 185] width 18 height 15
click at [807, 176] on div "F#" at bounding box center [795, 147] width 44 height 104
click at [702, 215] on div "E" at bounding box center [706, 189] width 67 height 188
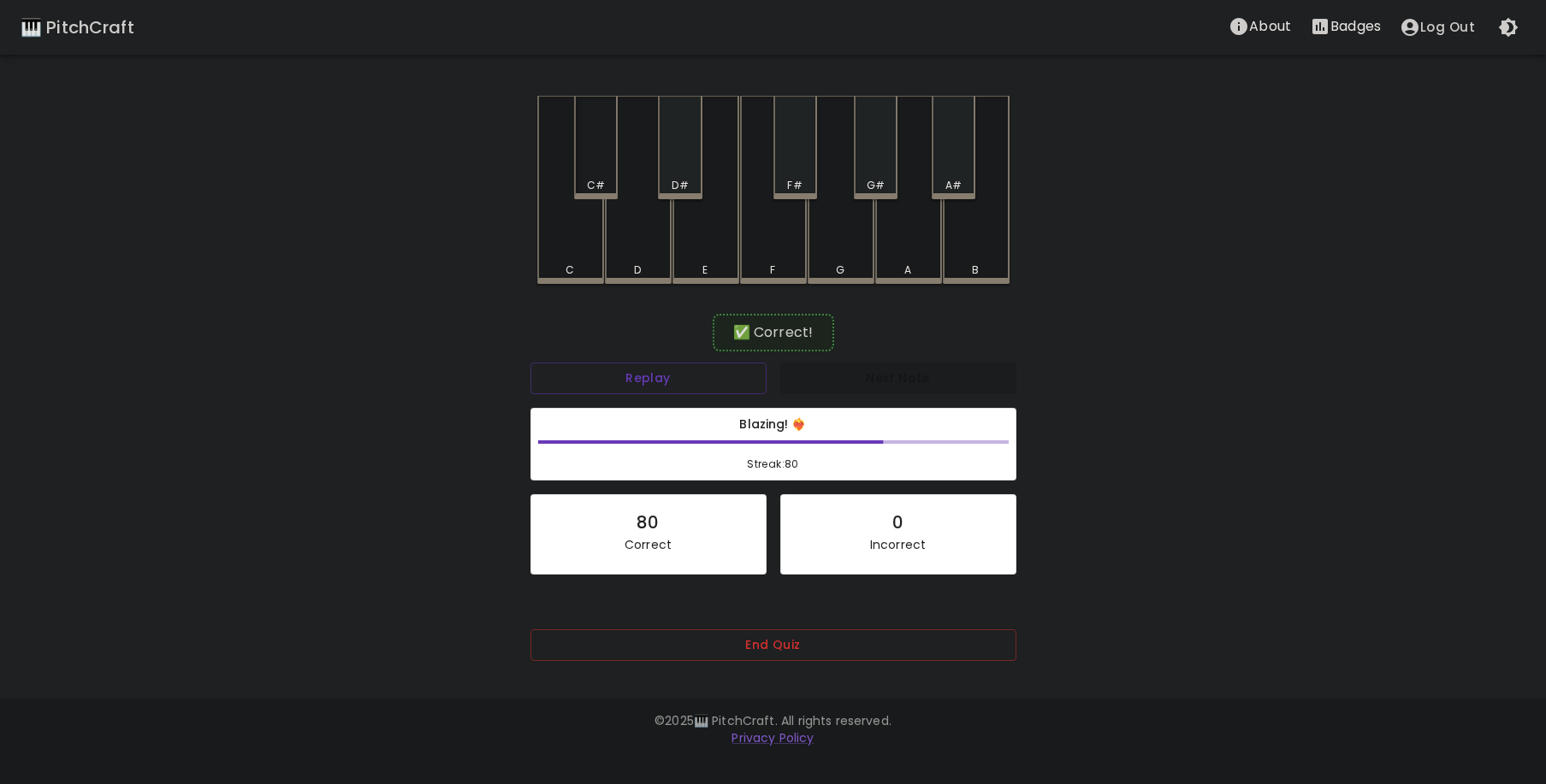
click at [601, 166] on div "C#" at bounding box center [596, 147] width 44 height 104
click at [799, 174] on div "F#" at bounding box center [795, 147] width 44 height 104
click at [763, 251] on div "F" at bounding box center [773, 189] width 67 height 188
click at [766, 248] on div "F" at bounding box center [773, 189] width 67 height 188
click at [875, 172] on div "G#" at bounding box center [876, 147] width 44 height 104
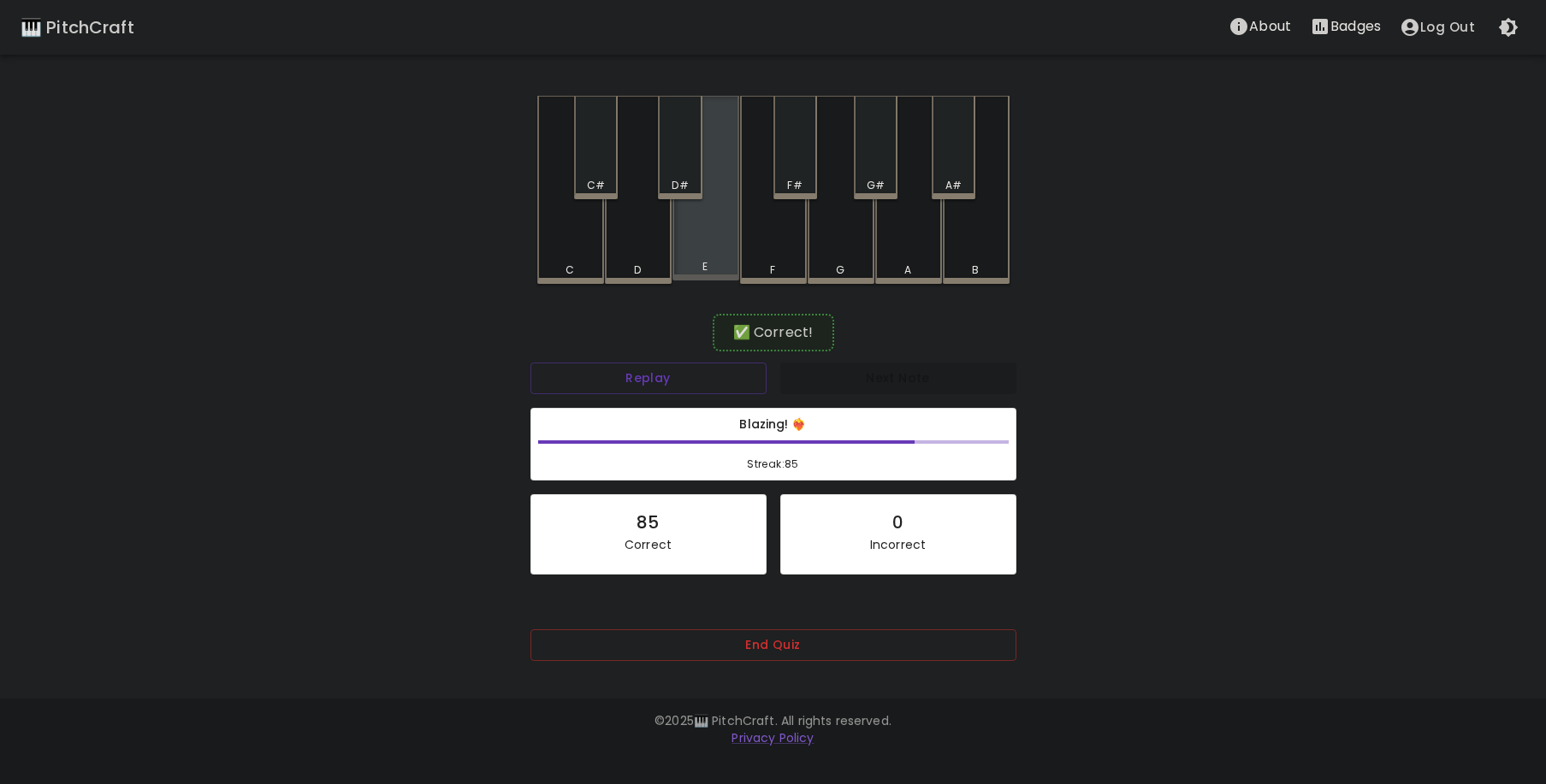
click at [705, 256] on div "E" at bounding box center [706, 187] width 67 height 184
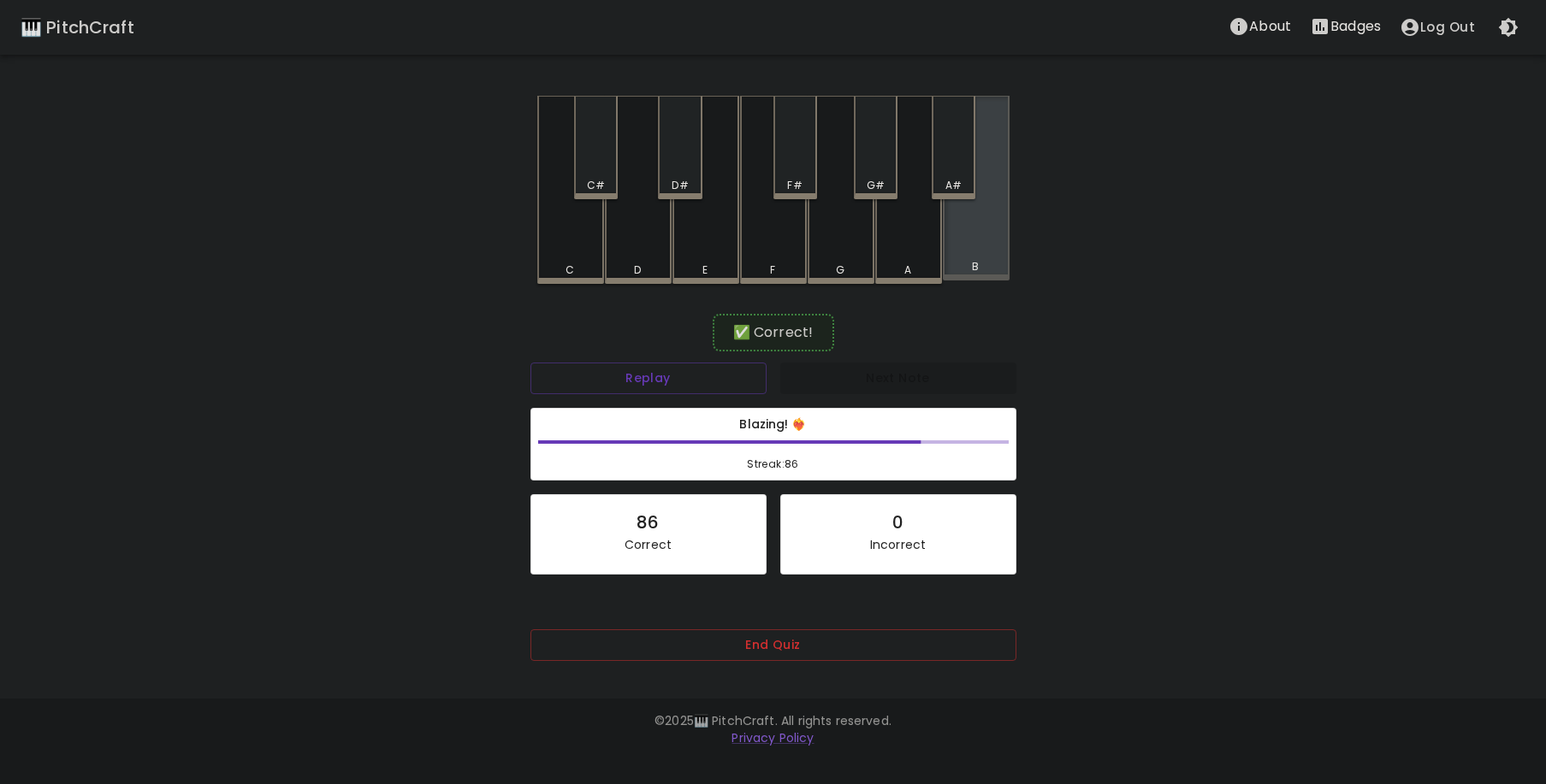
click at [971, 257] on div "B" at bounding box center [976, 187] width 67 height 184
click at [1001, 254] on div "B" at bounding box center [976, 189] width 67 height 188
click at [591, 173] on div "C#" at bounding box center [596, 147] width 44 height 104
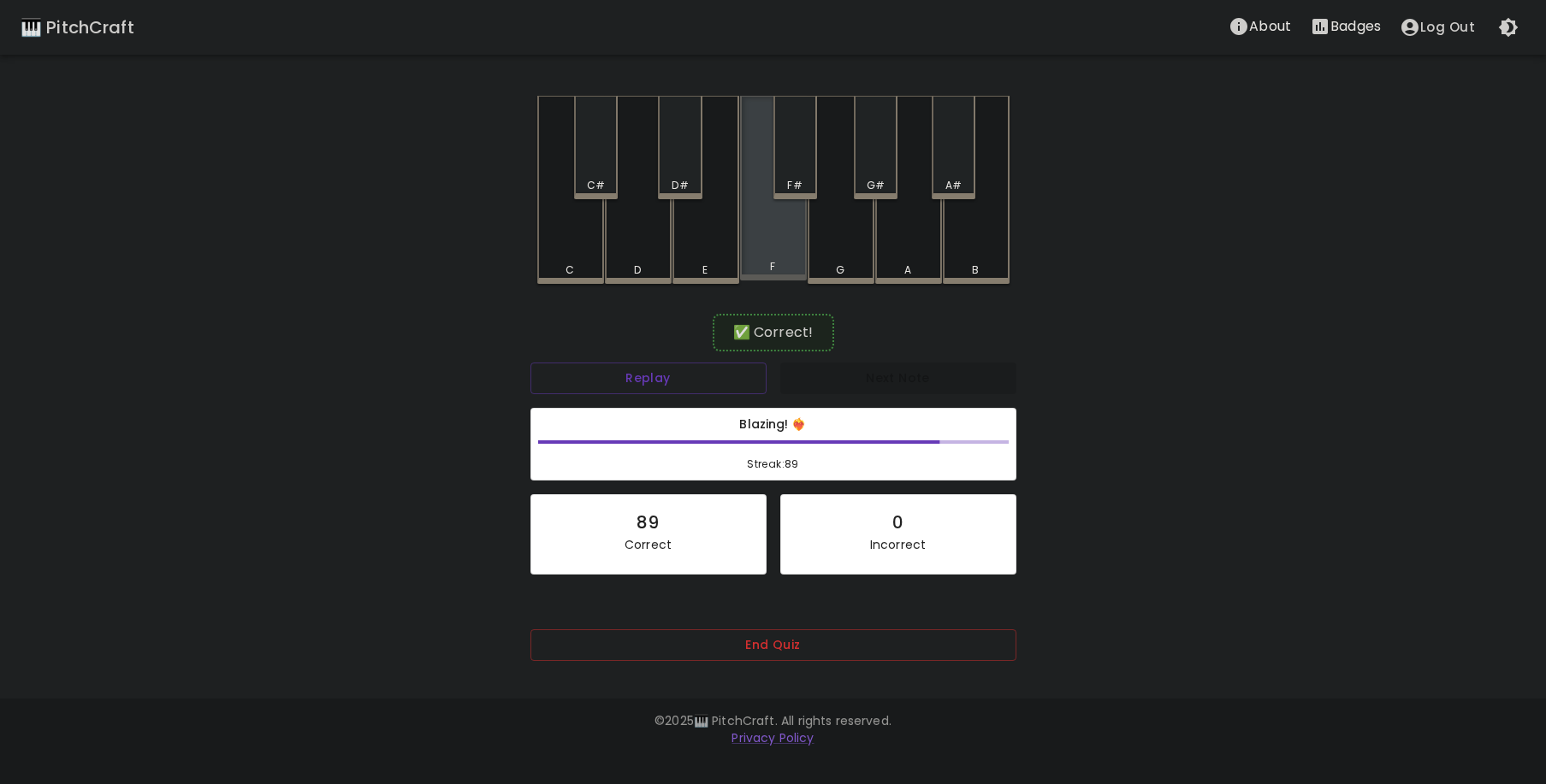
click at [754, 239] on div "F" at bounding box center [773, 187] width 67 height 184
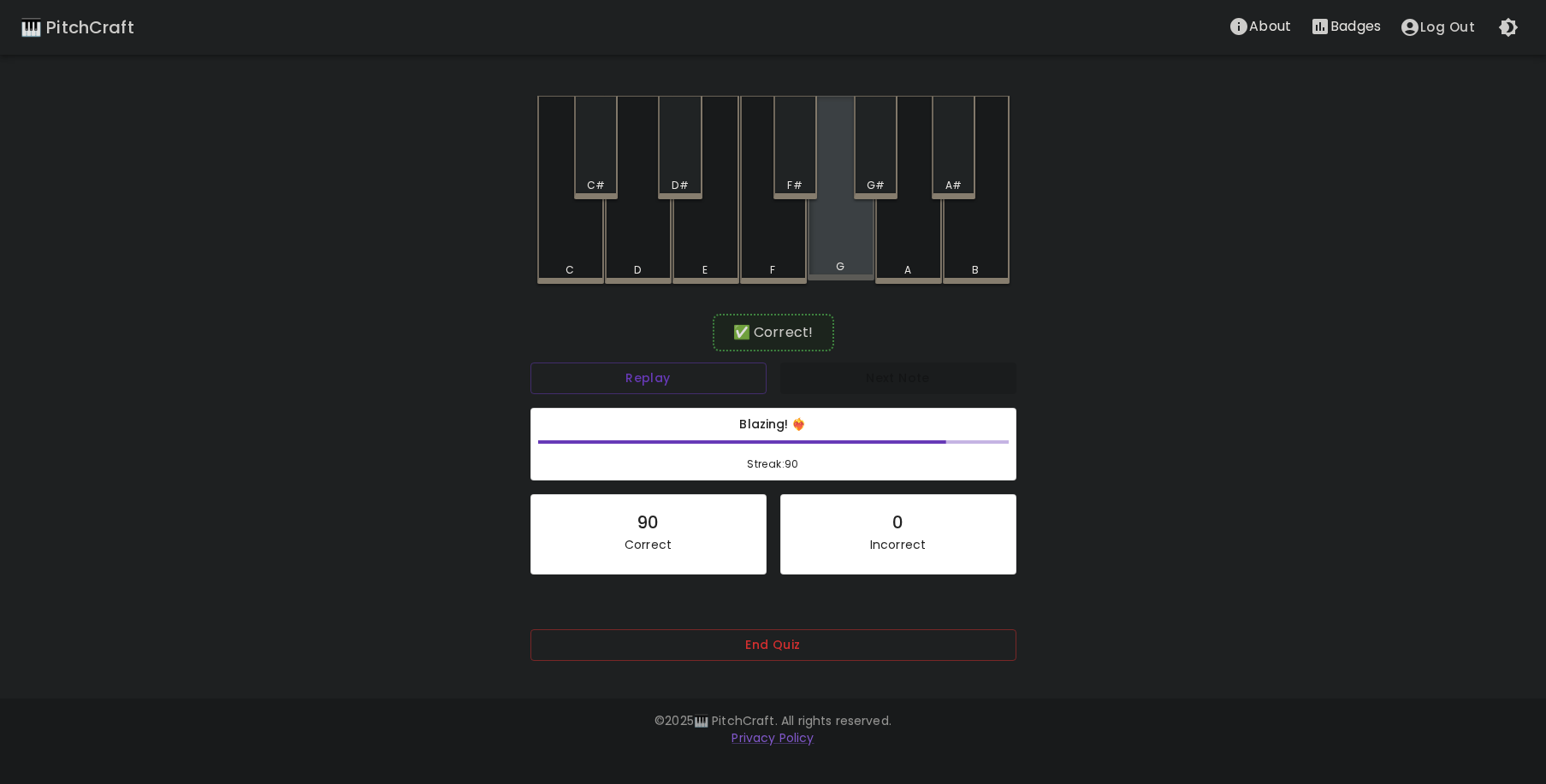
click at [835, 250] on div "G" at bounding box center [840, 187] width 67 height 184
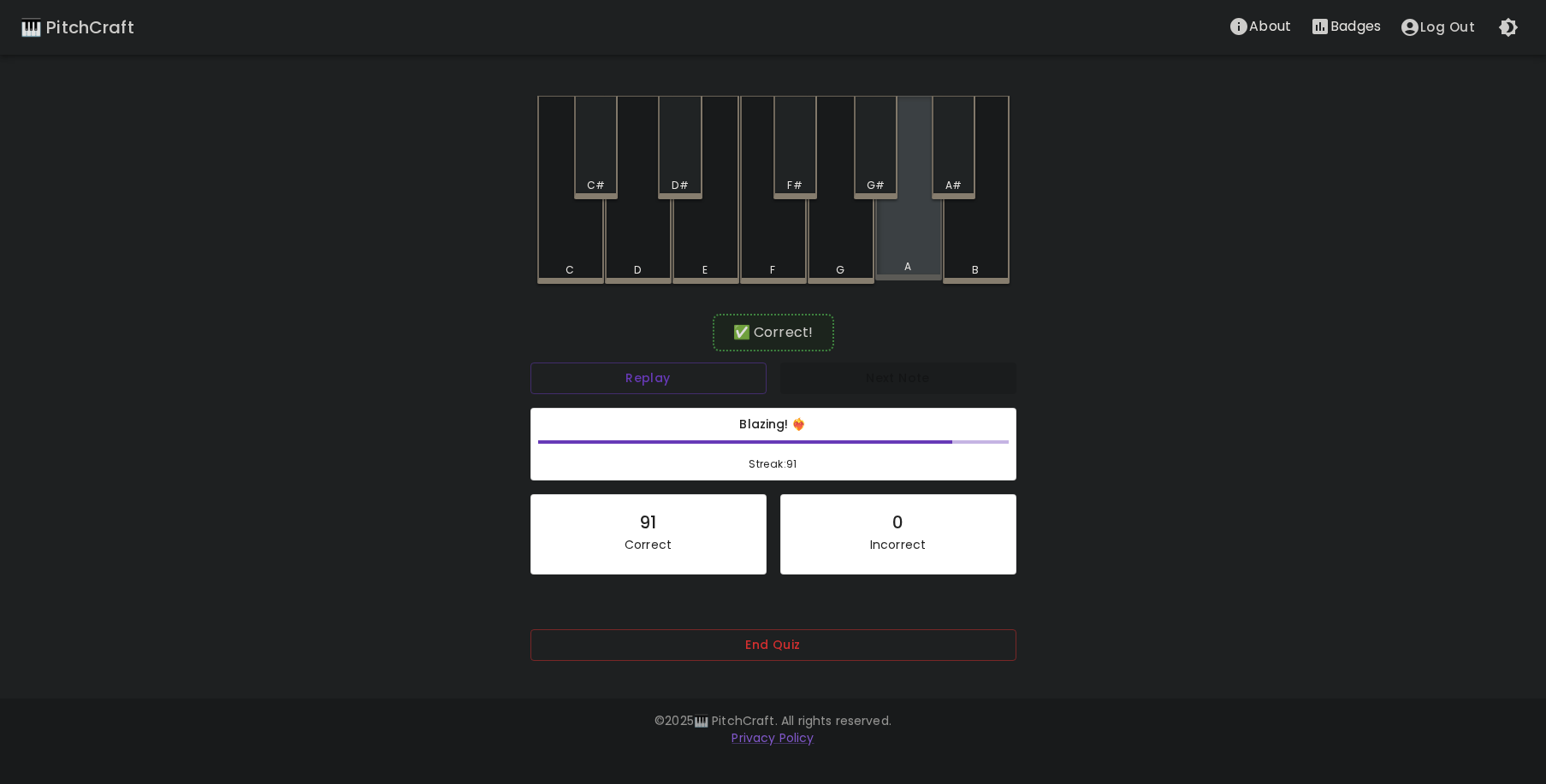
click at [899, 244] on div "A" at bounding box center [908, 187] width 67 height 184
click at [904, 241] on div "A" at bounding box center [908, 187] width 67 height 184
click at [866, 172] on div "G#" at bounding box center [876, 147] width 44 height 104
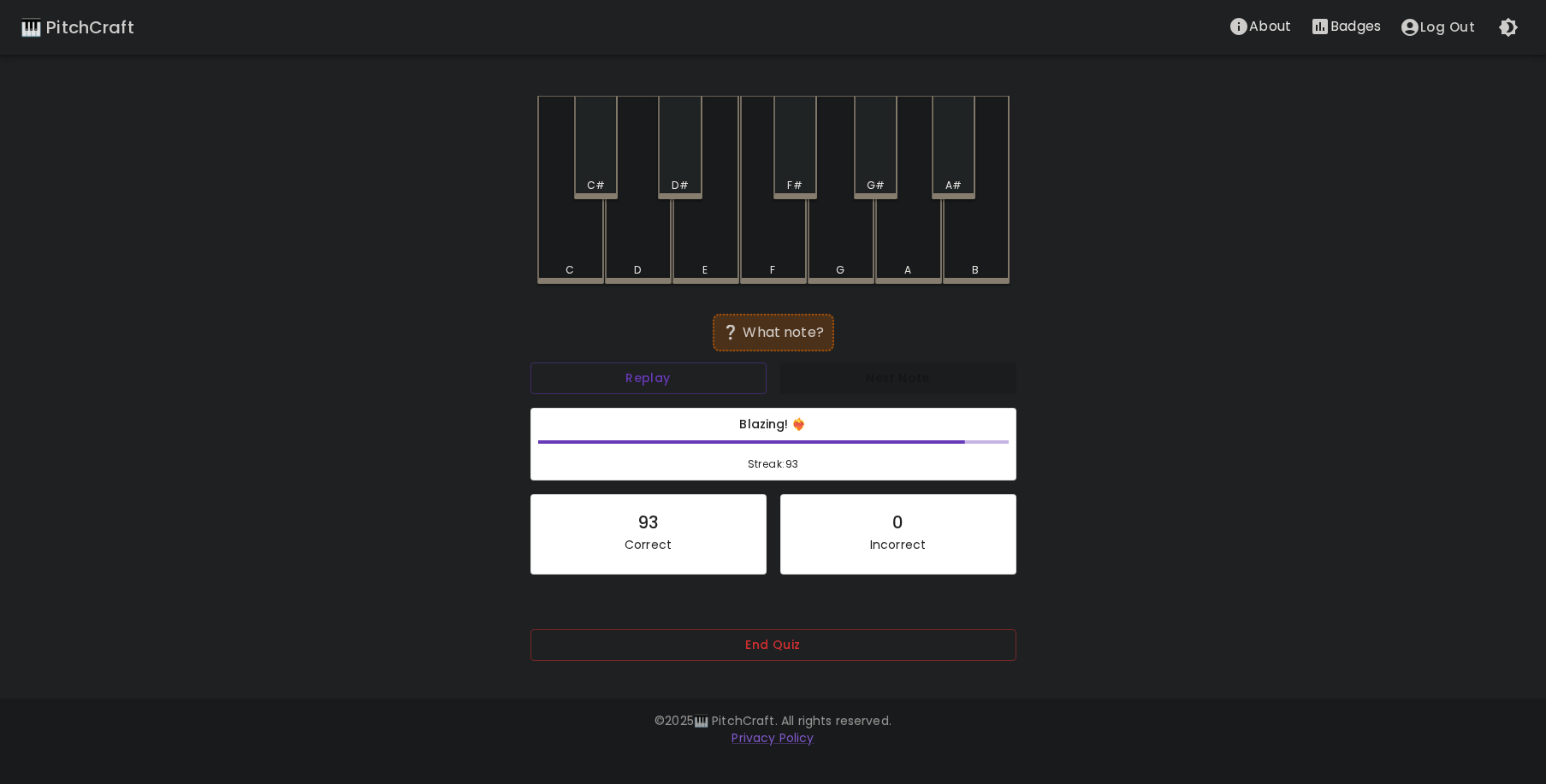
click at [900, 251] on div "A" at bounding box center [908, 189] width 67 height 188
click at [792, 178] on div "F#" at bounding box center [794, 185] width 15 height 15
click at [714, 250] on div "E" at bounding box center [706, 189] width 67 height 188
drag, startPoint x: 740, startPoint y: 253, endPoint x: 407, endPoint y: 391, distance: 360.5
click at [457, 397] on div "🎹 PitchCraft About Badges Log Out C C# D D# E F F# G G# A A# B ❌ Incorrect Repl…" at bounding box center [773, 343] width 1546 height 685
